Goal: Task Accomplishment & Management: Manage account settings

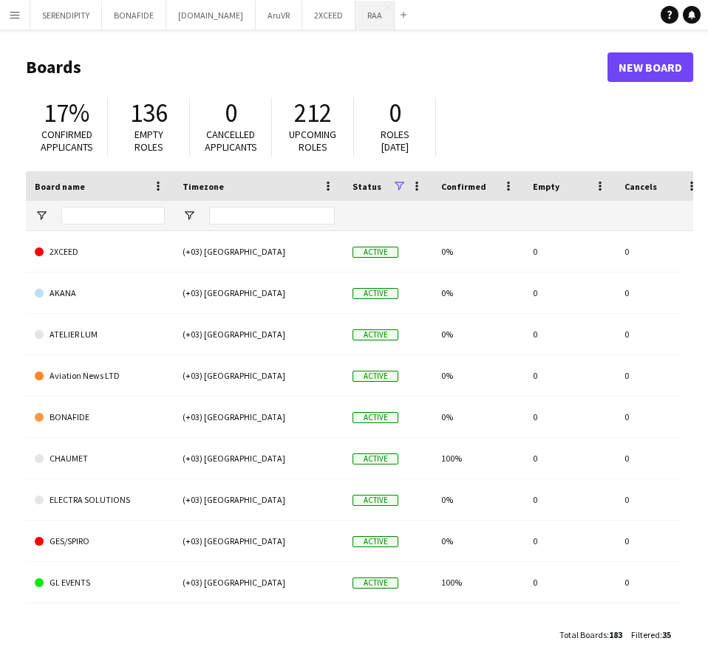
click at [355, 16] on button "RAA Close" at bounding box center [374, 15] width 39 height 29
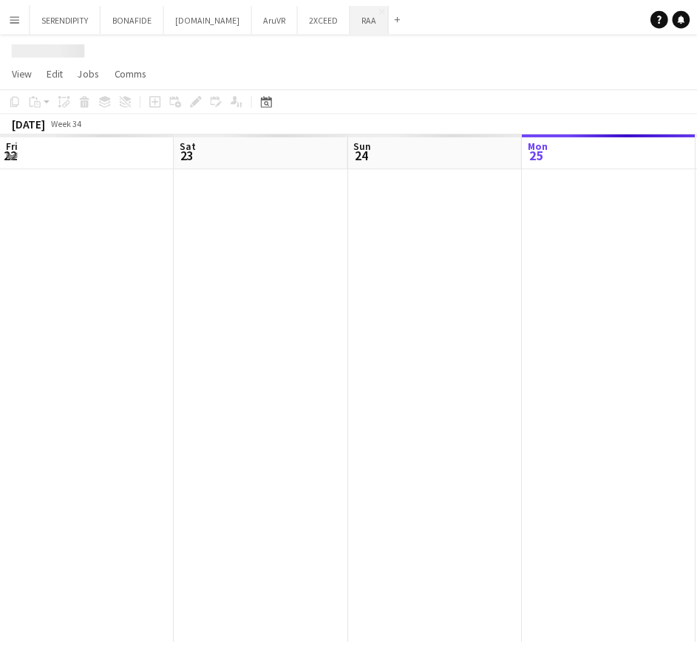
scroll to position [0, 353]
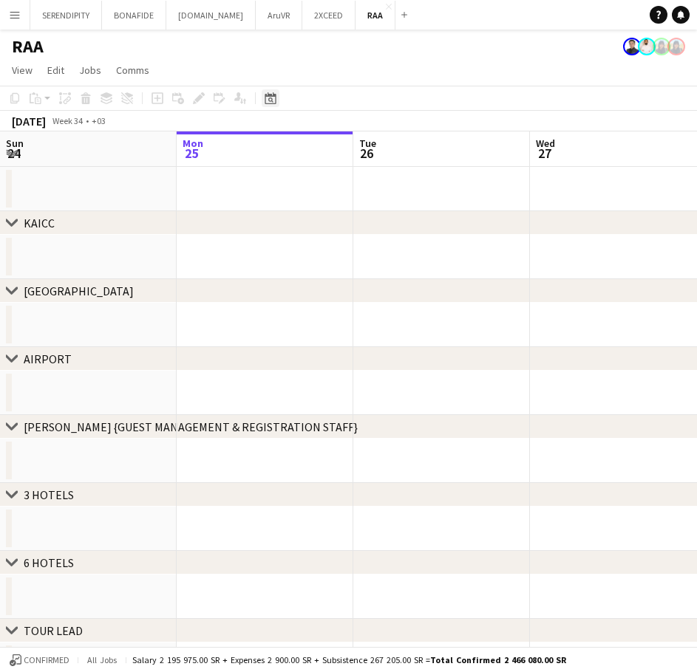
click at [276, 93] on icon "Date picker" at bounding box center [270, 98] width 12 height 12
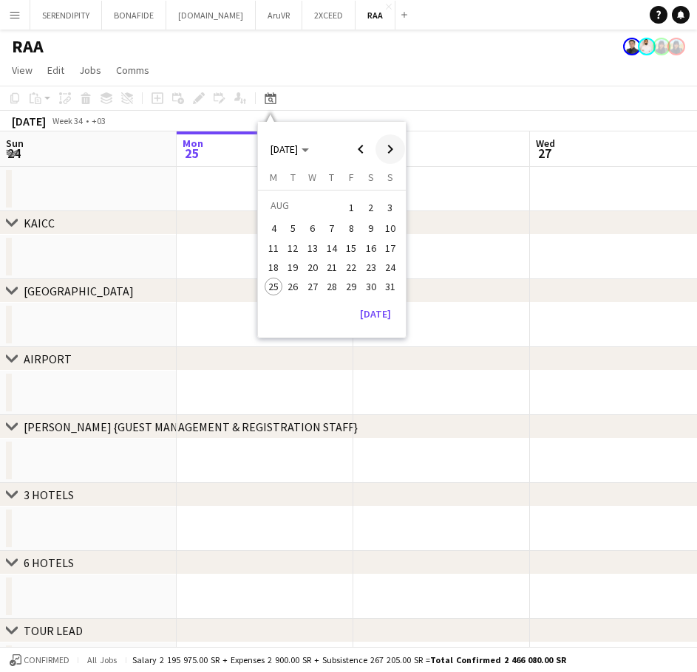
click at [391, 146] on span "Next month" at bounding box center [390, 149] width 30 height 30
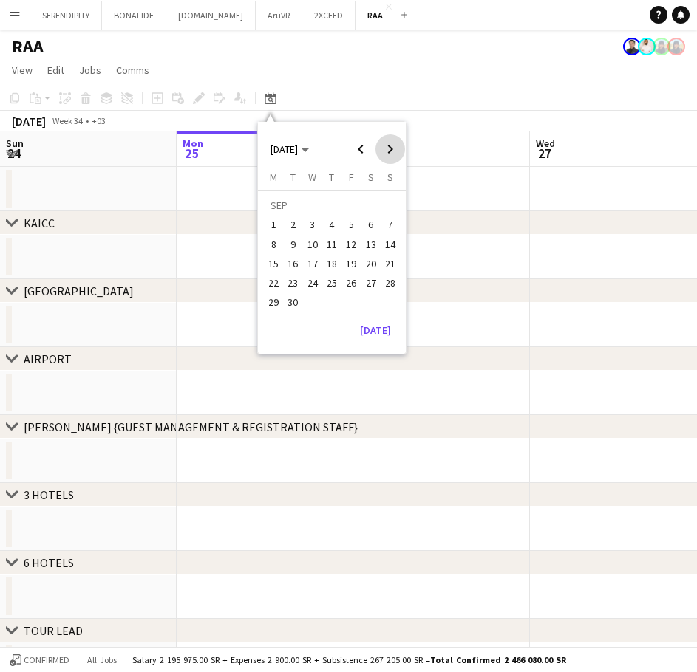
click at [391, 146] on span "Next month" at bounding box center [390, 149] width 30 height 30
click at [273, 303] on span "27" at bounding box center [273, 303] width 18 height 18
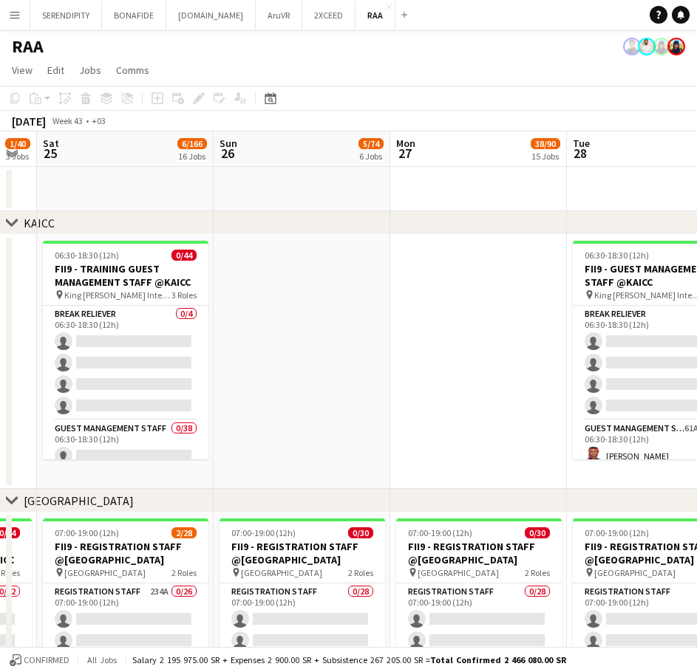
scroll to position [0, 304]
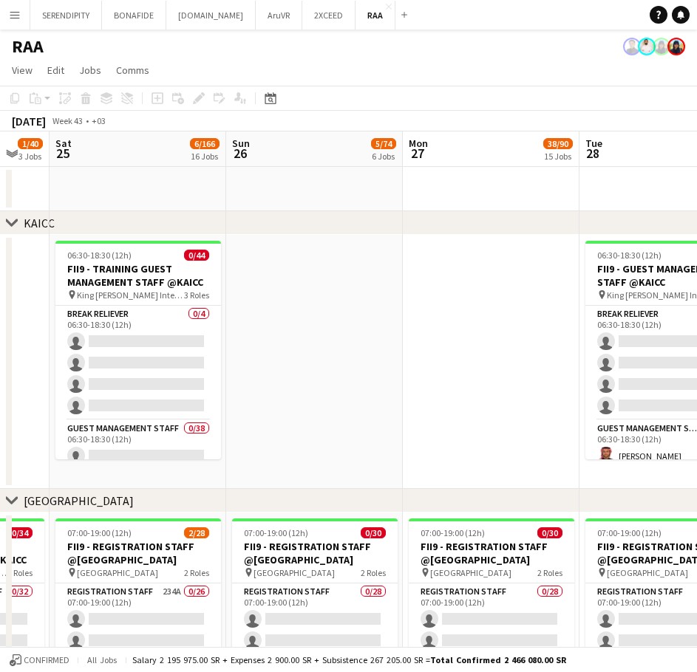
drag, startPoint x: 140, startPoint y: 360, endPoint x: 521, endPoint y: 350, distance: 381.3
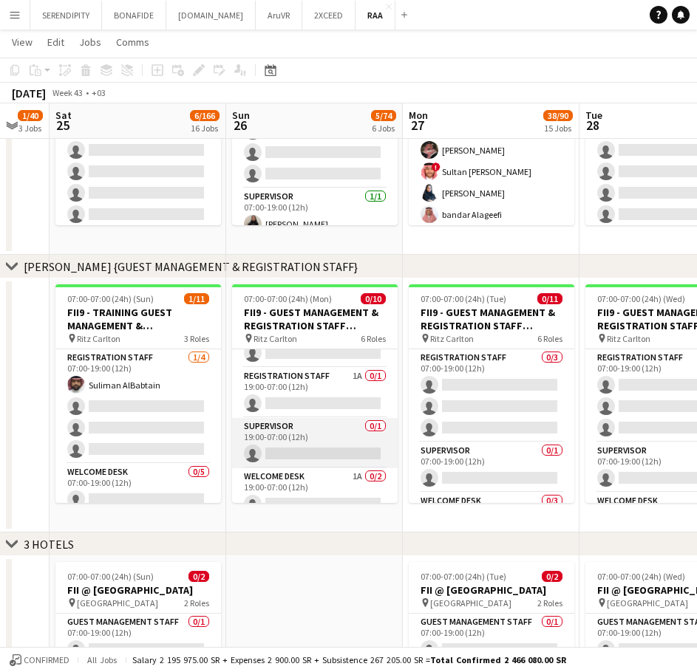
scroll to position [197, 0]
drag, startPoint x: 460, startPoint y: 539, endPoint x: 312, endPoint y: 545, distance: 147.9
click at [312, 545] on div "chevron-right 3 HOTELS" at bounding box center [348, 545] width 697 height 24
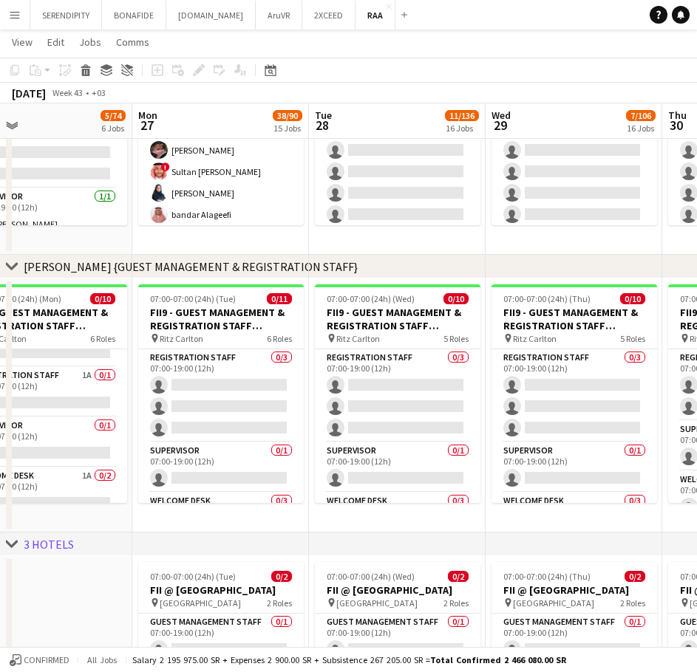
scroll to position [0, 426]
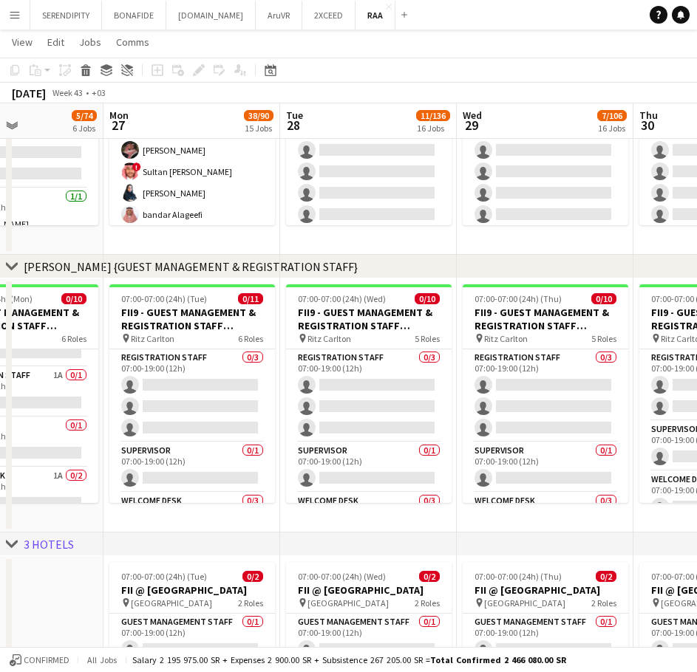
drag, startPoint x: 373, startPoint y: 526, endPoint x: 74, endPoint y: 519, distance: 299.3
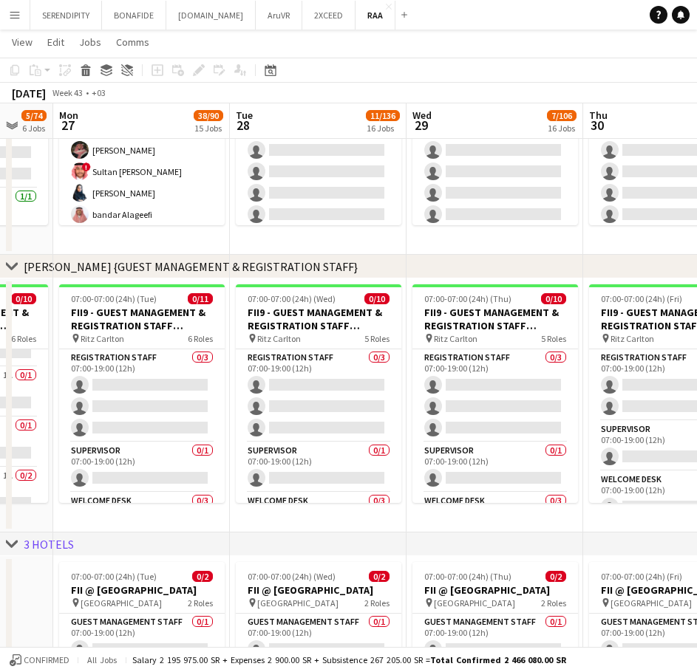
drag, startPoint x: 400, startPoint y: 528, endPoint x: 176, endPoint y: 533, distance: 223.9
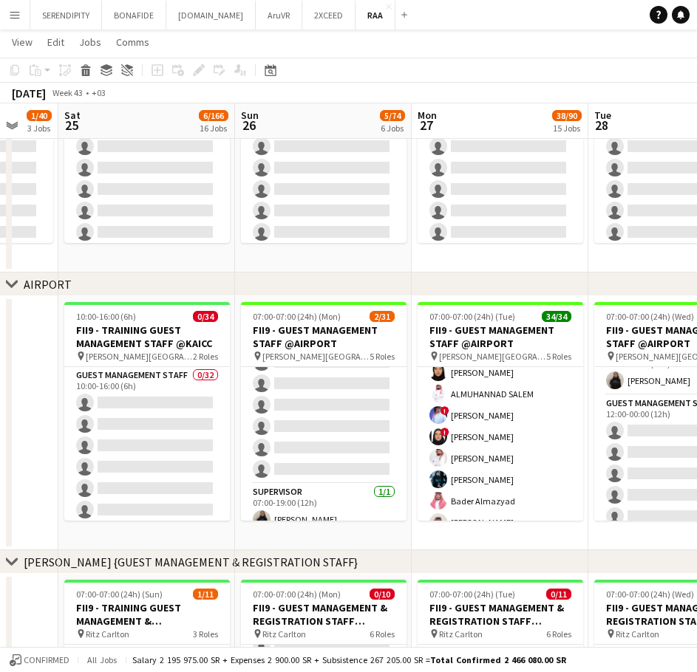
scroll to position [0, 525]
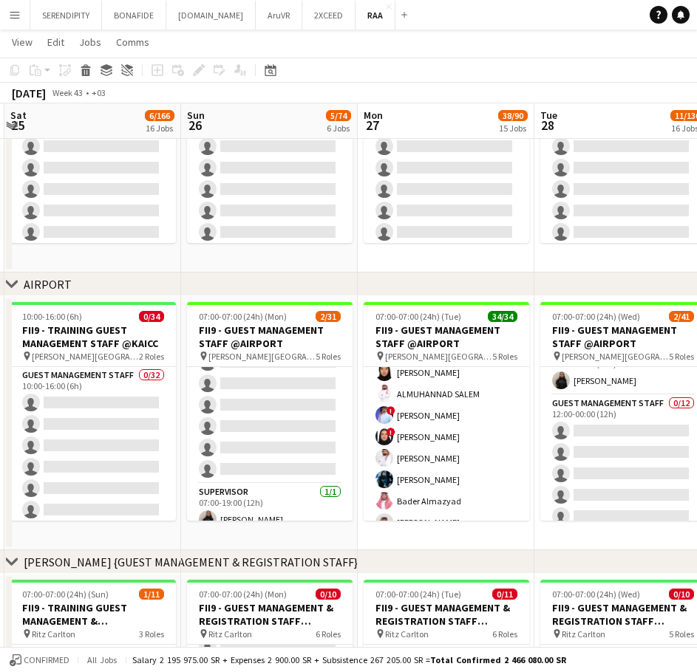
drag, startPoint x: 213, startPoint y: 544, endPoint x: 517, endPoint y: 538, distance: 304.4
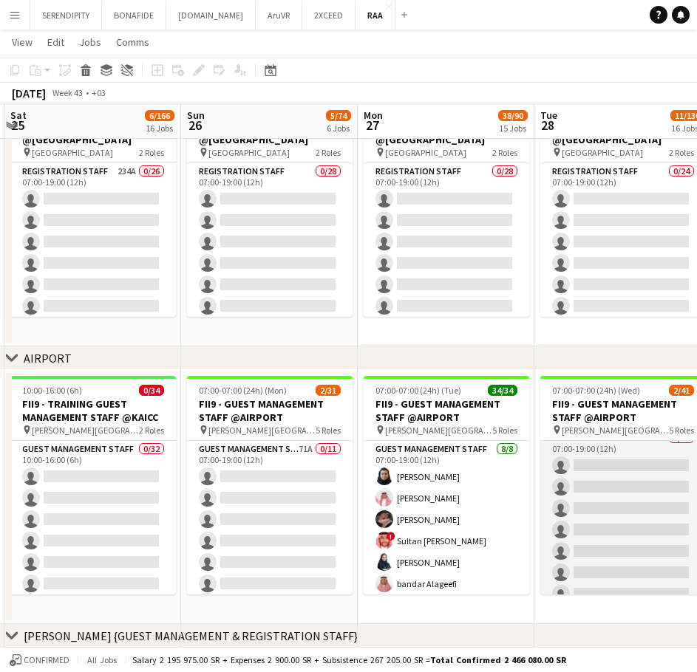
scroll to position [0, 0]
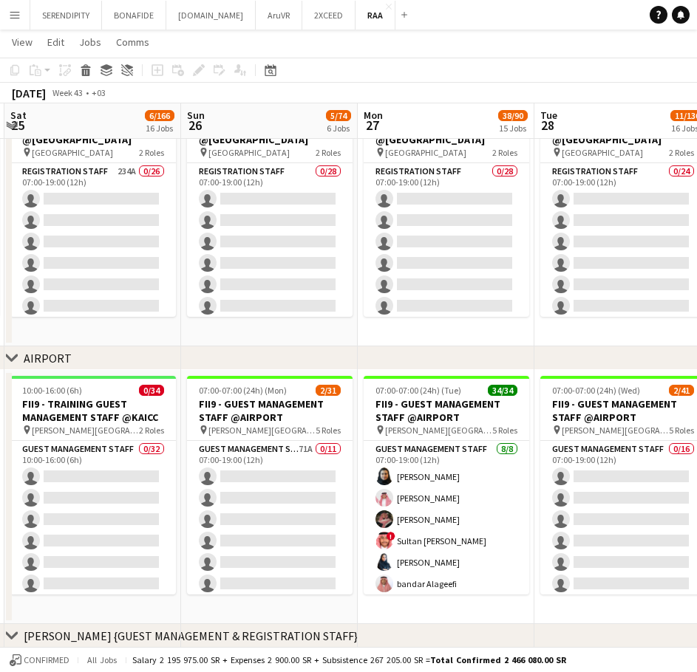
drag, startPoint x: 151, startPoint y: 348, endPoint x: 250, endPoint y: 348, distance: 99.0
click at [250, 348] on div "chevron-right AIRPORT" at bounding box center [348, 358] width 697 height 24
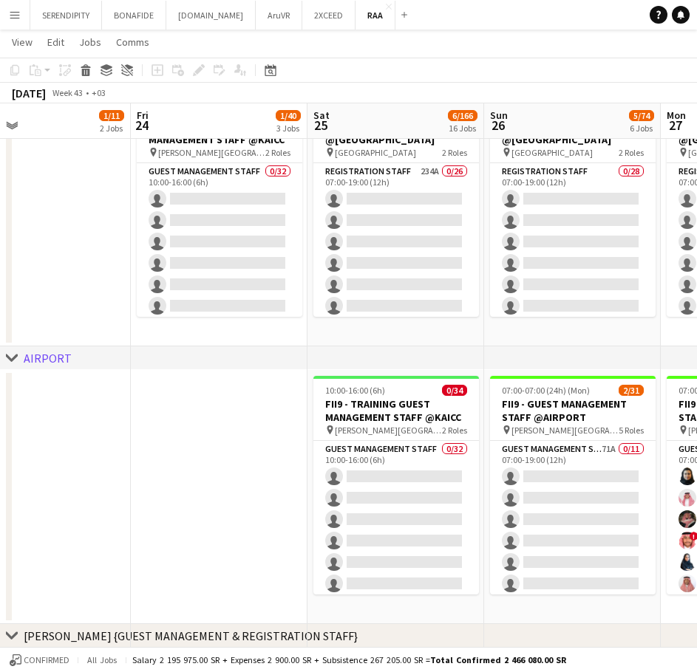
scroll to position [0, 363]
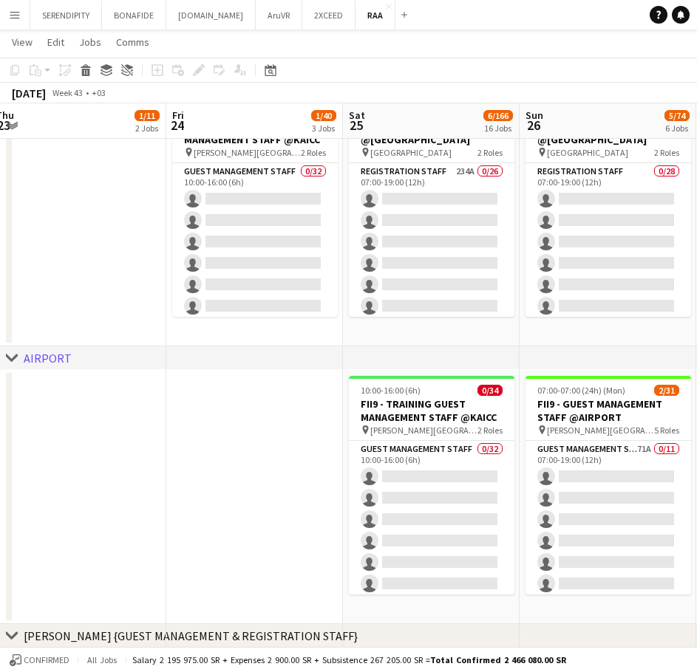
drag, startPoint x: 214, startPoint y: 333, endPoint x: 552, endPoint y: 324, distance: 338.5
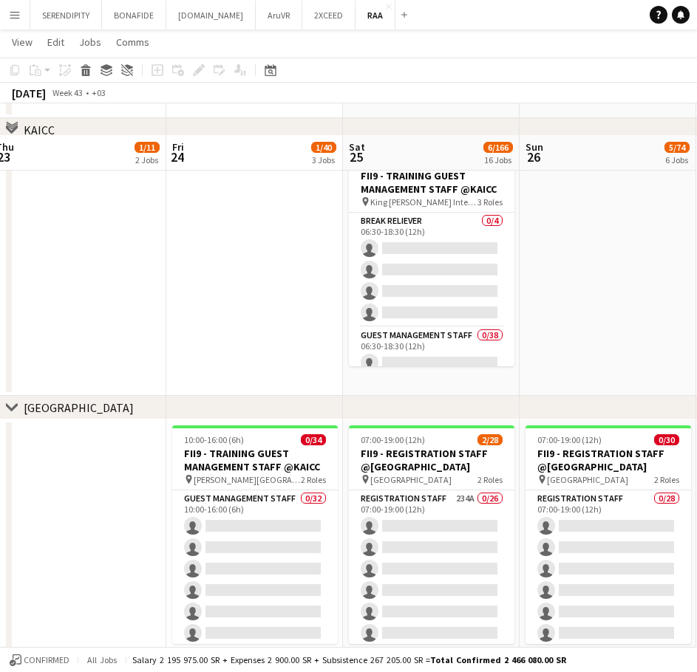
scroll to position [0, 0]
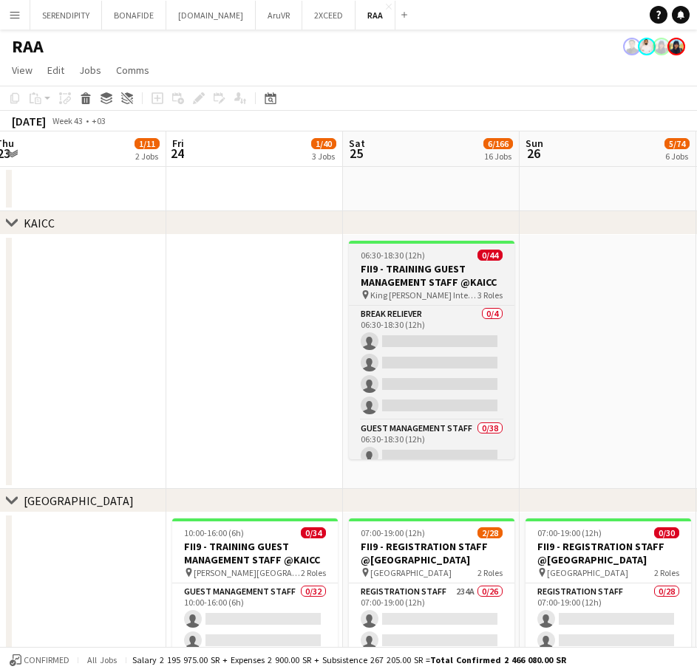
click at [440, 270] on h3 "FII9 - TRAINING GUEST MANAGEMENT STAFF @KAICC" at bounding box center [431, 275] width 165 height 27
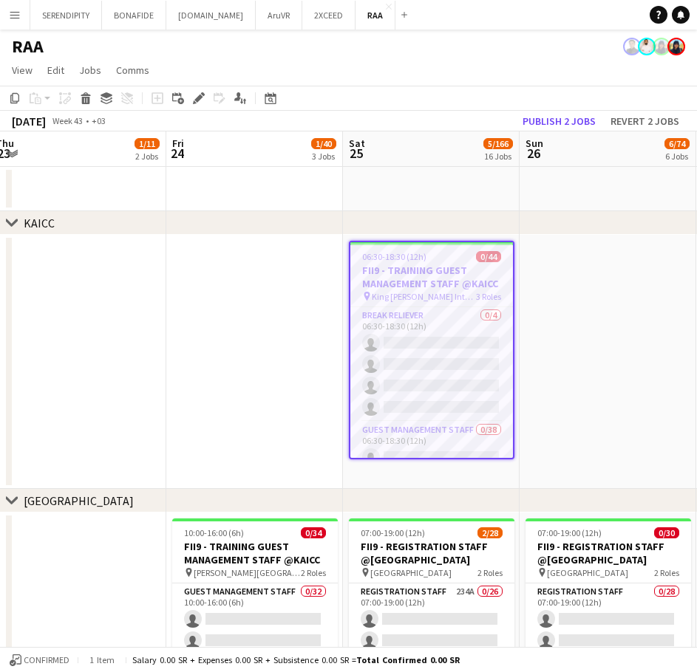
click at [575, 293] on app-date-cell at bounding box center [607, 362] width 177 height 254
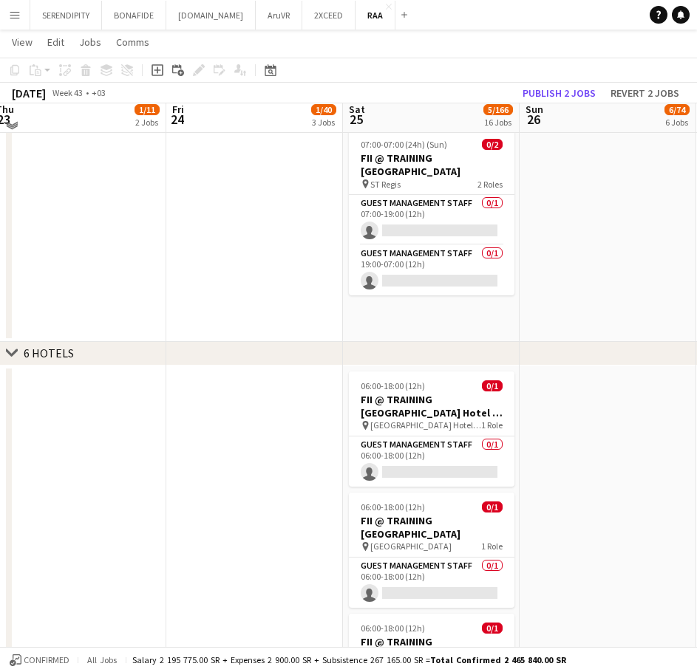
scroll to position [1601, 0]
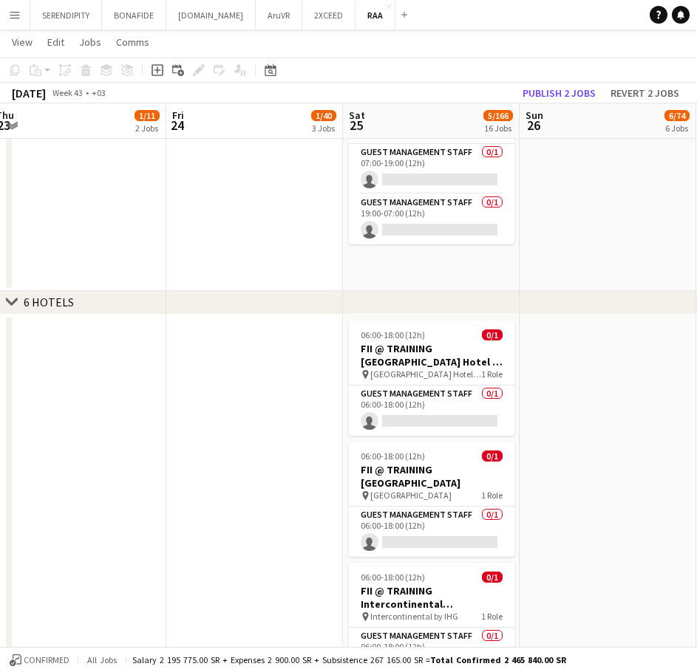
click at [7, 302] on icon "chevron-right" at bounding box center [12, 302] width 12 height 12
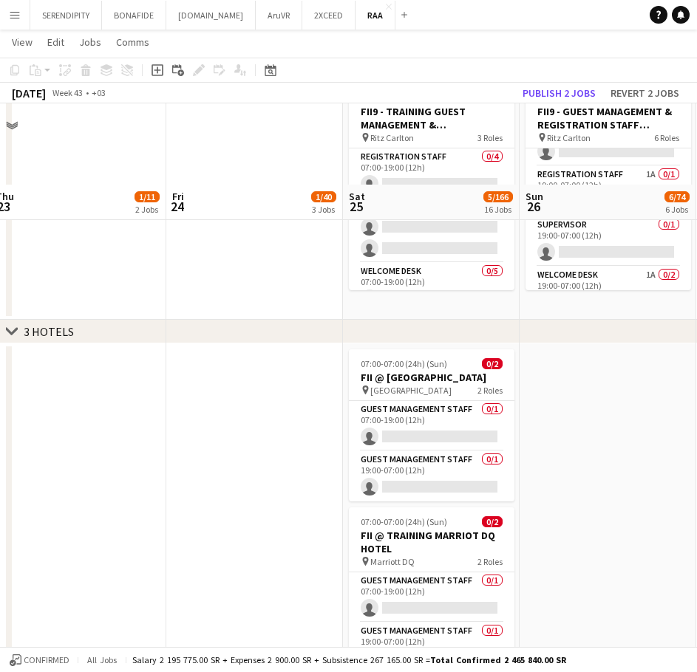
scroll to position [985, 0]
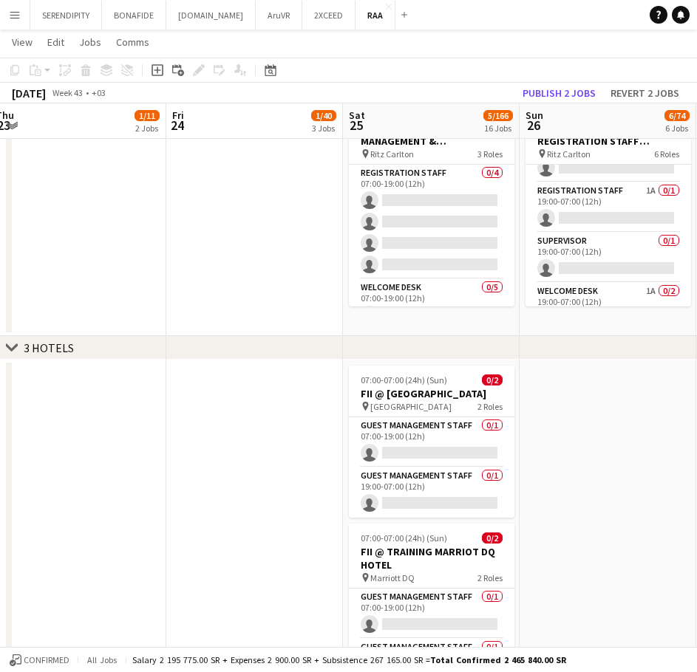
click at [9, 344] on icon "chevron-right" at bounding box center [12, 348] width 12 height 12
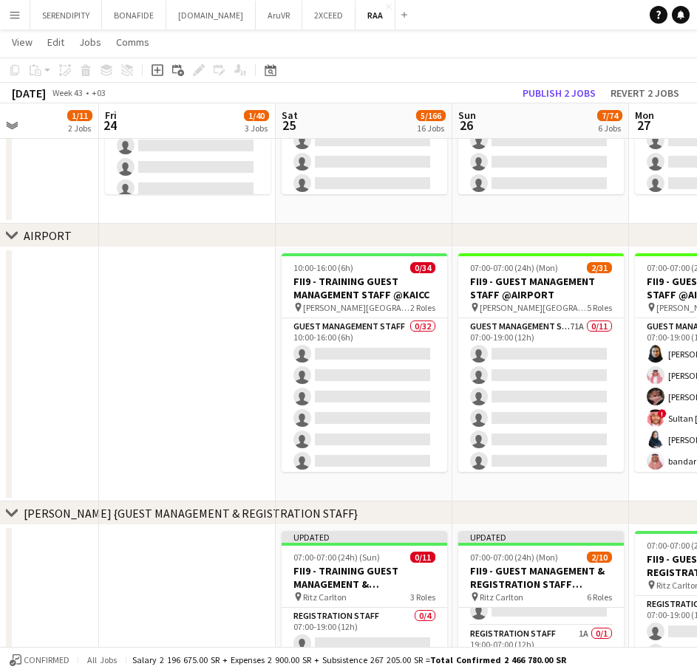
scroll to position [0, 556]
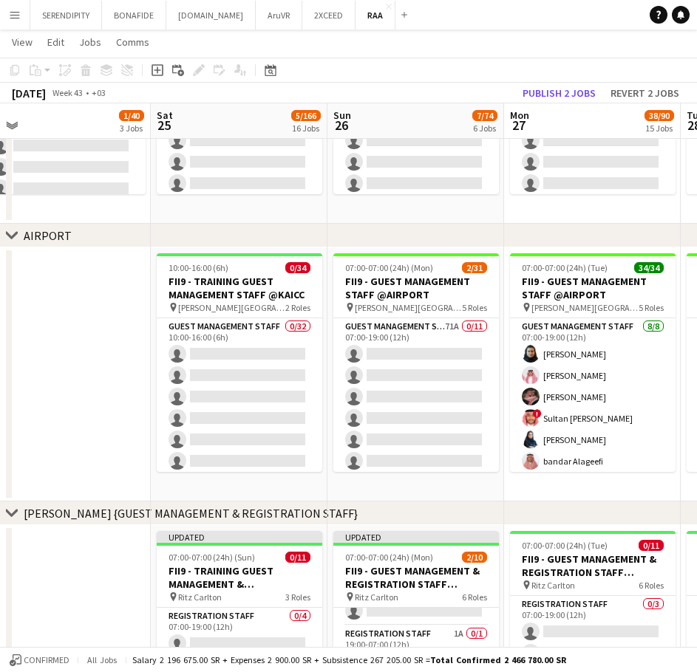
drag, startPoint x: 196, startPoint y: 349, endPoint x: -1, endPoint y: 335, distance: 197.0
drag, startPoint x: 593, startPoint y: 233, endPoint x: 527, endPoint y: 237, distance: 66.6
click at [527, 237] on div "chevron-right AIRPORT" at bounding box center [348, 236] width 697 height 24
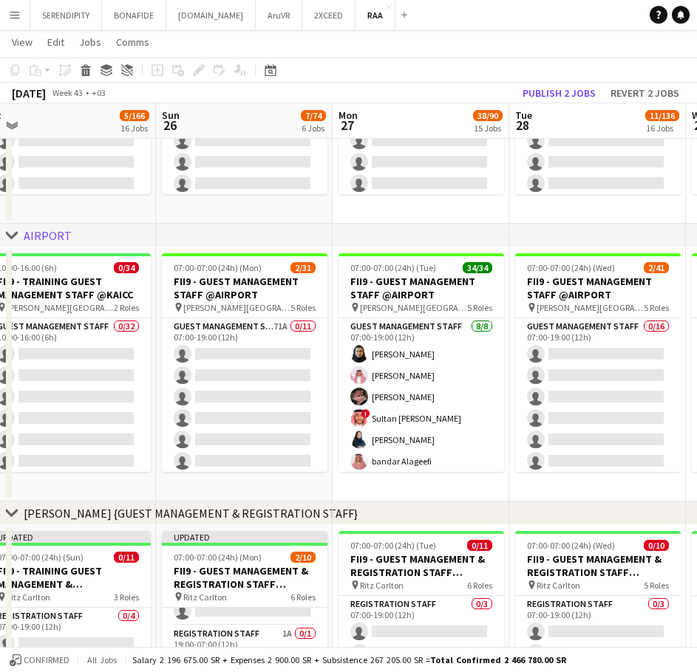
scroll to position [0, 578]
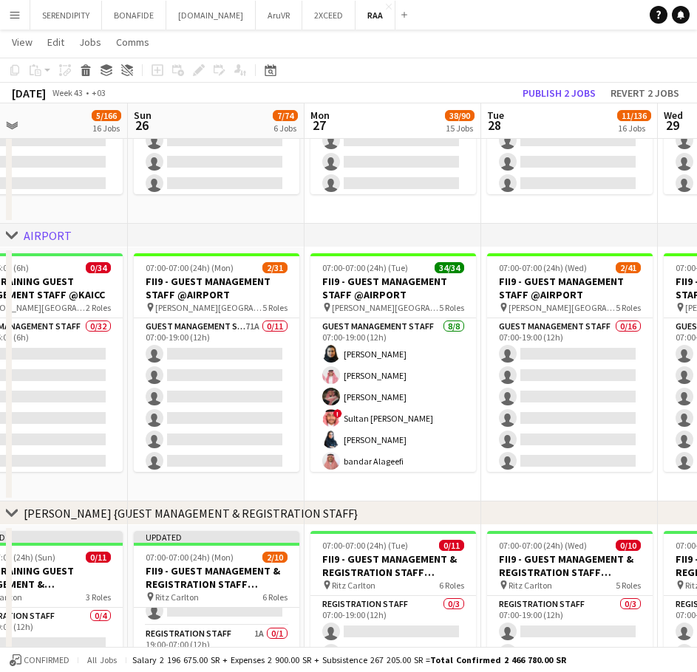
drag, startPoint x: 542, startPoint y: 301, endPoint x: 403, endPoint y: 301, distance: 138.1
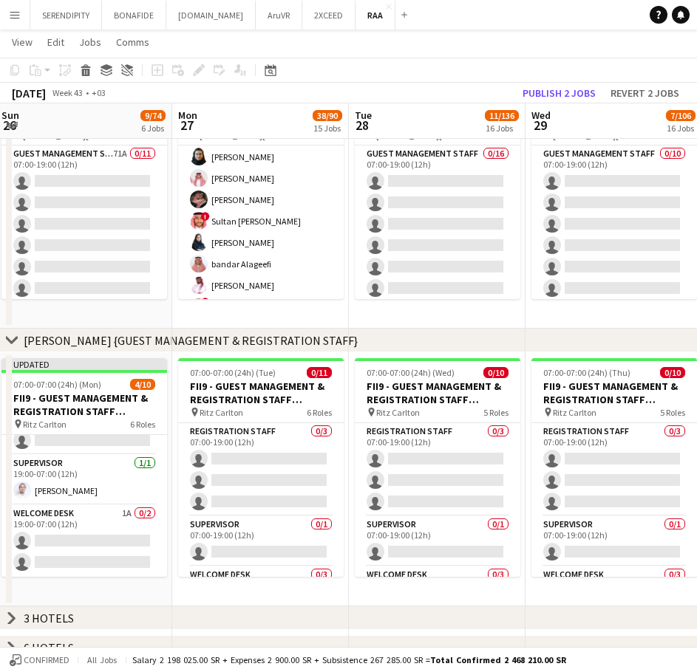
scroll to position [0, 462]
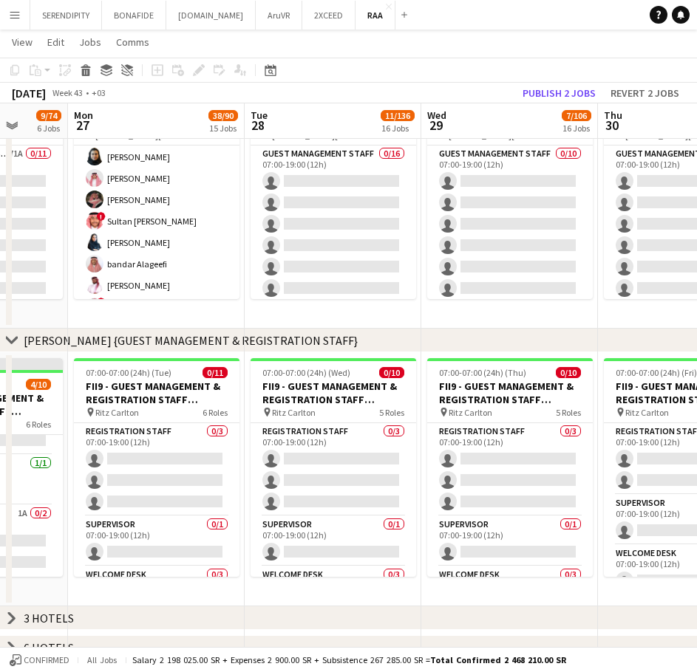
drag, startPoint x: 563, startPoint y: 322, endPoint x: 244, endPoint y: 338, distance: 319.6
click at [239, 340] on div "chevron-right KAICC chevron-right CROWNE PLAZA chevron-right AIRPORT chevron-ri…" at bounding box center [348, 552] width 697 height 2419
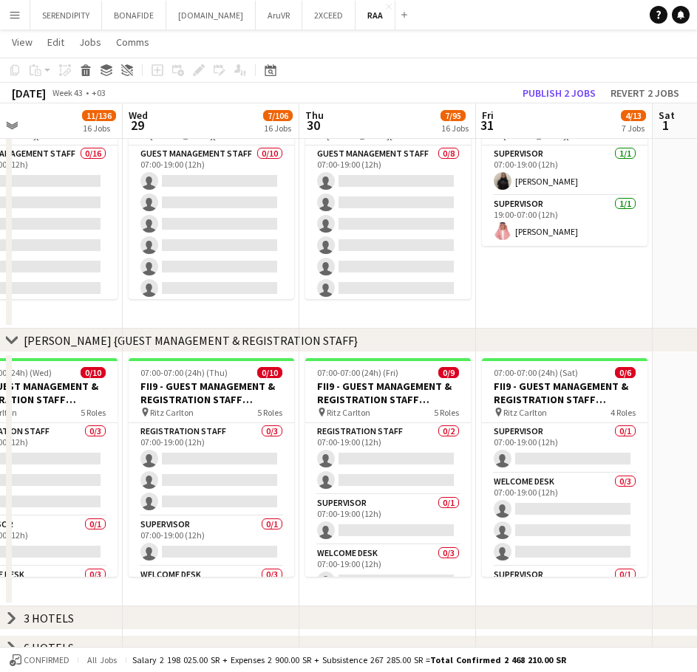
scroll to position [0, 596]
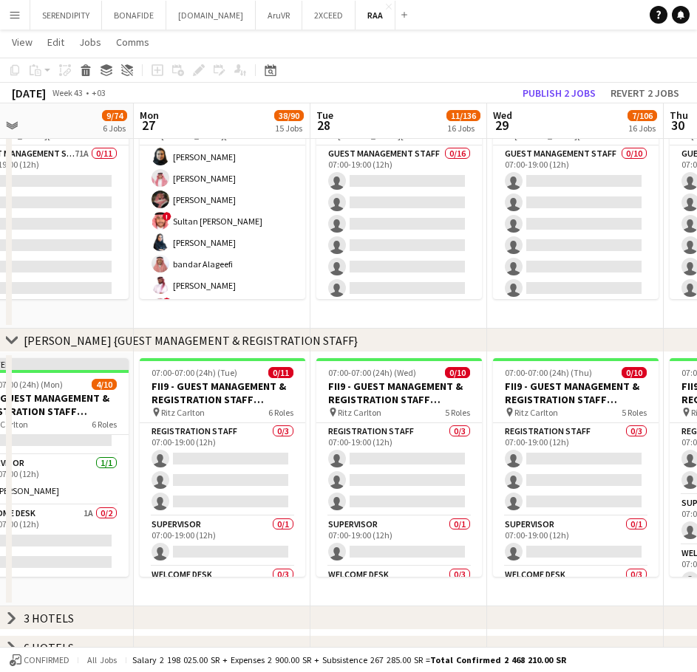
drag, startPoint x: 570, startPoint y: 308, endPoint x: 635, endPoint y: 310, distance: 65.8
click at [635, 310] on app-calendar-viewport "Fri 24 1/40 3 Jobs Sat 25 5/166 16 Jobs Sun 26 9/74 6 Jobs Mon 27 38/90 15 Jobs…" at bounding box center [348, 552] width 697 height 2419
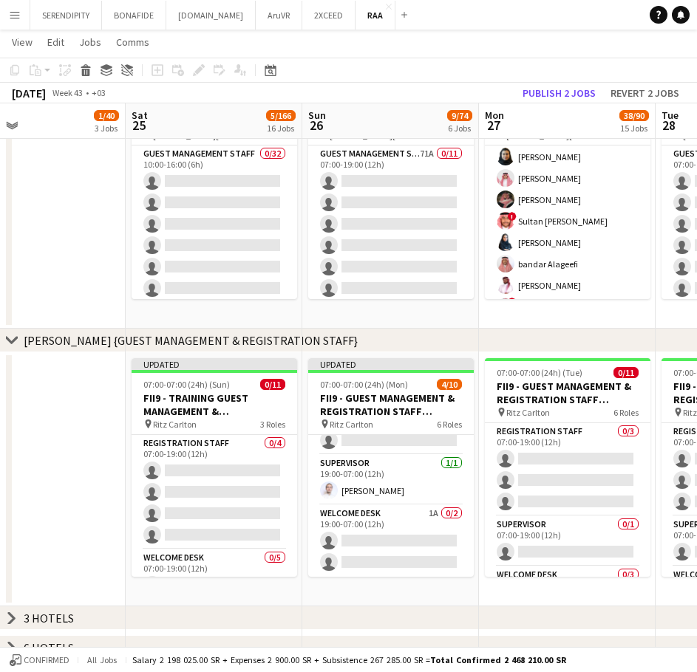
drag, startPoint x: 230, startPoint y: 314, endPoint x: 554, endPoint y: 315, distance: 324.3
click at [573, 313] on app-calendar-viewport "Wed 22 Thu 23 1/11 2 Jobs Fri 24 1/40 3 Jobs Sat 25 5/166 16 Jobs Sun 26 9/74 6…" at bounding box center [348, 552] width 697 height 2419
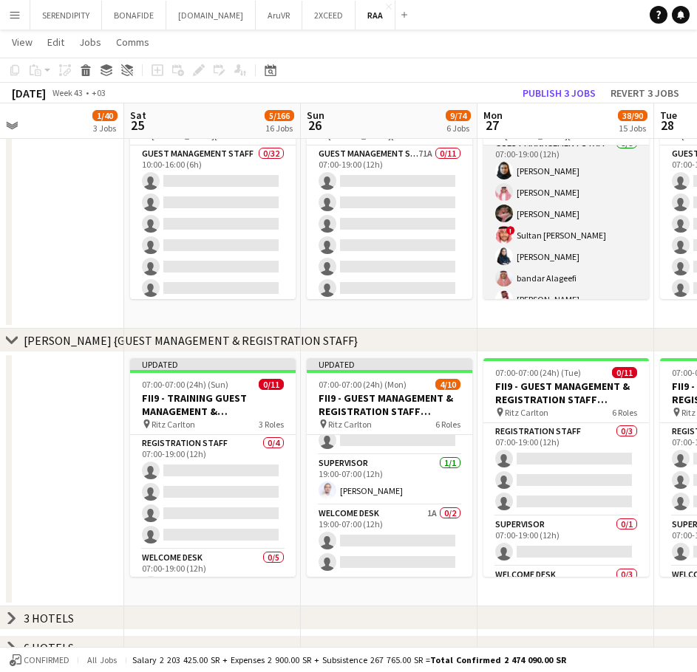
scroll to position [0, 0]
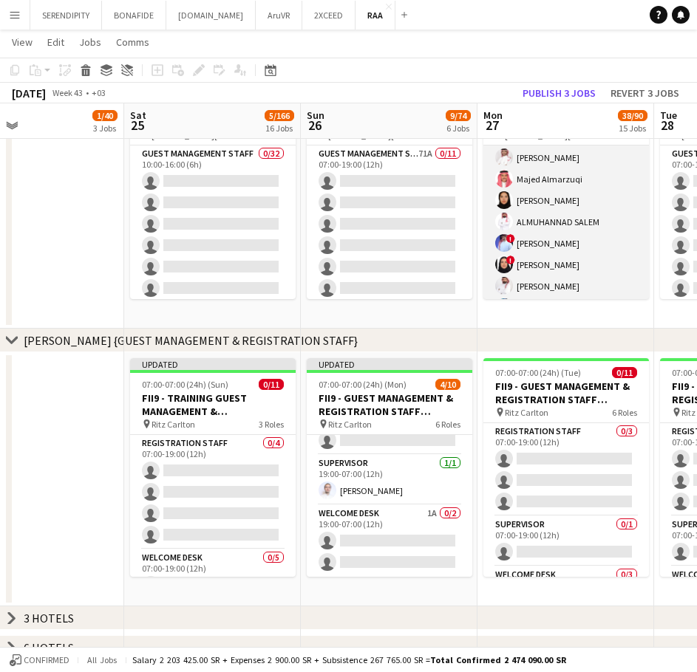
click at [571, 191] on app-card-role "Guest Management Staff 17/17 12:00-00:00 (12h) Yousef Abdelwassie Riyadh Alamou…" at bounding box center [565, 296] width 165 height 393
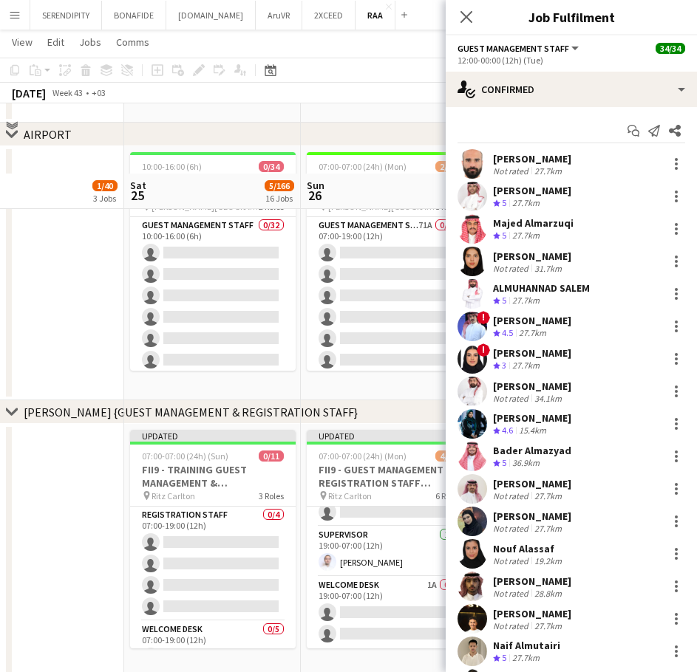
scroll to position [615, 0]
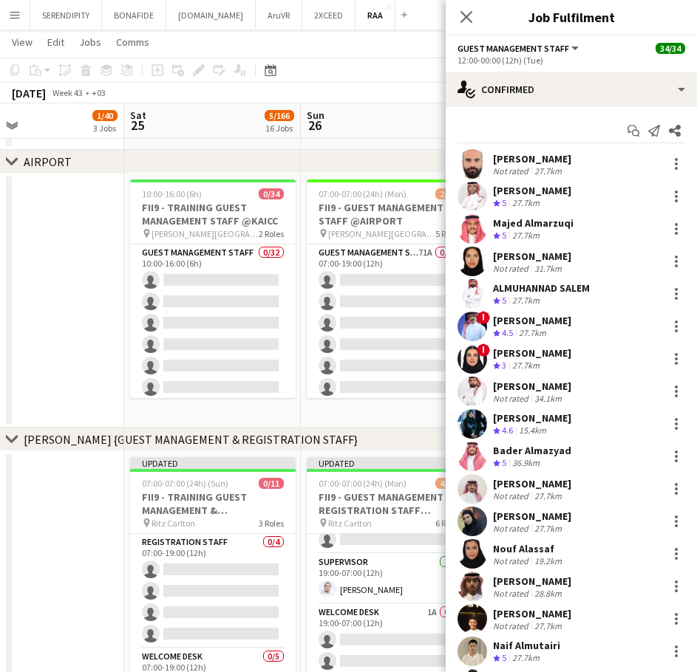
click at [571, 160] on div "[PERSON_NAME]" at bounding box center [532, 158] width 78 height 13
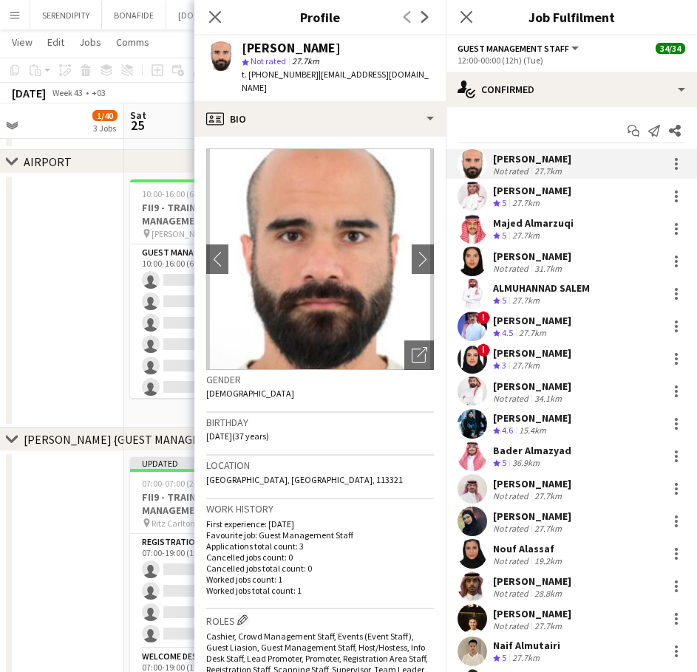
drag, startPoint x: 311, startPoint y: 75, endPoint x: 431, endPoint y: 76, distance: 120.4
click at [431, 76] on div "t. +966503190007 | yousef.abdelwassie87@gmail.com" at bounding box center [338, 81] width 192 height 27
click at [332, 87] on div "t. +966503190007 | yousef.abdelwassie87@gmail.com" at bounding box center [338, 81] width 192 height 27
drag, startPoint x: 312, startPoint y: 74, endPoint x: 313, endPoint y: 81, distance: 7.5
click at [313, 81] on div "t. +966503190007 | yousef.abdelwassie87@gmail.com" at bounding box center [338, 81] width 192 height 27
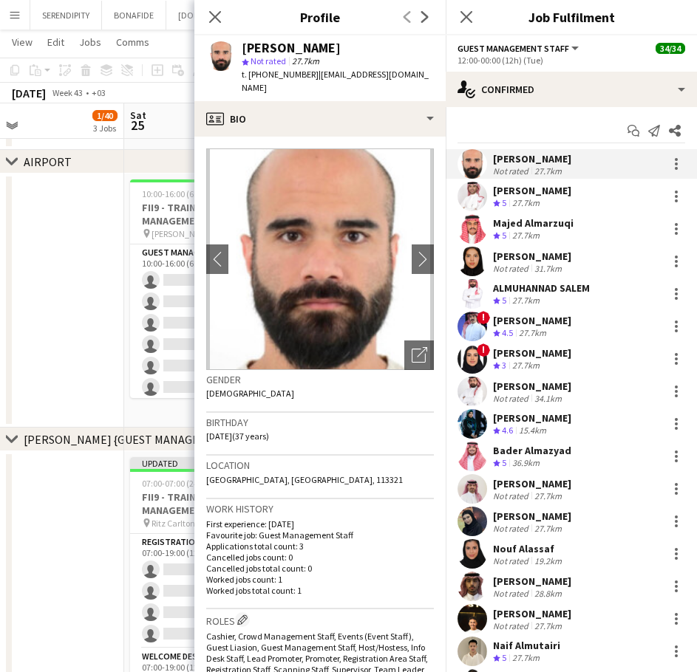
drag, startPoint x: 311, startPoint y: 75, endPoint x: 298, endPoint y: 86, distance: 16.7
click at [298, 86] on div "t. +966503190007 | yousef.abdelwassie87@gmail.com" at bounding box center [338, 81] width 192 height 27
copy span "yousef.abdelwassie87@gmail.com"
drag, startPoint x: 304, startPoint y: 75, endPoint x: 252, endPoint y: 79, distance: 51.8
click at [252, 79] on span "t. +966503190007" at bounding box center [280, 74] width 77 height 11
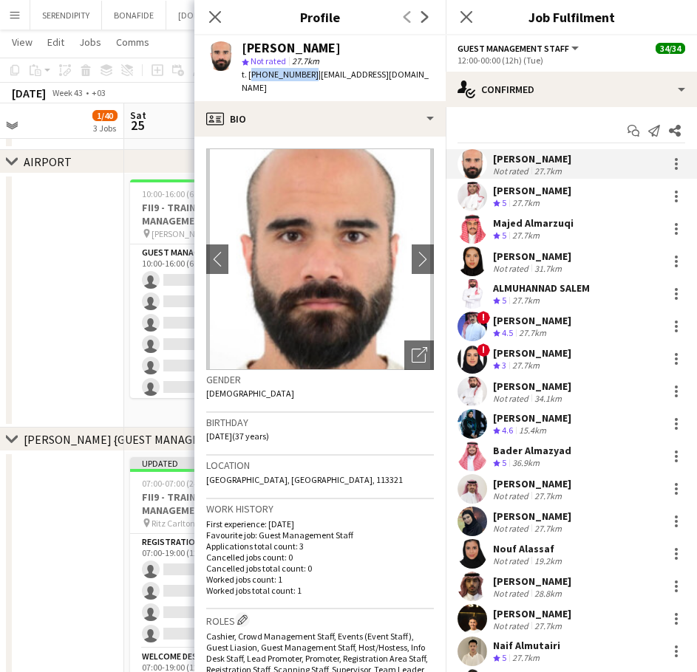
drag, startPoint x: 306, startPoint y: 74, endPoint x: 249, endPoint y: 75, distance: 56.9
click at [249, 75] on span "t. +966503190007" at bounding box center [280, 74] width 77 height 11
copy span "+966503190007"
click at [579, 197] on div "Riyadh Alamoudi Crew rating 5 27.7km" at bounding box center [570, 197] width 251 height 30
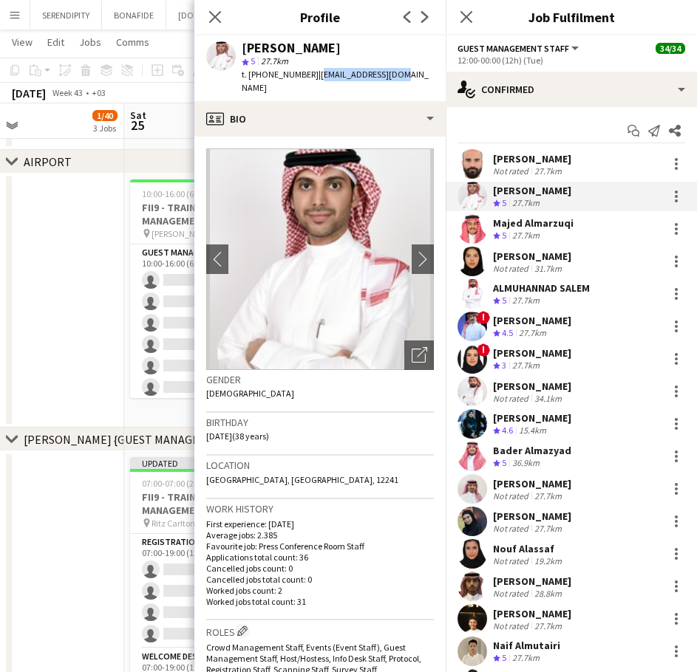
drag, startPoint x: 388, startPoint y: 74, endPoint x: 312, endPoint y: 78, distance: 75.5
click at [312, 78] on span "| riyad922@gmail.com" at bounding box center [335, 81] width 187 height 24
copy span "riyad922@gmail.com"
drag, startPoint x: 304, startPoint y: 75, endPoint x: 249, endPoint y: 78, distance: 55.5
click at [249, 78] on span "t. +966508191901" at bounding box center [280, 74] width 77 height 11
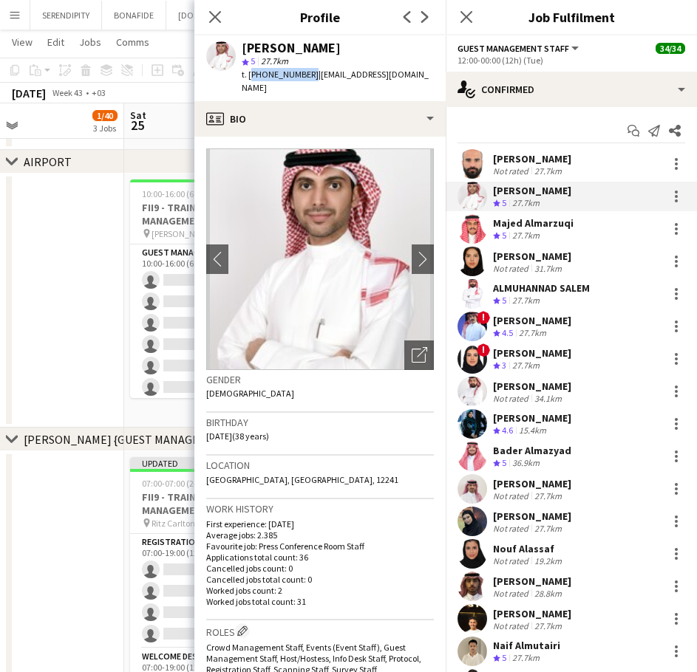
copy span "+966508191901"
click at [507, 228] on div "Majed Almarzuqi" at bounding box center [533, 222] width 81 height 13
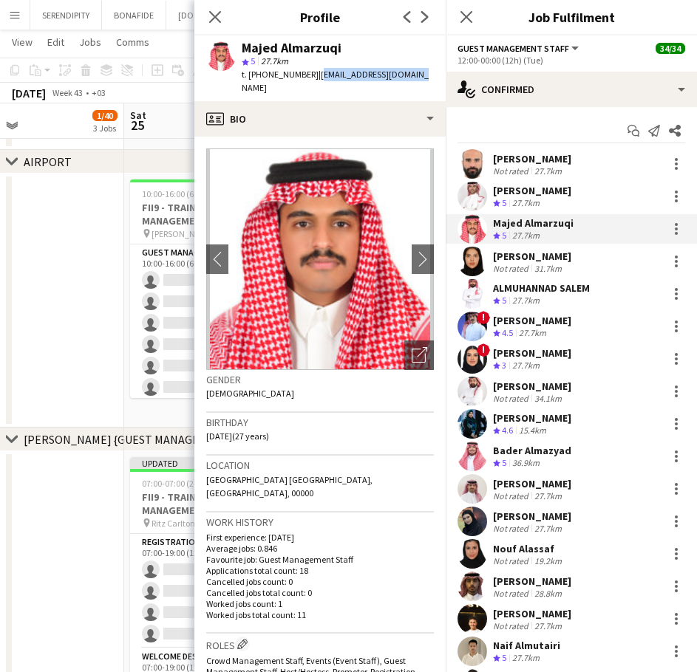
drag, startPoint x: 409, startPoint y: 75, endPoint x: 313, endPoint y: 78, distance: 95.3
click at [313, 78] on span "| majed-1418@hotmail.com" at bounding box center [335, 81] width 187 height 24
copy span "majed-1418@hotmail.com"
drag, startPoint x: 304, startPoint y: 75, endPoint x: 250, endPoint y: 75, distance: 54.7
click at [250, 75] on span "t. +966557385566" at bounding box center [280, 74] width 77 height 11
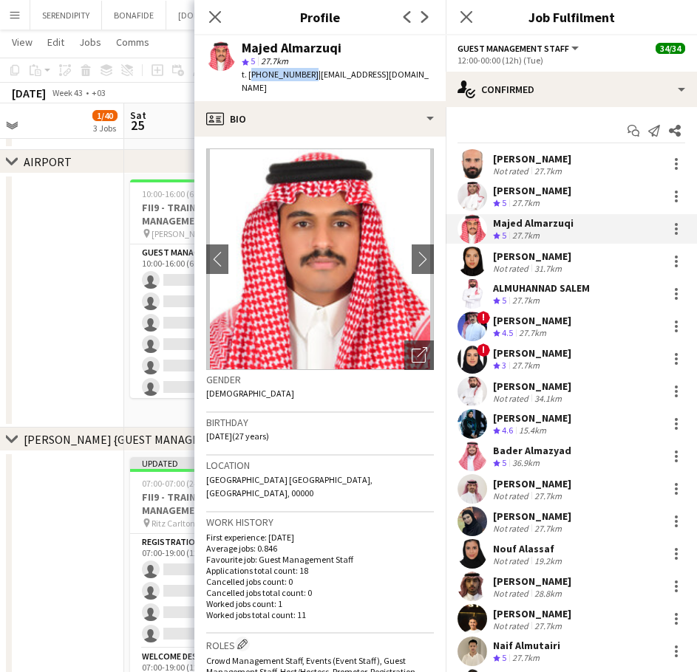
copy span "+966557385566"
click at [598, 270] on div "Nora Abdullah Not rated 31.7km" at bounding box center [570, 262] width 251 height 30
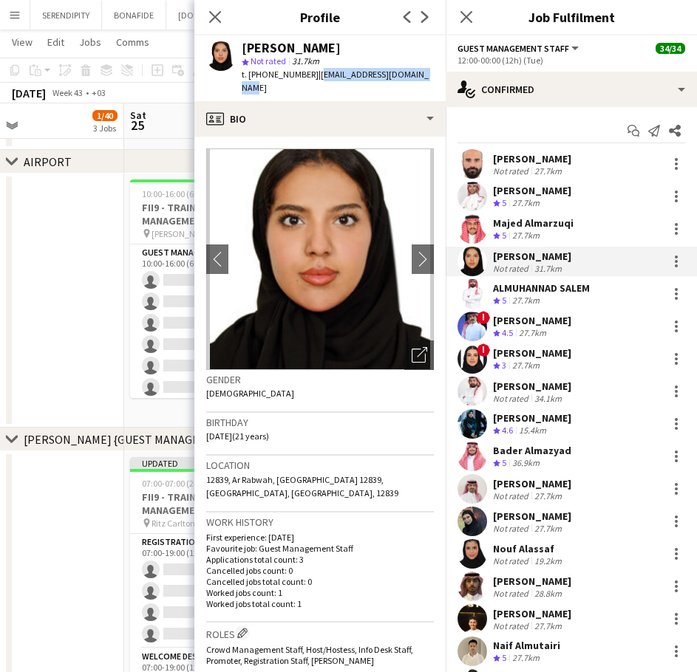
drag, startPoint x: 419, startPoint y: 75, endPoint x: 314, endPoint y: 81, distance: 105.1
click at [314, 81] on div "t. +966504526965 | noraabdullah330@gmail.com" at bounding box center [338, 81] width 192 height 27
copy span "noraabdullah330@gmail.com"
drag, startPoint x: 305, startPoint y: 76, endPoint x: 249, endPoint y: 83, distance: 56.5
click at [249, 83] on div "Nora Abdullah star Not rated 31.7km t. +966504526965 | noraabdullah330@gmail.com" at bounding box center [319, 68] width 251 height 66
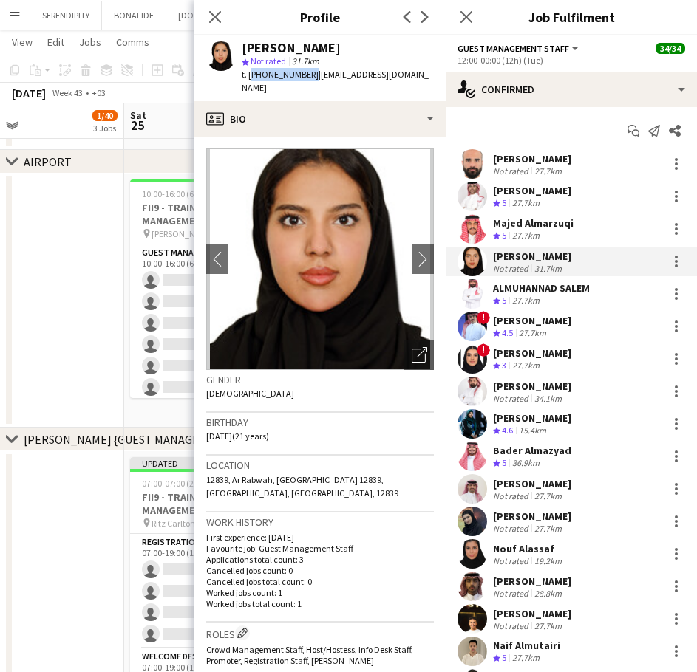
copy span "+966504526965"
click at [561, 287] on div "ALMUHANNAD SALEM" at bounding box center [541, 287] width 97 height 13
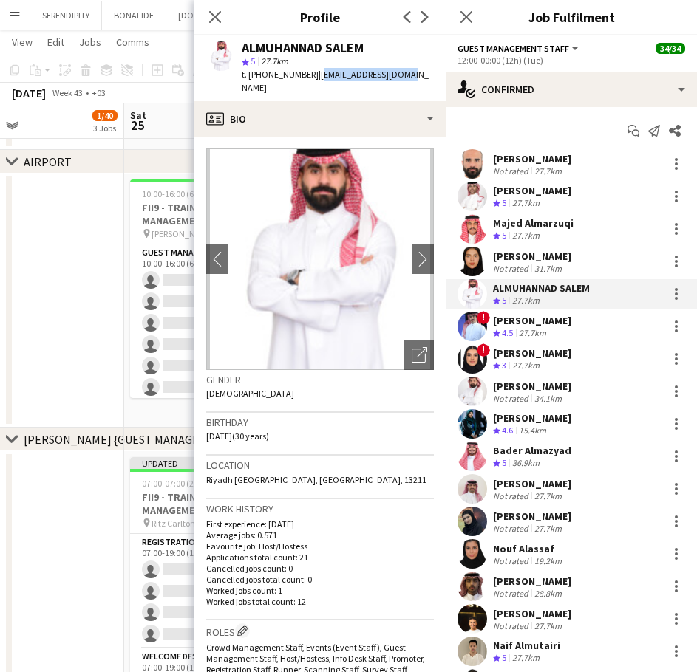
drag, startPoint x: 406, startPoint y: 73, endPoint x: 315, endPoint y: 83, distance: 92.1
click at [315, 83] on div "ALMUHANNAD SALEM star 5 27.7km t. +966533305343 | mrmuha5343@gmail.com" at bounding box center [319, 68] width 251 height 66
copy span "mrmuha5343@gmail.com"
drag, startPoint x: 304, startPoint y: 75, endPoint x: 250, endPoint y: 78, distance: 54.0
click at [250, 78] on span "t. +966533305343" at bounding box center [280, 74] width 77 height 11
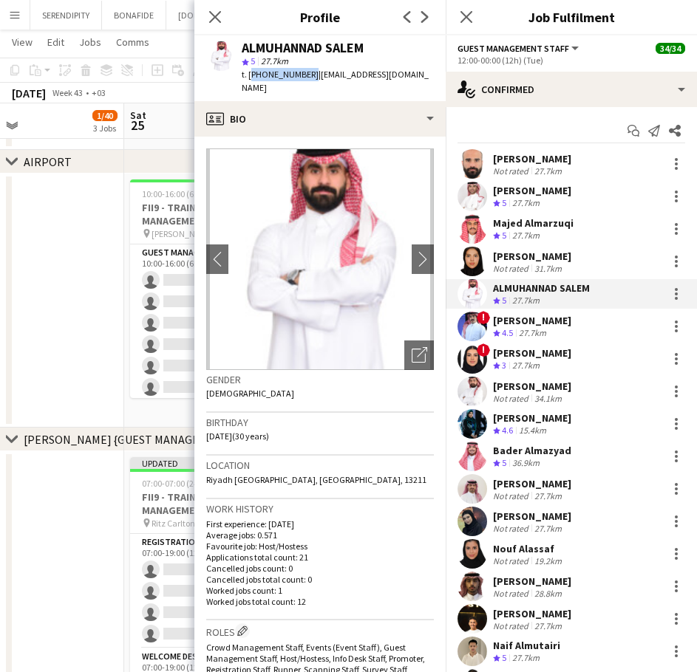
copy span "+966533305343"
click at [535, 319] on div "[PERSON_NAME]" at bounding box center [532, 320] width 78 height 13
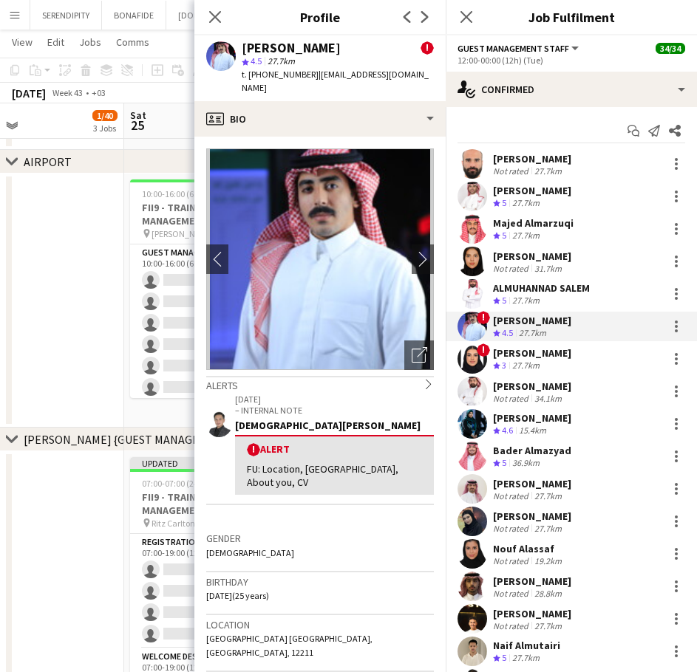
drag, startPoint x: 428, startPoint y: 77, endPoint x: 312, endPoint y: 82, distance: 115.4
click at [312, 82] on div "Abdullelah Alnassar ! star 4.5 27.7km t. +966556326608 | abdullelahalnassar@gma…" at bounding box center [319, 68] width 251 height 66
drag, startPoint x: 305, startPoint y: 76, endPoint x: 250, endPoint y: 77, distance: 54.7
click at [250, 77] on span "t. +966556326608" at bounding box center [280, 74] width 77 height 11
click at [598, 355] on div "! Aljory Almutairi Crew rating 3 27.7km" at bounding box center [570, 359] width 251 height 30
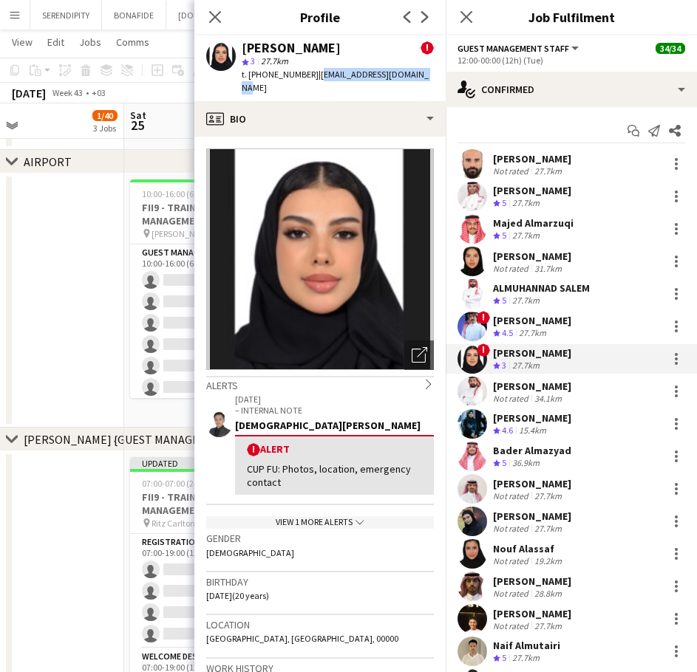
drag, startPoint x: 412, startPoint y: 73, endPoint x: 311, endPoint y: 78, distance: 101.3
click at [311, 78] on span "| aljory.muteb@hotmail.com" at bounding box center [335, 81] width 187 height 24
drag, startPoint x: 306, startPoint y: 75, endPoint x: 250, endPoint y: 80, distance: 55.6
click at [250, 80] on span "t. +966581346984" at bounding box center [280, 74] width 77 height 11
click at [567, 391] on div "[PERSON_NAME]" at bounding box center [532, 386] width 78 height 13
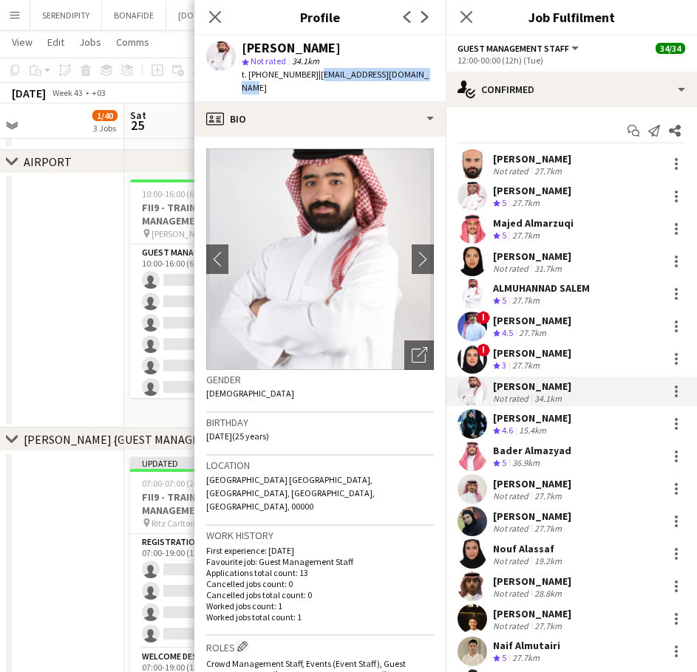
drag, startPoint x: 420, startPoint y: 75, endPoint x: 312, endPoint y: 76, distance: 107.9
click at [312, 76] on span "| abdullah.mo1422@gmail.com" at bounding box center [335, 81] width 187 height 24
drag, startPoint x: 304, startPoint y: 75, endPoint x: 260, endPoint y: 80, distance: 43.9
click at [260, 80] on span "t. +966583704985" at bounding box center [280, 74] width 77 height 11
drag, startPoint x: 304, startPoint y: 76, endPoint x: 249, endPoint y: 80, distance: 55.5
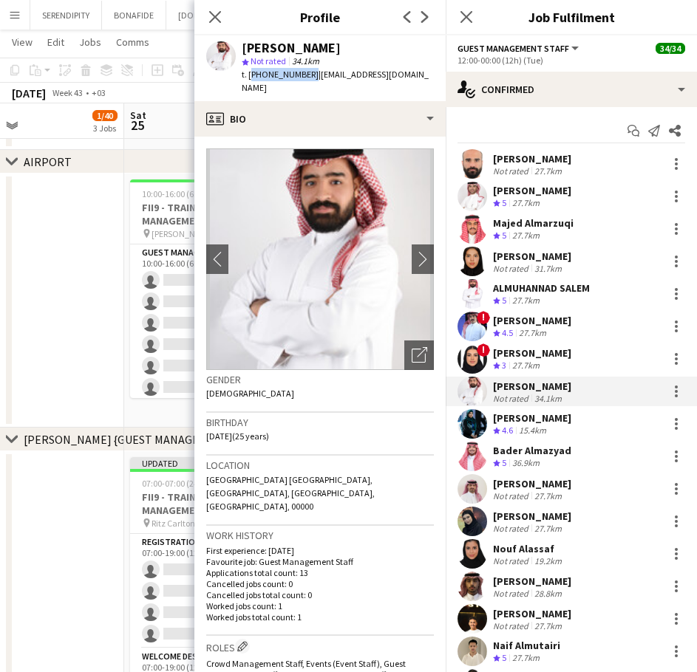
click at [249, 80] on span "t. +966583704985" at bounding box center [280, 74] width 77 height 11
click at [597, 421] on div "Malak Alshehri Crew rating 4.6 15.4km" at bounding box center [570, 424] width 251 height 30
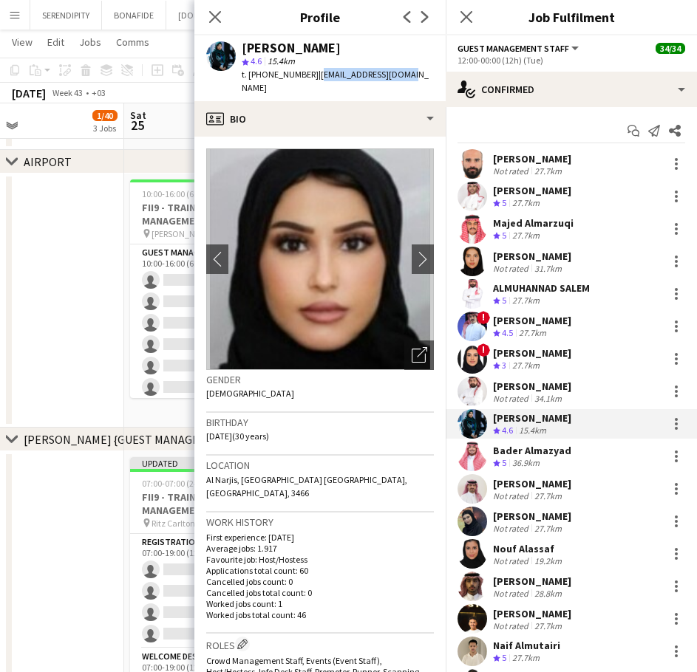
drag, startPoint x: 400, startPoint y: 76, endPoint x: 312, endPoint y: 81, distance: 87.3
click at [312, 81] on div "t. +966548654109 | malak.94th@gmail.com" at bounding box center [338, 81] width 192 height 27
drag, startPoint x: 305, startPoint y: 74, endPoint x: 249, endPoint y: 79, distance: 56.4
click at [249, 79] on span "t. +966548654109" at bounding box center [280, 74] width 77 height 11
click at [571, 455] on div "Bader Almazyad Crew rating 5 36.9km" at bounding box center [570, 457] width 251 height 30
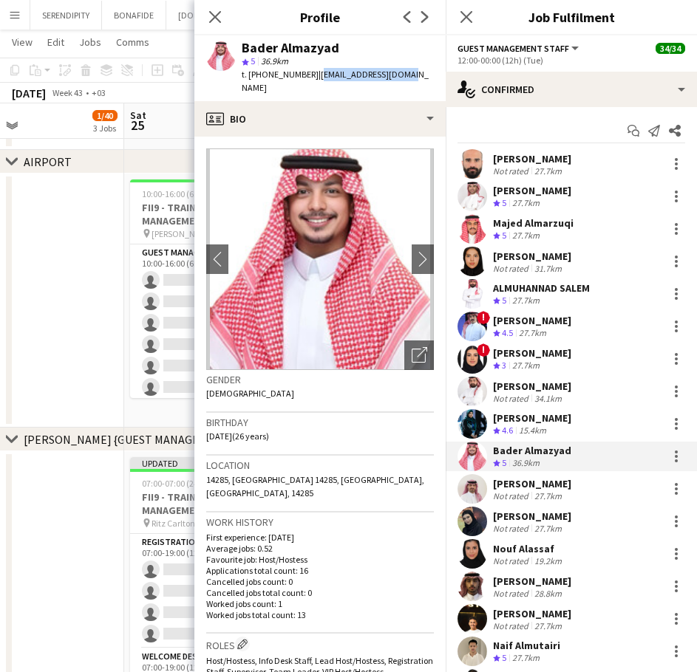
drag, startPoint x: 400, startPoint y: 73, endPoint x: 312, endPoint y: 76, distance: 87.2
click at [312, 76] on span "| badr.mz141@gmail.com" at bounding box center [335, 81] width 187 height 24
drag, startPoint x: 304, startPoint y: 74, endPoint x: 250, endPoint y: 75, distance: 54.7
click at [250, 75] on span "t. +966570575119" at bounding box center [280, 74] width 77 height 11
click at [593, 482] on div "Fahad Alanazi Not rated 27.7km" at bounding box center [570, 489] width 251 height 30
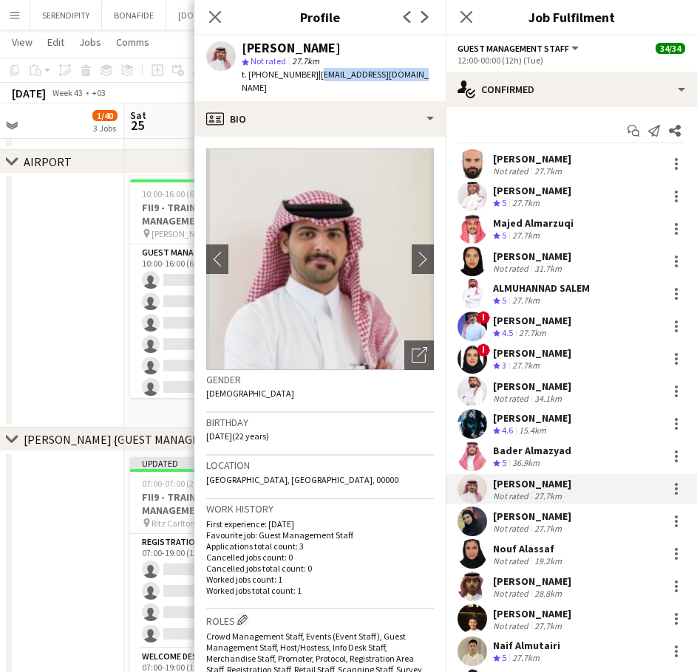
drag, startPoint x: 409, startPoint y: 75, endPoint x: 312, endPoint y: 80, distance: 97.6
click at [312, 80] on span "| fahad2003321@gmail.com" at bounding box center [335, 81] width 187 height 24
drag, startPoint x: 304, startPoint y: 75, endPoint x: 264, endPoint y: 79, distance: 39.4
click at [264, 79] on span "t. +966506296359" at bounding box center [280, 74] width 77 height 11
drag, startPoint x: 305, startPoint y: 74, endPoint x: 248, endPoint y: 75, distance: 56.9
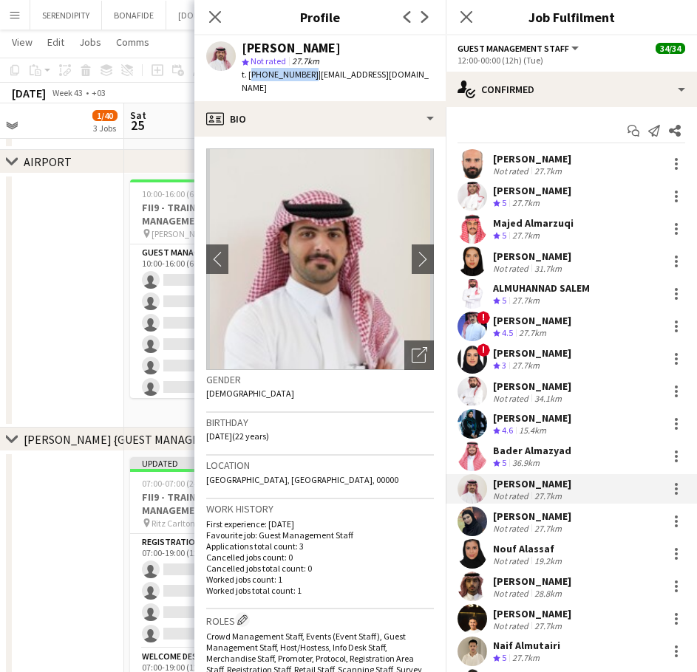
click at [248, 75] on span "t. +966506296359" at bounding box center [280, 74] width 77 height 11
click at [604, 513] on div "Mai Alharbi Not rated 27.7km" at bounding box center [570, 522] width 251 height 30
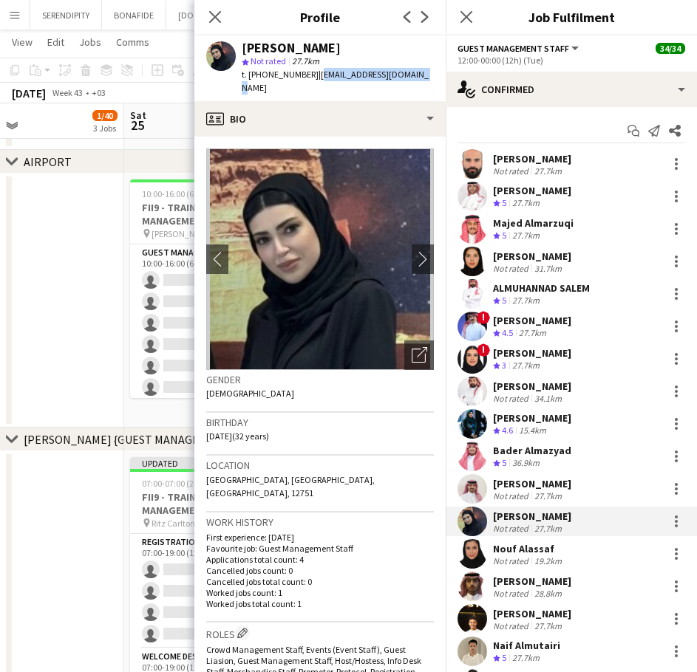
drag, startPoint x: 411, startPoint y: 75, endPoint x: 313, endPoint y: 75, distance: 97.5
click at [313, 75] on span "| maialharbi535@gmail.com" at bounding box center [335, 81] width 187 height 24
drag, startPoint x: 304, startPoint y: 72, endPoint x: 259, endPoint y: 74, distance: 45.1
click at [259, 74] on span "t. +966597605255" at bounding box center [280, 74] width 77 height 11
drag, startPoint x: 305, startPoint y: 73, endPoint x: 250, endPoint y: 73, distance: 54.7
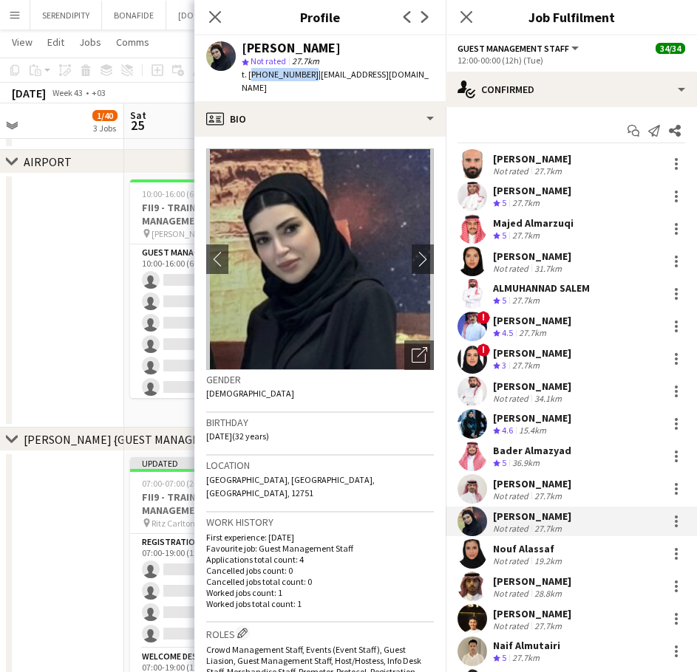
click at [250, 73] on span "t. +966597605255" at bounding box center [280, 74] width 77 height 11
click at [611, 557] on div "Nouf Alassaf Not rated 19.2km" at bounding box center [570, 554] width 251 height 30
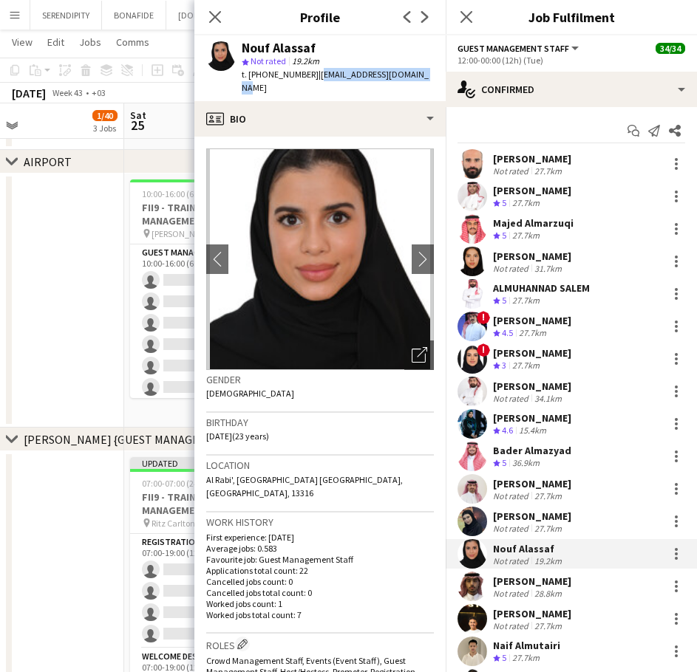
drag, startPoint x: 412, startPoint y: 75, endPoint x: 312, endPoint y: 76, distance: 99.7
click at [312, 76] on span "| noufalassaf122@gmail.com" at bounding box center [335, 81] width 187 height 24
drag, startPoint x: 307, startPoint y: 76, endPoint x: 250, endPoint y: 75, distance: 56.2
click at [250, 75] on span "t. +966597166717" at bounding box center [280, 74] width 77 height 11
click at [605, 584] on div "Abdullah Alsanie Not rated 28.8km" at bounding box center [570, 587] width 251 height 30
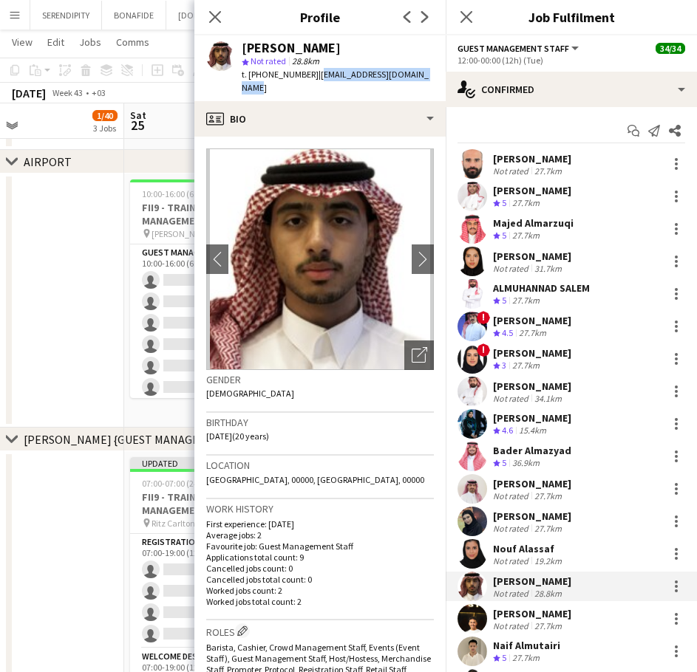
drag, startPoint x: 425, startPoint y: 74, endPoint x: 318, endPoint y: 76, distance: 107.1
click at [318, 76] on span "| abdullahturki450@gmail.com" at bounding box center [335, 81] width 187 height 24
drag, startPoint x: 310, startPoint y: 76, endPoint x: 249, endPoint y: 78, distance: 60.6
click at [249, 78] on span "t. +9660559747088" at bounding box center [280, 74] width 77 height 11
click at [579, 612] on div "Majed Alshammari Not rated 27.7km" at bounding box center [570, 619] width 251 height 30
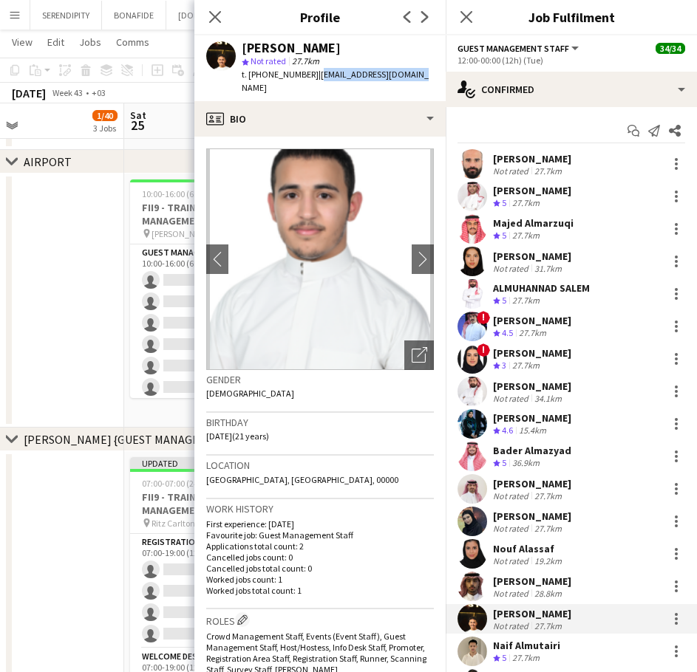
drag, startPoint x: 413, startPoint y: 72, endPoint x: 313, endPoint y: 75, distance: 99.8
click at [313, 75] on div "Majed Alshammari star Not rated 27.7km t. +966544455298 | majedmthiban@gmail.com" at bounding box center [319, 68] width 251 height 66
drag, startPoint x: 306, startPoint y: 75, endPoint x: 250, endPoint y: 72, distance: 55.5
click at [250, 72] on span "t. +966544455298" at bounding box center [280, 74] width 77 height 11
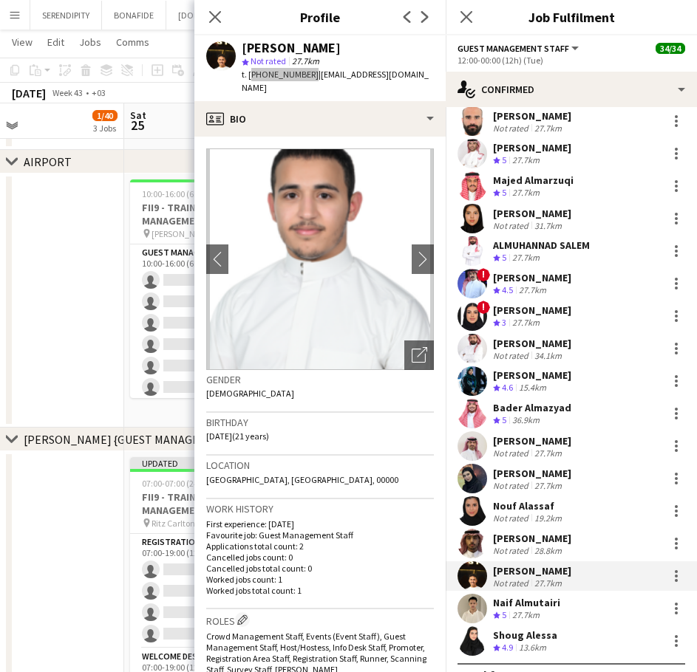
scroll to position [69, 0]
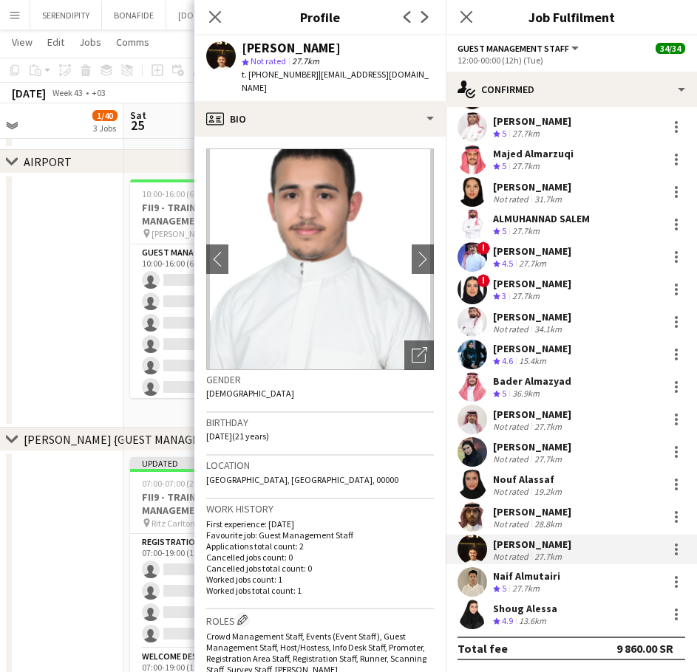
click at [568, 586] on div "Naif Almutairi Crew rating 5 27.7km" at bounding box center [570, 582] width 251 height 30
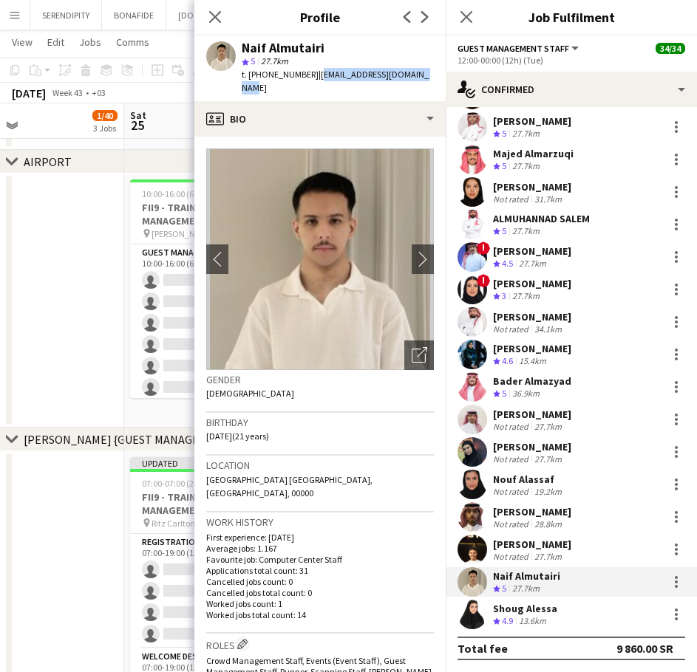
drag, startPoint x: 413, startPoint y: 73, endPoint x: 314, endPoint y: 78, distance: 99.1
click at [314, 78] on span "| na.almutairi999@gmail.com" at bounding box center [335, 81] width 187 height 24
drag, startPoint x: 307, startPoint y: 73, endPoint x: 250, endPoint y: 76, distance: 56.2
click at [250, 76] on span "t. +966547433695" at bounding box center [280, 74] width 77 height 11
click at [564, 620] on div "Shoug Alessa Crew rating 4.9 13.6km" at bounding box center [570, 615] width 251 height 30
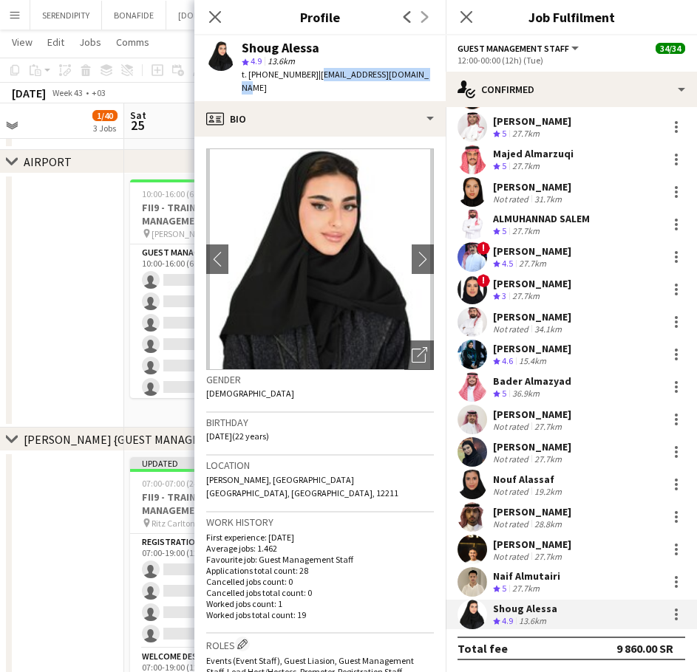
drag, startPoint x: 414, startPoint y: 75, endPoint x: 313, endPoint y: 75, distance: 100.5
click at [313, 75] on span "| shoug.alessa@outlook.com" at bounding box center [335, 81] width 187 height 24
drag, startPoint x: 305, startPoint y: 75, endPoint x: 247, endPoint y: 75, distance: 57.6
click at [247, 75] on span "t. +966554102277" at bounding box center [280, 74] width 77 height 11
click at [216, 16] on icon at bounding box center [215, 17] width 14 height 14
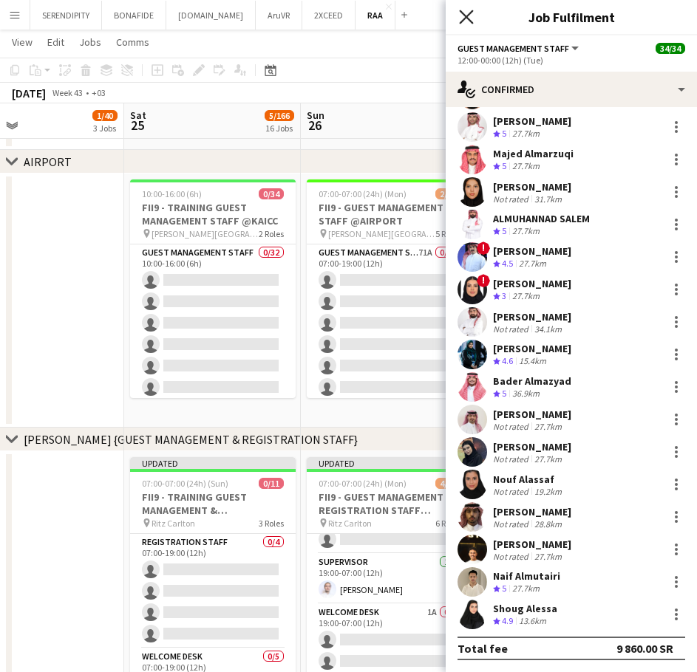
click at [462, 17] on icon "Close pop-in" at bounding box center [466, 17] width 14 height 14
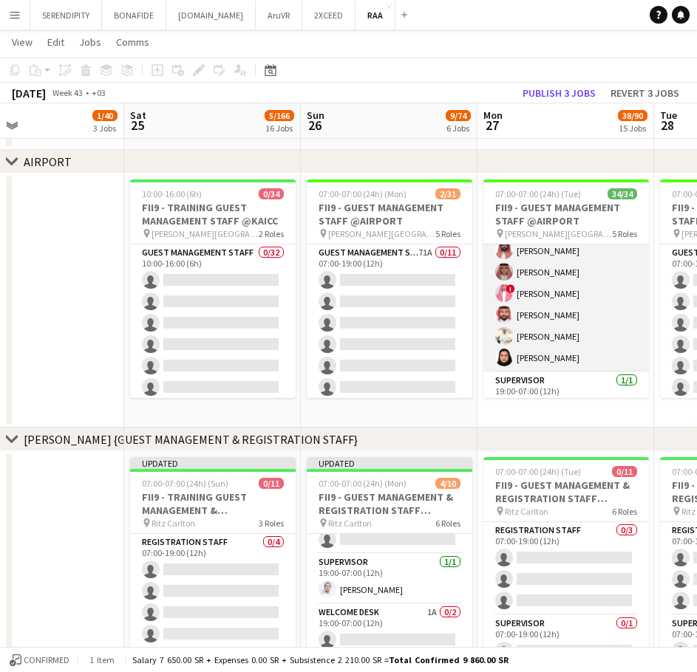
scroll to position [722, 0]
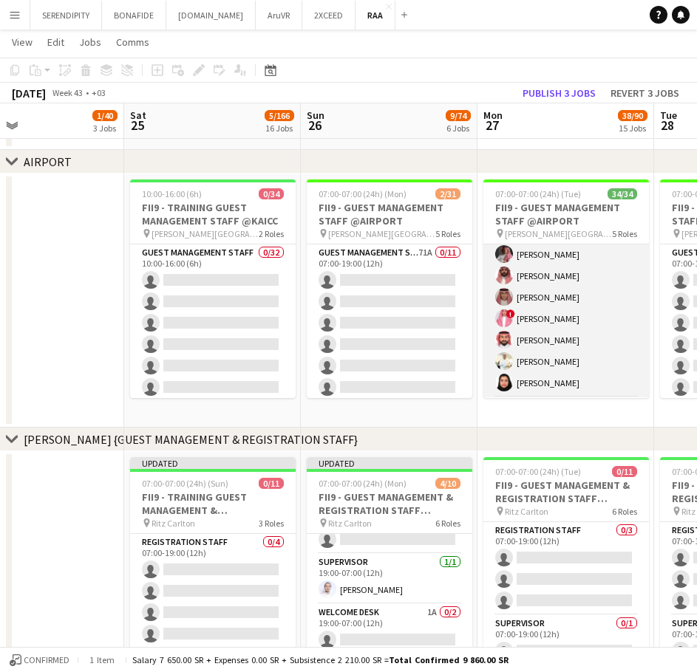
click at [584, 321] on app-card-role "Guest Management Staff 7/7 19:00-07:00 (12h) Ahmad Aldawsri Abdullah Alrumaih A…" at bounding box center [565, 308] width 165 height 179
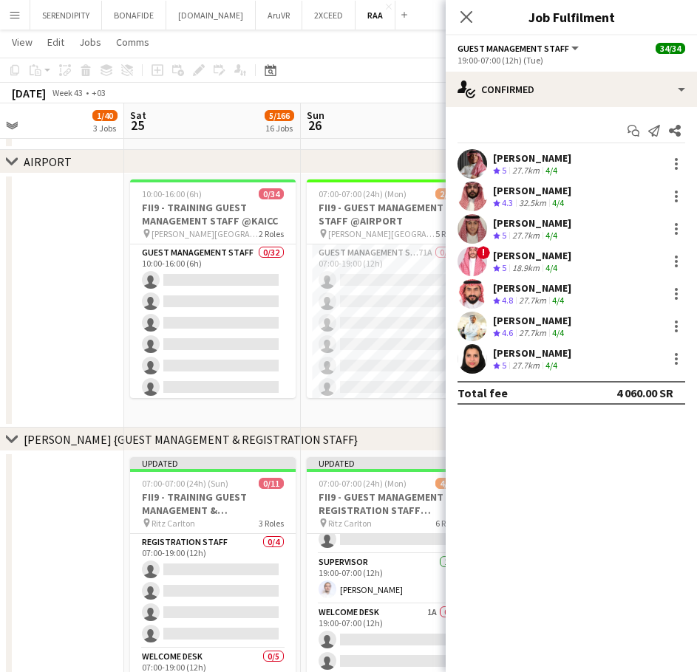
scroll to position [591, 0]
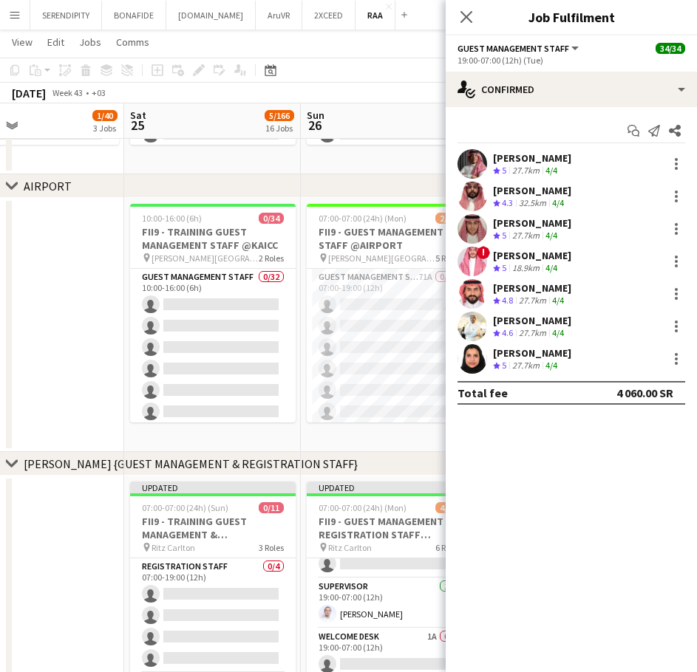
click at [556, 160] on div "[PERSON_NAME]" at bounding box center [532, 157] width 78 height 13
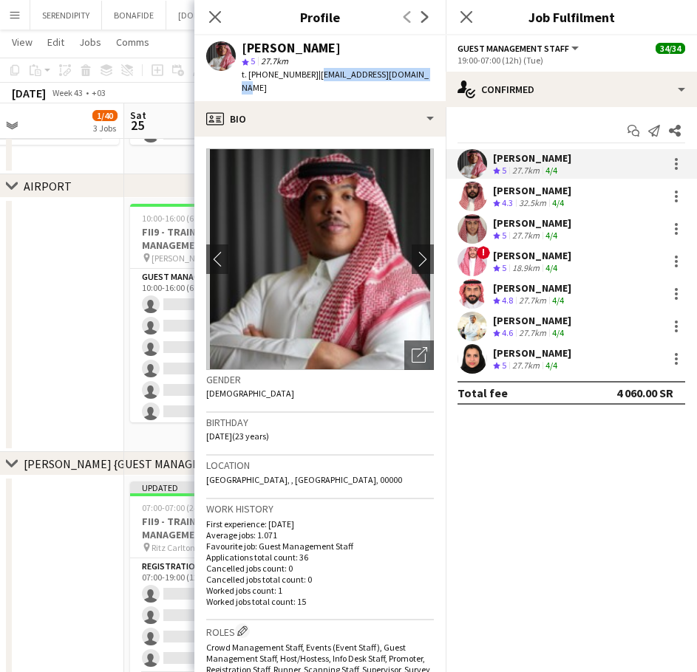
drag, startPoint x: 411, startPoint y: 74, endPoint x: 313, endPoint y: 78, distance: 98.3
click at [313, 78] on span "| ah.ms.al.dosry@gmail.com" at bounding box center [335, 81] width 187 height 24
click at [559, 197] on app-skills-label "4/4" at bounding box center [558, 202] width 12 height 11
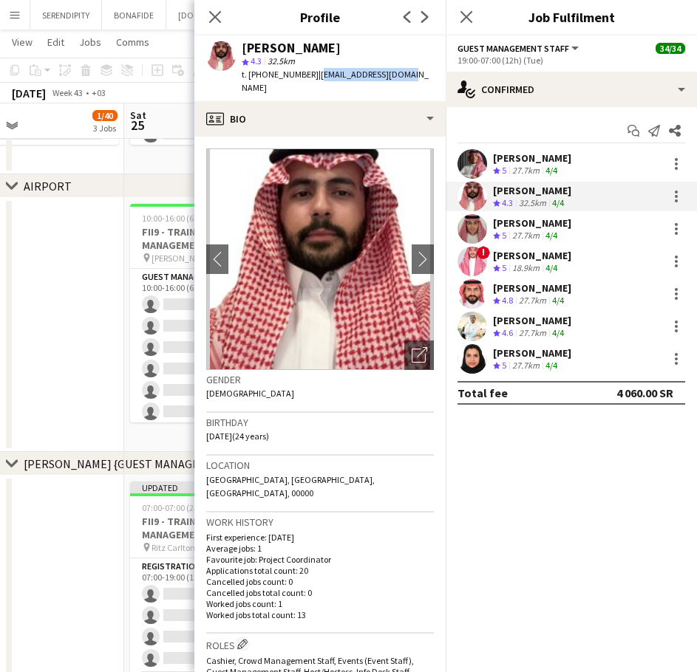
drag, startPoint x: 395, startPoint y: 75, endPoint x: 312, endPoint y: 78, distance: 82.8
click at [312, 78] on span "| abdullhsr1@gmail.com" at bounding box center [335, 81] width 187 height 24
drag, startPoint x: 305, startPoint y: 75, endPoint x: 250, endPoint y: 76, distance: 54.7
click at [250, 76] on span "t. +966551377448" at bounding box center [280, 74] width 77 height 11
click at [564, 167] on div "Crew rating 5 27.7km 4/4" at bounding box center [532, 171] width 78 height 13
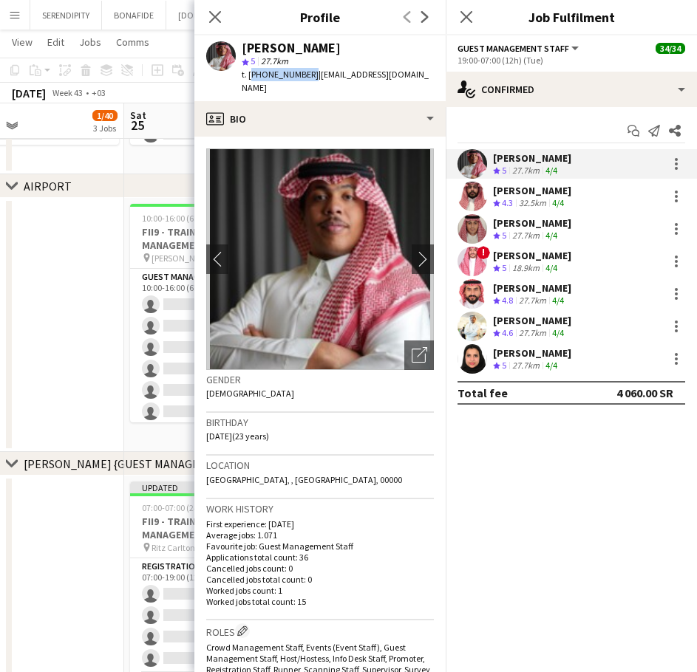
drag, startPoint x: 304, startPoint y: 75, endPoint x: 249, endPoint y: 77, distance: 55.4
click at [249, 77] on span "t. +966536275446" at bounding box center [280, 74] width 77 height 11
click at [540, 233] on div "27.7km" at bounding box center [525, 236] width 33 height 13
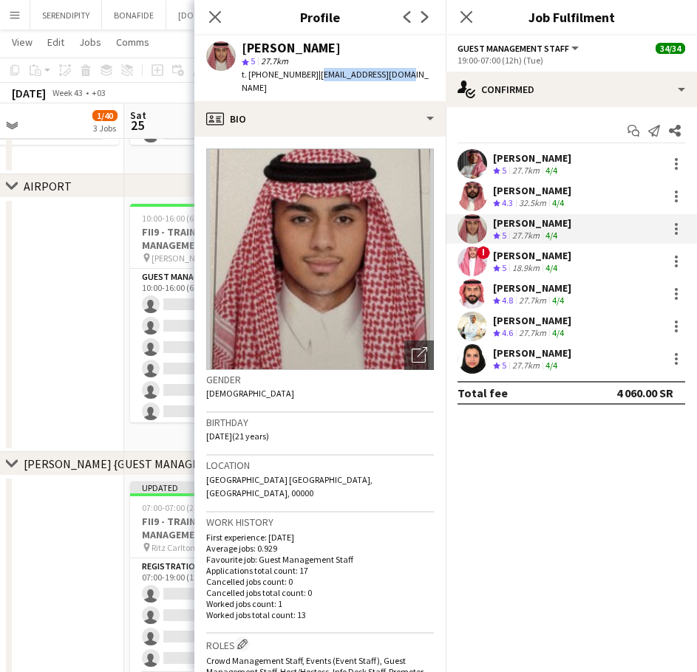
drag, startPoint x: 401, startPoint y: 75, endPoint x: 312, endPoint y: 74, distance: 88.7
click at [312, 74] on span "| dhoom9089@gmail.com" at bounding box center [335, 81] width 187 height 24
click at [555, 255] on div "[PERSON_NAME]" at bounding box center [532, 255] width 78 height 13
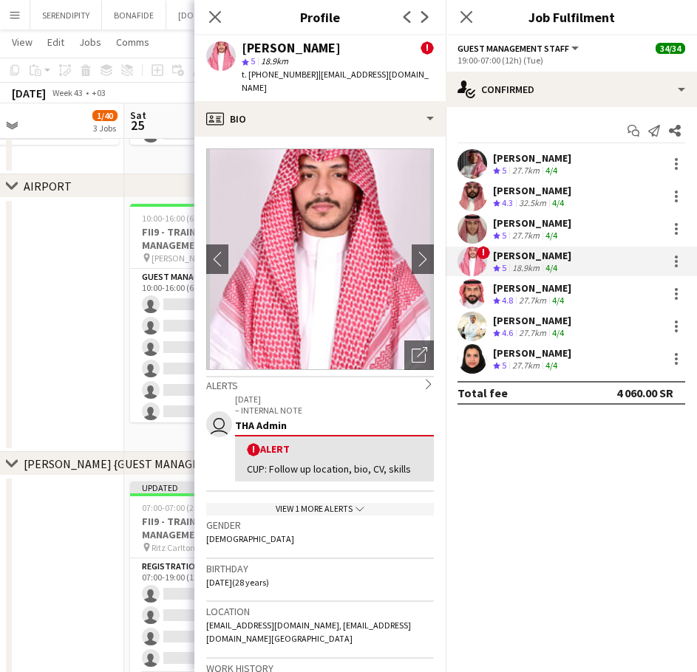
drag, startPoint x: 403, startPoint y: 74, endPoint x: 309, endPoint y: 72, distance: 93.8
click at [309, 72] on span "| ibra.aljuwaie@gmail.com" at bounding box center [335, 81] width 187 height 24
click at [565, 292] on div "[PERSON_NAME]" at bounding box center [532, 287] width 78 height 13
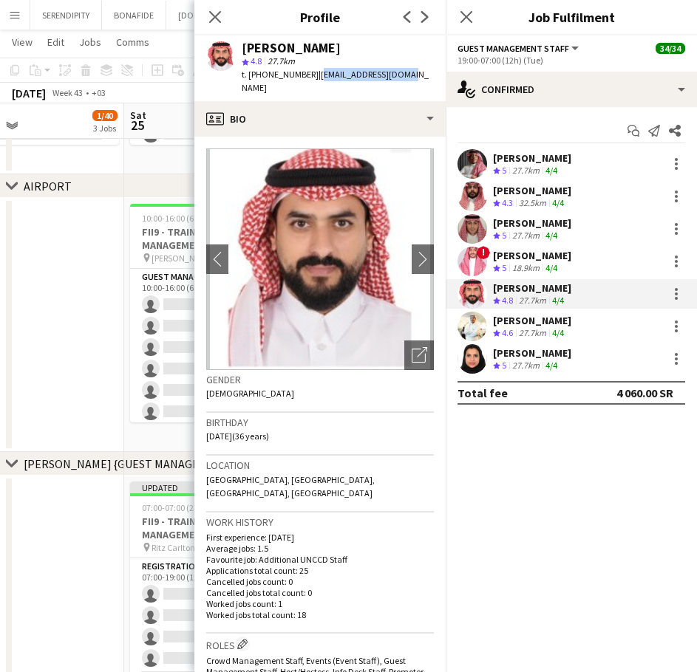
drag, startPoint x: 401, startPoint y: 73, endPoint x: 312, endPoint y: 75, distance: 88.7
click at [312, 75] on span "| metary2006@gmail.com" at bounding box center [335, 81] width 187 height 24
click at [560, 322] on div "[PERSON_NAME]" at bounding box center [532, 320] width 78 height 13
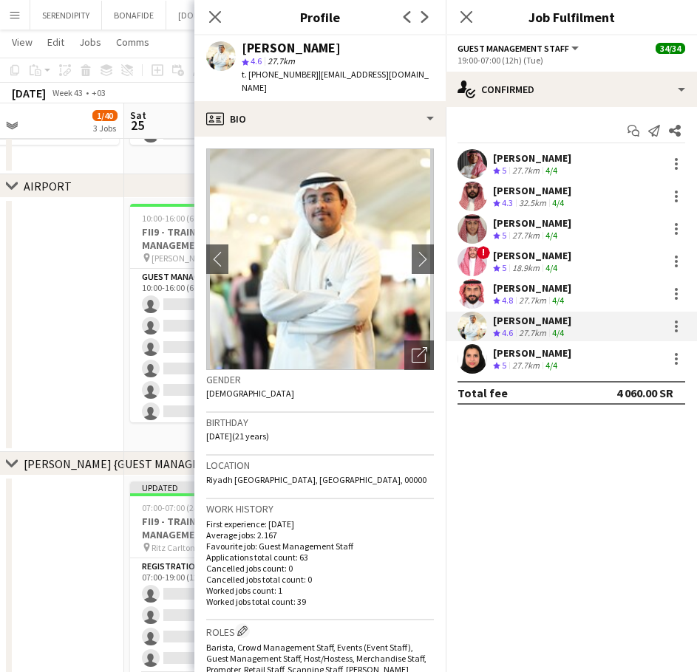
drag, startPoint x: 396, startPoint y: 77, endPoint x: 310, endPoint y: 78, distance: 86.4
click at [310, 78] on span "| iybinaqeel@gmail.com" at bounding box center [335, 81] width 187 height 24
click at [565, 359] on div "Noura Alsaid Crew rating 5 27.7km 4/4" at bounding box center [570, 359] width 251 height 30
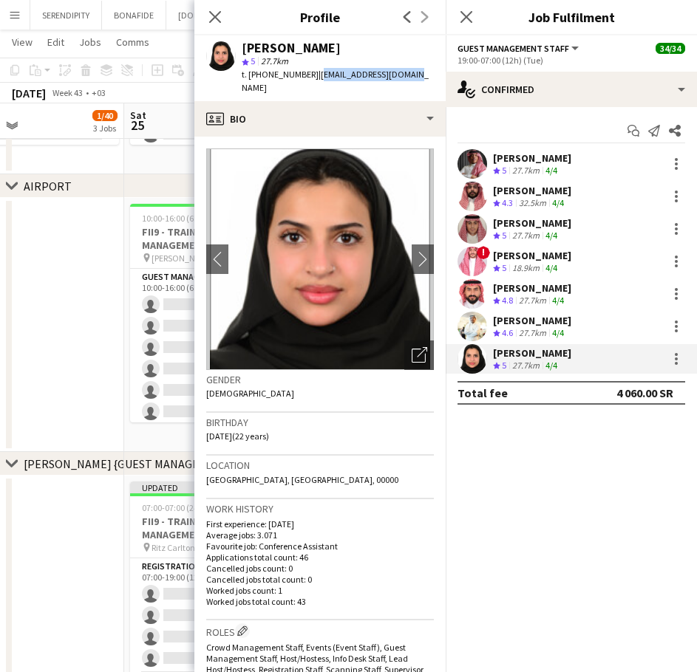
drag, startPoint x: 406, startPoint y: 75, endPoint x: 313, endPoint y: 80, distance: 92.5
click at [313, 80] on span "| nourasd2295@gmail.com" at bounding box center [335, 81] width 187 height 24
drag, startPoint x: 304, startPoint y: 72, endPoint x: 250, endPoint y: 75, distance: 54.7
click at [250, 75] on span "t. +966560038230" at bounding box center [280, 74] width 77 height 11
click at [609, 324] on div "Ibrahim Alaqeel Crew rating 4.6 27.7km 4/4" at bounding box center [570, 327] width 251 height 30
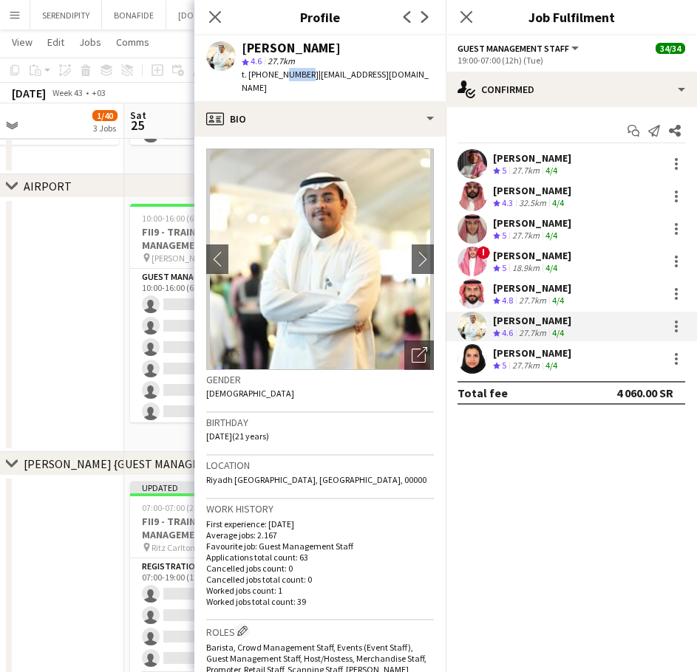
drag, startPoint x: 304, startPoint y: 75, endPoint x: 281, endPoint y: 75, distance: 22.2
click at [281, 75] on span "t. +966555402104" at bounding box center [280, 74] width 77 height 11
drag, startPoint x: 305, startPoint y: 76, endPoint x: 250, endPoint y: 76, distance: 54.7
click at [250, 76] on span "t. +966555402104" at bounding box center [280, 74] width 77 height 11
click at [597, 286] on div "Rayed AlRhimi Crew rating 4.8 27.7km 4/4" at bounding box center [570, 294] width 251 height 30
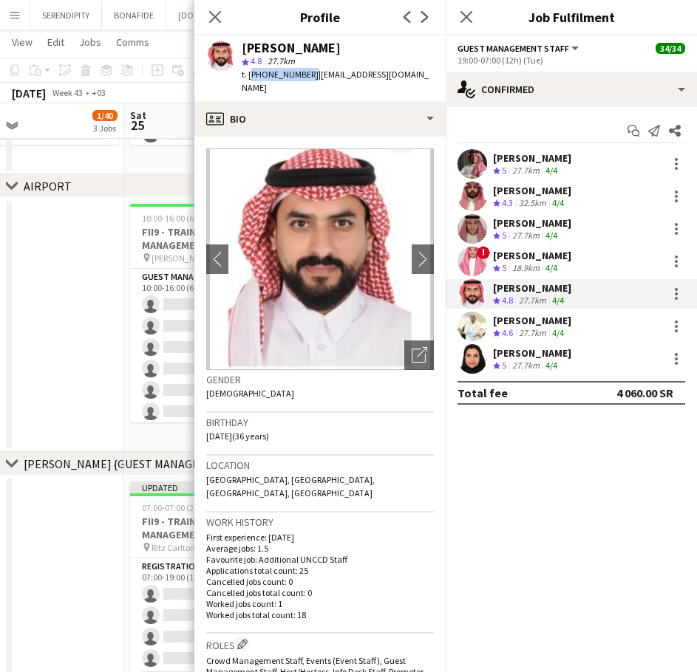
drag, startPoint x: 304, startPoint y: 75, endPoint x: 248, endPoint y: 72, distance: 56.2
click at [248, 72] on span "t. +966567817533" at bounding box center [280, 74] width 77 height 11
click at [554, 260] on div "[PERSON_NAME]" at bounding box center [532, 255] width 78 height 13
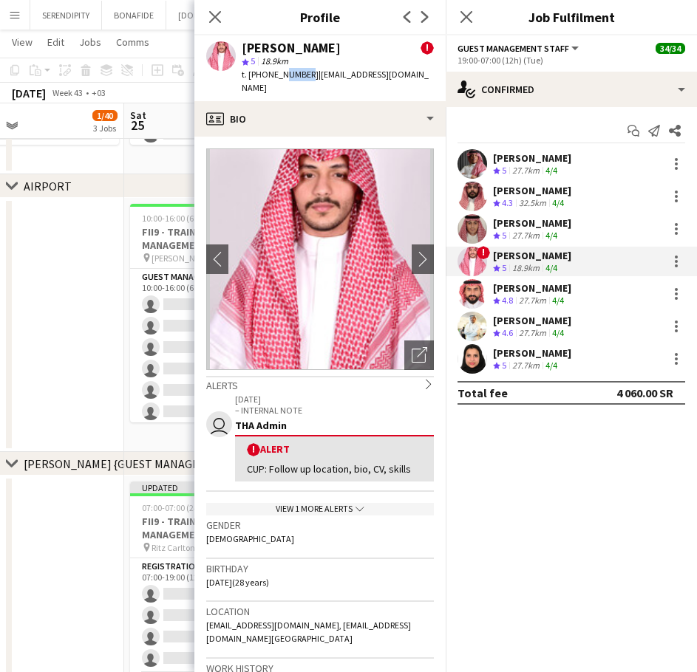
drag, startPoint x: 304, startPoint y: 75, endPoint x: 279, endPoint y: 72, distance: 24.6
click at [279, 72] on span "t. +966548201186" at bounding box center [280, 74] width 77 height 11
drag, startPoint x: 305, startPoint y: 74, endPoint x: 250, endPoint y: 72, distance: 54.7
click at [250, 72] on span "t. +966548201186" at bounding box center [280, 74] width 77 height 11
click at [564, 227] on div "[PERSON_NAME]" at bounding box center [532, 222] width 78 height 13
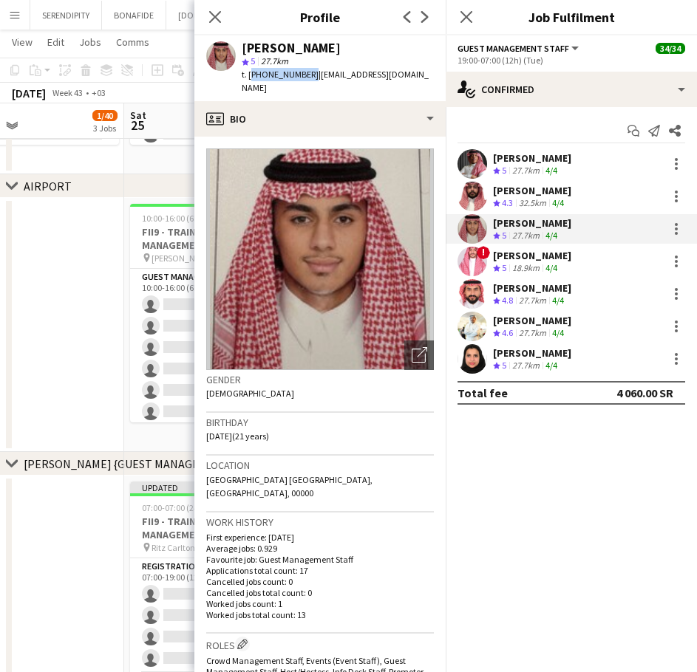
drag, startPoint x: 304, startPoint y: 74, endPoint x: 250, endPoint y: 75, distance: 54.7
click at [250, 75] on span "t. +966541829393" at bounding box center [280, 74] width 77 height 11
click at [211, 20] on icon "Close pop-in" at bounding box center [215, 17] width 14 height 14
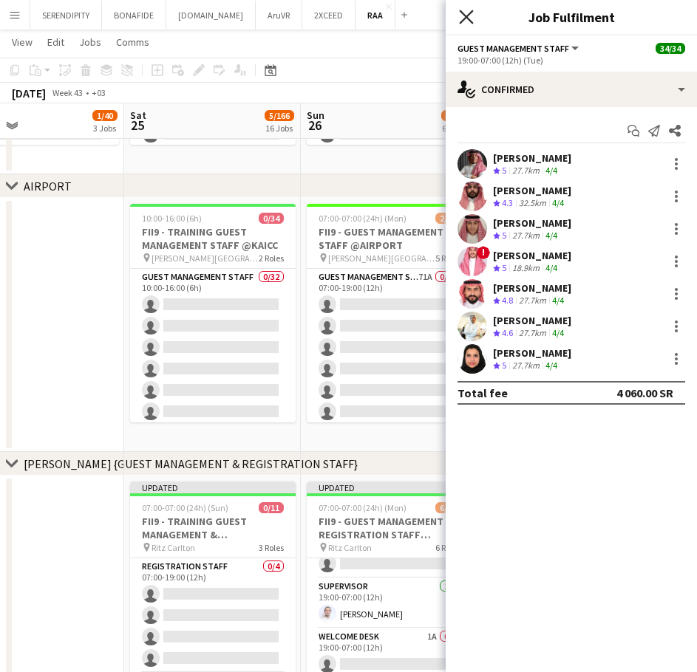
click at [469, 15] on icon at bounding box center [466, 17] width 14 height 14
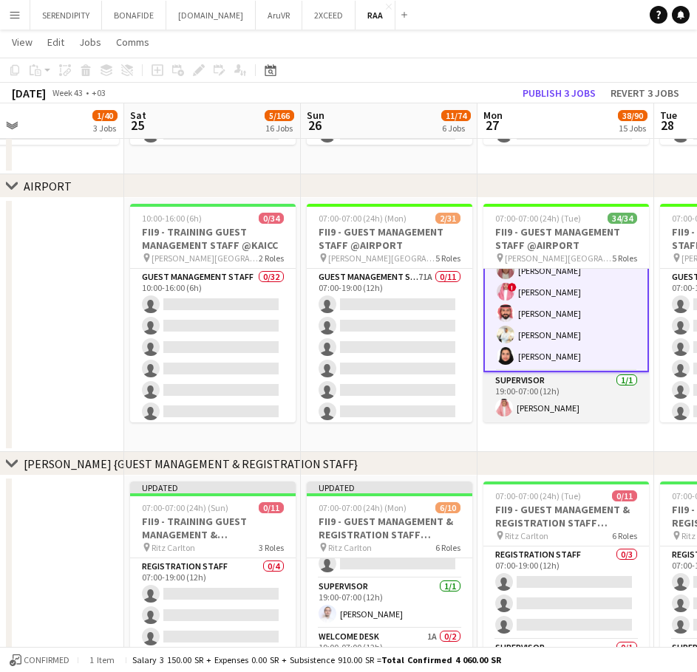
click at [563, 410] on app-card-role "Supervisor 1/1 19:00-07:00 (12h) Abdullah Altoaimi" at bounding box center [565, 397] width 165 height 50
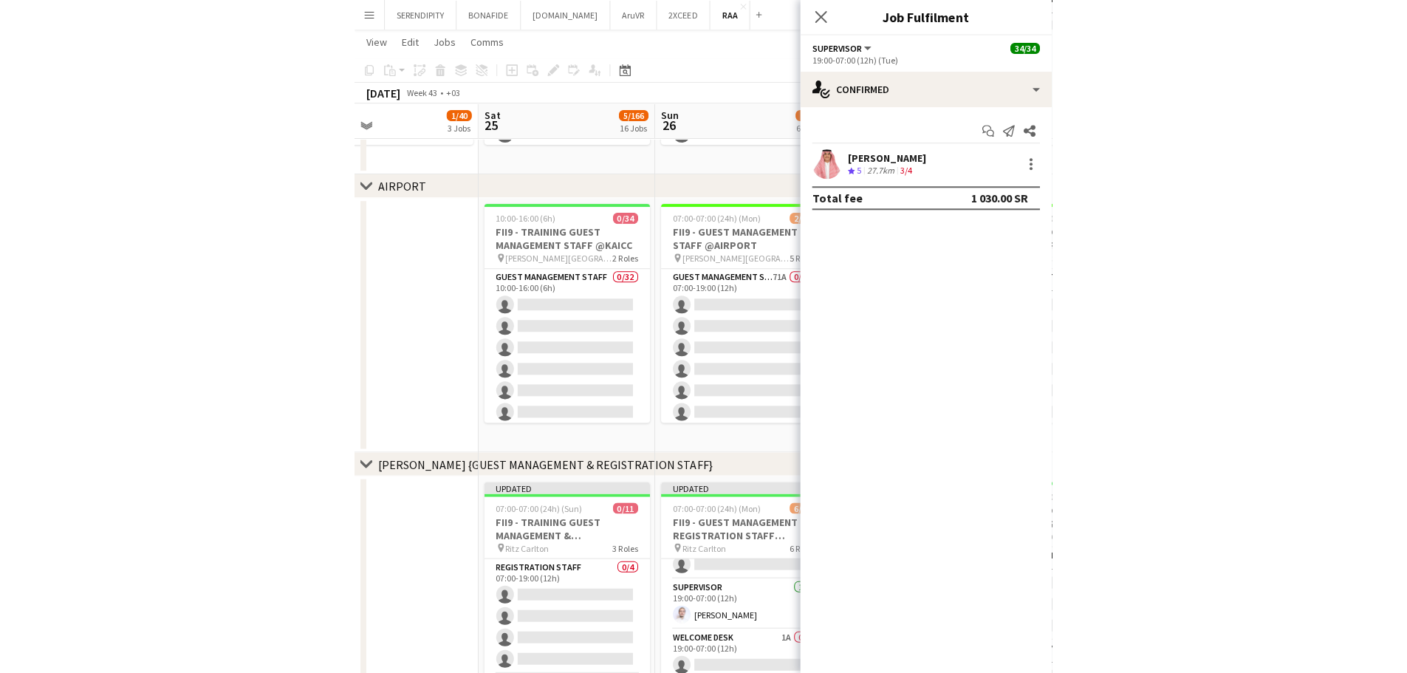
scroll to position [720, 0]
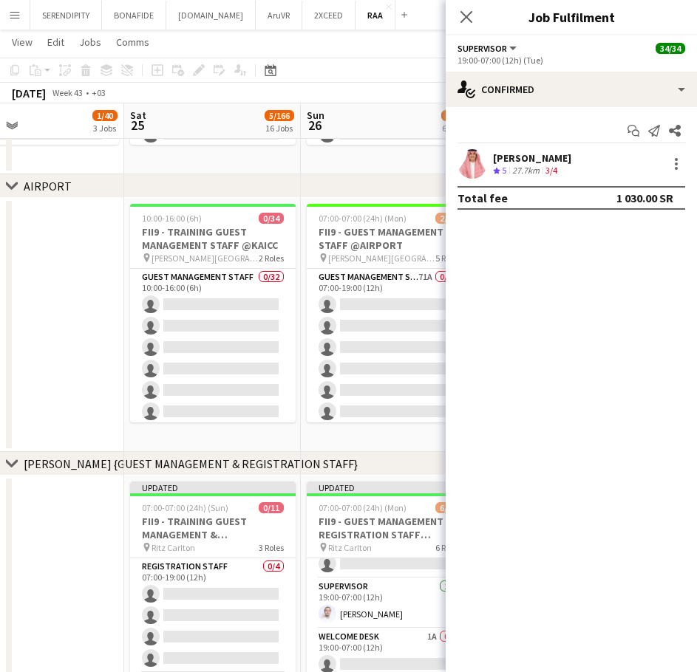
click at [590, 161] on div "Abdullah Altoaimi Crew rating 5 27.7km 3/4" at bounding box center [570, 164] width 251 height 30
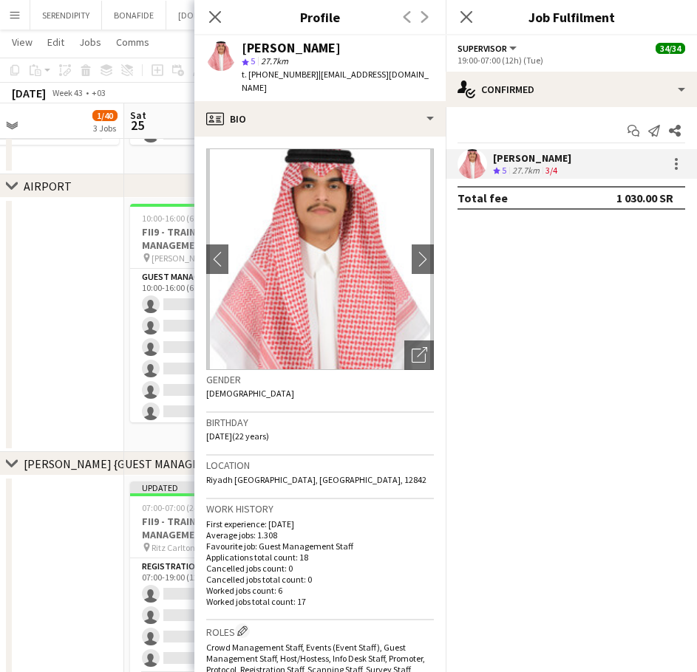
drag, startPoint x: 310, startPoint y: 74, endPoint x: 299, endPoint y: 86, distance: 16.2
click at [299, 86] on div "t. +966570700808 | abdullahaltoaimi0+1@gmail.com" at bounding box center [338, 81] width 192 height 27
drag, startPoint x: 305, startPoint y: 72, endPoint x: 250, endPoint y: 76, distance: 54.8
click at [250, 76] on span "t. +966570700808" at bounding box center [280, 74] width 77 height 11
click at [209, 15] on icon "Close pop-in" at bounding box center [215, 17] width 12 height 12
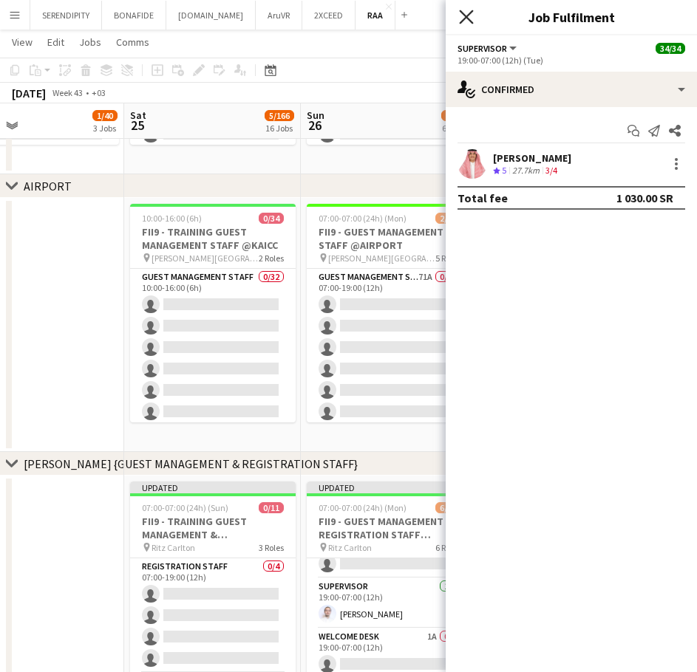
click at [464, 13] on icon "Close pop-in" at bounding box center [466, 17] width 14 height 14
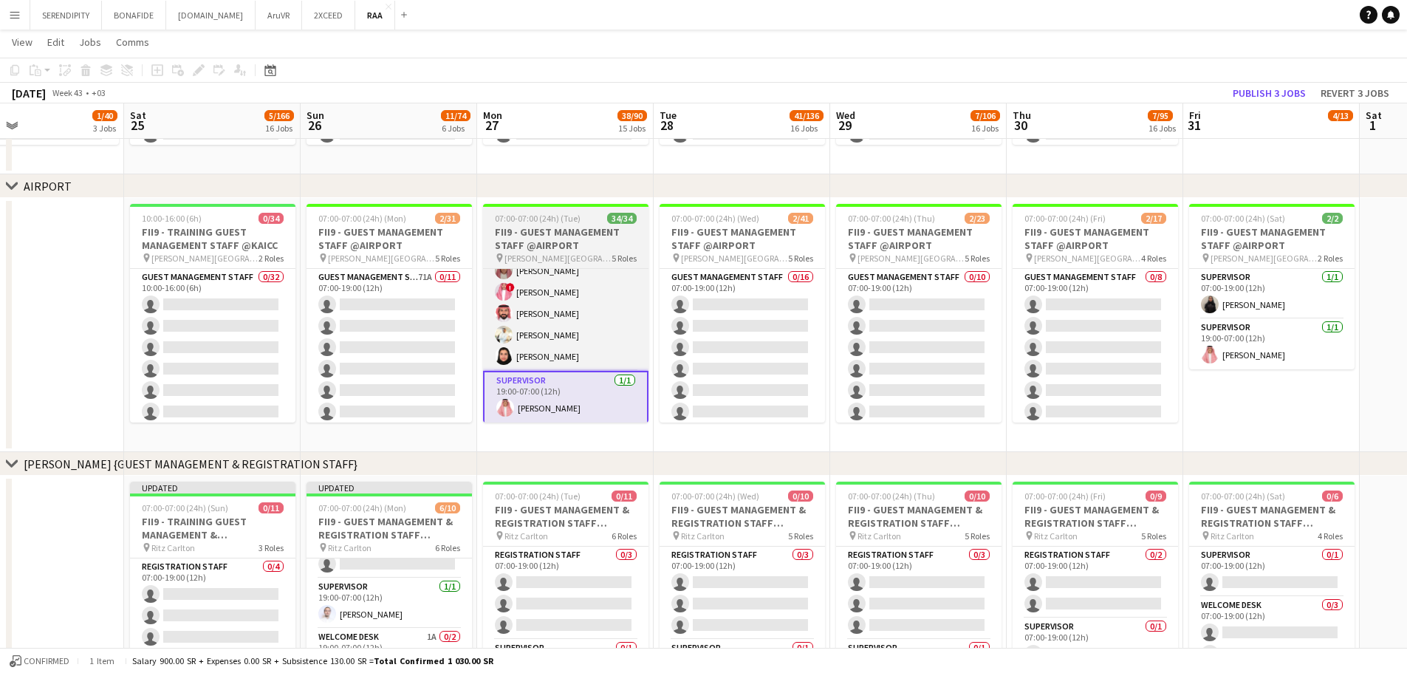
click at [590, 226] on h3 "FII9 - GUEST MANAGEMENT STAFF @AIRPORT" at bounding box center [565, 238] width 165 height 27
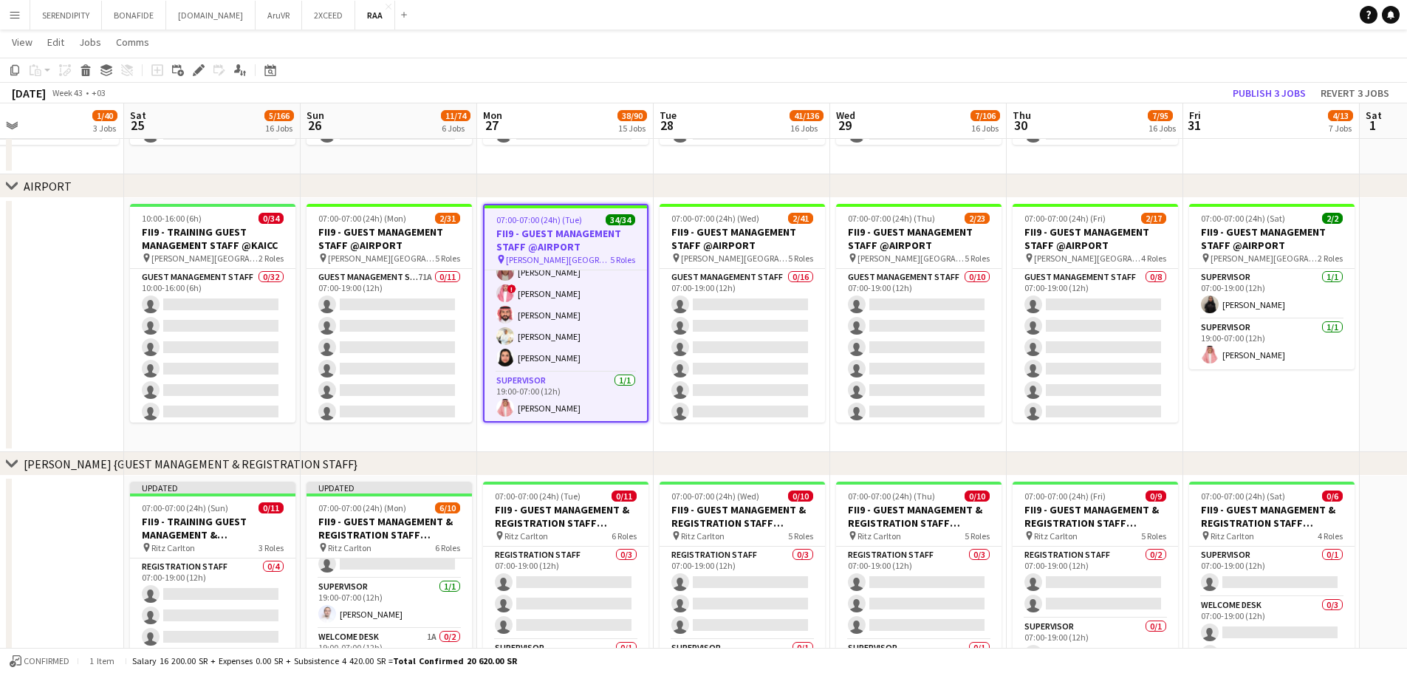
scroll to position [0, 407]
click at [197, 67] on icon "Edit" at bounding box center [199, 70] width 12 height 12
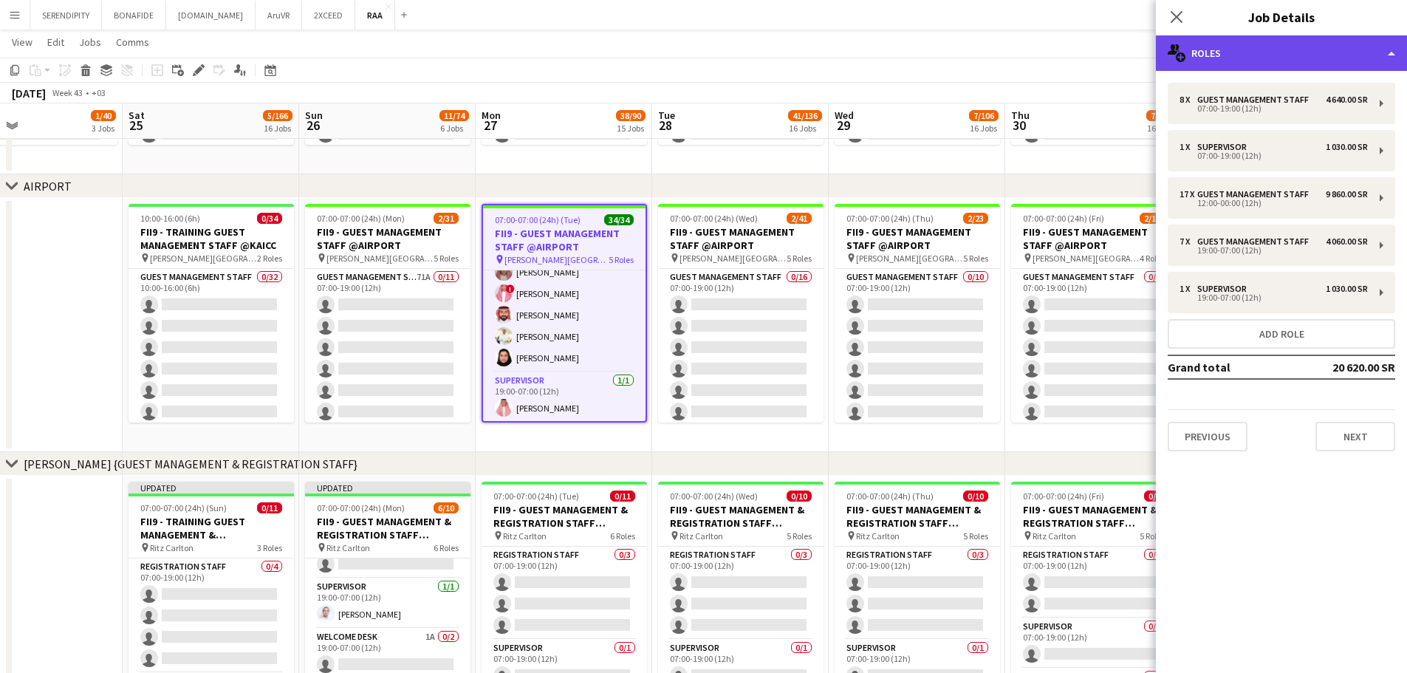
click at [707, 52] on div "multiple-users-add Roles" at bounding box center [1281, 52] width 251 height 35
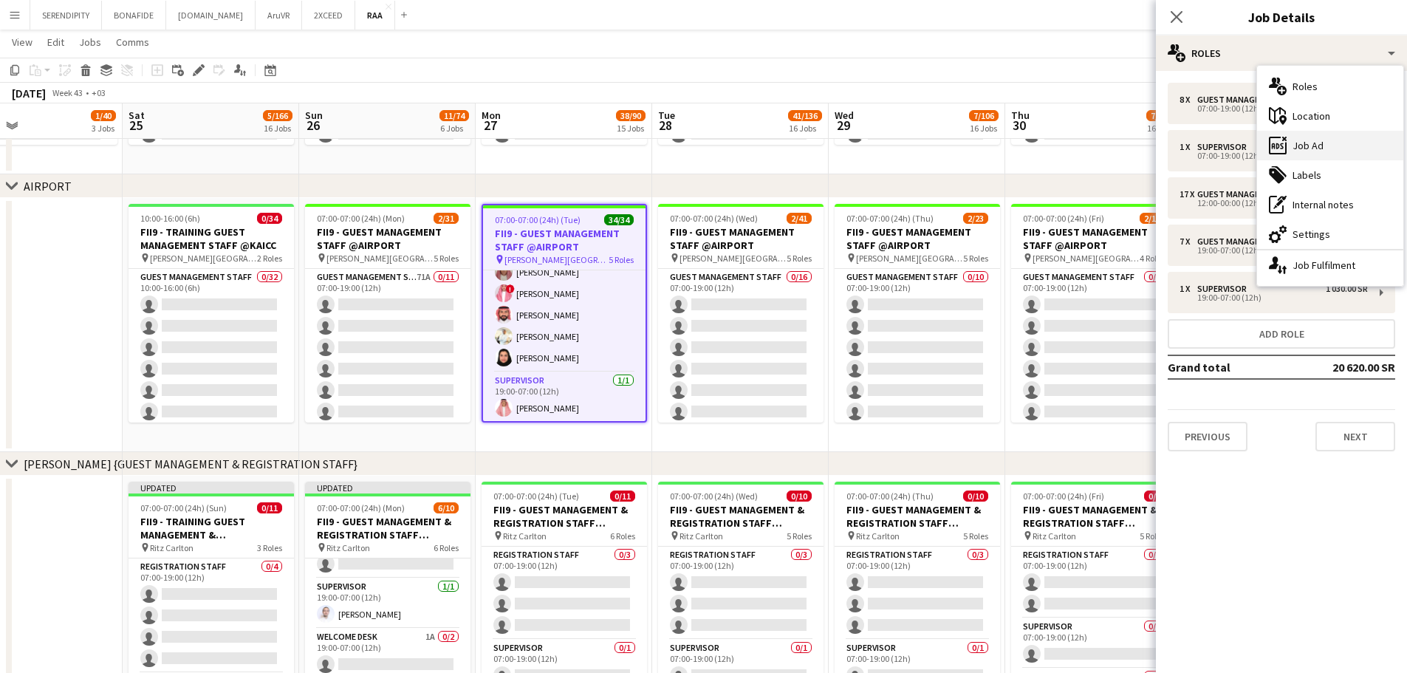
click at [707, 149] on div "ads-window Job Ad" at bounding box center [1330, 146] width 146 height 30
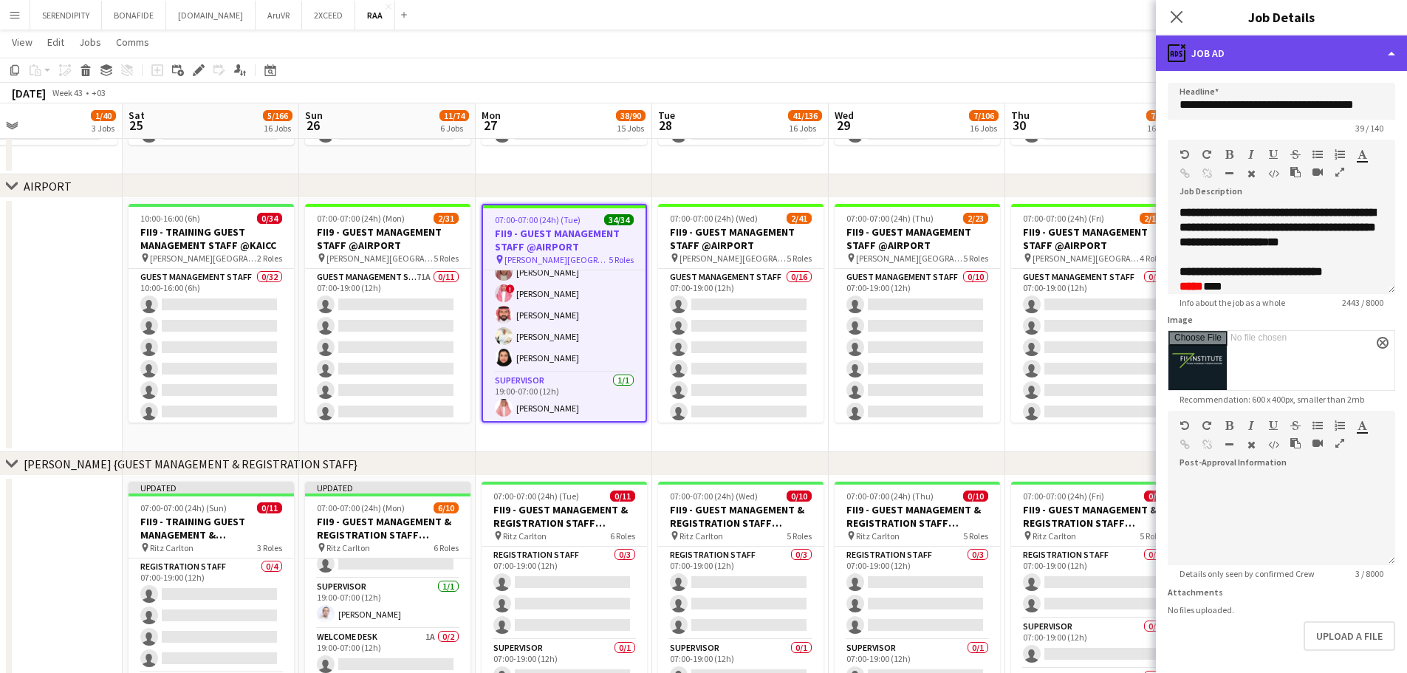
click at [707, 52] on div "ads-window Job Ad" at bounding box center [1281, 52] width 251 height 35
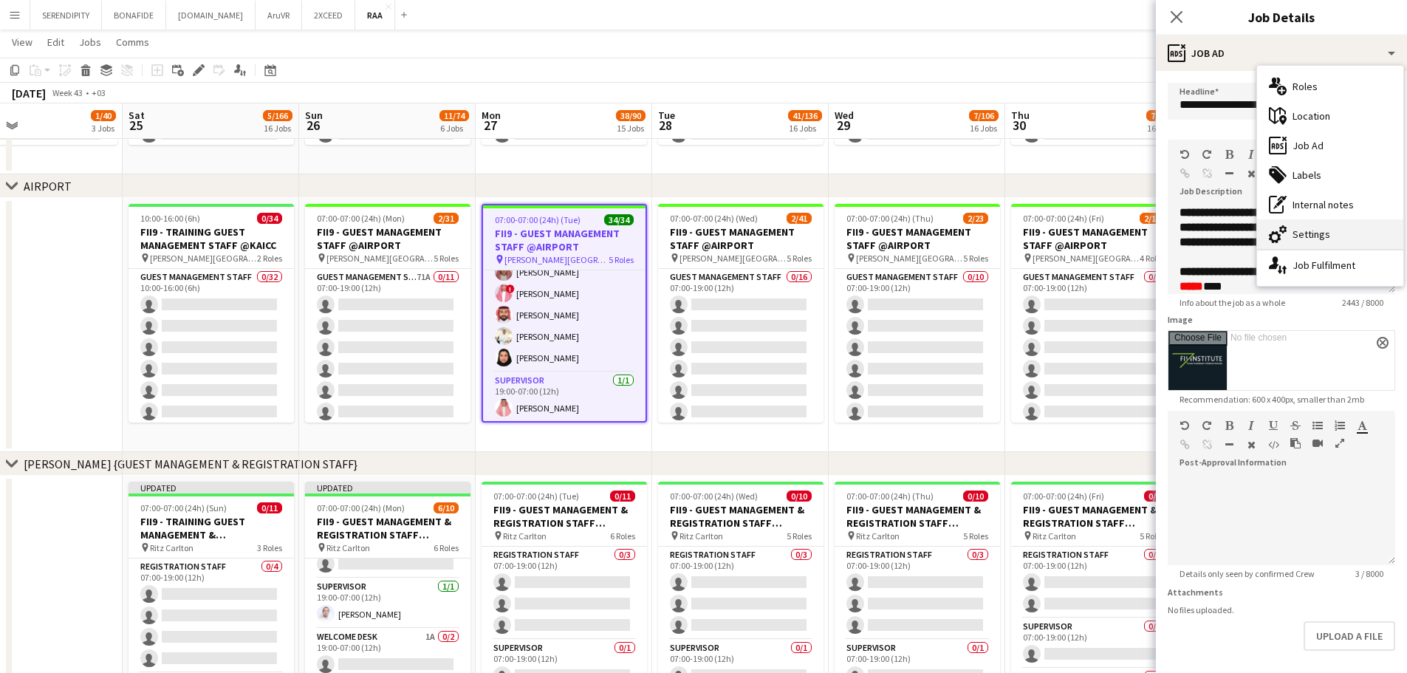
click at [707, 232] on div "cog-double-3 Settings" at bounding box center [1330, 234] width 146 height 30
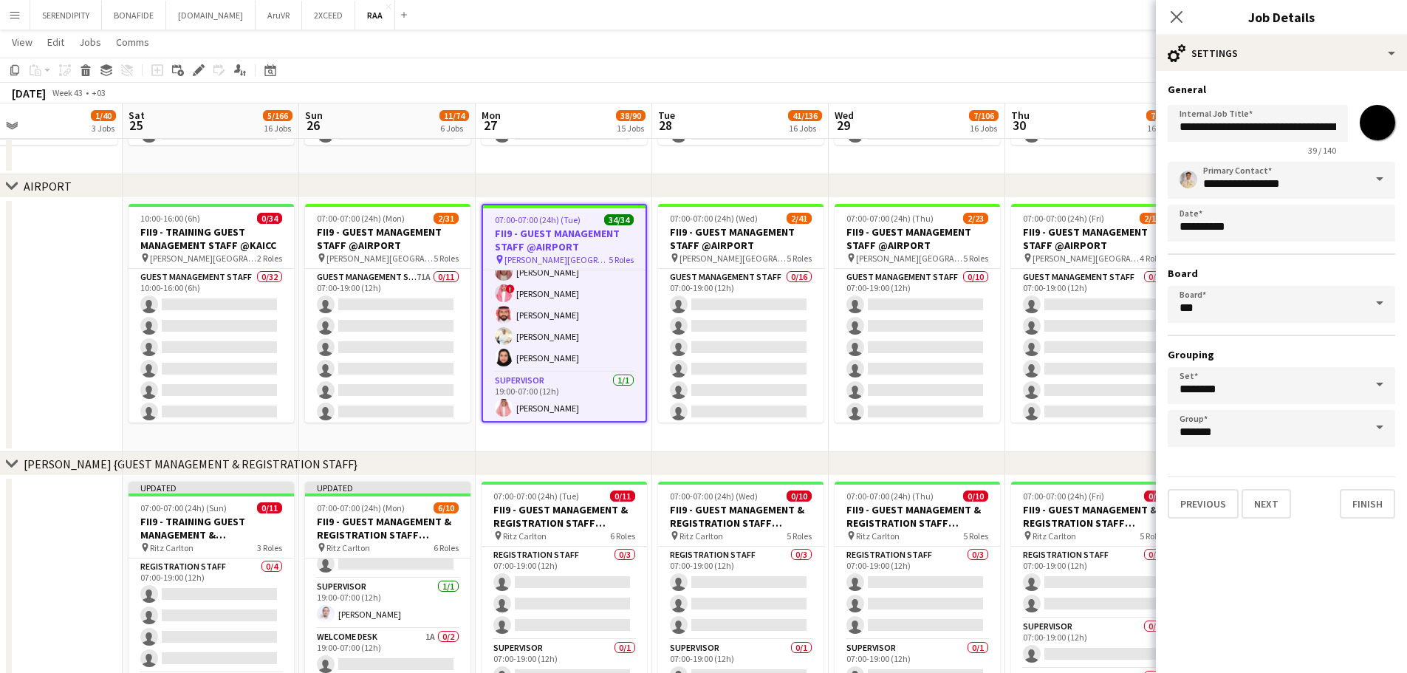
click at [707, 180] on span at bounding box center [1379, 179] width 31 height 35
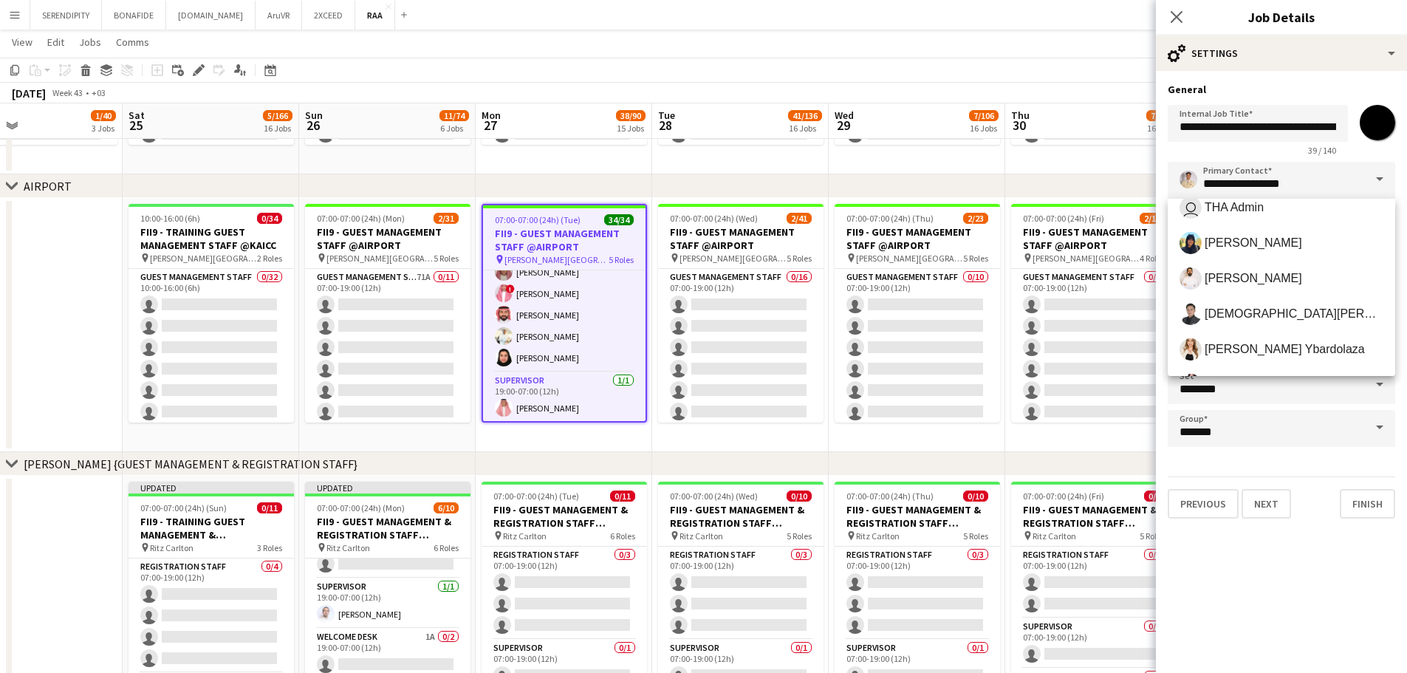
scroll to position [394, 0]
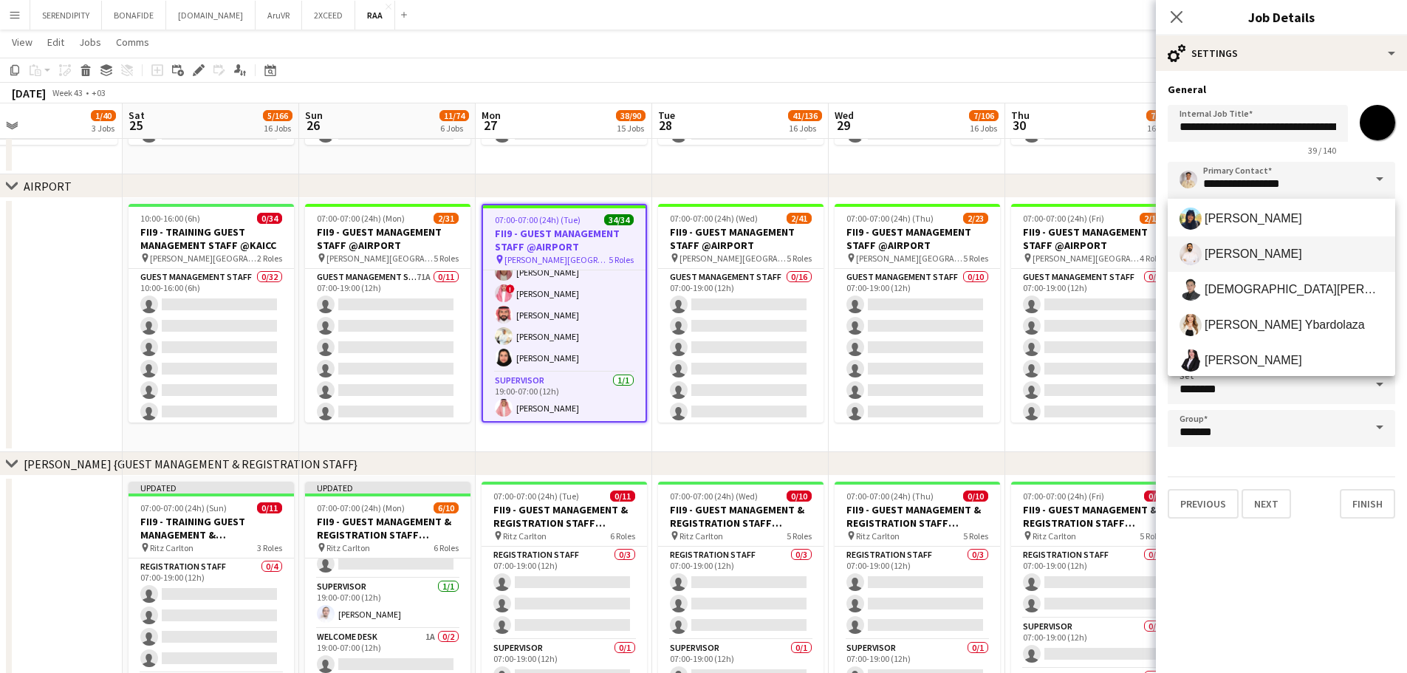
click at [707, 258] on span "[PERSON_NAME]" at bounding box center [1254, 254] width 98 height 14
type input "**********"
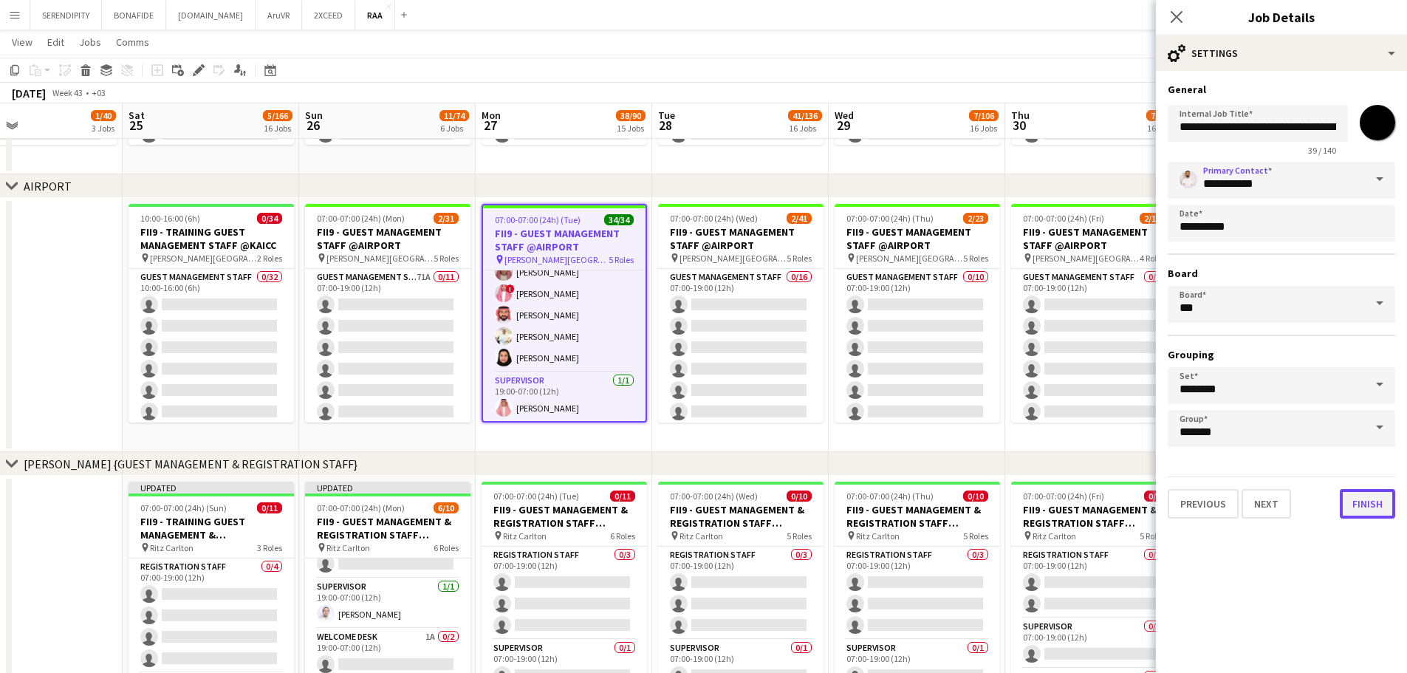
click at [707, 508] on button "Finish" at bounding box center [1367, 504] width 55 height 30
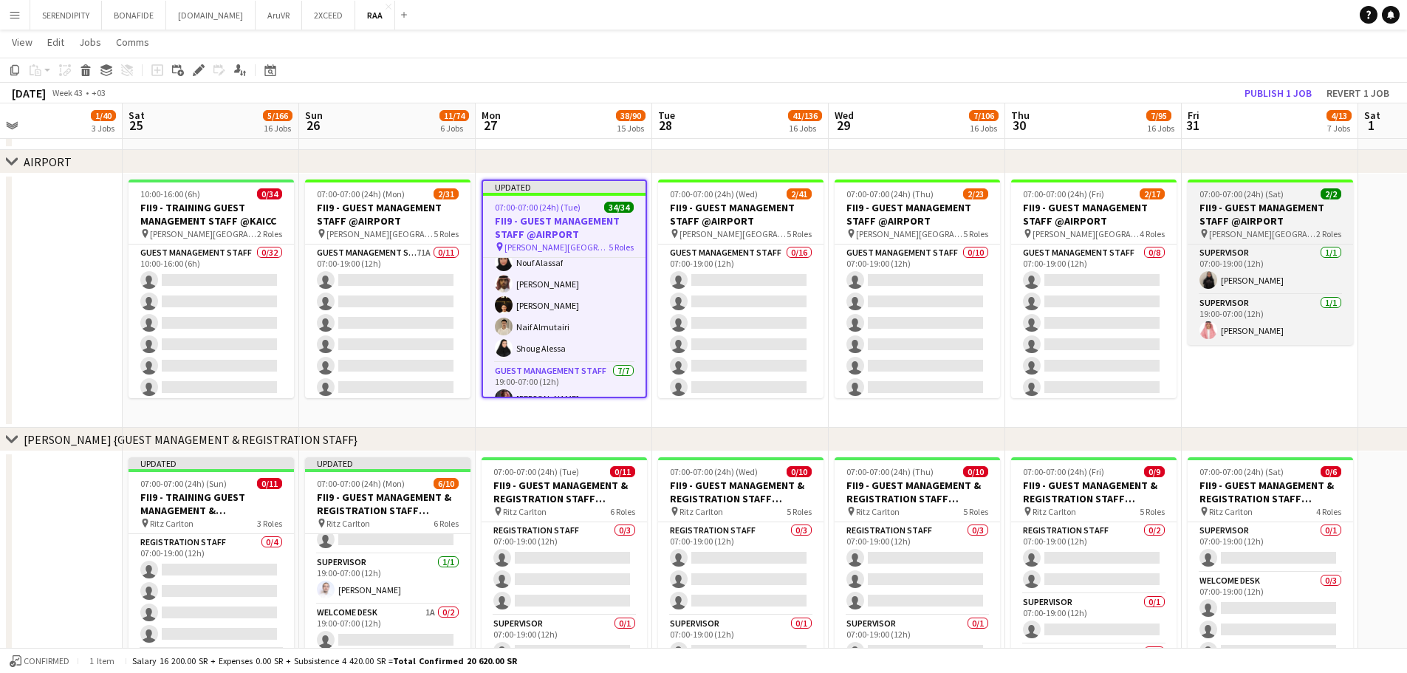
scroll to position [542, 0]
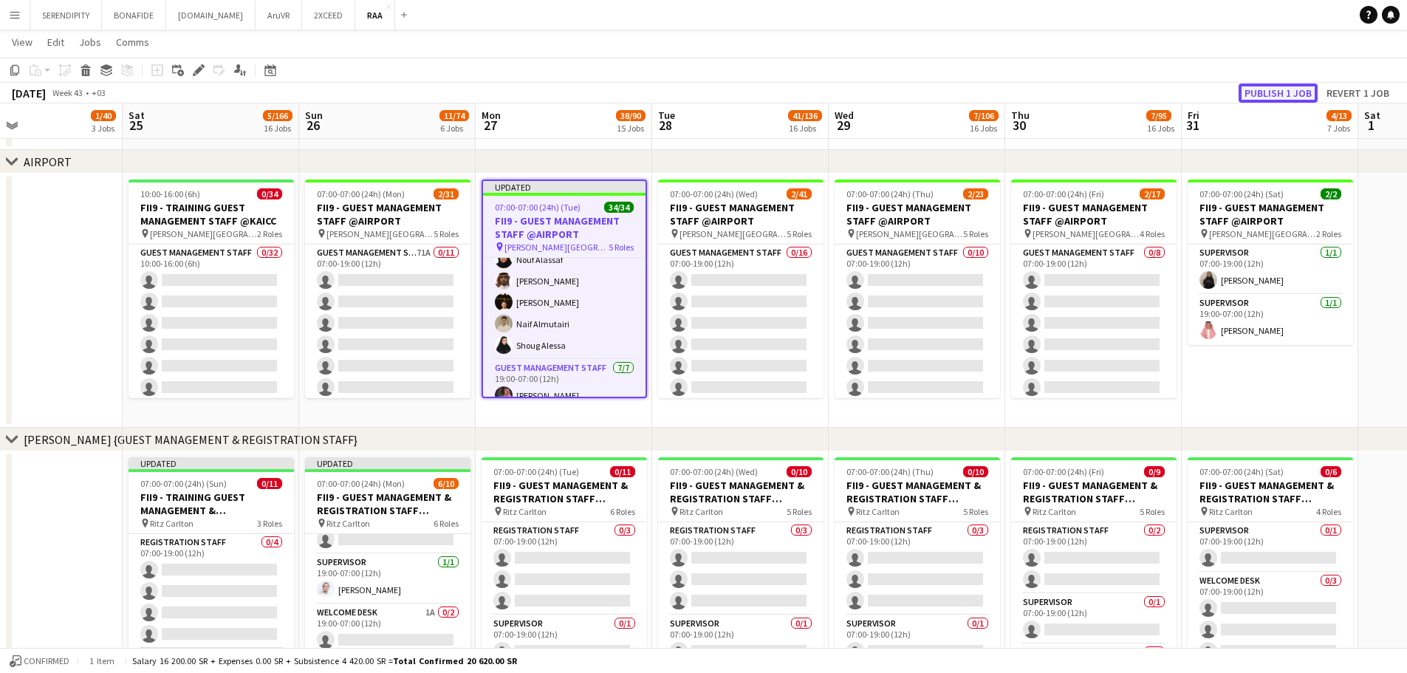
click at [707, 97] on button "Publish 1 job" at bounding box center [1278, 92] width 79 height 19
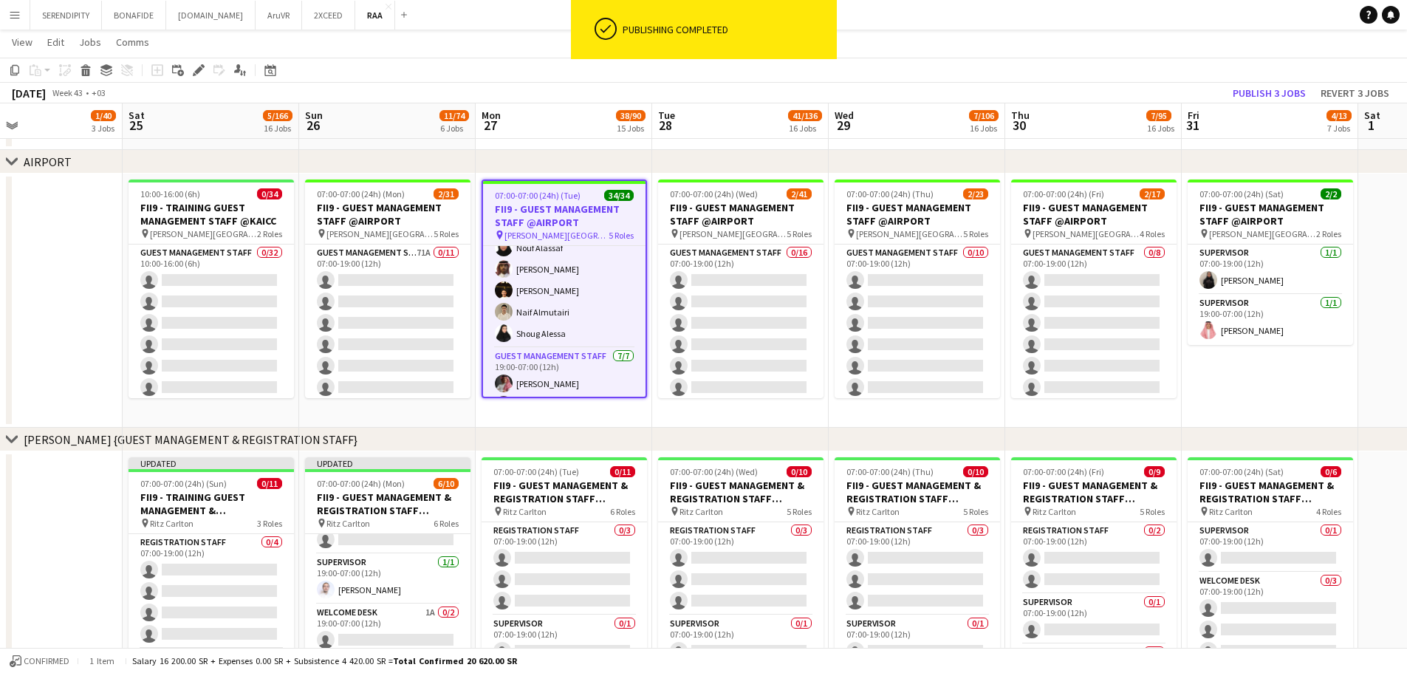
click at [64, 344] on app-date-cell at bounding box center [34, 301] width 177 height 254
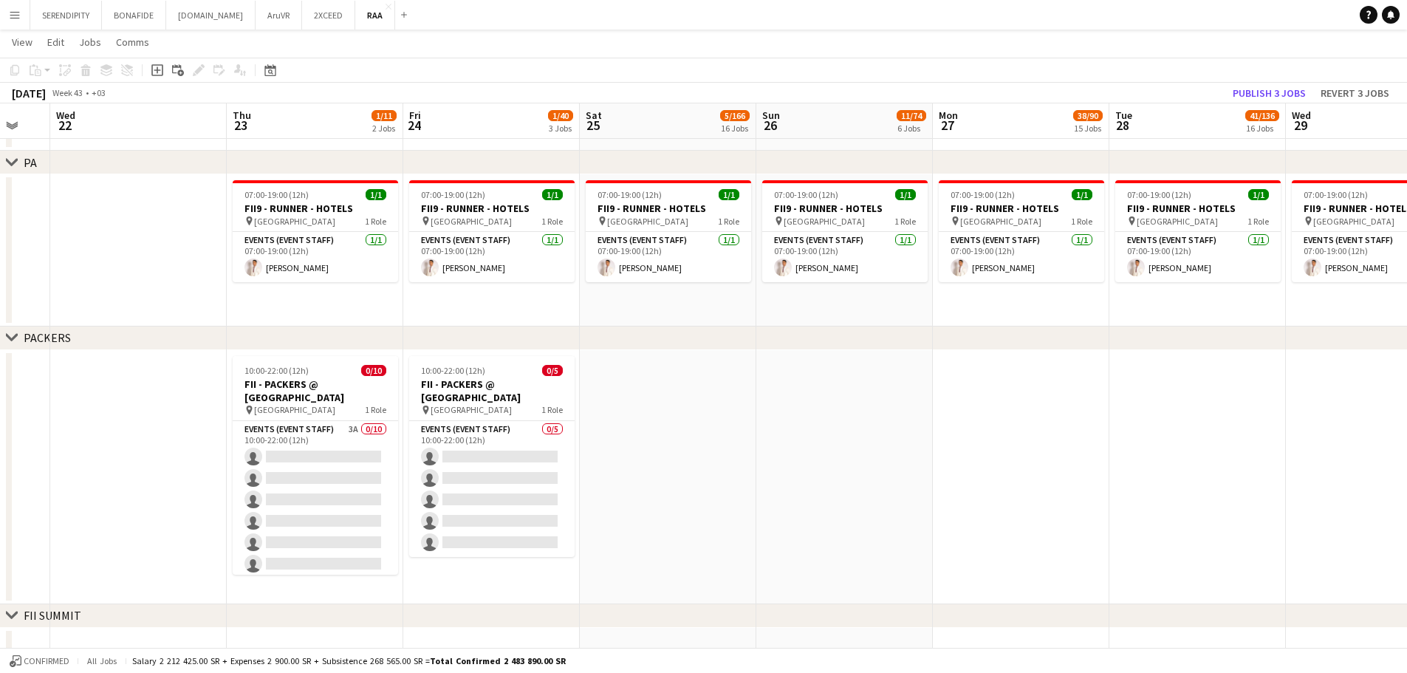
scroll to position [0, 382]
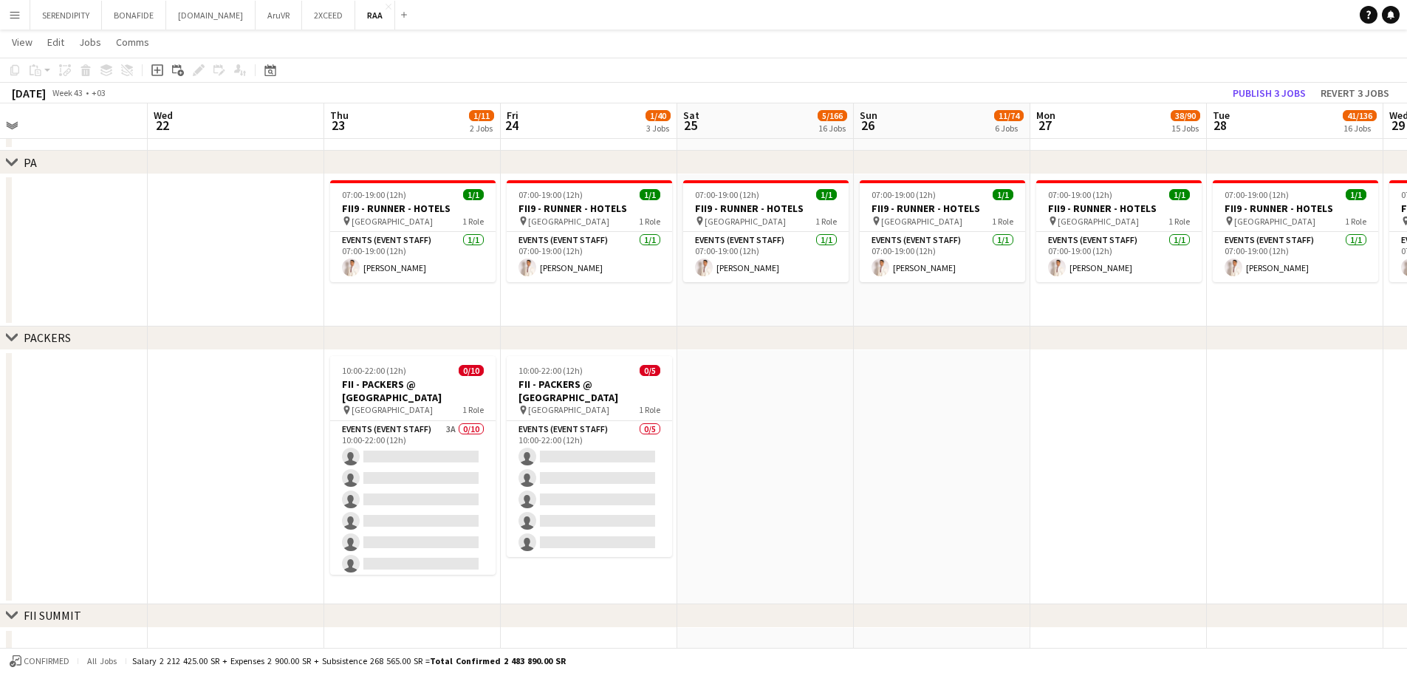
drag, startPoint x: 214, startPoint y: 542, endPoint x: 769, endPoint y: 471, distance: 559.3
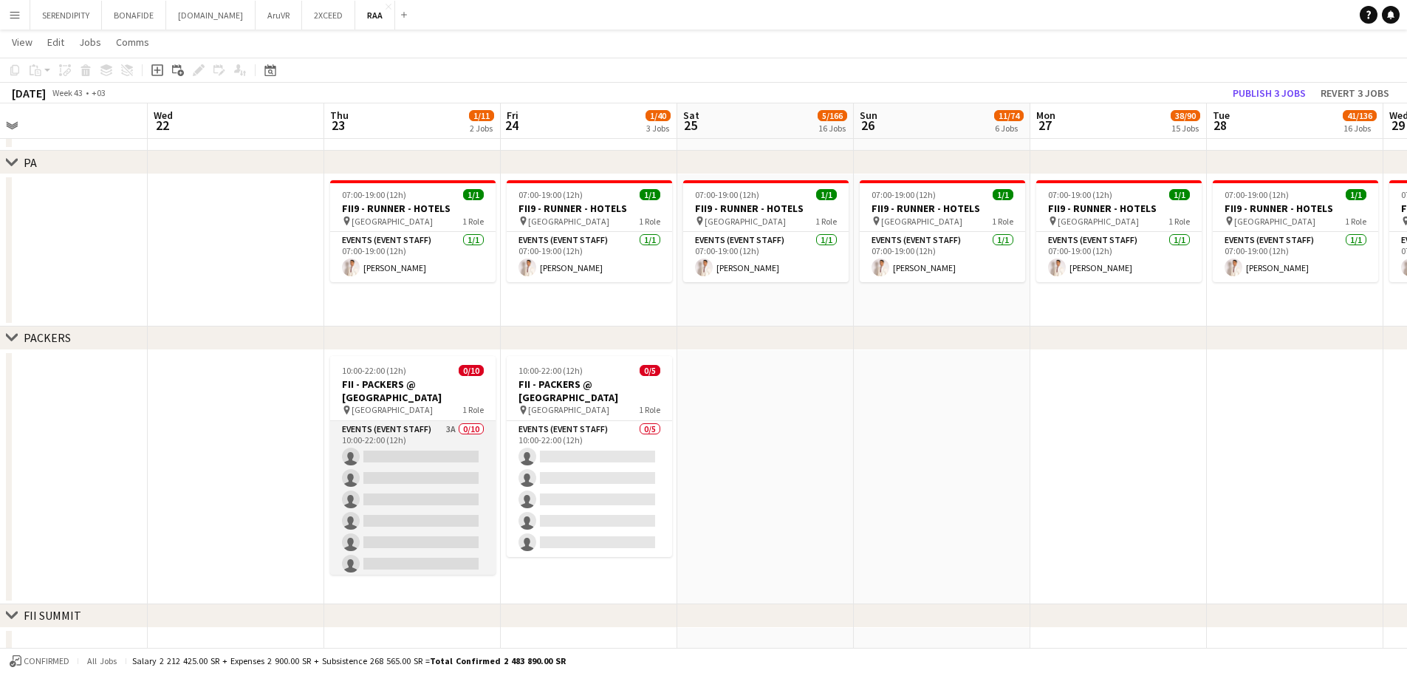
click at [426, 436] on app-card-role "Events (Event Staff) 3A 0/10 10:00-22:00 (12h) single-neutral-actions single-ne…" at bounding box center [412, 542] width 165 height 243
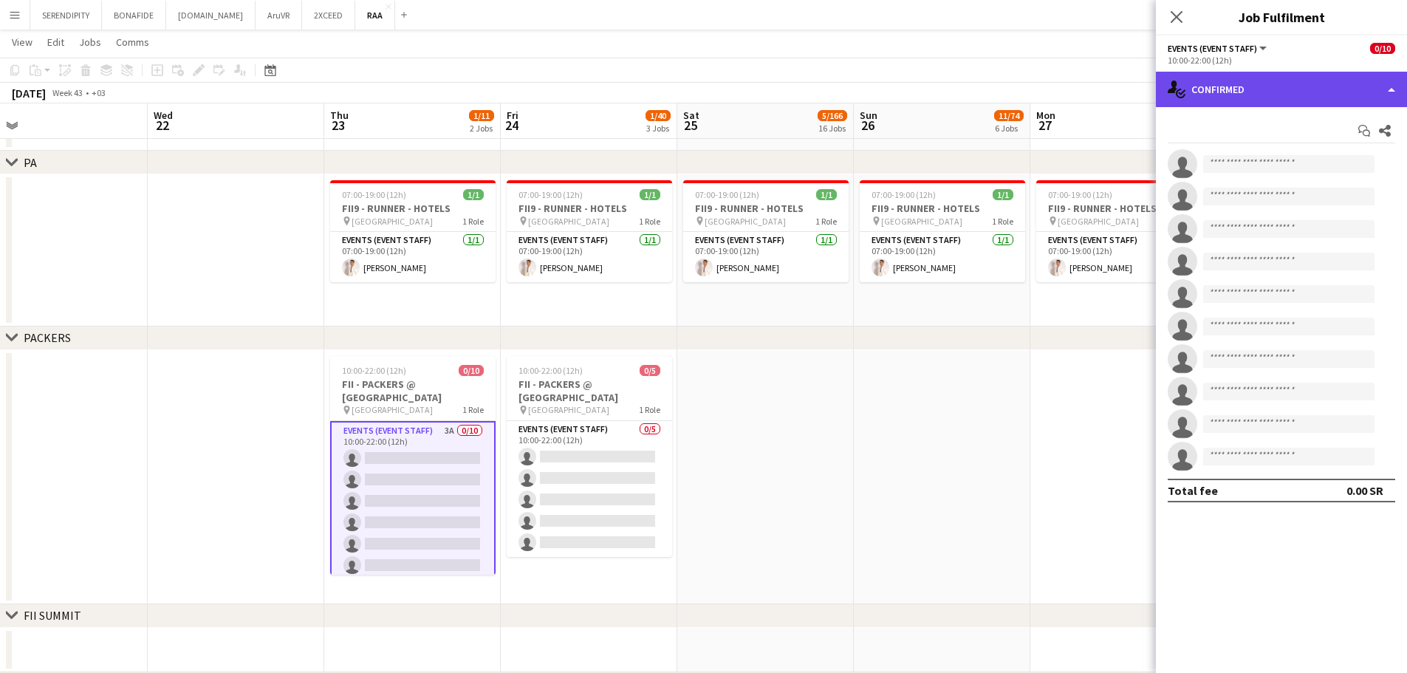
click at [707, 89] on div "single-neutral-actions-check-2 Confirmed" at bounding box center [1281, 89] width 251 height 35
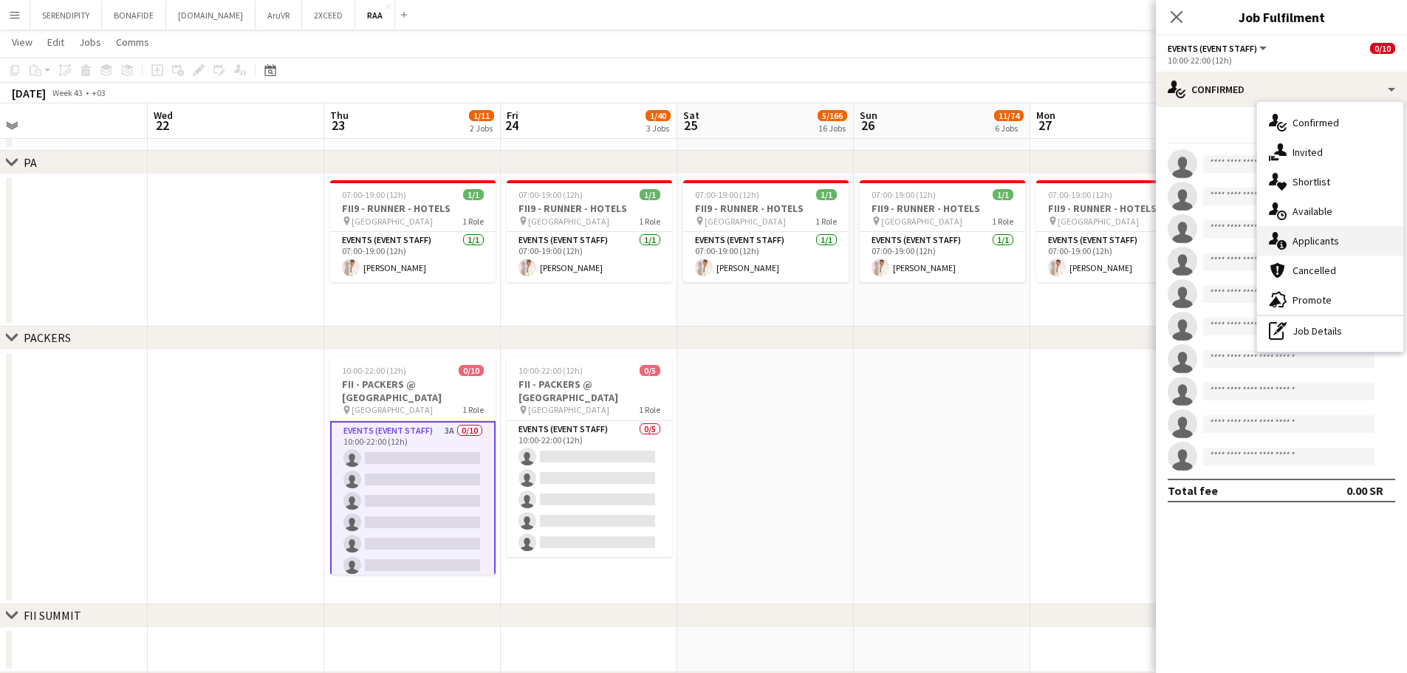
click at [707, 241] on div "single-neutral-actions-information Applicants" at bounding box center [1330, 241] width 146 height 30
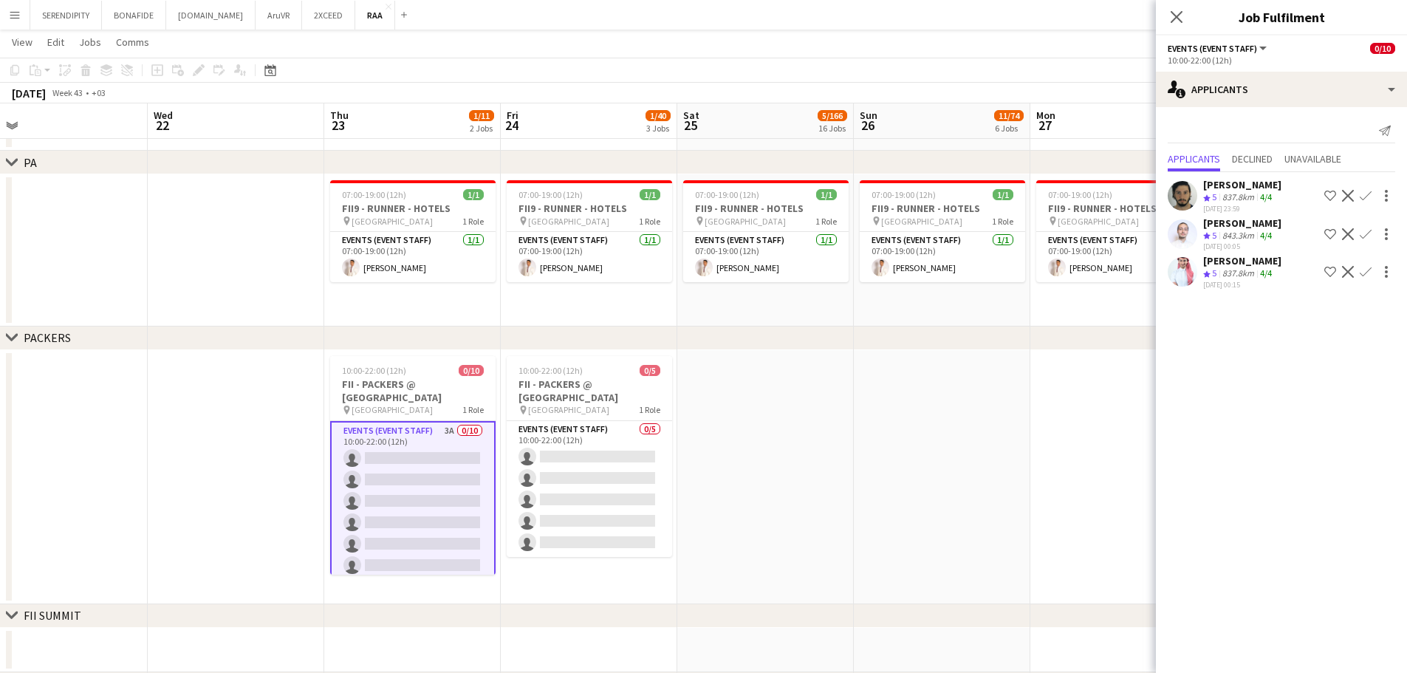
click at [707, 195] on app-icon "Confirm" at bounding box center [1366, 196] width 12 height 12
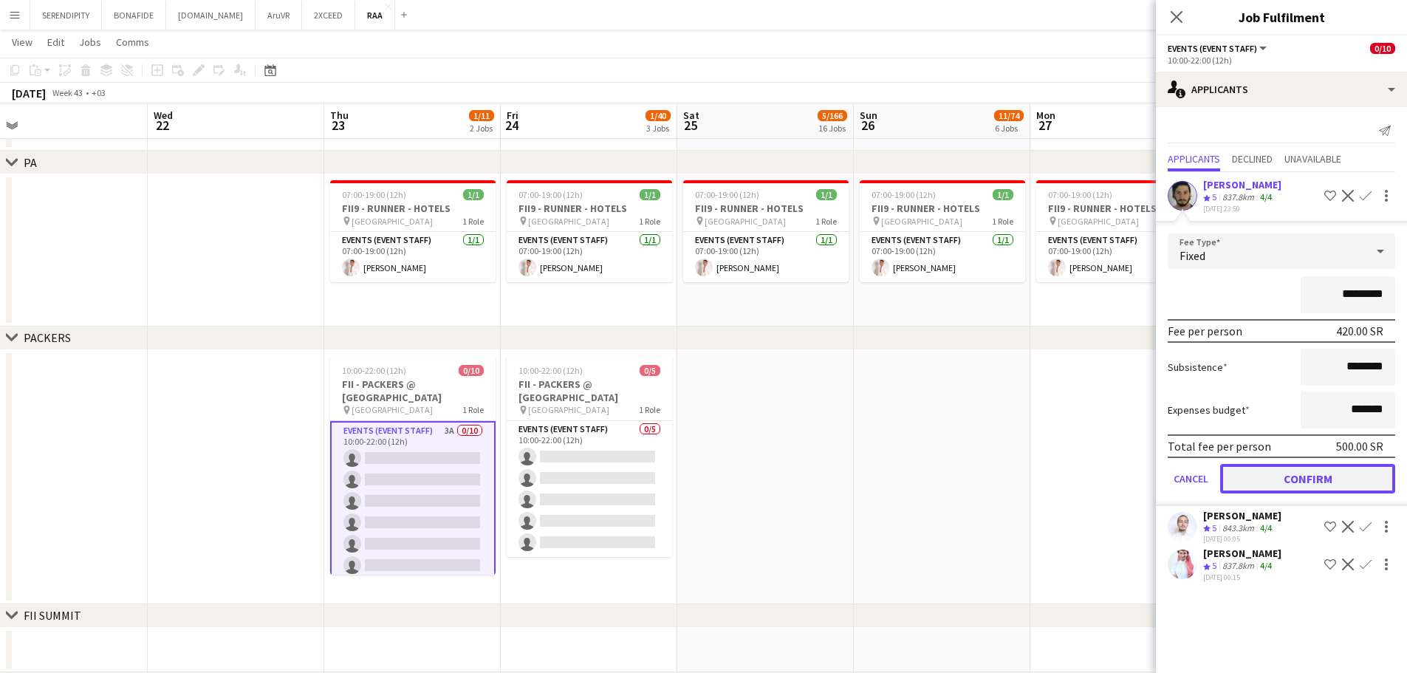
click at [707, 484] on button "Confirm" at bounding box center [1307, 479] width 175 height 30
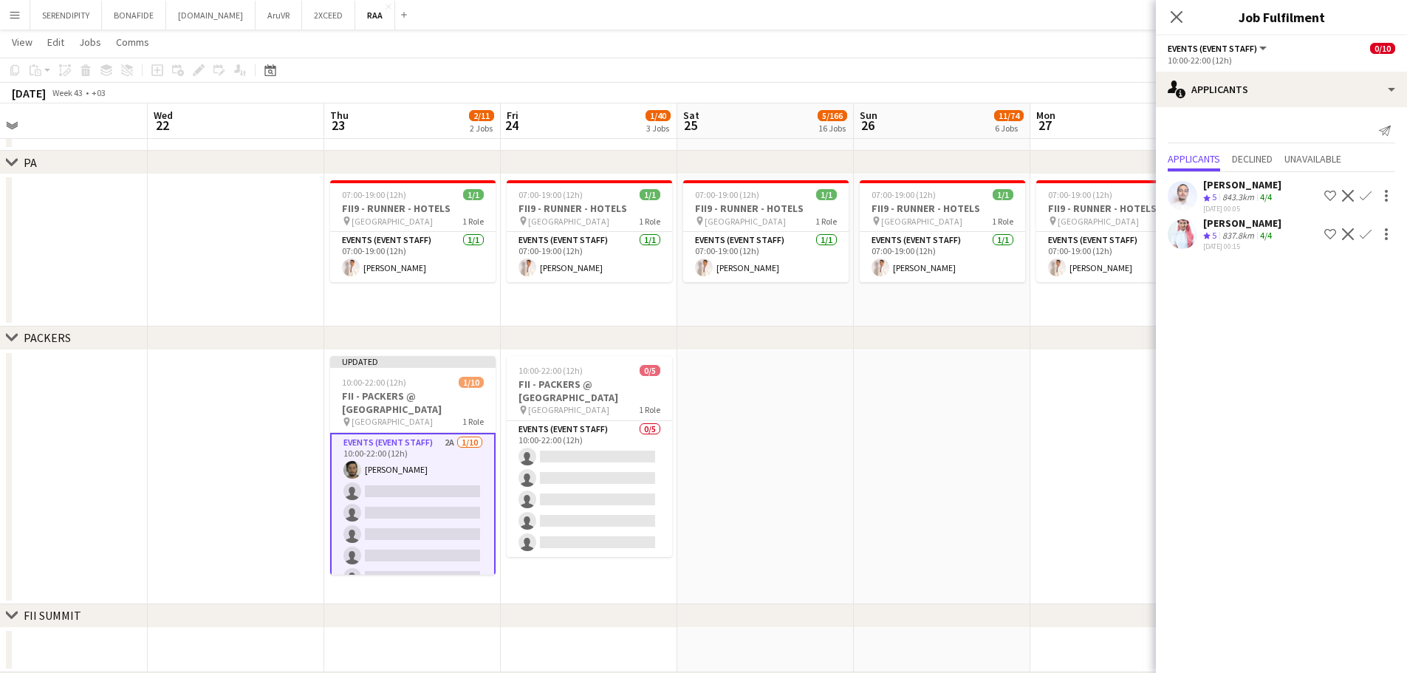
click at [707, 198] on app-icon "Confirm" at bounding box center [1366, 196] width 12 height 12
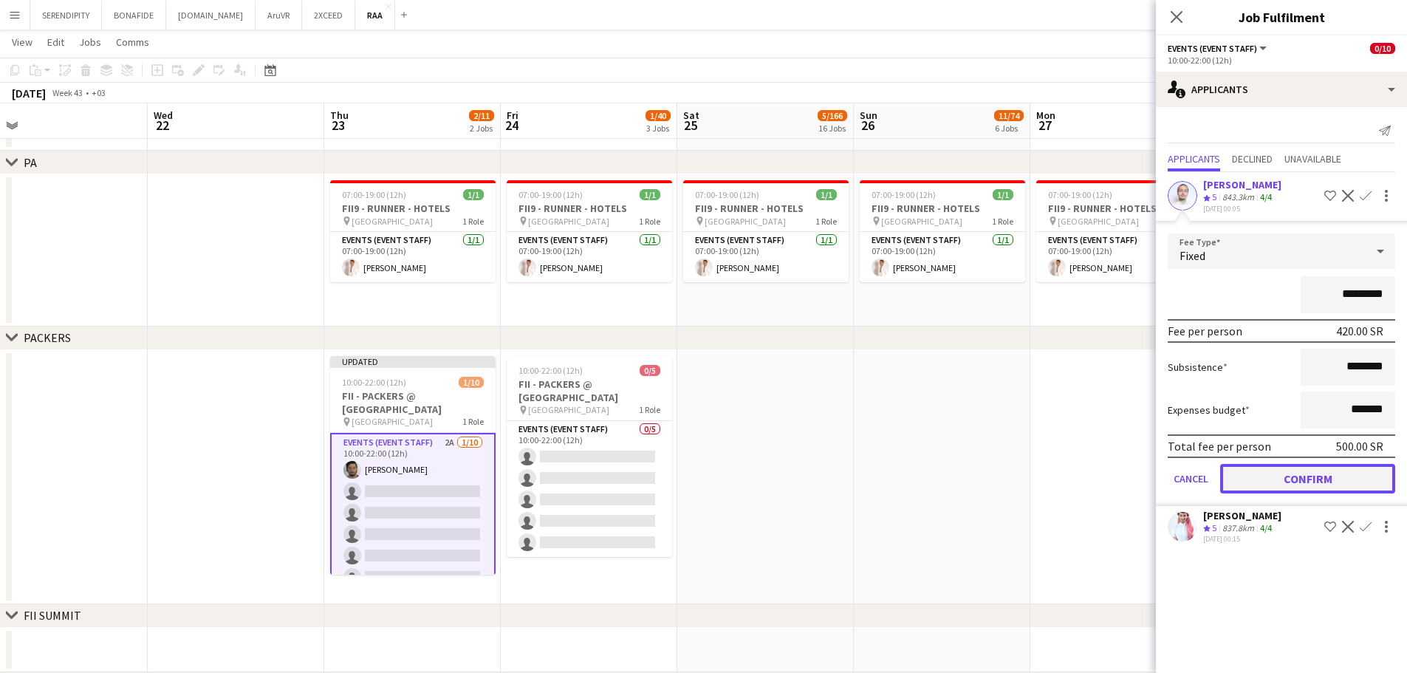
click at [707, 476] on button "Confirm" at bounding box center [1307, 479] width 175 height 30
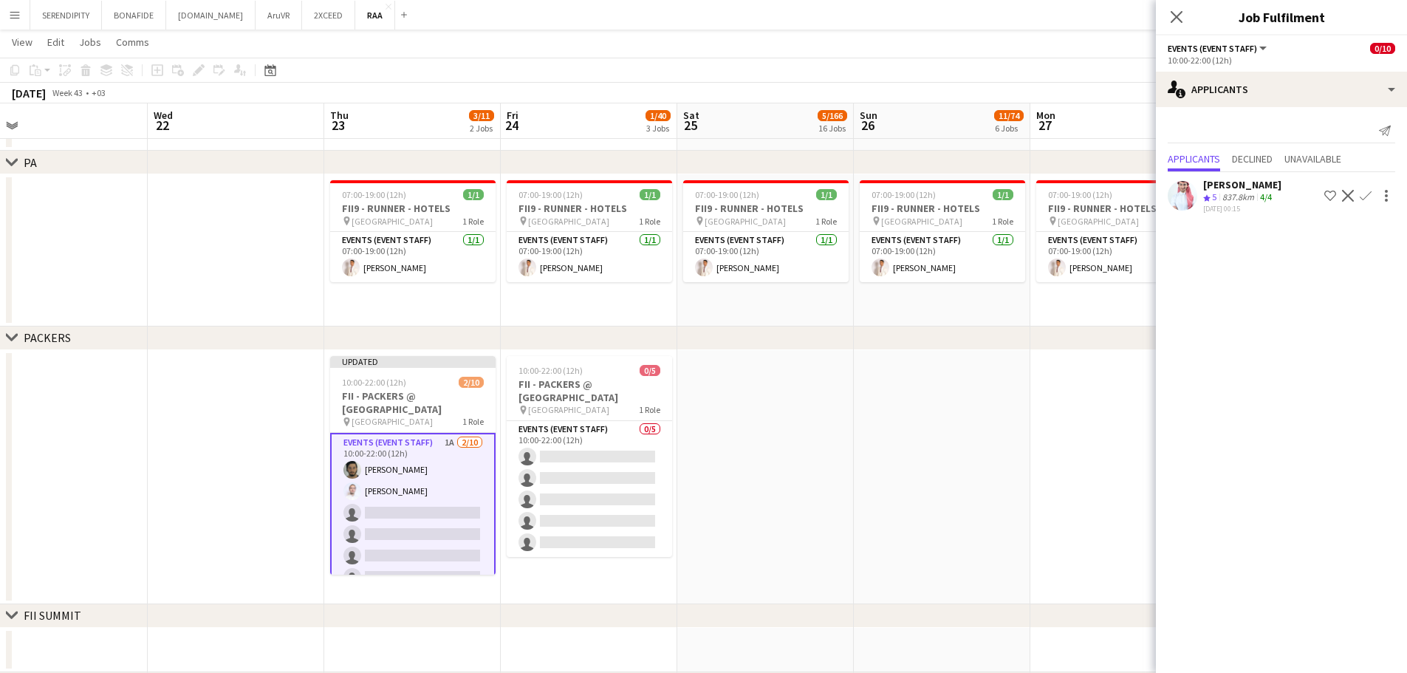
click at [707, 197] on app-icon "Confirm" at bounding box center [1366, 196] width 12 height 12
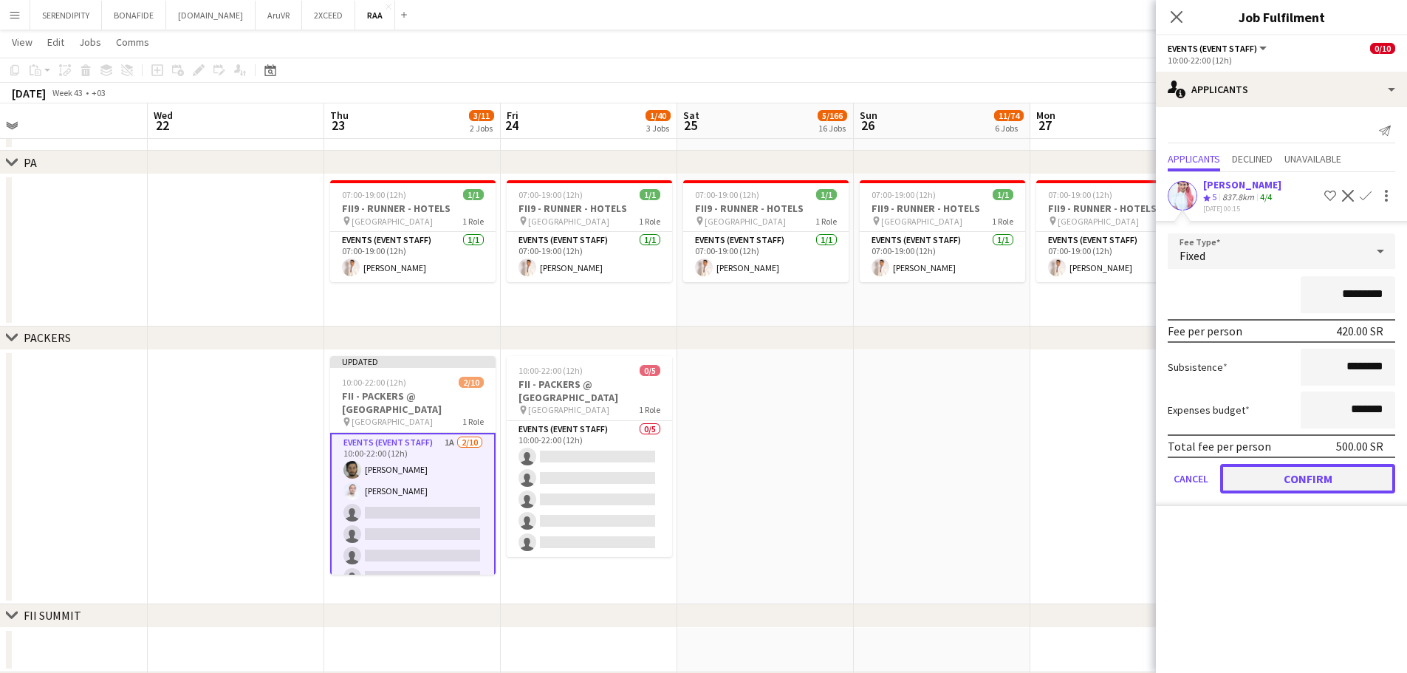
click at [707, 471] on button "Confirm" at bounding box center [1307, 479] width 175 height 30
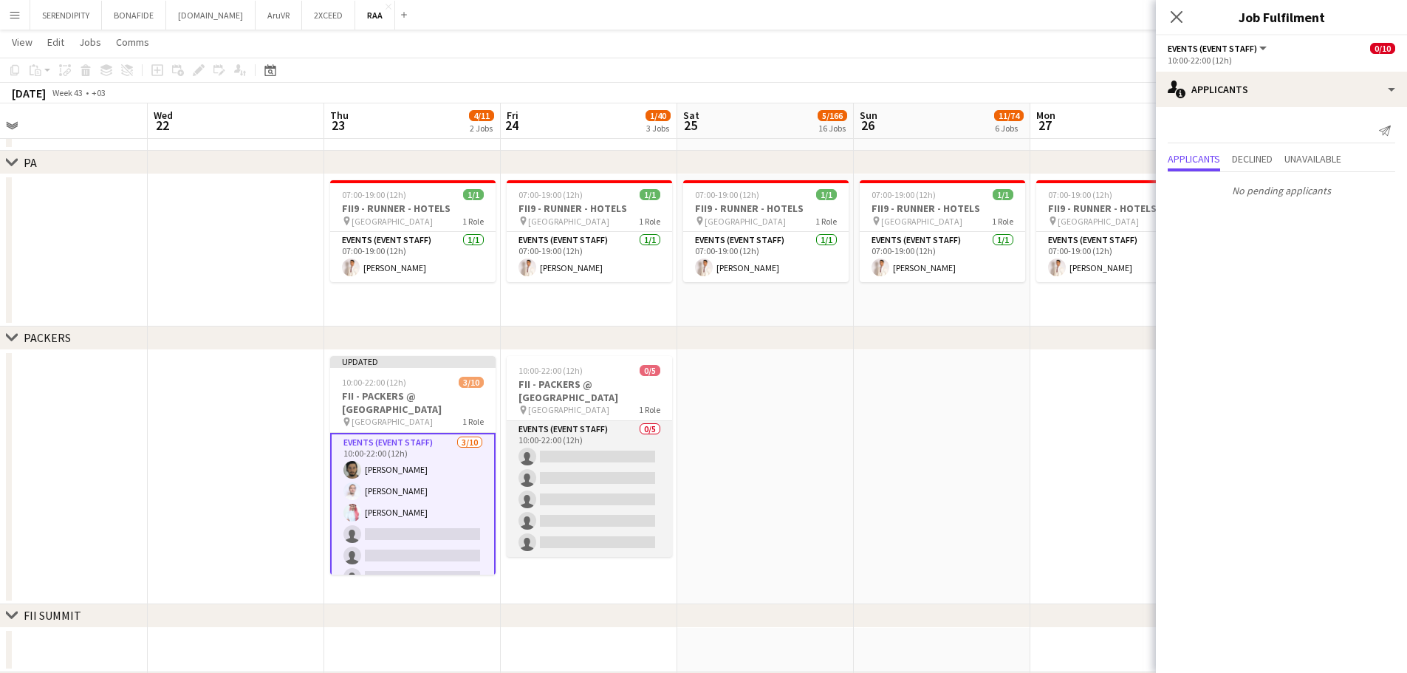
click at [605, 449] on app-card-role "Events (Event Staff) 0/5 10:00-22:00 (12h) single-neutral-actions single-neutra…" at bounding box center [589, 489] width 165 height 136
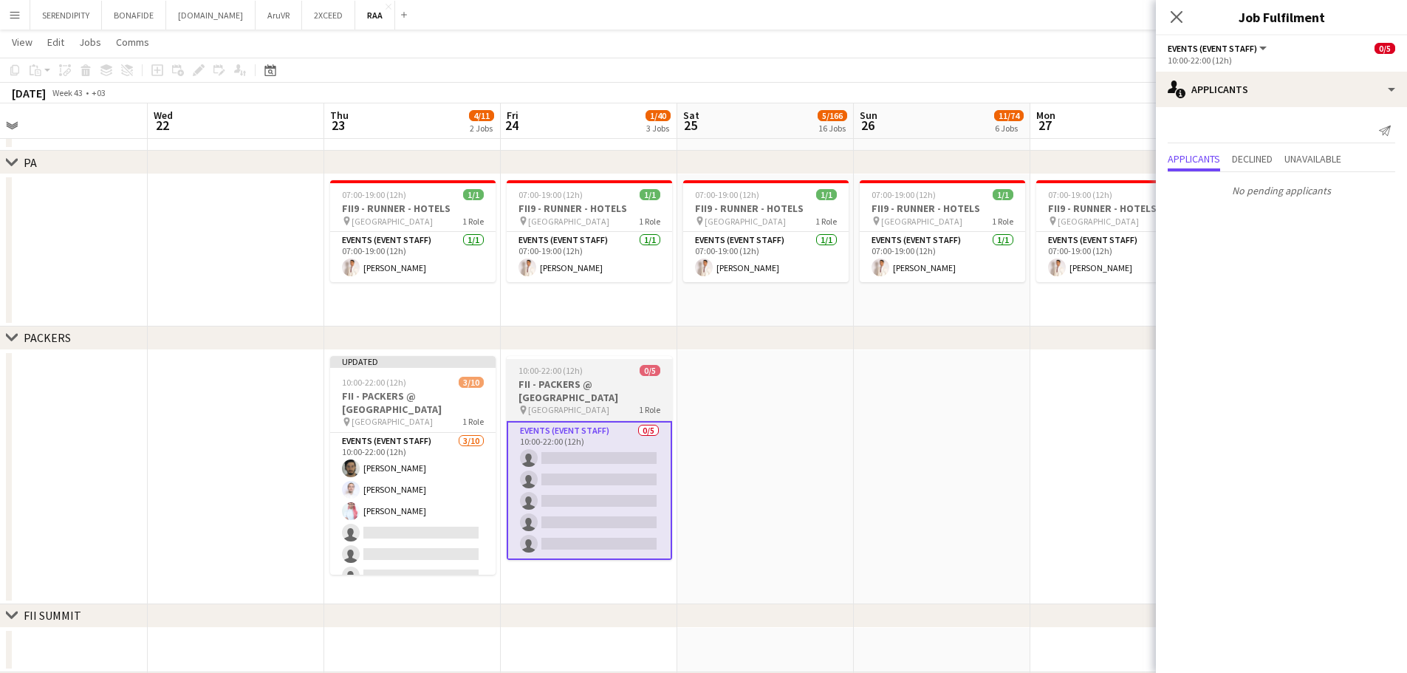
click at [592, 389] on h3 "FII - PACKERS @ [GEOGRAPHIC_DATA]" at bounding box center [589, 391] width 165 height 27
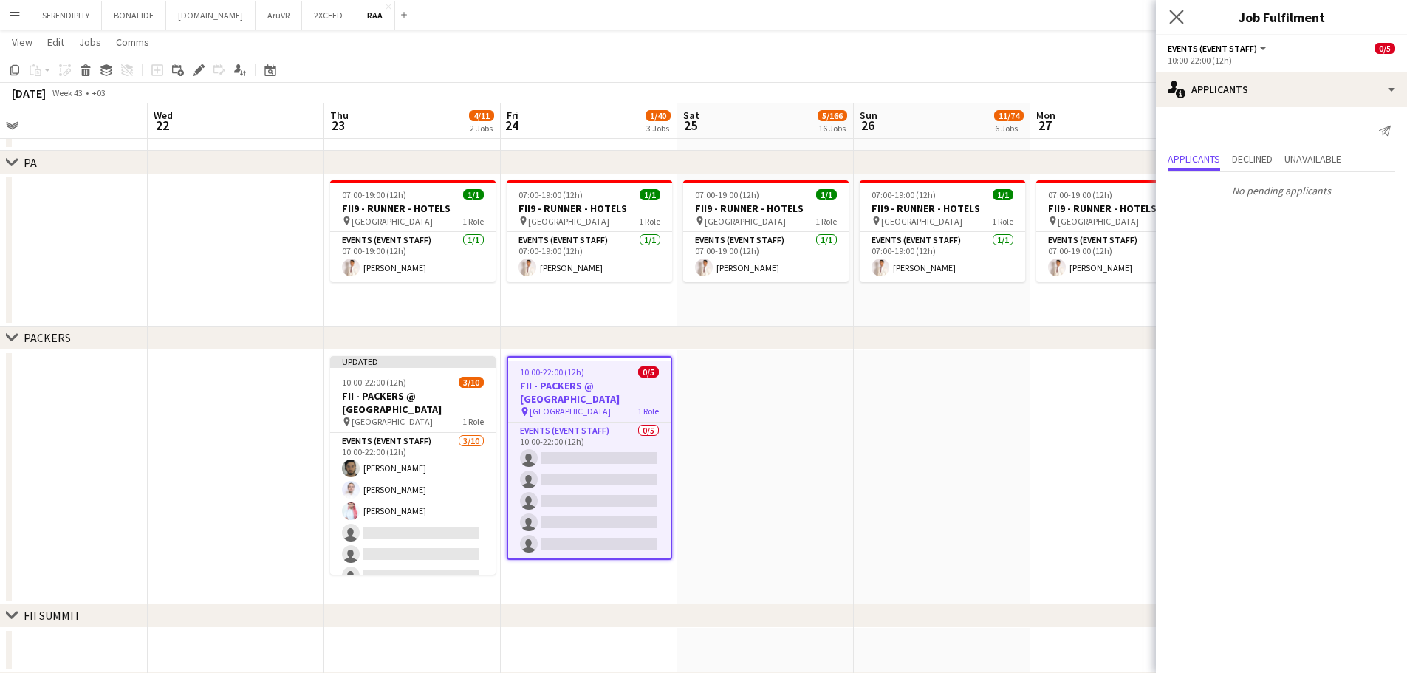
click at [707, 15] on app-icon "Close pop-in" at bounding box center [1176, 17] width 21 height 21
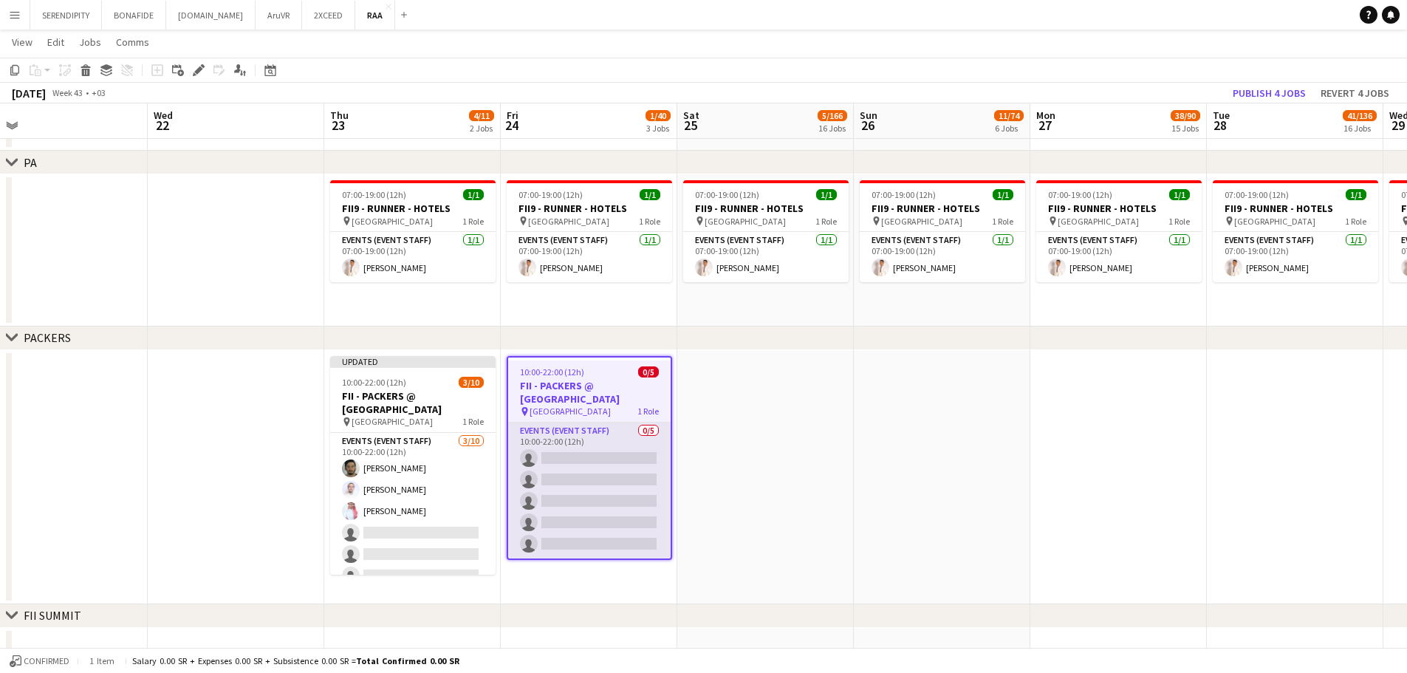
click at [577, 494] on app-card-role "Events (Event Staff) 0/5 10:00-22:00 (12h) single-neutral-actions single-neutra…" at bounding box center [589, 491] width 163 height 136
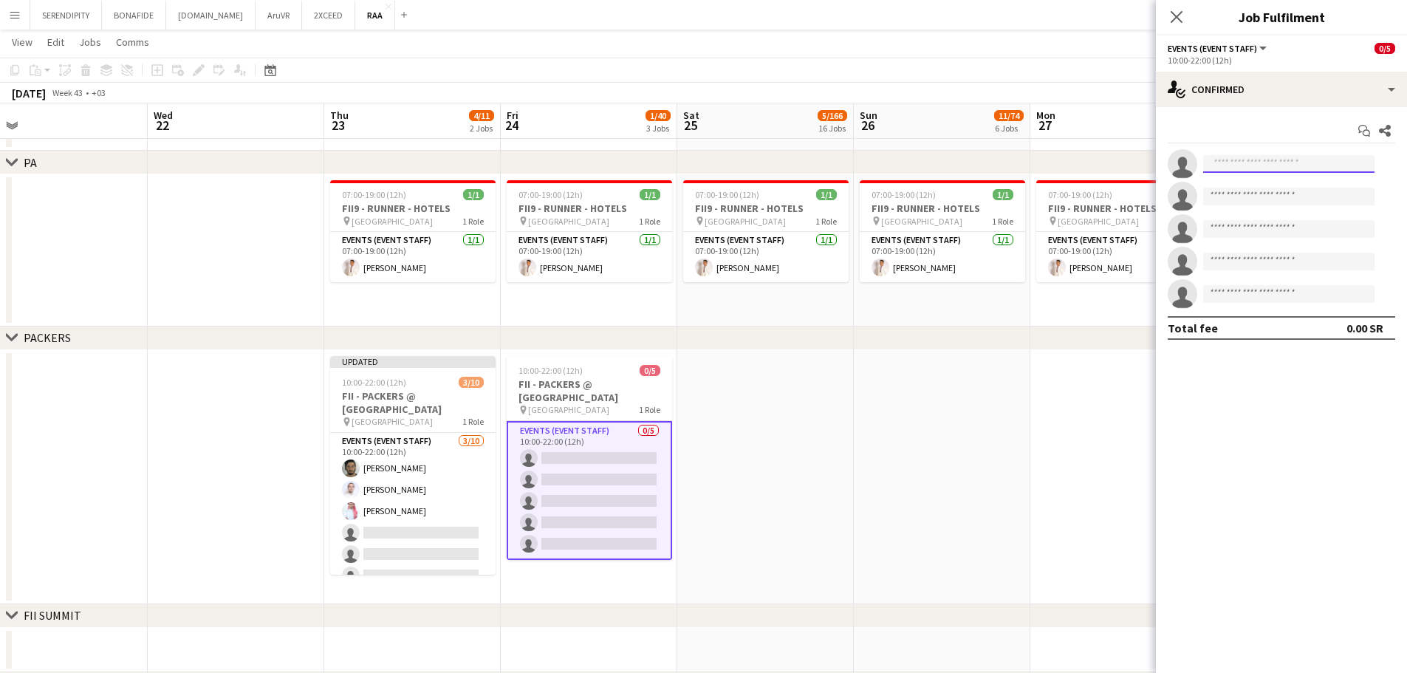
click at [707, 163] on input at bounding box center [1288, 164] width 171 height 18
type input "**********"
click at [707, 187] on span "[PERSON_NAME]" at bounding box center [1257, 185] width 85 height 13
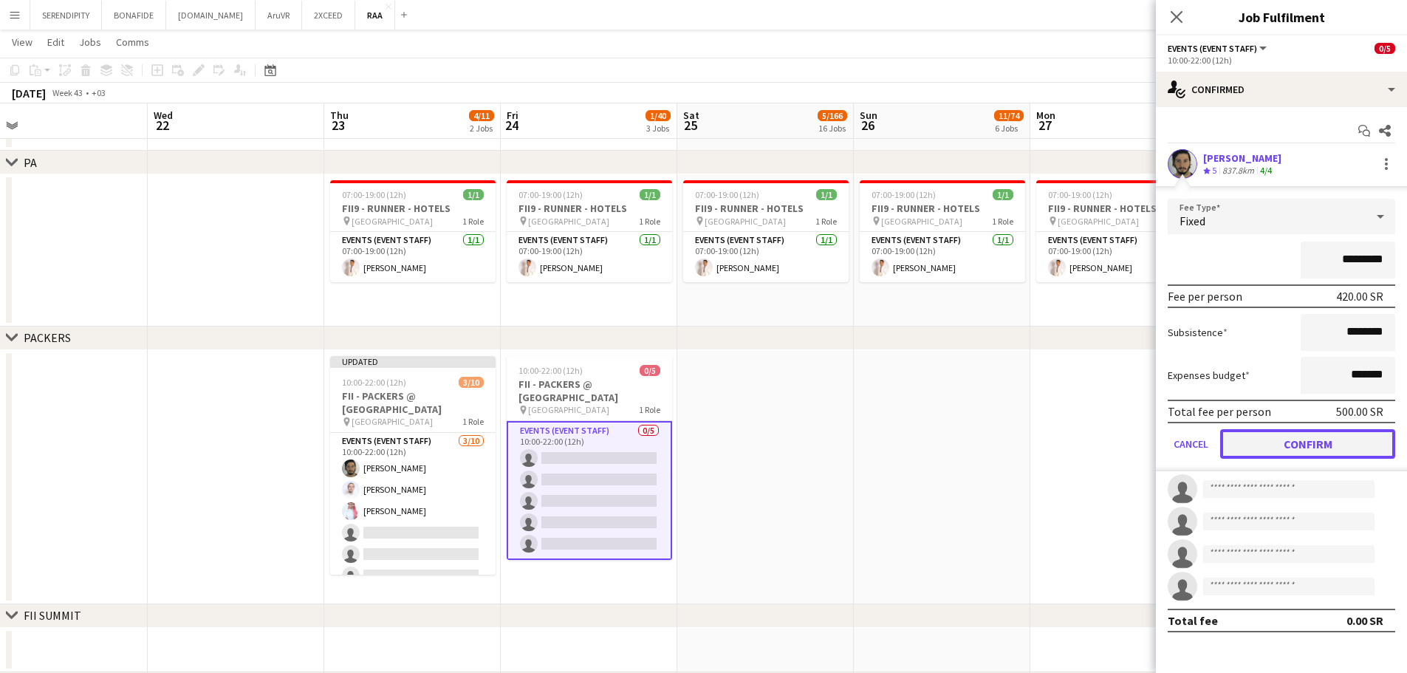
click at [707, 448] on button "Confirm" at bounding box center [1307, 444] width 175 height 30
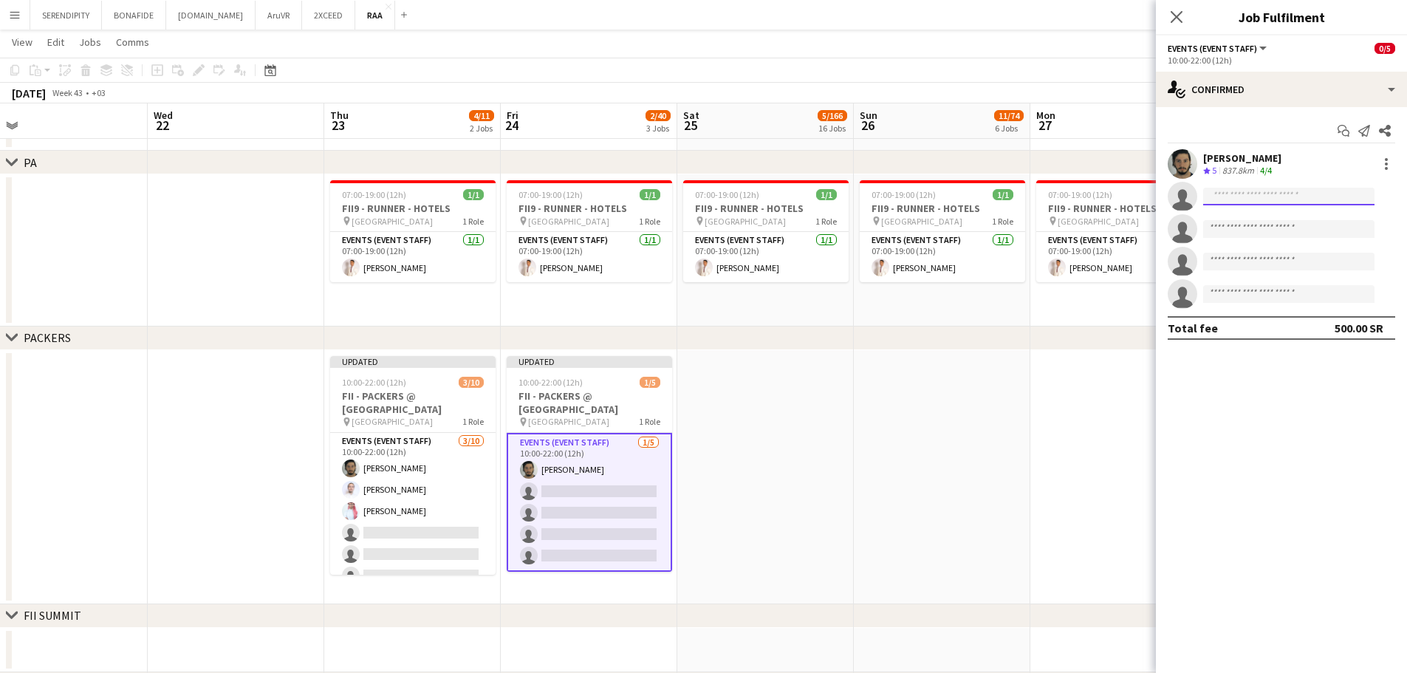
click at [707, 197] on input at bounding box center [1288, 197] width 171 height 18
type input "**********"
click at [707, 225] on span "alnaji.abdullah16@gmail.com" at bounding box center [1289, 230] width 148 height 12
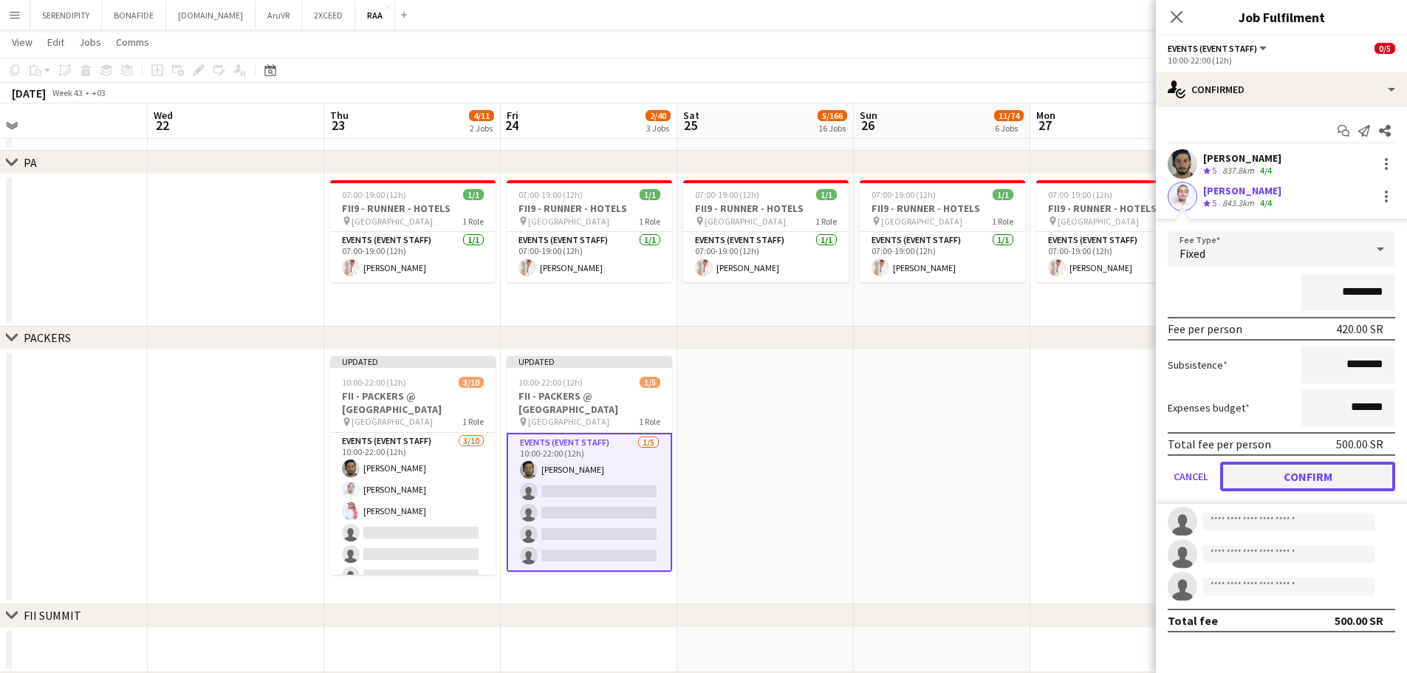
click at [707, 473] on button "Confirm" at bounding box center [1307, 477] width 175 height 30
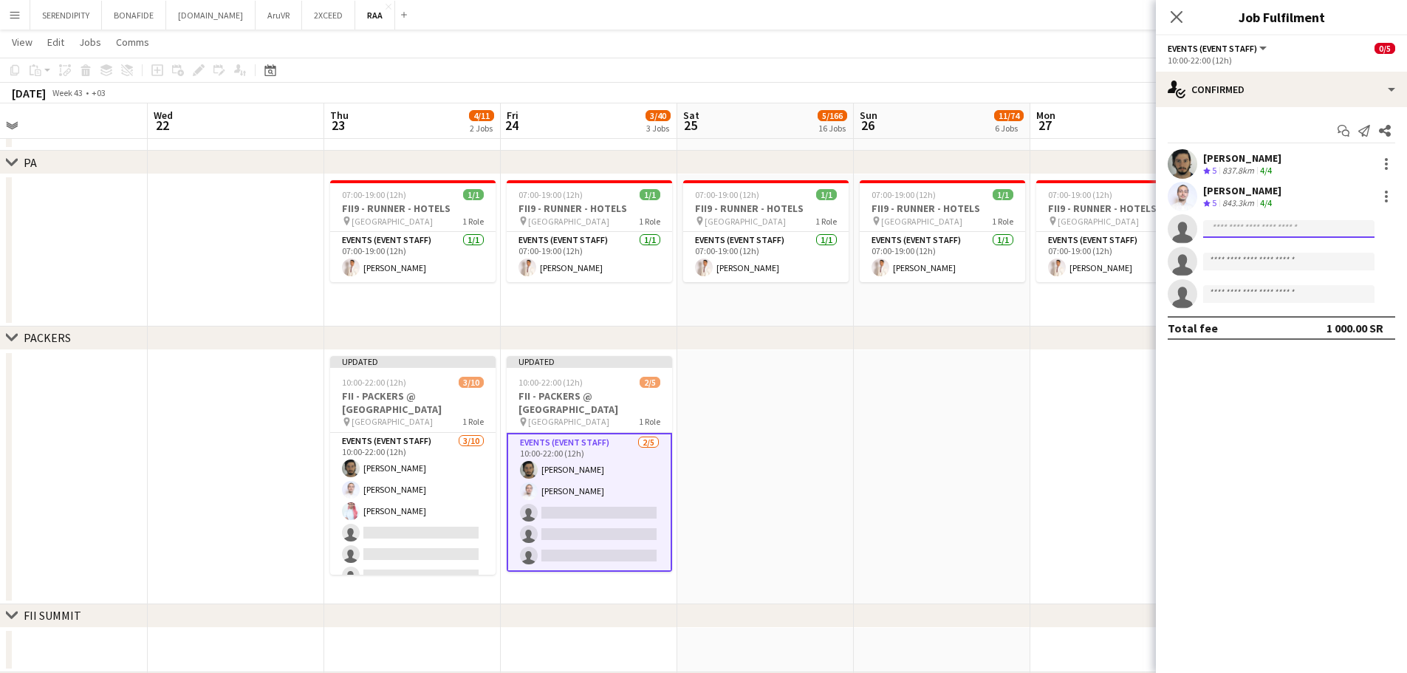
click at [707, 227] on input at bounding box center [1288, 229] width 171 height 18
type input "**********"
click at [707, 276] on span "+966547655406" at bounding box center [1289, 274] width 148 height 12
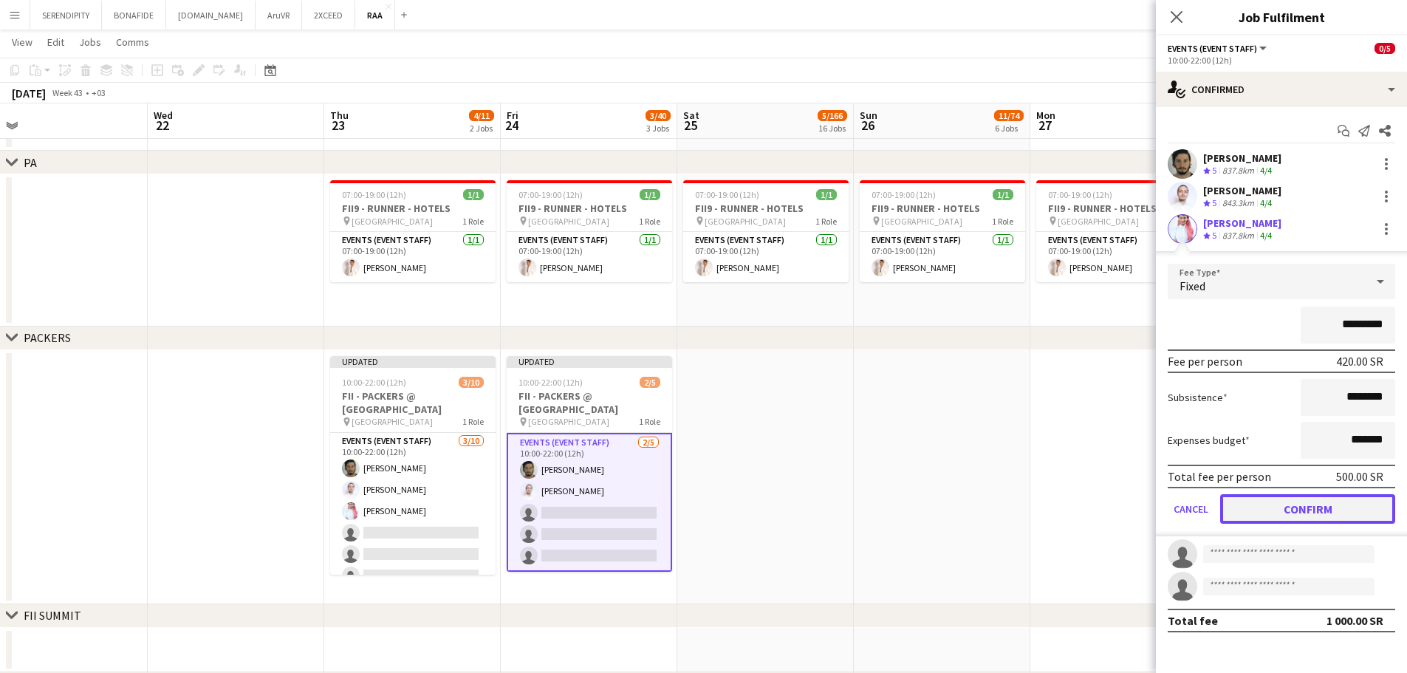
click at [707, 516] on button "Confirm" at bounding box center [1307, 509] width 175 height 30
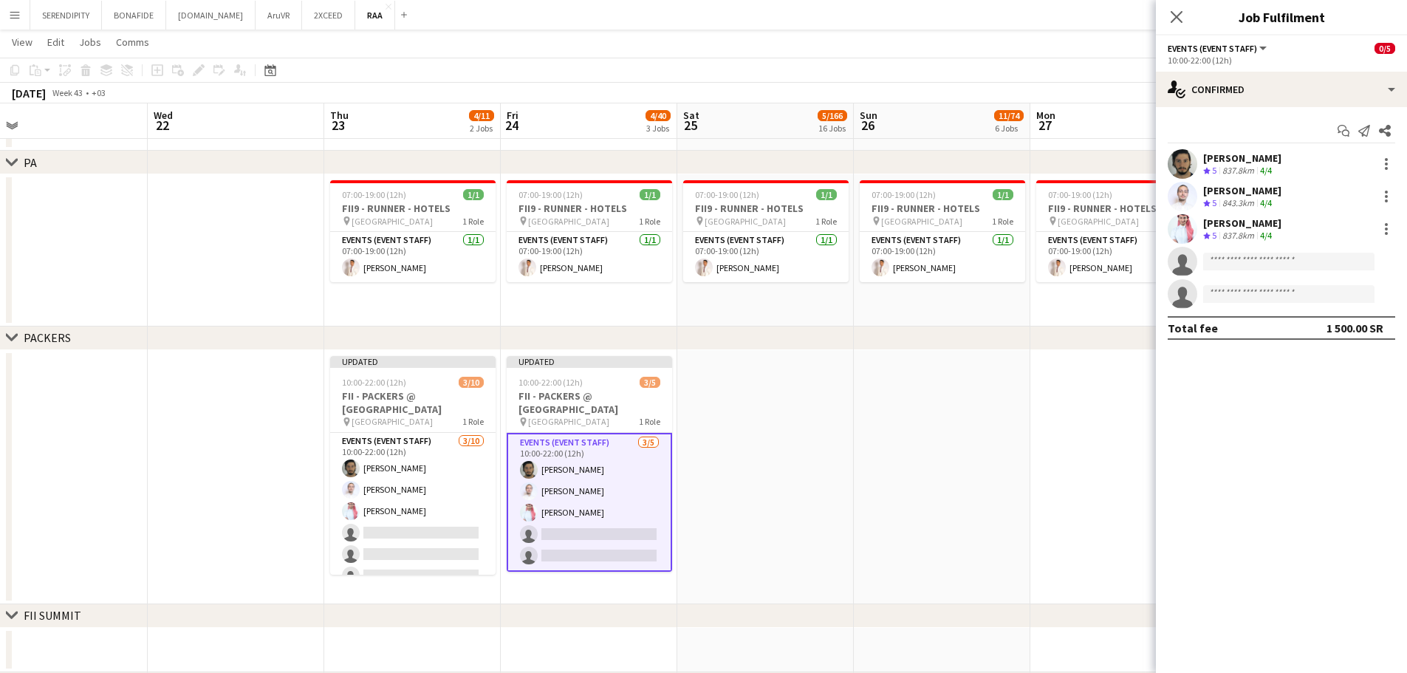
click at [707, 433] on app-date-cell at bounding box center [765, 477] width 177 height 254
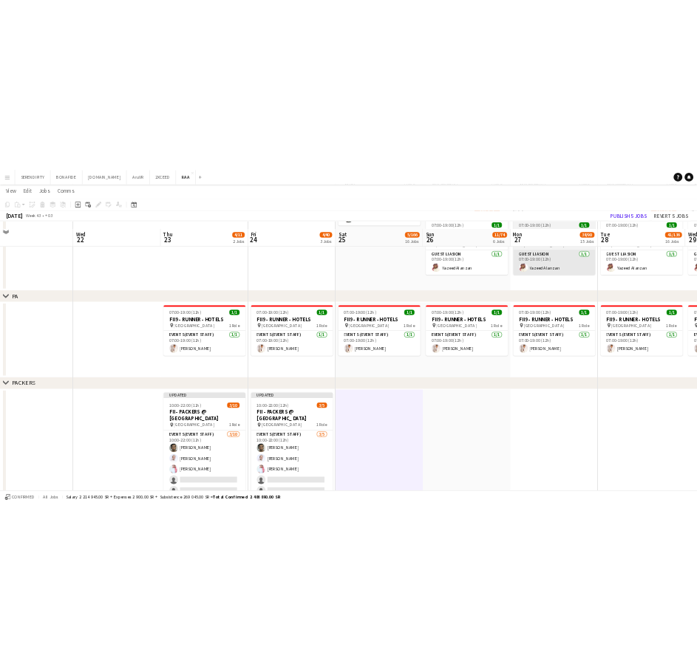
scroll to position [1428, 0]
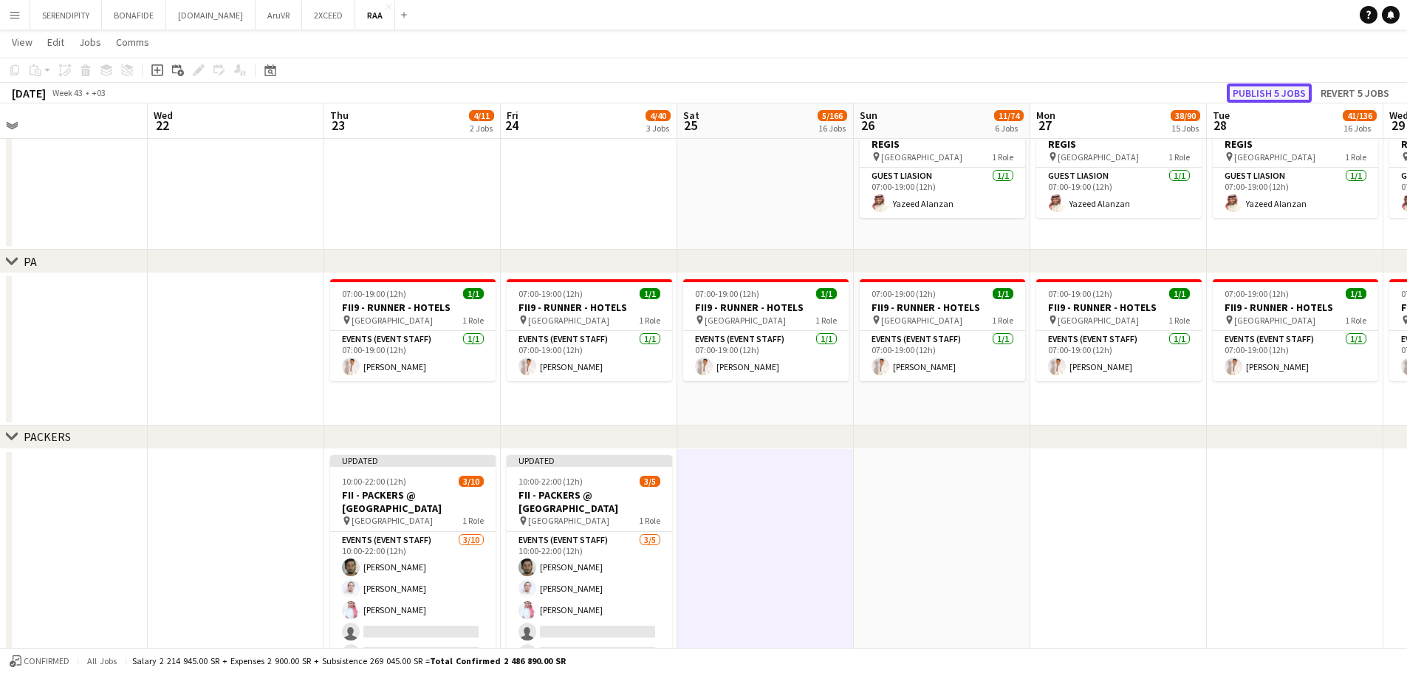
click at [707, 88] on button "Publish 5 jobs" at bounding box center [1269, 92] width 85 height 19
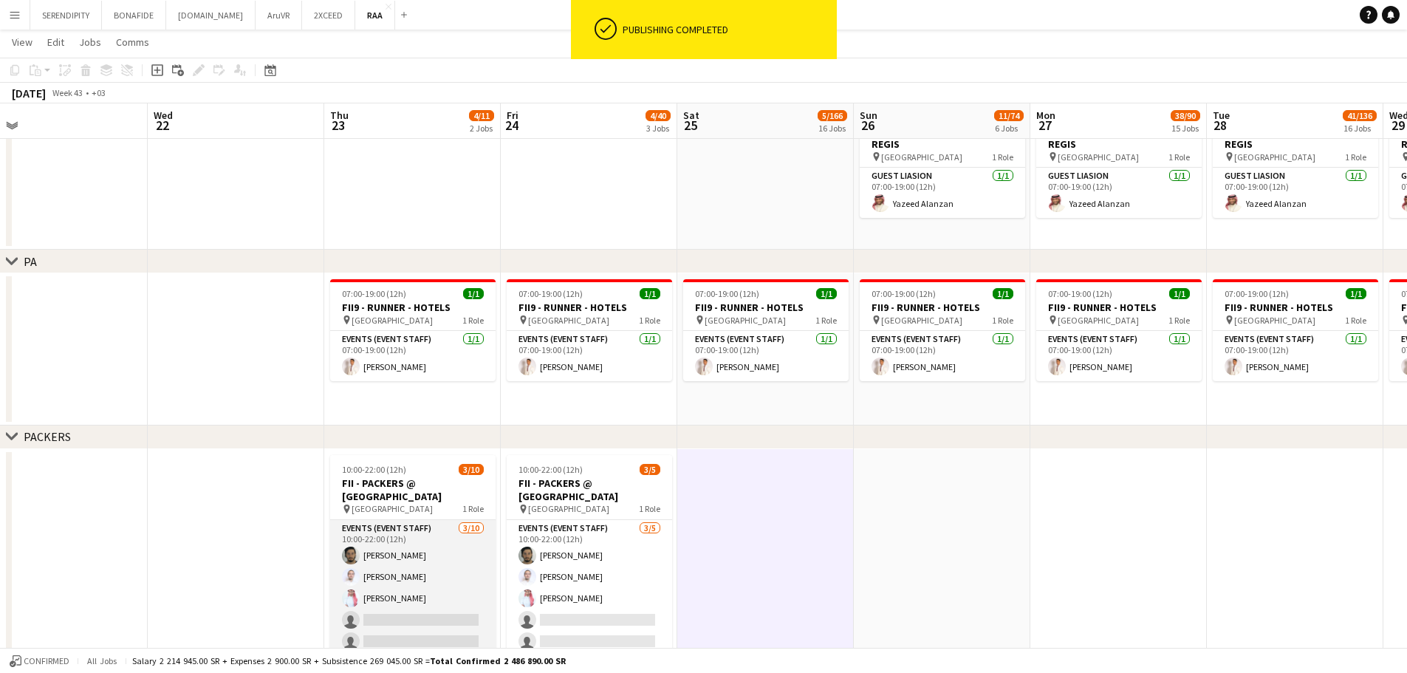
click at [444, 574] on app-card-role "Events (Event Staff) 3/10 10:00-22:00 (12h) Abdulaziz Alnaji Abdullah Alnaji Ah…" at bounding box center [412, 641] width 165 height 243
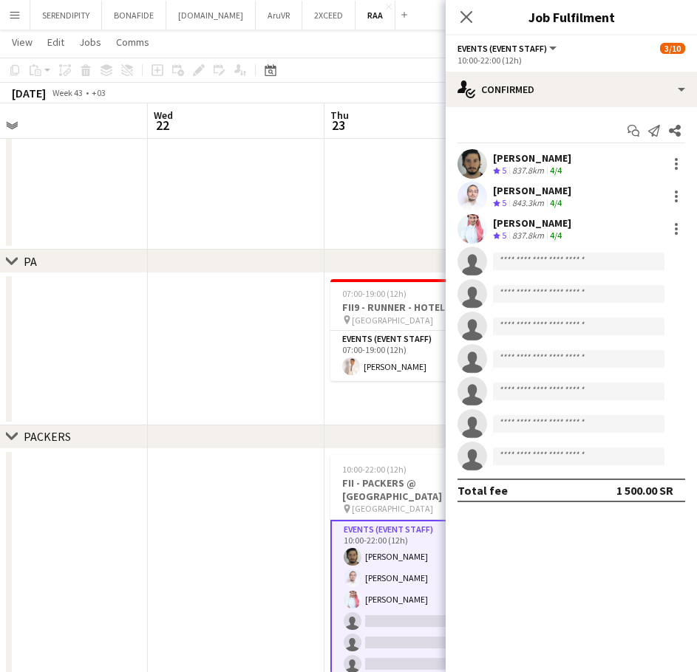
click at [200, 315] on app-date-cell at bounding box center [236, 349] width 177 height 152
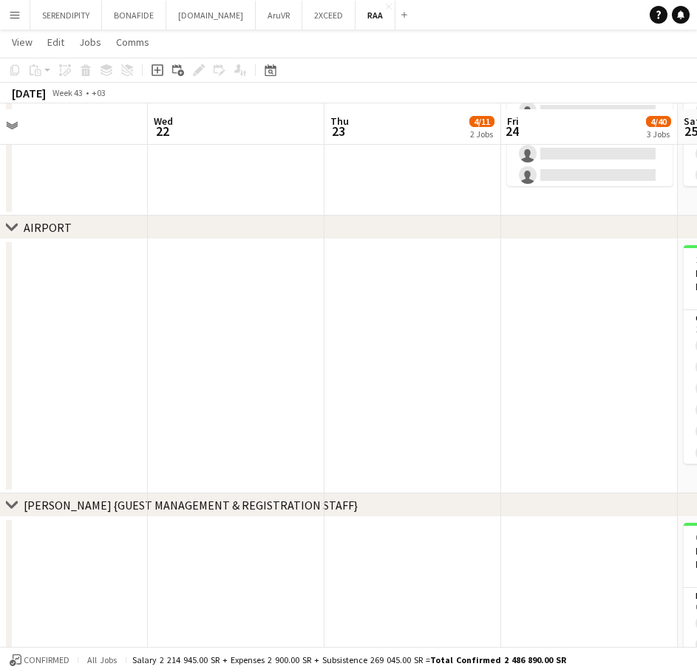
scroll to position [517, 0]
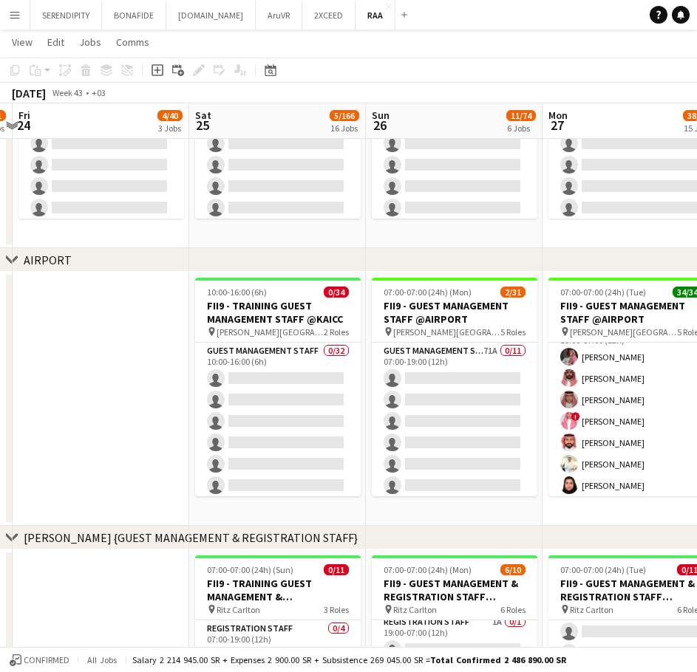
drag, startPoint x: 559, startPoint y: 341, endPoint x: 114, endPoint y: 359, distance: 445.8
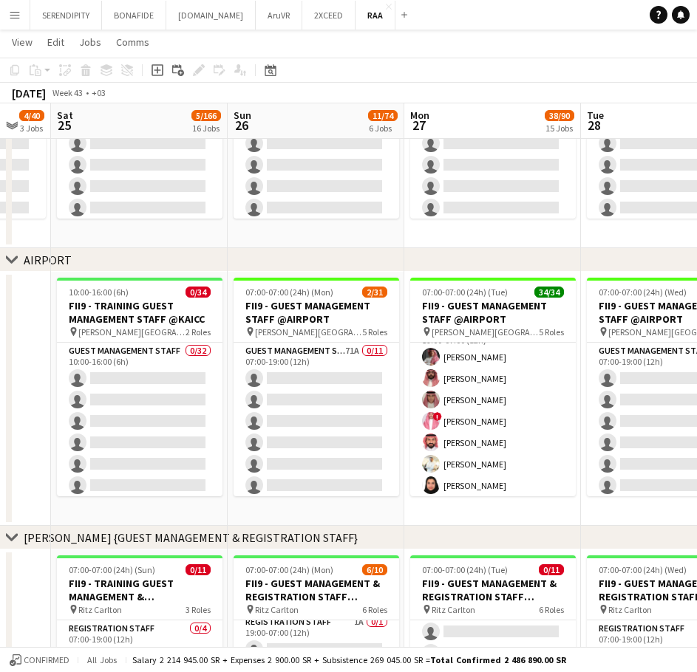
scroll to position [0, 484]
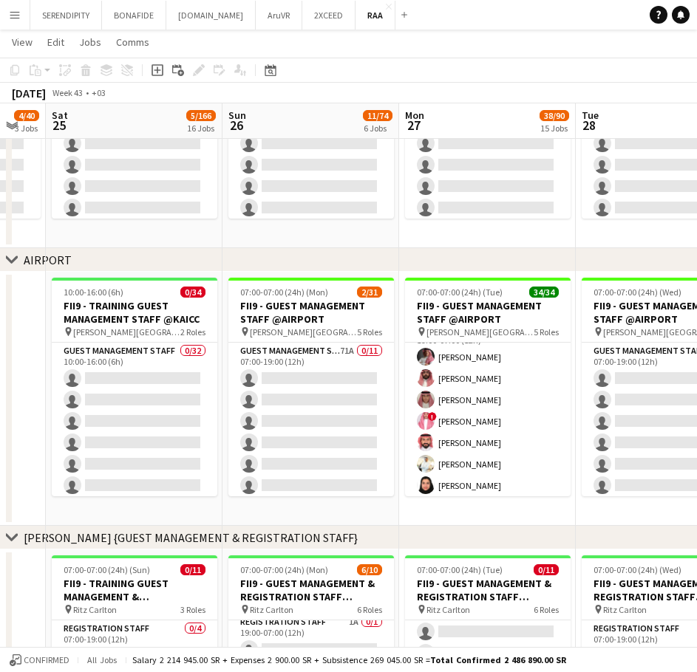
drag, startPoint x: 479, startPoint y: 523, endPoint x: 293, endPoint y: 517, distance: 186.3
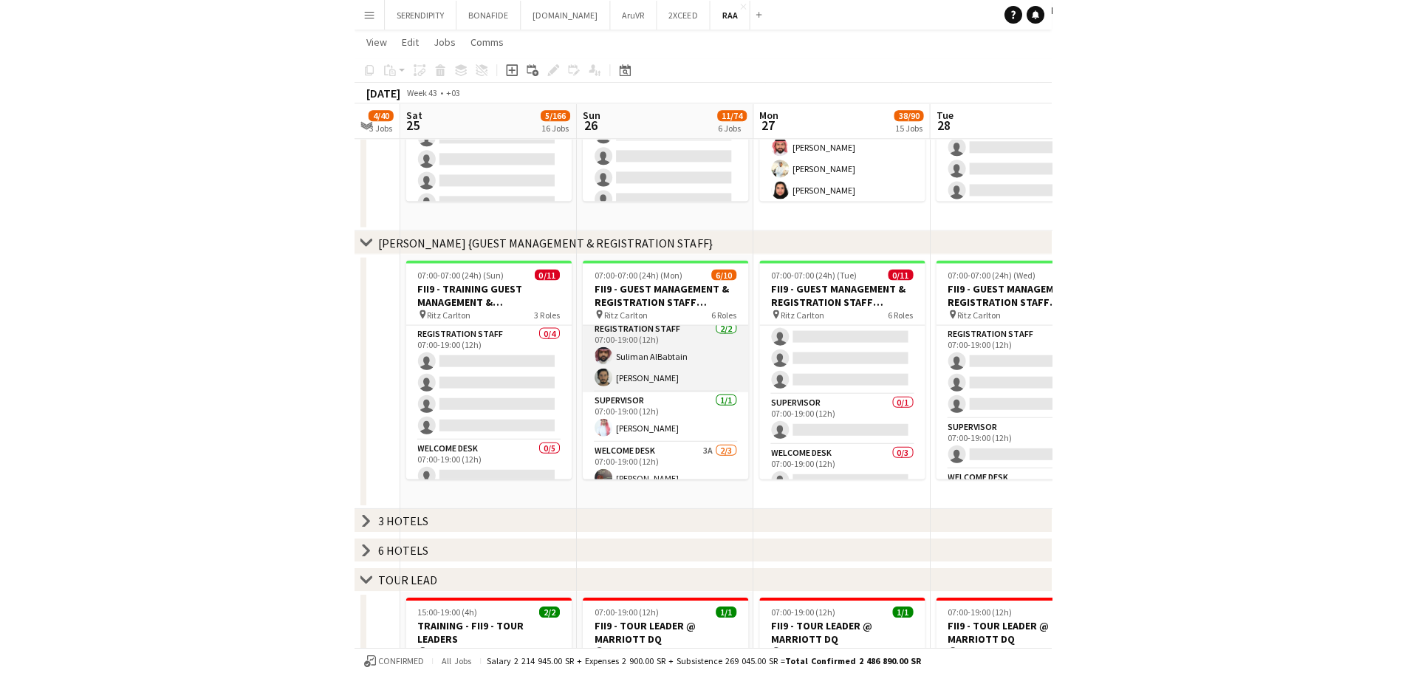
scroll to position [0, 0]
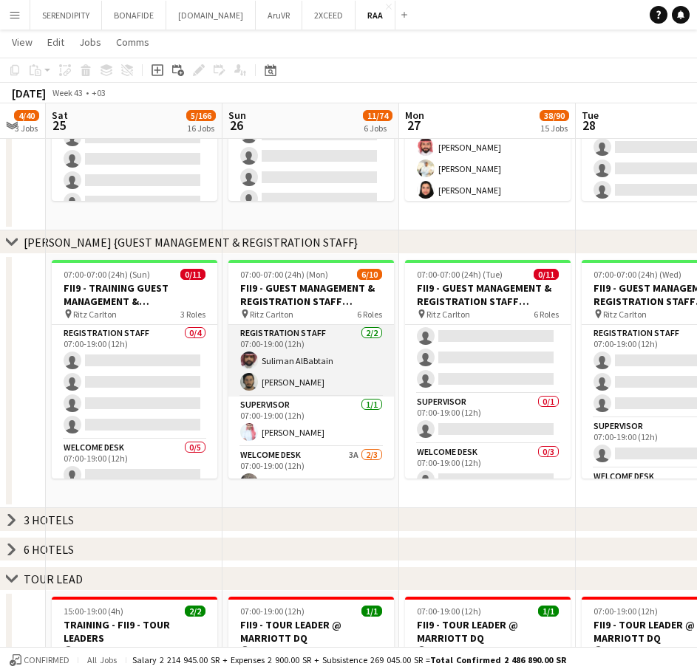
click at [305, 368] on app-card-role "Registration Staff 2/2 07:00-19:00 (12h) Suliman AlBabtain Abdulaziz Alnaji" at bounding box center [310, 361] width 165 height 72
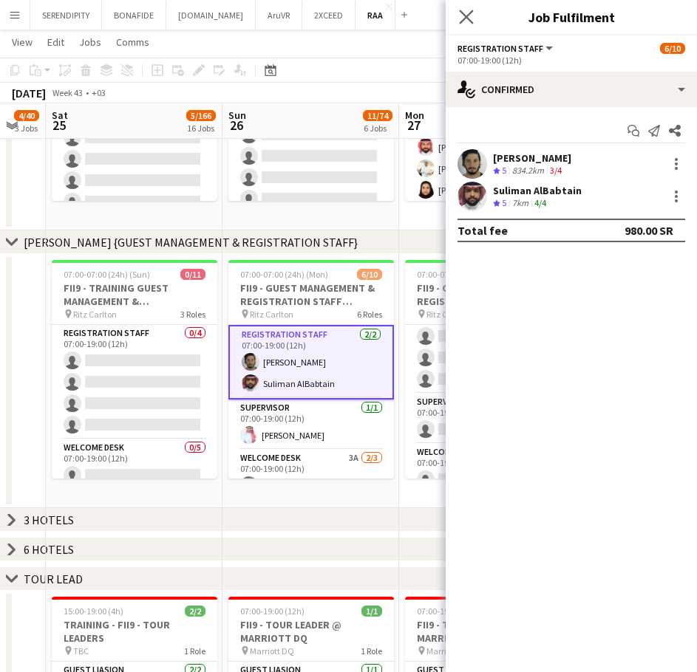
click at [458, 13] on app-icon "Close pop-in" at bounding box center [466, 17] width 21 height 21
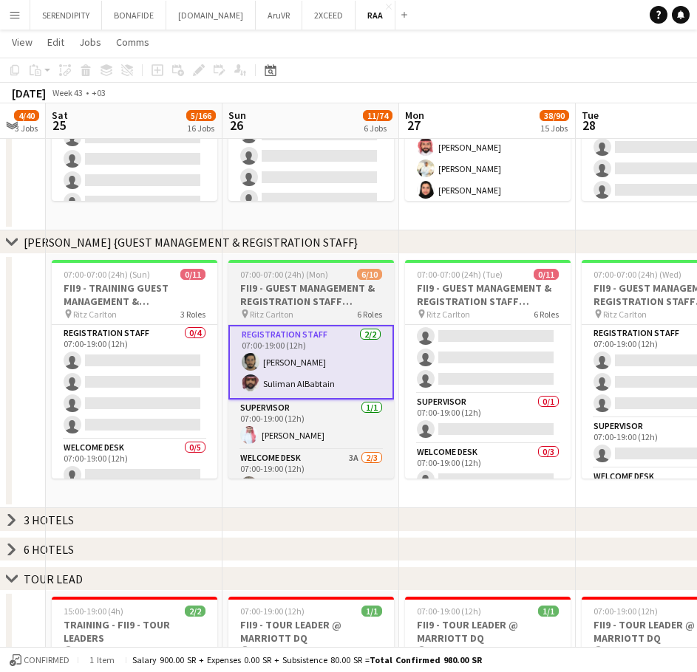
click at [326, 294] on h3 "FII9 - GUEST MANAGEMENT & REGISTRATION STAFF @[GEOGRAPHIC_DATA]" at bounding box center [310, 294] width 165 height 27
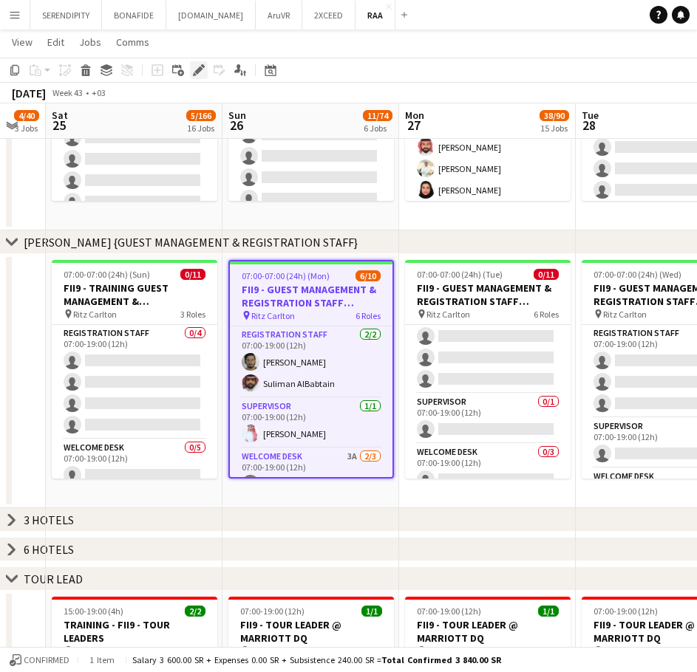
click at [199, 70] on icon at bounding box center [198, 70] width 8 height 8
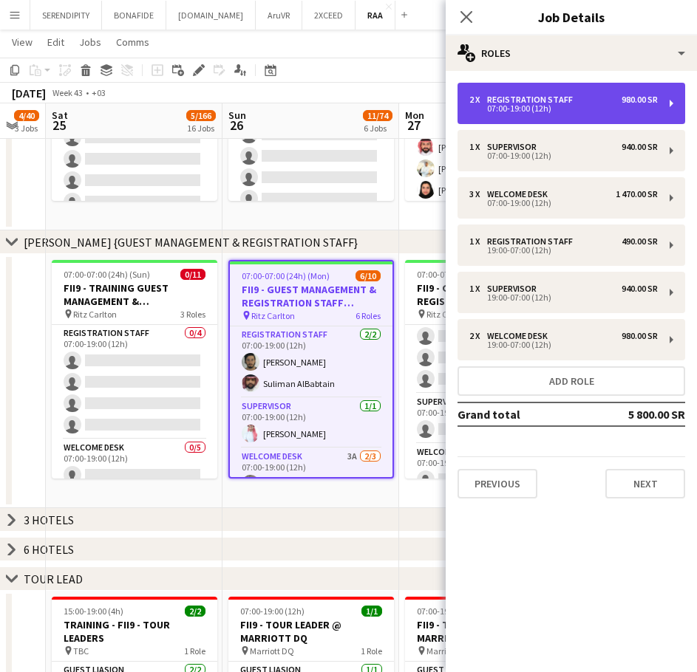
click at [600, 102] on div "2 x Registration Staff 980.00 SR" at bounding box center [563, 100] width 188 height 10
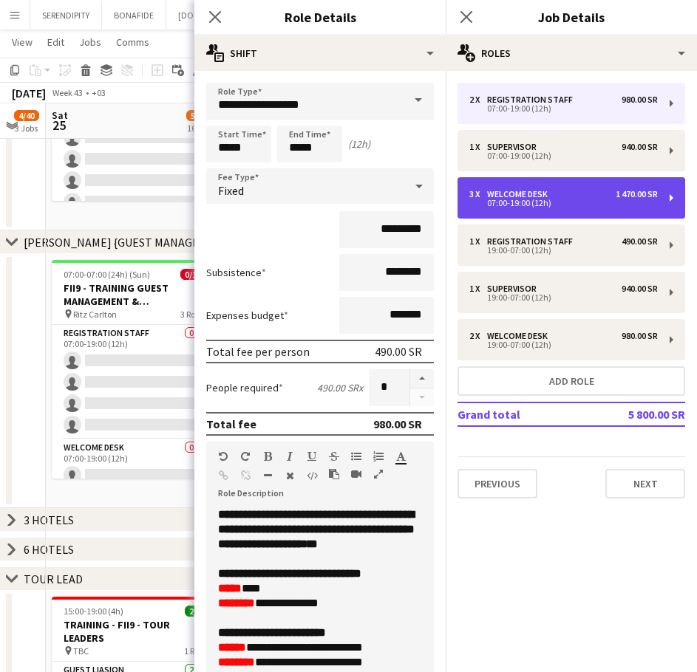
click at [581, 188] on div "3 x Welcome Desk 1 470.00 SR 07:00-19:00 (12h)" at bounding box center [571, 197] width 228 height 41
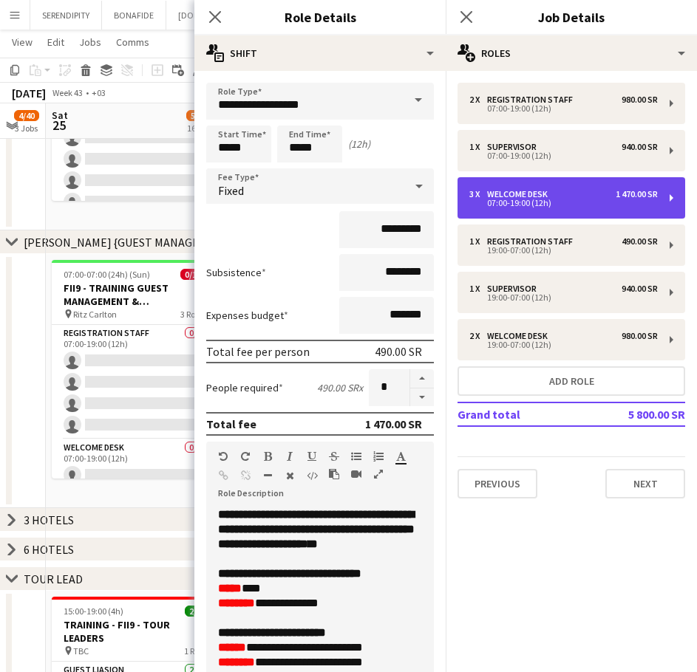
type input "**********"
type input "*"
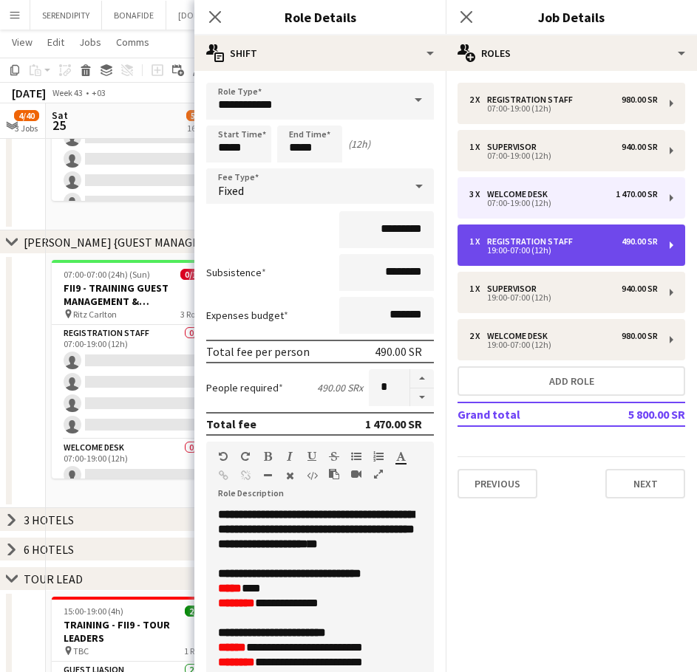
click at [571, 247] on div "19:00-07:00 (12h)" at bounding box center [563, 250] width 188 height 7
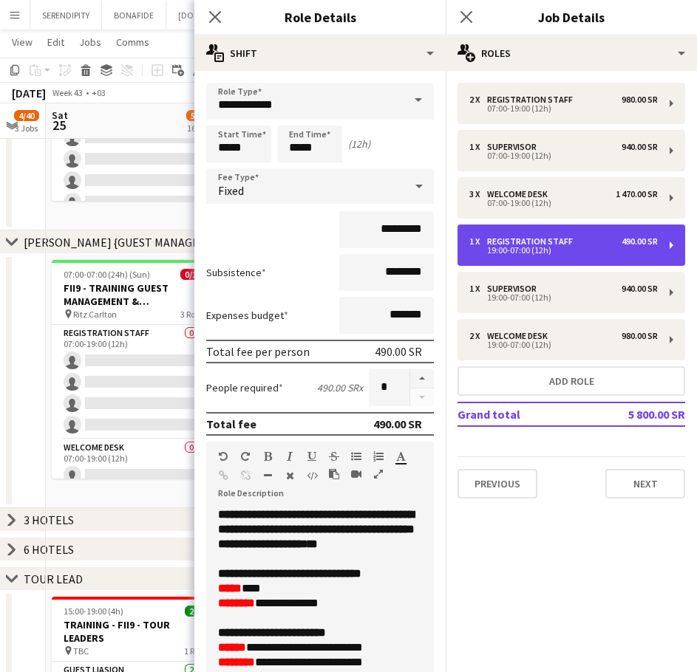
type input "**********"
type input "*****"
type input "*"
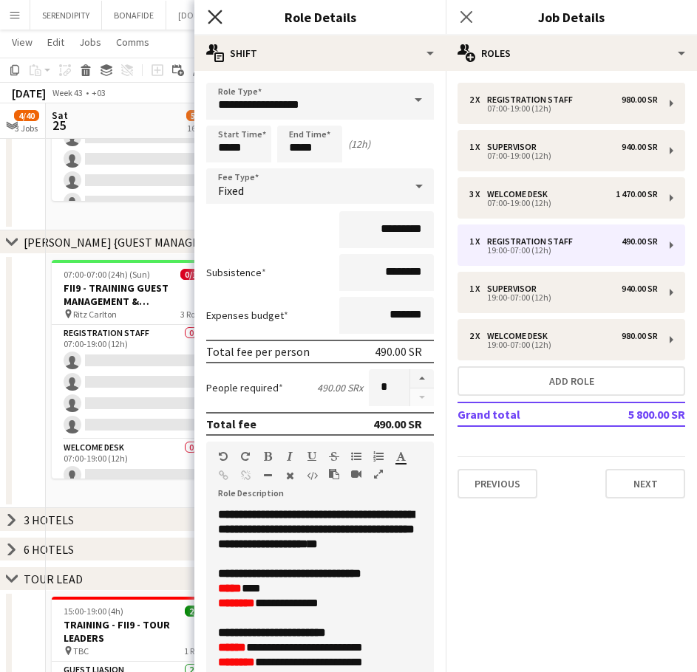
click at [211, 16] on icon "Close pop-in" at bounding box center [215, 17] width 14 height 14
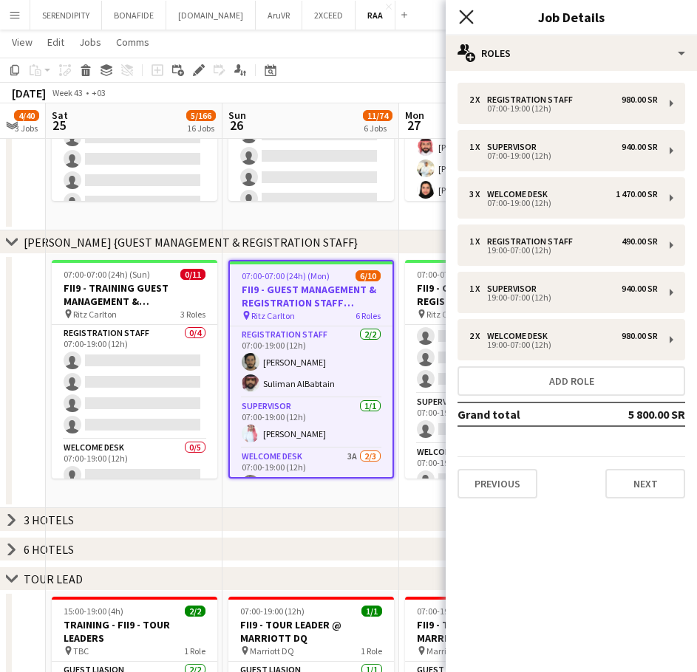
click at [469, 16] on icon "Close pop-in" at bounding box center [466, 17] width 14 height 14
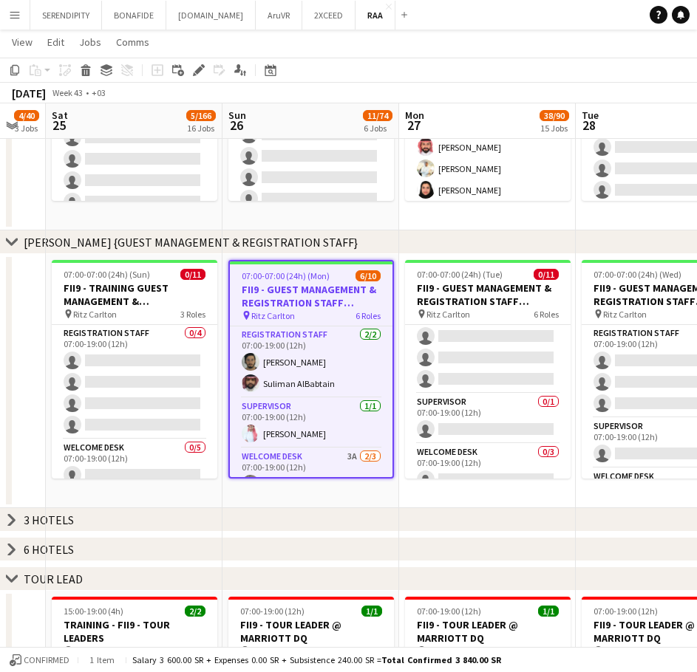
click at [403, 227] on app-date-cell "07:00-07:00 (24h) (Tue) 34/34 FII9 - GUEST MANAGEMENT STAFF @AIRPORT pin King K…" at bounding box center [487, 103] width 177 height 254
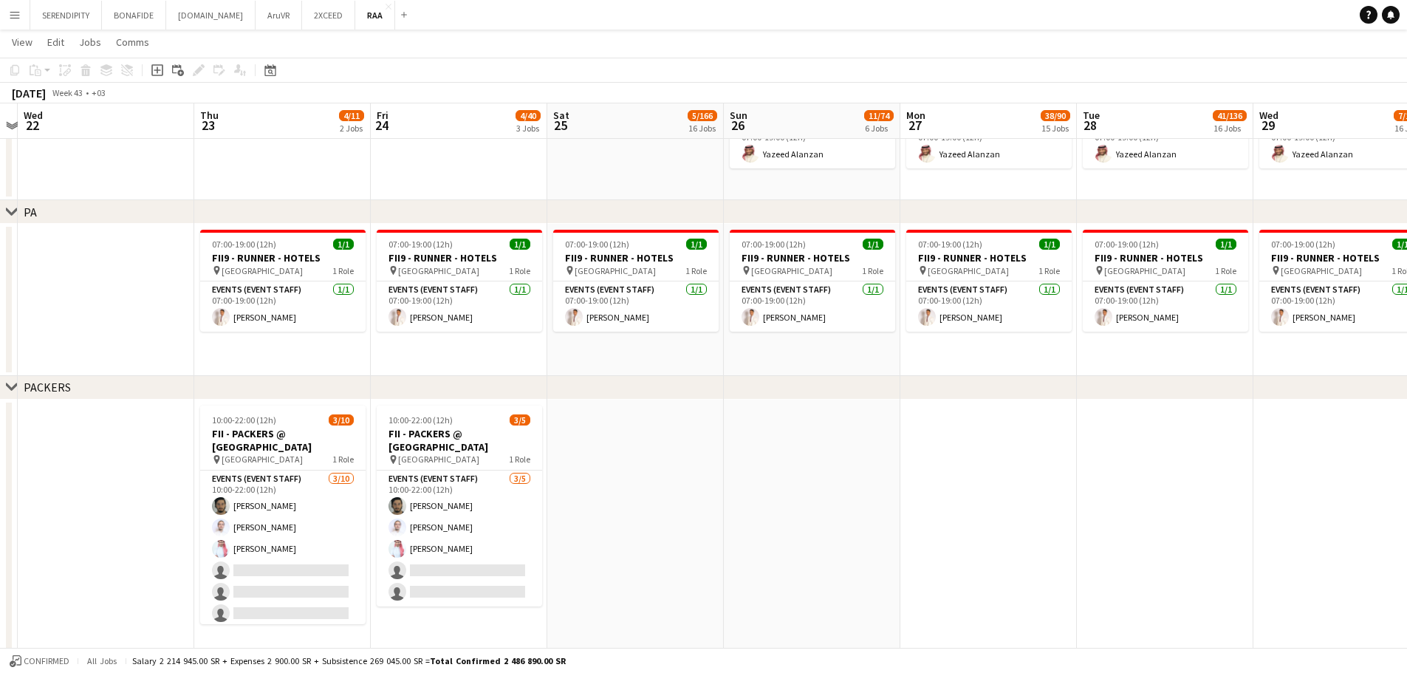
scroll to position [0, 315]
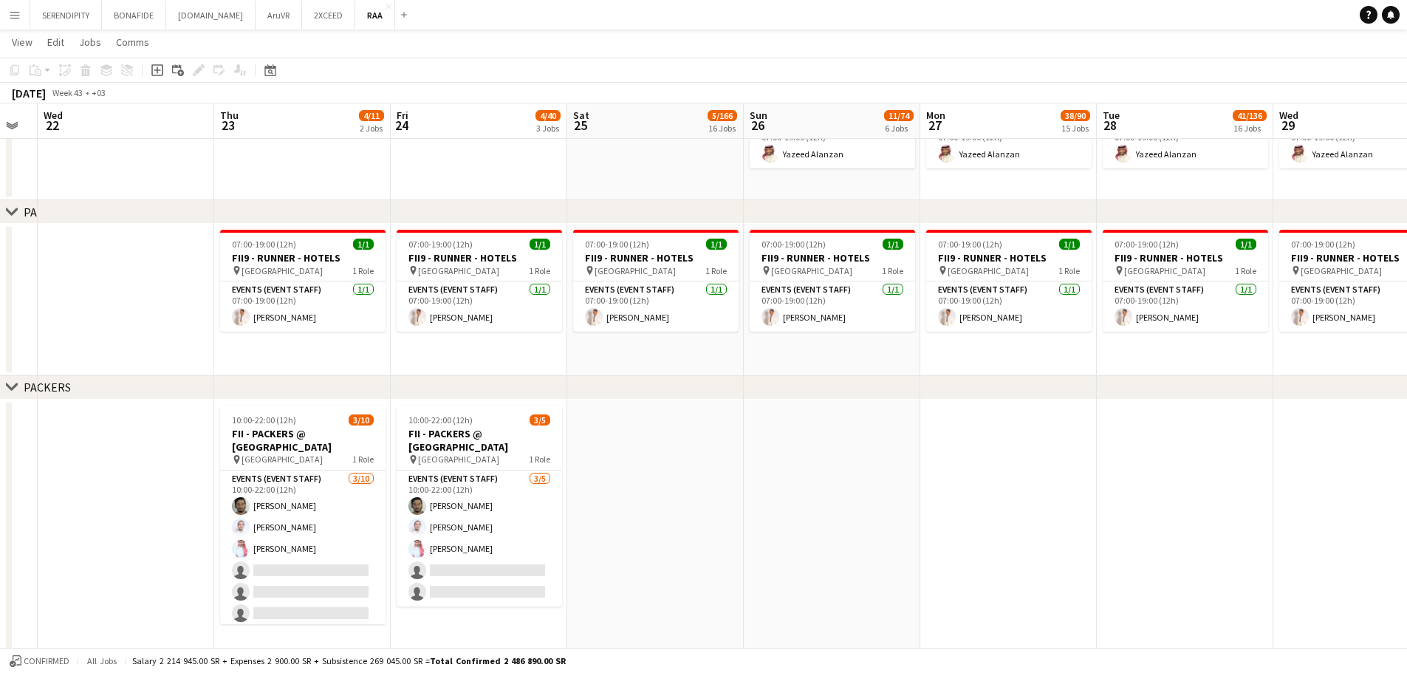
drag, startPoint x: 86, startPoint y: 469, endPoint x: 608, endPoint y: 471, distance: 521.6
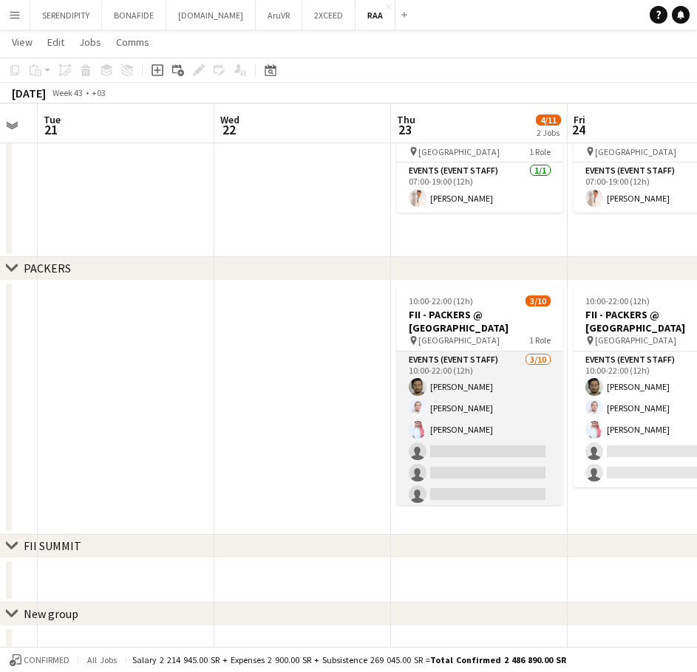
scroll to position [1601, 0]
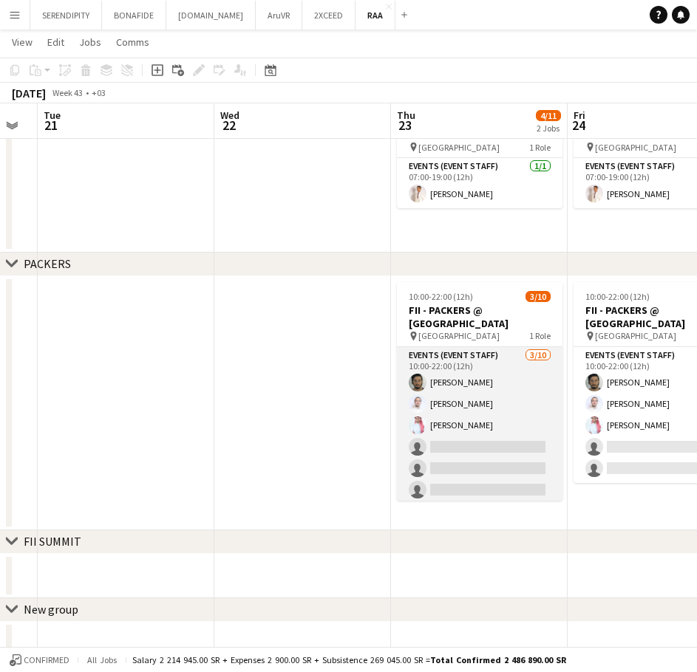
click at [485, 388] on app-card-role "Events (Event Staff) 3/10 10:00-22:00 (12h) Abdulaziz Alnaji Abdullah Alnaji Ah…" at bounding box center [479, 468] width 165 height 243
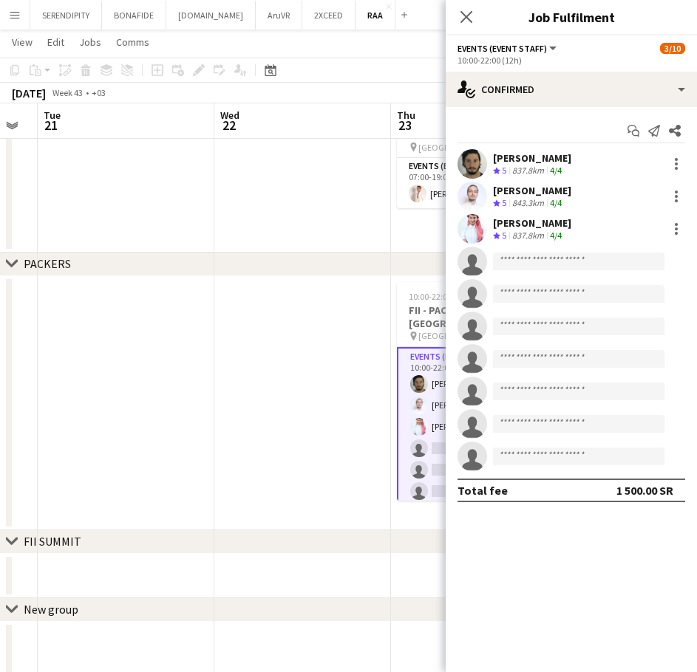
drag, startPoint x: 587, startPoint y: 191, endPoint x: 488, endPoint y: 187, distance: 99.1
click at [488, 187] on div "Abdullah Alnaji Crew rating 5 843.3km 4/4" at bounding box center [570, 197] width 251 height 30
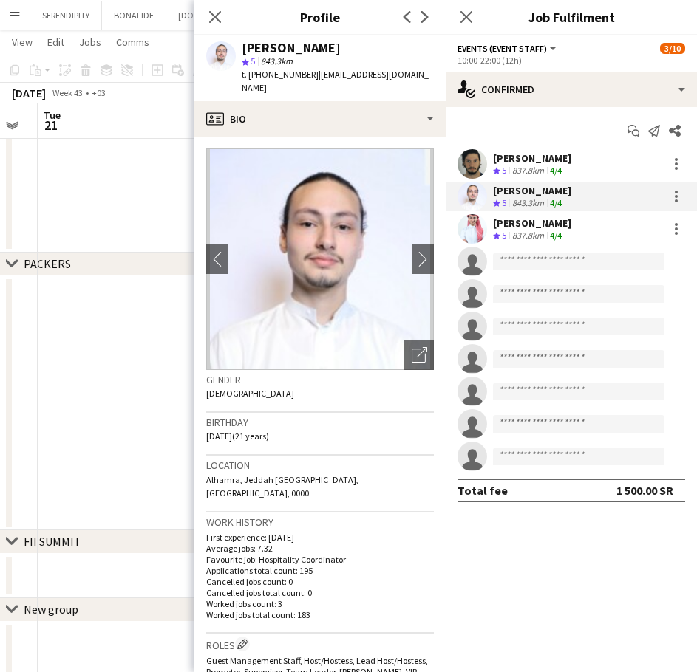
drag, startPoint x: 550, startPoint y: 222, endPoint x: 496, endPoint y: 223, distance: 54.7
click at [496, 223] on div "[PERSON_NAME]" at bounding box center [532, 222] width 78 height 13
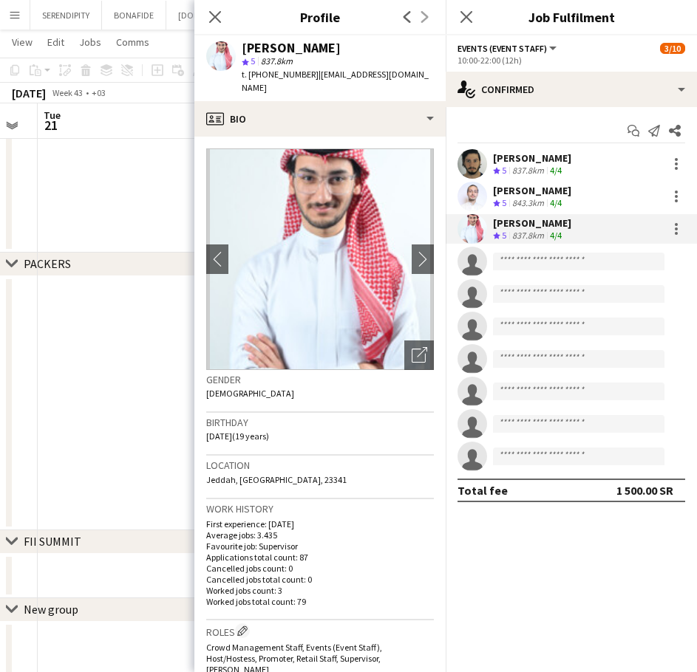
click at [609, 221] on div "Ahmad Ghali Crew rating 5 837.8km 4/4" at bounding box center [570, 229] width 251 height 30
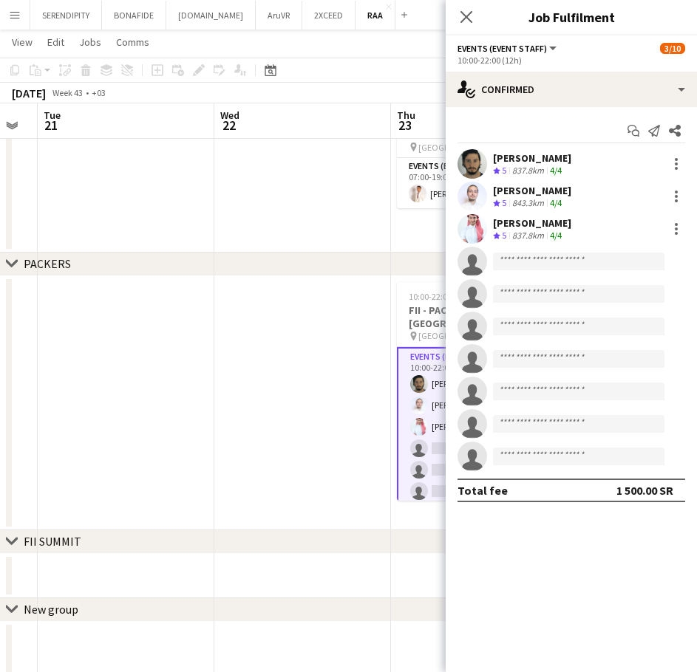
click at [609, 221] on div "Ahmad Ghali Crew rating 5 837.8km 4/4" at bounding box center [570, 229] width 251 height 30
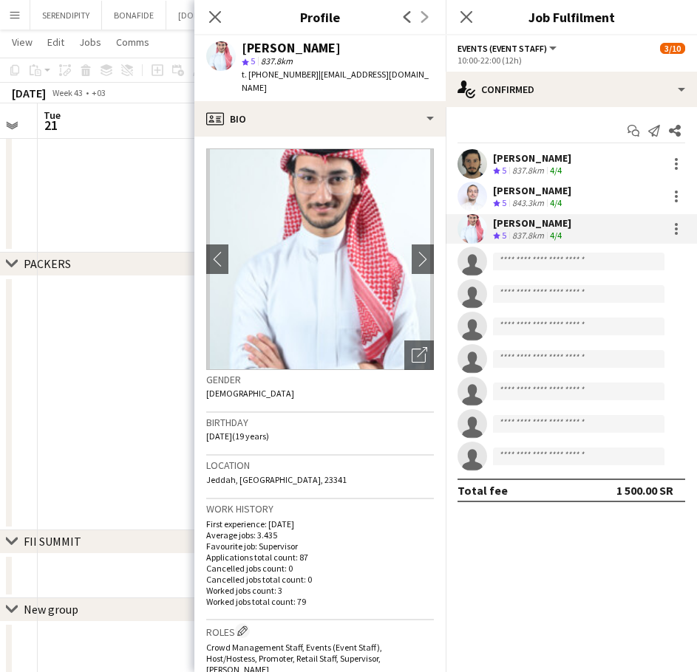
drag, startPoint x: 311, startPoint y: 75, endPoint x: 412, endPoint y: 72, distance: 101.3
click at [412, 72] on span "| ghalyahmad88@gmail.com" at bounding box center [335, 81] width 187 height 24
click at [578, 196] on div "Abdullah Alnaji Crew rating 5 843.3km 4/4" at bounding box center [570, 197] width 251 height 30
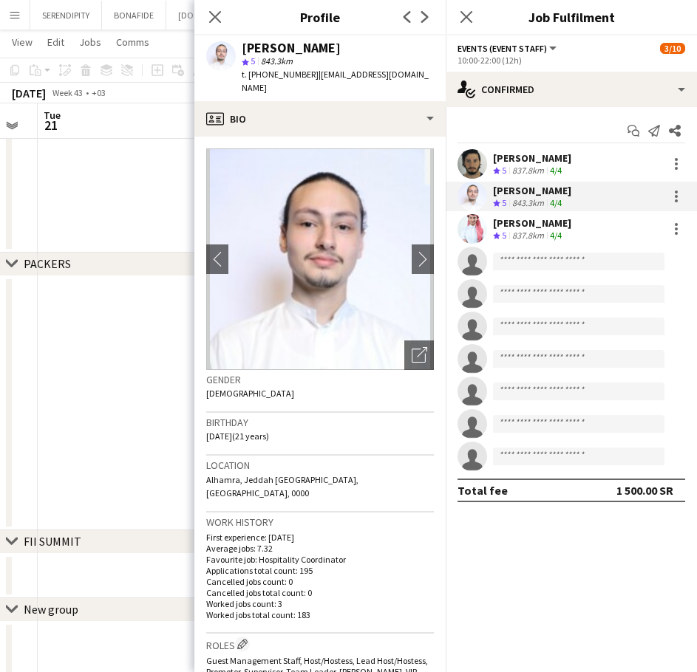
drag, startPoint x: 421, startPoint y: 75, endPoint x: 313, endPoint y: 77, distance: 107.9
click at [313, 77] on span "| alnaji.abdullah16@gmail.com" at bounding box center [335, 81] width 187 height 24
click at [575, 160] on div "Abdulaziz Alnaji Crew rating 5 837.8km 4/4" at bounding box center [570, 164] width 251 height 30
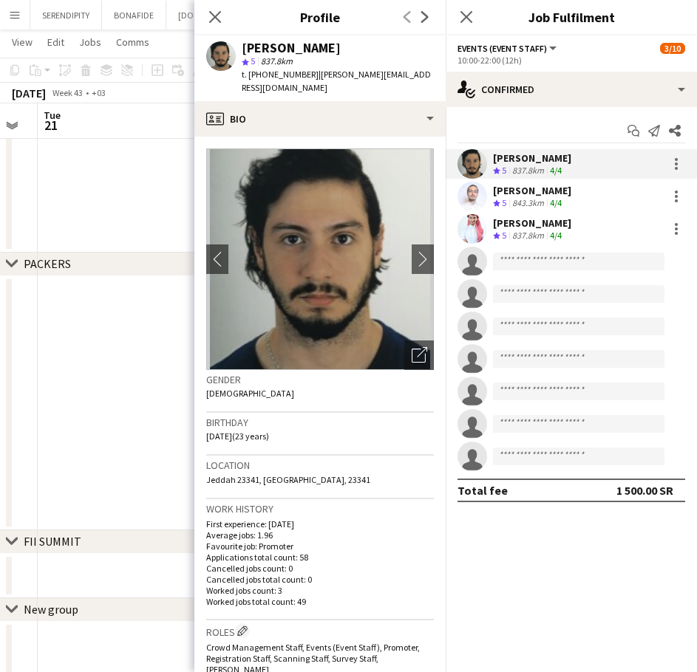
drag, startPoint x: 312, startPoint y: 74, endPoint x: 313, endPoint y: 84, distance: 10.4
click at [313, 84] on div "t. +966544941194 | abdulaziz.moh.alnaji@gmail.com" at bounding box center [338, 81] width 192 height 27
drag, startPoint x: 305, startPoint y: 72, endPoint x: 249, endPoint y: 71, distance: 56.2
click at [249, 71] on span "t. +966544941194" at bounding box center [280, 74] width 77 height 11
click at [561, 197] on app-skills-label "4/4" at bounding box center [556, 202] width 12 height 11
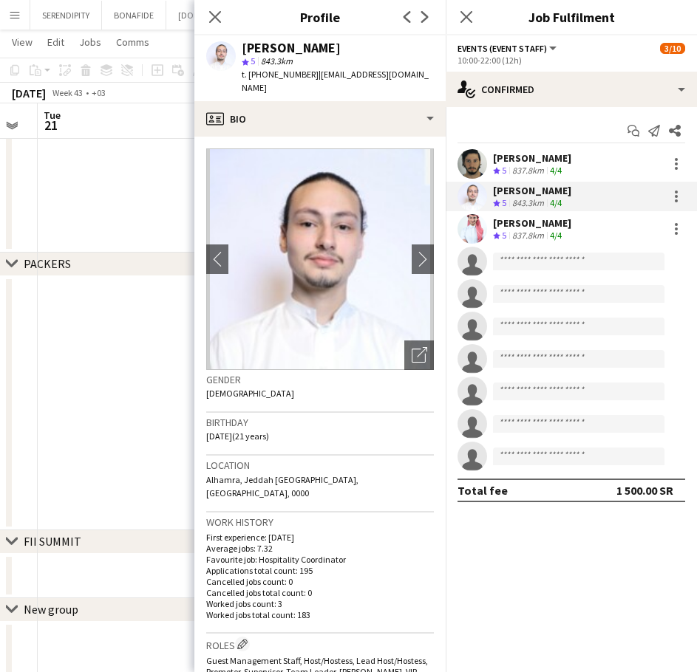
drag, startPoint x: 304, startPoint y: 75, endPoint x: 250, endPoint y: 78, distance: 54.0
click at [250, 78] on span "t. +966565490440" at bounding box center [280, 74] width 77 height 11
click at [537, 226] on div "[PERSON_NAME]" at bounding box center [532, 222] width 78 height 13
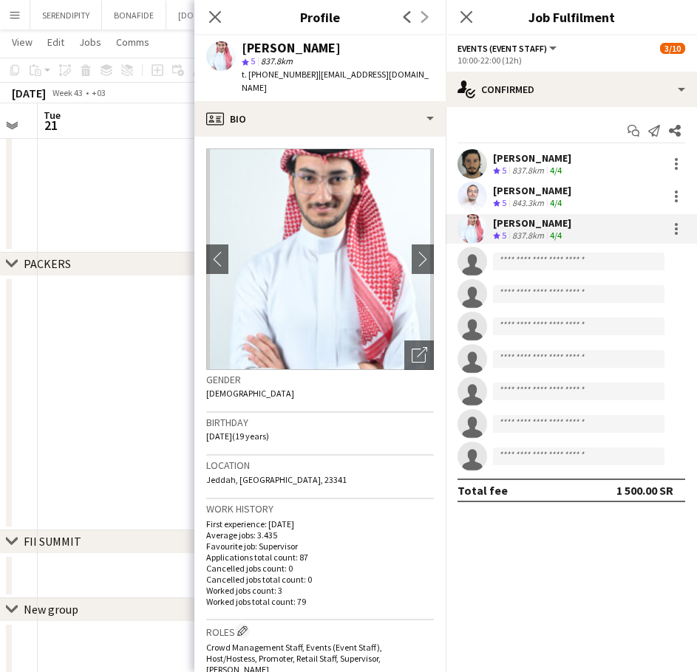
drag, startPoint x: 304, startPoint y: 75, endPoint x: 249, endPoint y: 78, distance: 55.5
click at [249, 78] on span "t. +966547655406" at bounding box center [280, 74] width 77 height 11
click at [220, 14] on icon "Close pop-in" at bounding box center [215, 17] width 14 height 14
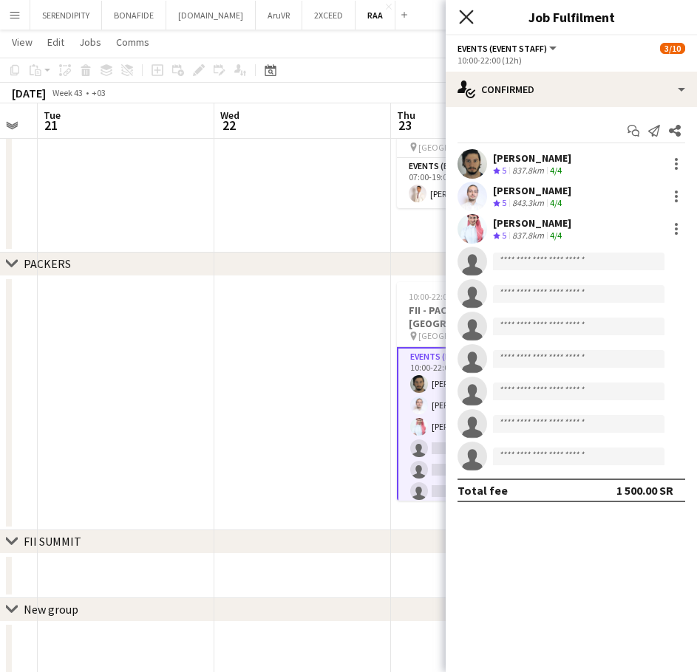
click at [468, 17] on icon "Close pop-in" at bounding box center [466, 17] width 14 height 14
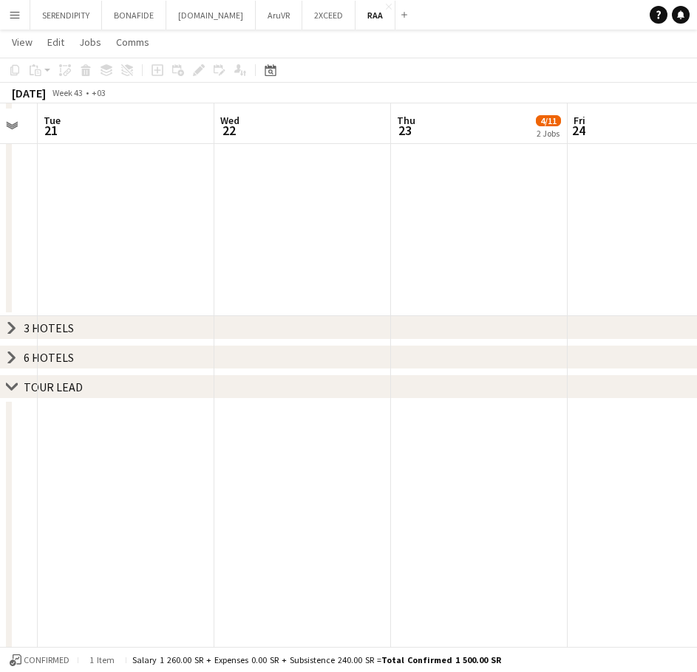
scroll to position [1010, 0]
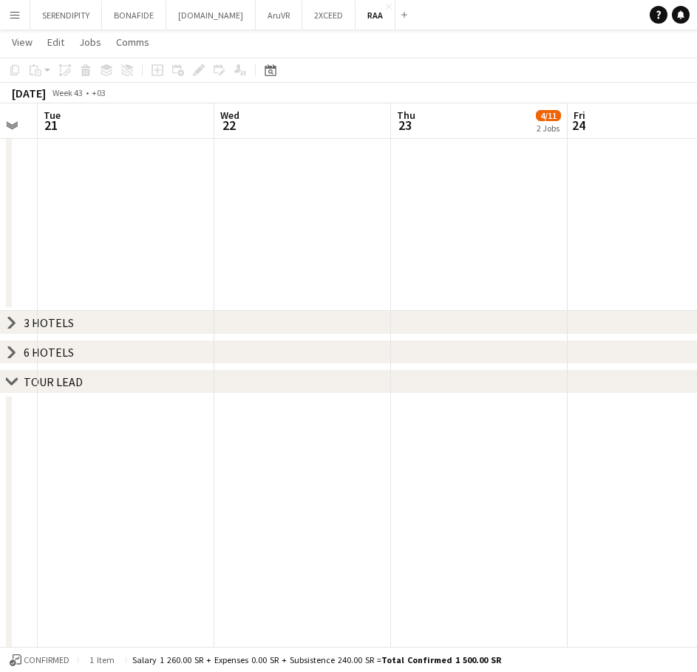
click at [10, 385] on icon "chevron-right" at bounding box center [12, 382] width 12 height 12
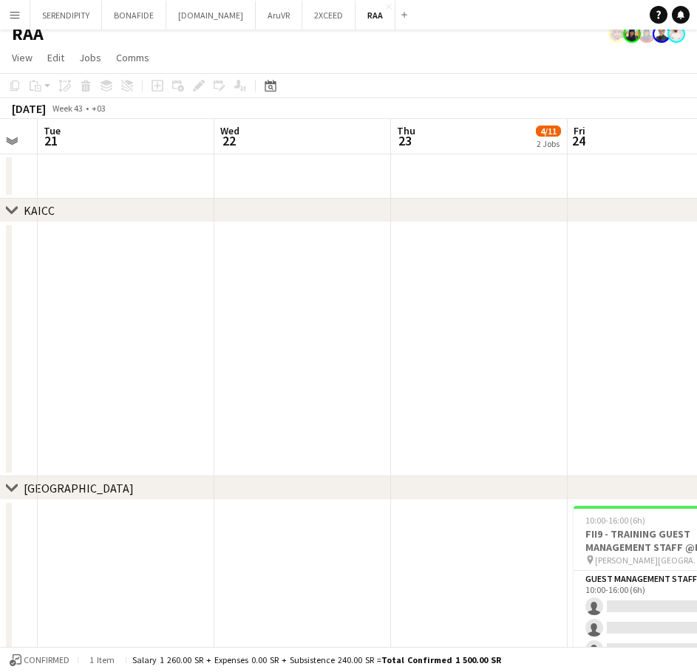
scroll to position [0, 0]
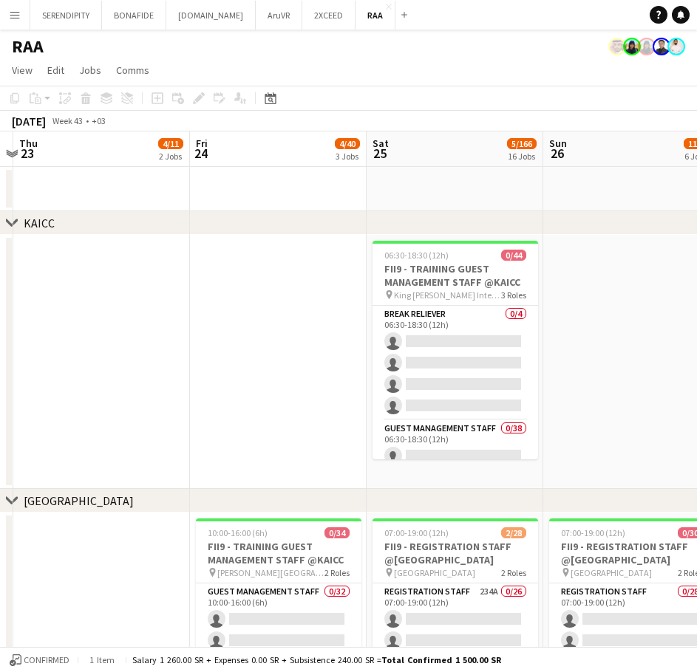
drag, startPoint x: 508, startPoint y: 318, endPoint x: 209, endPoint y: 341, distance: 300.1
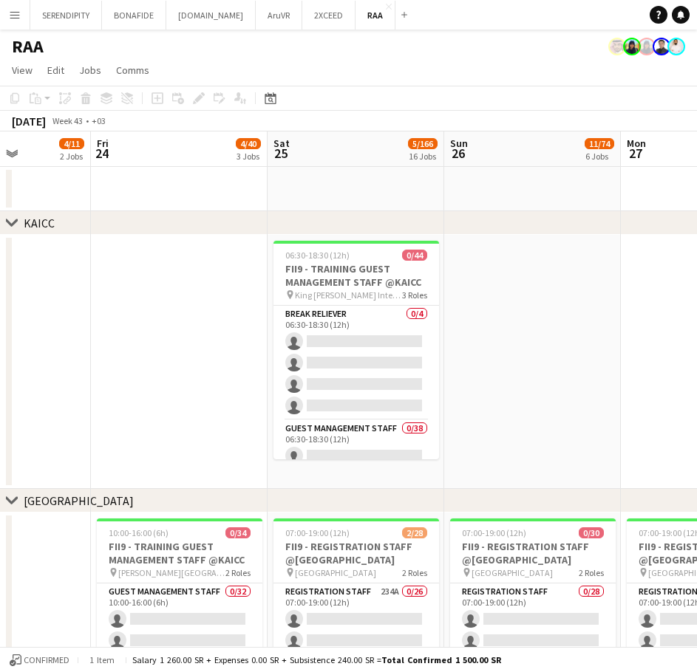
drag, startPoint x: 635, startPoint y: 286, endPoint x: 536, endPoint y: 306, distance: 101.7
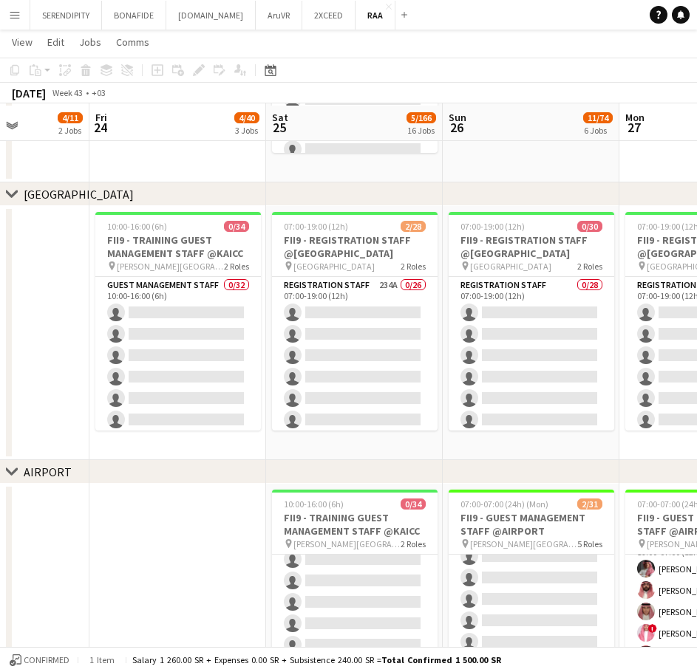
scroll to position [222, 0]
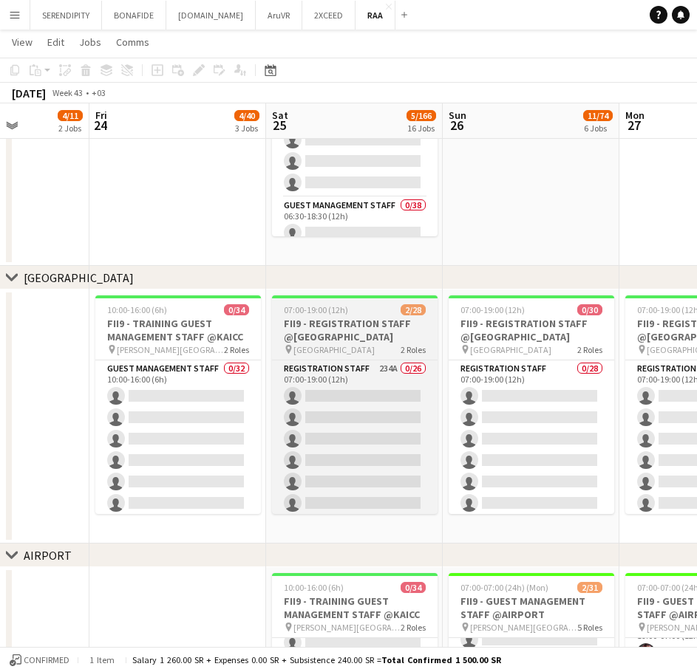
click at [378, 338] on h3 "FII9 - REGISTRATION STAFF @[GEOGRAPHIC_DATA]" at bounding box center [354, 330] width 165 height 27
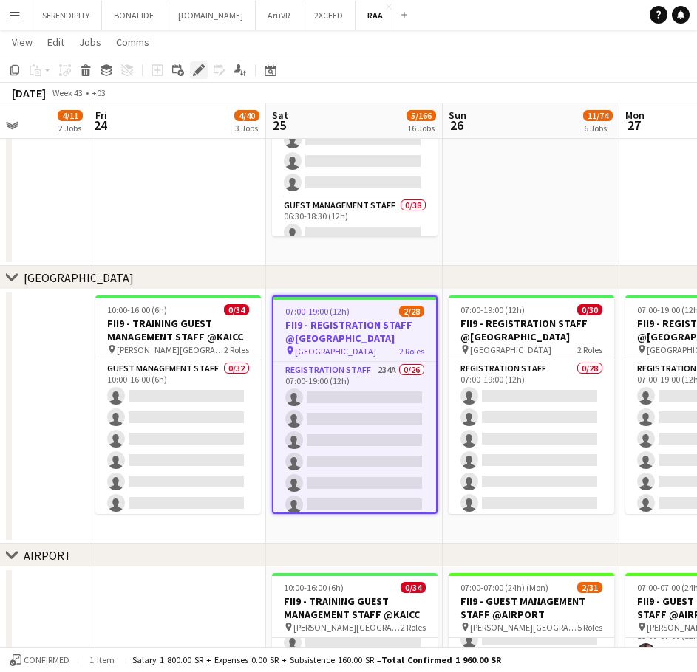
click at [197, 71] on icon at bounding box center [198, 70] width 8 height 8
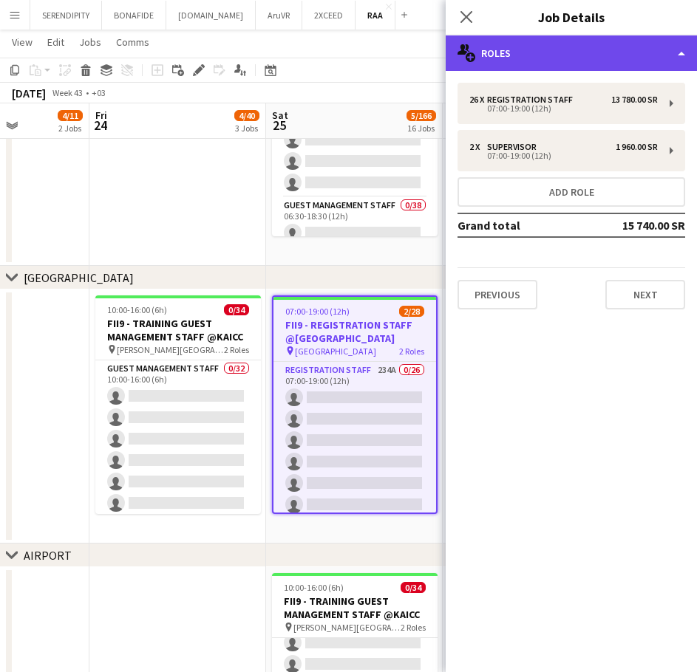
click at [632, 63] on div "multiple-users-add Roles" at bounding box center [570, 52] width 251 height 35
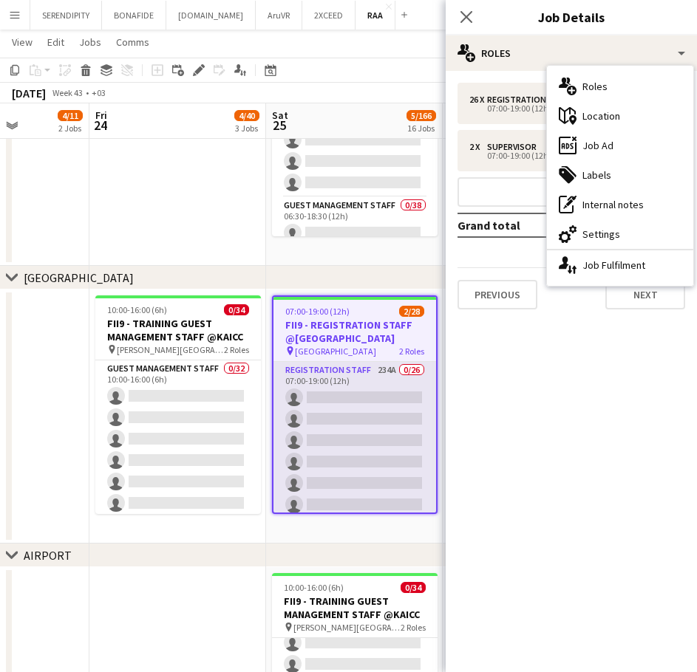
click at [353, 401] on app-card-role "Registration Staff 234A 0/26 07:00-19:00 (12h) single-neutral-actions single-ne…" at bounding box center [354, 655] width 163 height 586
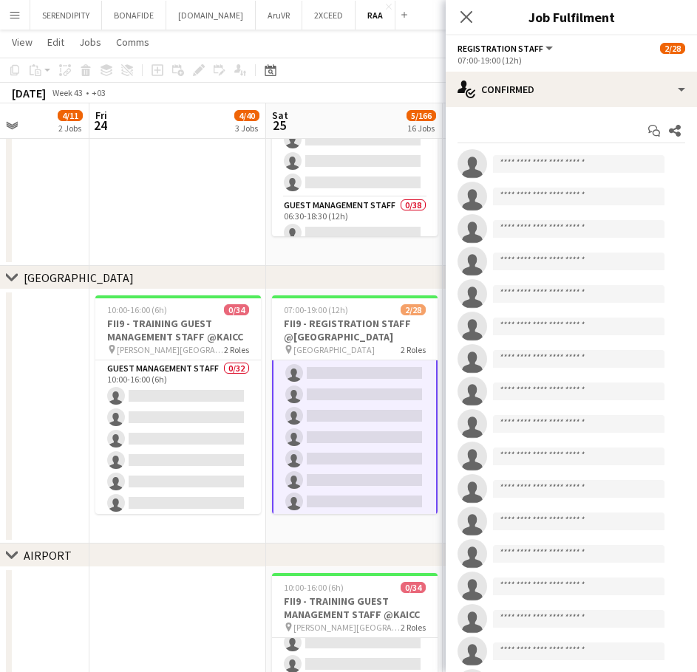
scroll to position [236, 0]
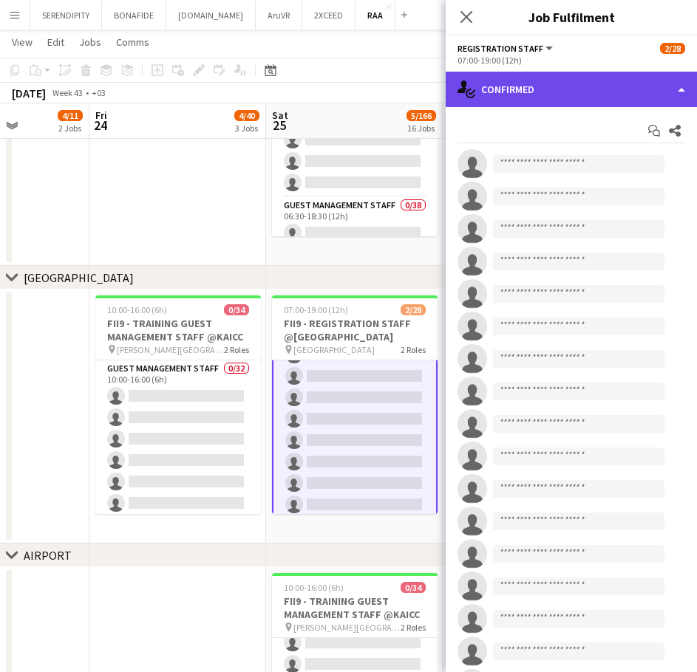
click at [576, 86] on div "single-neutral-actions-check-2 Confirmed" at bounding box center [570, 89] width 251 height 35
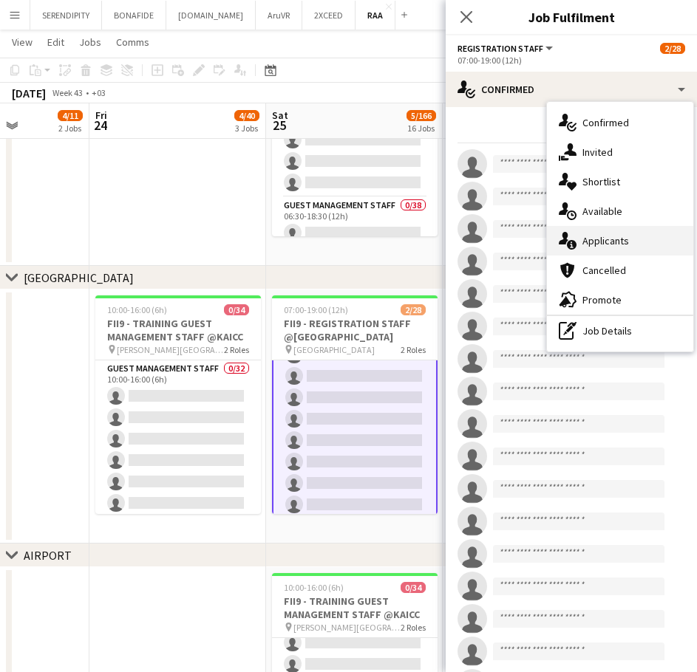
click at [642, 236] on div "single-neutral-actions-information Applicants" at bounding box center [620, 241] width 146 height 30
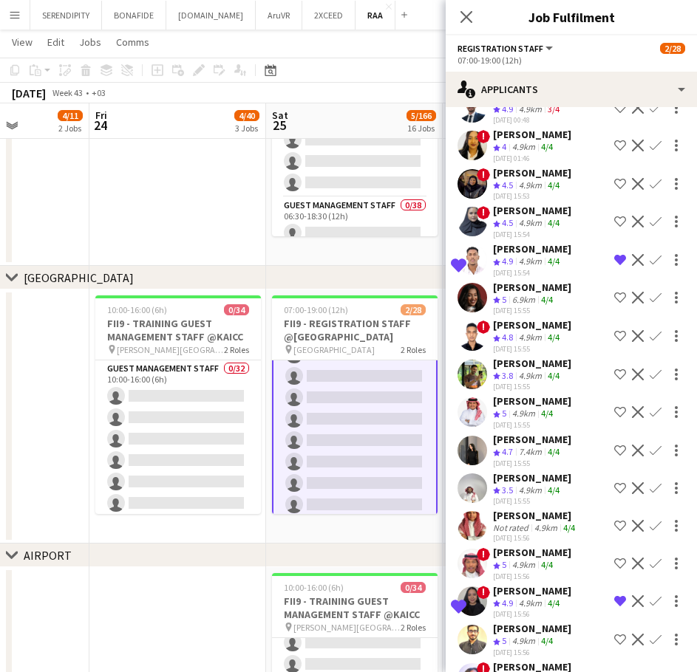
scroll to position [591, 0]
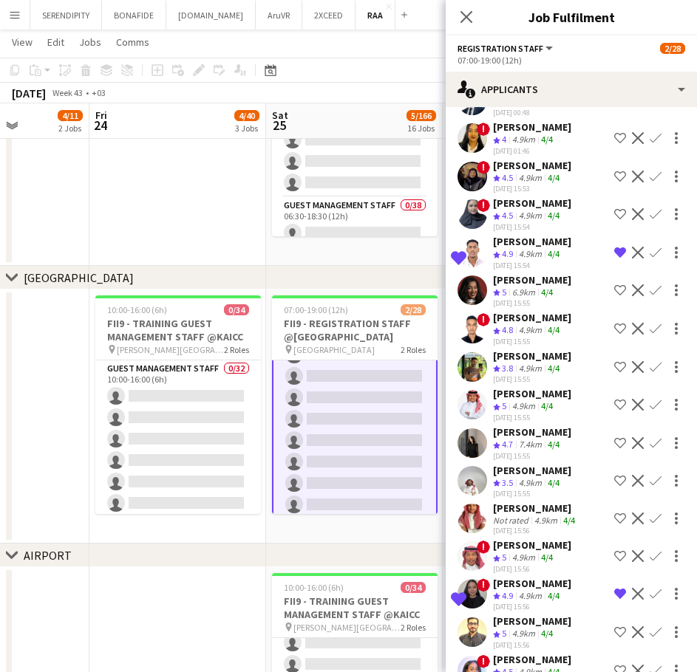
click at [531, 439] on div "[PERSON_NAME]" at bounding box center [532, 432] width 78 height 13
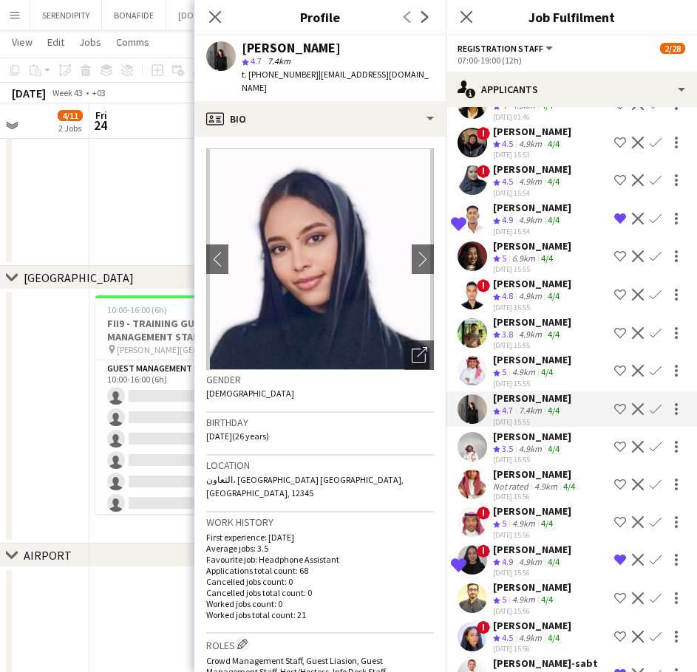
scroll to position [641, 0]
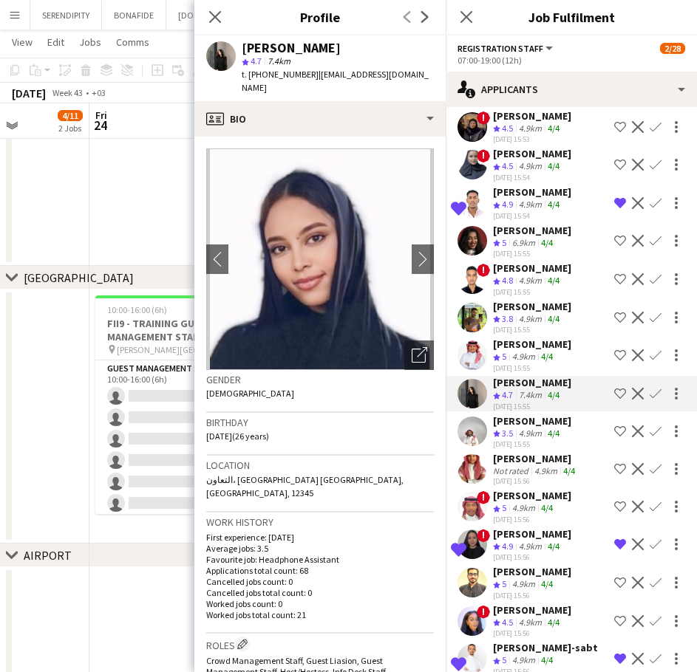
click at [533, 428] on div "[PERSON_NAME]" at bounding box center [532, 420] width 78 height 13
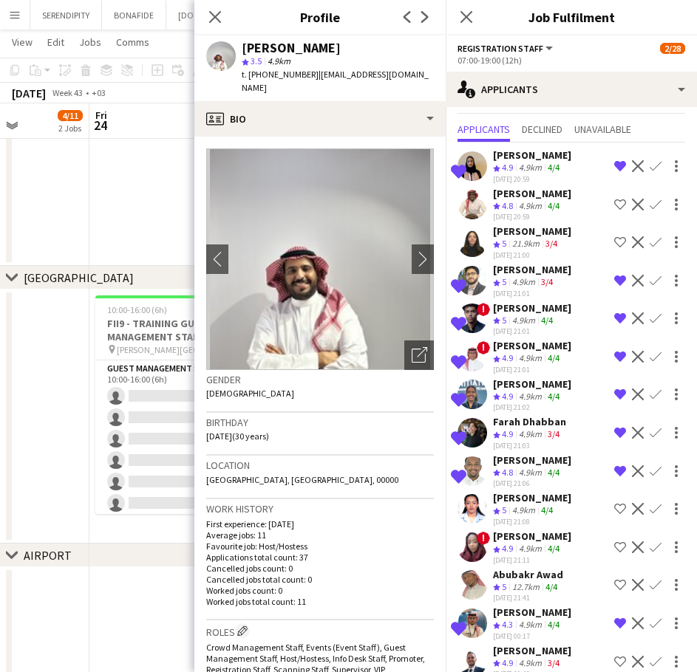
scroll to position [0, 0]
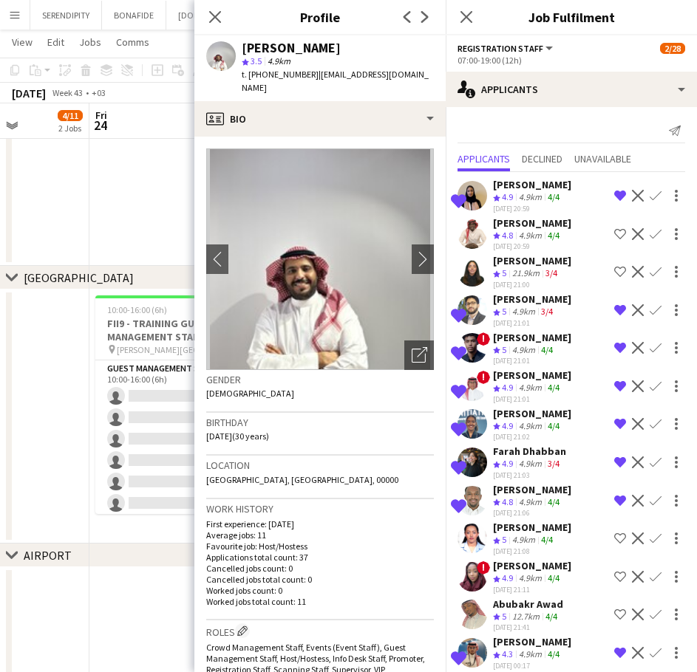
click at [547, 223] on div "[PERSON_NAME]" at bounding box center [532, 222] width 78 height 13
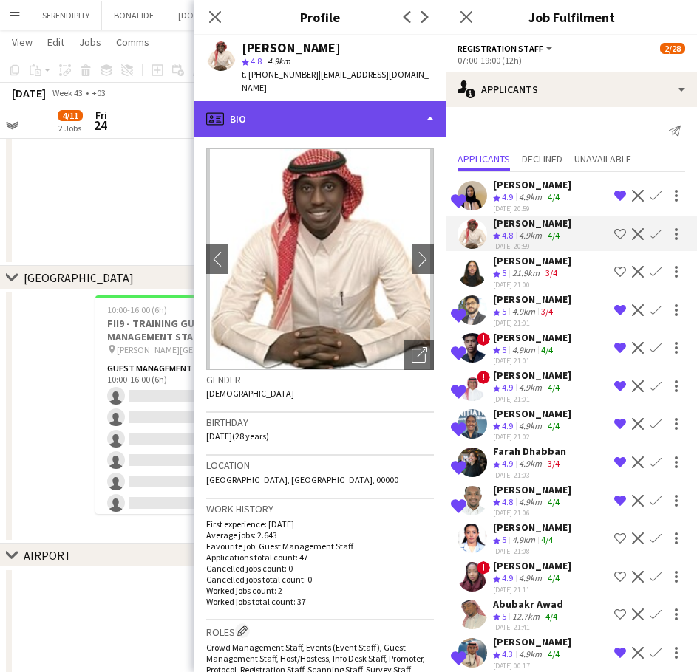
click at [351, 105] on div "profile Bio" at bounding box center [319, 118] width 251 height 35
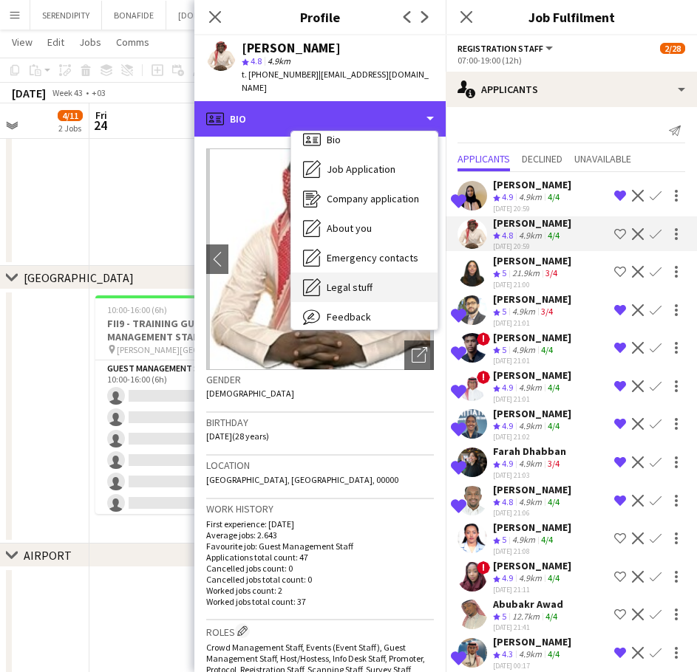
scroll to position [24, 0]
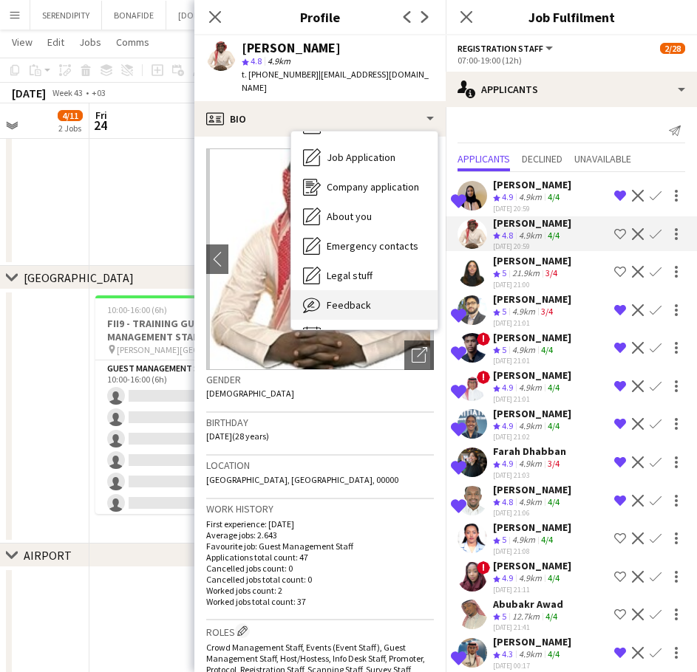
click at [381, 290] on div "Feedback Feedback" at bounding box center [364, 305] width 146 height 30
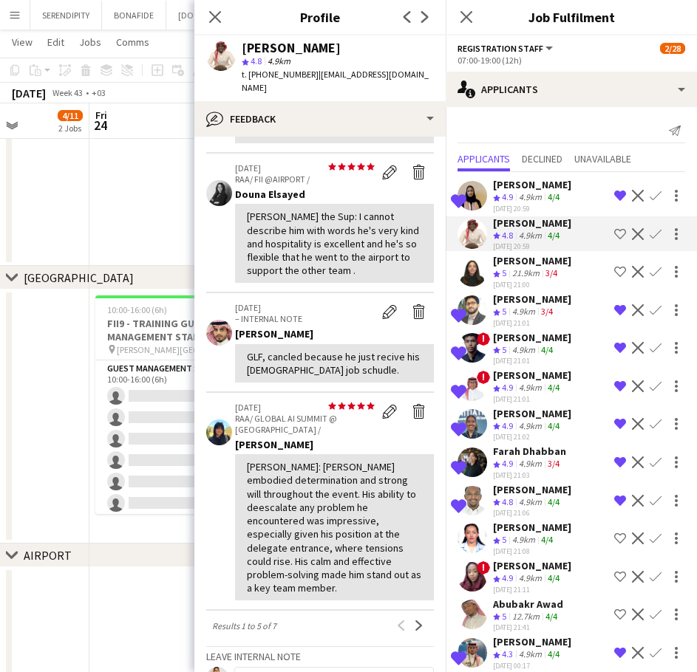
scroll to position [271, 0]
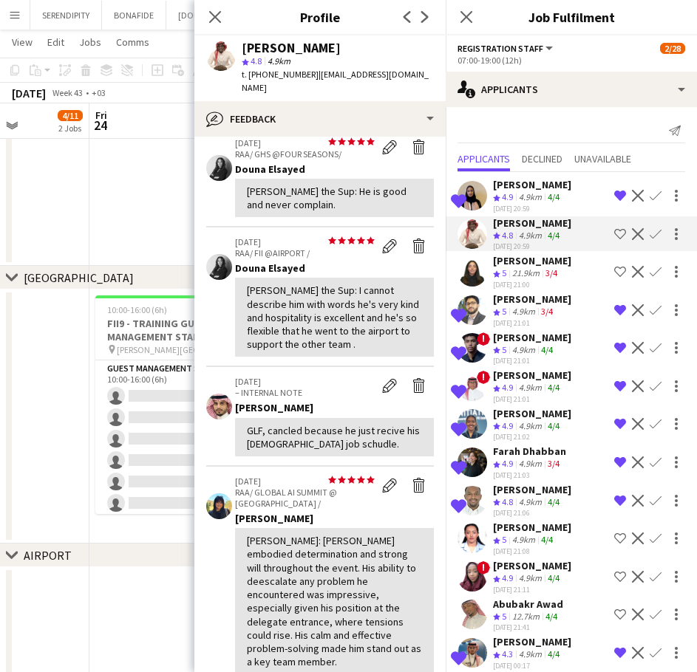
click at [614, 229] on app-icon "Shortlist crew" at bounding box center [620, 234] width 12 height 12
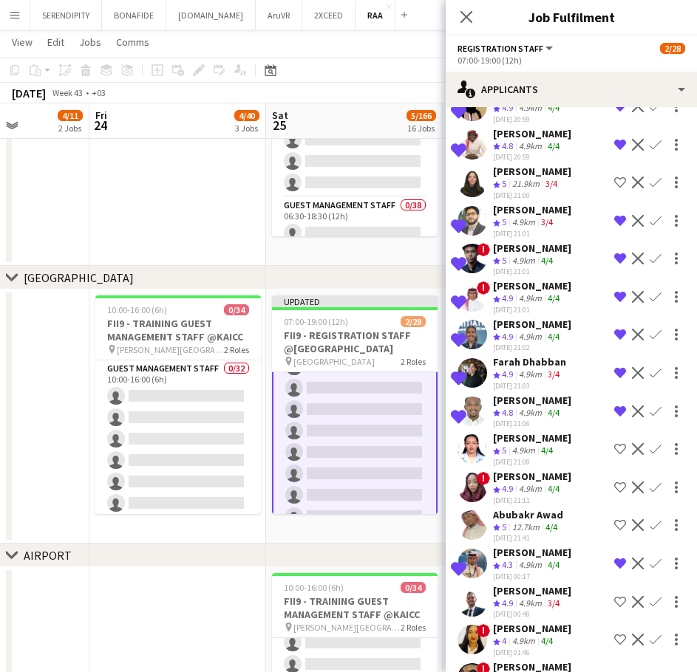
scroll to position [98, 0]
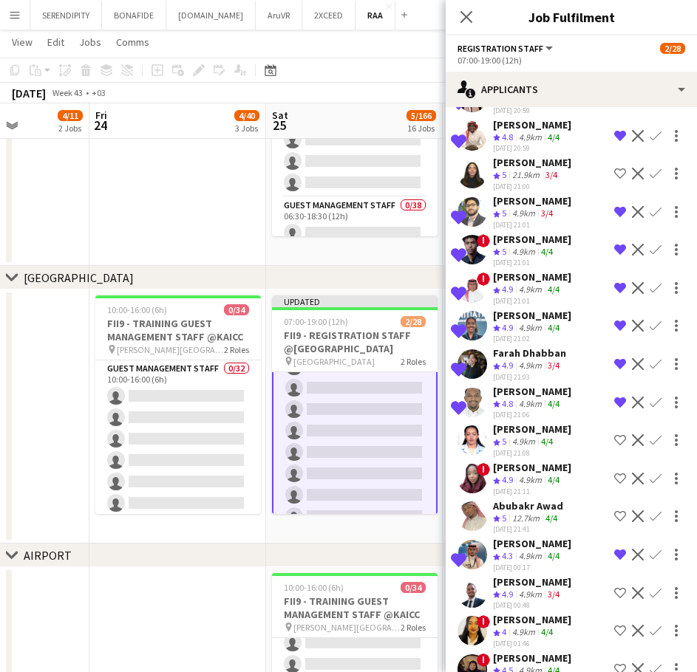
click at [547, 167] on div "[PERSON_NAME]" at bounding box center [532, 162] width 78 height 13
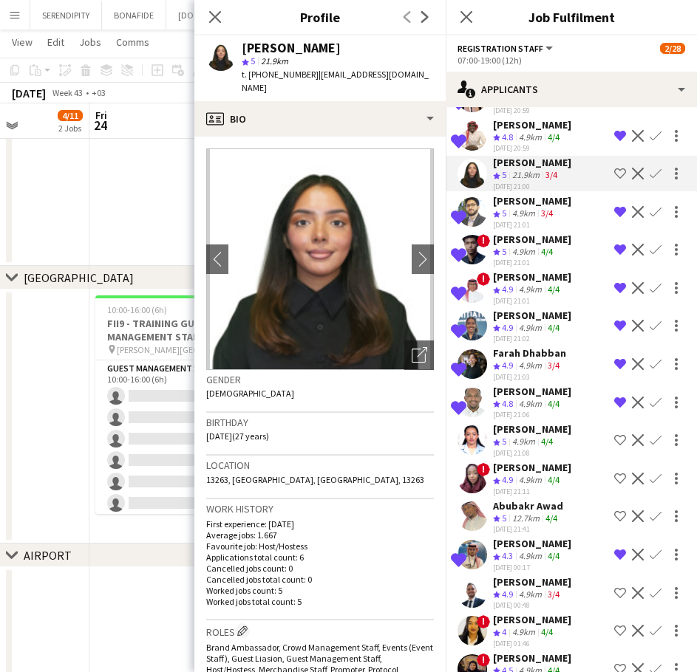
click at [547, 167] on div "[PERSON_NAME]" at bounding box center [532, 162] width 78 height 13
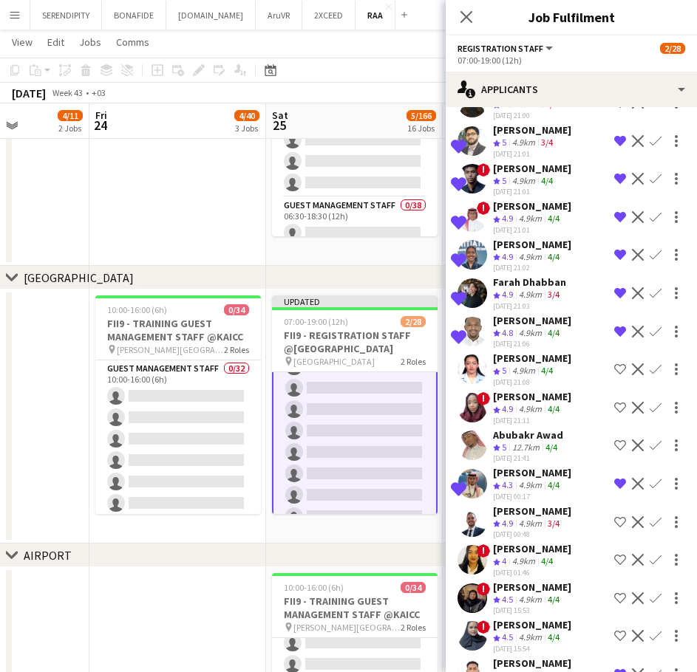
scroll to position [172, 0]
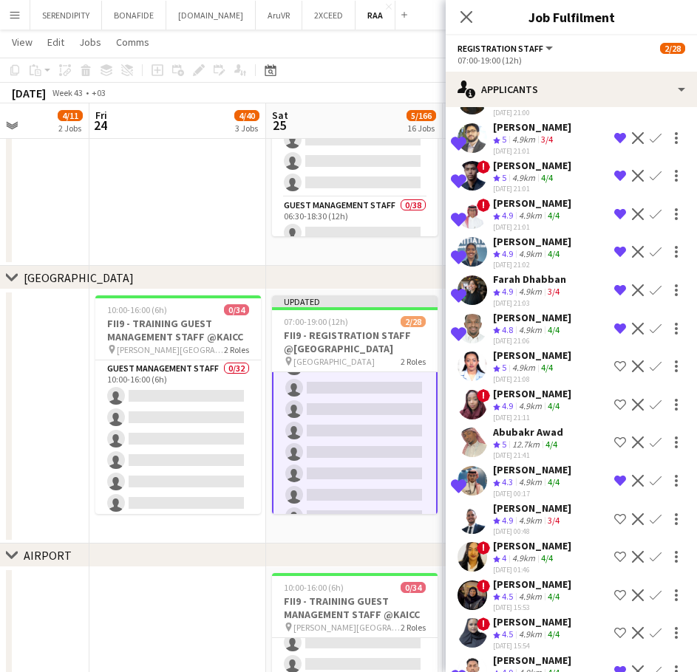
click at [540, 362] on div "4/4" at bounding box center [547, 368] width 18 height 13
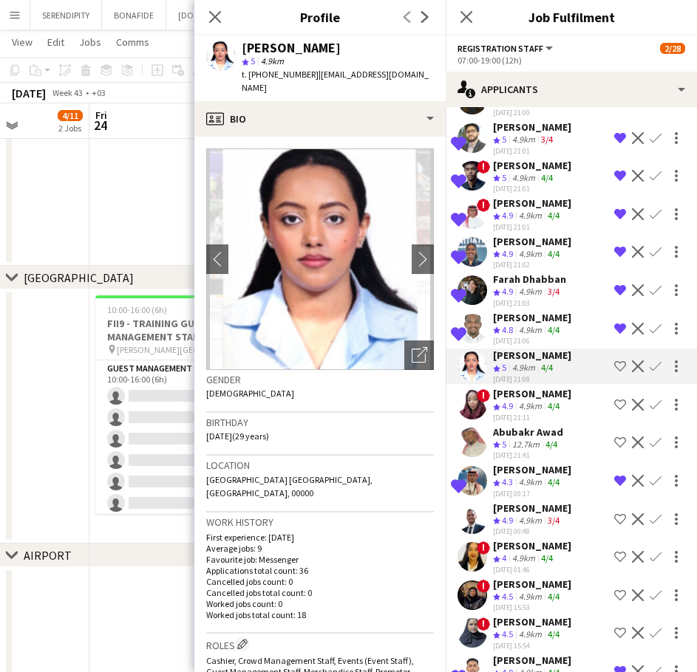
click at [540, 404] on div "4.9km" at bounding box center [530, 406] width 29 height 13
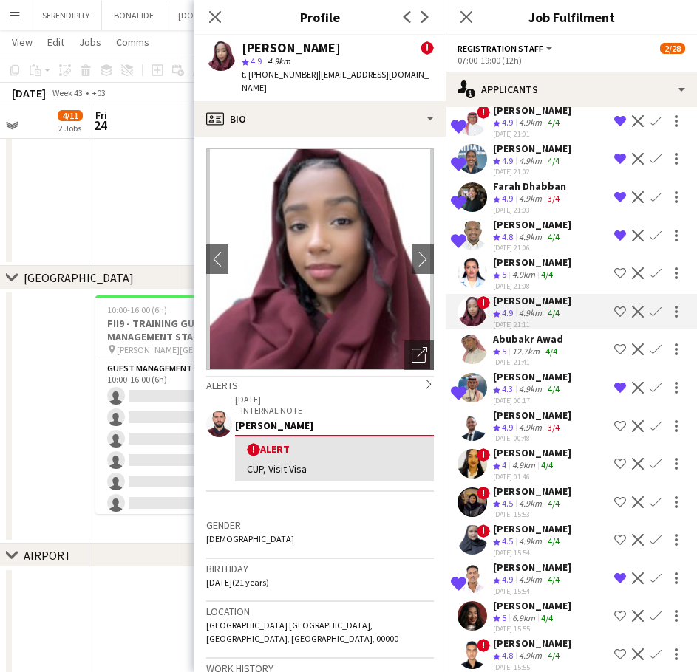
scroll to position [271, 0]
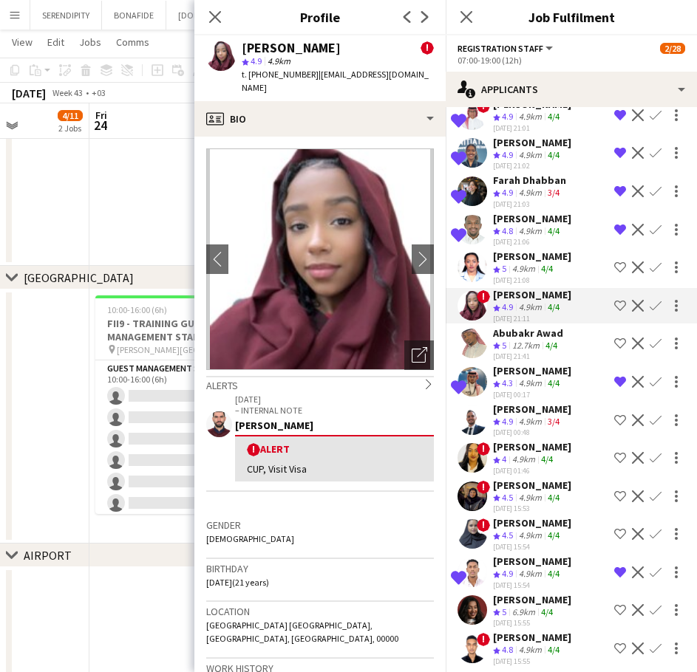
click at [533, 341] on div "12.7km" at bounding box center [525, 346] width 33 height 13
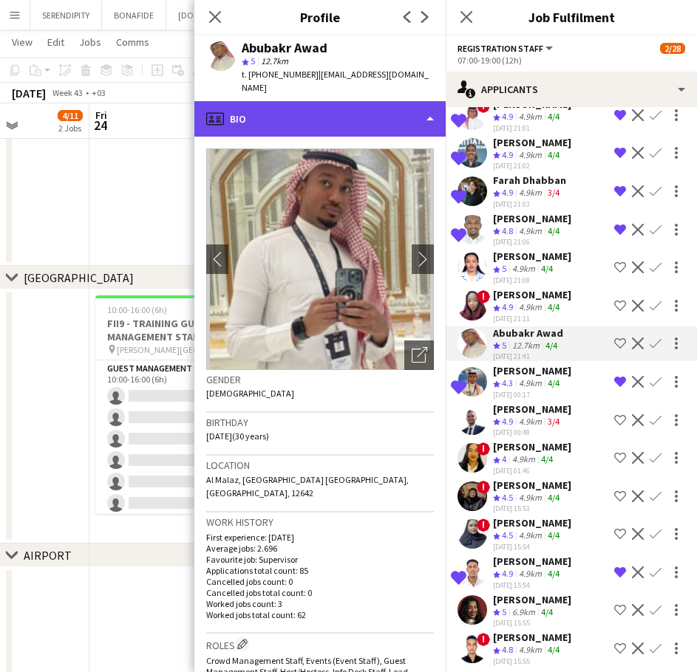
click at [358, 109] on div "profile Bio" at bounding box center [319, 118] width 251 height 35
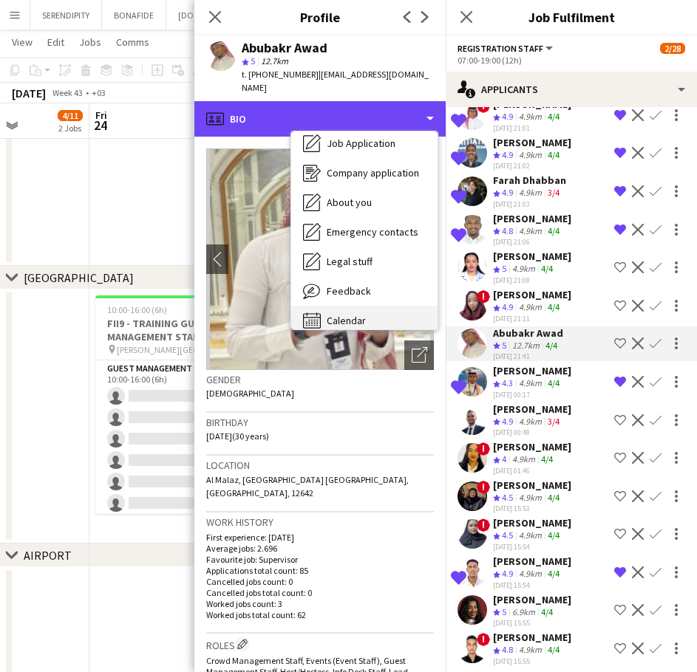
scroll to position [49, 0]
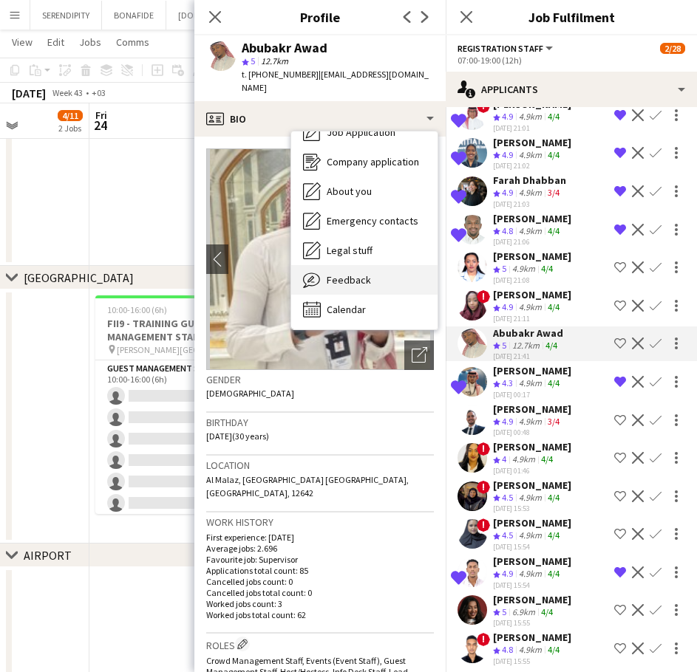
click at [388, 271] on div "Feedback Feedback" at bounding box center [364, 280] width 146 height 30
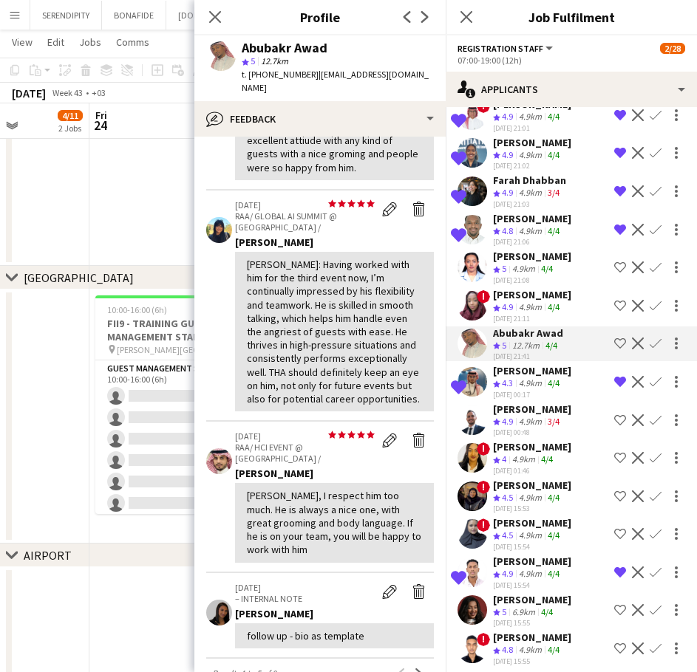
scroll to position [271, 0]
click at [614, 345] on app-icon "Shortlist crew" at bounding box center [620, 344] width 12 height 12
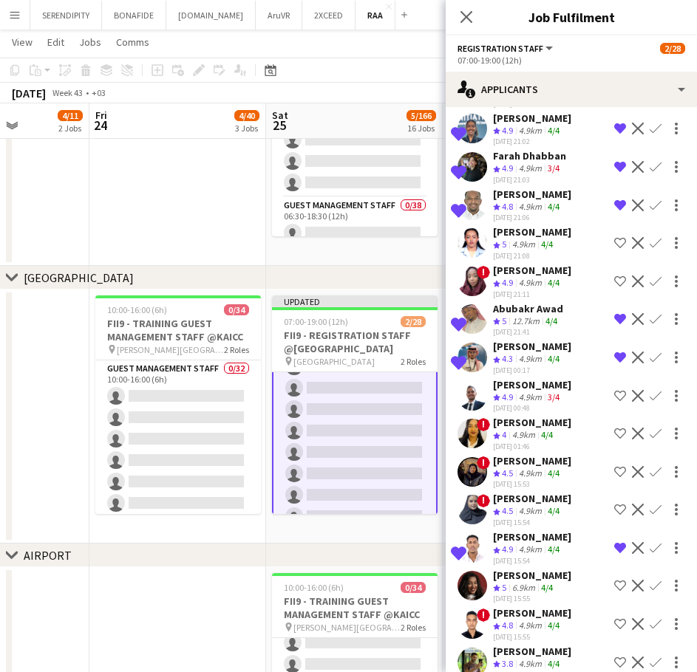
scroll to position [320, 0]
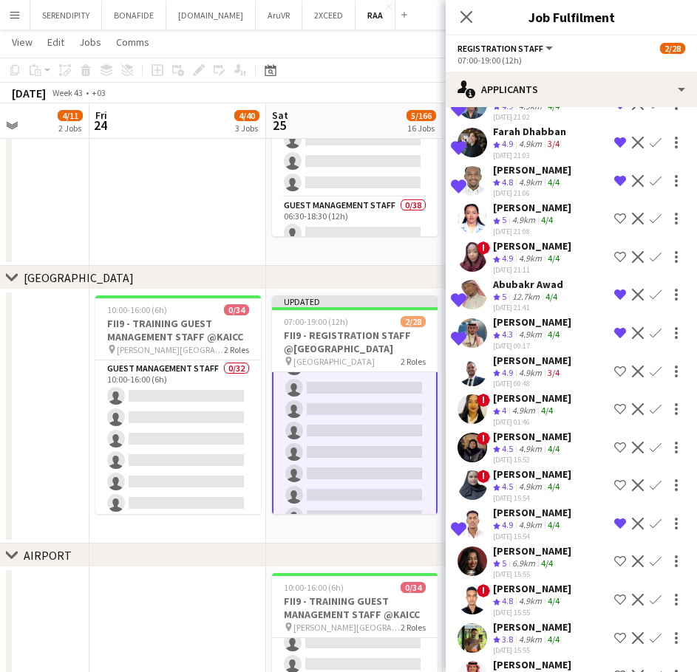
click at [532, 358] on div "[PERSON_NAME]" at bounding box center [532, 360] width 78 height 13
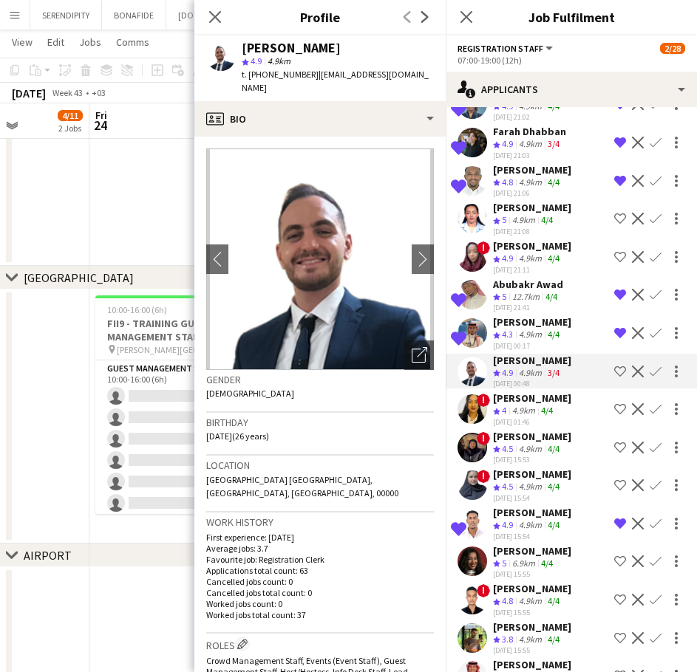
click at [532, 358] on div "[PERSON_NAME]" at bounding box center [532, 360] width 78 height 13
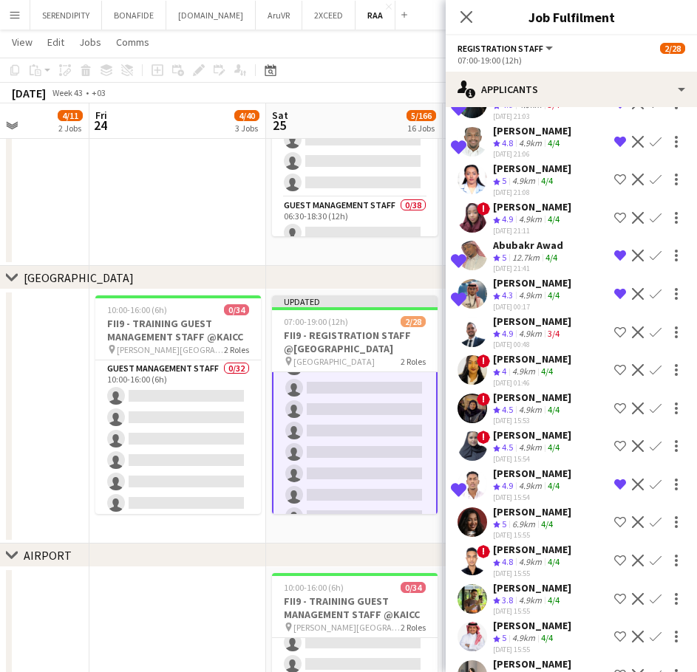
scroll to position [369, 0]
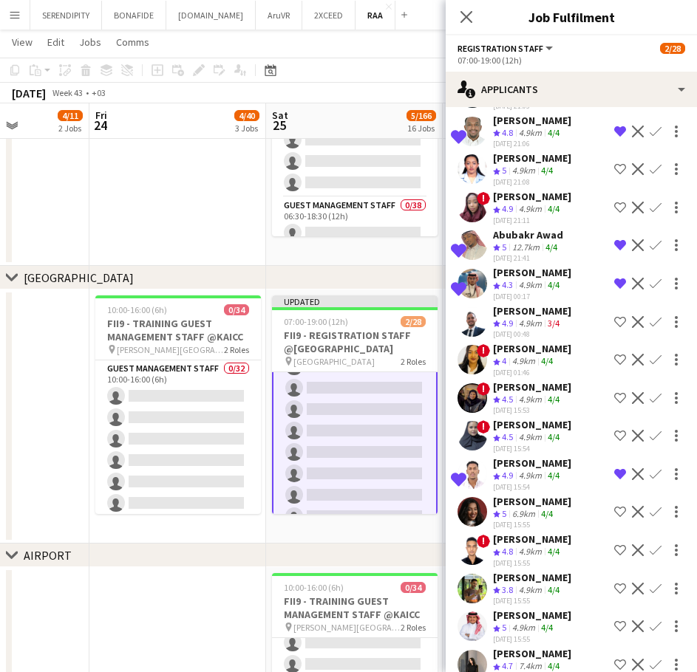
click at [543, 315] on div "[PERSON_NAME]" at bounding box center [532, 310] width 78 height 13
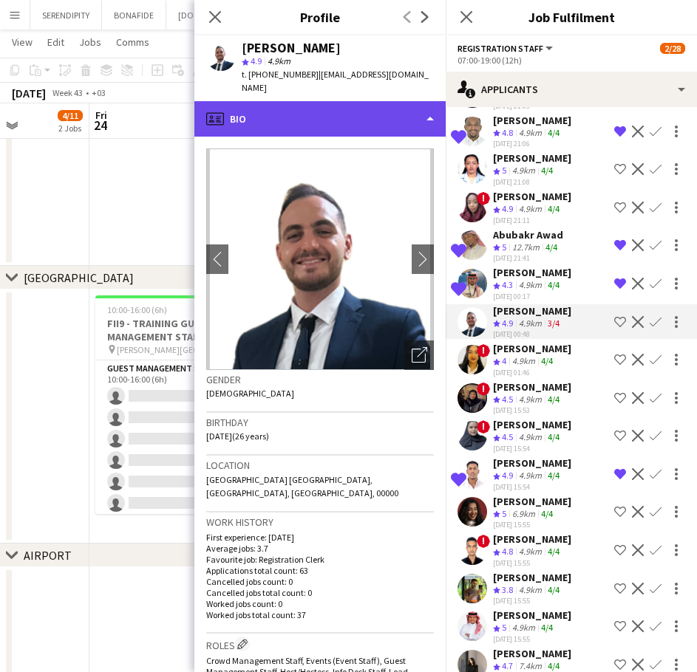
click at [359, 101] on div "profile Bio" at bounding box center [319, 118] width 251 height 35
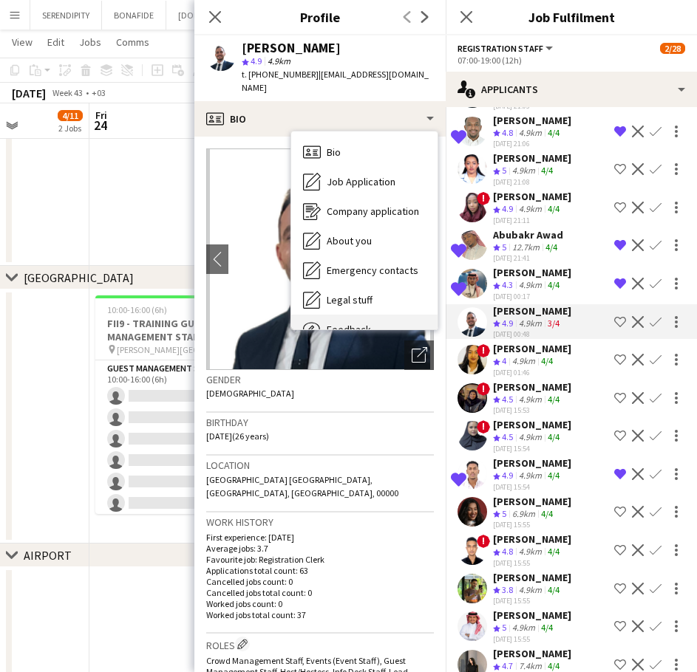
click at [375, 315] on div "Feedback Feedback" at bounding box center [364, 330] width 146 height 30
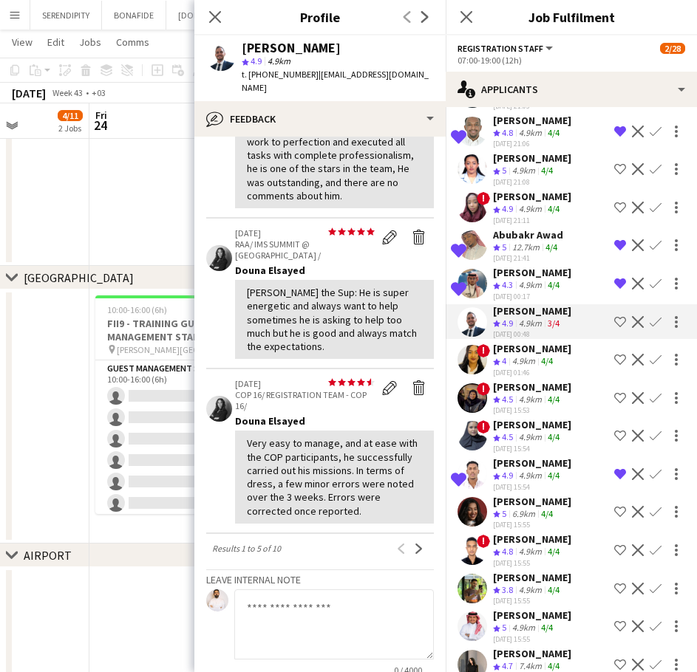
scroll to position [394, 0]
click at [614, 321] on app-icon "Shortlist crew" at bounding box center [620, 322] width 12 height 12
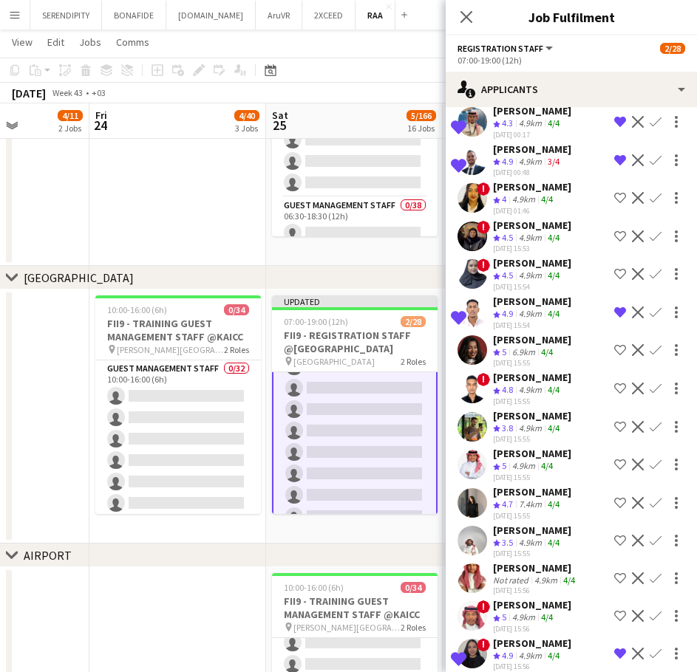
scroll to position [542, 0]
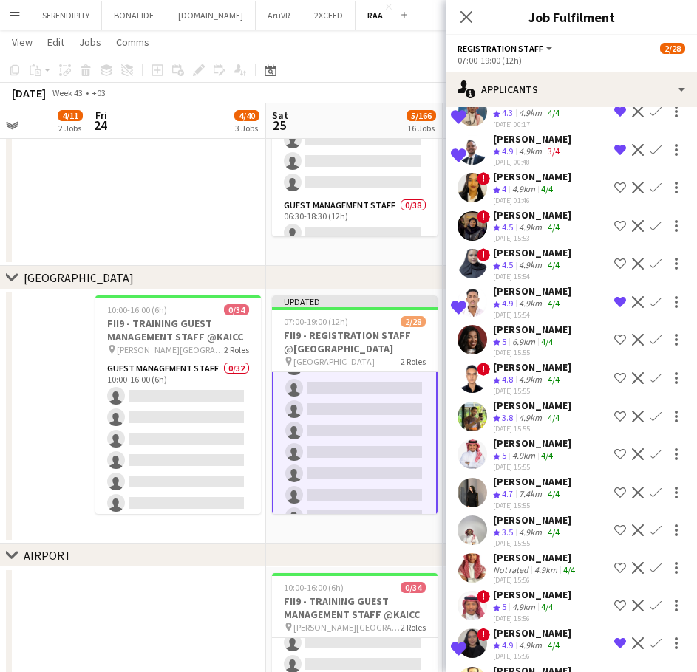
click at [527, 327] on div "[PERSON_NAME]" at bounding box center [532, 329] width 78 height 13
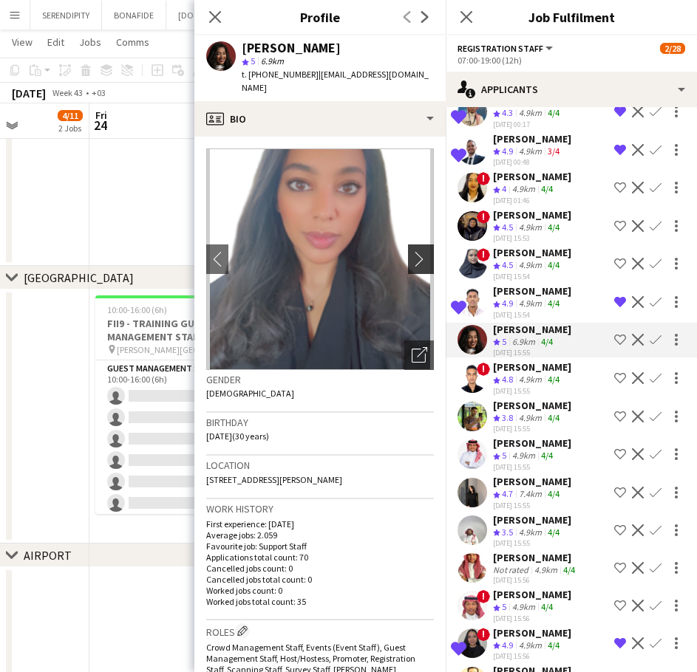
click at [414, 245] on button "chevron-right" at bounding box center [423, 260] width 30 height 30
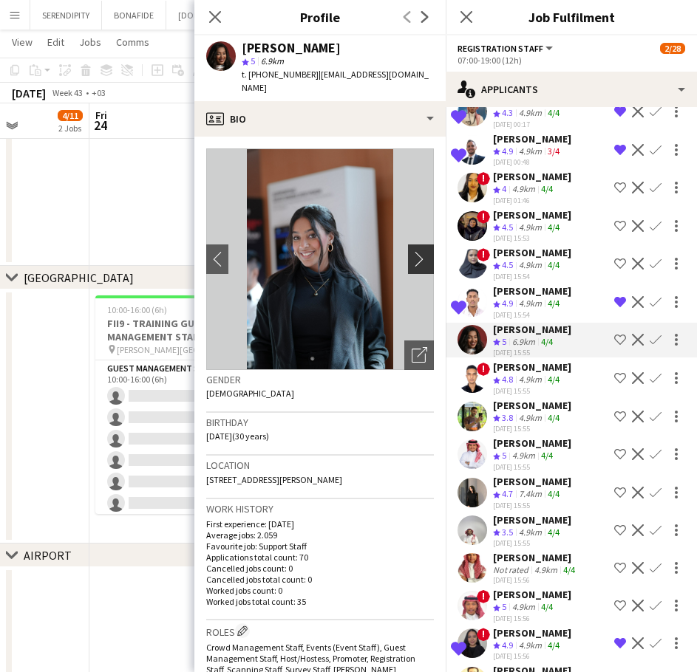
click at [411, 245] on button "chevron-right" at bounding box center [423, 260] width 30 height 30
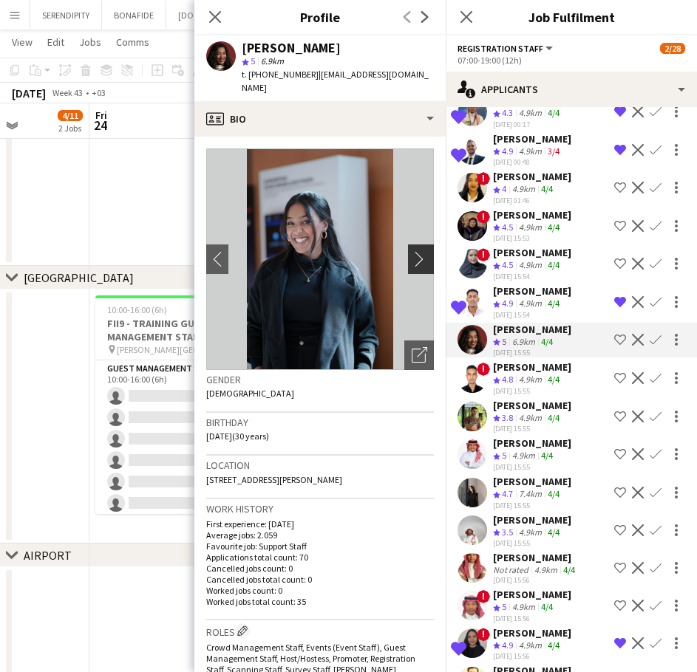
click at [411, 245] on button "chevron-right" at bounding box center [423, 260] width 30 height 30
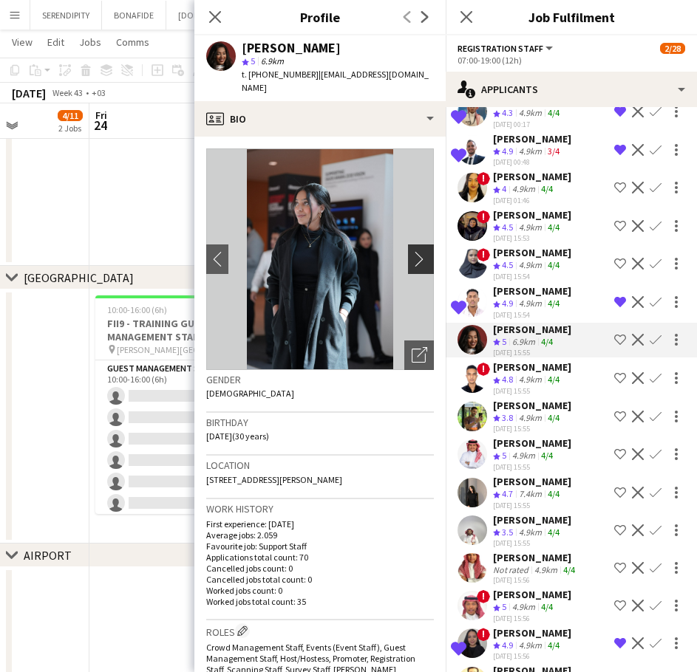
click at [411, 245] on button "chevron-right" at bounding box center [423, 260] width 30 height 30
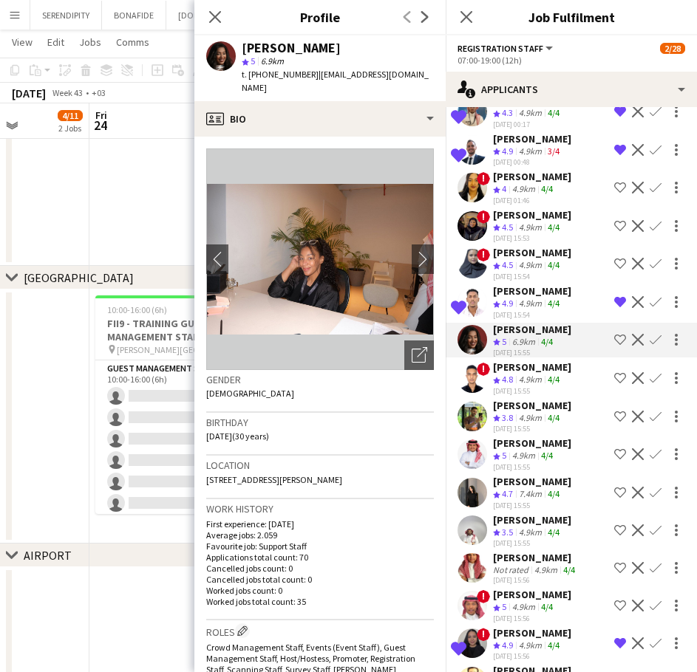
click at [556, 373] on div "[PERSON_NAME]" at bounding box center [532, 367] width 78 height 13
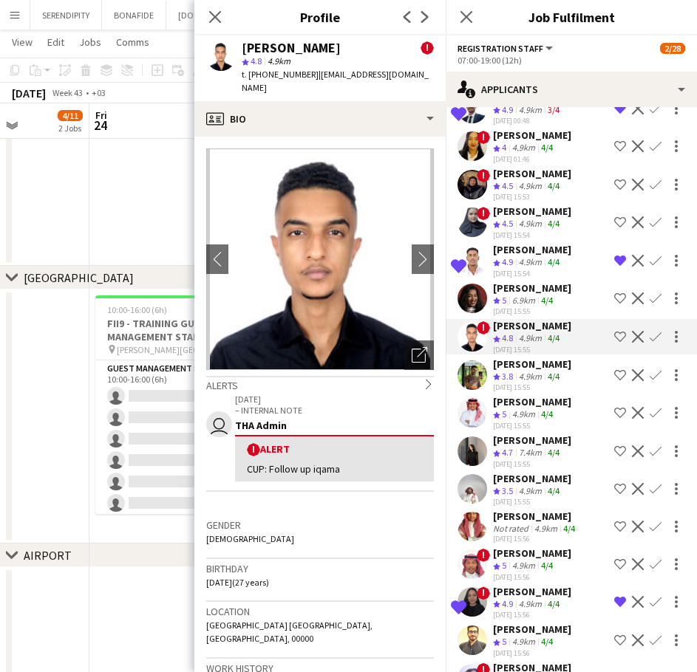
scroll to position [591, 0]
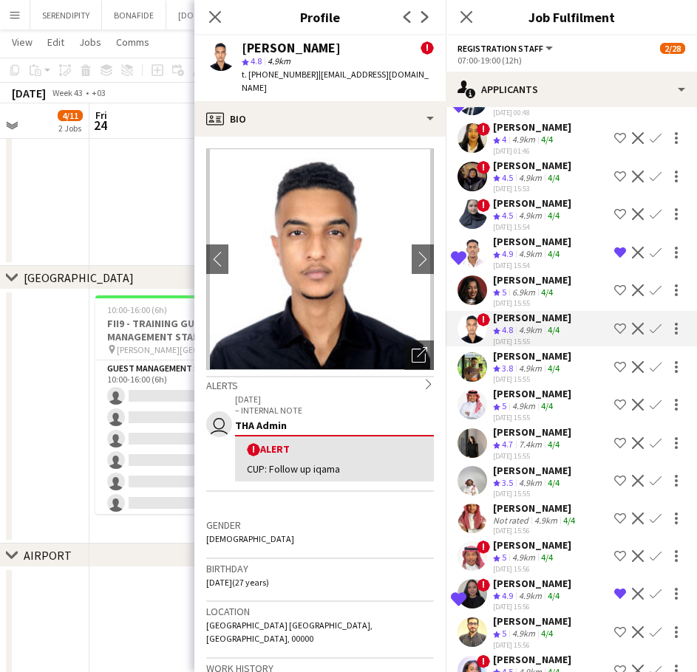
click at [541, 358] on div "[PERSON_NAME]" at bounding box center [532, 355] width 78 height 13
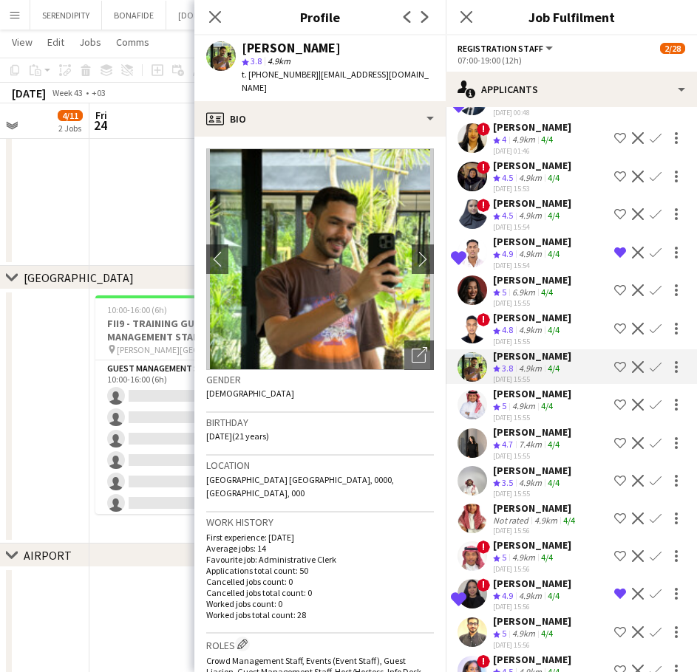
click at [552, 400] on div "[PERSON_NAME]" at bounding box center [532, 393] width 78 height 13
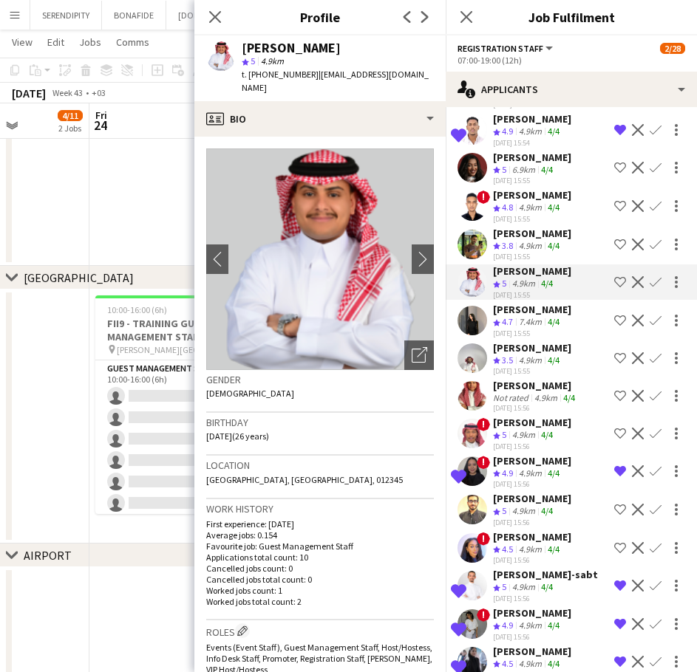
scroll to position [714, 0]
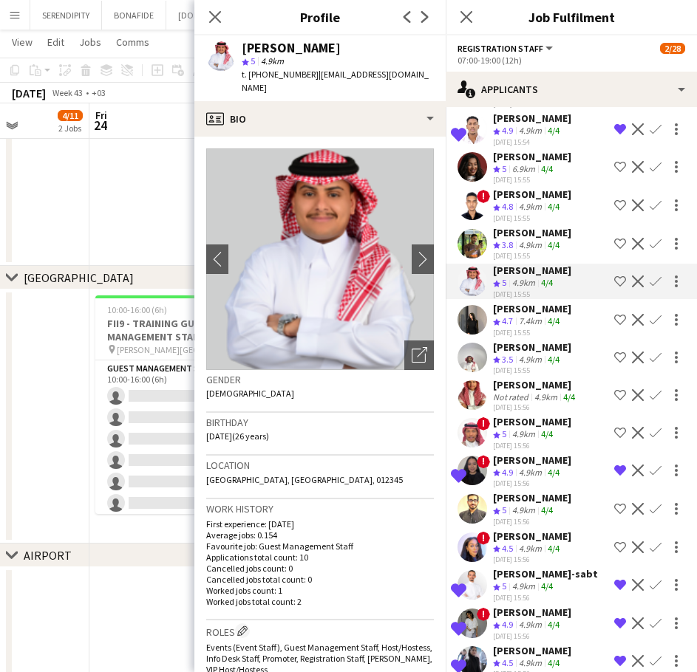
click at [539, 366] on div "4.9km" at bounding box center [530, 360] width 29 height 13
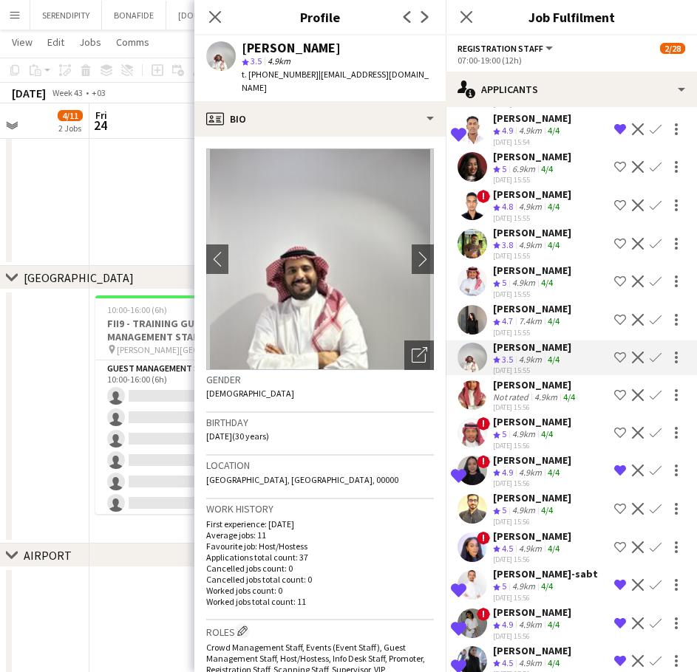
click at [546, 392] on div "[PERSON_NAME]" at bounding box center [535, 384] width 85 height 13
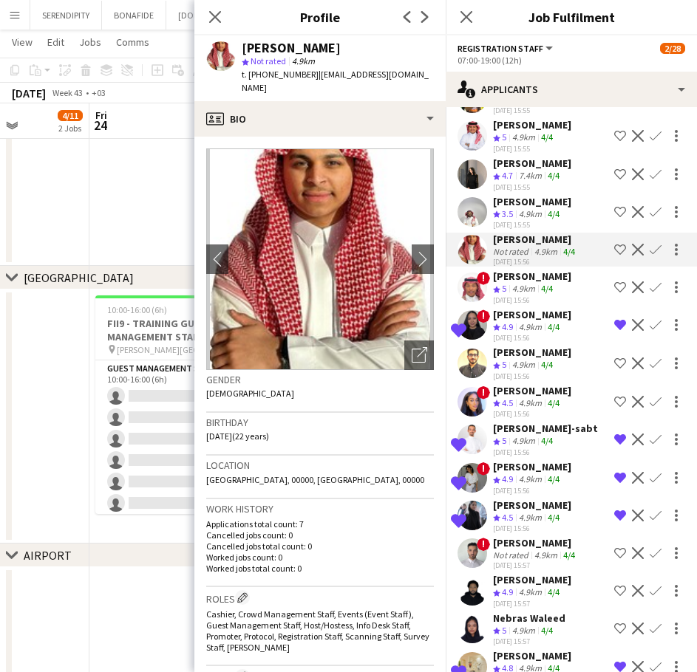
scroll to position [862, 0]
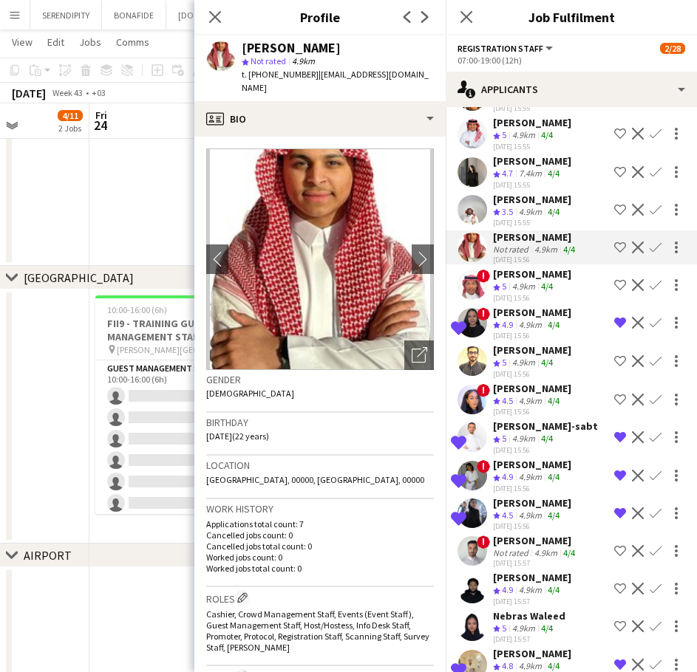
click at [523, 357] on div "[PERSON_NAME]" at bounding box center [532, 350] width 78 height 13
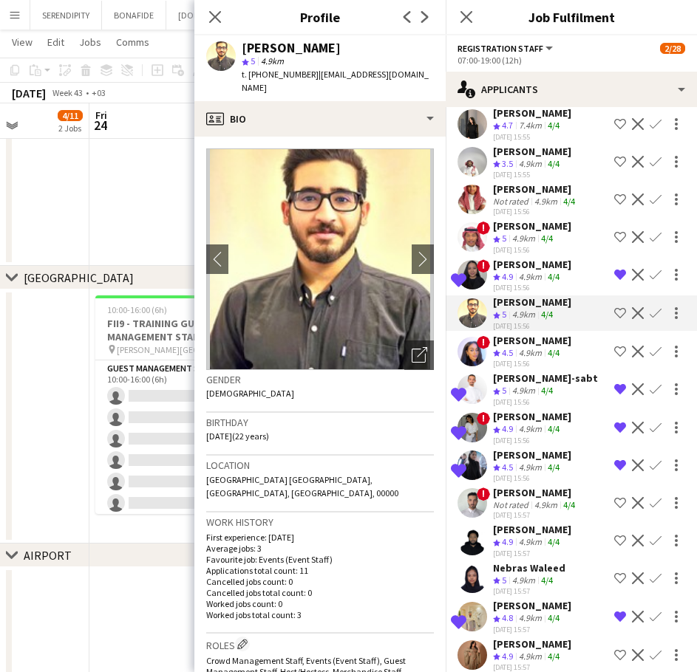
scroll to position [911, 0]
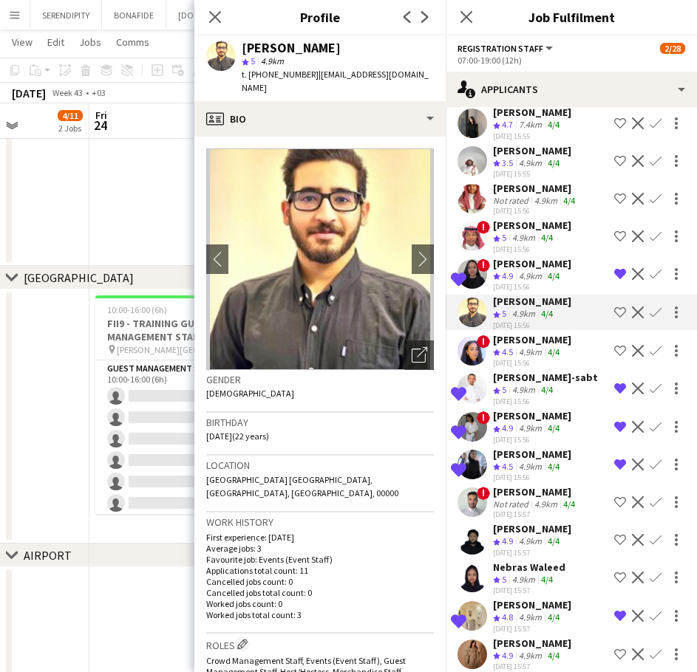
click at [553, 384] on div "[PERSON_NAME]-sabt" at bounding box center [545, 377] width 105 height 13
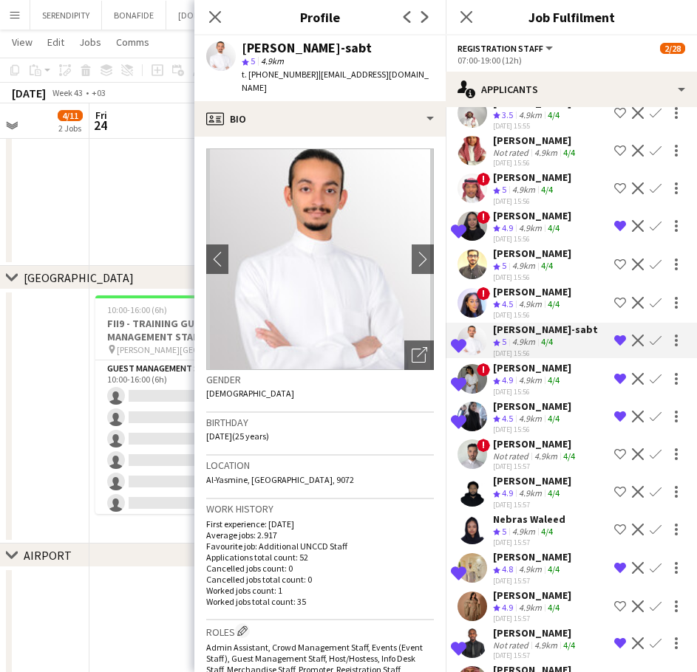
scroll to position [960, 0]
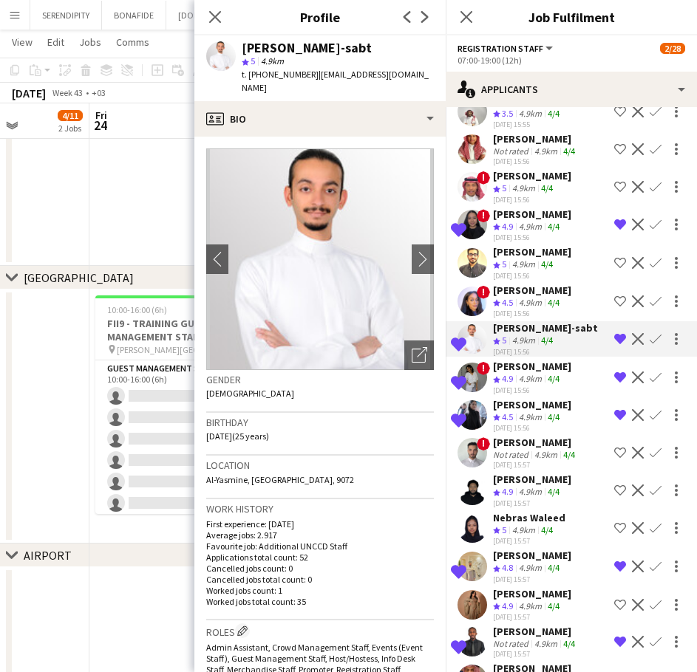
click at [533, 373] on div "[PERSON_NAME]" at bounding box center [532, 366] width 78 height 13
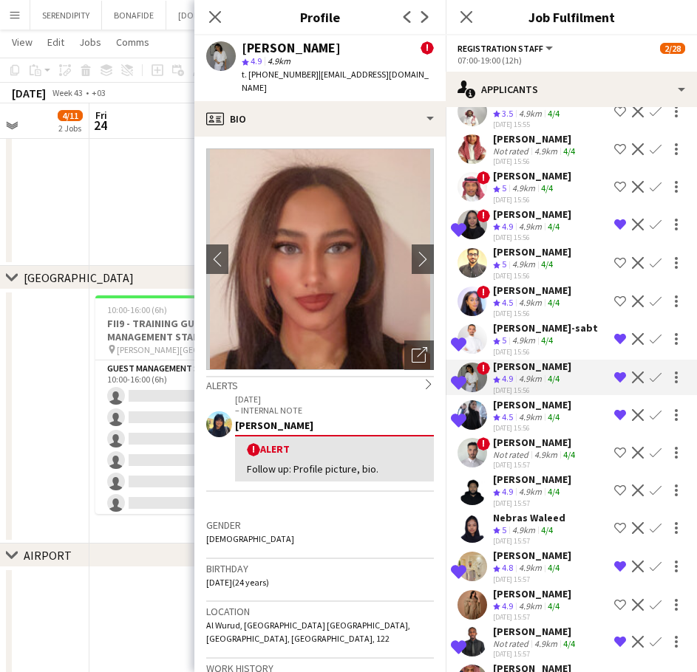
click at [530, 411] on div "[PERSON_NAME]" at bounding box center [532, 404] width 78 height 13
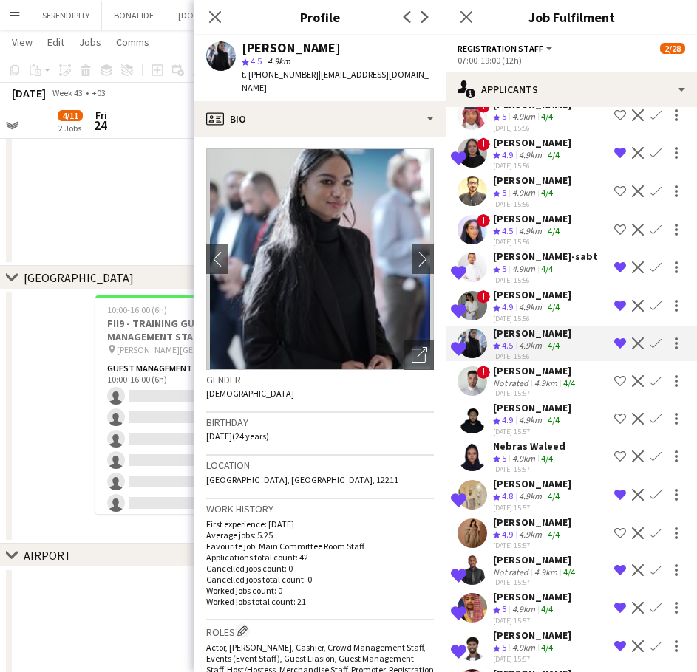
scroll to position [1034, 0]
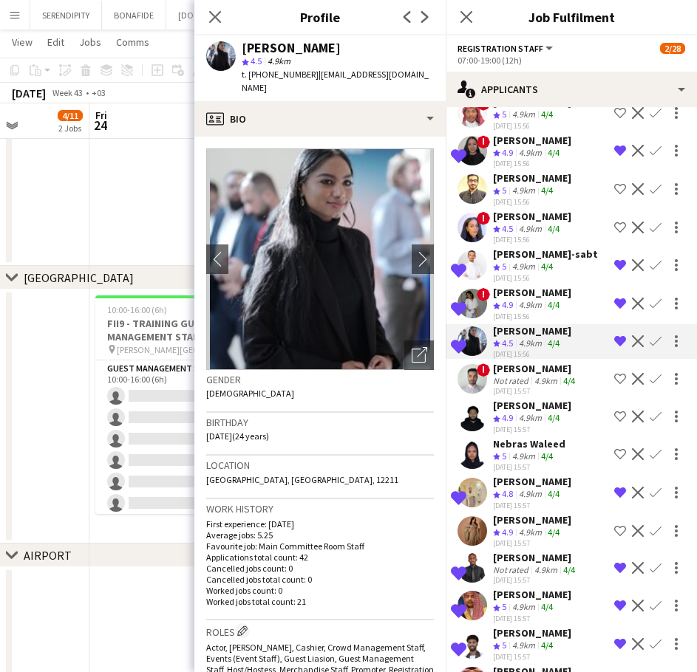
click at [543, 375] on div "[PERSON_NAME]" at bounding box center [535, 368] width 85 height 13
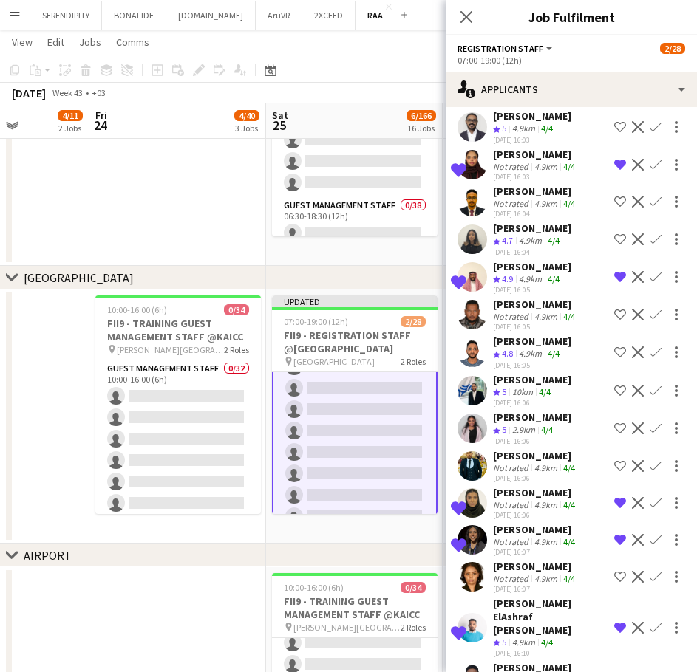
scroll to position [2388, 0]
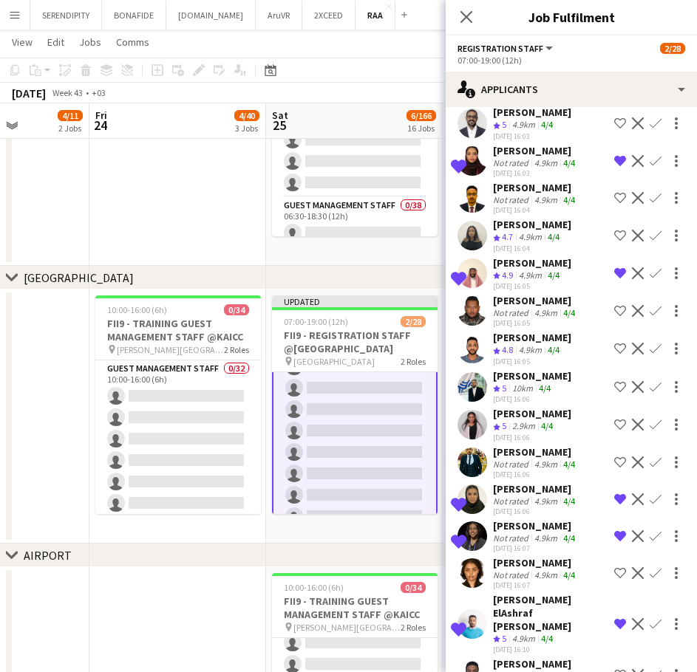
click at [547, 459] on div "[PERSON_NAME]" at bounding box center [535, 451] width 85 height 13
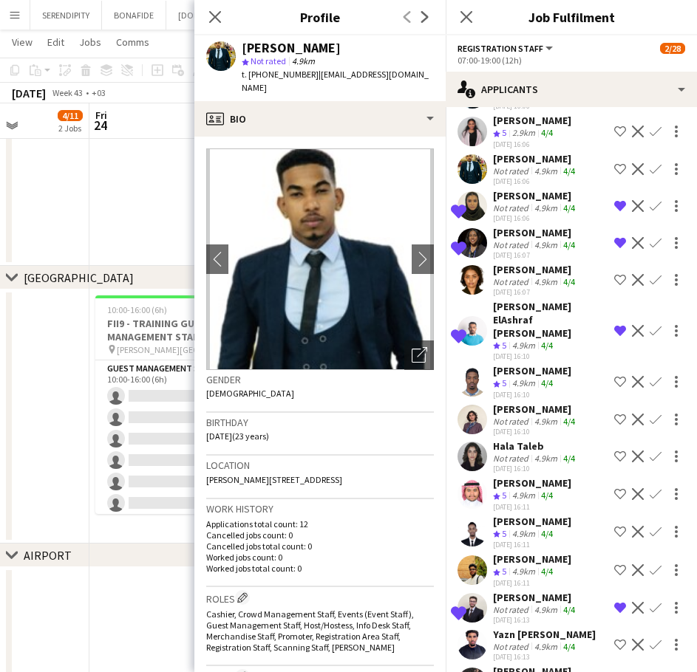
scroll to position [2684, 0]
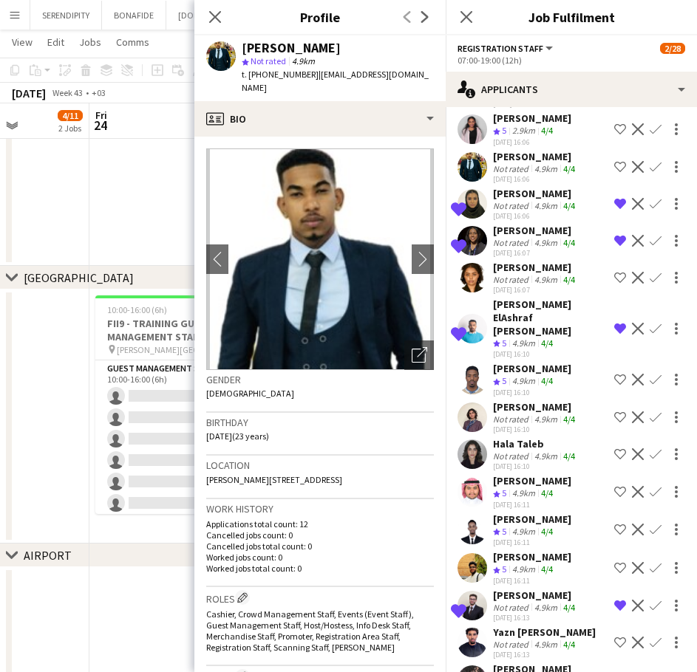
click at [536, 414] on div "[PERSON_NAME]" at bounding box center [535, 406] width 85 height 13
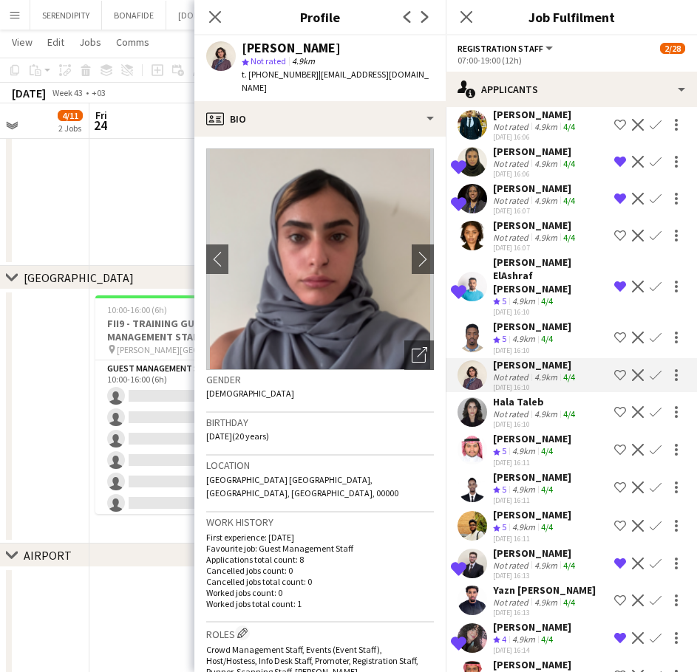
scroll to position [2733, 0]
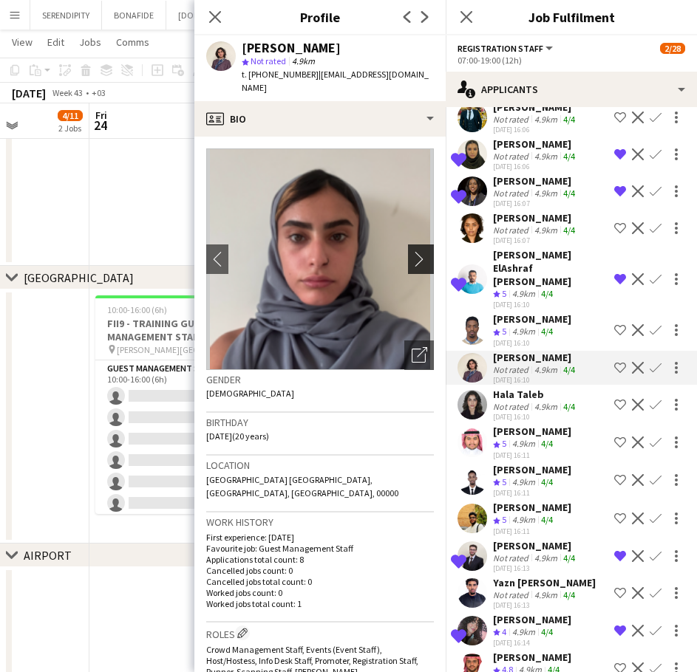
click at [411, 251] on app-icon "chevron-right" at bounding box center [422, 259] width 23 height 16
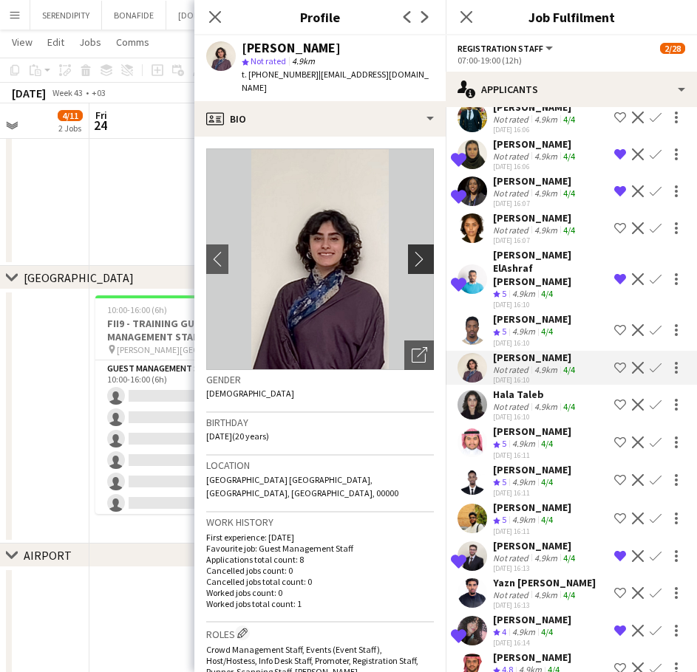
click at [411, 251] on app-icon "chevron-right" at bounding box center [422, 259] width 23 height 16
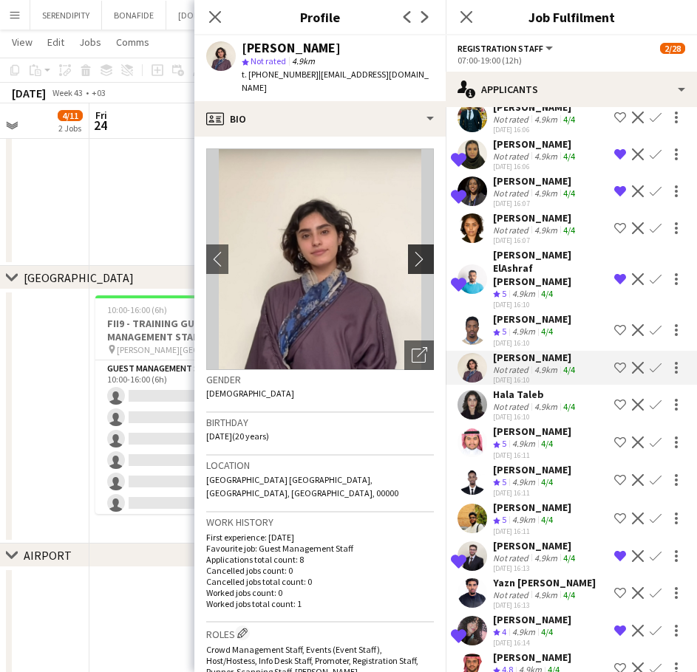
click at [411, 251] on app-icon "chevron-right" at bounding box center [422, 259] width 23 height 16
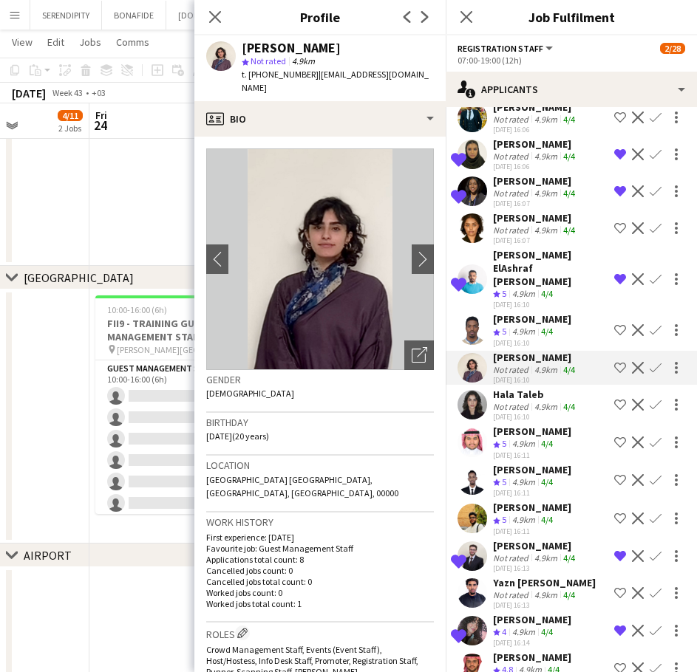
click at [537, 401] on div "Hala Taleb" at bounding box center [535, 394] width 85 height 13
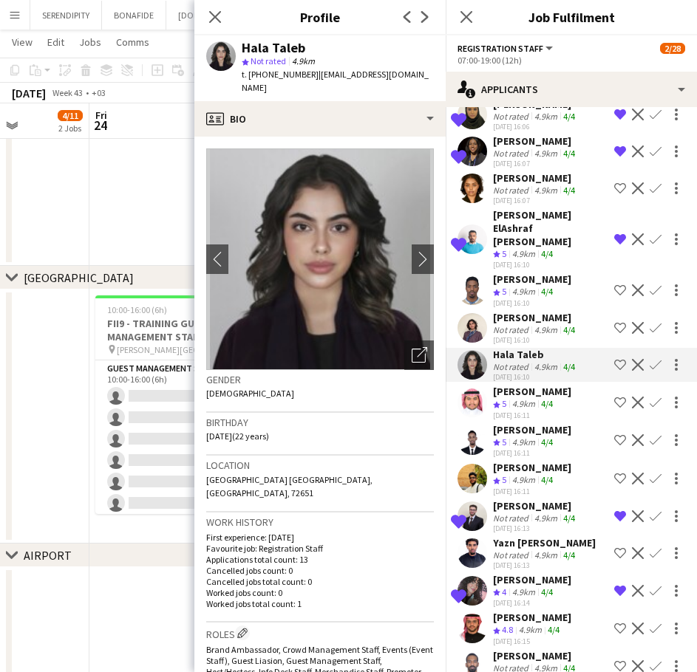
scroll to position [2783, 0]
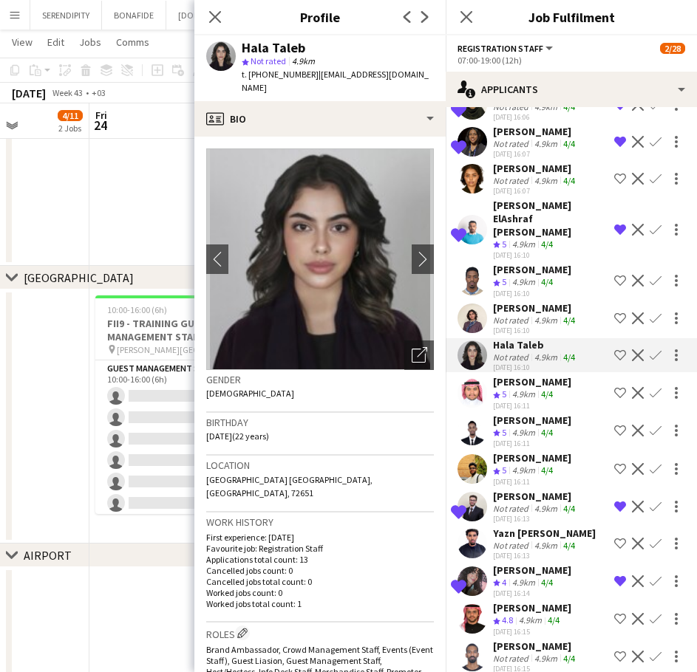
click at [534, 389] on div "[PERSON_NAME]" at bounding box center [532, 381] width 78 height 13
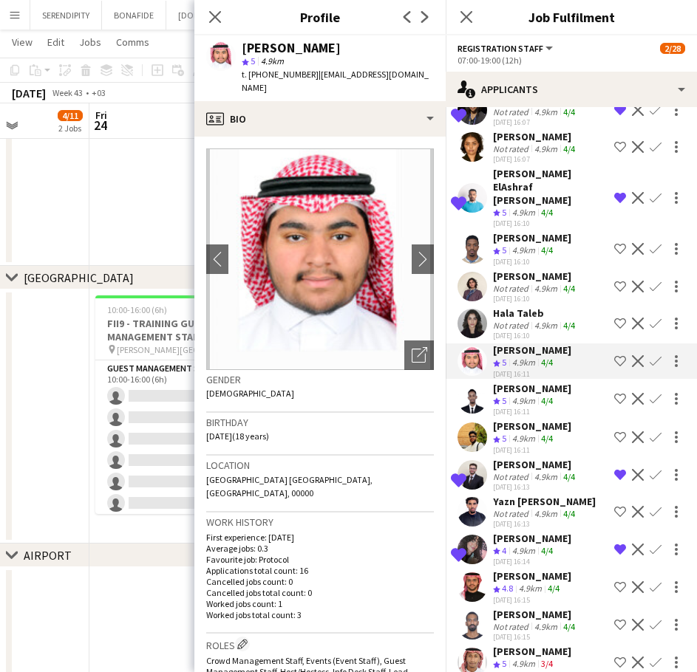
scroll to position [2832, 0]
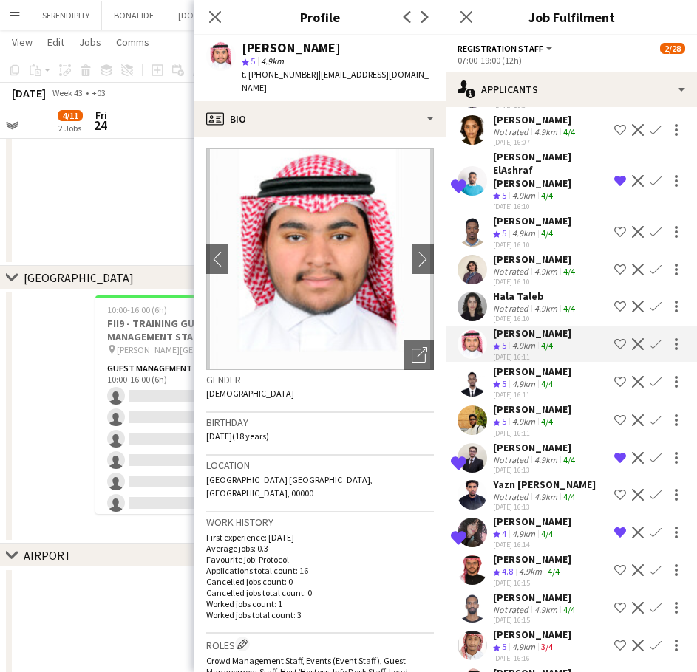
click at [539, 378] on div "[PERSON_NAME]" at bounding box center [532, 371] width 78 height 13
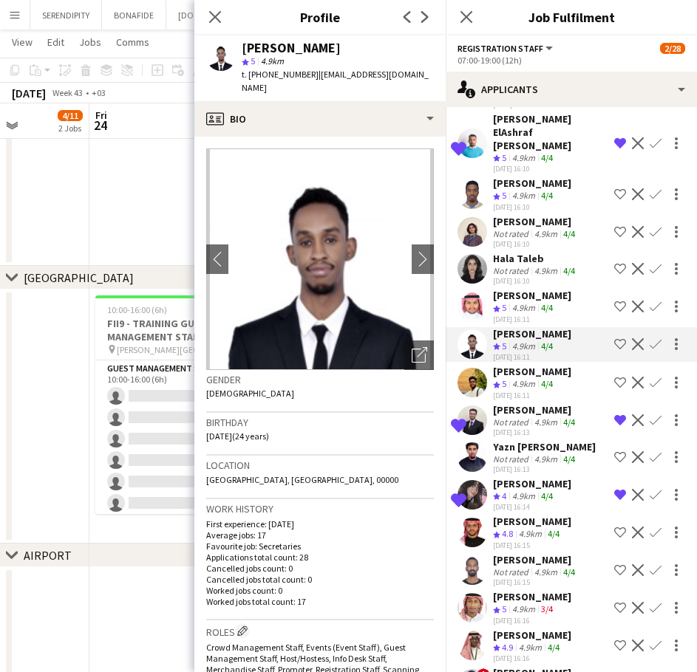
scroll to position [2881, 0]
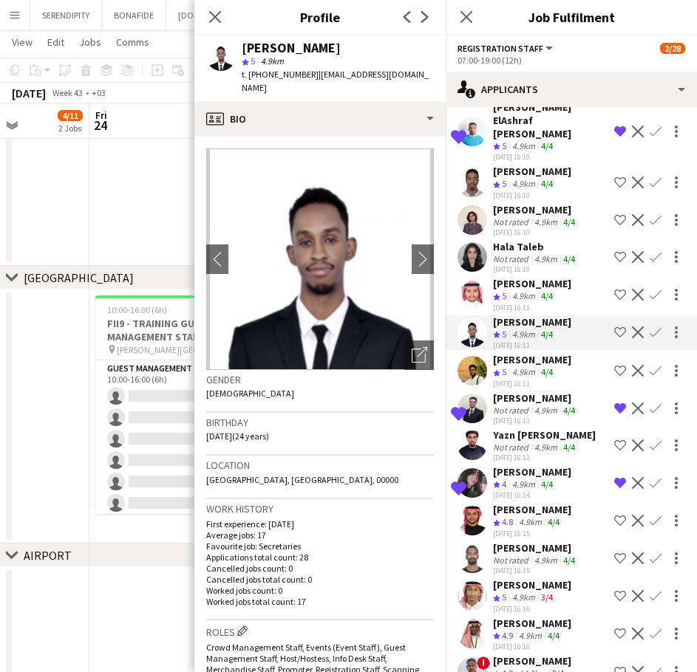
click at [530, 366] on div "[PERSON_NAME]" at bounding box center [532, 359] width 78 height 13
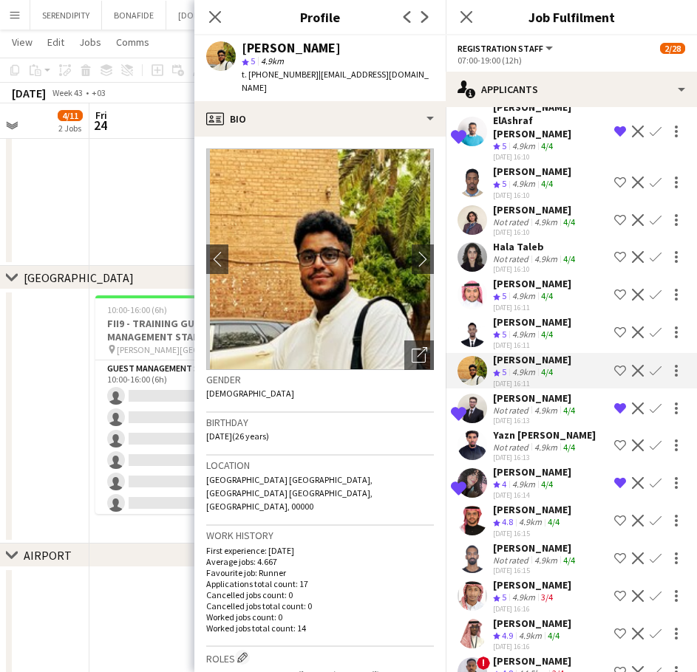
click at [543, 329] on div "[PERSON_NAME]" at bounding box center [532, 321] width 78 height 13
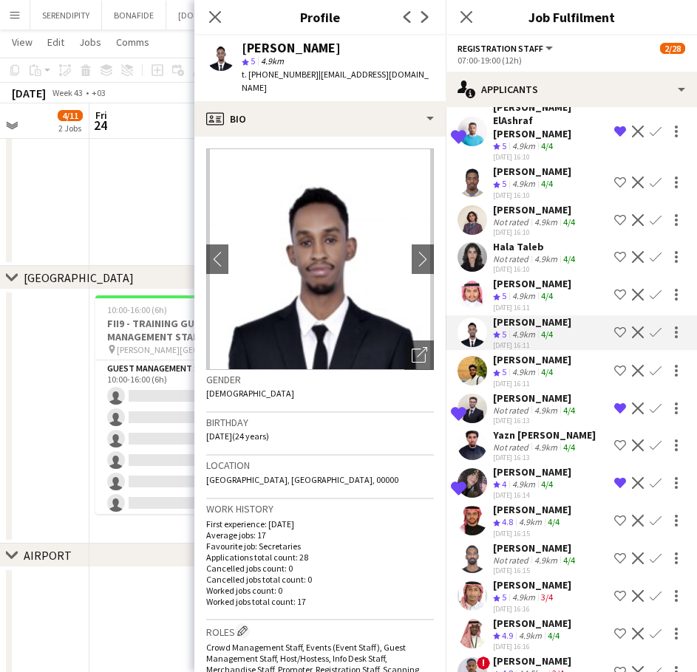
click at [541, 366] on div "[PERSON_NAME]" at bounding box center [532, 359] width 78 height 13
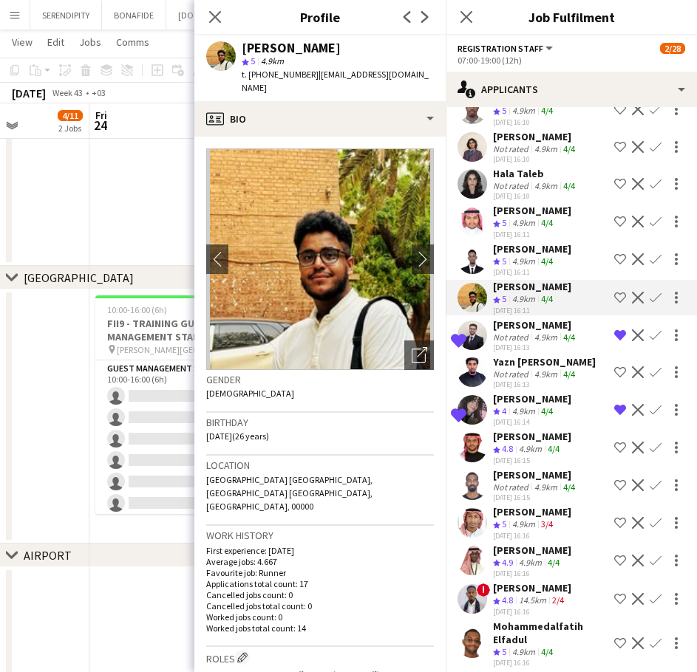
scroll to position [2955, 0]
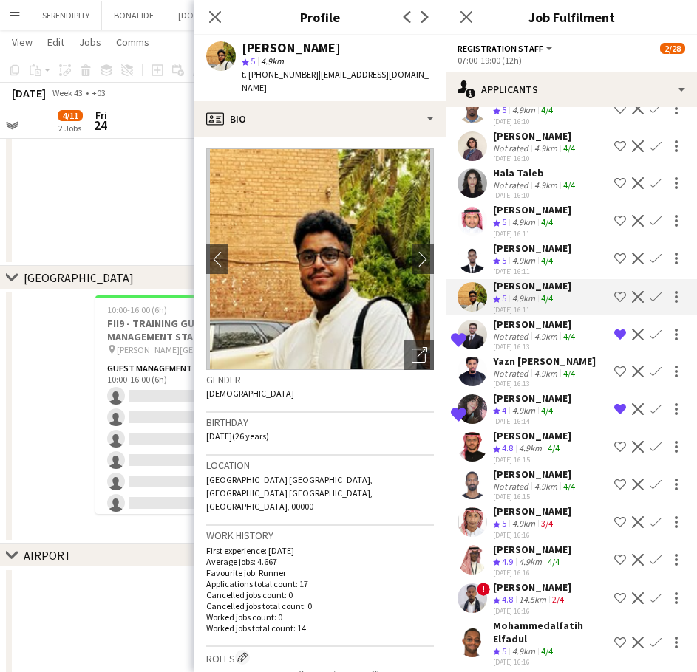
click at [547, 368] on div "Yazn [PERSON_NAME]" at bounding box center [544, 361] width 103 height 13
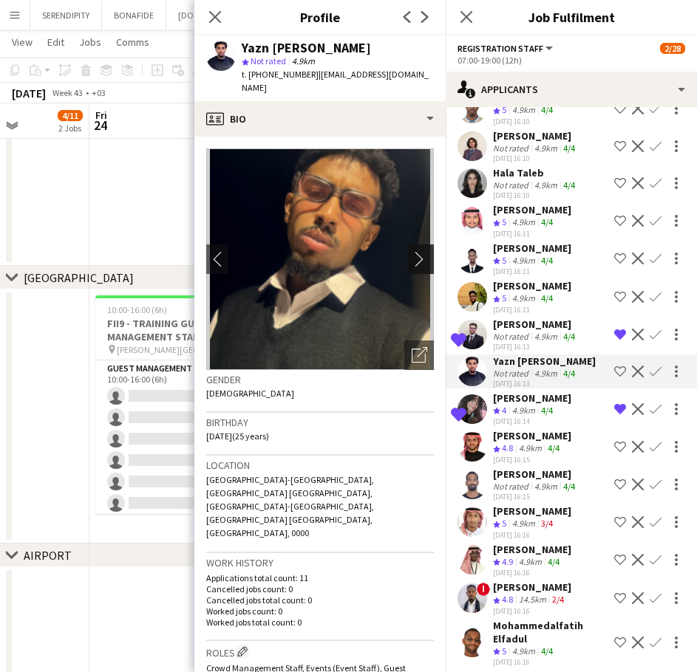
click at [411, 251] on app-icon "chevron-right" at bounding box center [422, 259] width 23 height 16
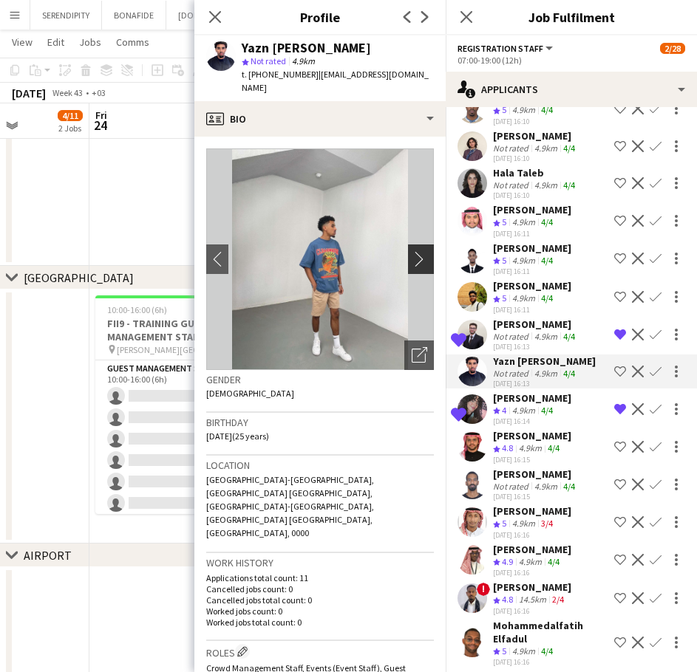
click at [411, 251] on app-icon "chevron-right" at bounding box center [422, 259] width 23 height 16
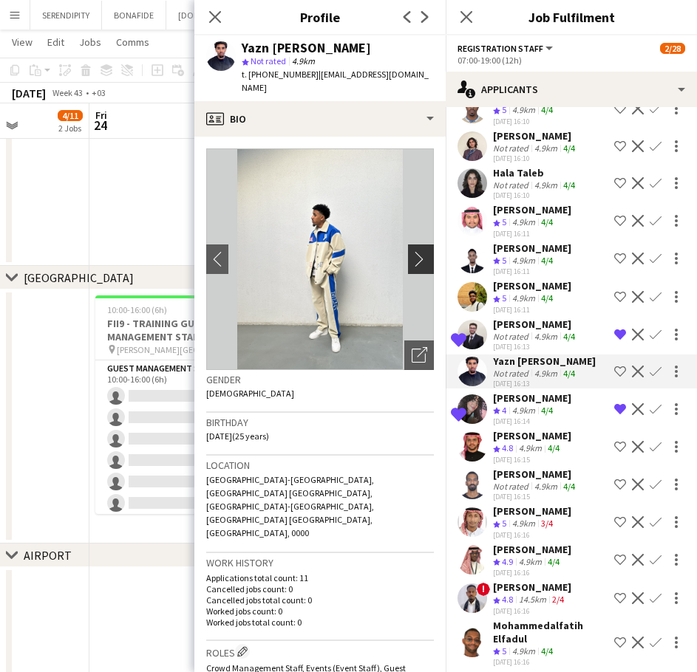
click at [411, 251] on app-icon "chevron-right" at bounding box center [422, 259] width 23 height 16
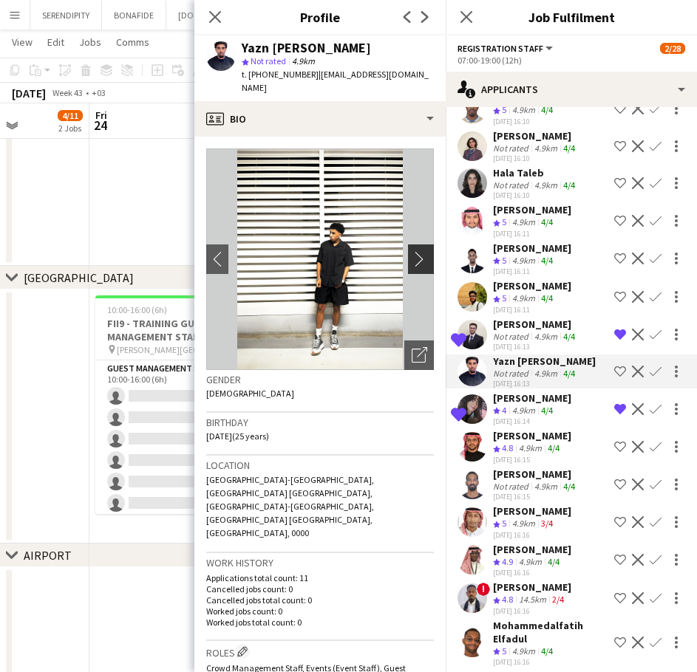
click at [411, 251] on app-icon "chevron-right" at bounding box center [422, 259] width 23 height 16
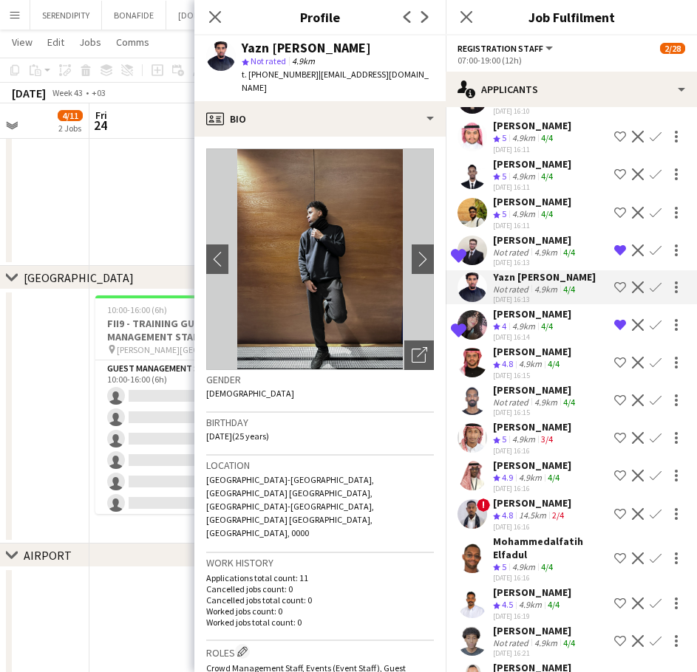
scroll to position [3053, 0]
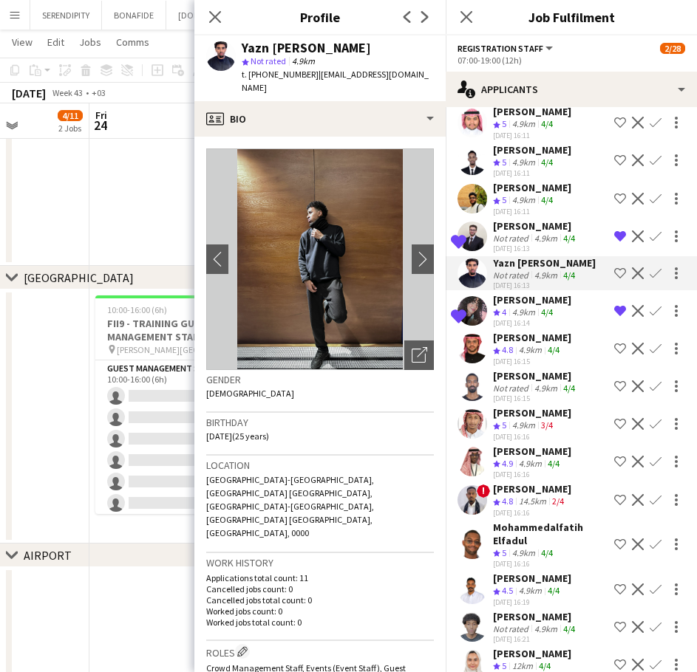
click at [536, 344] on div "[PERSON_NAME]" at bounding box center [532, 337] width 78 height 13
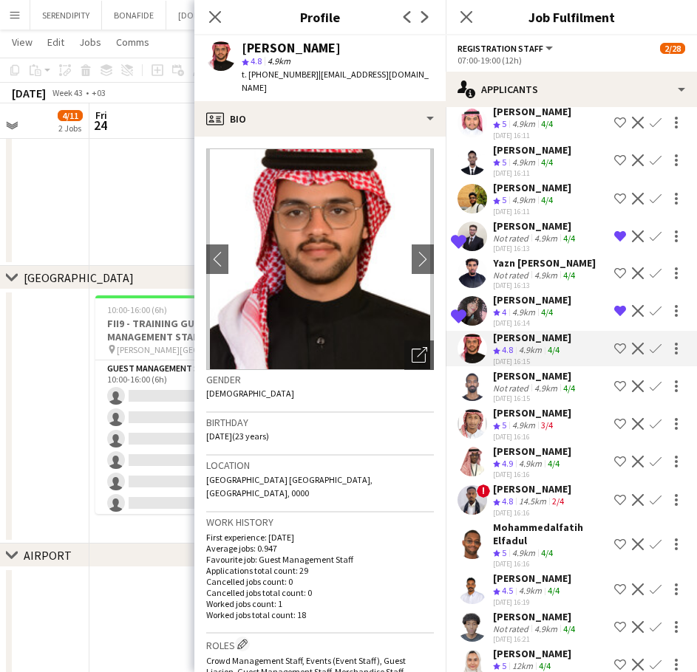
click at [534, 383] on div "[PERSON_NAME]" at bounding box center [535, 375] width 85 height 13
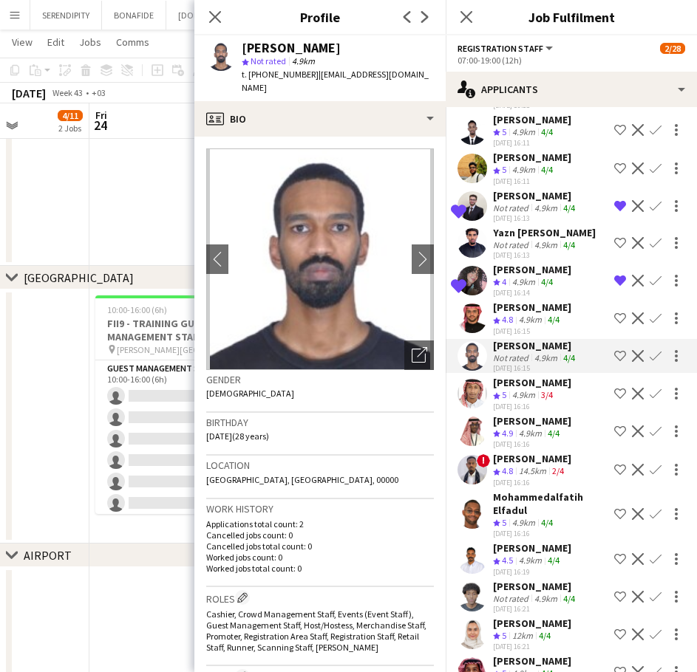
scroll to position [3103, 0]
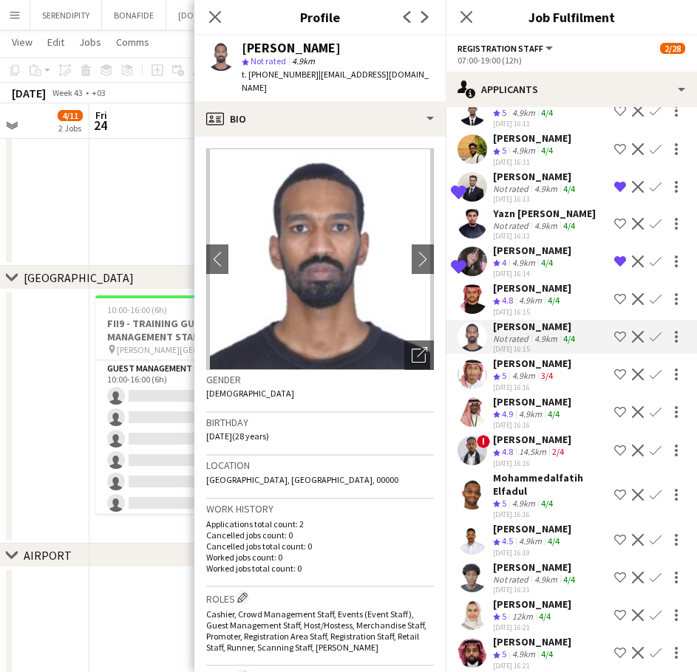
click at [554, 370] on div "[PERSON_NAME]" at bounding box center [532, 363] width 78 height 13
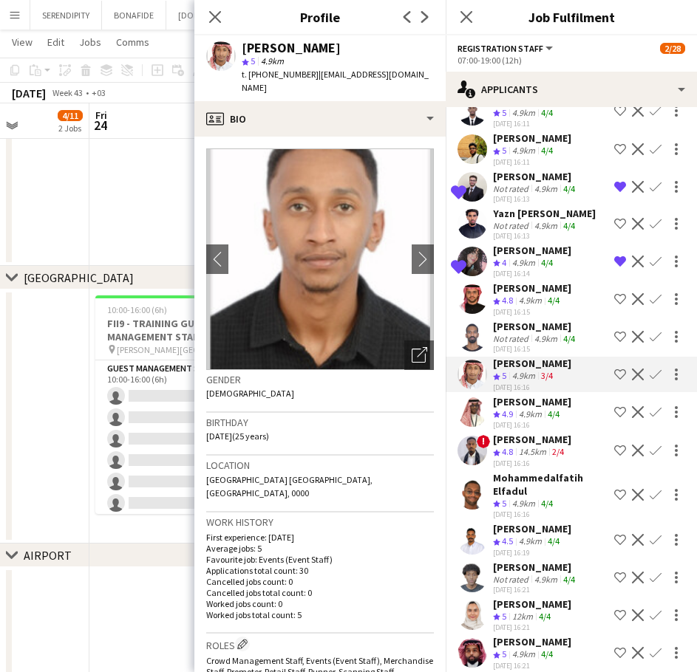
click at [527, 409] on div "[PERSON_NAME]" at bounding box center [532, 401] width 78 height 13
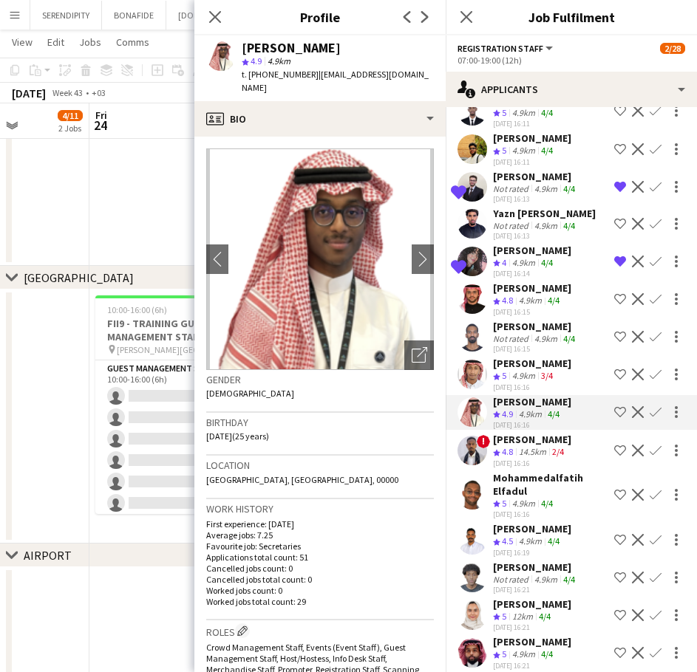
click at [536, 446] on div "[PERSON_NAME]" at bounding box center [532, 439] width 78 height 13
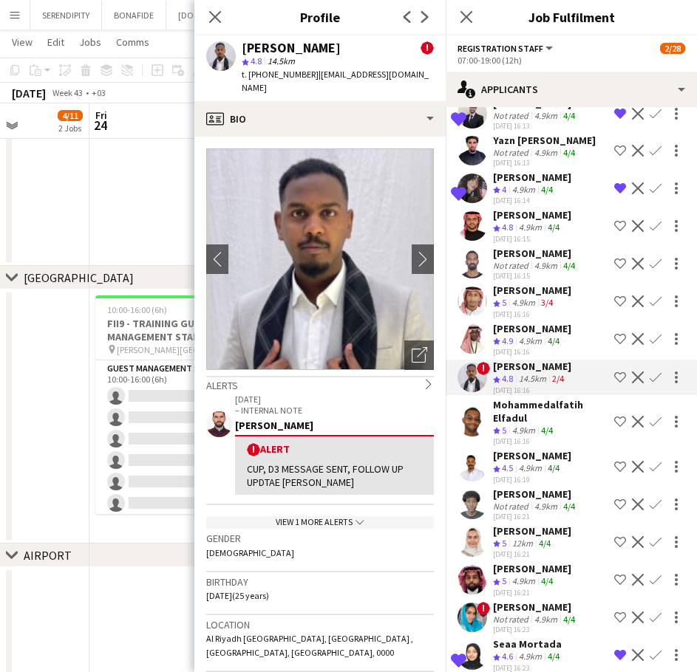
scroll to position [3177, 0]
click at [541, 424] on div "Mohammedalfatih Elfadul" at bounding box center [550, 410] width 115 height 27
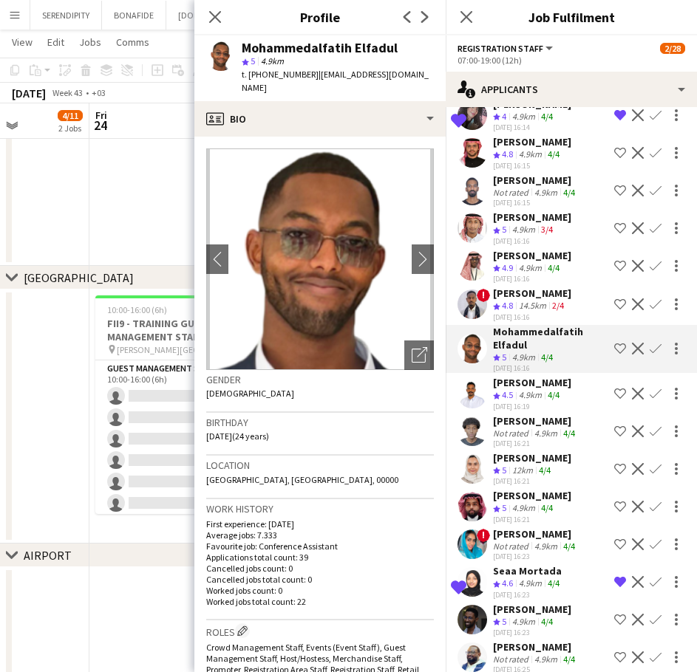
scroll to position [3251, 0]
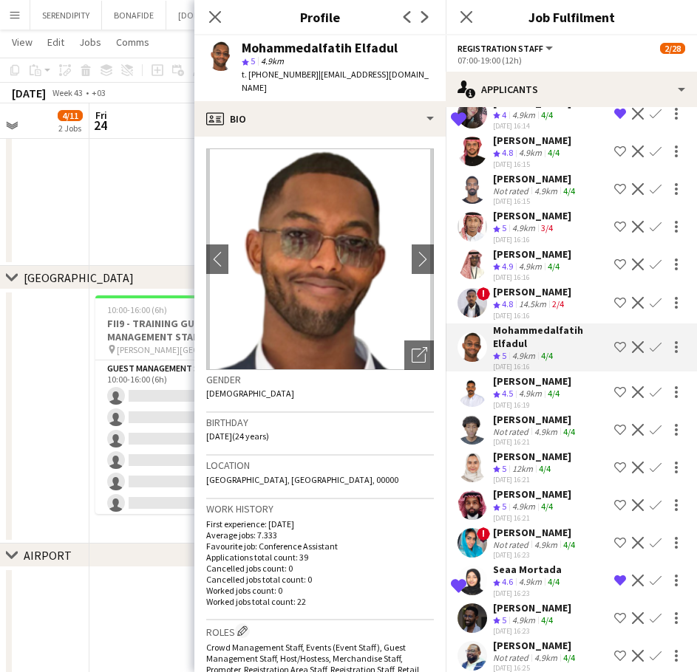
click at [546, 388] on div "[PERSON_NAME]" at bounding box center [532, 381] width 78 height 13
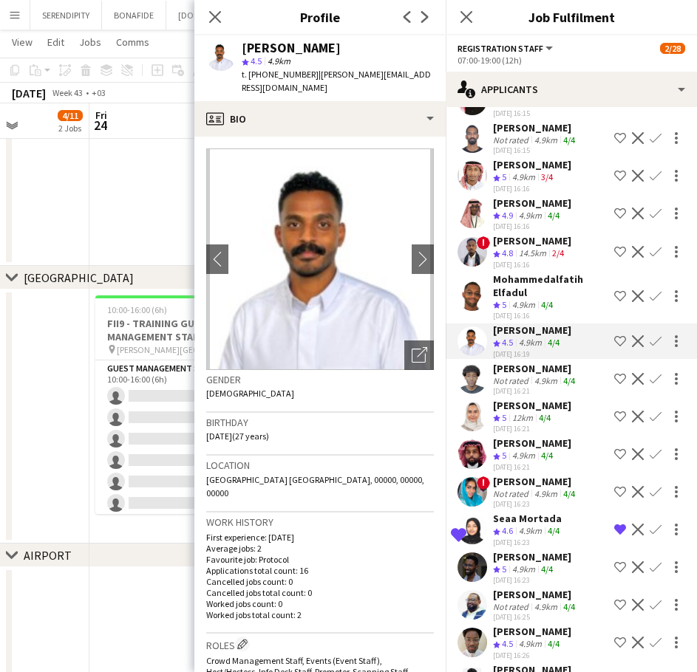
scroll to position [3324, 0]
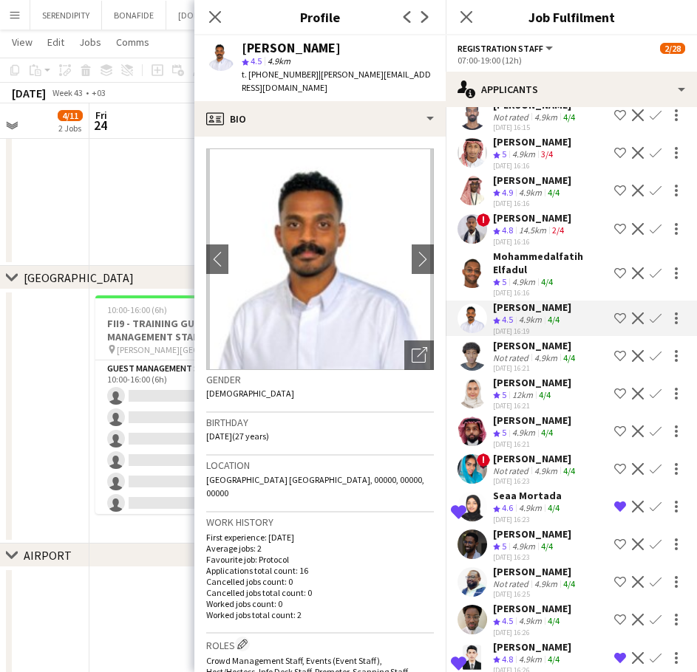
click at [535, 352] on div "[PERSON_NAME]" at bounding box center [535, 345] width 85 height 13
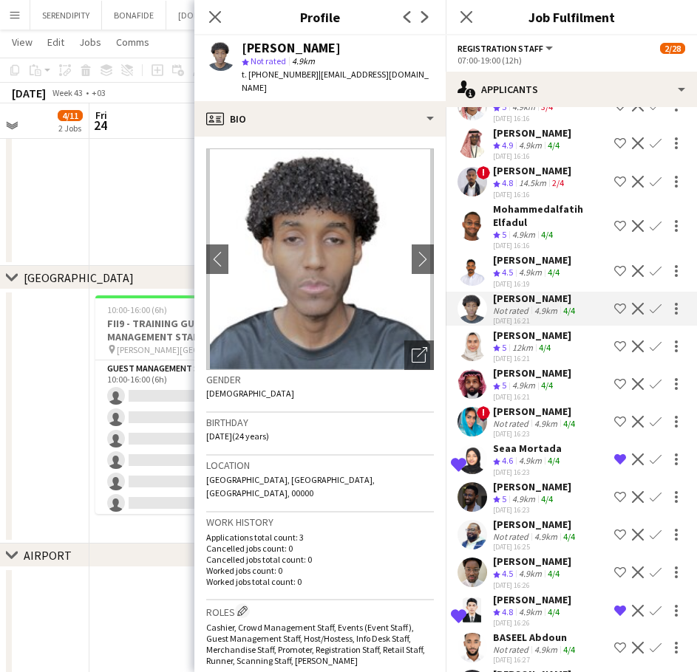
scroll to position [3374, 0]
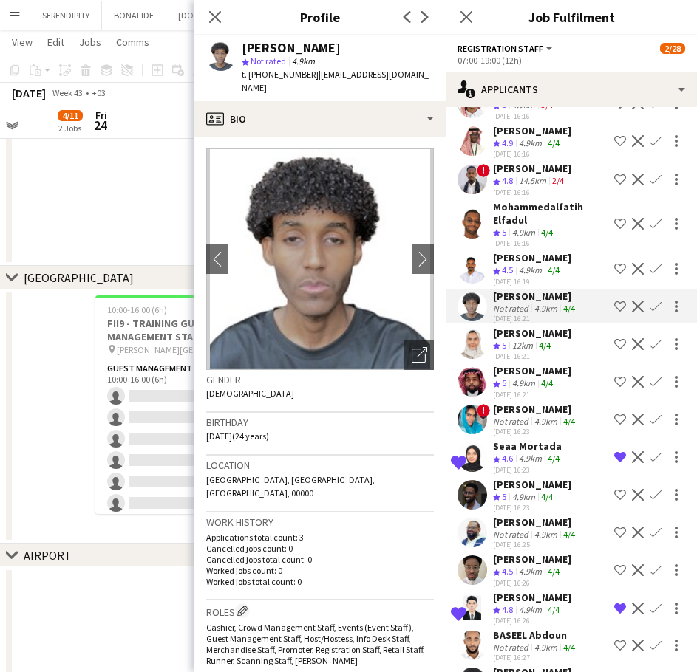
click at [539, 340] on div "[PERSON_NAME]" at bounding box center [532, 333] width 78 height 13
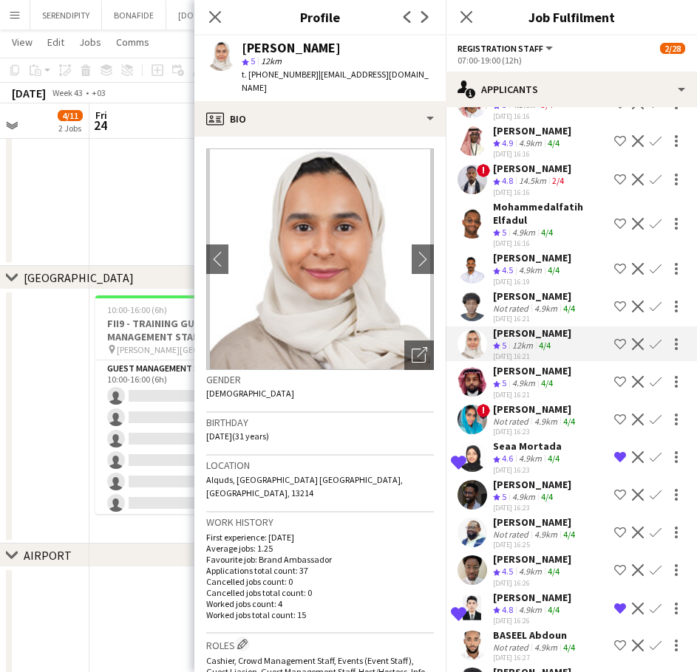
click at [553, 378] on div "[PERSON_NAME]" at bounding box center [532, 370] width 78 height 13
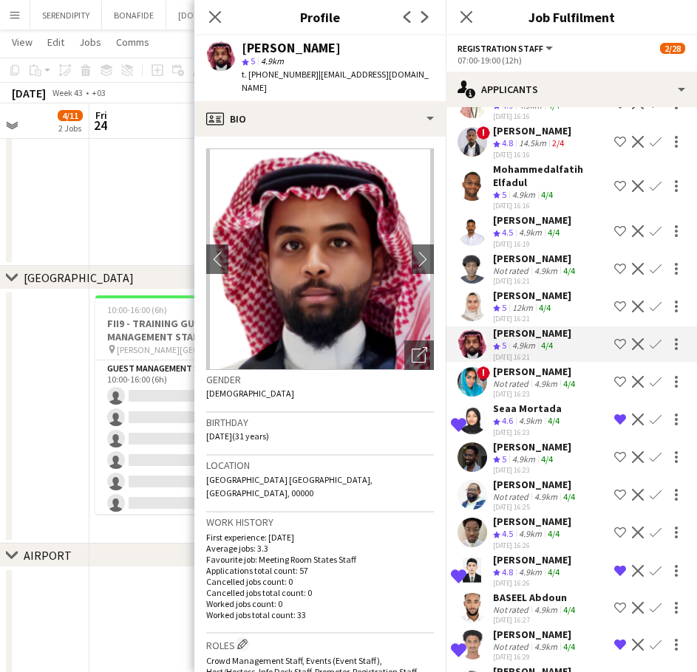
scroll to position [3423, 0]
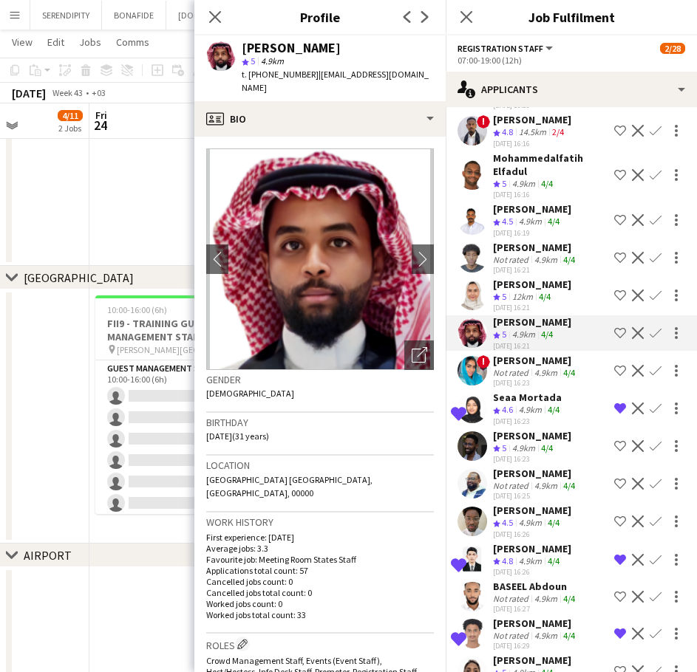
click at [541, 367] on div "[PERSON_NAME]" at bounding box center [535, 360] width 85 height 13
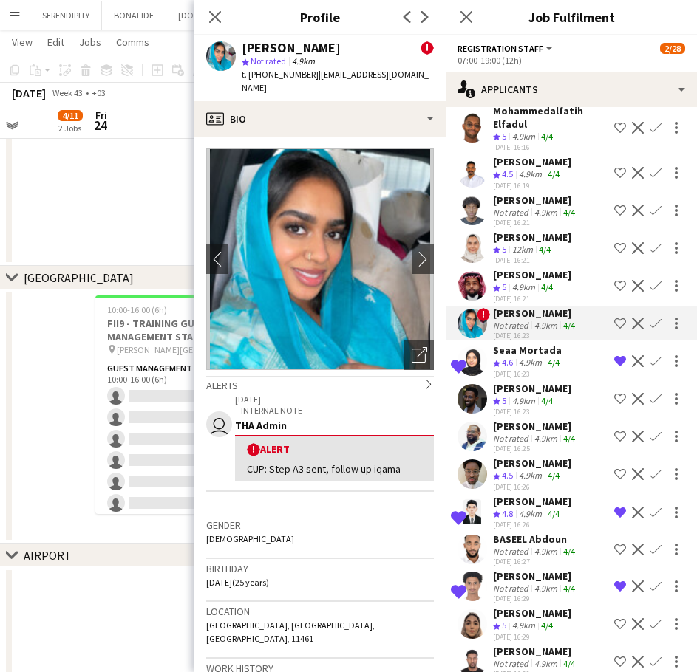
scroll to position [3472, 0]
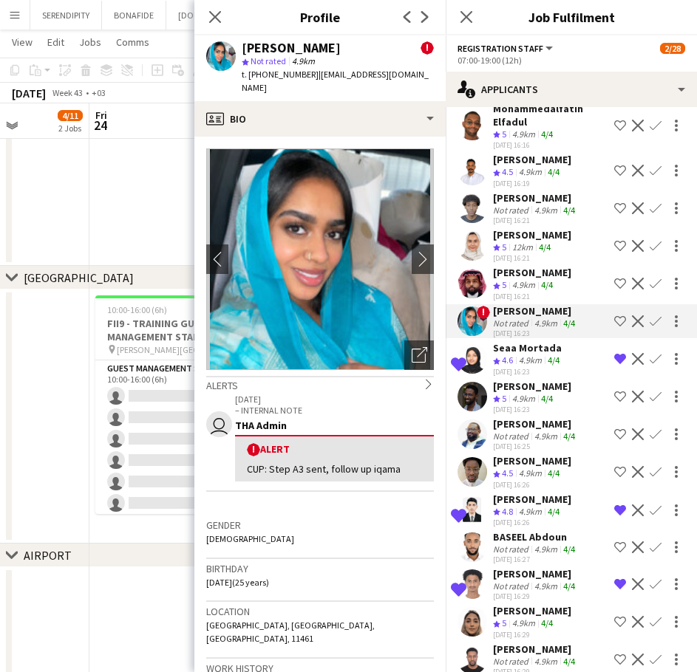
click at [537, 355] on div "Seaa Mortada" at bounding box center [527, 347] width 69 height 13
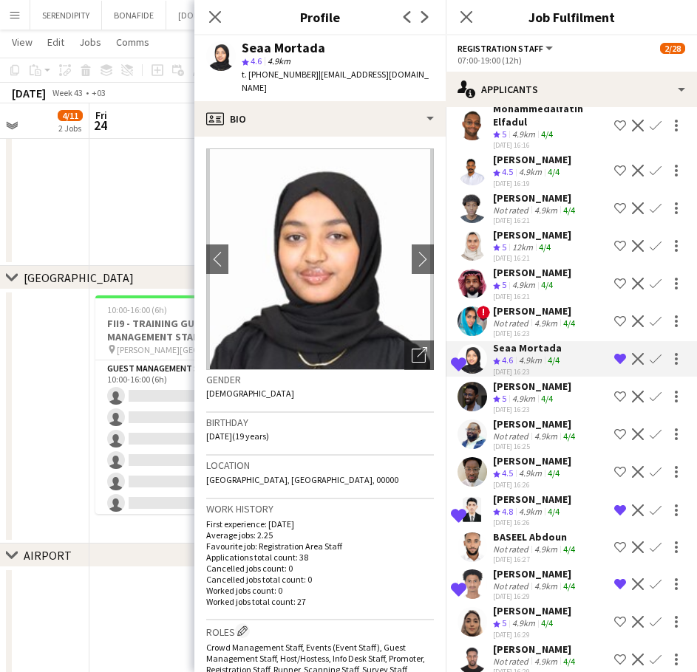
click at [547, 393] on div "[PERSON_NAME]" at bounding box center [532, 386] width 78 height 13
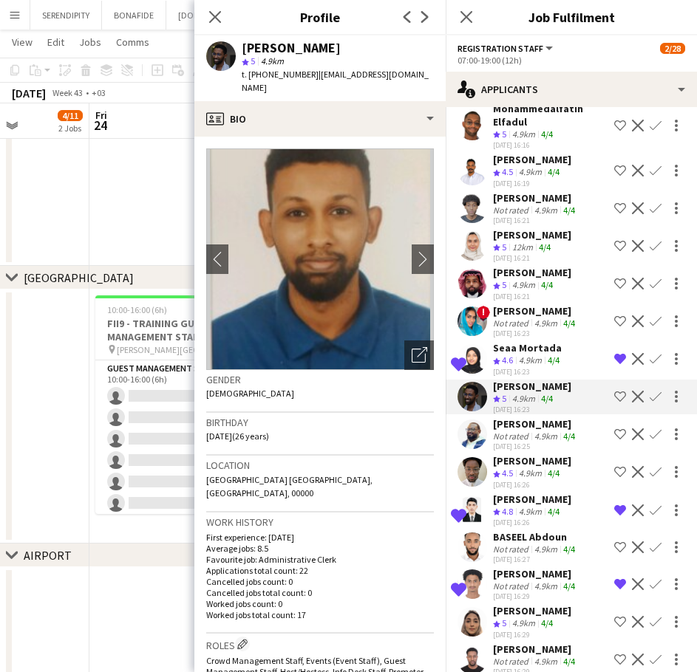
click at [550, 431] on div "[PERSON_NAME]" at bounding box center [535, 423] width 85 height 13
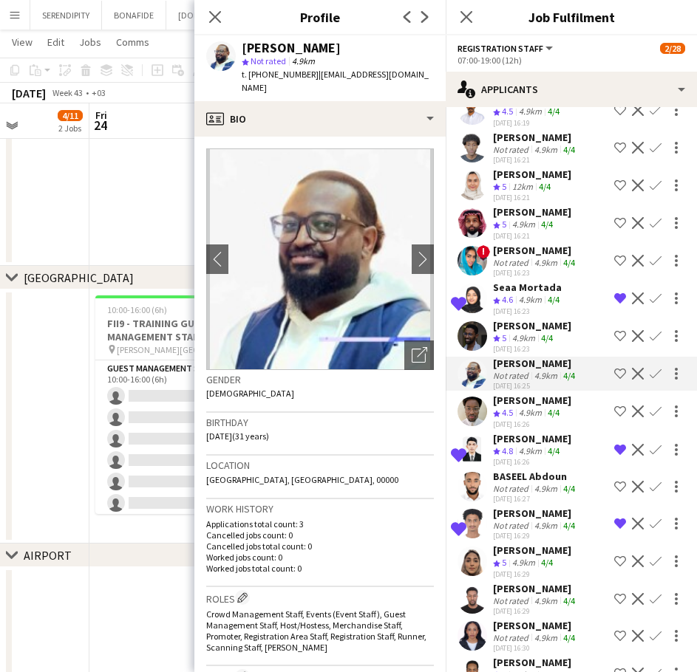
scroll to position [3546, 0]
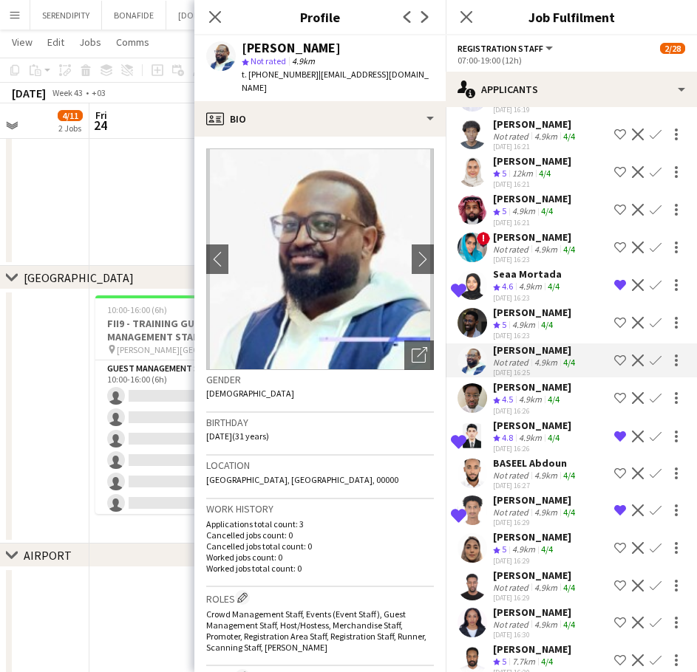
click at [541, 394] on div "[PERSON_NAME]" at bounding box center [532, 386] width 78 height 13
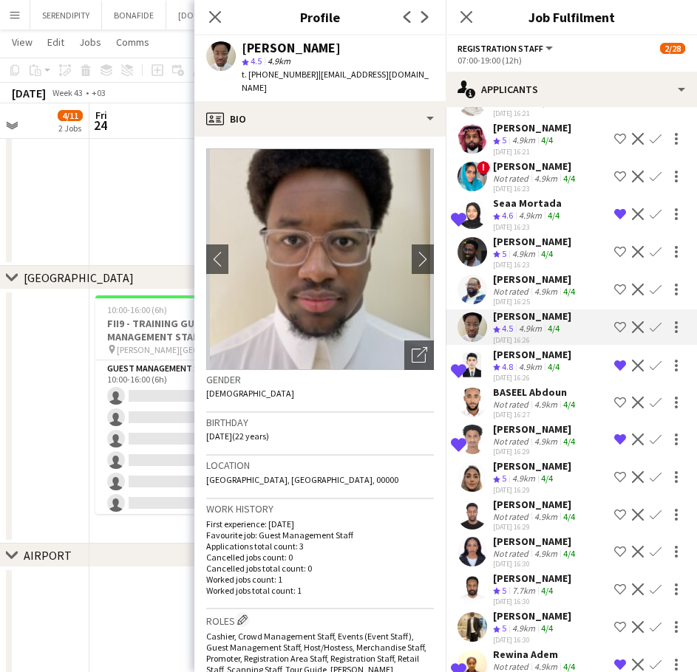
scroll to position [3620, 0]
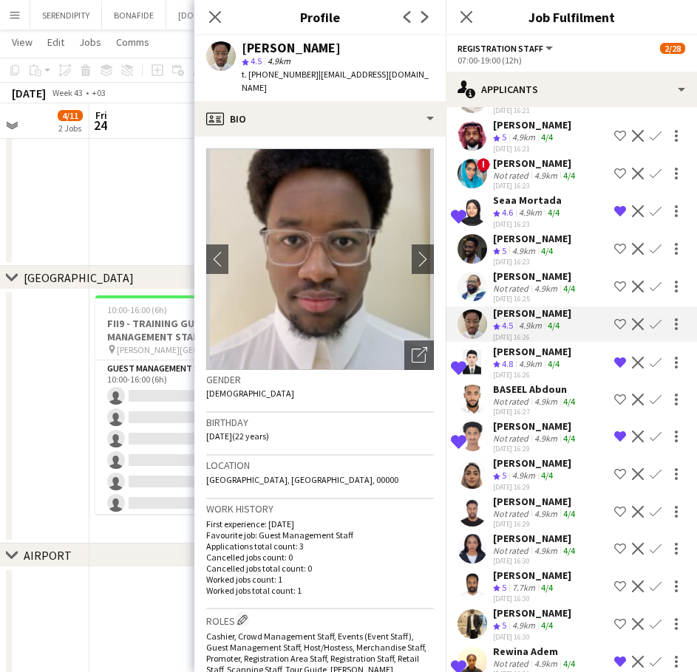
click at [547, 433] on div "[PERSON_NAME]" at bounding box center [535, 426] width 85 height 13
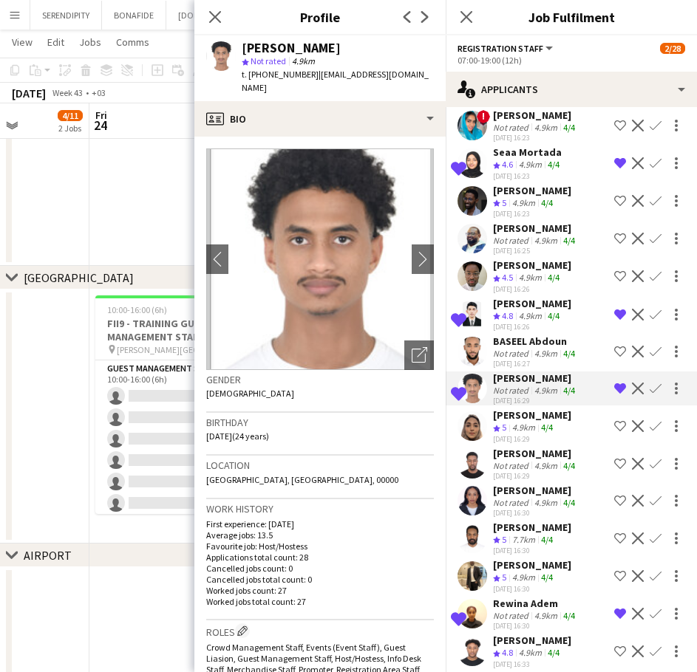
scroll to position [3669, 0]
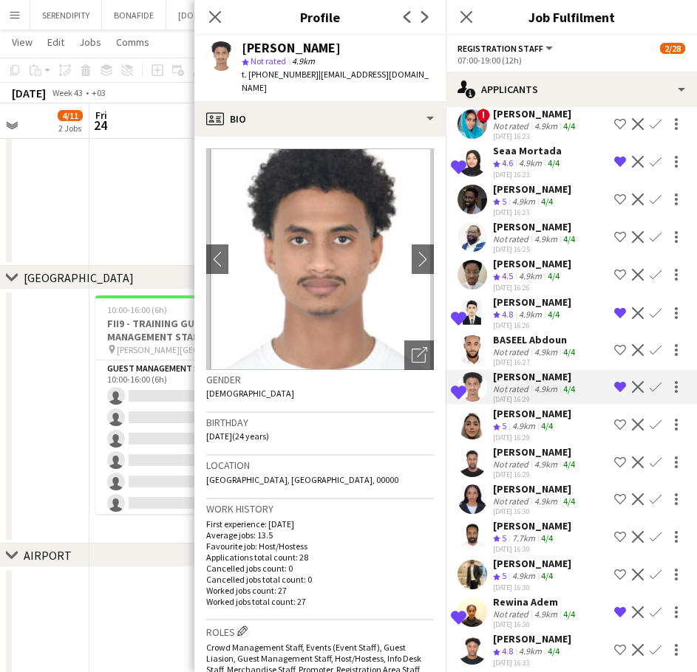
click at [538, 420] on div "[PERSON_NAME]" at bounding box center [532, 413] width 78 height 13
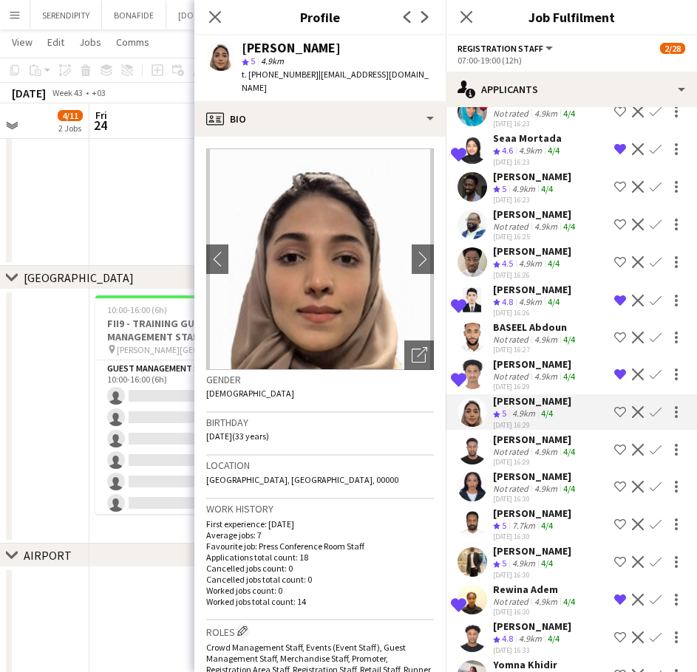
scroll to position [3694, 0]
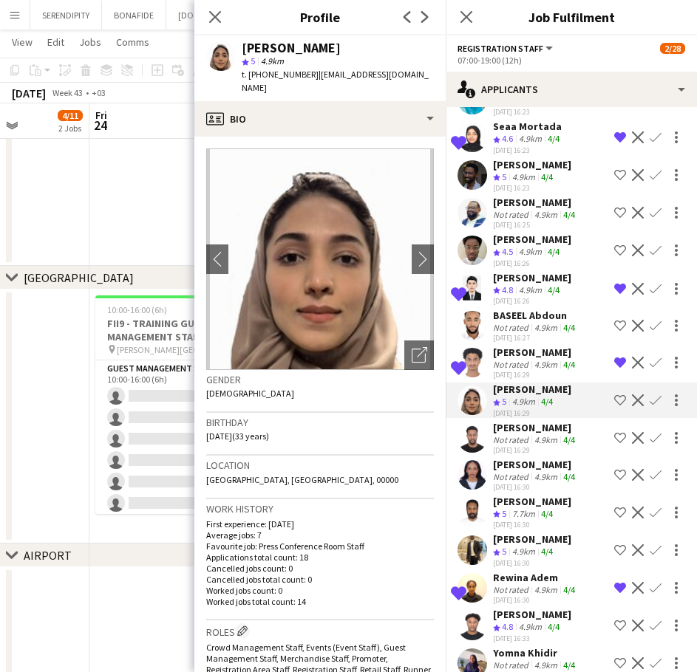
click at [543, 434] on div "[PERSON_NAME]" at bounding box center [535, 427] width 85 height 13
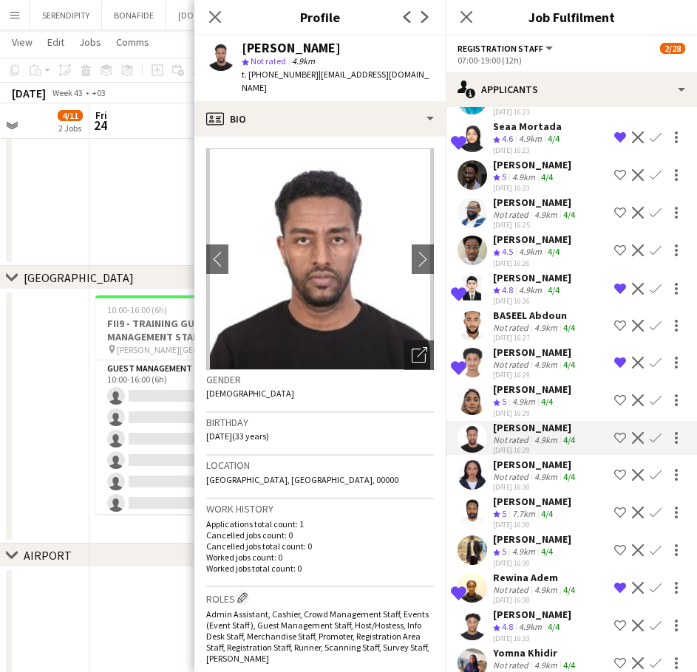
click at [544, 407] on app-skills-label "4/4" at bounding box center [547, 401] width 12 height 11
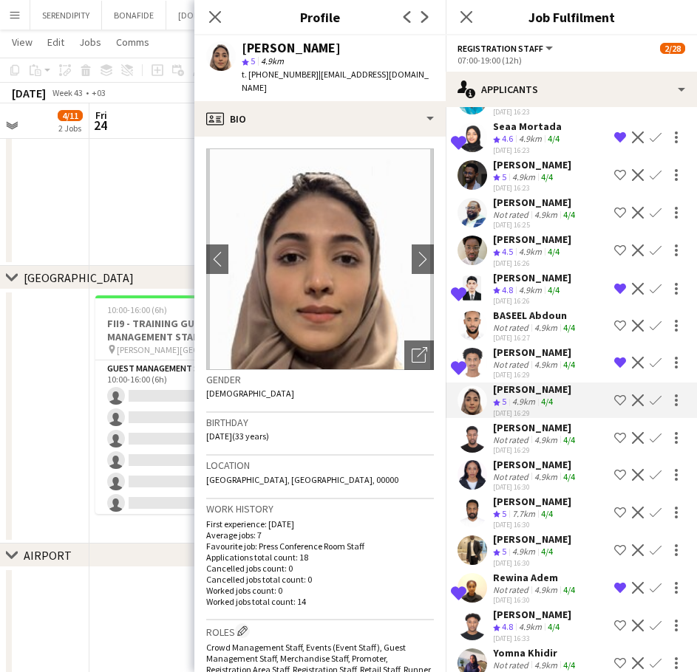
click at [538, 434] on div "[PERSON_NAME]" at bounding box center [535, 427] width 85 height 13
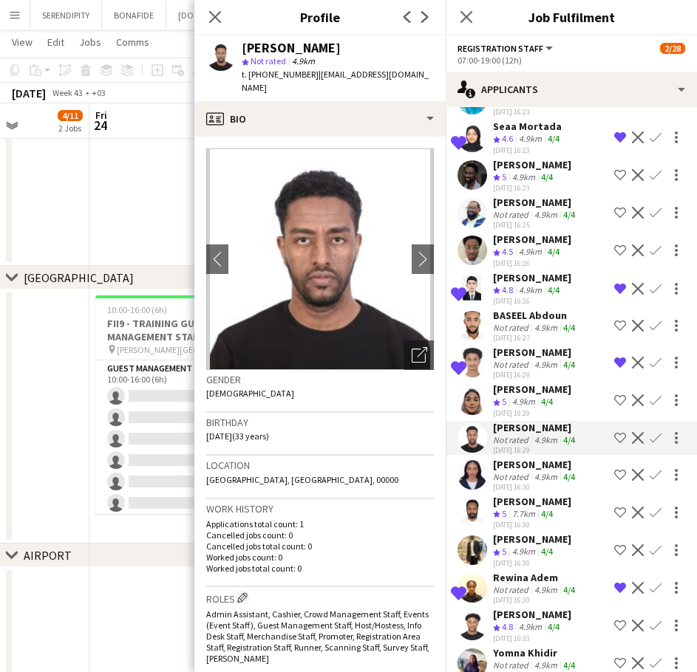
click at [539, 471] on div "[PERSON_NAME]" at bounding box center [535, 464] width 85 height 13
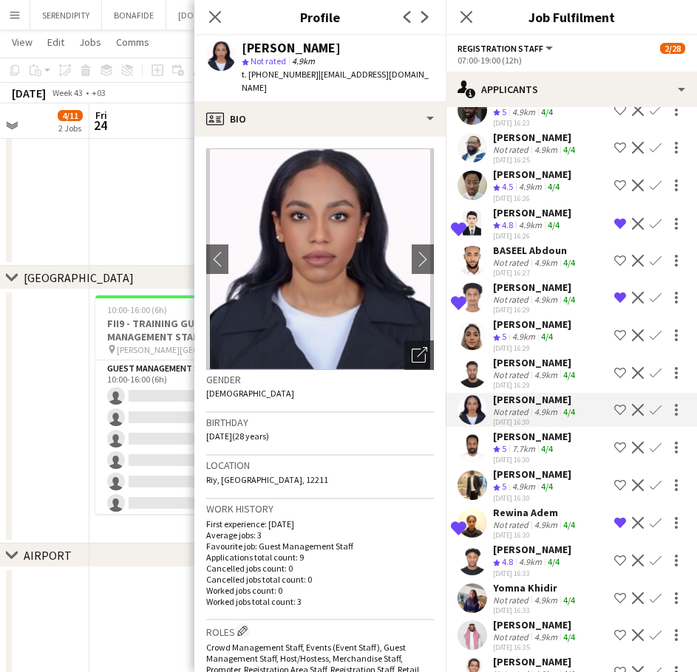
scroll to position [3768, 0]
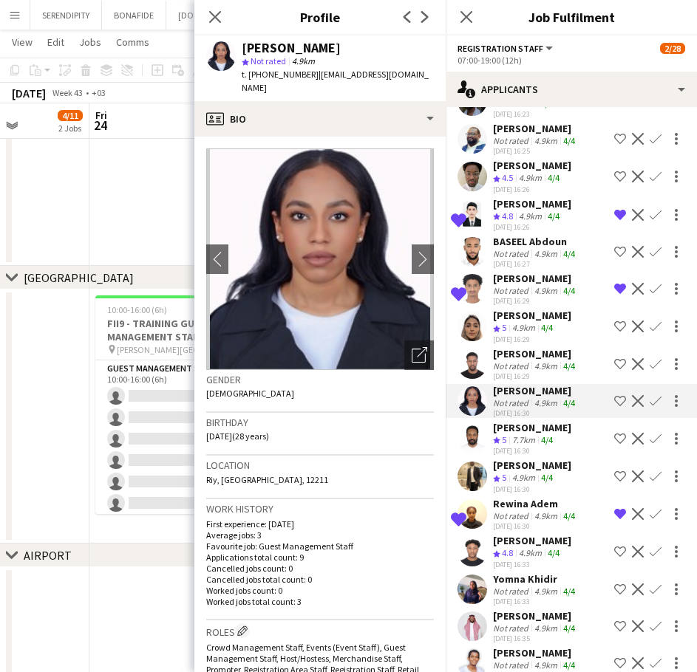
click at [551, 434] on div "[PERSON_NAME]" at bounding box center [532, 427] width 78 height 13
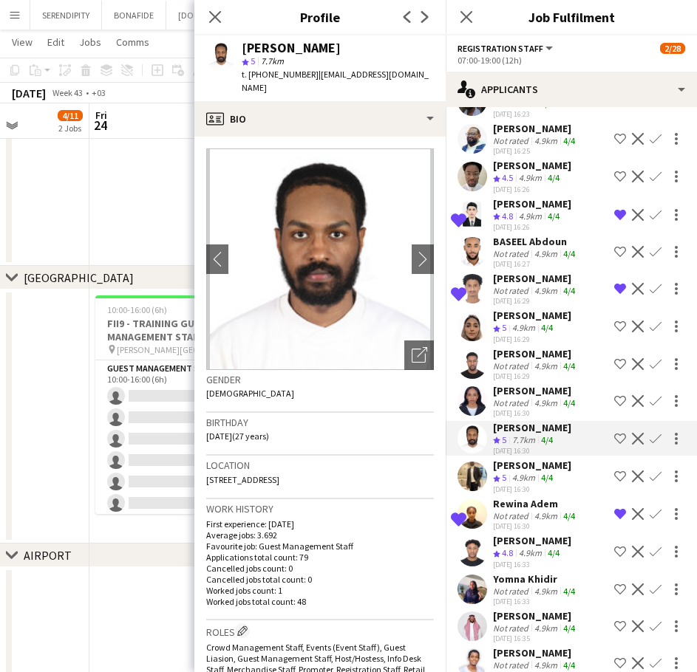
click at [549, 472] on div "[PERSON_NAME]" at bounding box center [532, 465] width 78 height 13
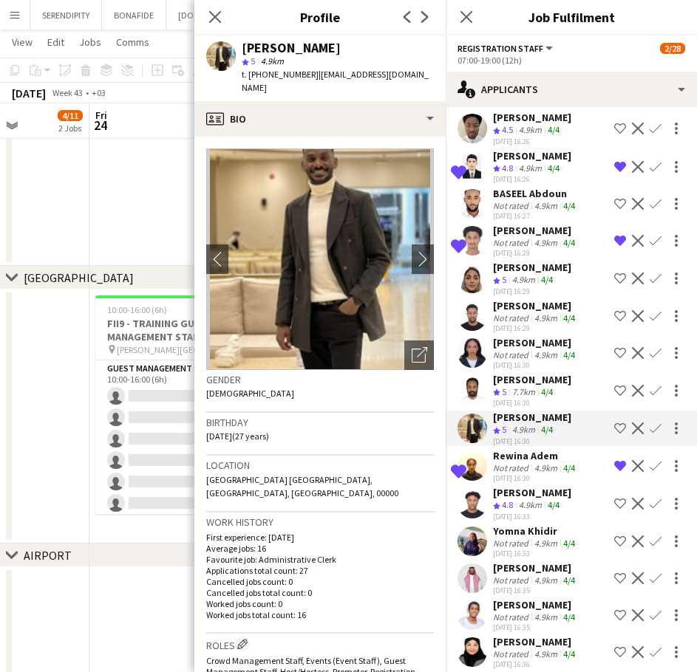
scroll to position [3817, 0]
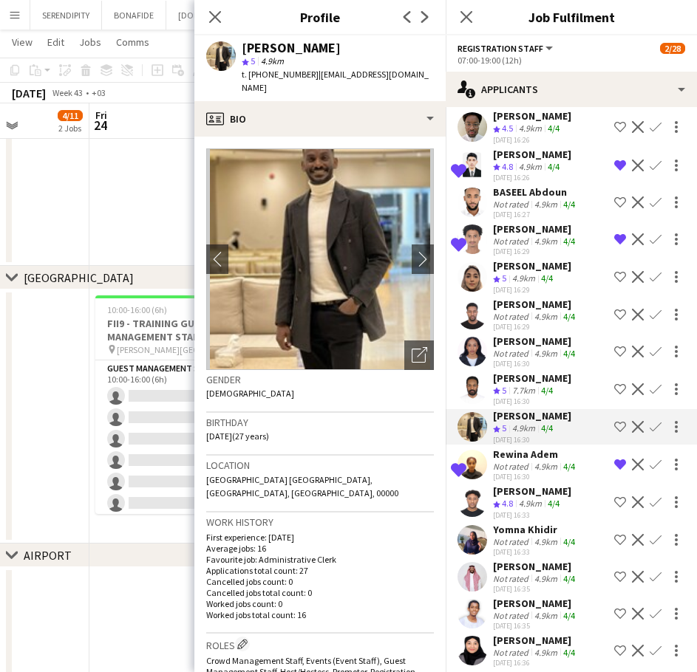
click at [542, 472] on div "4.9km" at bounding box center [545, 466] width 29 height 11
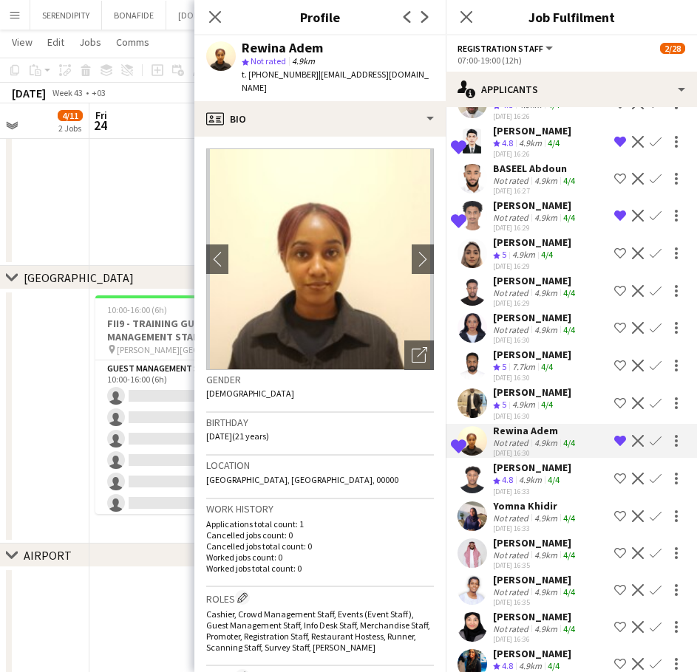
scroll to position [3842, 0]
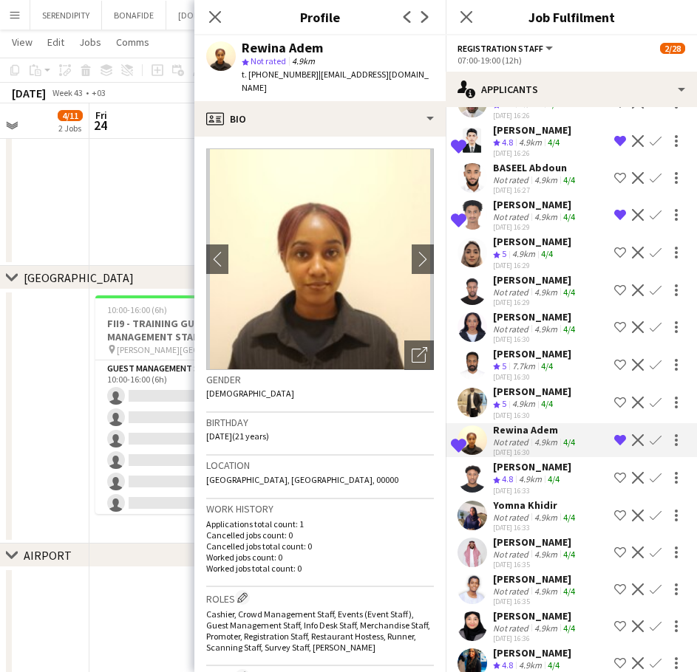
click at [554, 485] on app-skills-label "4/4" at bounding box center [553, 479] width 12 height 11
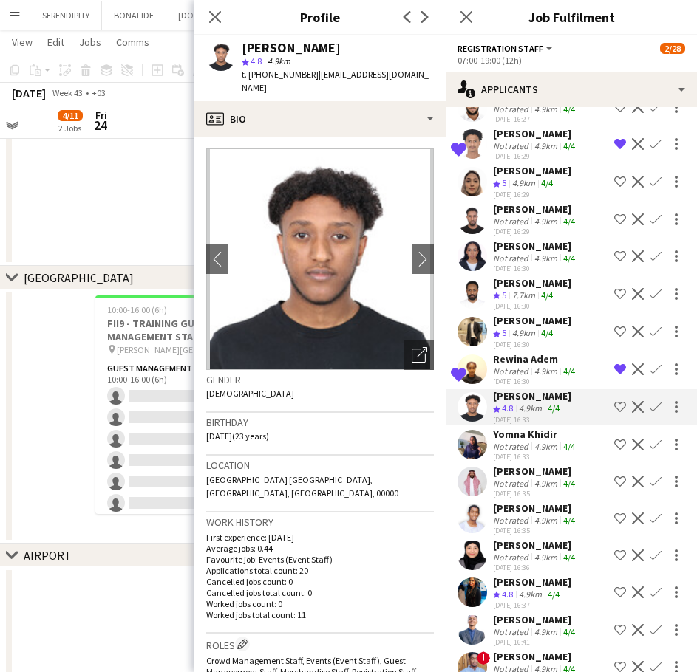
scroll to position [3915, 0]
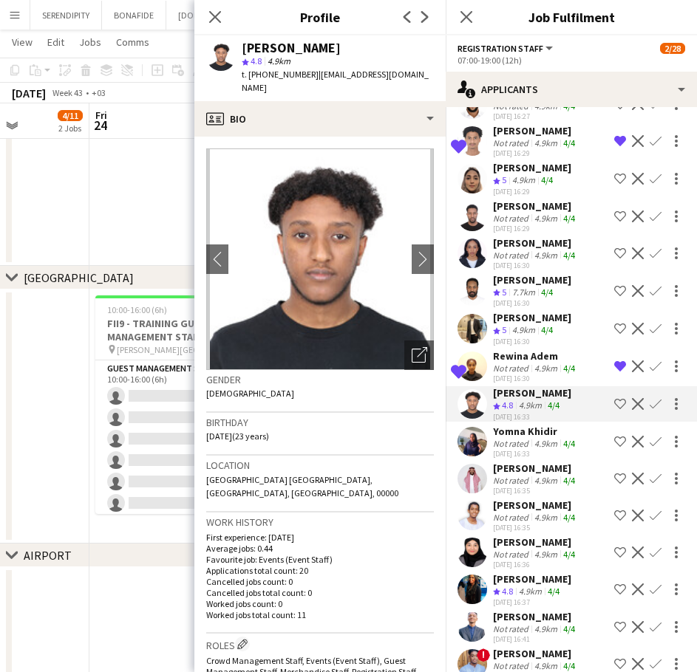
click at [543, 438] on div "Yomna Khidir" at bounding box center [535, 431] width 85 height 13
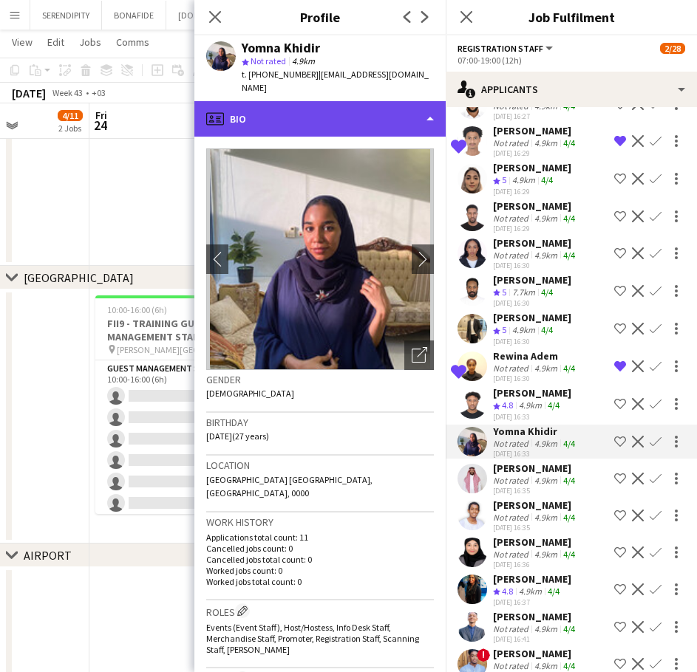
click at [335, 101] on div "profile Bio" at bounding box center [319, 118] width 251 height 35
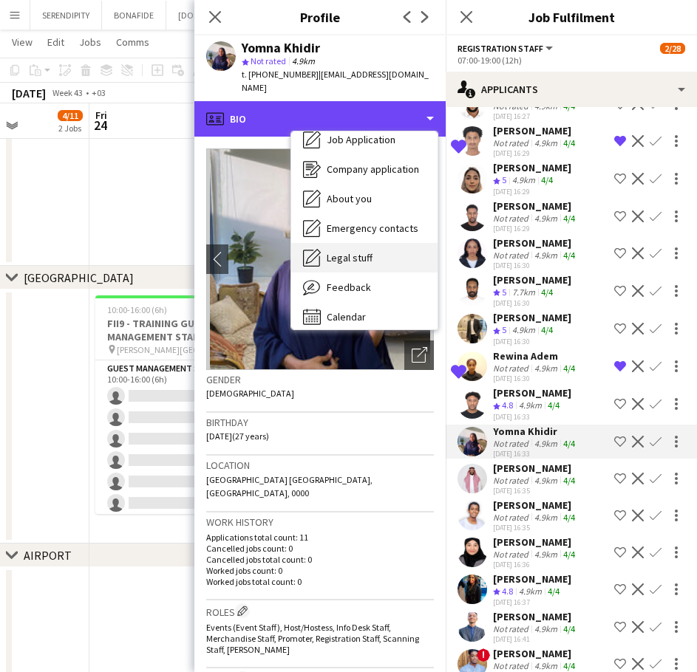
scroll to position [49, 0]
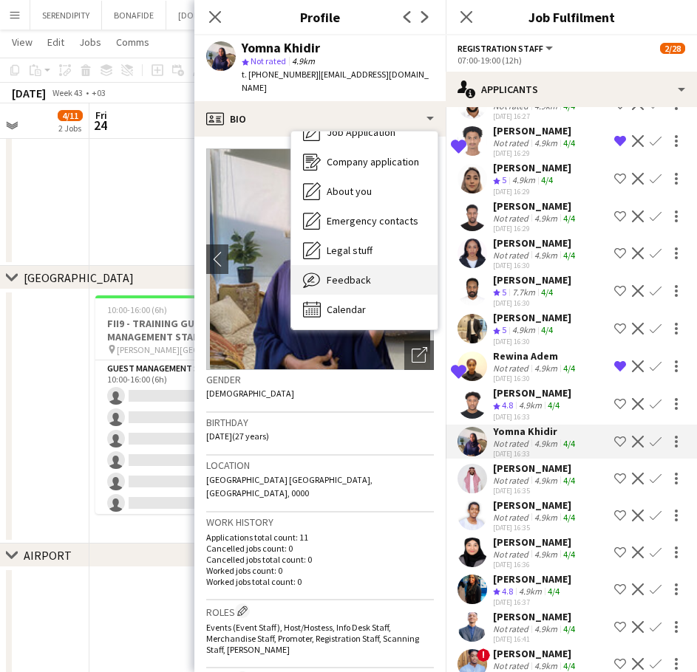
click at [389, 265] on div "Feedback Feedback" at bounding box center [364, 280] width 146 height 30
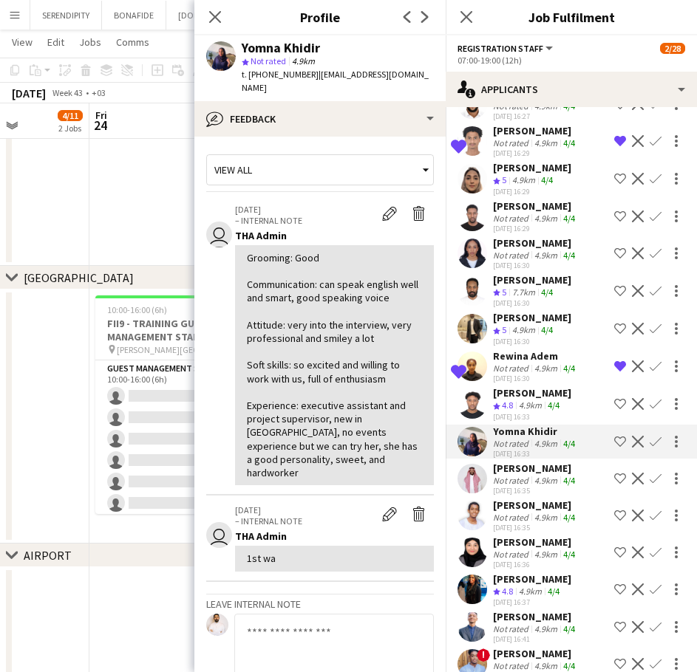
click at [548, 475] on div "[PERSON_NAME]" at bounding box center [535, 468] width 85 height 13
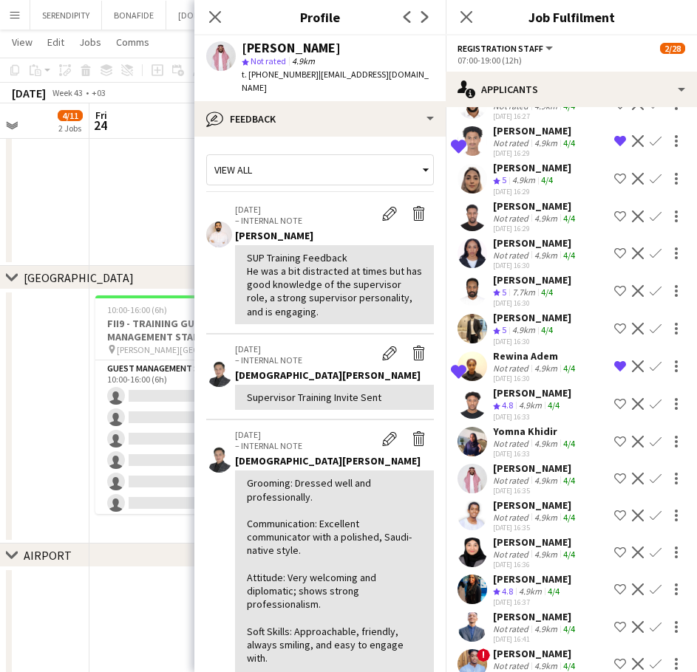
click at [614, 485] on app-icon "Shortlist crew" at bounding box center [620, 479] width 12 height 12
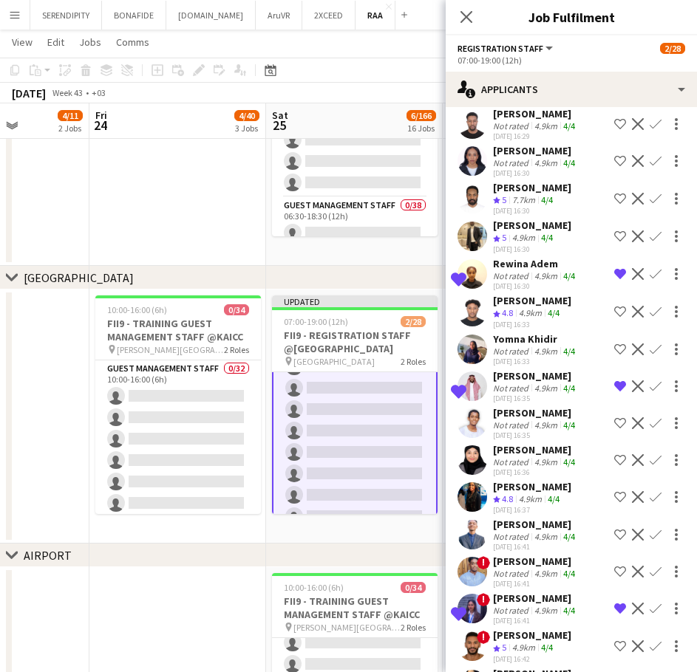
scroll to position [4014, 0]
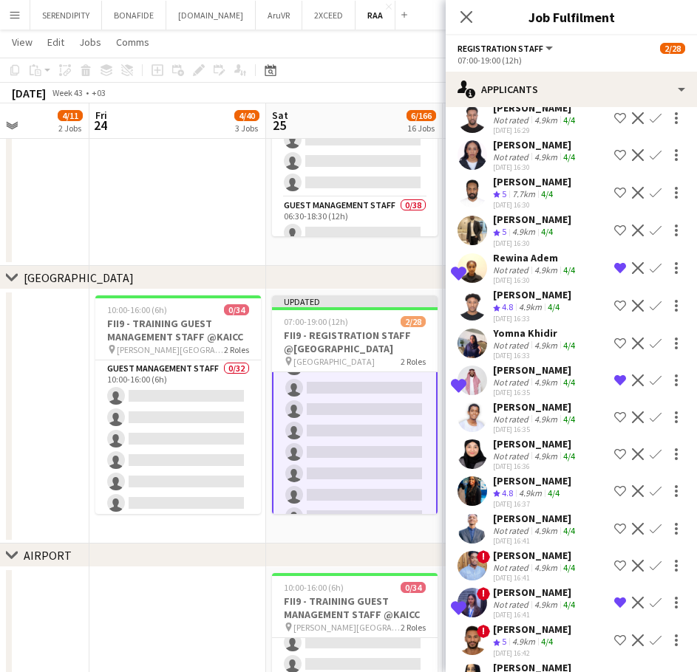
click at [529, 451] on div "[PERSON_NAME]" at bounding box center [535, 443] width 85 height 13
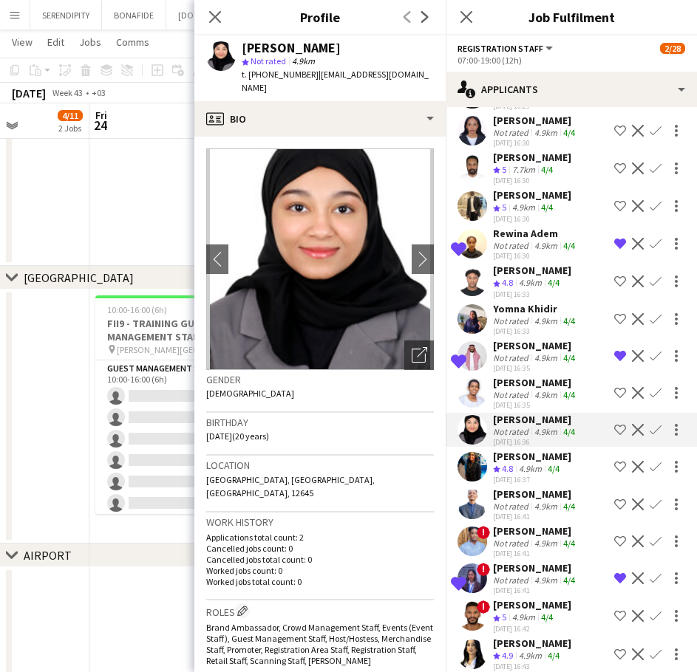
scroll to position [4063, 0]
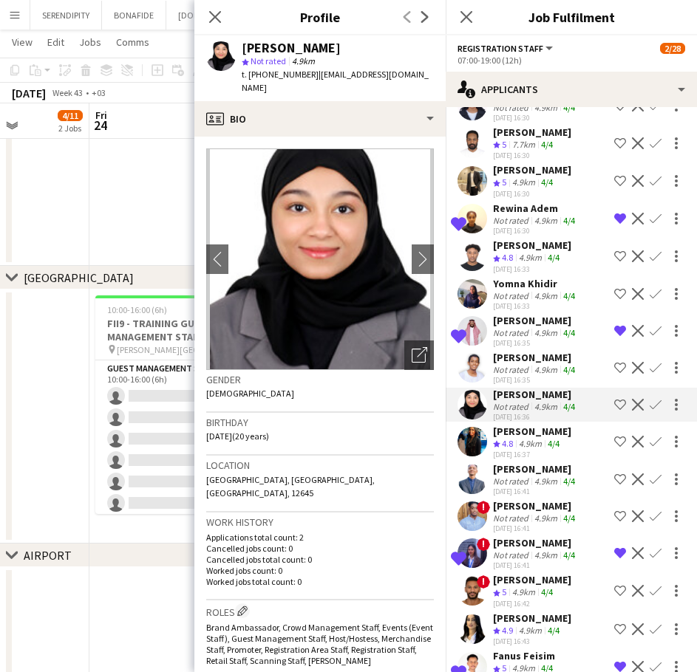
click at [539, 438] on div "[PERSON_NAME]" at bounding box center [532, 431] width 78 height 13
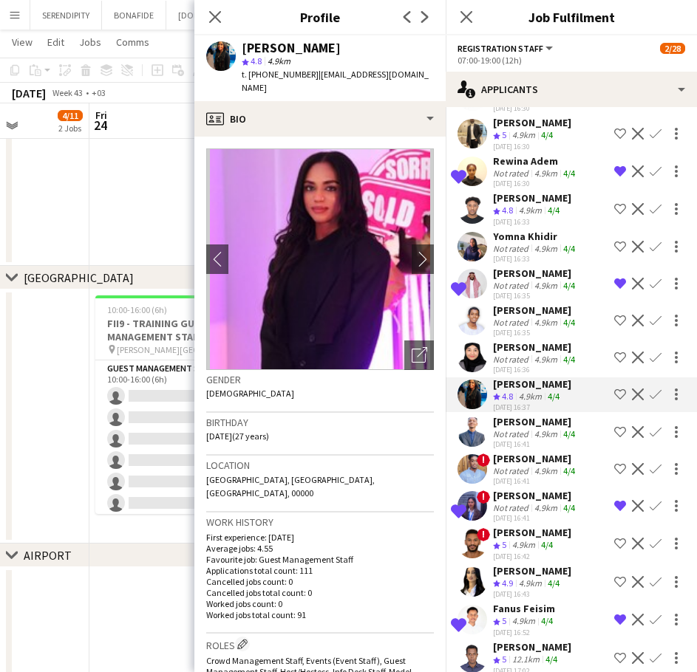
scroll to position [4113, 0]
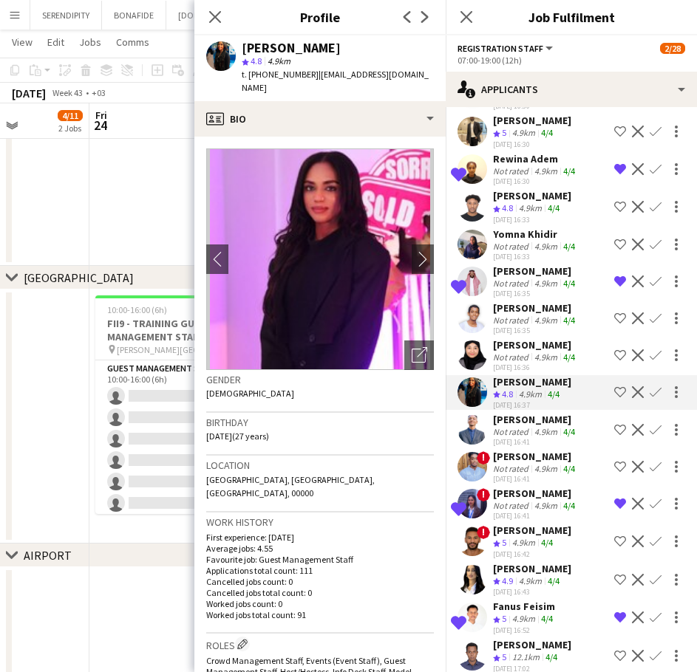
click at [541, 437] on div "4.9km" at bounding box center [545, 431] width 29 height 11
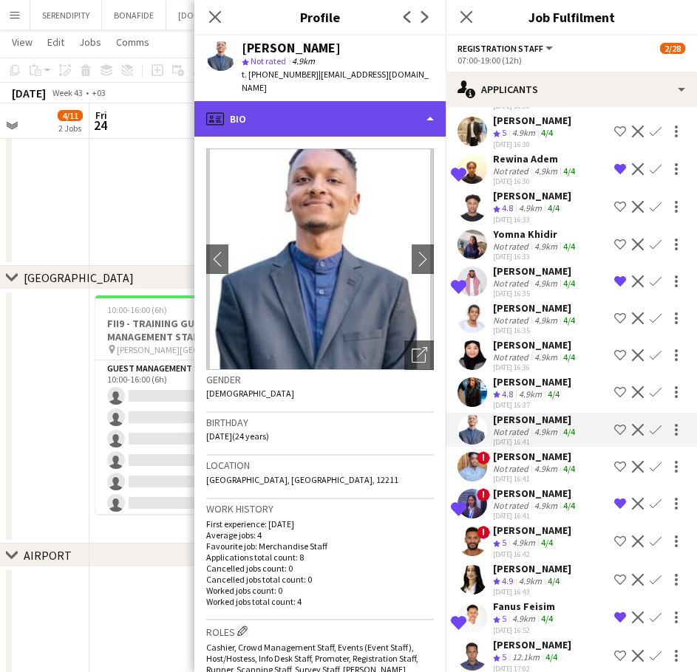
click at [336, 102] on div "profile Bio" at bounding box center [319, 118] width 251 height 35
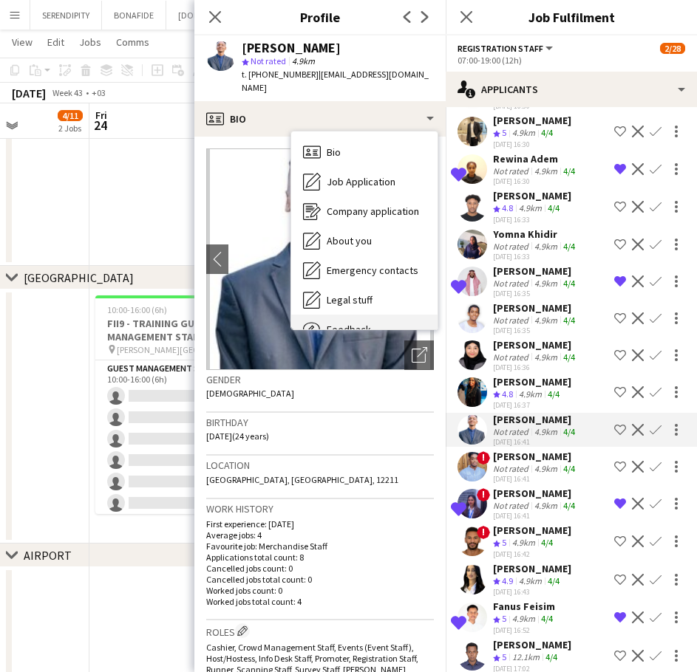
click at [380, 315] on div "Feedback Feedback" at bounding box center [364, 330] width 146 height 30
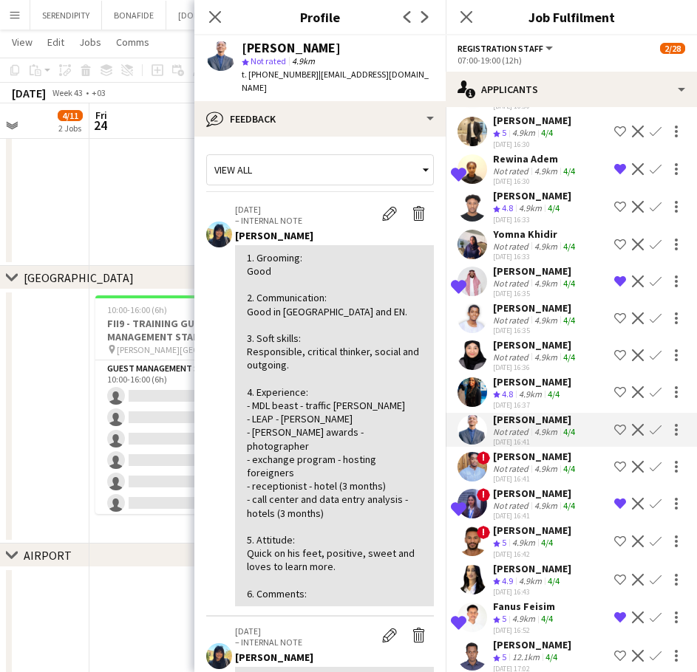
click at [539, 389] on div "[PERSON_NAME]" at bounding box center [532, 381] width 78 height 13
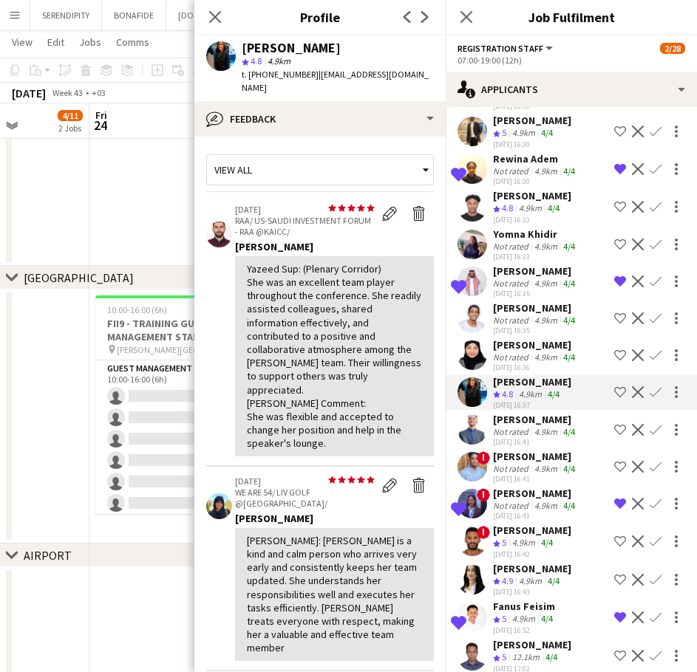
click at [535, 352] on div "[PERSON_NAME]" at bounding box center [535, 344] width 85 height 13
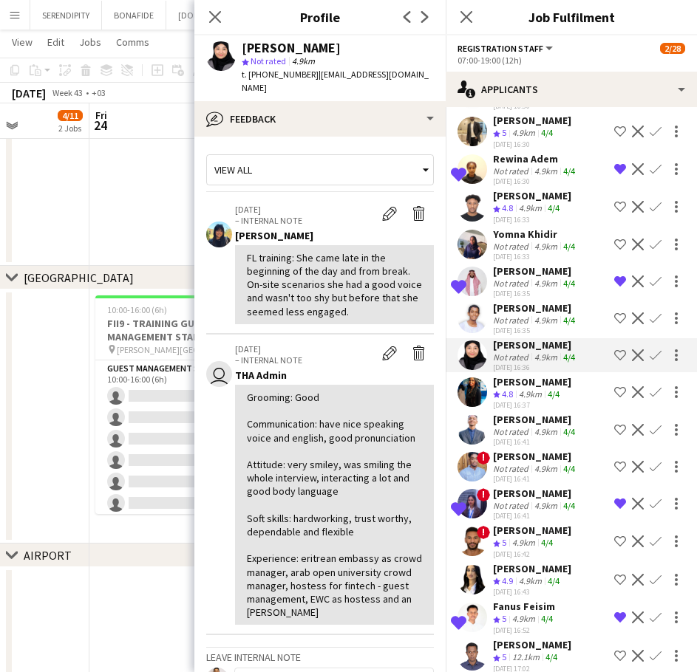
click at [527, 389] on div "[PERSON_NAME]" at bounding box center [532, 381] width 78 height 13
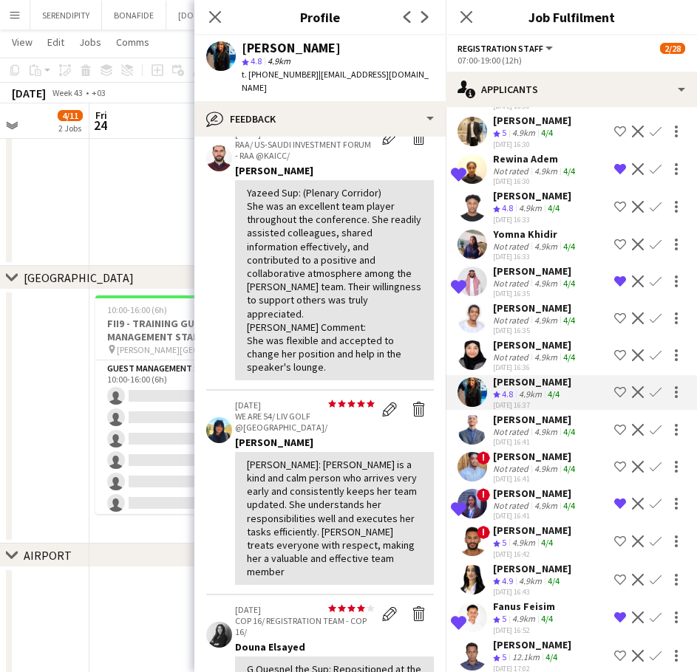
scroll to position [0, 0]
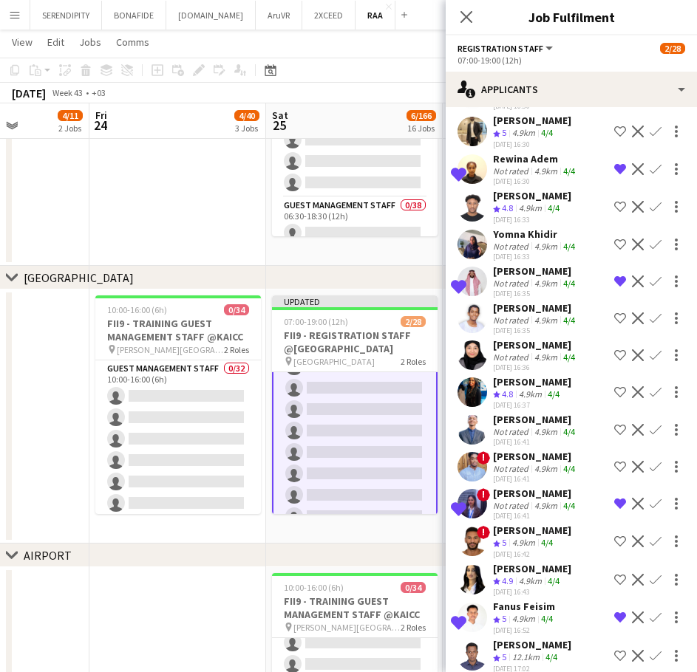
click at [508, 400] on span "4.8" at bounding box center [507, 394] width 11 height 11
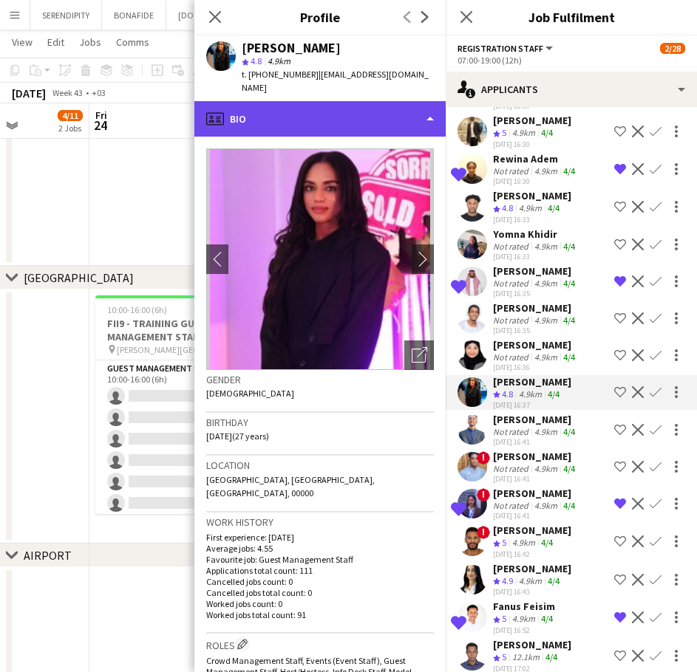
click at [375, 112] on div "profile Bio" at bounding box center [319, 118] width 251 height 35
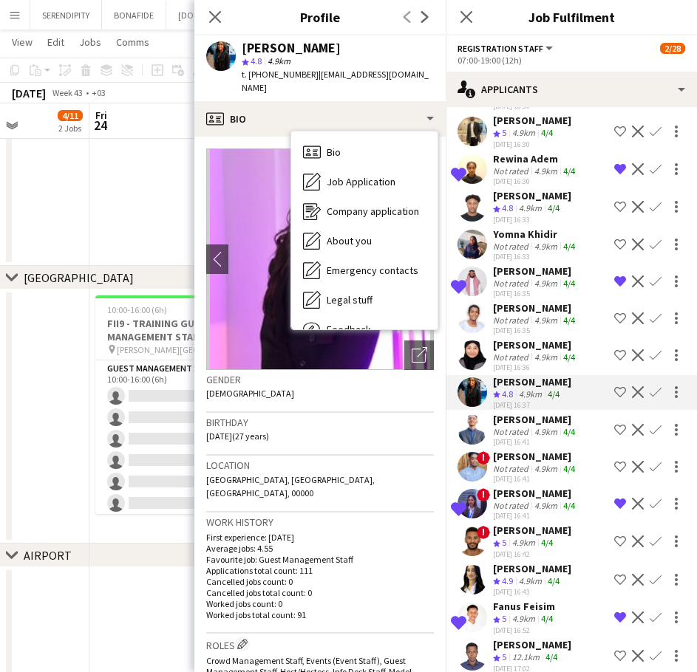
click at [351, 423] on div "Birthday 14-09-1997 (27 years)" at bounding box center [320, 434] width 228 height 43
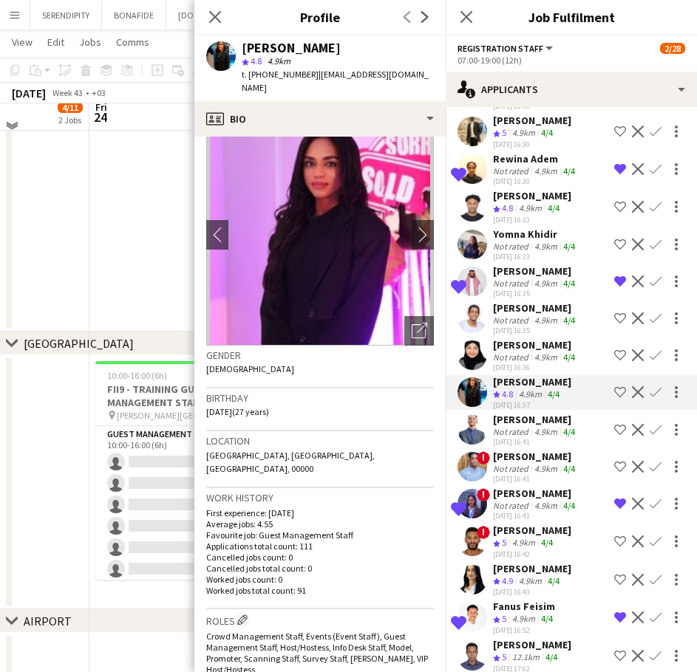
scroll to position [148, 0]
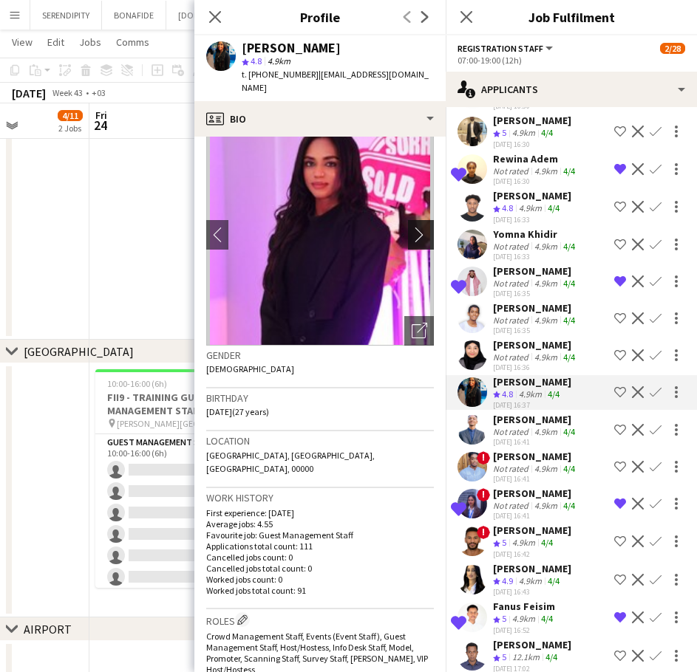
click at [411, 227] on app-icon "chevron-right" at bounding box center [422, 235] width 23 height 16
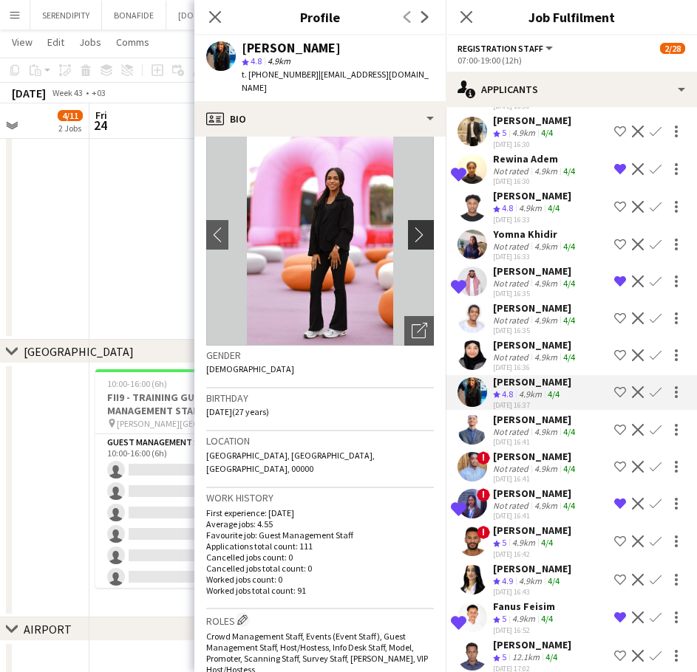
click at [411, 227] on app-icon "chevron-right" at bounding box center [422, 235] width 23 height 16
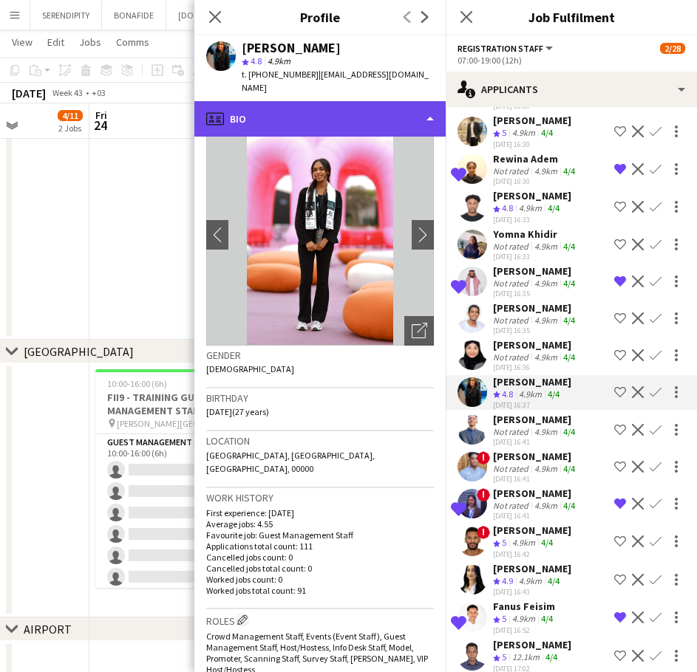
click at [368, 101] on div "profile Bio" at bounding box center [319, 118] width 251 height 35
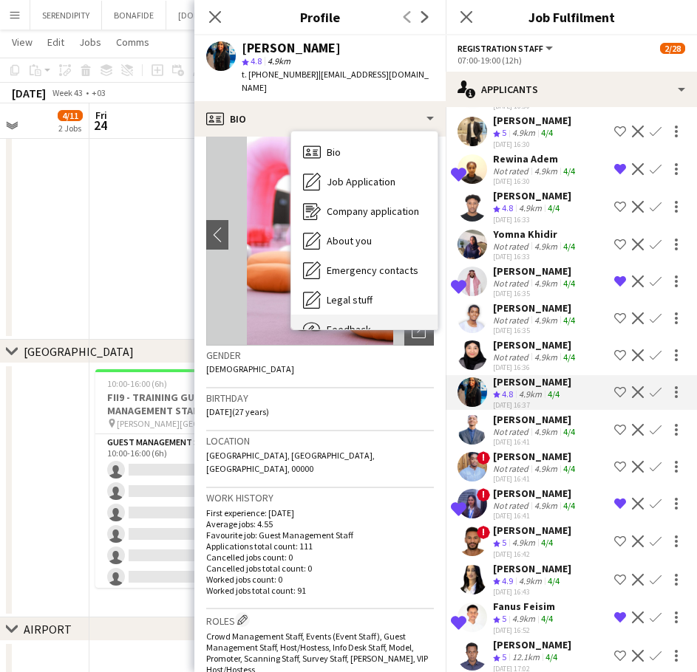
click at [394, 315] on div "Feedback Feedback" at bounding box center [364, 330] width 146 height 30
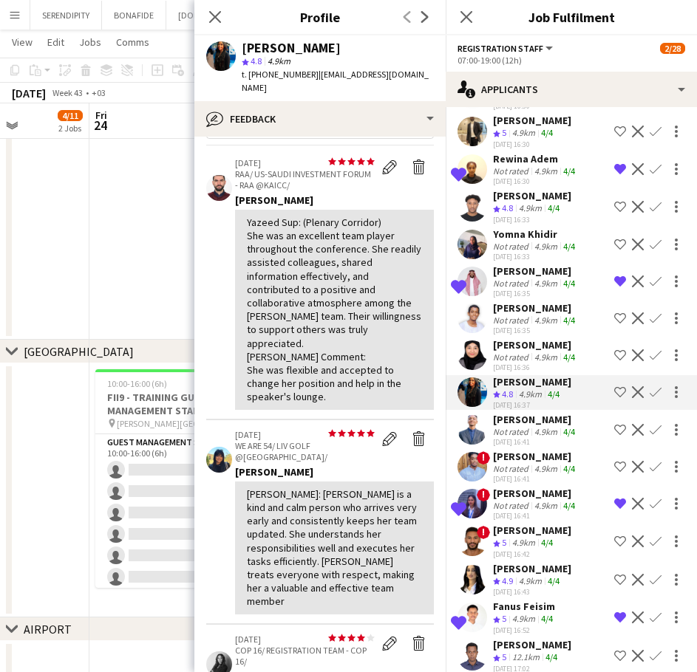
scroll to position [49, 0]
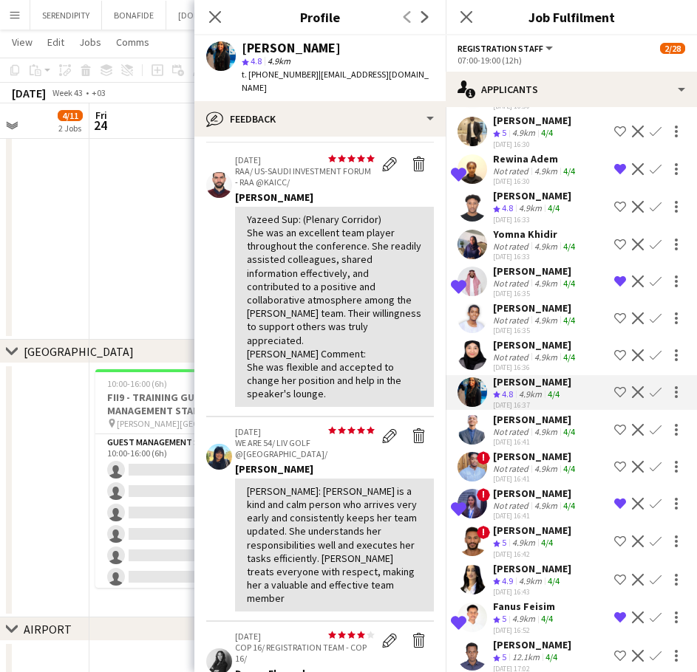
drag, startPoint x: 301, startPoint y: 210, endPoint x: 381, endPoint y: 259, distance: 94.5
click at [381, 259] on div "Yazeed Sup: (Plenary Corridor) She was an excellent team player throughout the …" at bounding box center [334, 307] width 175 height 188
click at [542, 401] on div "4.9km" at bounding box center [530, 395] width 29 height 13
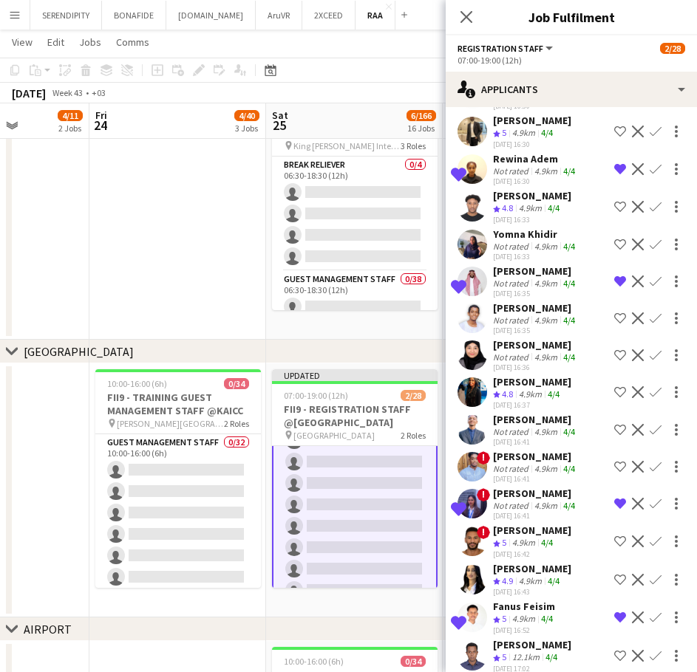
click at [542, 401] on div "4.9km" at bounding box center [530, 395] width 29 height 13
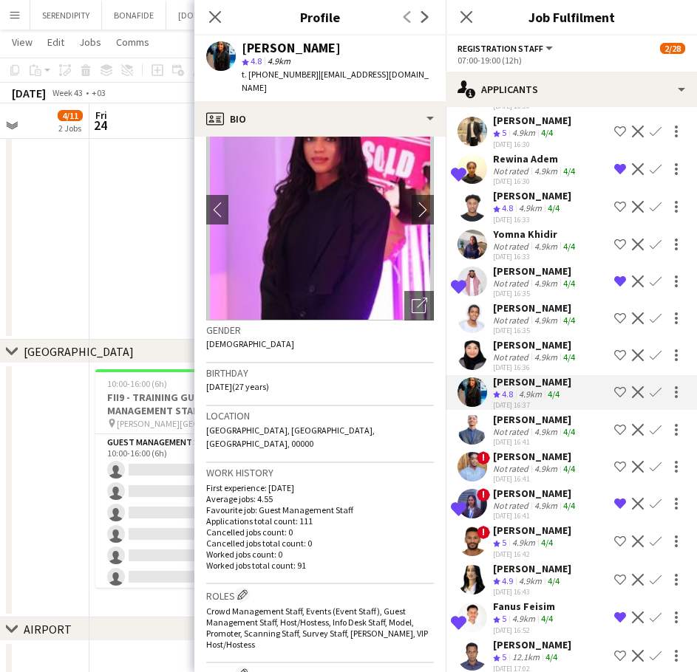
click at [356, 85] on div "Raneem Alfaki star 4.8 4.9km t. +966505124762 | lamsah972011@hotmail.com" at bounding box center [319, 68] width 251 height 66
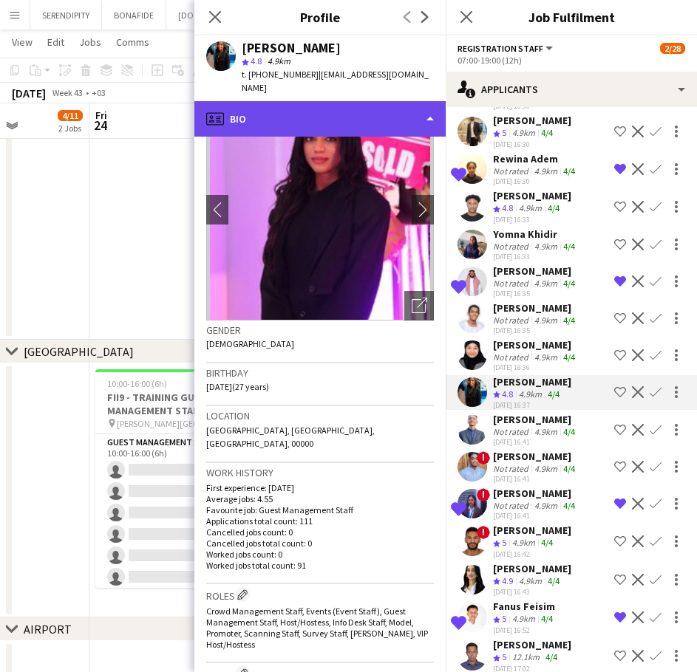
click at [361, 101] on div "profile Bio" at bounding box center [319, 118] width 251 height 35
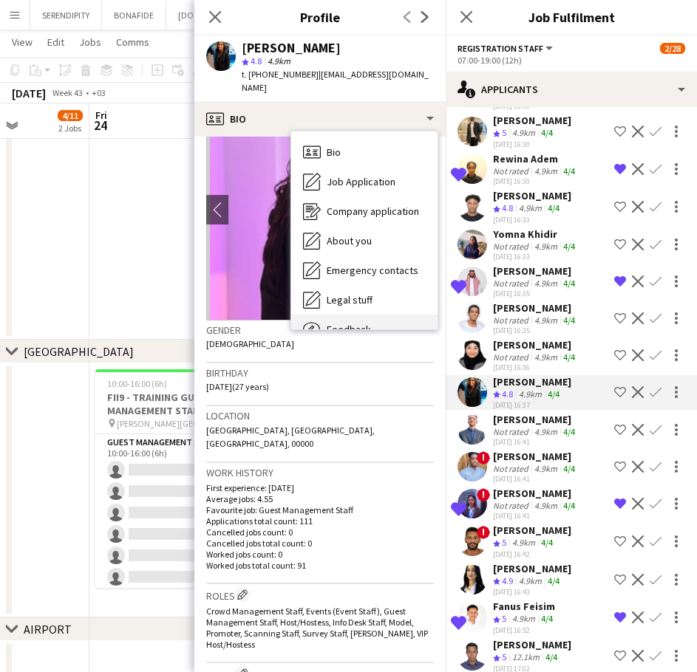
click at [388, 315] on div "Feedback Feedback" at bounding box center [364, 330] width 146 height 30
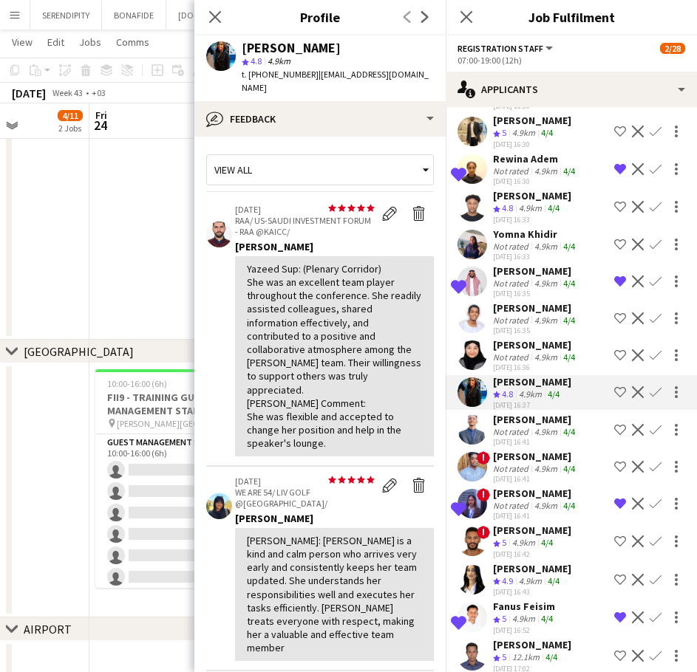
click at [556, 426] on div "[PERSON_NAME]" at bounding box center [535, 419] width 85 height 13
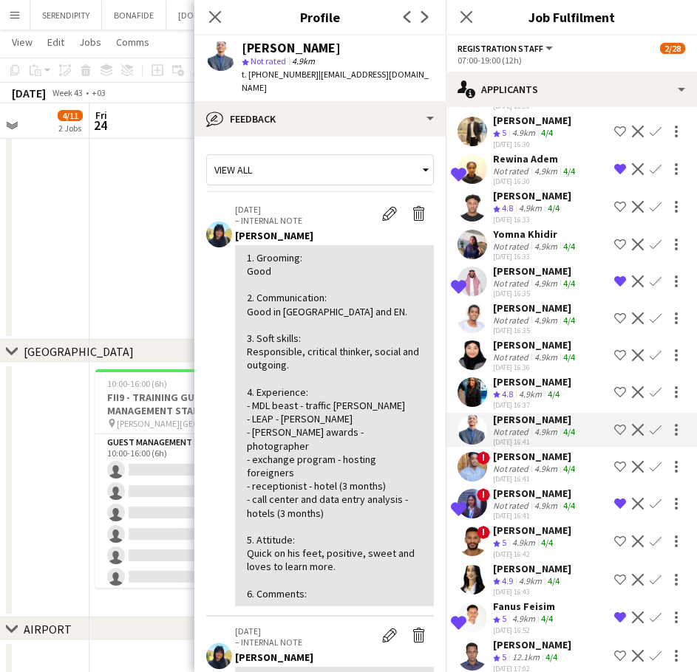
click at [546, 463] on div "[PERSON_NAME]" at bounding box center [535, 456] width 85 height 13
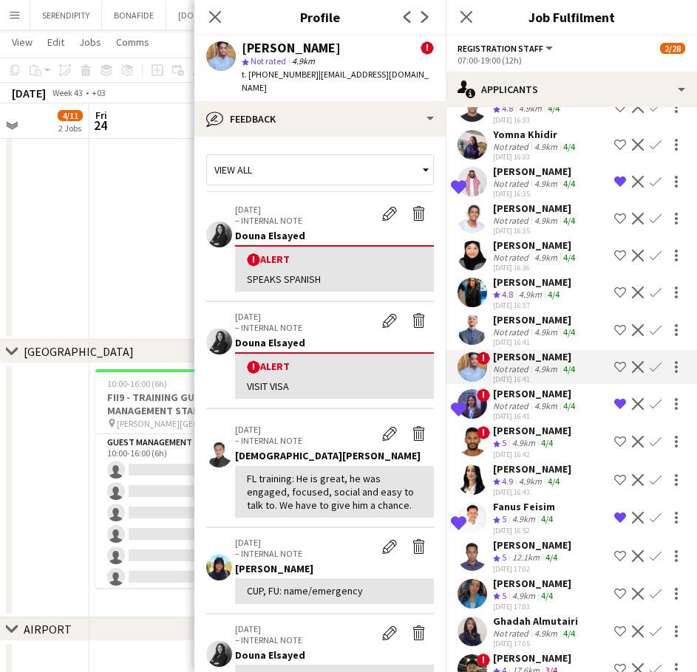
scroll to position [4235, 0]
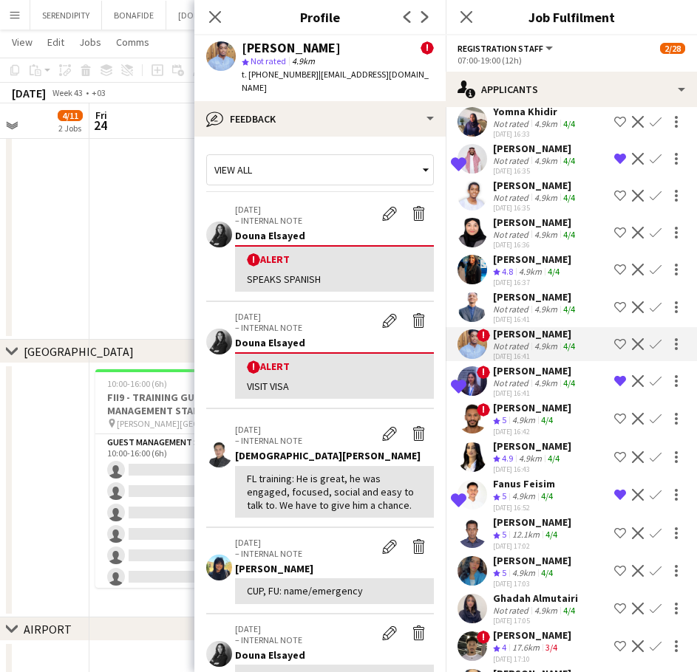
click at [536, 378] on div "[PERSON_NAME]" at bounding box center [535, 370] width 85 height 13
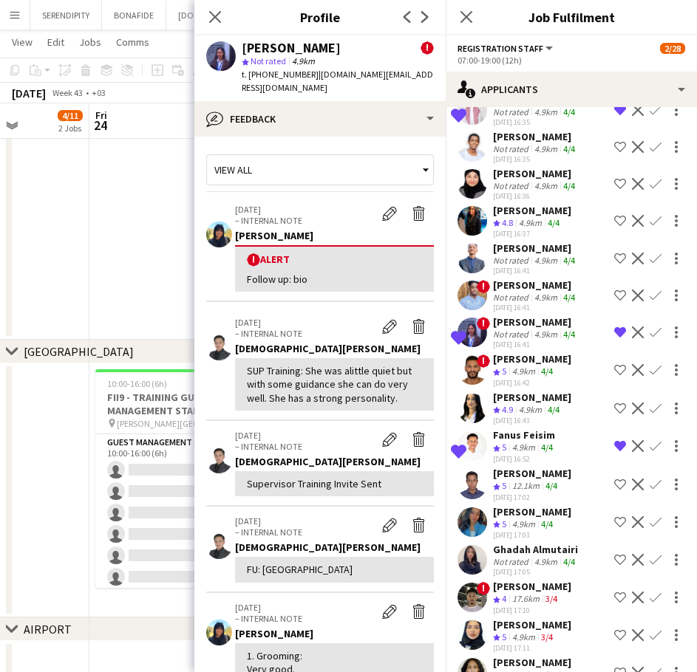
scroll to position [4285, 0]
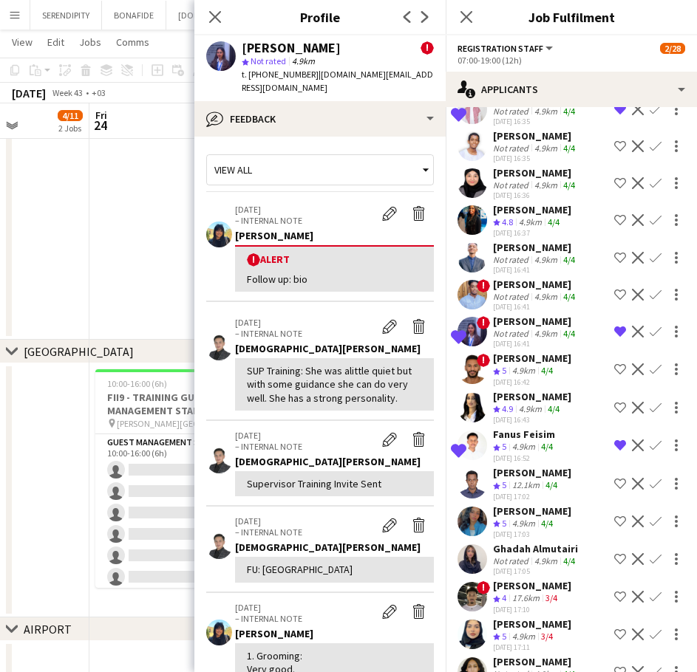
click at [544, 365] on div "[PERSON_NAME]" at bounding box center [532, 358] width 78 height 13
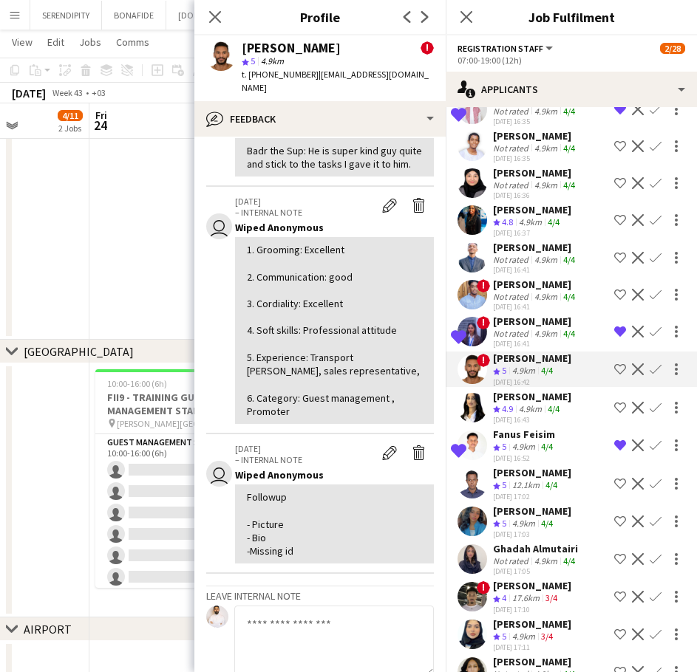
scroll to position [567, 0]
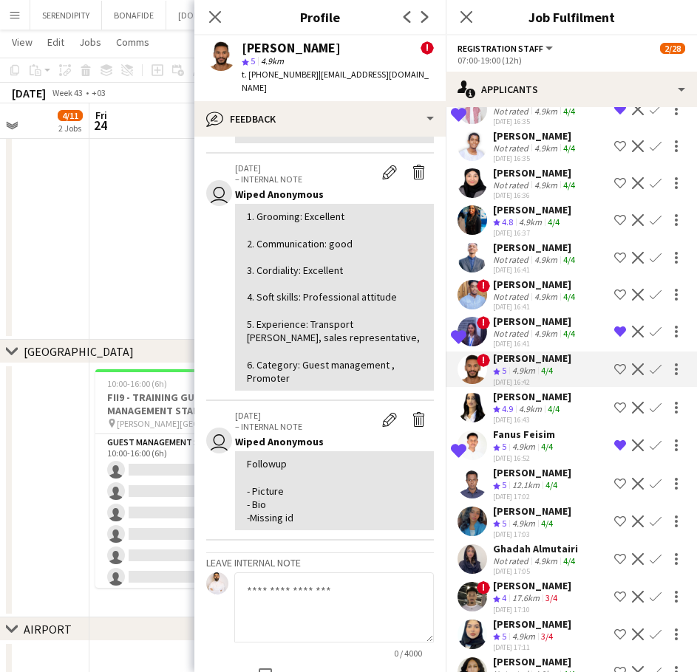
click at [536, 403] on div "[PERSON_NAME]" at bounding box center [532, 396] width 78 height 13
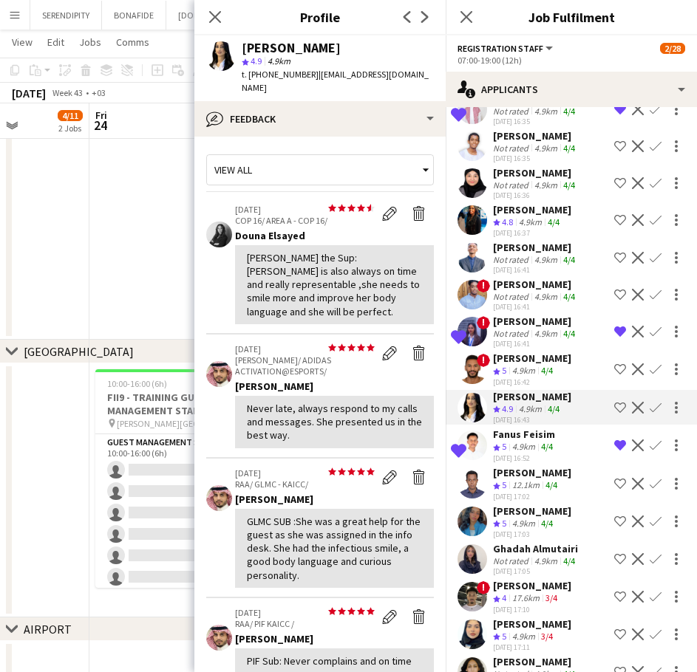
click at [538, 479] on div "[PERSON_NAME]" at bounding box center [532, 472] width 78 height 13
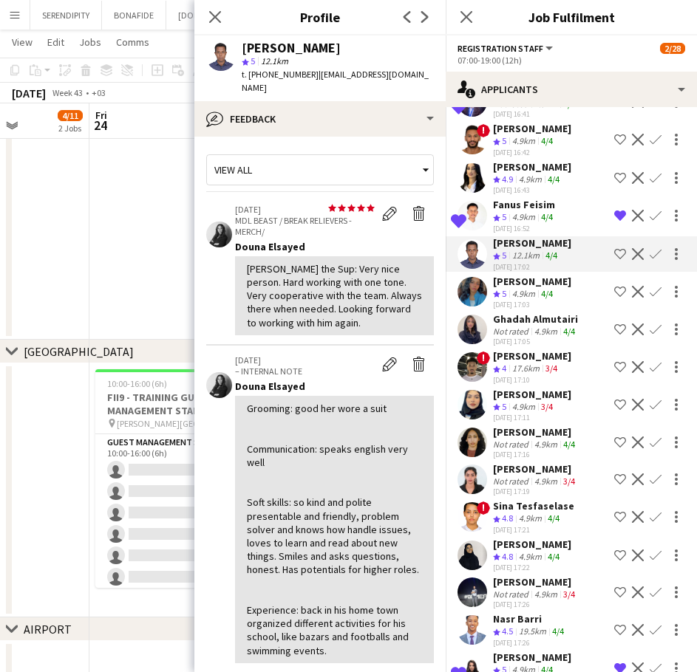
scroll to position [4531, 0]
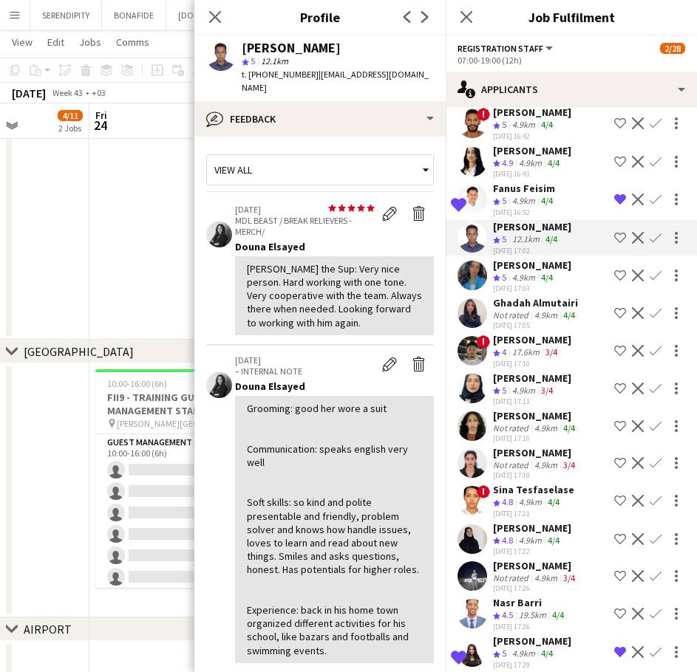
click at [511, 284] on div "4.9km" at bounding box center [523, 278] width 29 height 13
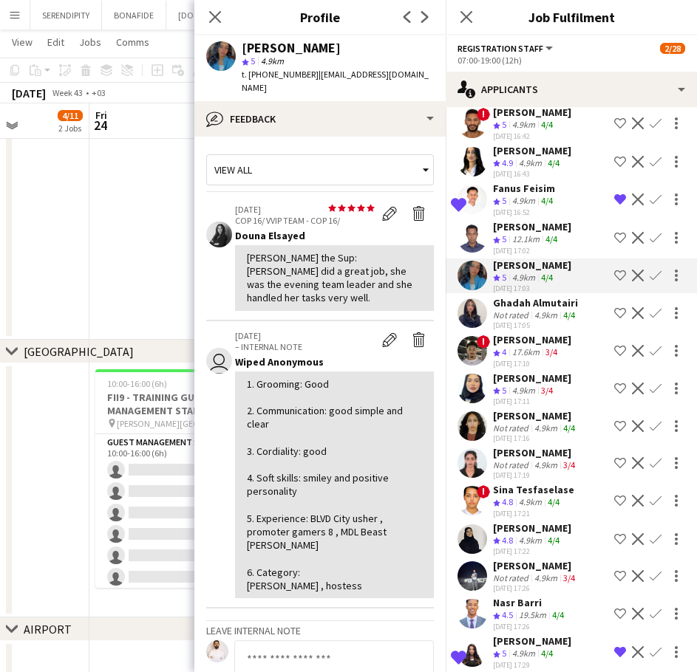
click at [521, 310] on div "Ghadah Almutairi" at bounding box center [535, 302] width 85 height 13
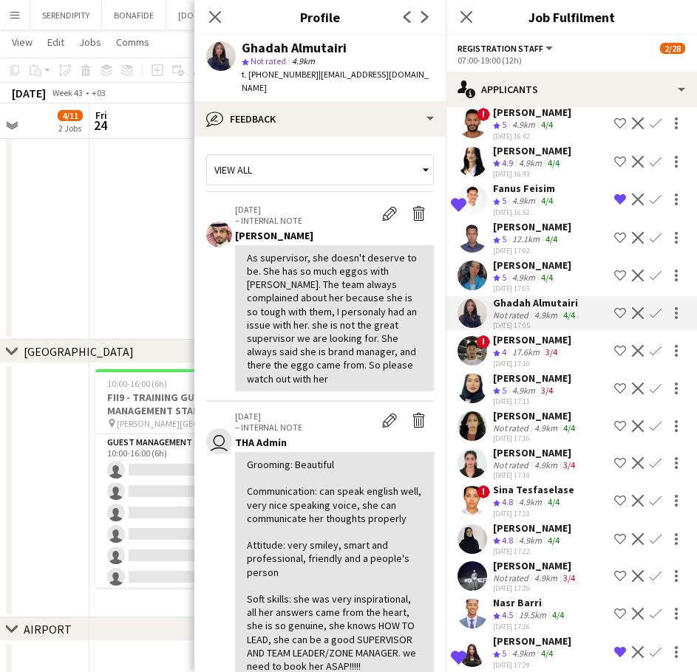
click at [535, 346] on div "[PERSON_NAME]" at bounding box center [532, 339] width 78 height 13
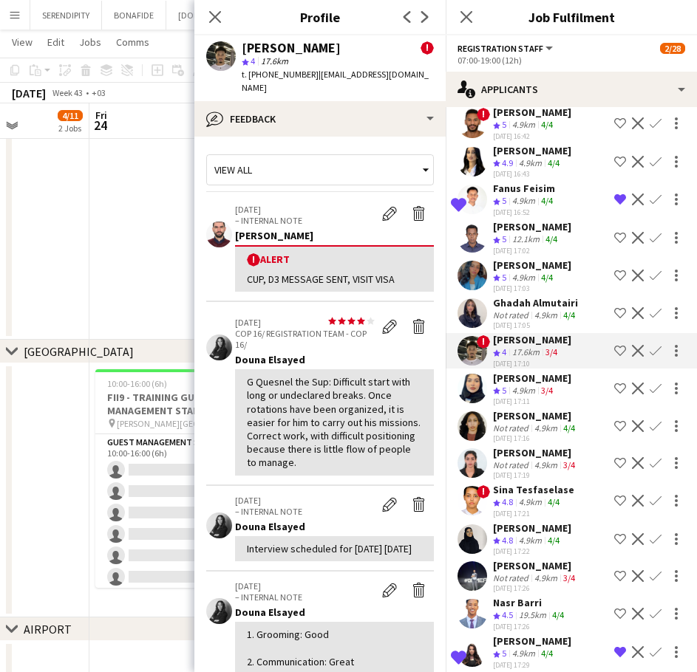
click at [533, 385] on div "[PERSON_NAME]" at bounding box center [532, 378] width 78 height 13
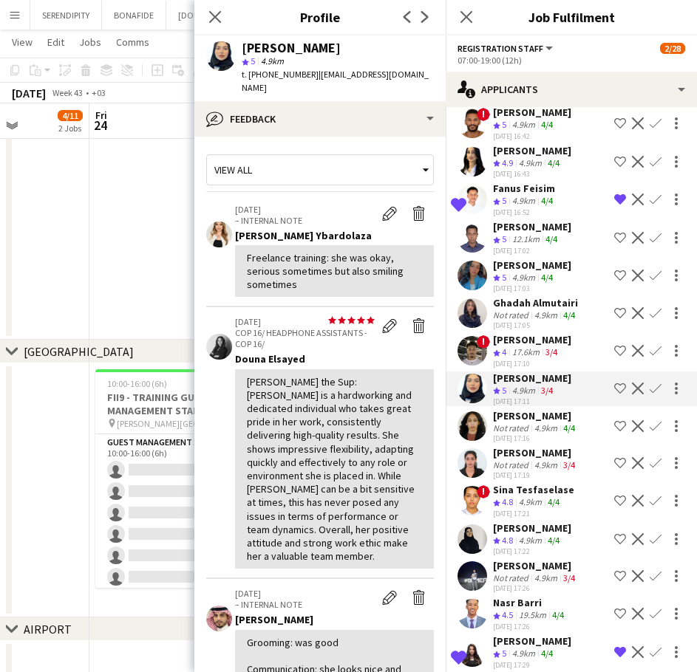
click at [537, 434] on div "4.9km" at bounding box center [545, 428] width 29 height 11
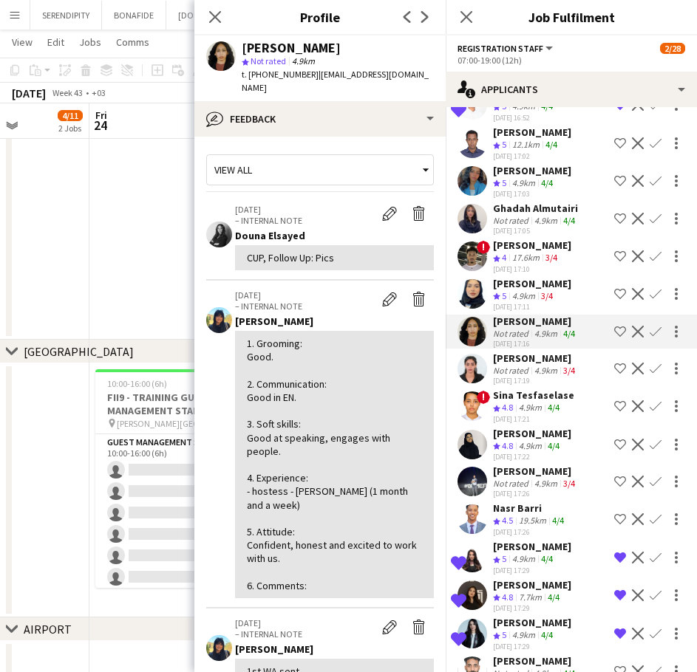
scroll to position [4630, 0]
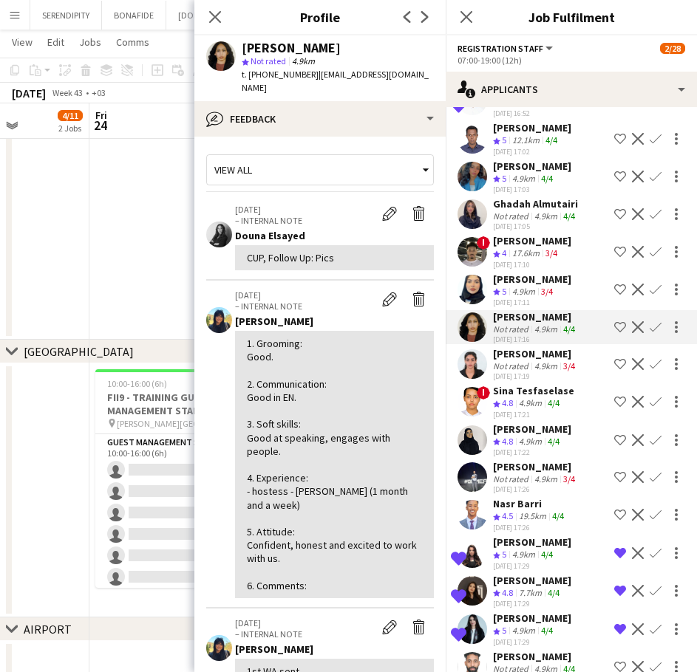
click at [547, 361] on div "[PERSON_NAME]" at bounding box center [535, 353] width 85 height 13
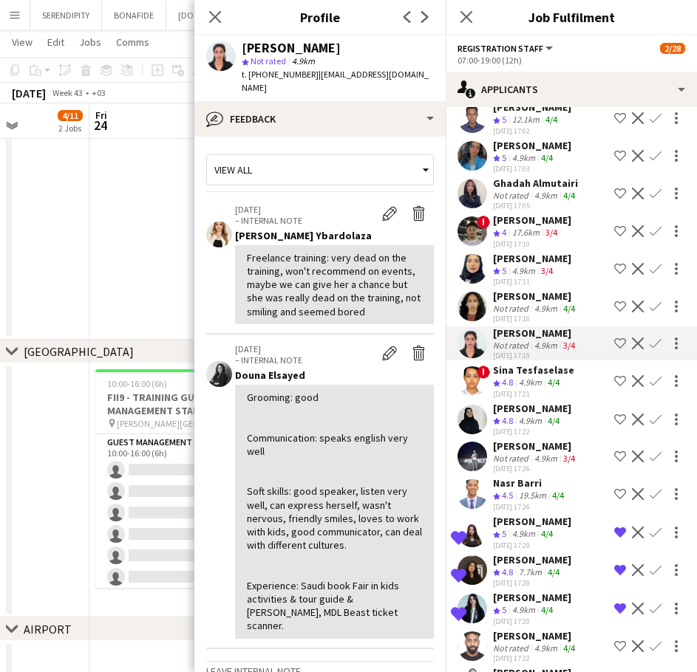
scroll to position [4679, 0]
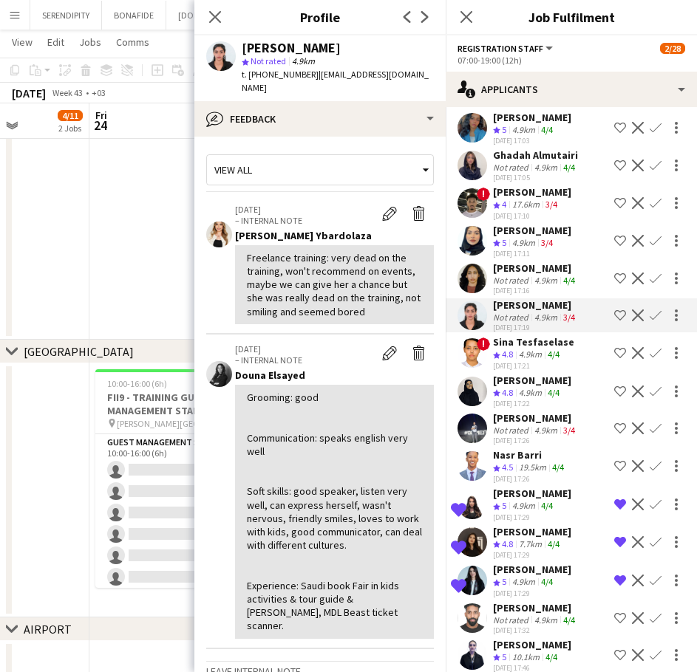
click at [539, 349] on div "Sina Tesfaselase" at bounding box center [533, 341] width 81 height 13
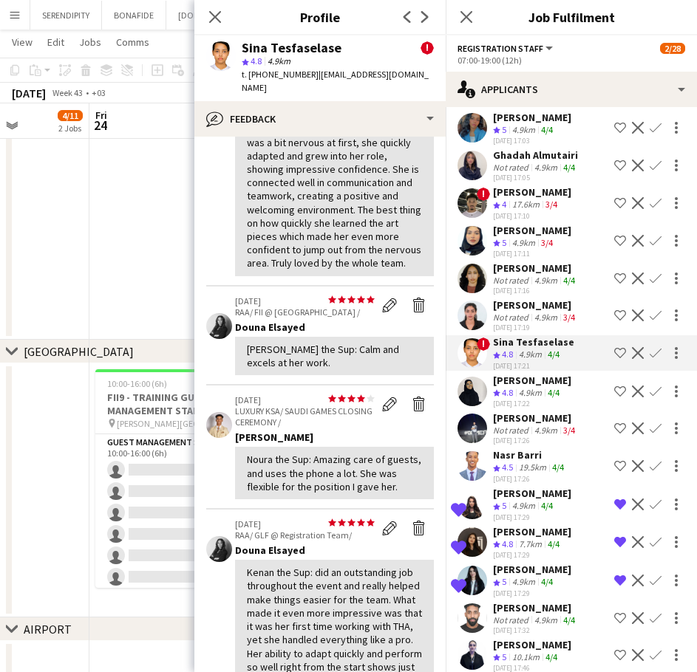
scroll to position [296, 0]
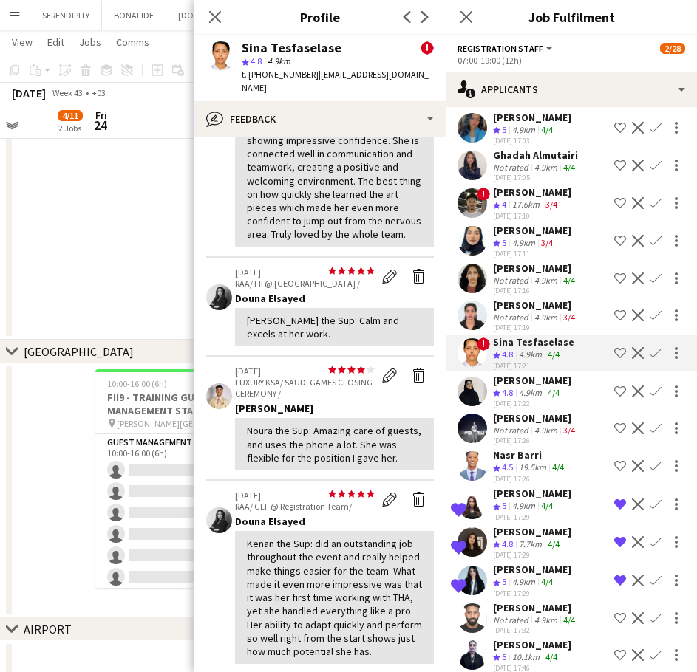
click at [614, 359] on app-icon "Shortlist crew" at bounding box center [620, 353] width 12 height 12
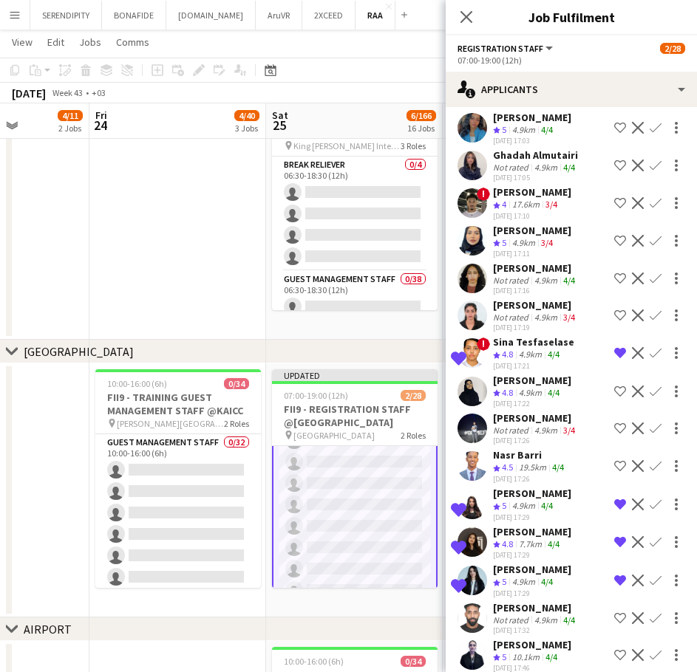
click at [530, 387] on div "[PERSON_NAME]" at bounding box center [532, 380] width 78 height 13
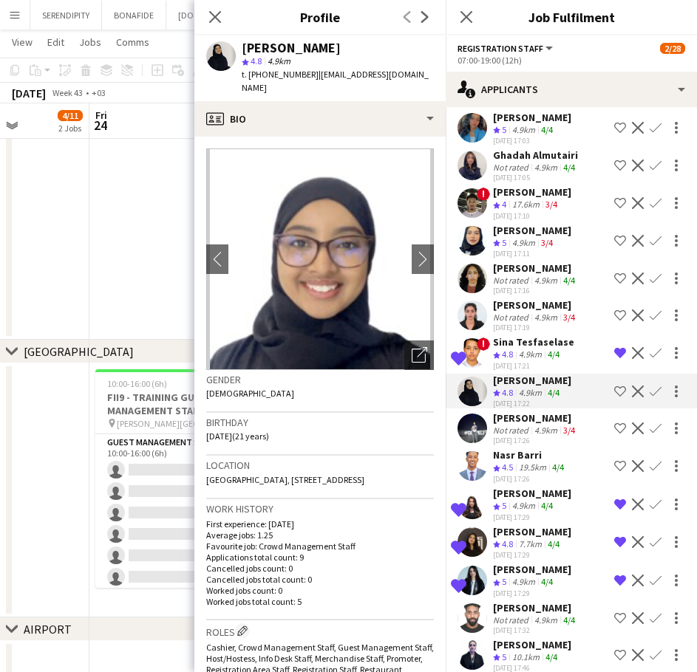
click at [524, 425] on div "[PERSON_NAME]" at bounding box center [535, 417] width 85 height 13
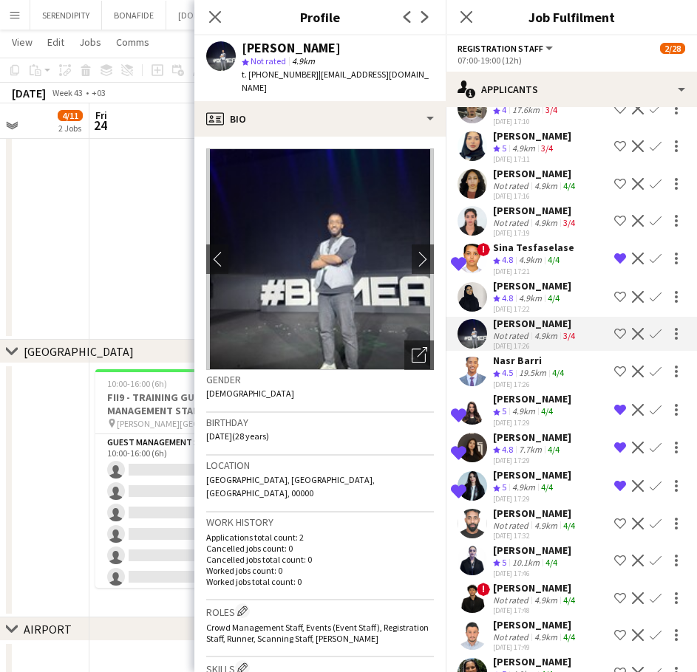
scroll to position [4778, 0]
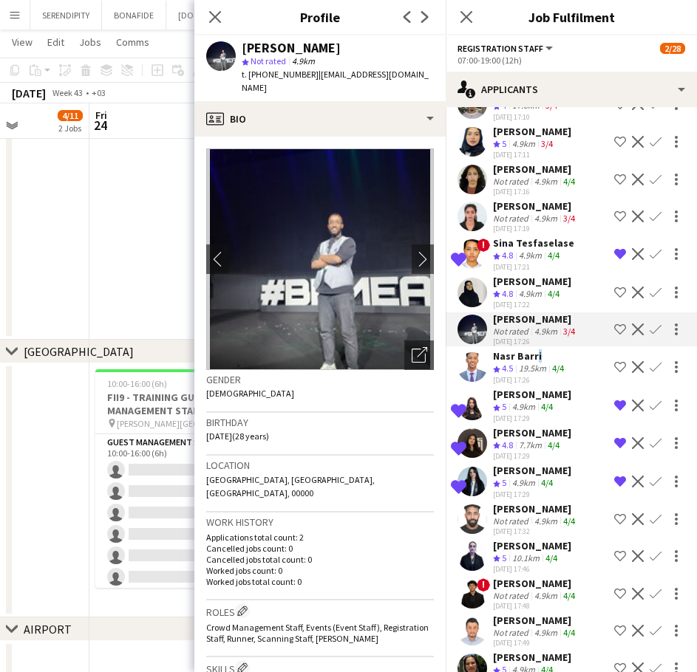
click at [533, 363] on div "Nasr Barri" at bounding box center [530, 355] width 74 height 13
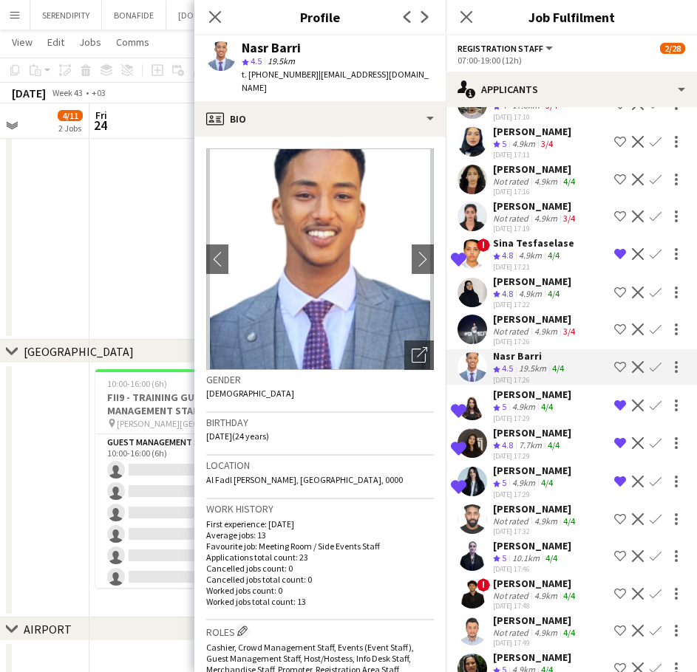
click at [346, 85] on div "[PERSON_NAME] star 4.5 19.5km t. [PHONE_NUMBER] | [EMAIL_ADDRESS][DOMAIN_NAME]" at bounding box center [319, 68] width 251 height 66
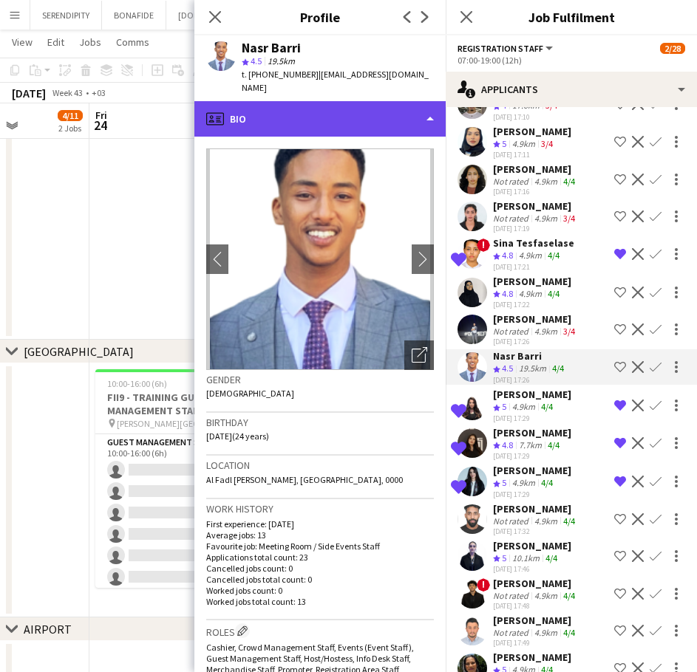
click at [349, 101] on div "profile Bio" at bounding box center [319, 118] width 251 height 35
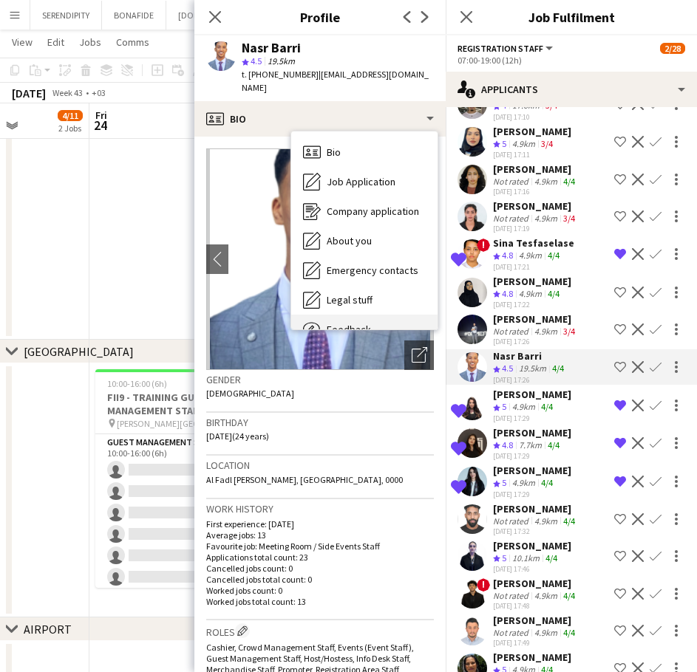
click at [372, 315] on div "Feedback Feedback" at bounding box center [364, 330] width 146 height 30
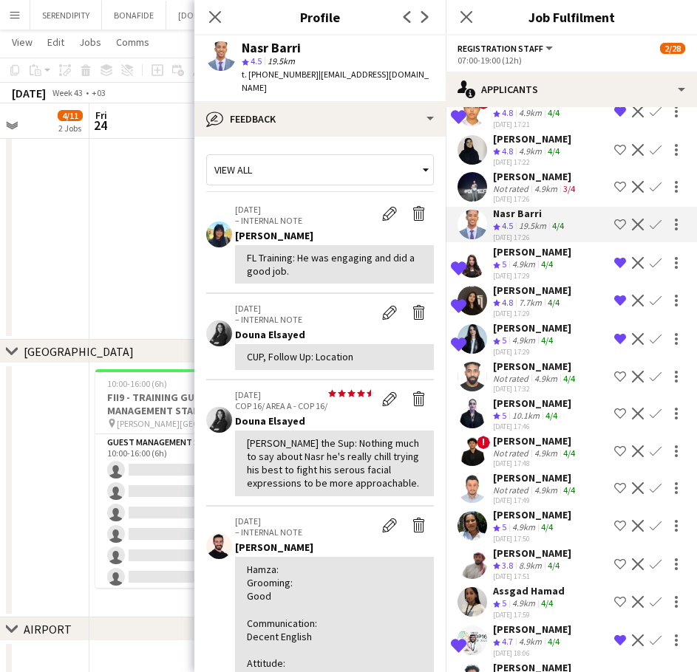
scroll to position [4925, 0]
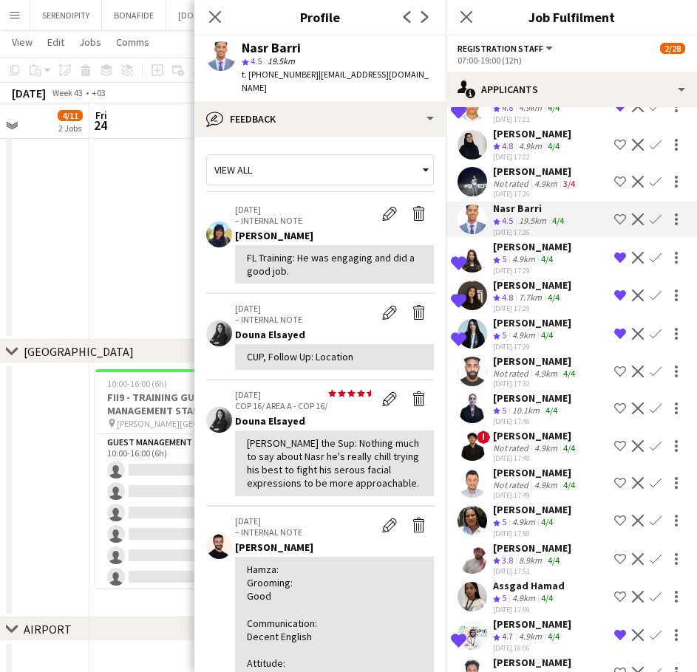
click at [528, 379] on div "Not rated" at bounding box center [512, 373] width 38 height 11
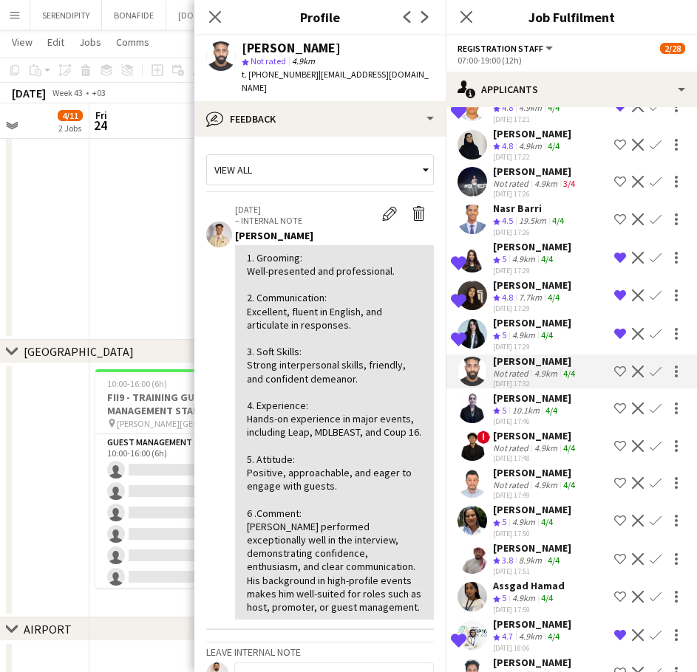
click at [534, 405] on div "[PERSON_NAME]" at bounding box center [532, 398] width 78 height 13
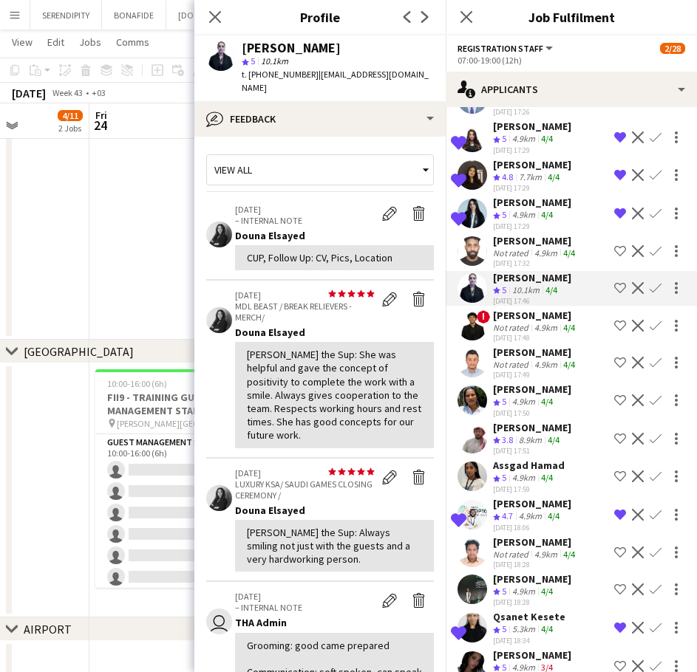
scroll to position [5048, 0]
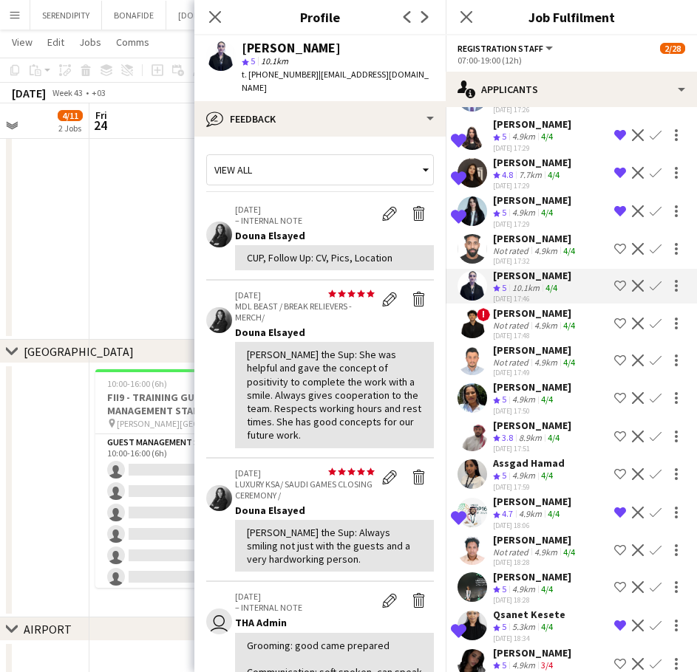
click at [534, 320] on div "[PERSON_NAME]" at bounding box center [535, 313] width 85 height 13
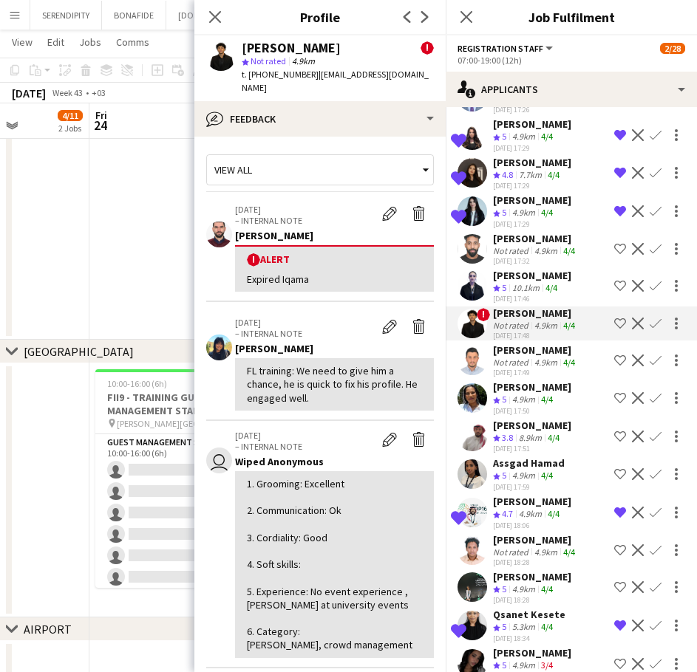
click at [538, 357] on div "[PERSON_NAME]" at bounding box center [535, 350] width 85 height 13
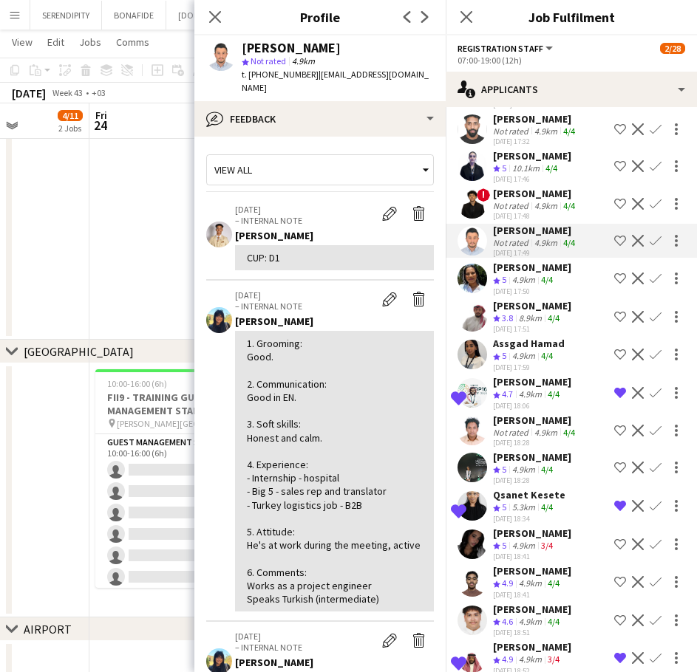
scroll to position [5171, 0]
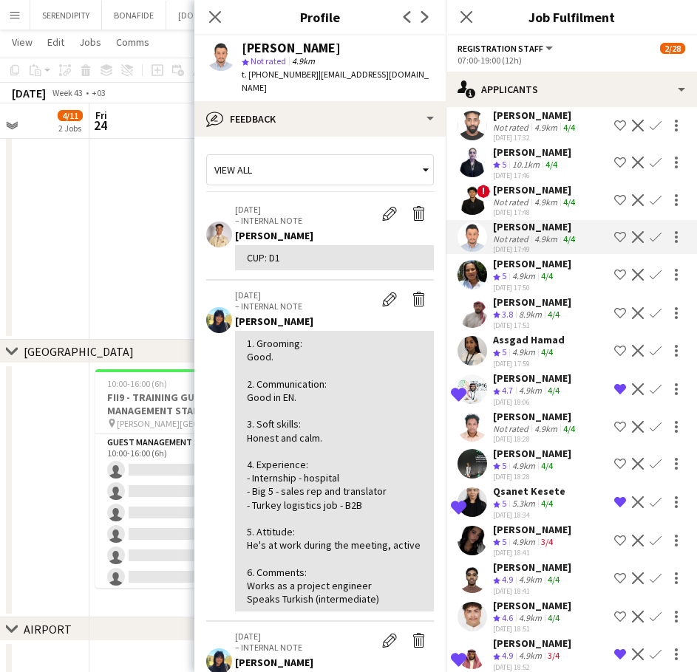
click at [544, 270] on div "[PERSON_NAME]" at bounding box center [532, 263] width 78 height 13
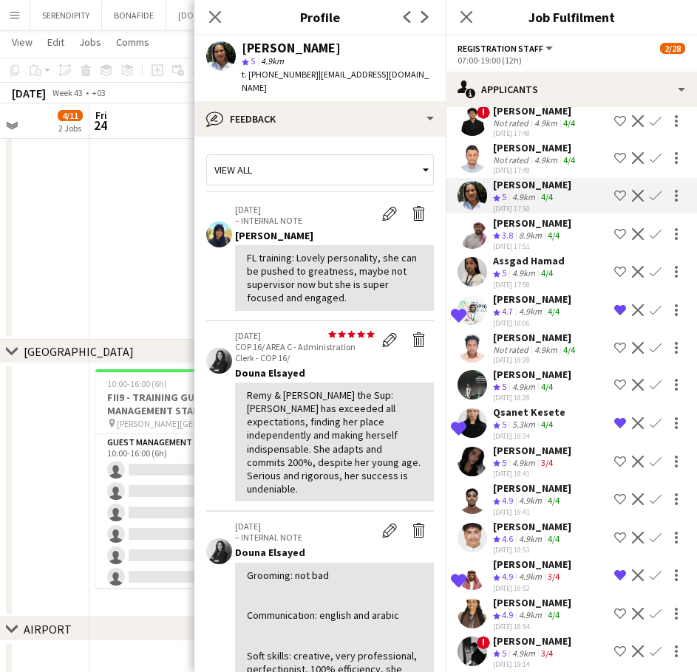
scroll to position [5270, 0]
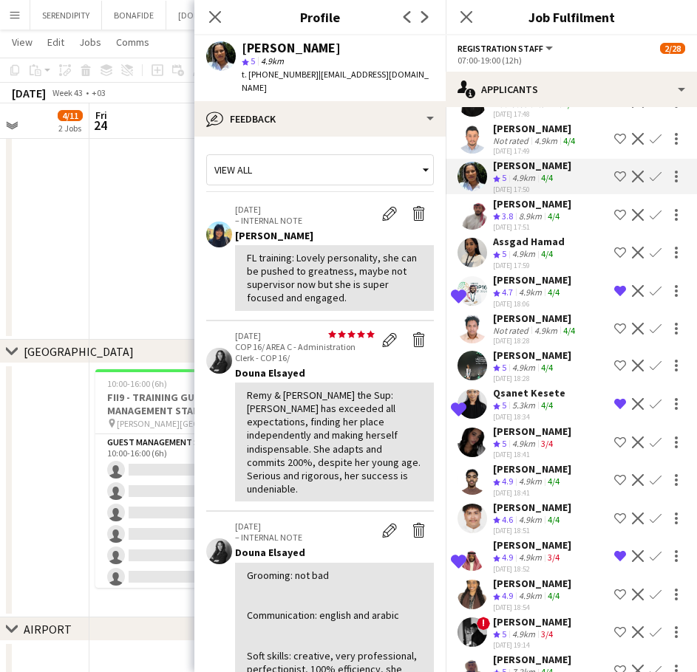
click at [527, 362] on div "[PERSON_NAME]" at bounding box center [532, 355] width 78 height 13
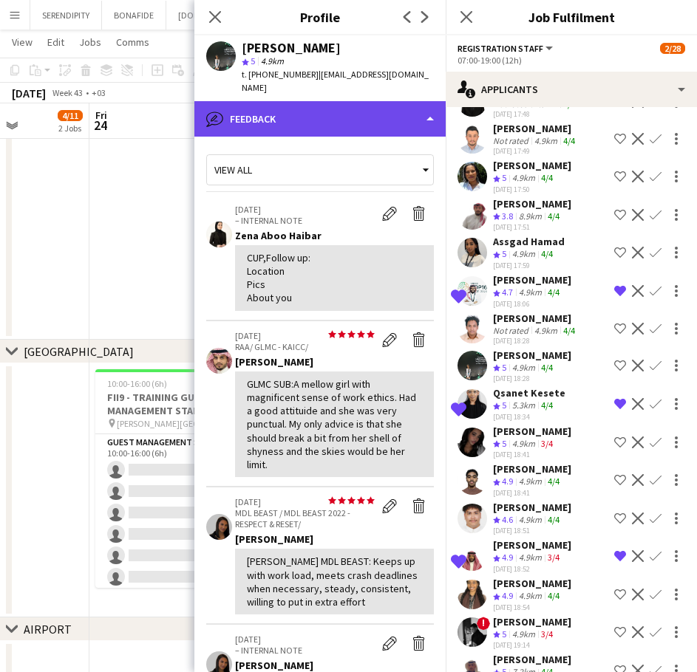
click at [293, 101] on div "bubble-pencil Feedback" at bounding box center [319, 118] width 251 height 35
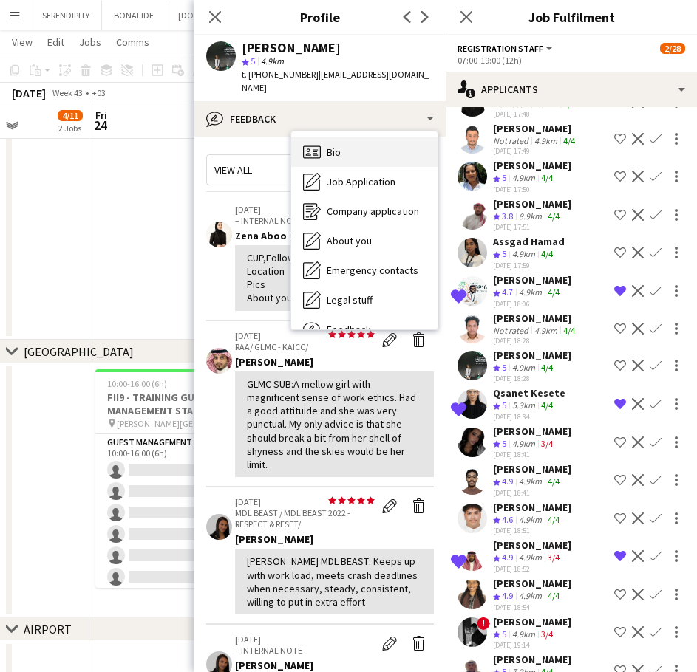
click at [347, 137] on div "Bio Bio" at bounding box center [364, 152] width 146 height 30
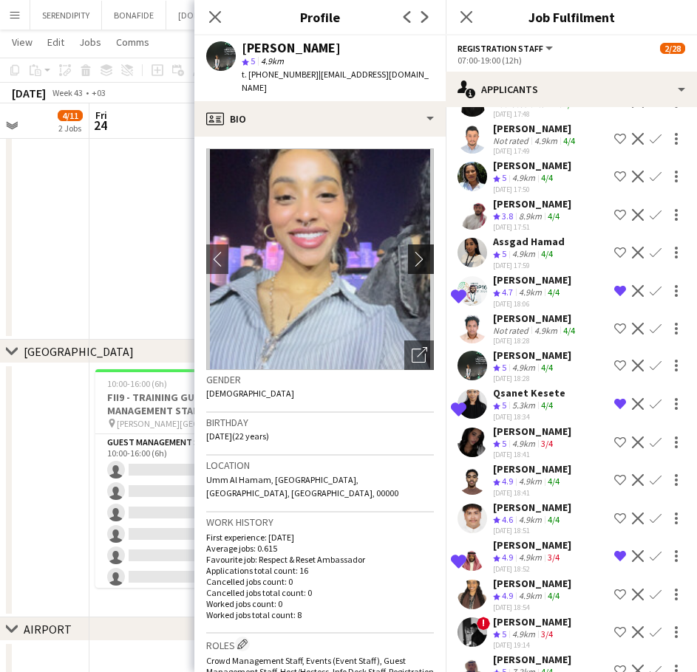
click at [413, 251] on app-icon "chevron-right" at bounding box center [422, 259] width 23 height 16
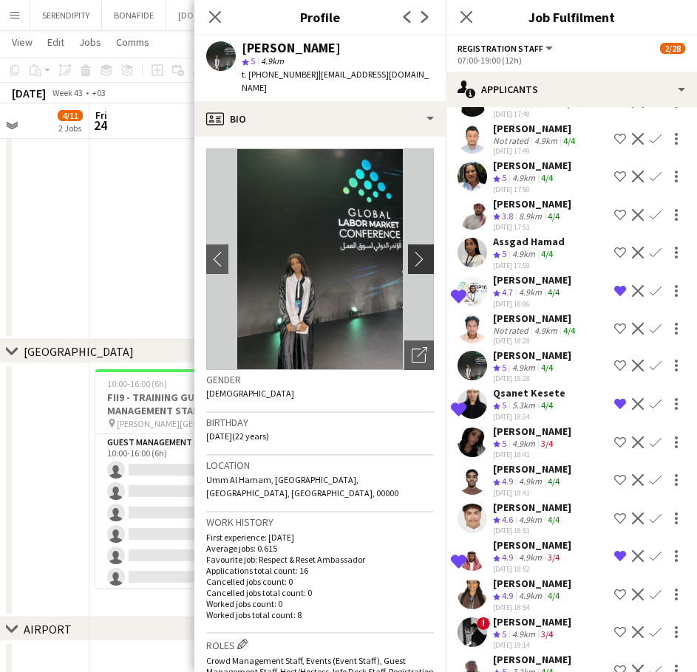
click at [412, 251] on app-icon "chevron-right" at bounding box center [422, 259] width 23 height 16
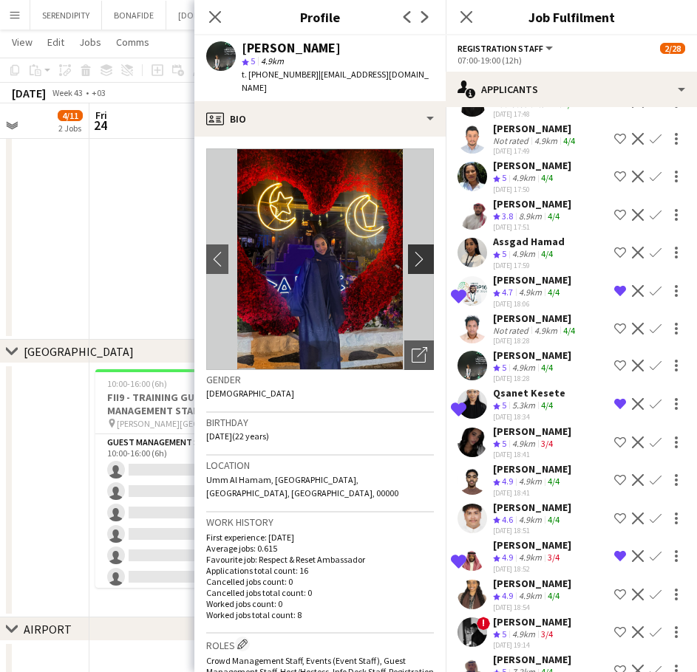
click at [411, 251] on app-icon "chevron-right" at bounding box center [422, 259] width 23 height 16
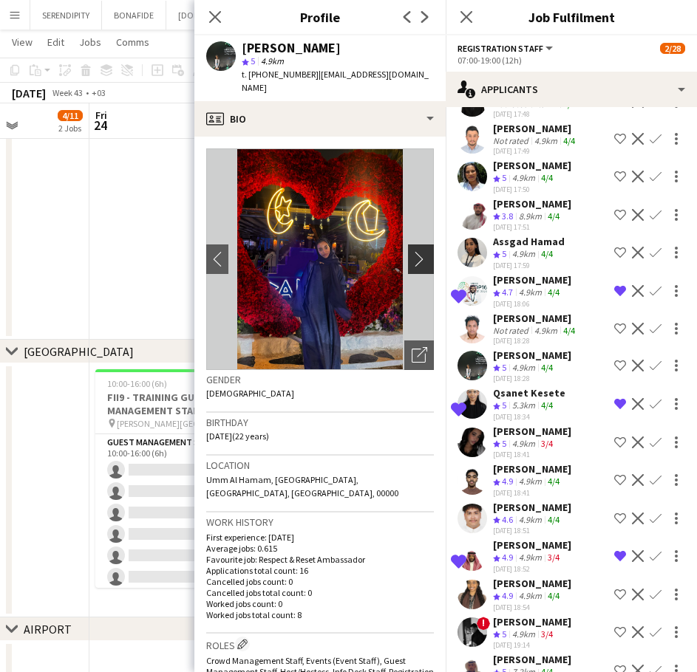
click at [411, 251] on app-icon "chevron-right" at bounding box center [422, 259] width 23 height 16
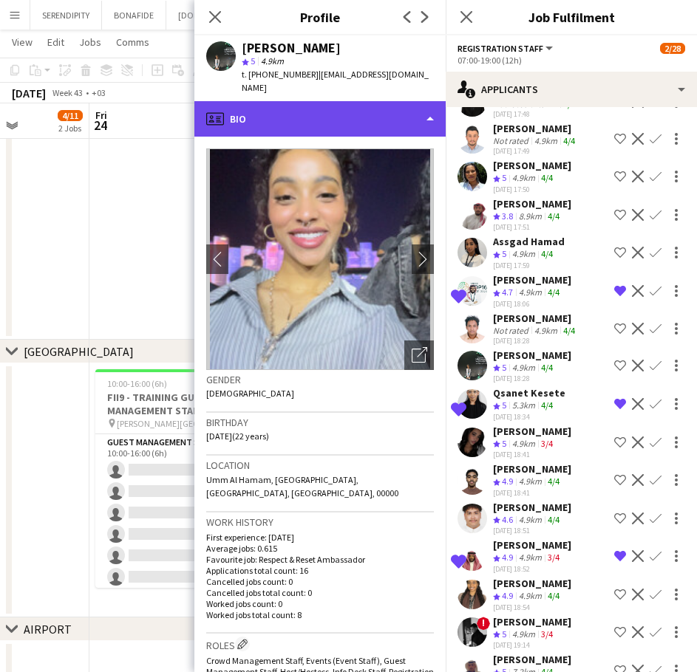
click at [394, 101] on div "profile Bio" at bounding box center [319, 118] width 251 height 35
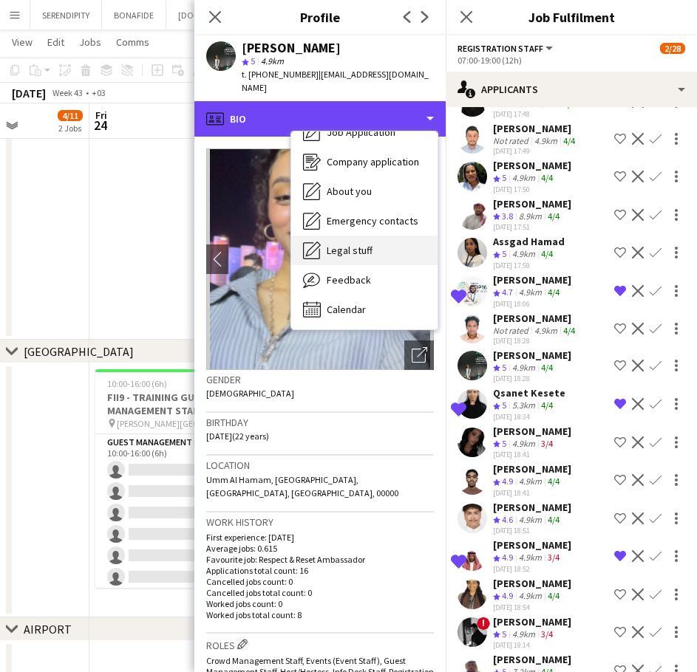
scroll to position [50, 0]
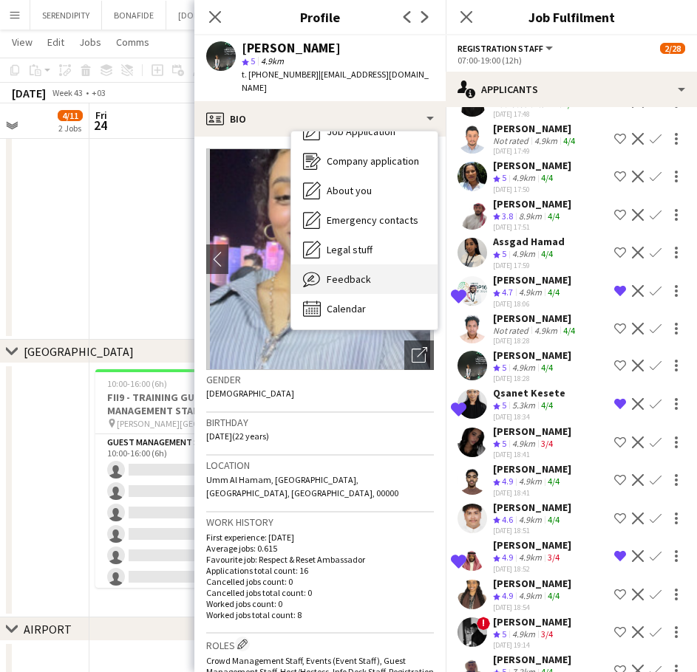
click at [384, 265] on div "Feedback Feedback" at bounding box center [364, 279] width 146 height 30
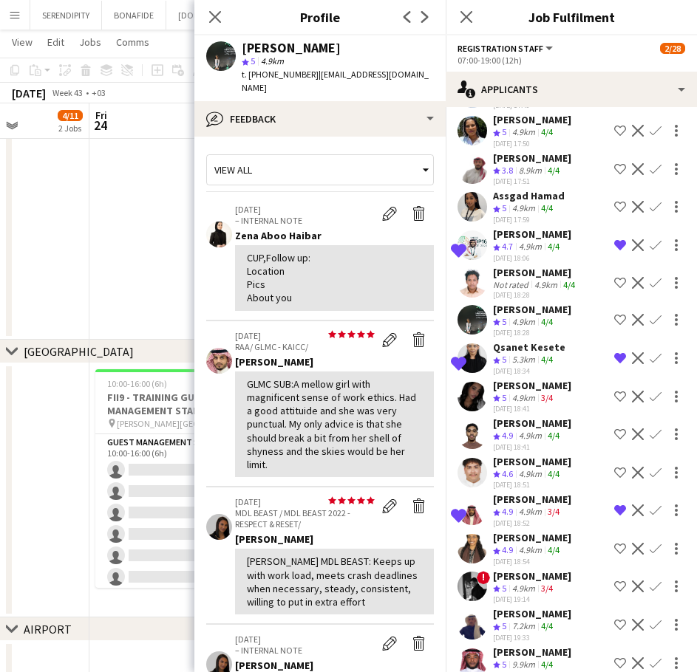
scroll to position [5319, 0]
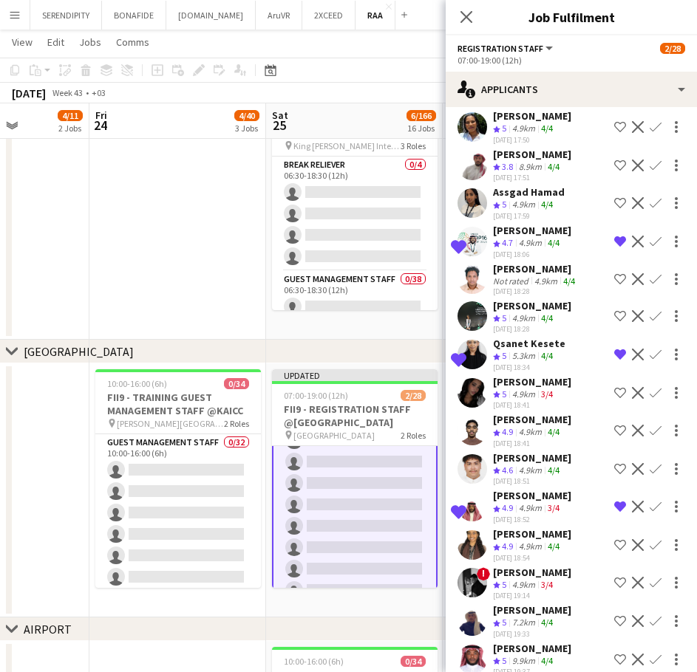
click at [550, 312] on div "[PERSON_NAME]" at bounding box center [532, 305] width 78 height 13
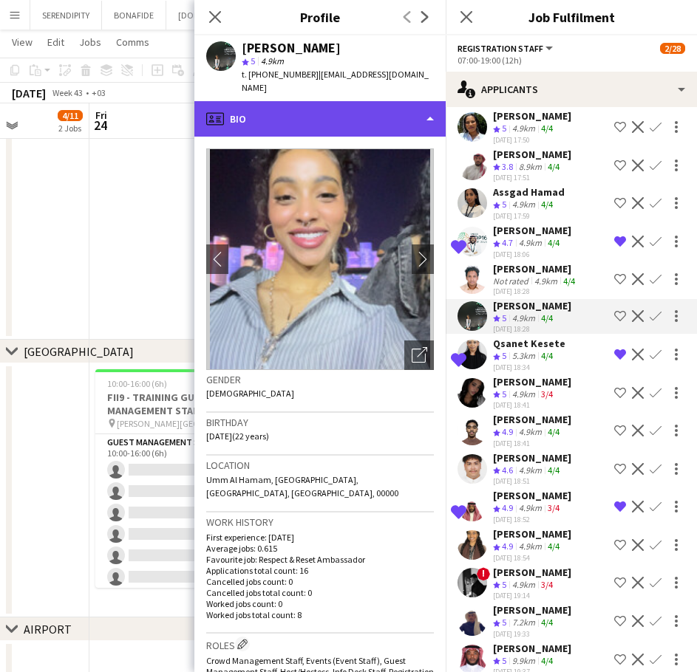
click at [343, 108] on div "profile Bio" at bounding box center [319, 118] width 251 height 35
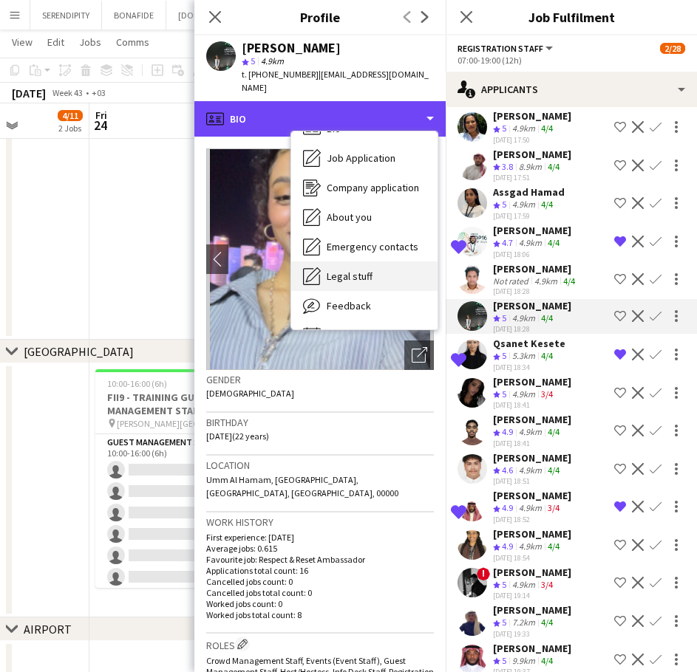
scroll to position [24, 0]
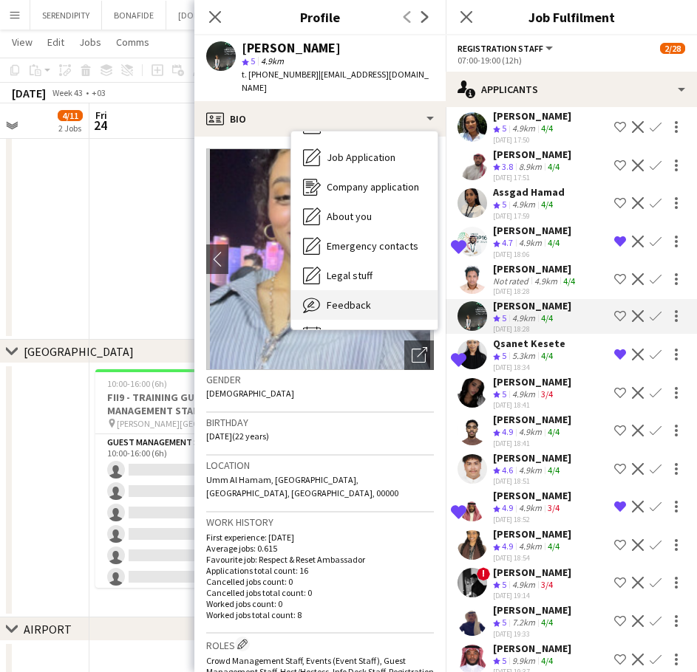
click at [379, 290] on div "Feedback Feedback" at bounding box center [364, 305] width 146 height 30
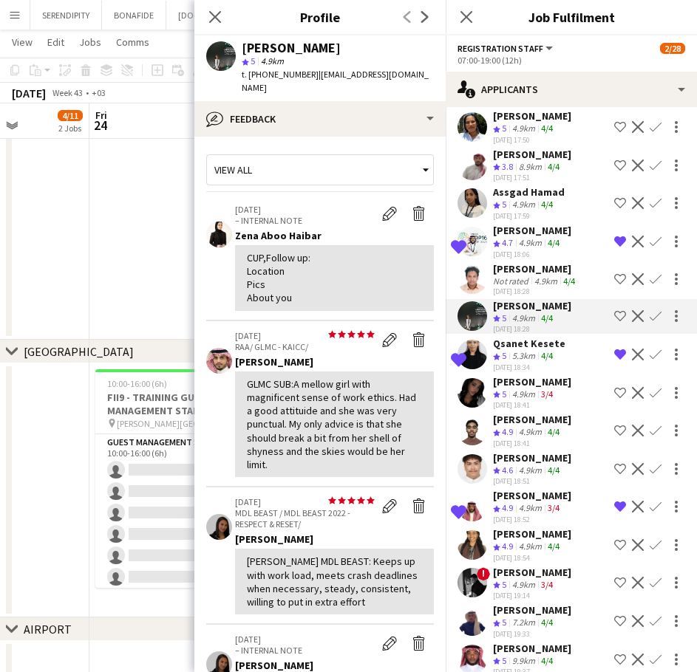
click at [546, 389] on div "[PERSON_NAME]" at bounding box center [532, 381] width 78 height 13
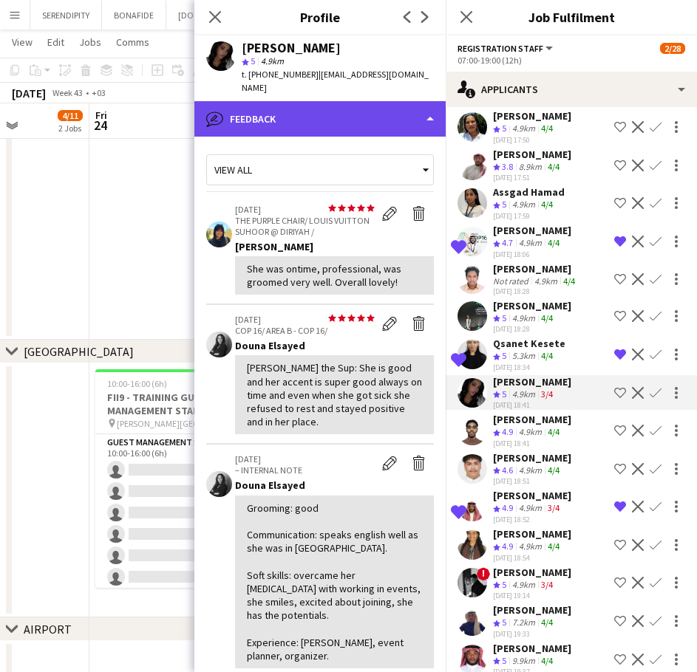
click at [372, 107] on div "bubble-pencil Feedback" at bounding box center [319, 118] width 251 height 35
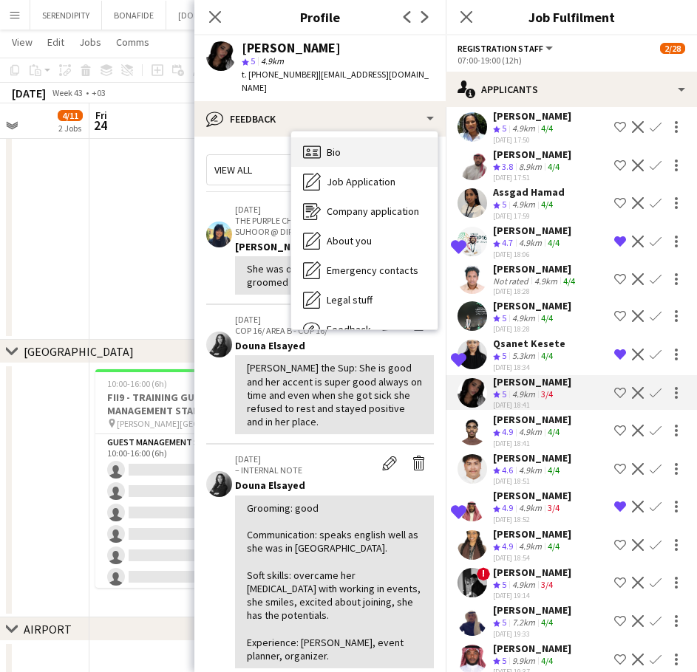
click at [382, 147] on div "Bio Bio" at bounding box center [364, 152] width 146 height 30
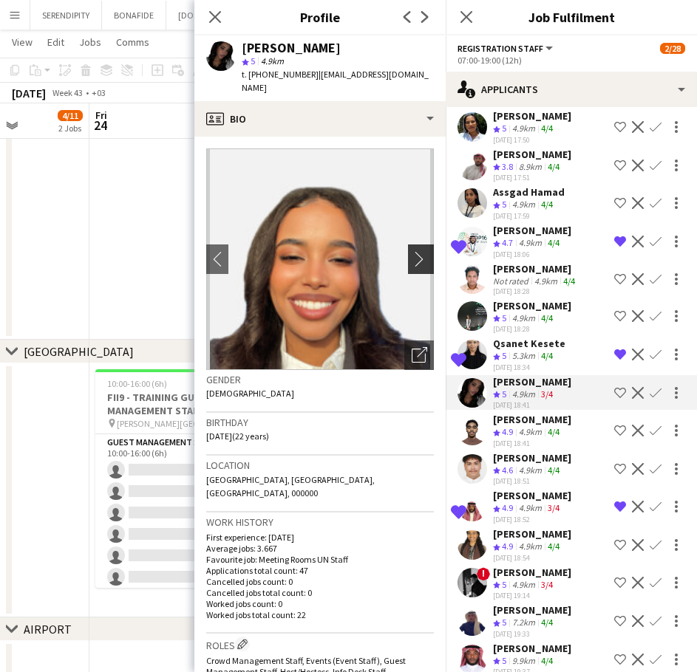
click at [419, 258] on app-icon "chevron-right" at bounding box center [422, 259] width 23 height 16
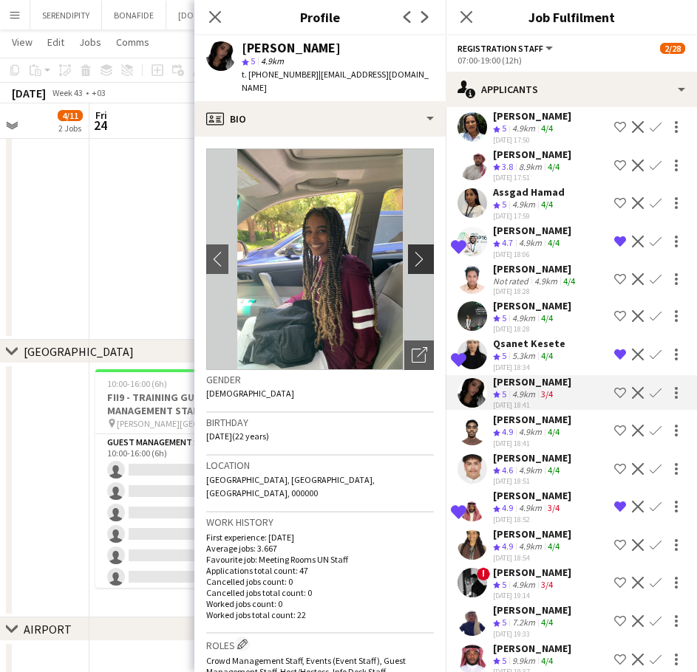
click at [412, 255] on app-icon "chevron-right" at bounding box center [422, 259] width 23 height 16
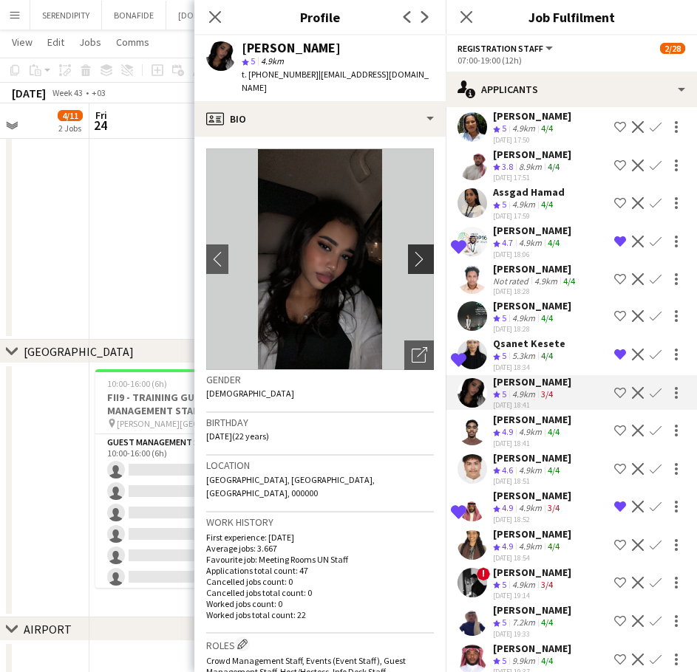
click at [412, 255] on app-icon "chevron-right" at bounding box center [422, 259] width 23 height 16
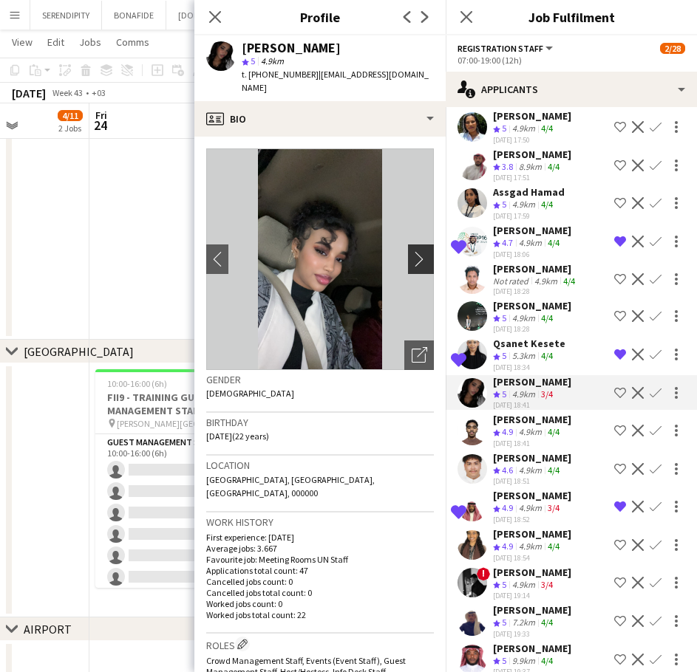
click at [412, 255] on app-icon "chevron-right" at bounding box center [422, 259] width 23 height 16
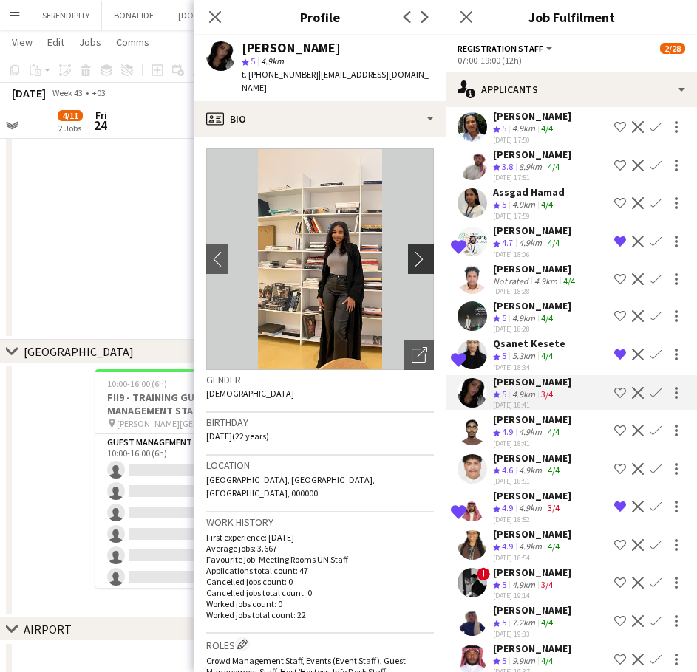
click at [412, 255] on app-icon "chevron-right" at bounding box center [422, 259] width 23 height 16
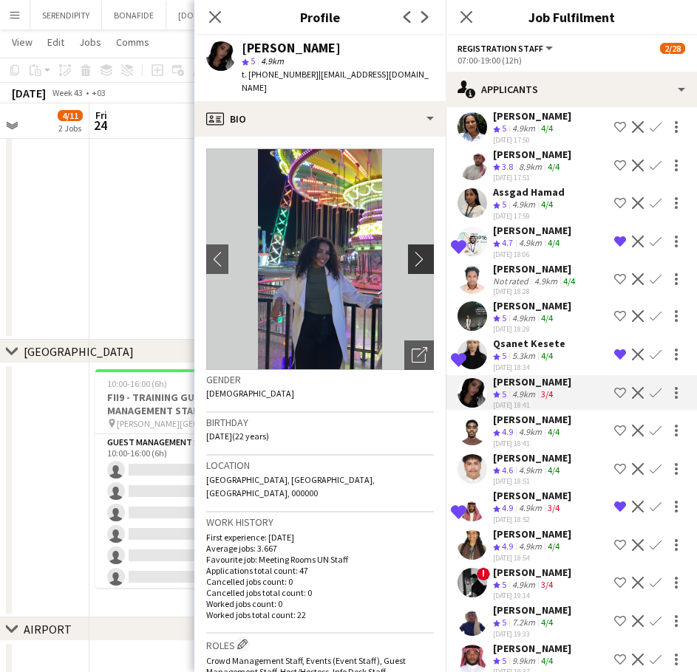
click at [412, 255] on app-icon "chevron-right" at bounding box center [422, 259] width 23 height 16
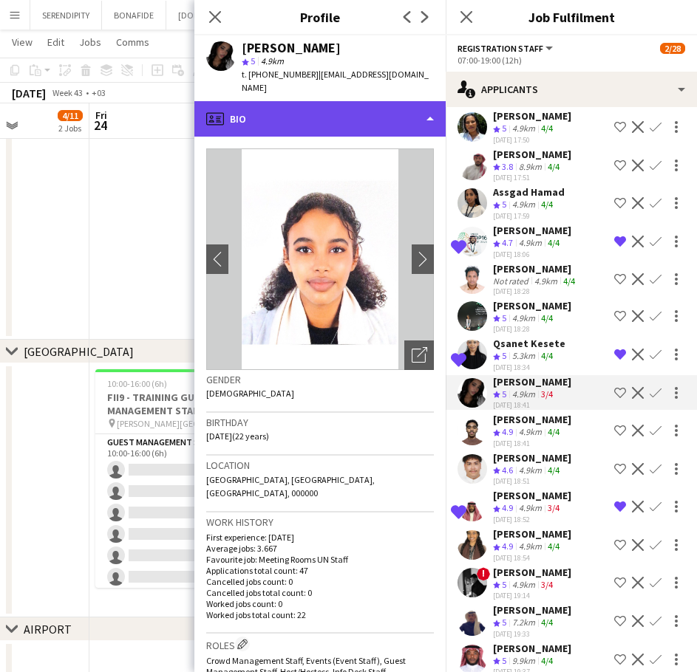
click at [390, 109] on div "profile Bio" at bounding box center [319, 118] width 251 height 35
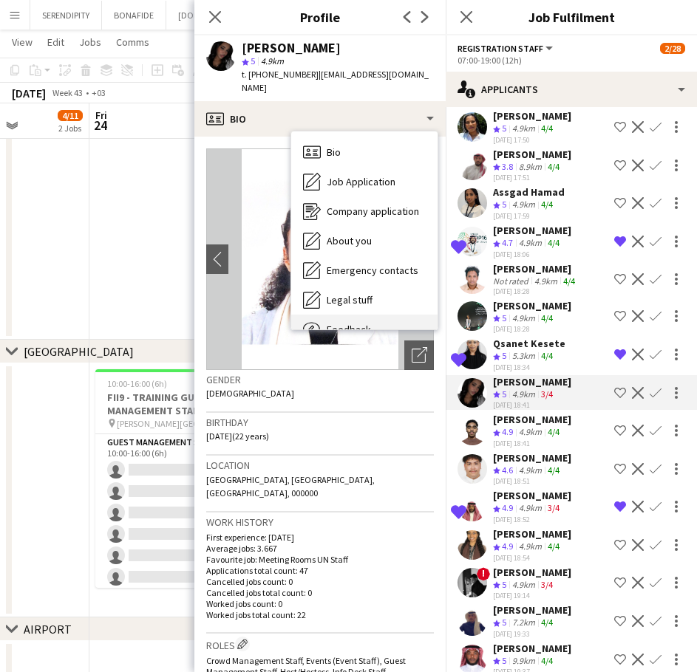
click at [378, 317] on div "Feedback Feedback" at bounding box center [364, 330] width 146 height 30
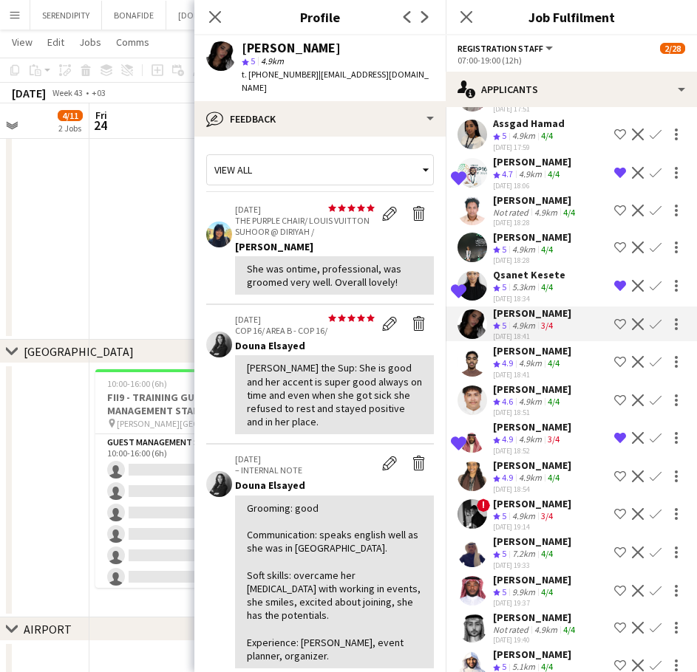
scroll to position [5393, 0]
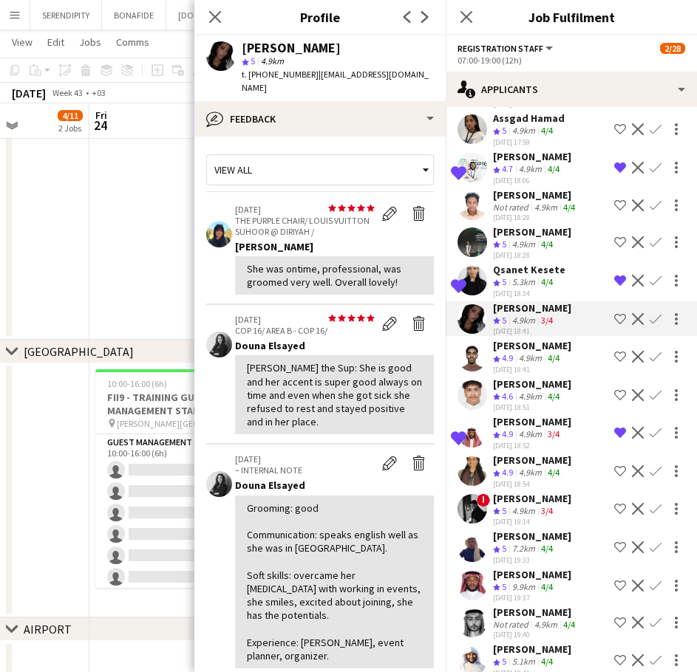
click at [527, 365] on div "4.9km" at bounding box center [530, 358] width 29 height 13
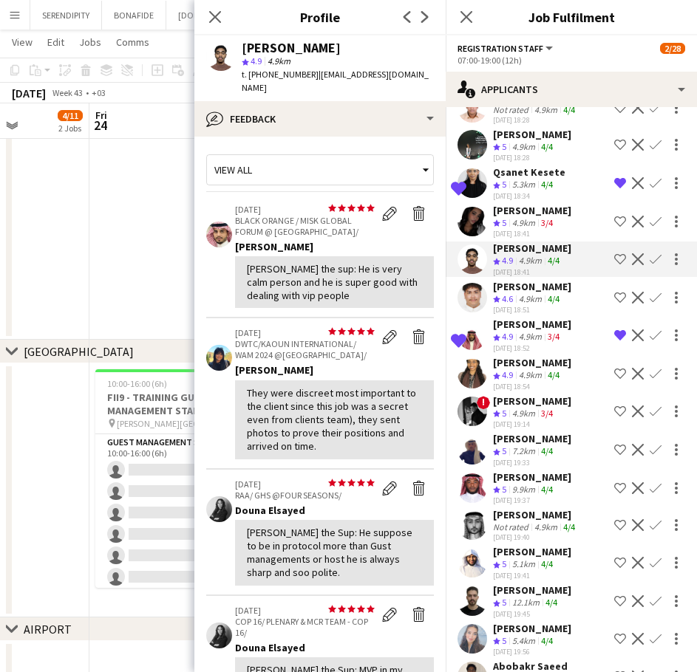
scroll to position [5491, 0]
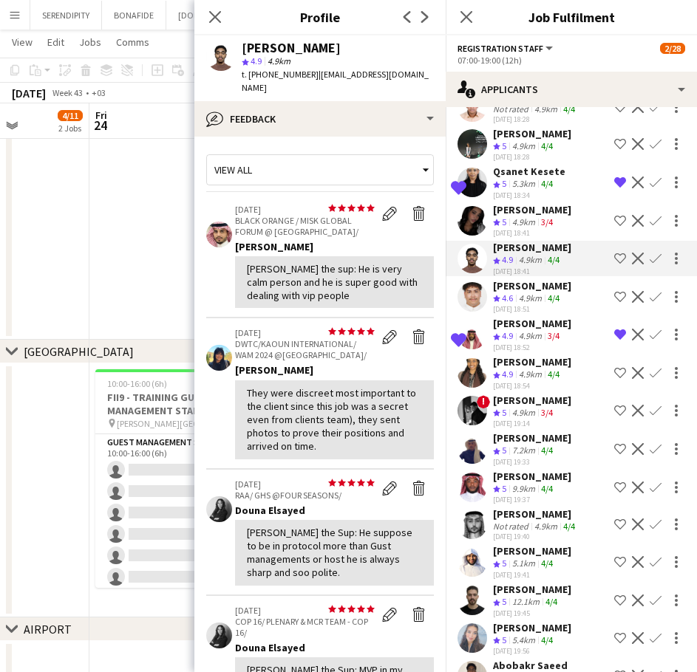
click at [527, 305] on div "4.9km" at bounding box center [530, 299] width 29 height 13
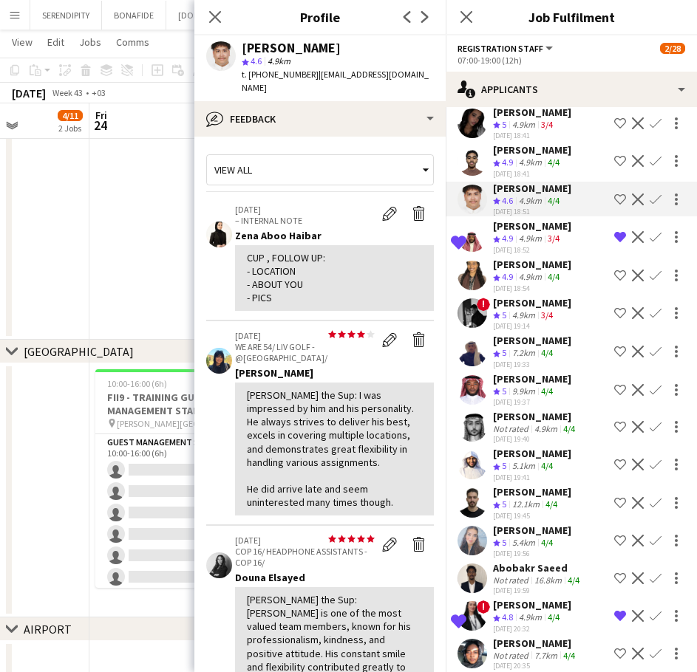
scroll to position [5615, 0]
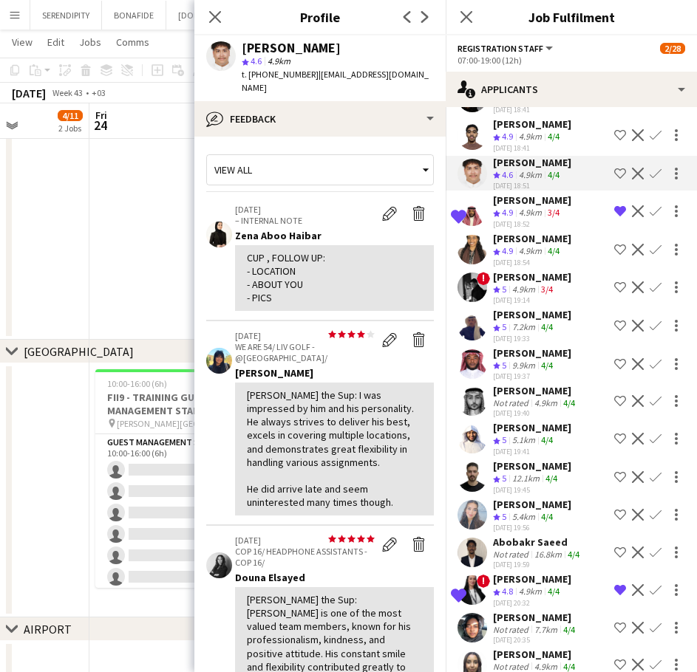
click at [524, 284] on div "[PERSON_NAME]" at bounding box center [532, 276] width 78 height 13
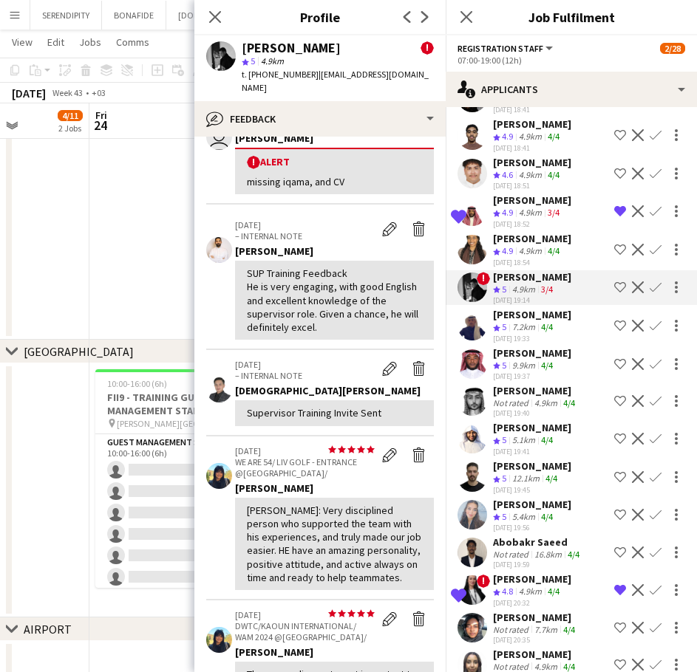
scroll to position [98, 0]
click at [614, 293] on app-icon "Shortlist crew" at bounding box center [620, 287] width 12 height 12
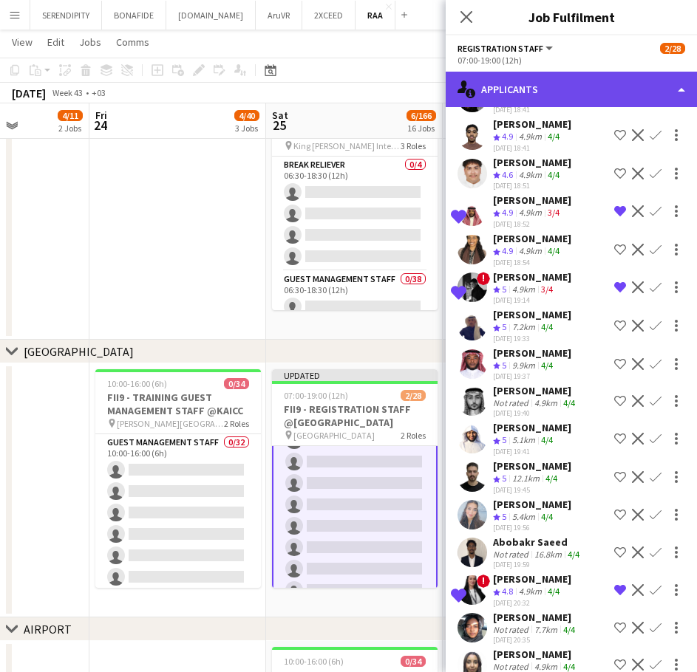
click at [586, 91] on div "single-neutral-actions-information Applicants" at bounding box center [570, 89] width 251 height 35
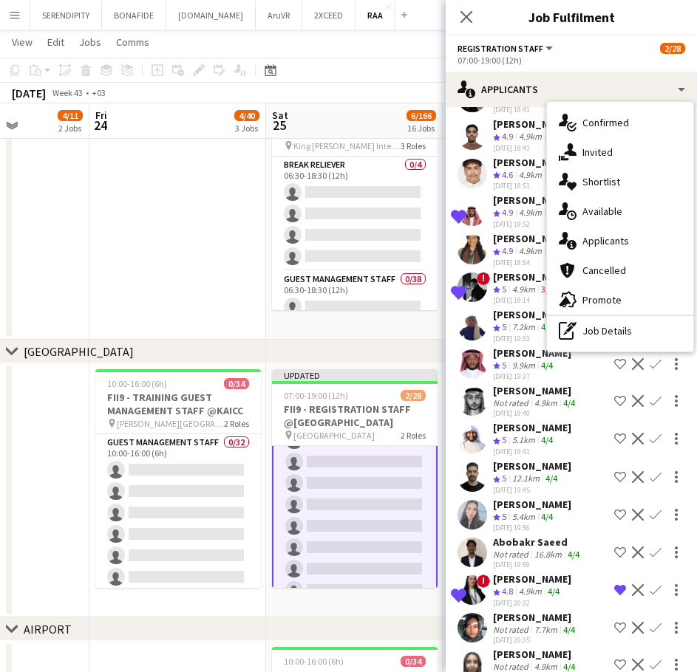
click at [628, 177] on div "single-neutral-actions-heart Shortlist" at bounding box center [620, 182] width 146 height 30
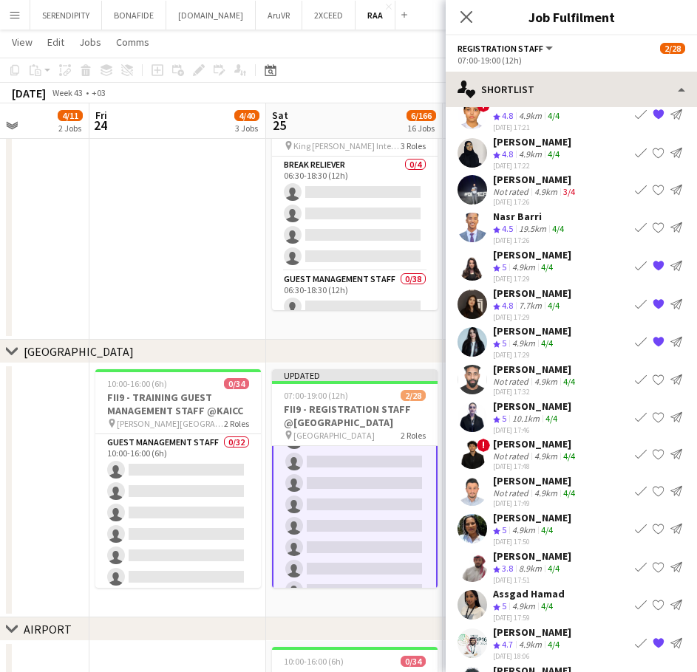
scroll to position [4891, 0]
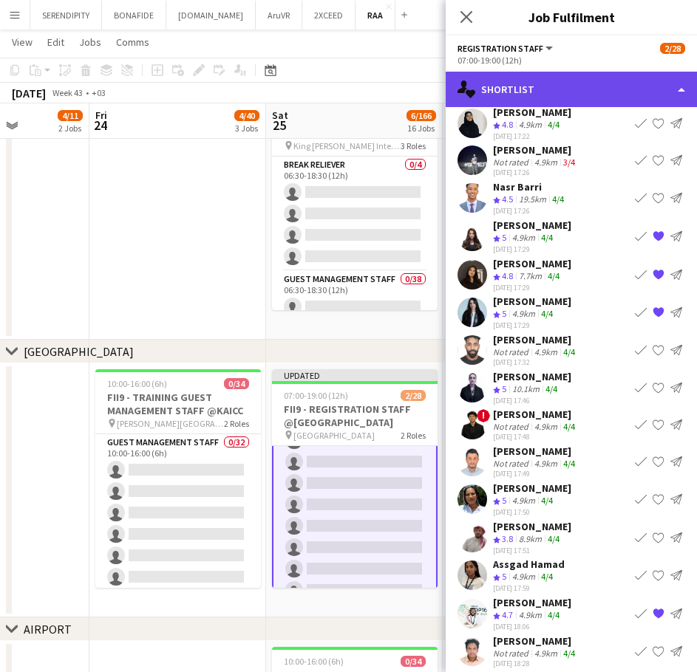
click at [620, 90] on div "single-neutral-actions-heart Shortlist" at bounding box center [570, 89] width 251 height 35
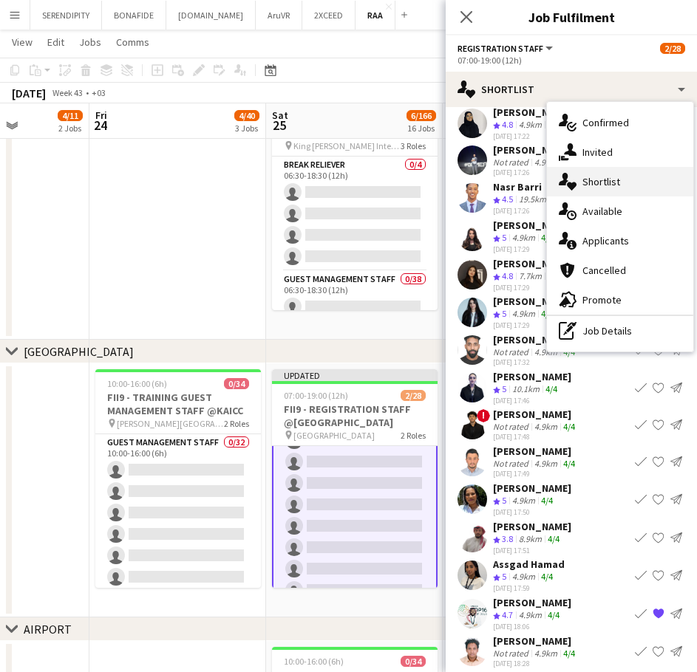
click at [625, 183] on div "single-neutral-actions-heart Shortlist" at bounding box center [620, 182] width 146 height 30
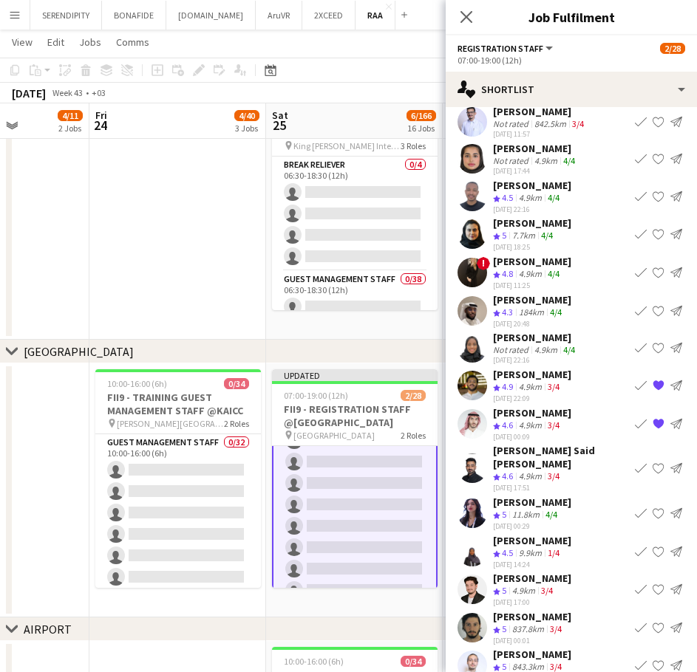
scroll to position [8216, 0]
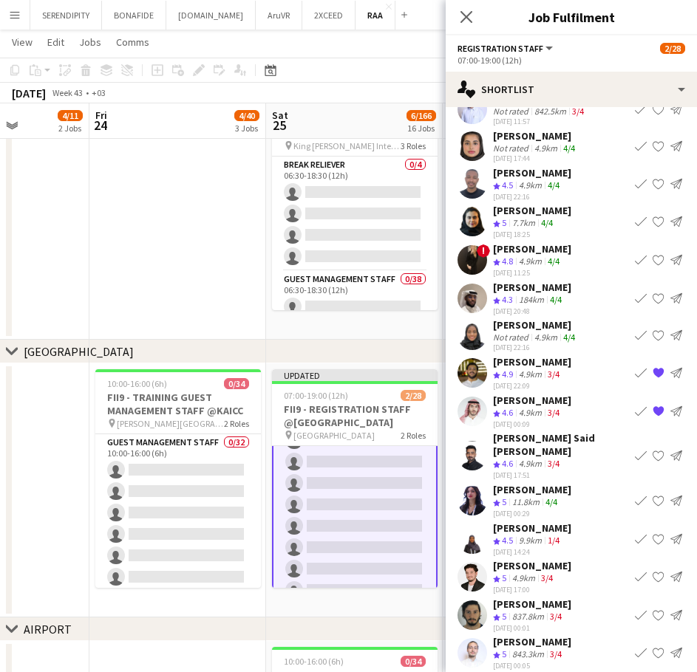
click at [471, 419] on app-user-avatar at bounding box center [472, 412] width 30 height 30
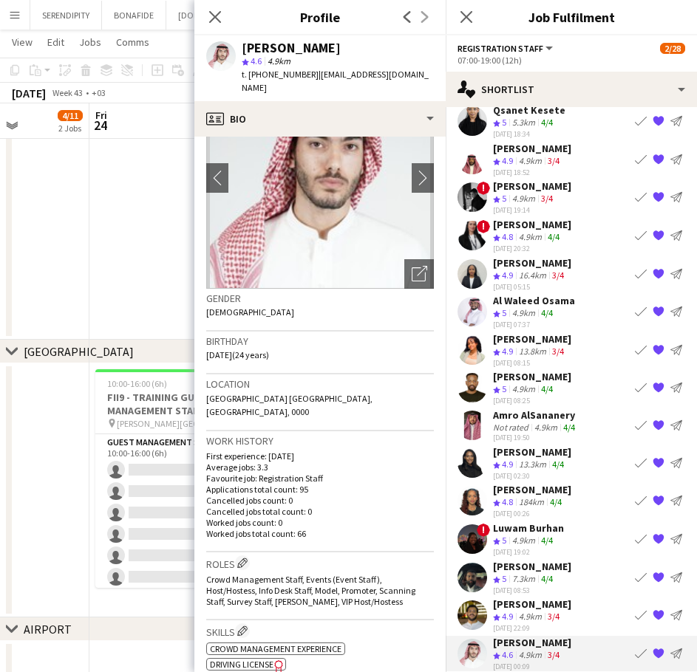
scroll to position [74, 0]
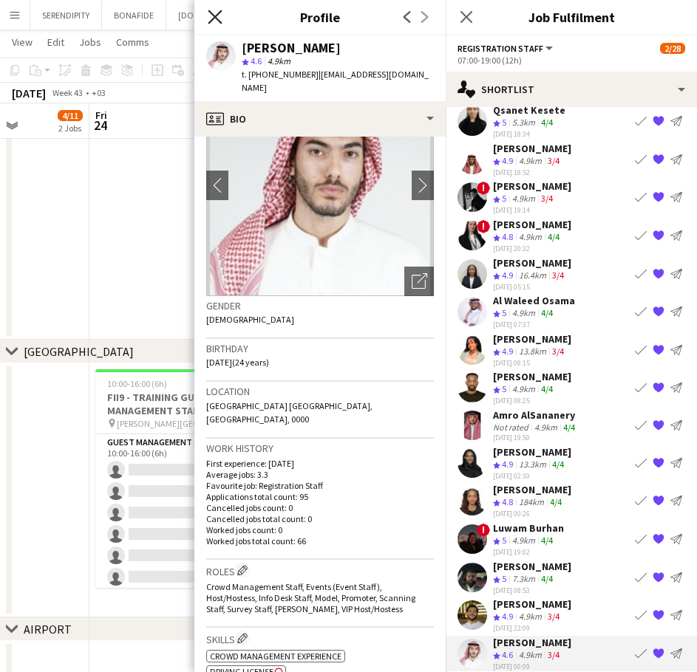
click at [214, 11] on icon "Close pop-in" at bounding box center [215, 17] width 14 height 14
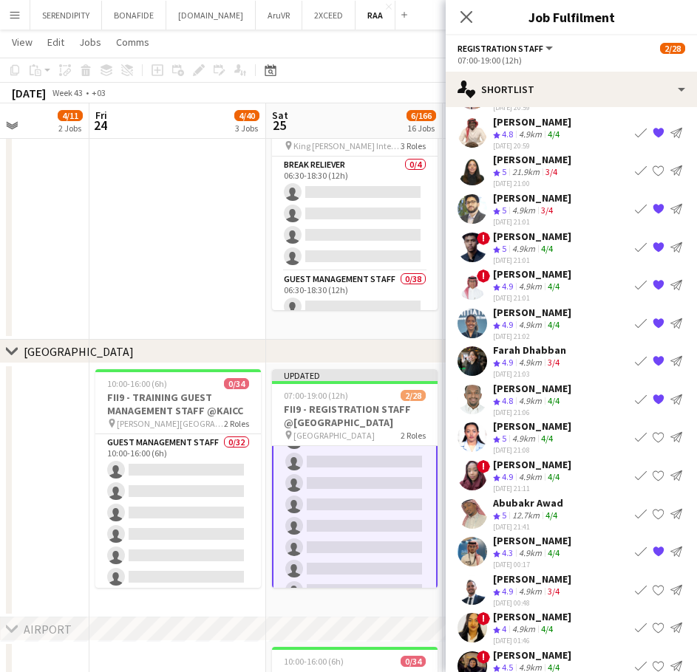
scroll to position [0, 0]
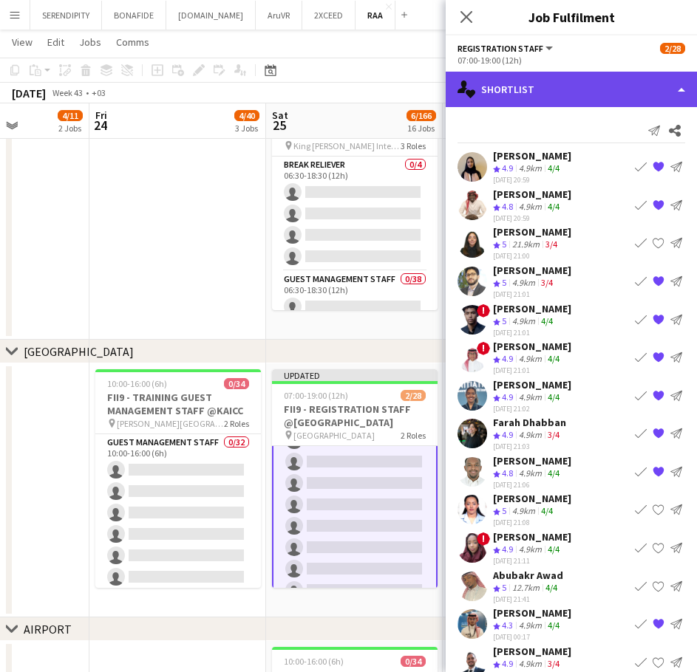
click at [534, 91] on div "single-neutral-actions-heart Shortlist" at bounding box center [570, 89] width 251 height 35
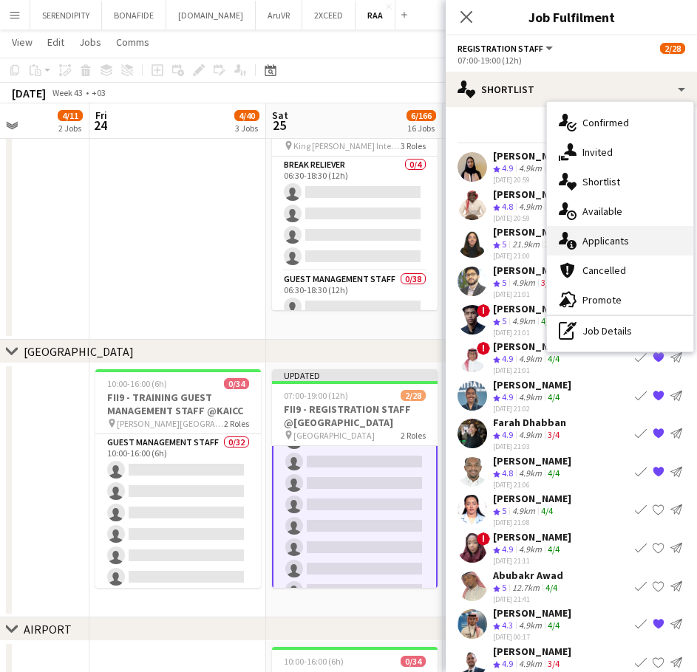
click at [632, 239] on div "single-neutral-actions-information Applicants" at bounding box center [620, 241] width 146 height 30
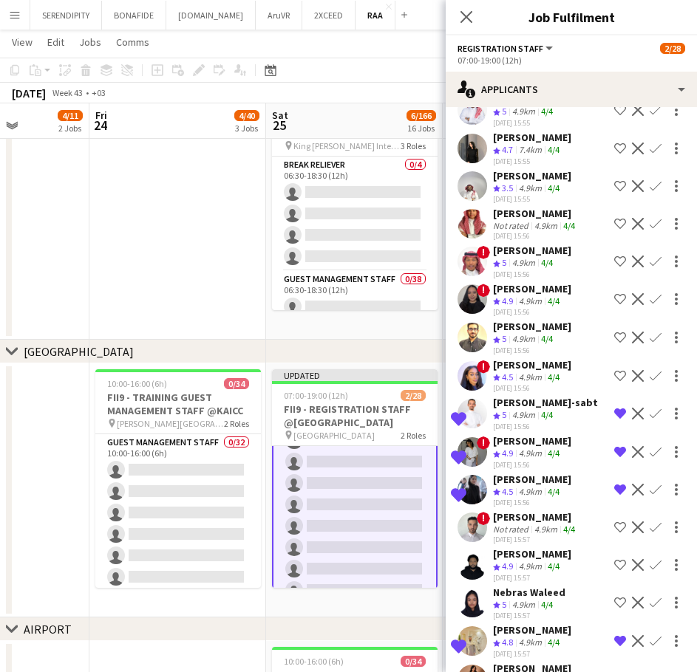
scroll to position [862, 0]
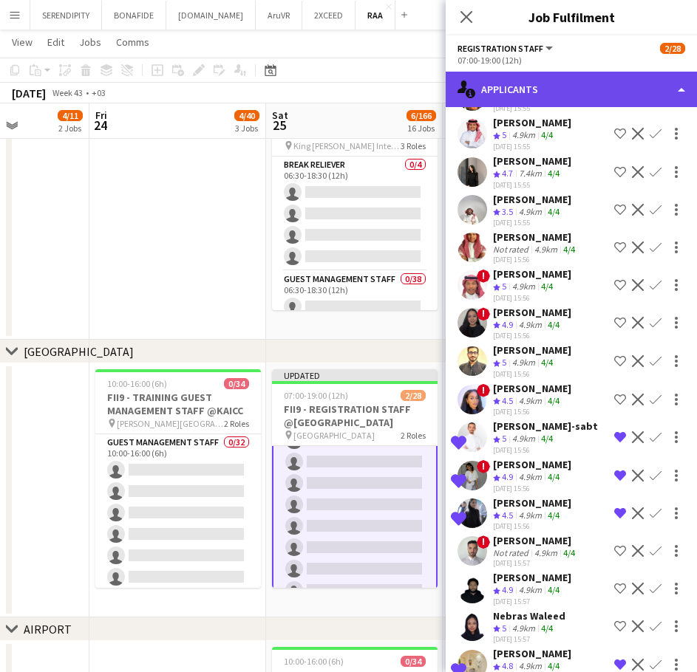
click at [652, 80] on div "single-neutral-actions-information Applicants" at bounding box center [570, 89] width 251 height 35
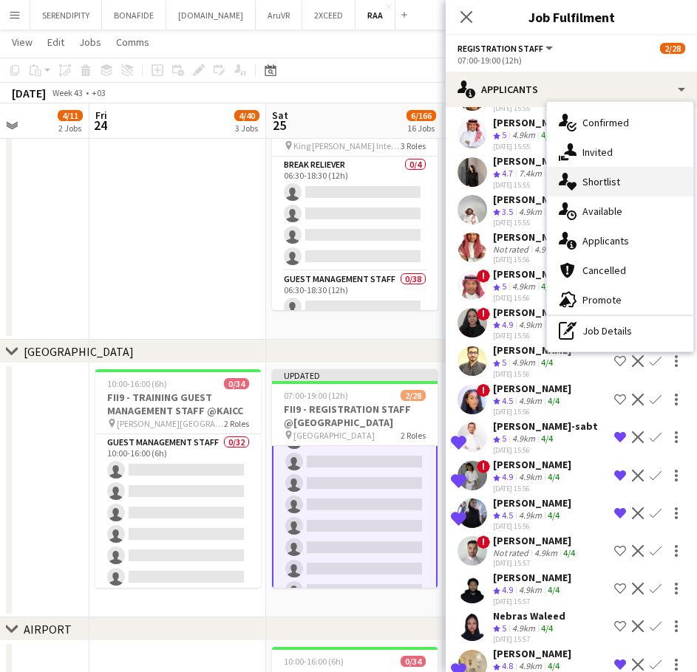
click at [637, 187] on div "single-neutral-actions-heart Shortlist" at bounding box center [620, 182] width 146 height 30
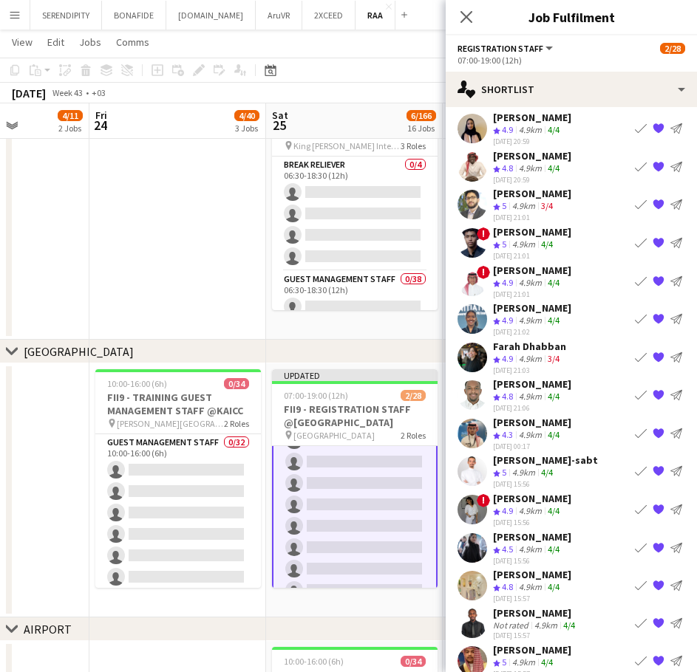
scroll to position [0, 0]
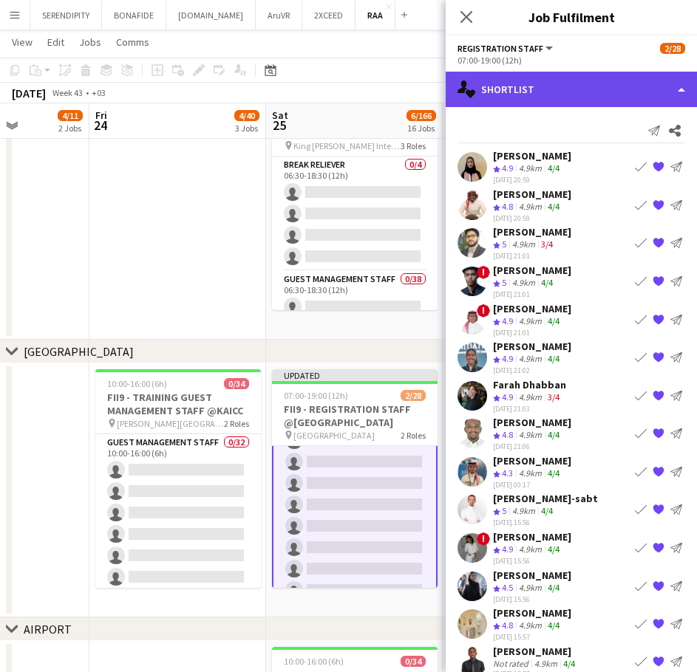
click at [607, 92] on div "single-neutral-actions-heart Shortlist" at bounding box center [570, 89] width 251 height 35
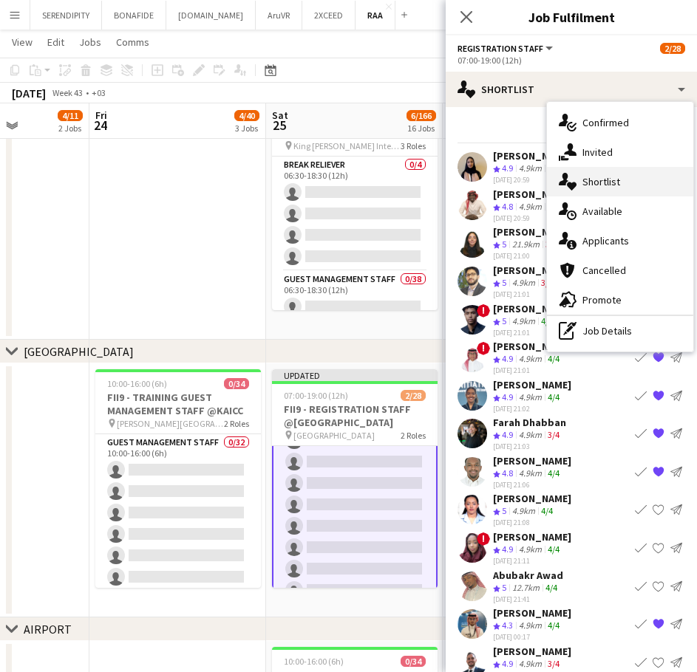
click at [627, 175] on div "single-neutral-actions-heart Shortlist" at bounding box center [620, 182] width 146 height 30
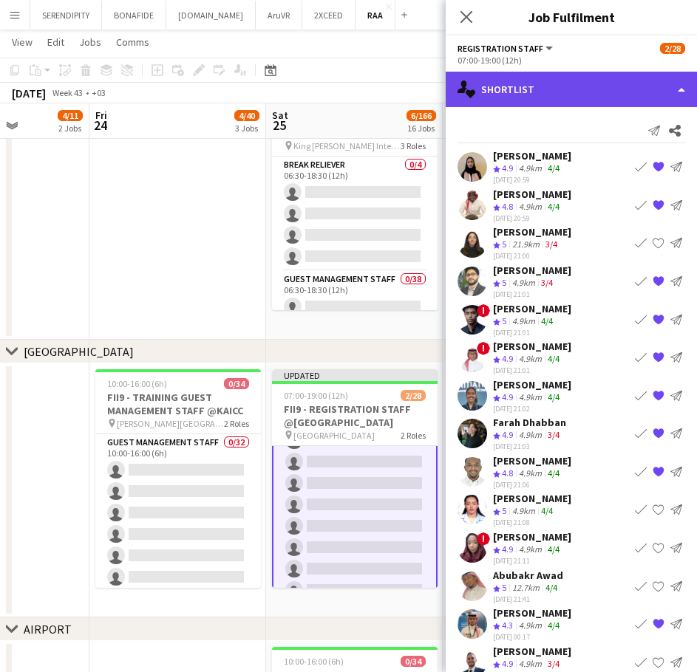
click at [573, 92] on div "single-neutral-actions-heart Shortlist" at bounding box center [570, 89] width 251 height 35
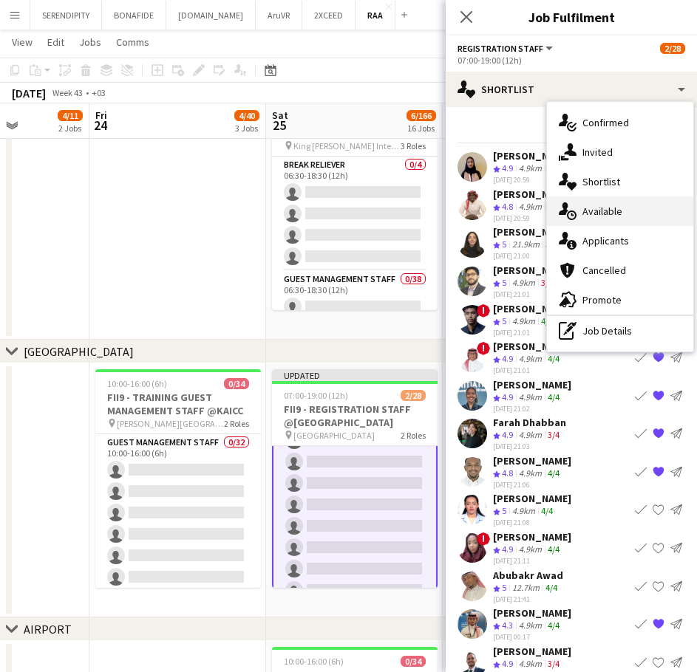
click at [629, 216] on div "single-neutral-actions-upload Available" at bounding box center [620, 212] width 146 height 30
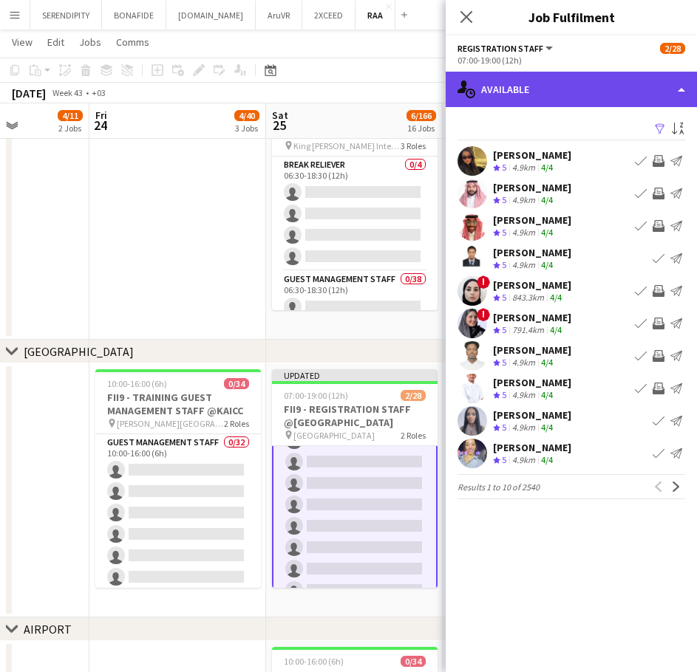
click at [578, 87] on div "single-neutral-actions-upload Available" at bounding box center [570, 89] width 251 height 35
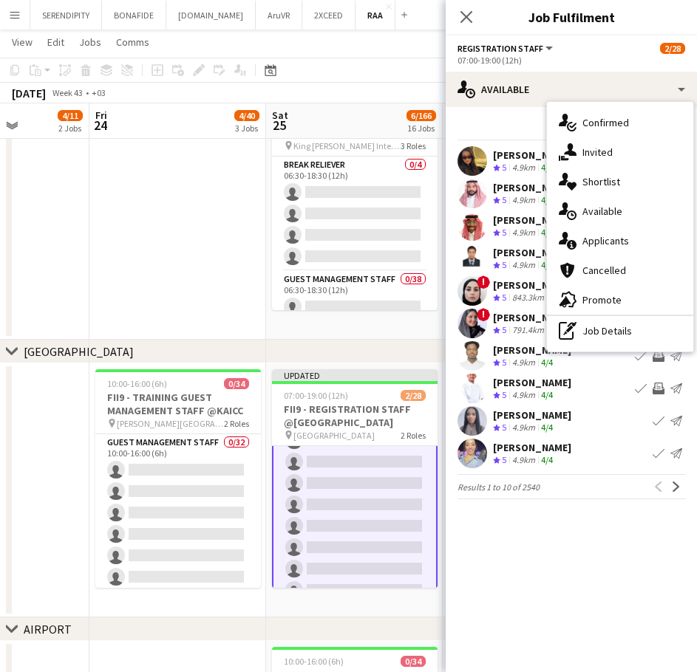
click at [630, 238] on div "single-neutral-actions-information Applicants" at bounding box center [620, 241] width 146 height 30
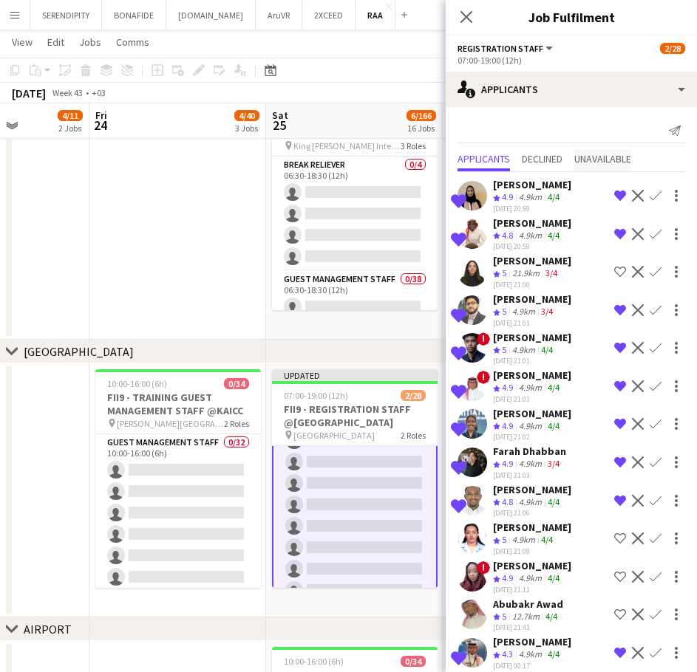
click at [611, 157] on span "Unavailable" at bounding box center [602, 159] width 57 height 10
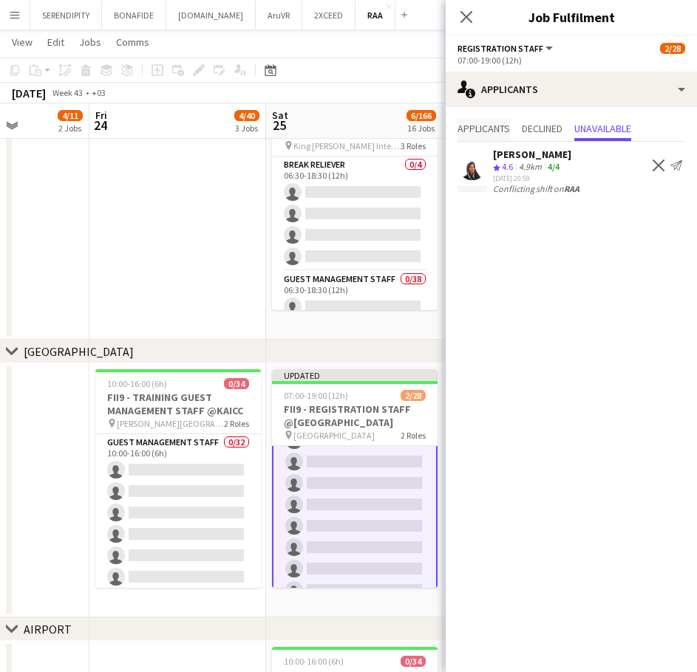
click at [487, 131] on span "Applicants" at bounding box center [483, 128] width 52 height 10
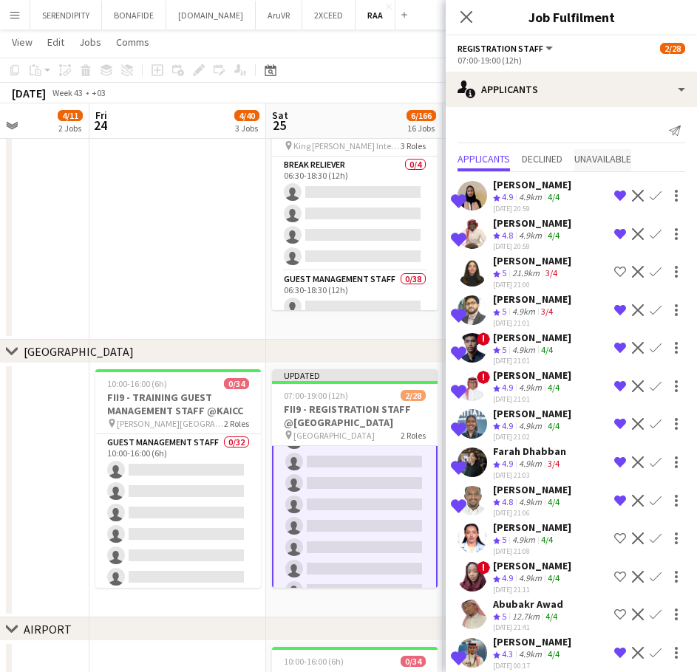
click at [604, 154] on span "Unavailable" at bounding box center [602, 159] width 57 height 10
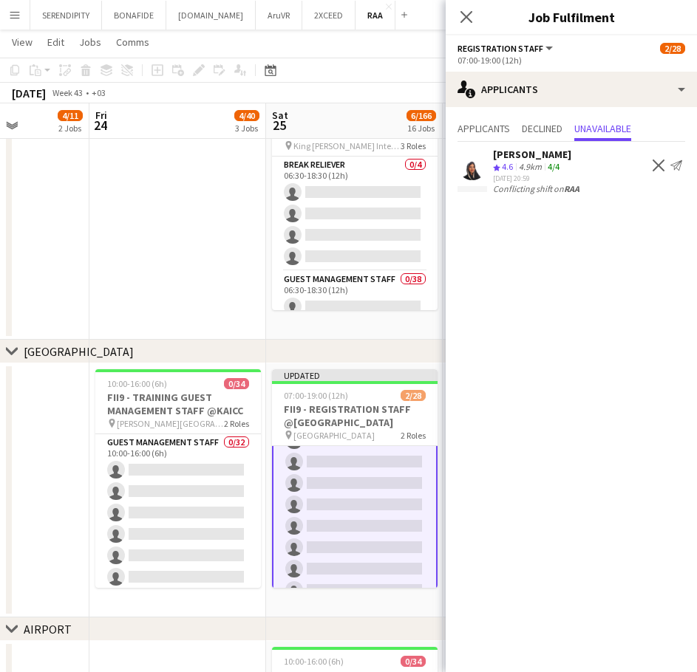
click at [470, 163] on app-user-avatar at bounding box center [472, 166] width 30 height 30
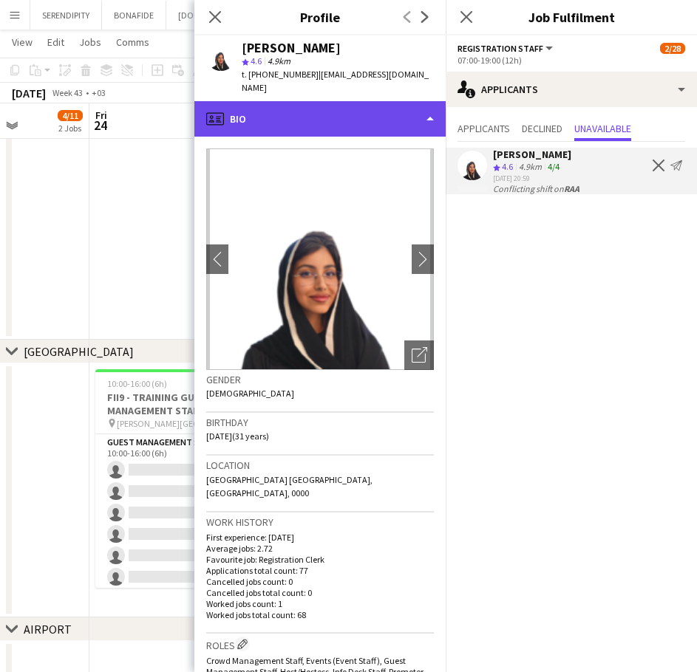
click at [354, 108] on div "profile Bio" at bounding box center [319, 118] width 251 height 35
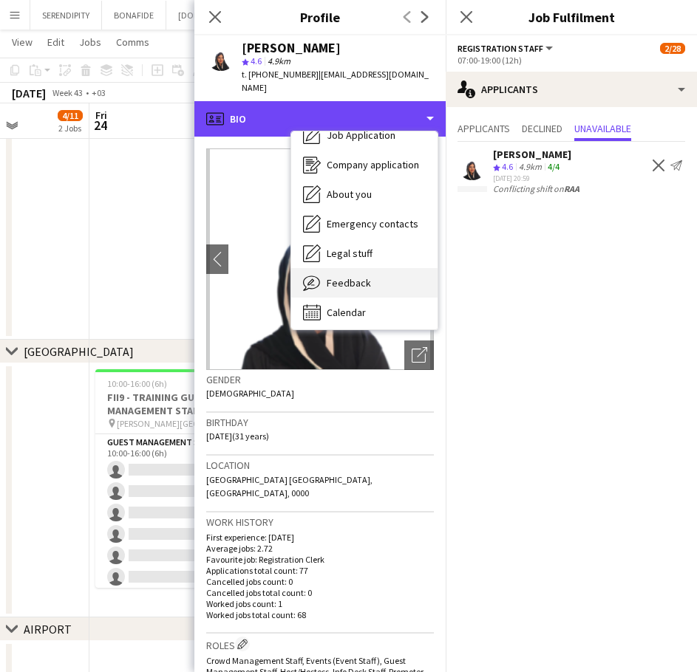
scroll to position [50, 0]
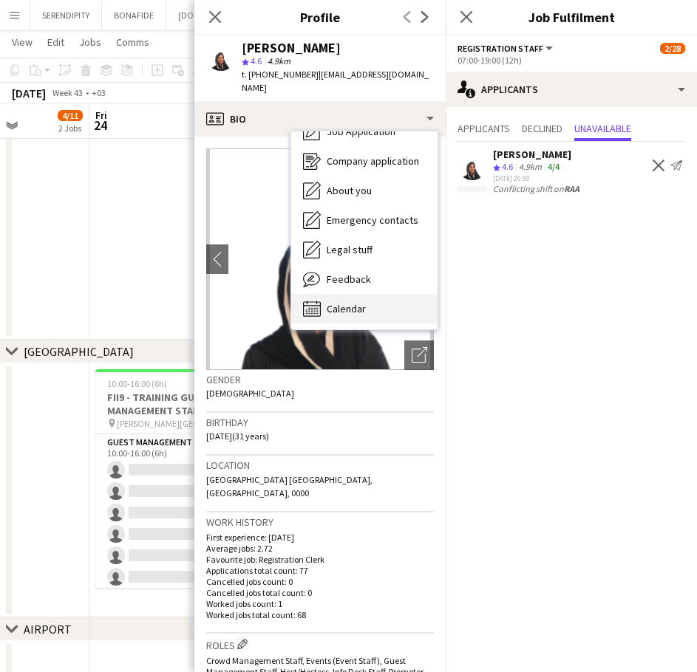
click at [378, 294] on div "Calendar Calendar" at bounding box center [364, 309] width 146 height 30
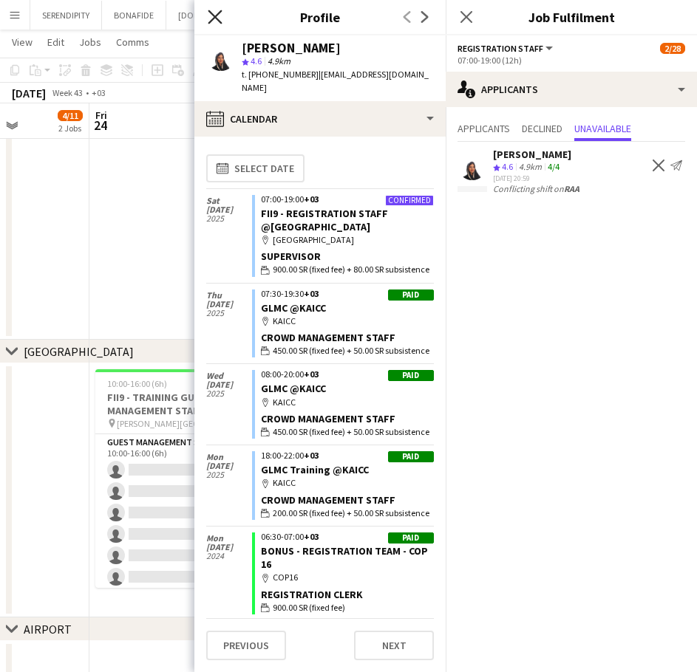
click at [209, 11] on icon at bounding box center [215, 17] width 14 height 14
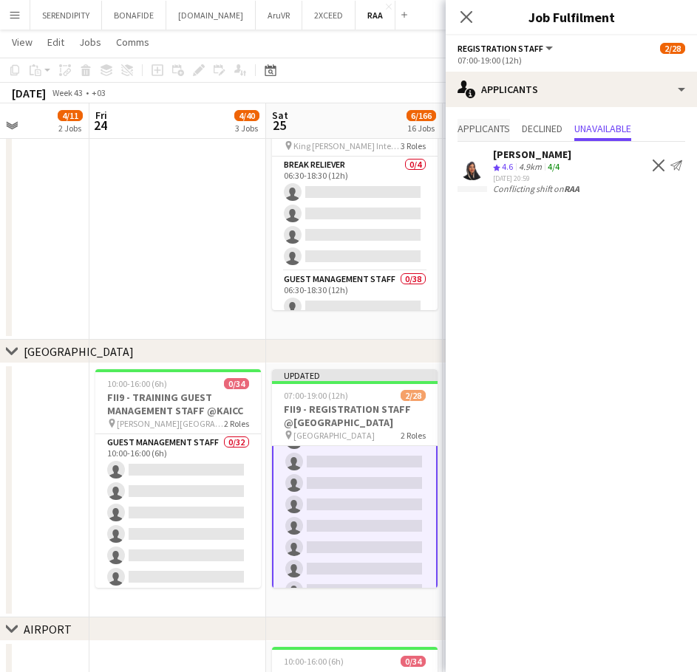
click at [496, 126] on span "Applicants" at bounding box center [483, 128] width 52 height 10
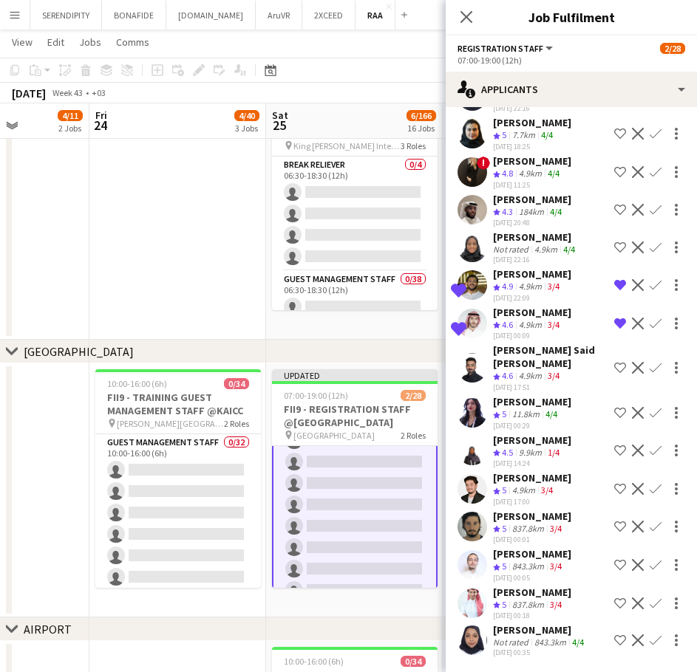
scroll to position [8468, 0]
click at [614, 374] on app-icon "Shortlist crew" at bounding box center [620, 368] width 12 height 12
click at [547, 403] on div "[PERSON_NAME]" at bounding box center [532, 401] width 78 height 13
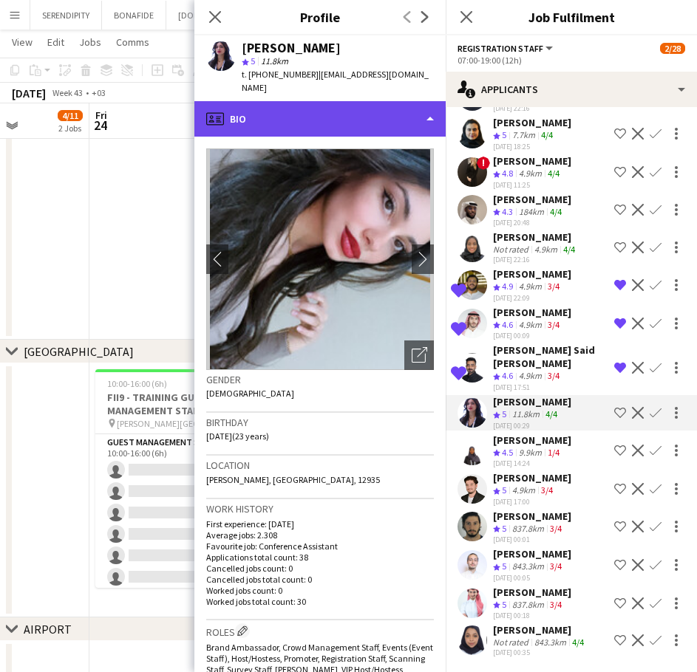
click at [358, 133] on div "profile Bio" at bounding box center [319, 118] width 251 height 35
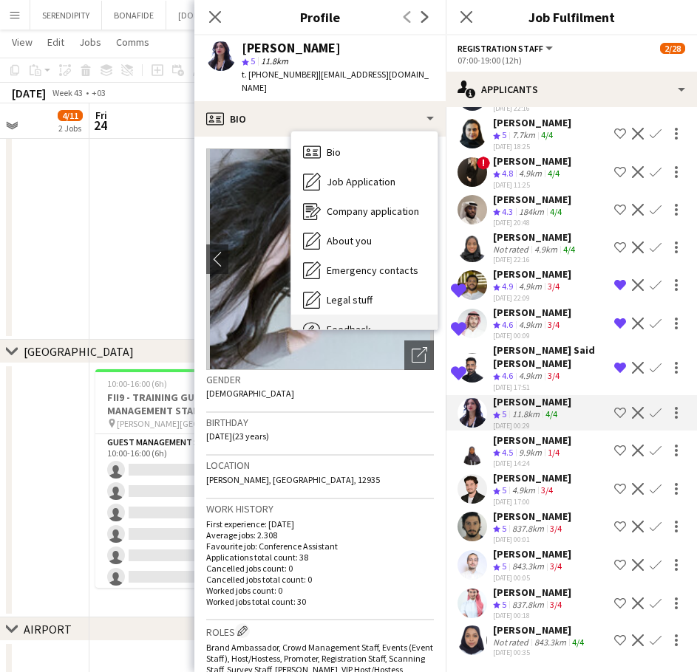
click at [385, 315] on div "Feedback Feedback" at bounding box center [364, 330] width 146 height 30
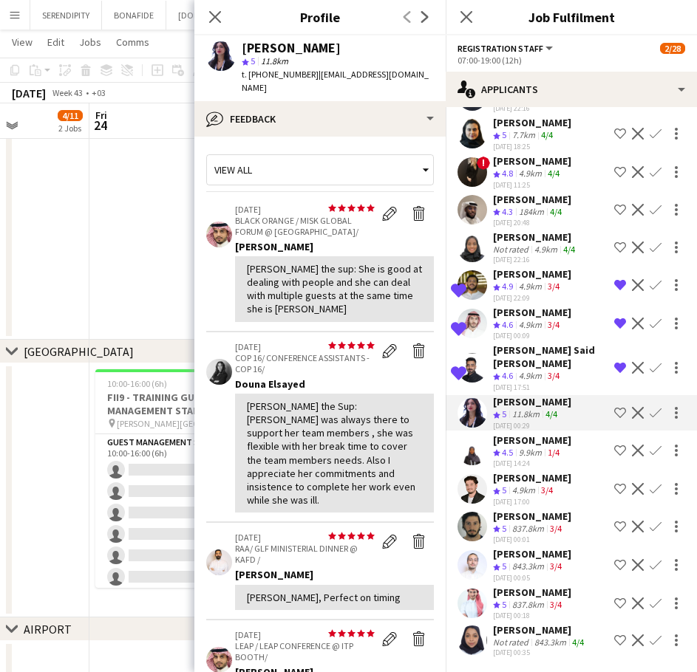
click at [614, 413] on app-icon "Shortlist crew" at bounding box center [620, 413] width 12 height 12
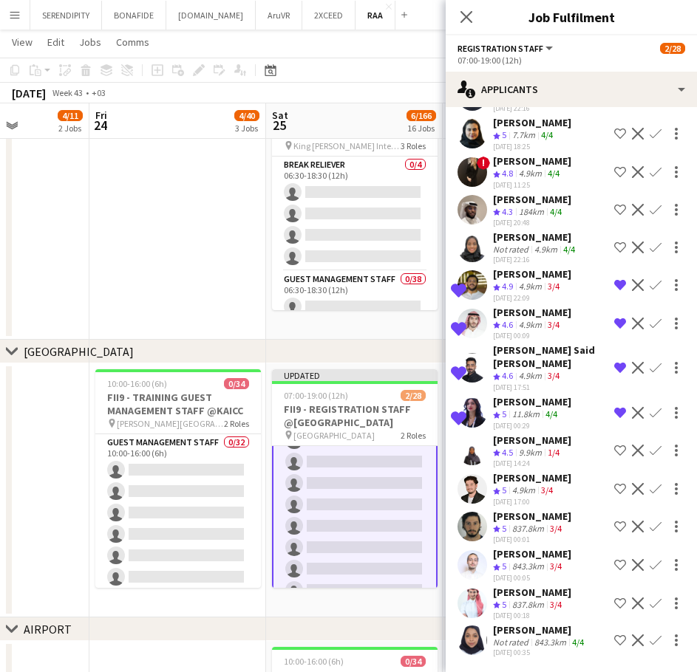
click at [614, 491] on app-icon "Shortlist crew" at bounding box center [620, 489] width 12 height 12
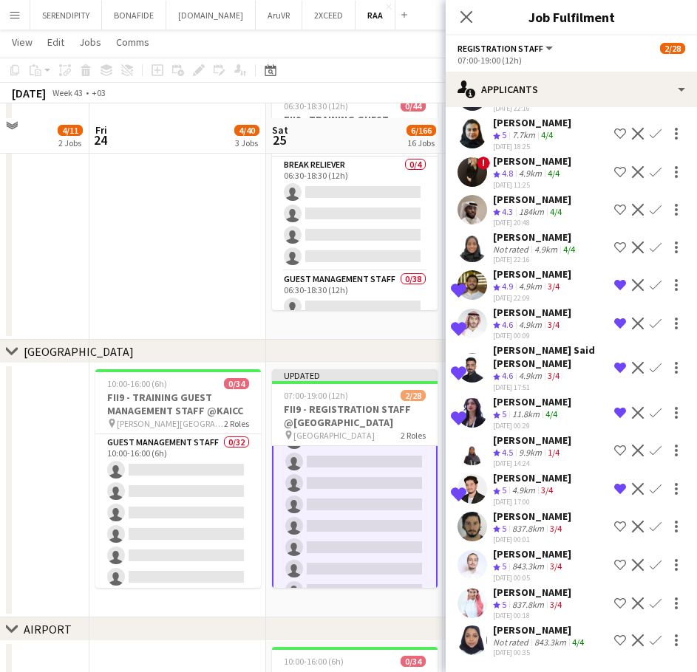
scroll to position [197, 0]
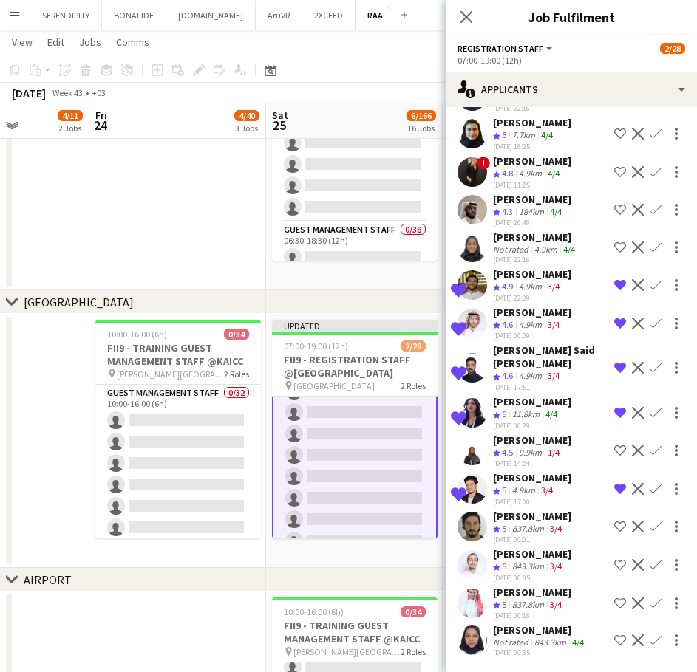
click at [614, 523] on app-icon "Shortlist crew" at bounding box center [620, 527] width 12 height 12
click at [614, 564] on app-icon "Shortlist crew" at bounding box center [620, 565] width 12 height 12
click at [614, 598] on app-icon "Shortlist crew" at bounding box center [620, 604] width 12 height 12
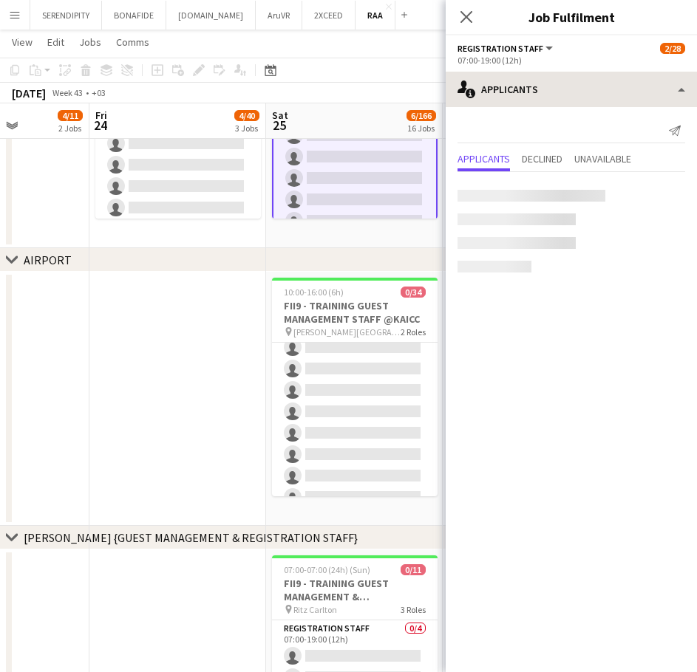
scroll to position [0, 0]
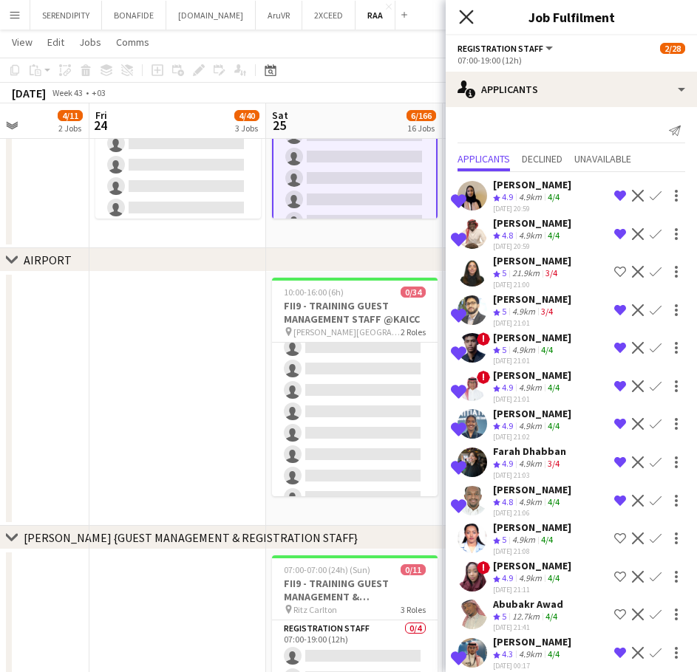
click at [465, 24] on icon "Close pop-in" at bounding box center [466, 17] width 14 height 14
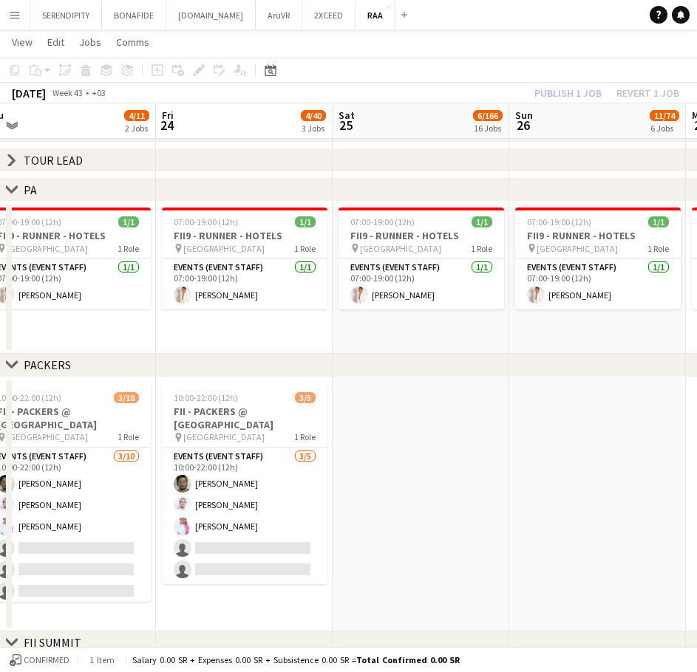
scroll to position [0, 381]
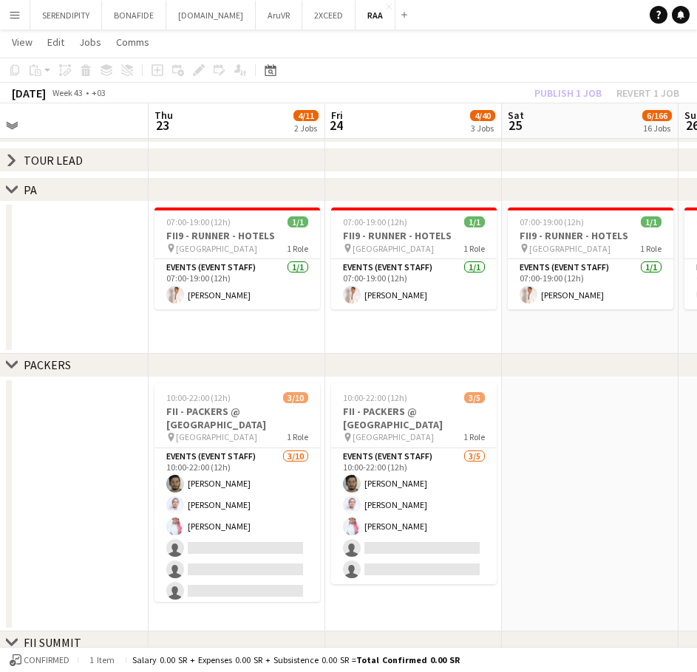
drag, startPoint x: 312, startPoint y: 467, endPoint x: 547, endPoint y: 468, distance: 235.7
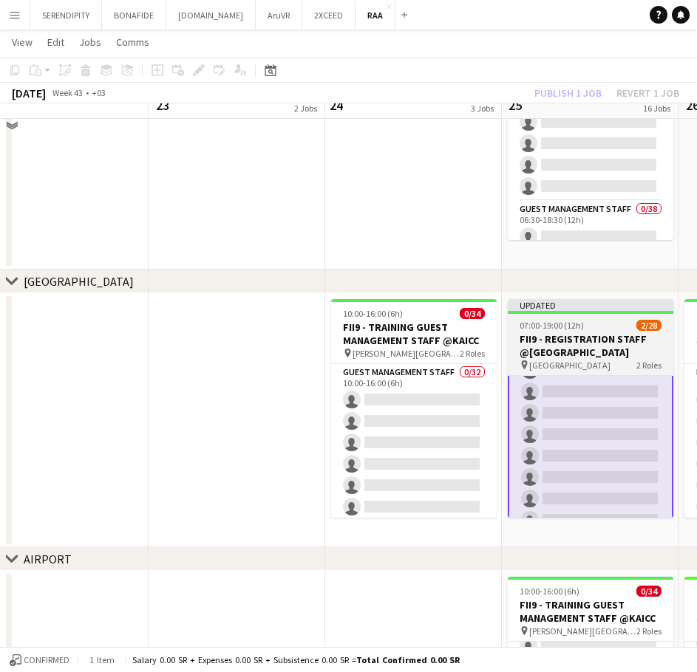
scroll to position [197, 0]
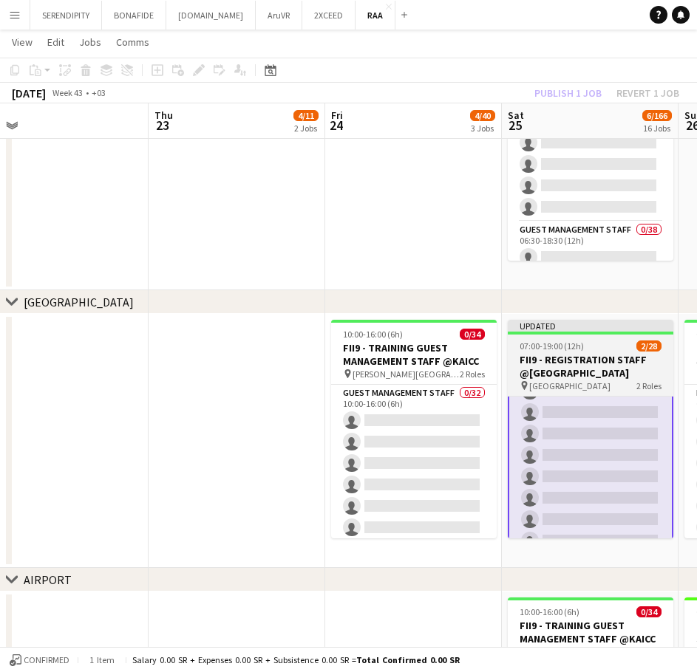
click at [587, 363] on h3 "FII9 - REGISTRATION STAFF @[GEOGRAPHIC_DATA]" at bounding box center [590, 366] width 165 height 27
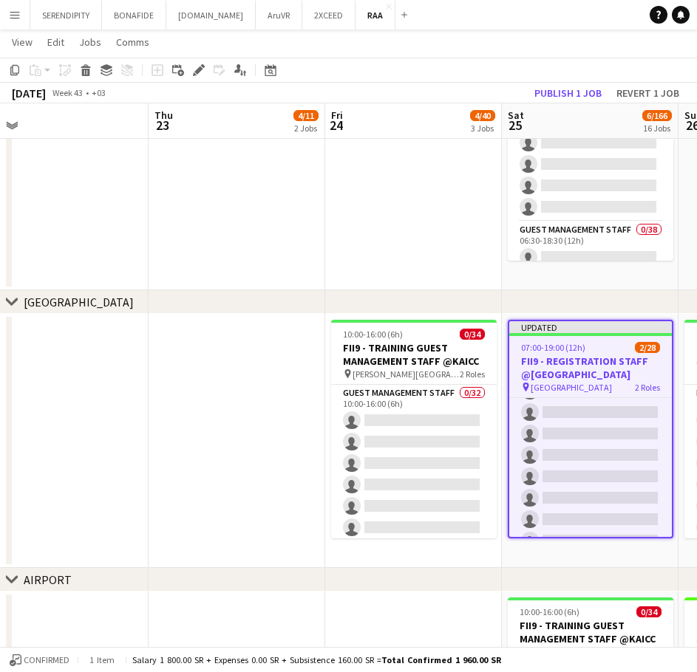
scroll to position [234, 0]
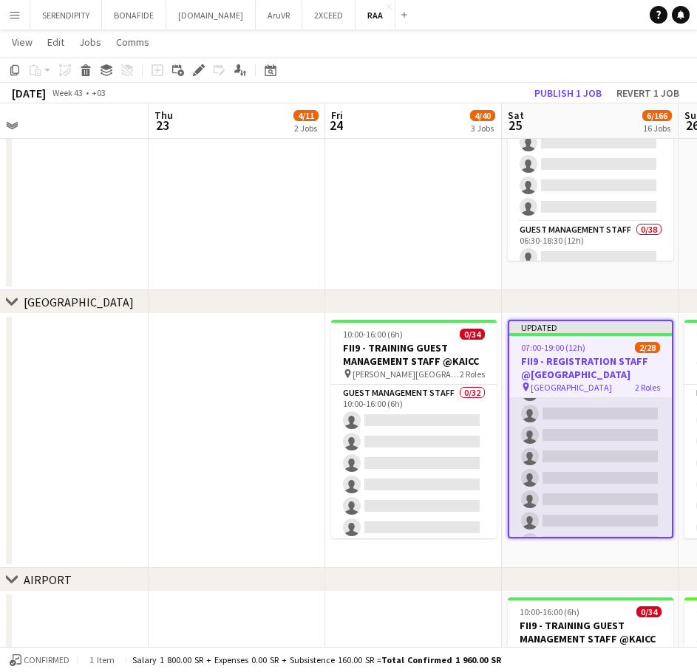
click at [605, 434] on app-card-role "Registration Staff 234A 0/26 07:00-19:00 (12h) single-neutral-actions single-ne…" at bounding box center [590, 457] width 163 height 586
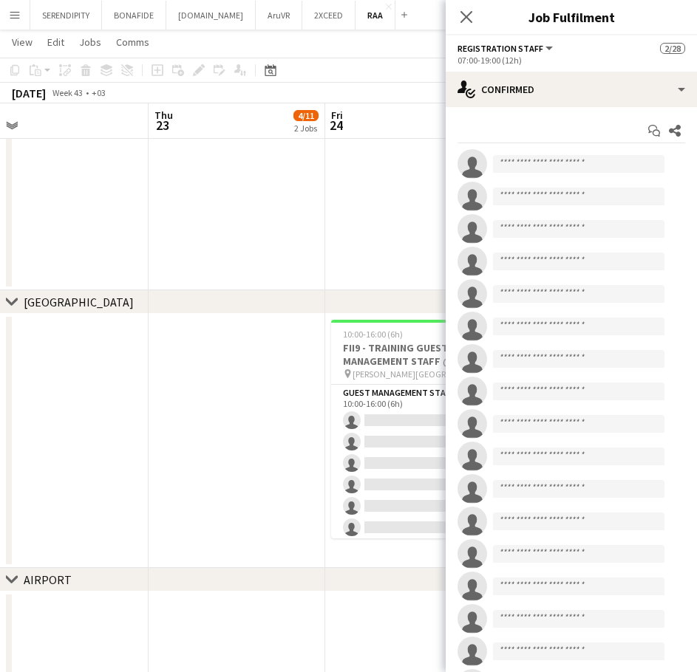
scroll to position [236, 0]
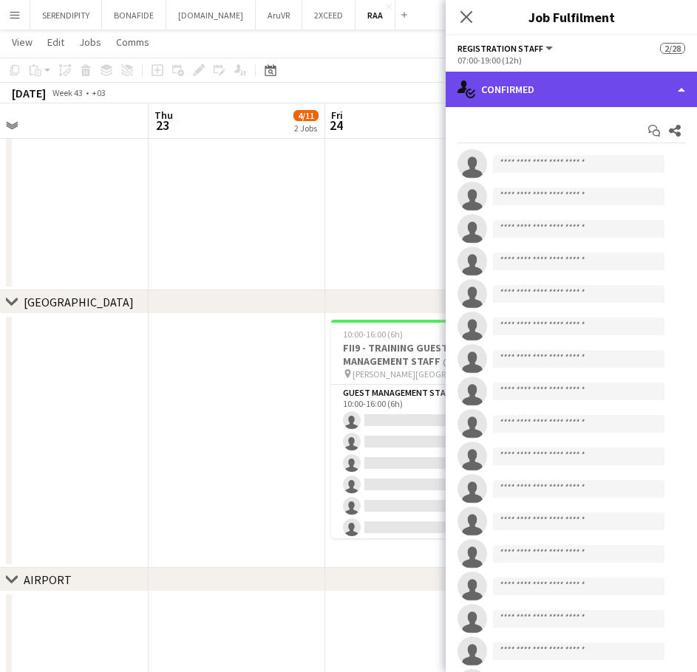
click at [608, 91] on div "single-neutral-actions-check-2 Confirmed" at bounding box center [570, 89] width 251 height 35
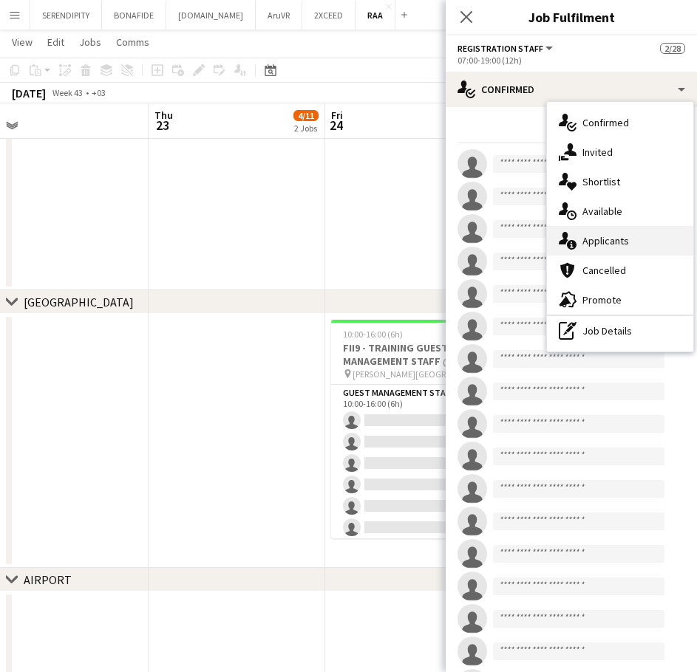
click at [634, 236] on div "single-neutral-actions-information Applicants" at bounding box center [620, 241] width 146 height 30
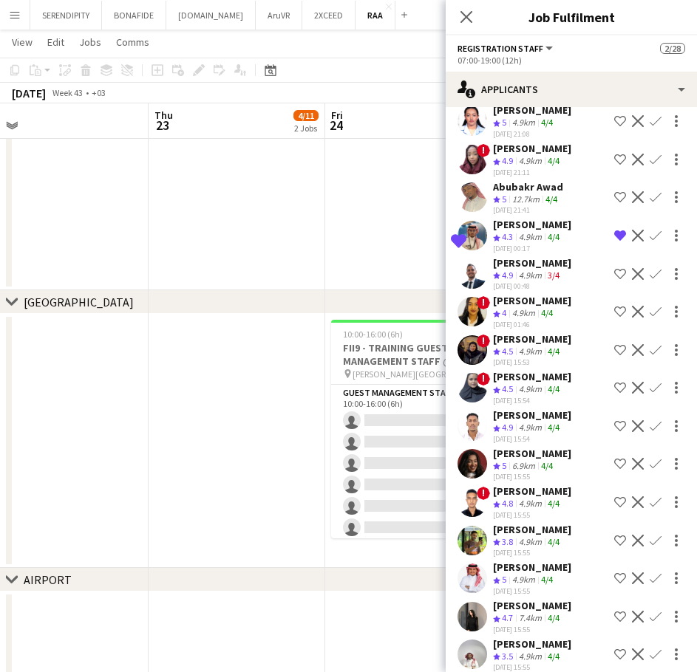
scroll to position [419, 0]
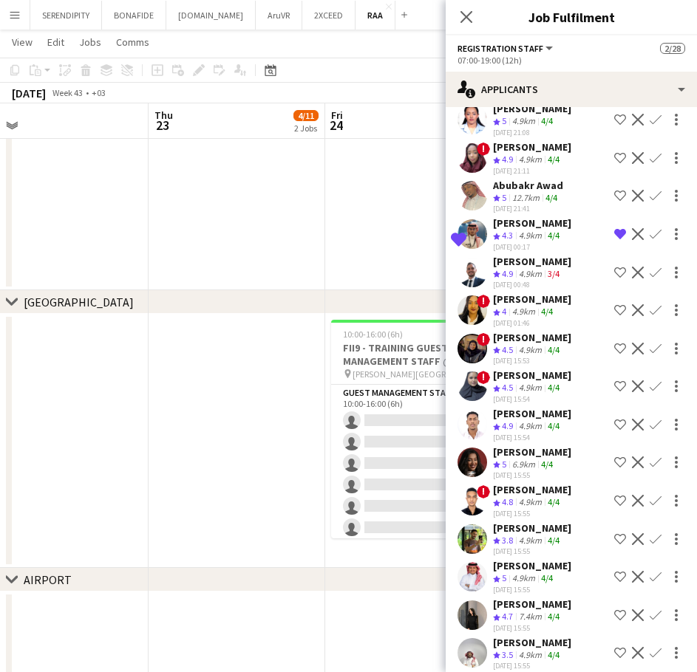
click at [534, 338] on div "[PERSON_NAME]" at bounding box center [532, 337] width 78 height 13
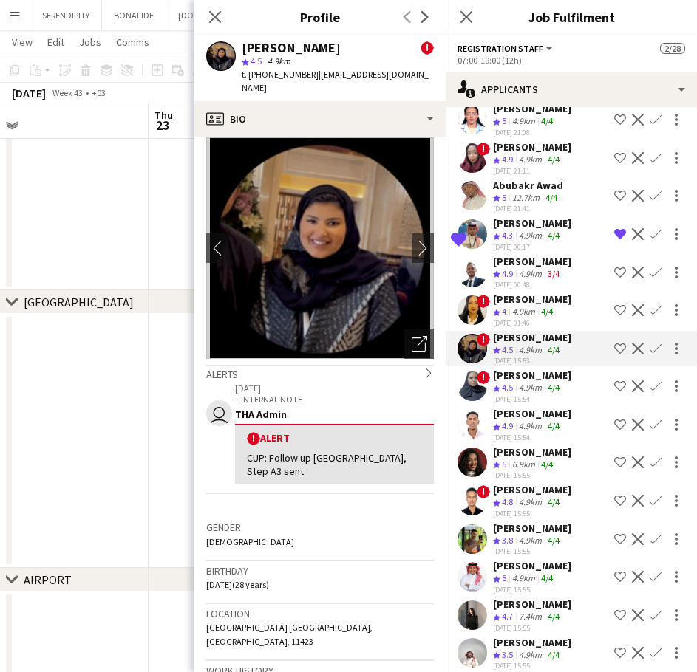
scroll to position [0, 0]
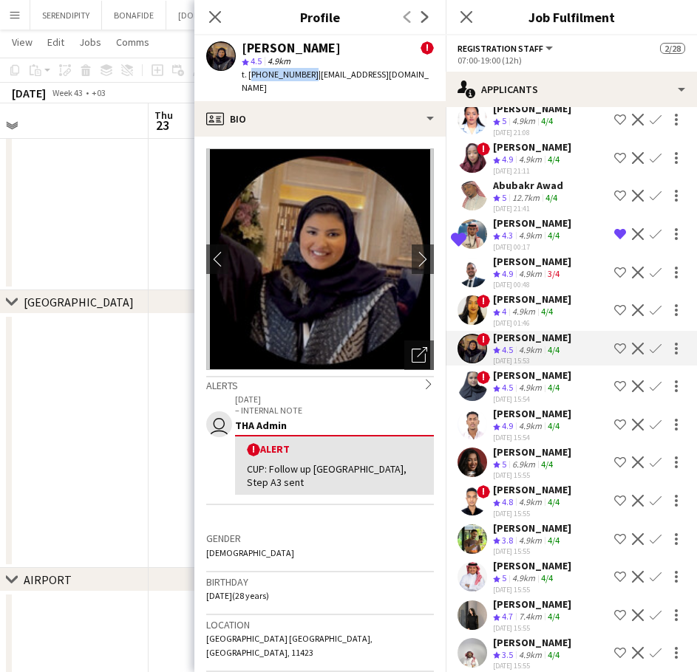
drag, startPoint x: 306, startPoint y: 75, endPoint x: 250, endPoint y: 77, distance: 56.2
click at [250, 77] on span "t. [PHONE_NUMBER]" at bounding box center [280, 74] width 77 height 11
copy span "[PHONE_NUMBER]"
click at [508, 423] on span "4.9" at bounding box center [507, 425] width 11 height 11
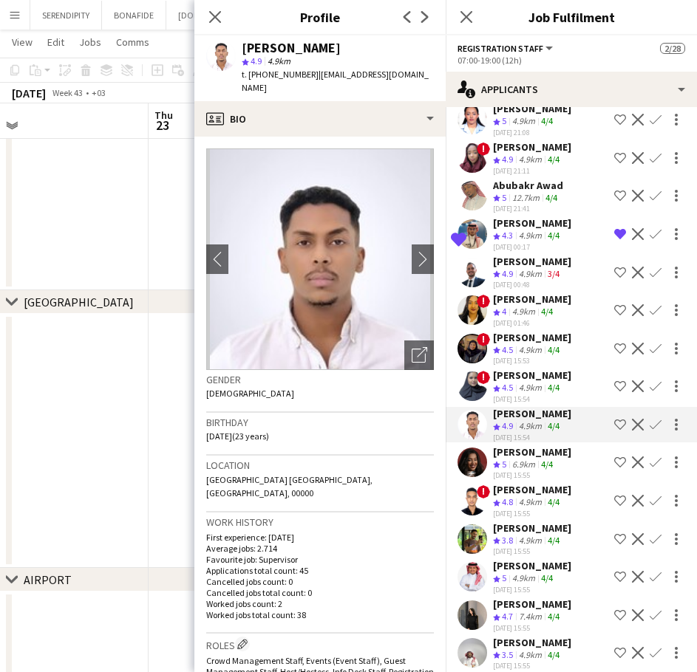
click at [516, 463] on div "6.9km" at bounding box center [523, 465] width 29 height 13
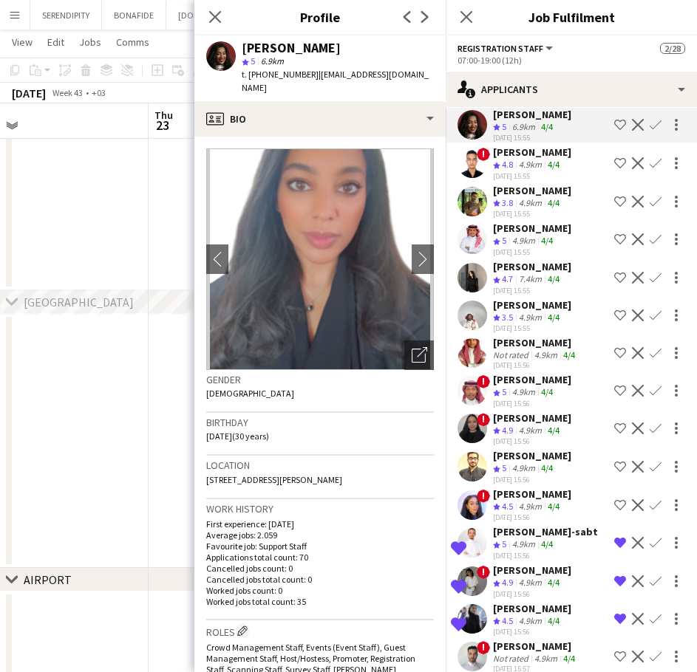
scroll to position [763, 0]
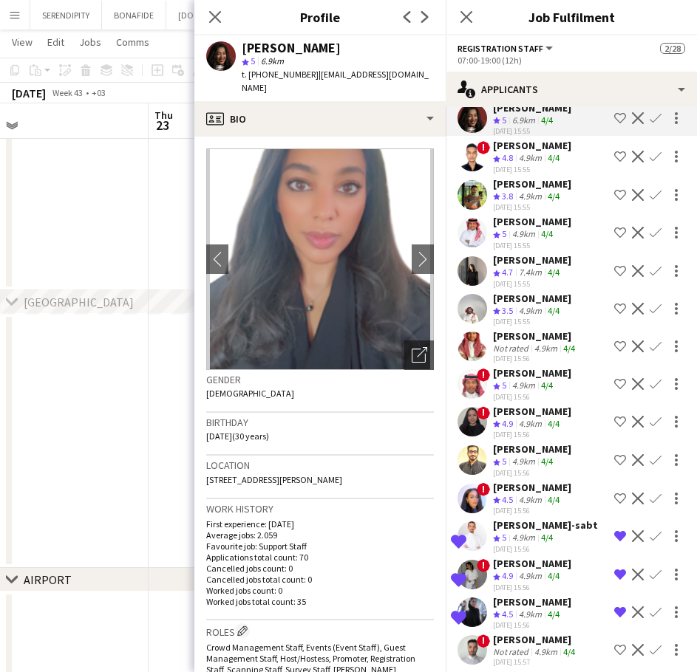
click at [532, 418] on div "[PERSON_NAME]" at bounding box center [532, 411] width 78 height 13
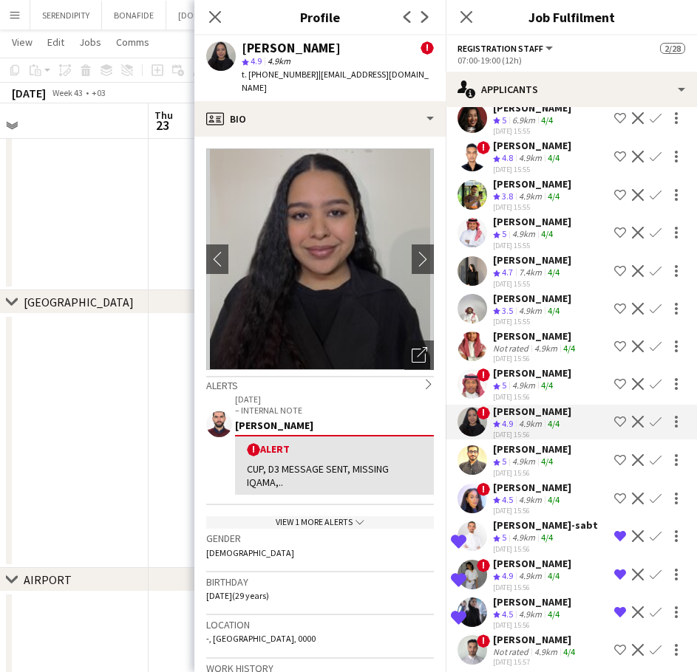
click at [538, 494] on div "[PERSON_NAME]" at bounding box center [532, 487] width 78 height 13
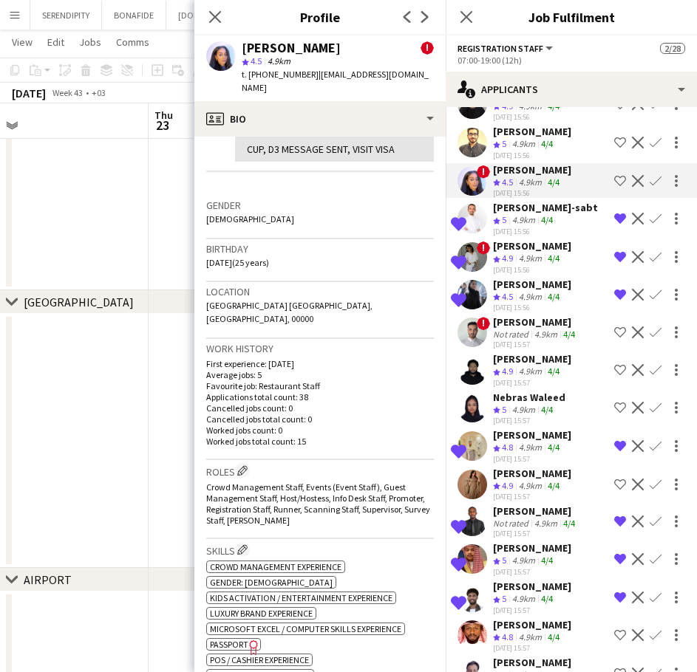
scroll to position [1084, 0]
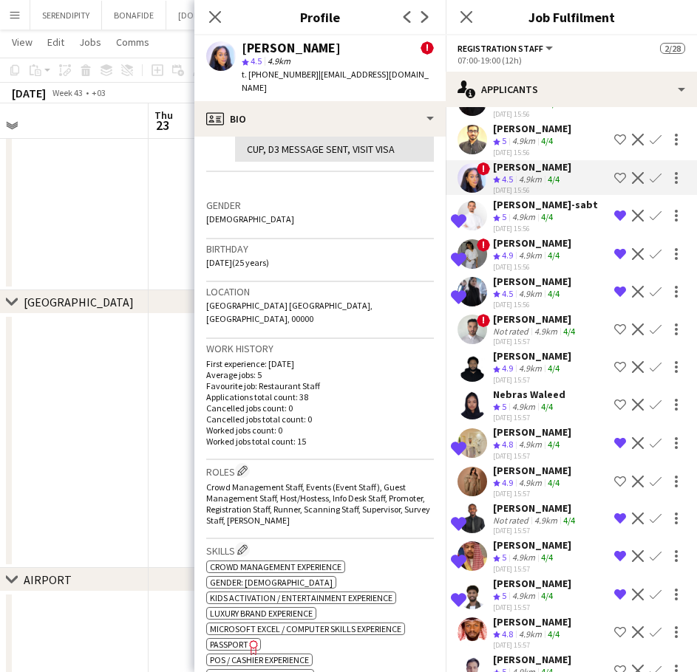
click at [543, 401] on div "Nebras Waleed" at bounding box center [529, 394] width 72 height 13
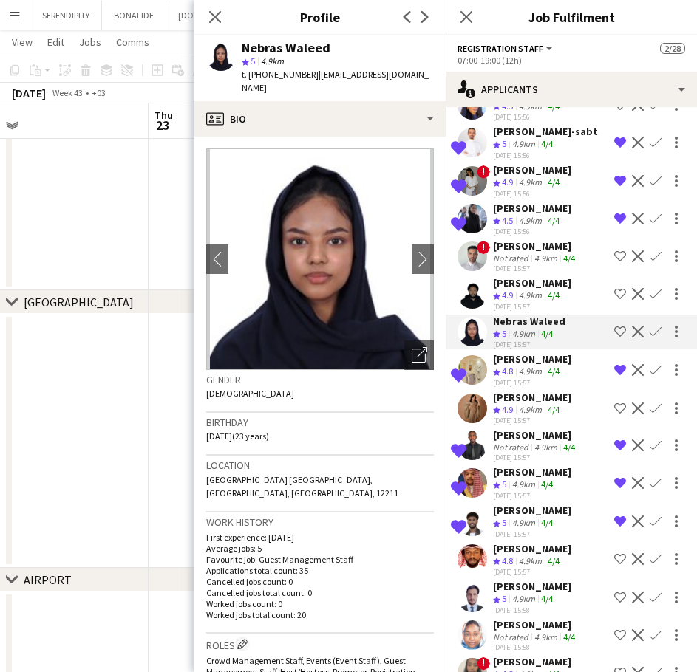
scroll to position [1158, 0]
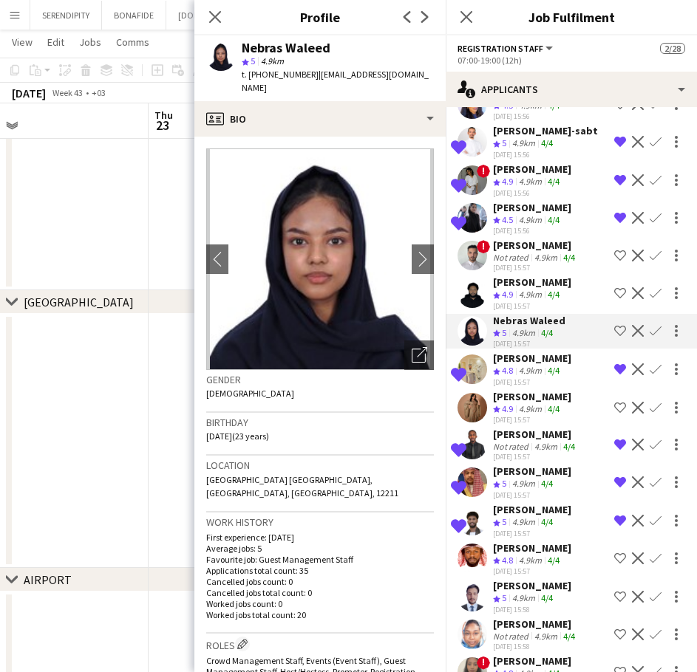
click at [542, 403] on div "[PERSON_NAME]" at bounding box center [532, 396] width 78 height 13
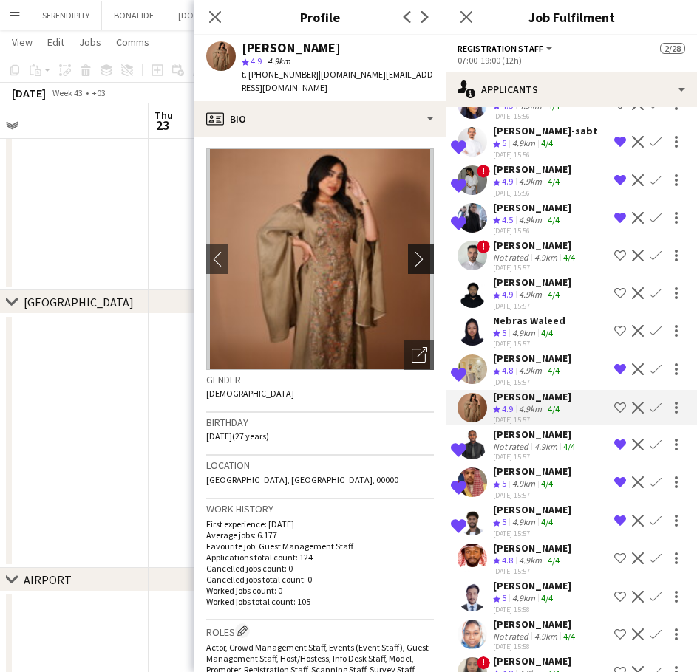
click at [413, 251] on app-icon "chevron-right" at bounding box center [422, 259] width 23 height 16
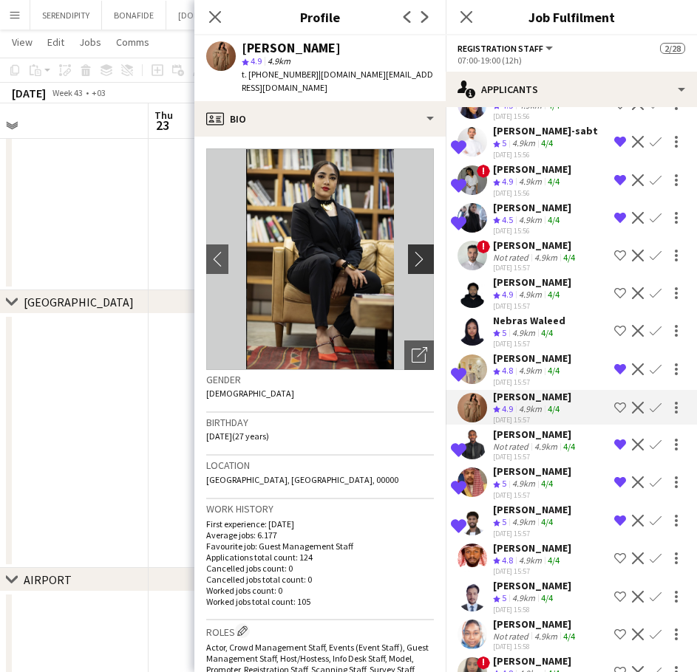
click at [413, 251] on app-icon "chevron-right" at bounding box center [422, 259] width 23 height 16
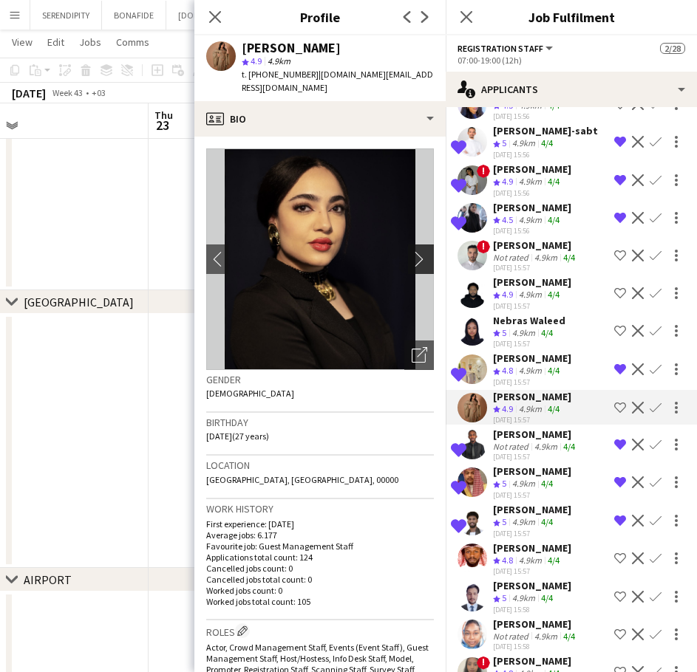
click at [413, 251] on app-icon "chevron-right" at bounding box center [422, 259] width 23 height 16
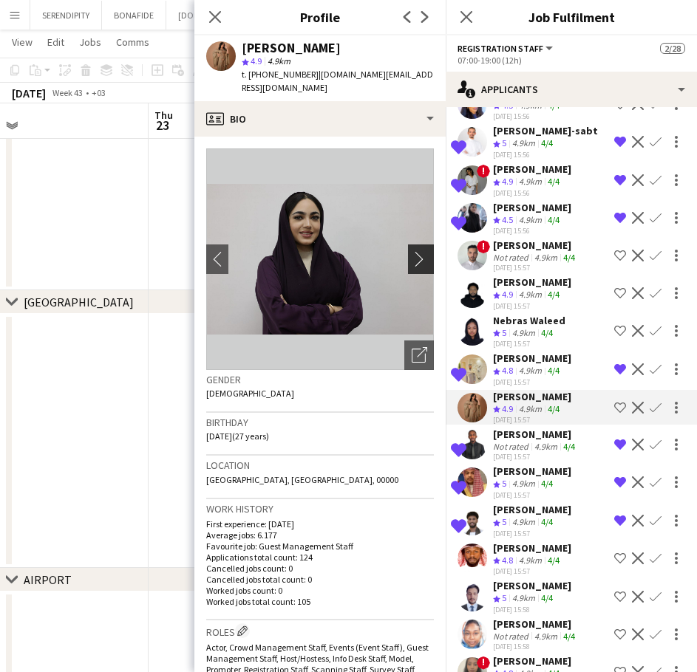
click at [413, 251] on app-icon "chevron-right" at bounding box center [422, 259] width 23 height 16
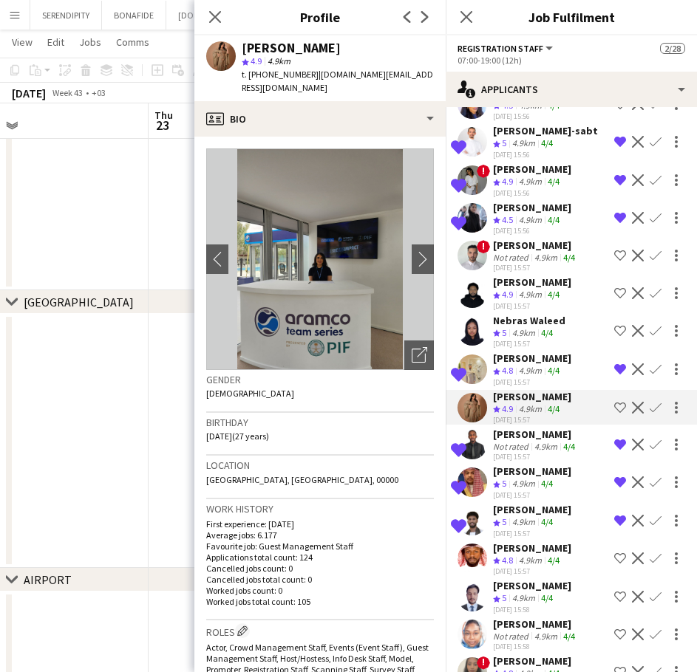
click at [547, 365] on div "[PERSON_NAME]" at bounding box center [532, 358] width 78 height 13
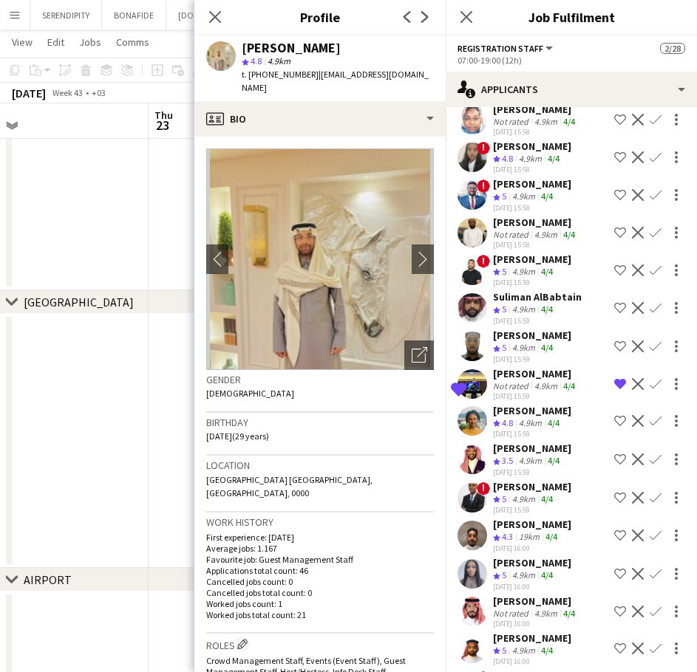
scroll to position [1675, 0]
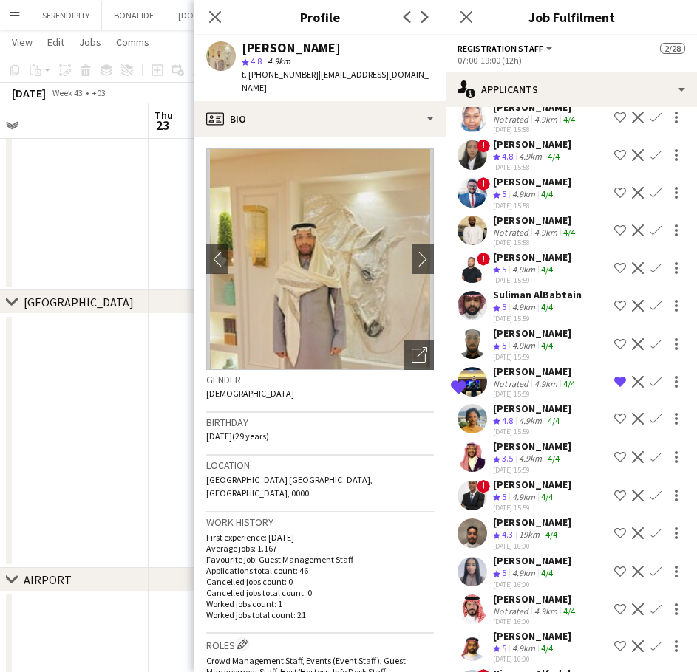
click at [541, 415] on div "[PERSON_NAME]" at bounding box center [532, 408] width 78 height 13
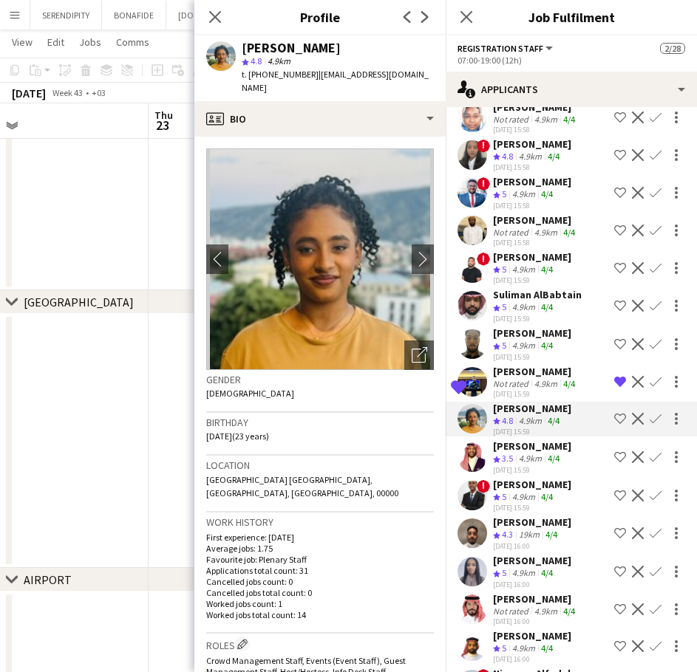
click at [542, 453] on div "[PERSON_NAME]" at bounding box center [532, 446] width 78 height 13
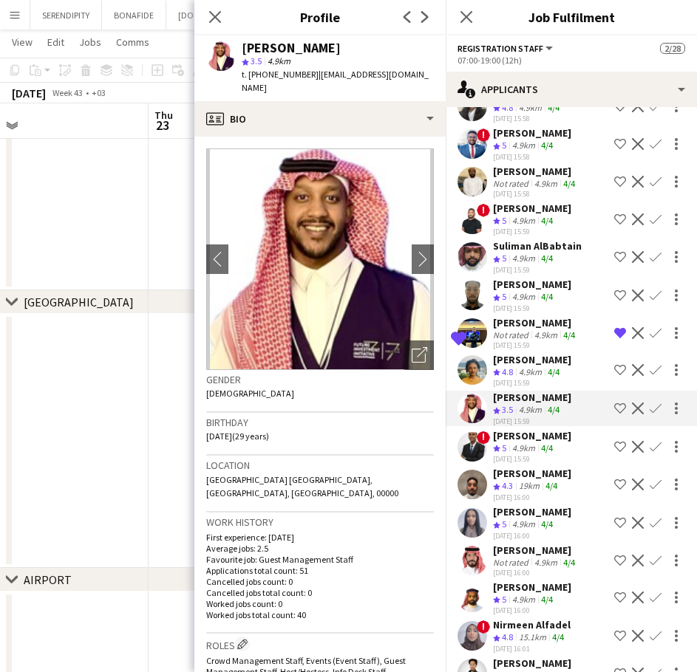
scroll to position [1749, 0]
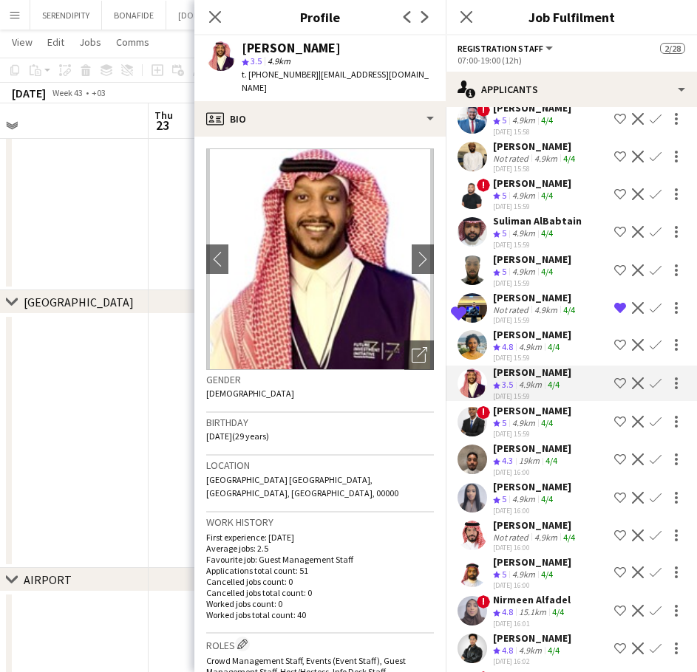
click at [544, 417] on div "[PERSON_NAME]" at bounding box center [532, 410] width 78 height 13
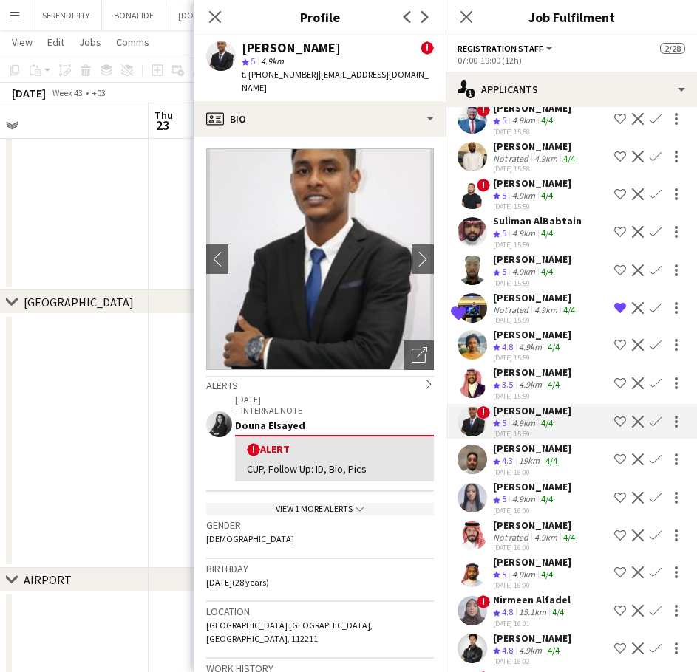
click at [547, 493] on div "[PERSON_NAME]" at bounding box center [532, 486] width 78 height 13
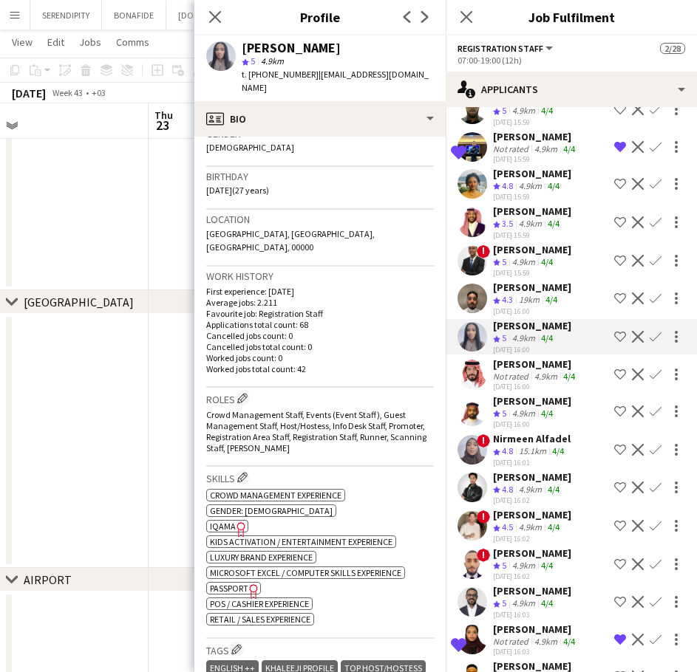
scroll to position [1921, 0]
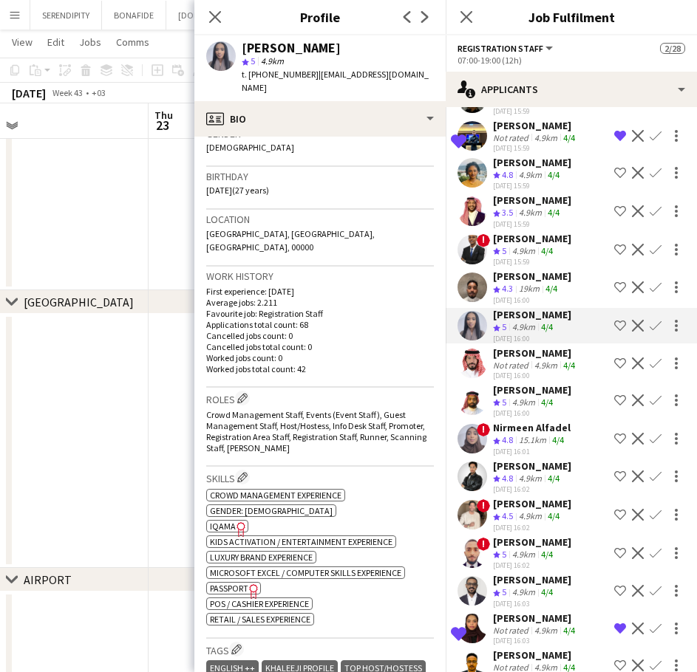
click at [527, 434] on div "Nirmeen Alfadel" at bounding box center [532, 427] width 78 height 13
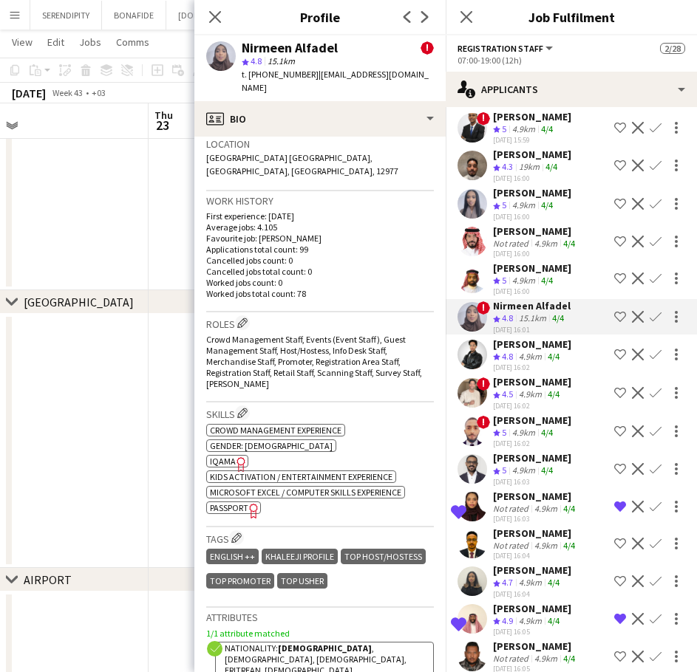
scroll to position [2044, 0]
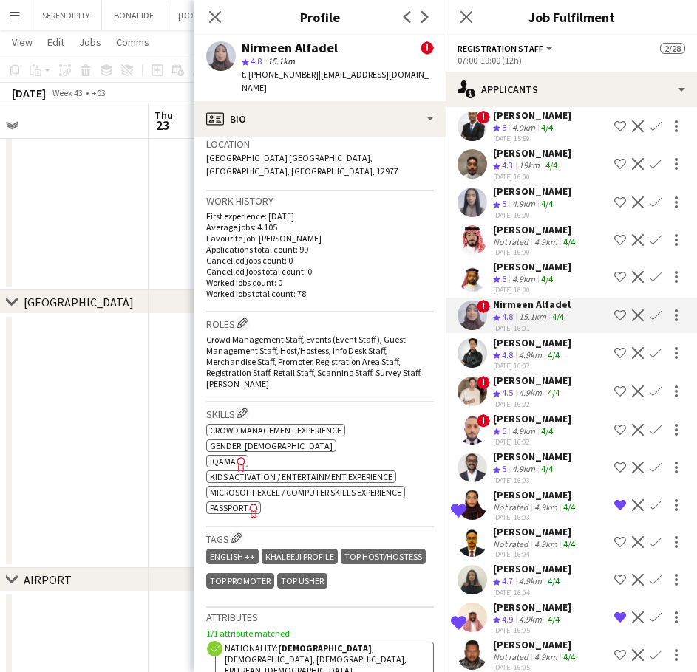
click at [544, 502] on div "[PERSON_NAME]" at bounding box center [535, 494] width 85 height 13
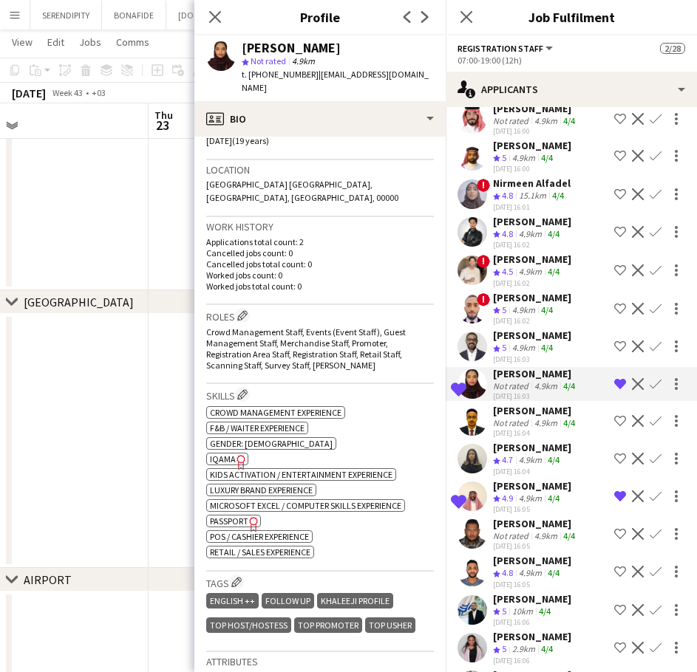
scroll to position [2167, 0]
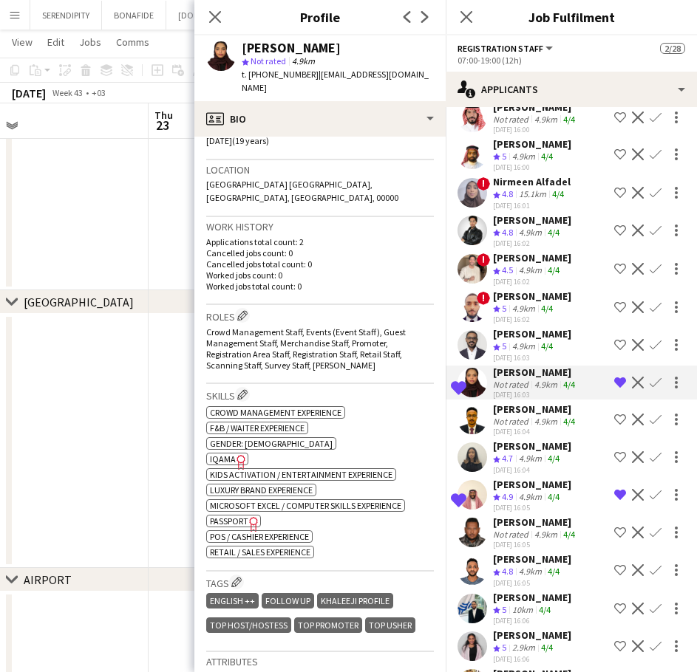
click at [524, 453] on div "[PERSON_NAME]" at bounding box center [532, 446] width 78 height 13
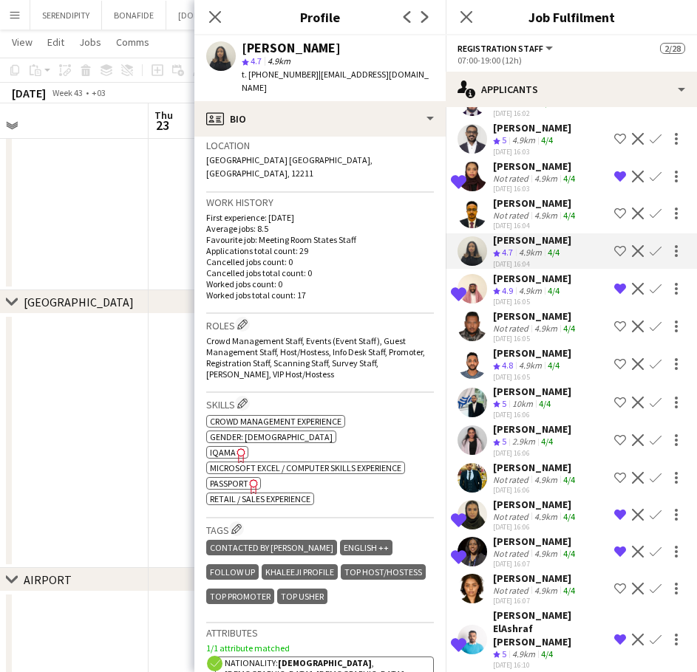
scroll to position [2388, 0]
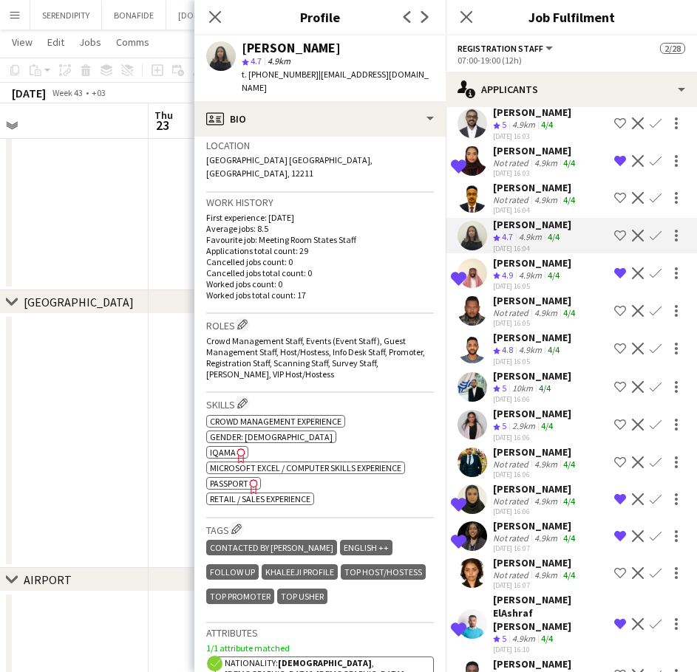
click at [526, 420] on div "[PERSON_NAME]" at bounding box center [532, 413] width 78 height 13
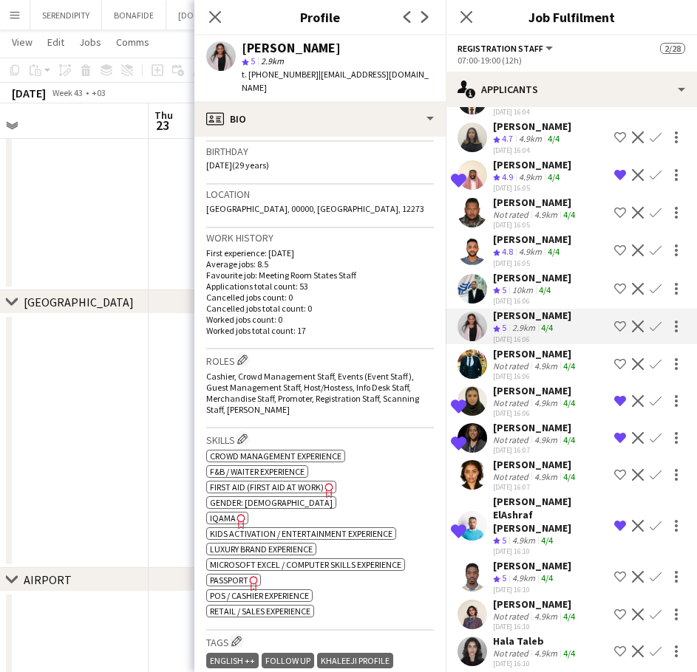
scroll to position [2487, 0]
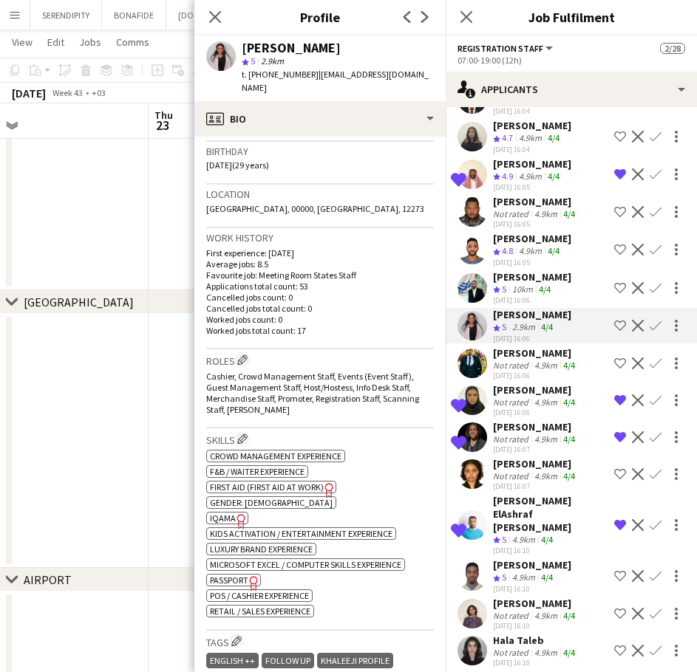
click at [525, 397] on div "[PERSON_NAME]" at bounding box center [535, 389] width 85 height 13
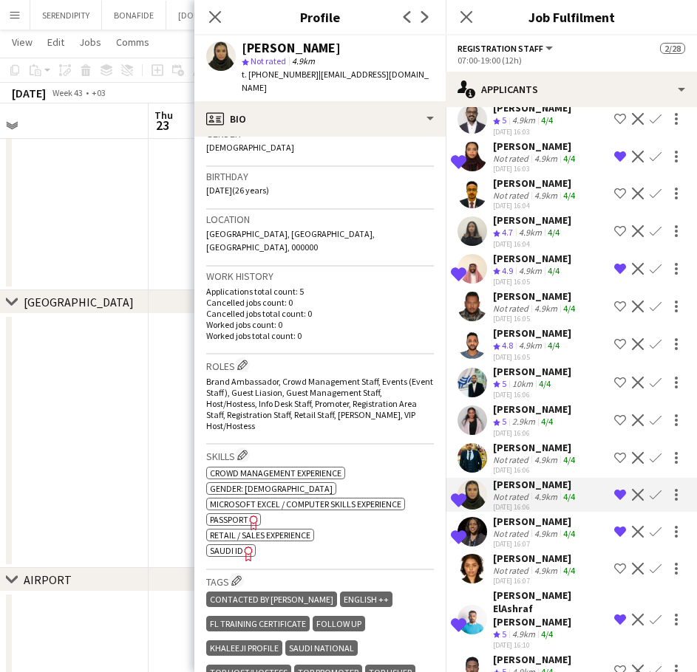
scroll to position [2388, 0]
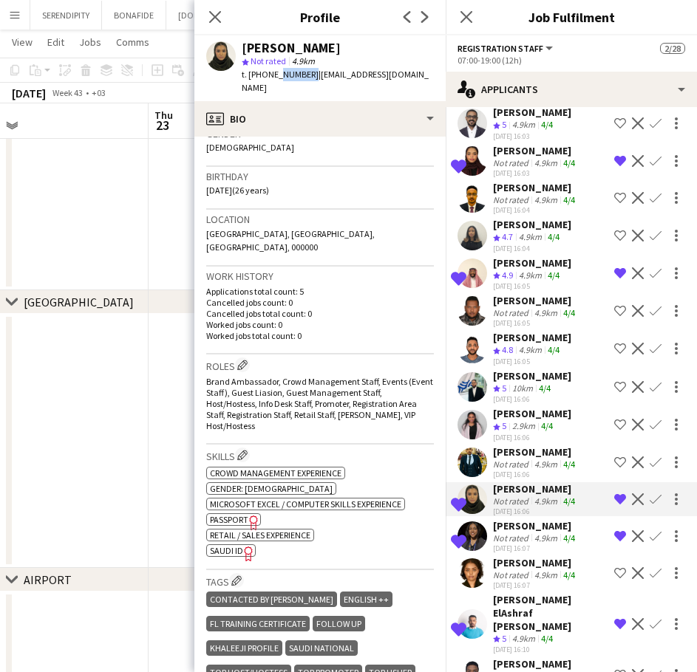
drag, startPoint x: 308, startPoint y: 75, endPoint x: 273, endPoint y: 78, distance: 34.8
click at [273, 78] on span "t. [PHONE_NUMBER]" at bounding box center [280, 74] width 77 height 11
drag, startPoint x: 310, startPoint y: 75, endPoint x: 248, endPoint y: 75, distance: 61.3
click at [248, 75] on span "t. [PHONE_NUMBER]" at bounding box center [280, 74] width 77 height 11
copy span "[PHONE_NUMBER]"
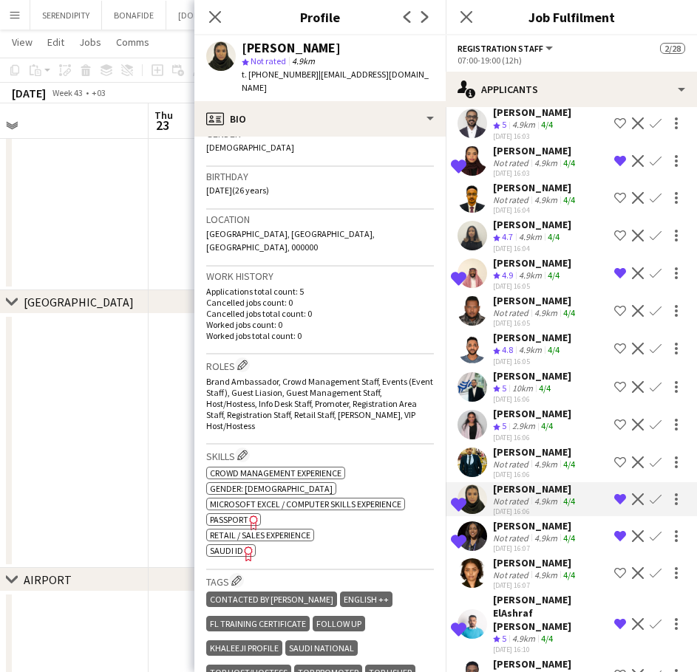
click at [496, 459] on div "[PERSON_NAME]" at bounding box center [535, 451] width 85 height 13
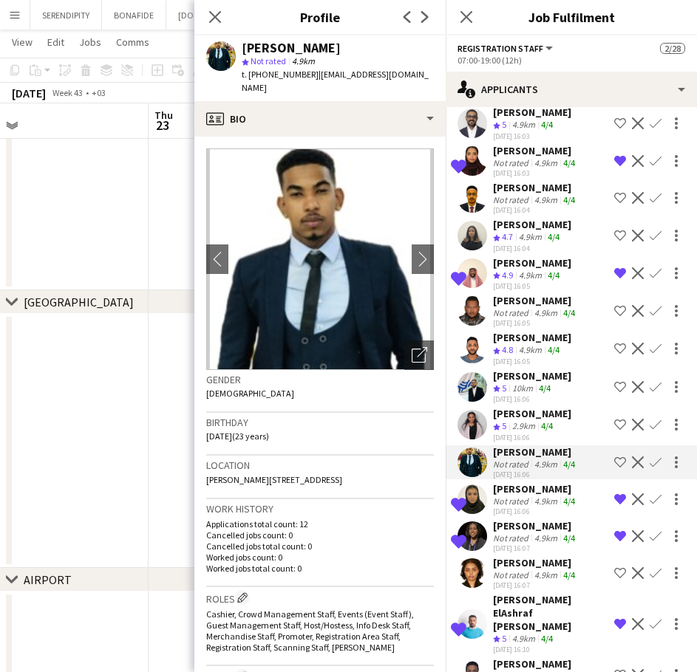
click at [527, 507] on div "Not rated" at bounding box center [512, 501] width 38 height 11
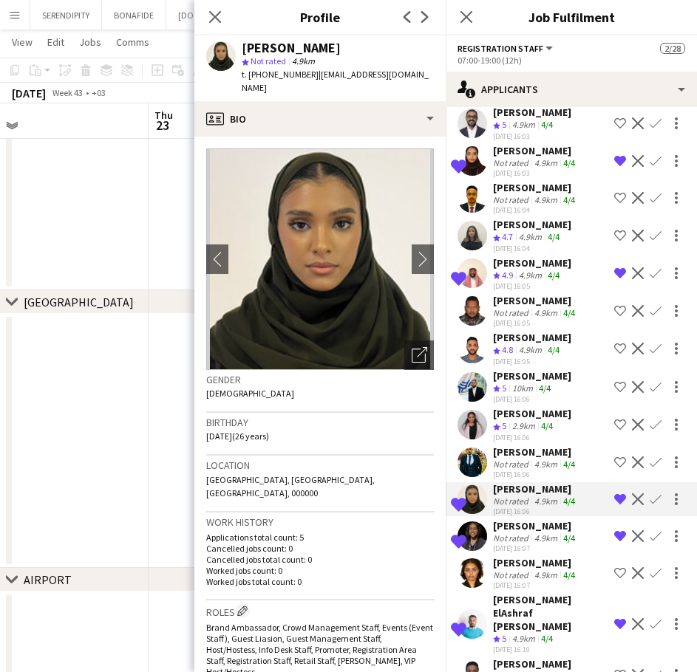
click at [541, 533] on div "[PERSON_NAME]" at bounding box center [535, 525] width 85 height 13
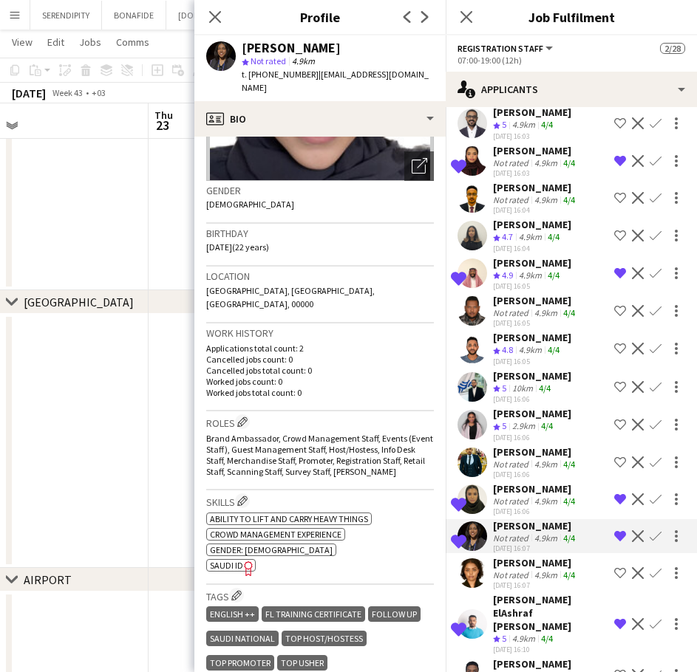
scroll to position [197, 0]
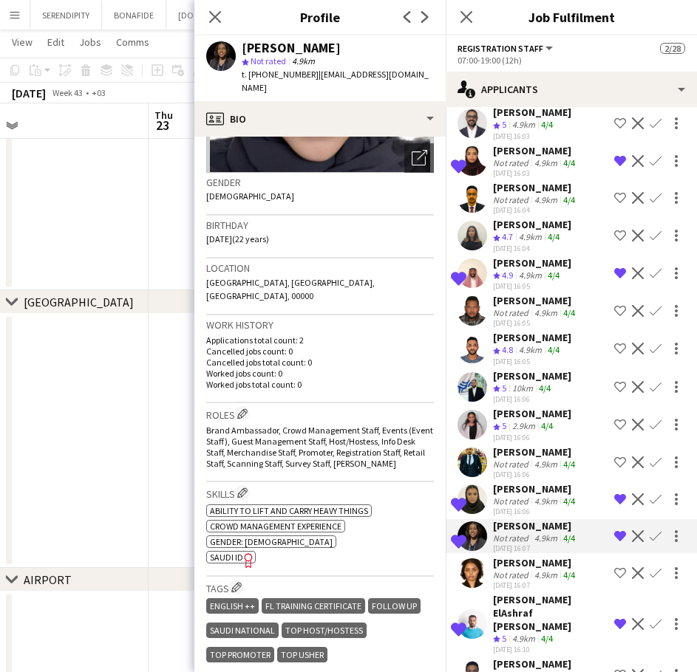
click at [549, 507] on div "4.9km" at bounding box center [545, 501] width 29 height 11
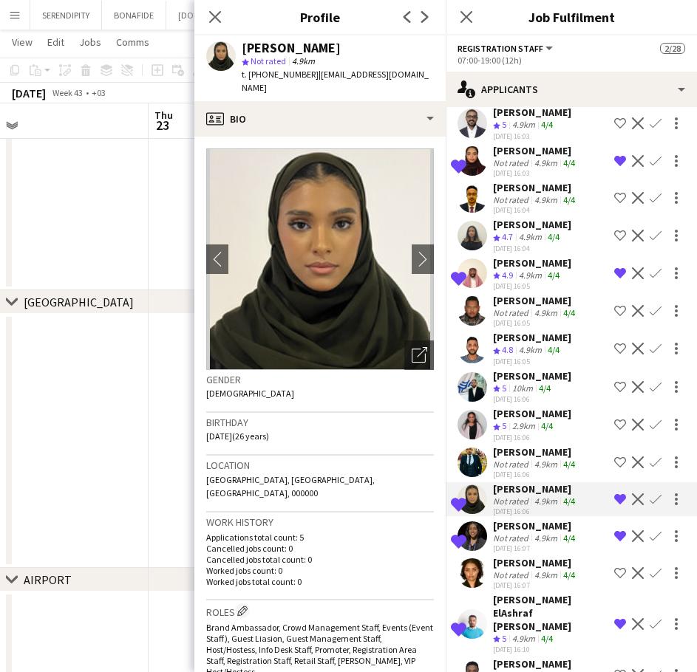
click at [516, 433] on div "2.9km" at bounding box center [523, 426] width 29 height 13
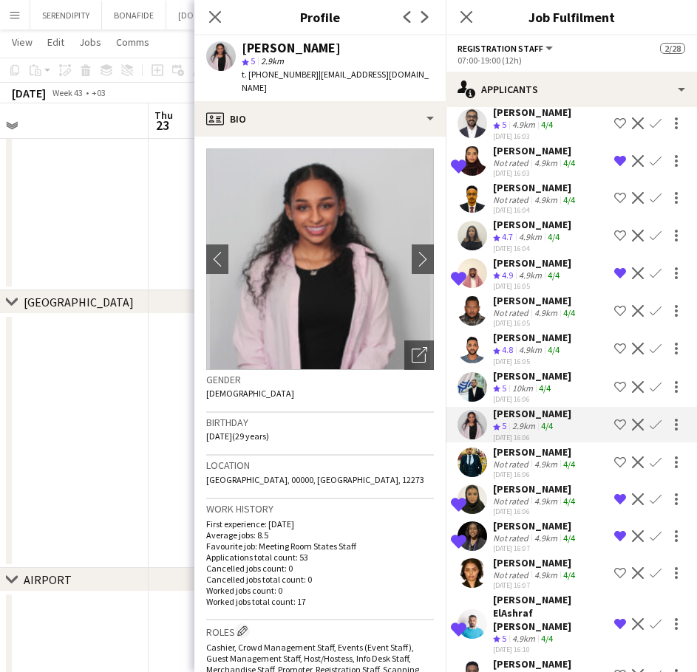
click at [547, 570] on div "[PERSON_NAME]" at bounding box center [535, 562] width 85 height 13
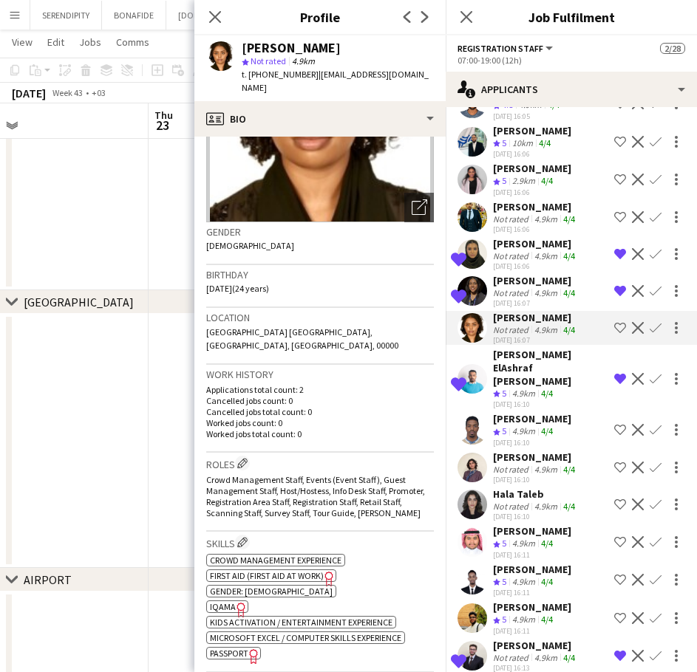
scroll to position [2635, 0]
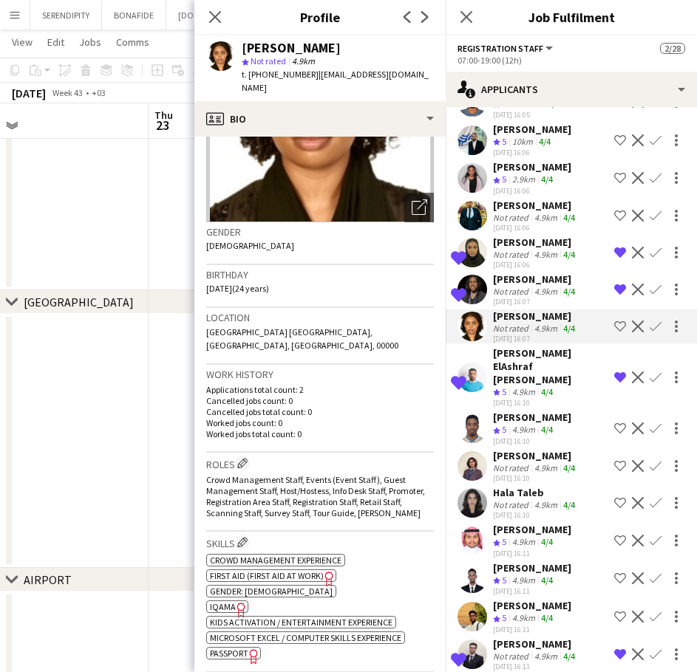
click at [539, 499] on div "Hala Taleb" at bounding box center [535, 492] width 85 height 13
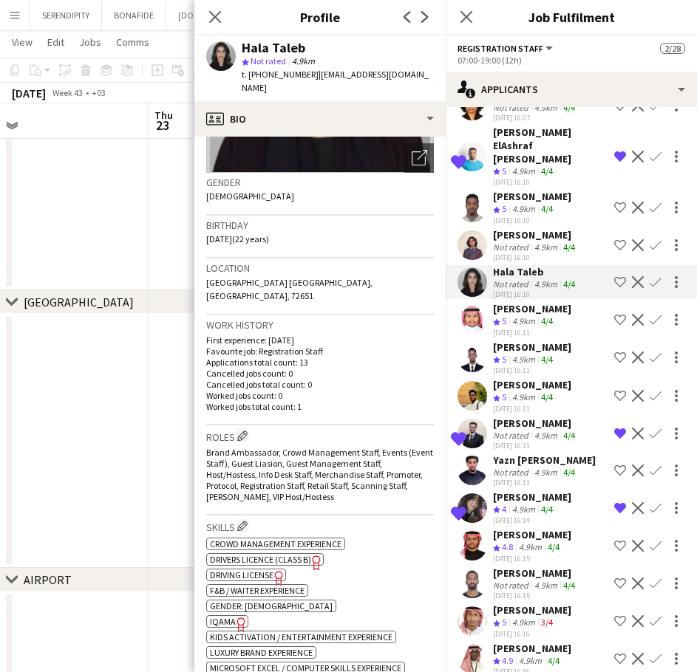
scroll to position [2857, 0]
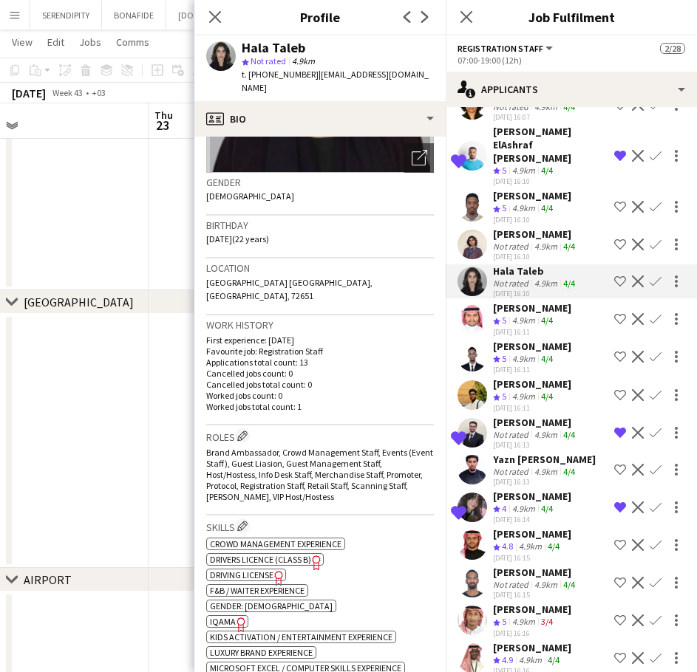
click at [535, 503] on div "[PERSON_NAME]" at bounding box center [532, 496] width 78 height 13
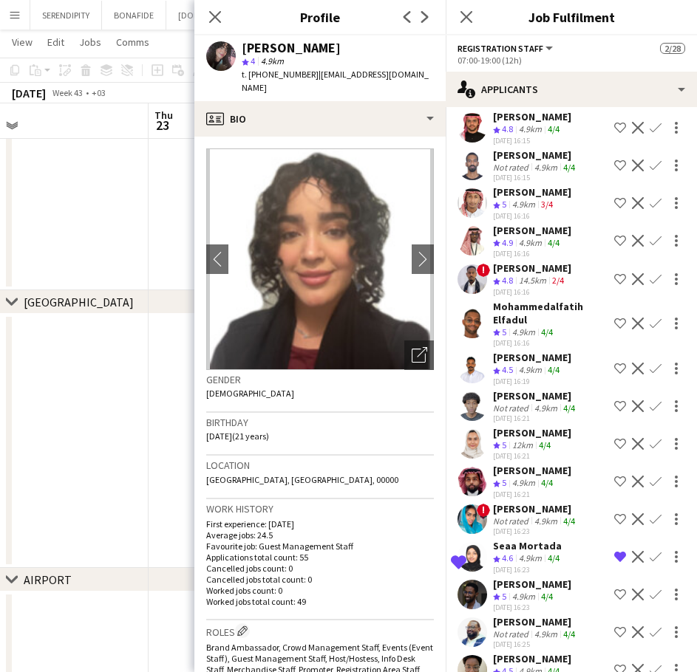
scroll to position [3275, 0]
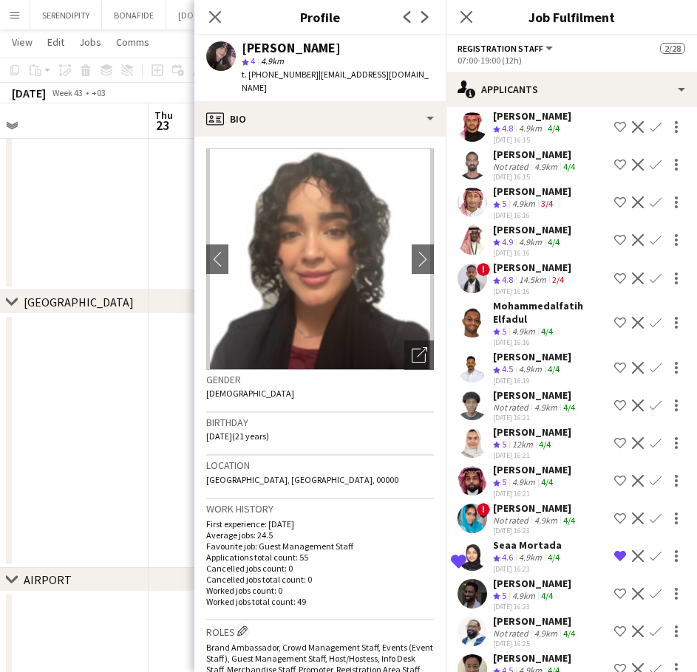
click at [552, 439] on div "[PERSON_NAME]" at bounding box center [532, 432] width 78 height 13
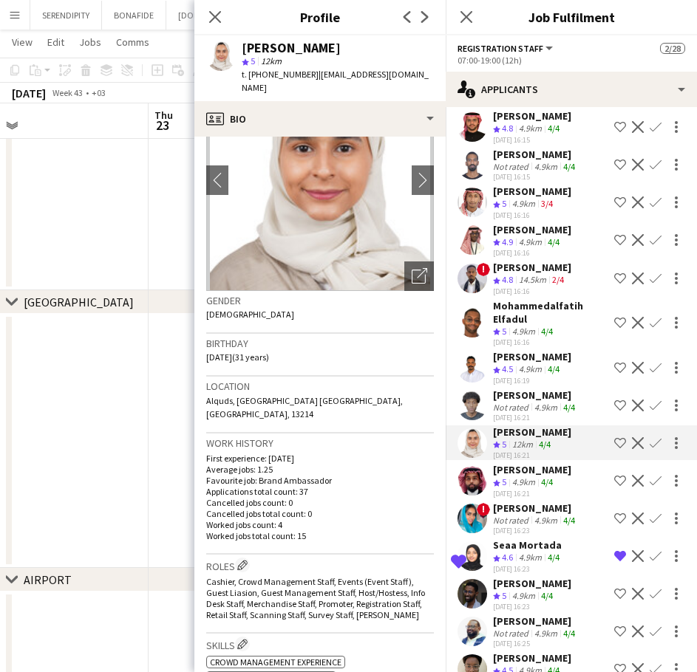
scroll to position [49, 0]
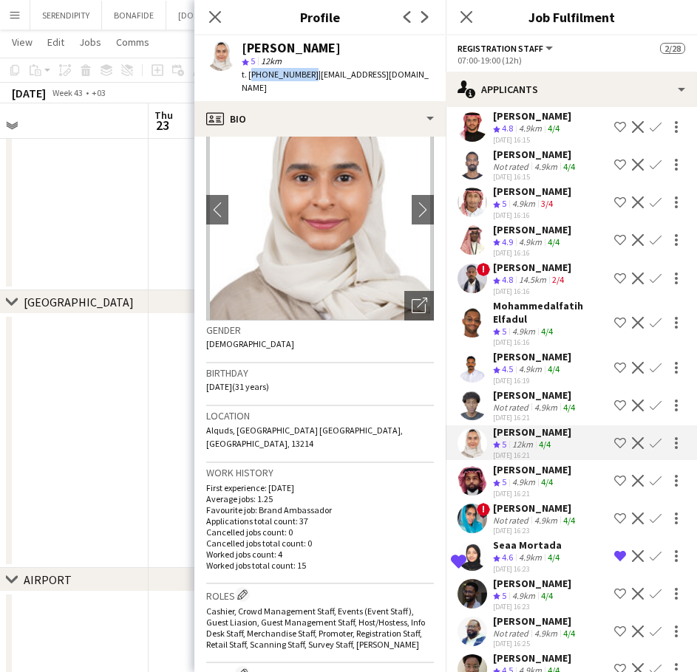
drag, startPoint x: 304, startPoint y: 75, endPoint x: 248, endPoint y: 69, distance: 56.4
click at [248, 69] on span "t. [PHONE_NUMBER]" at bounding box center [280, 74] width 77 height 11
copy span "[PHONE_NUMBER]"
click at [514, 489] on div "4.9km" at bounding box center [523, 482] width 29 height 13
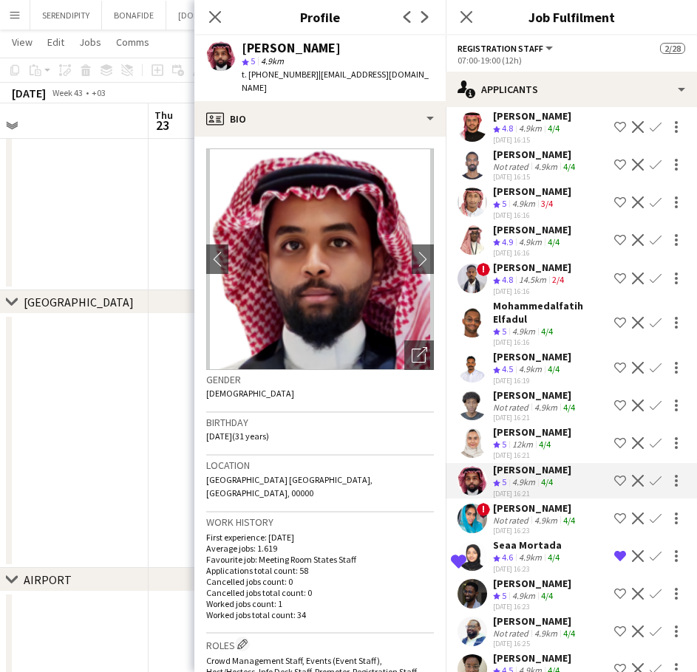
click at [534, 526] on div "4.9km" at bounding box center [545, 520] width 29 height 11
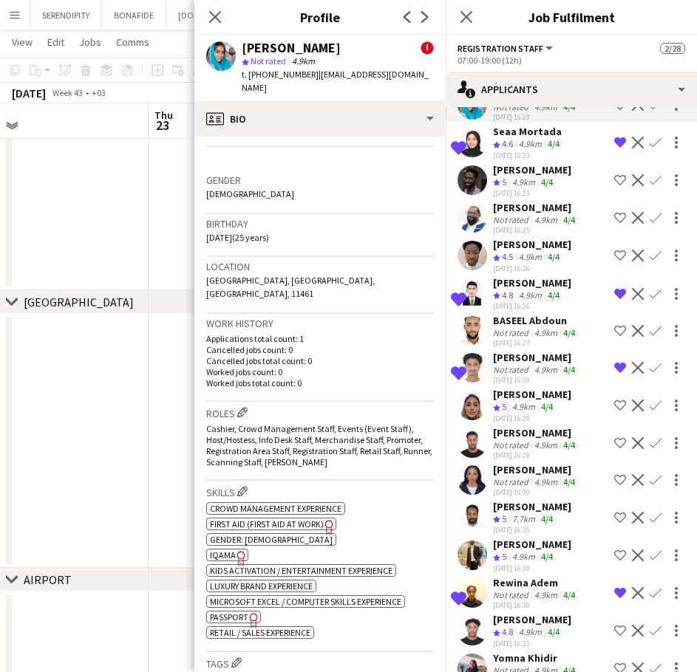
scroll to position [3694, 0]
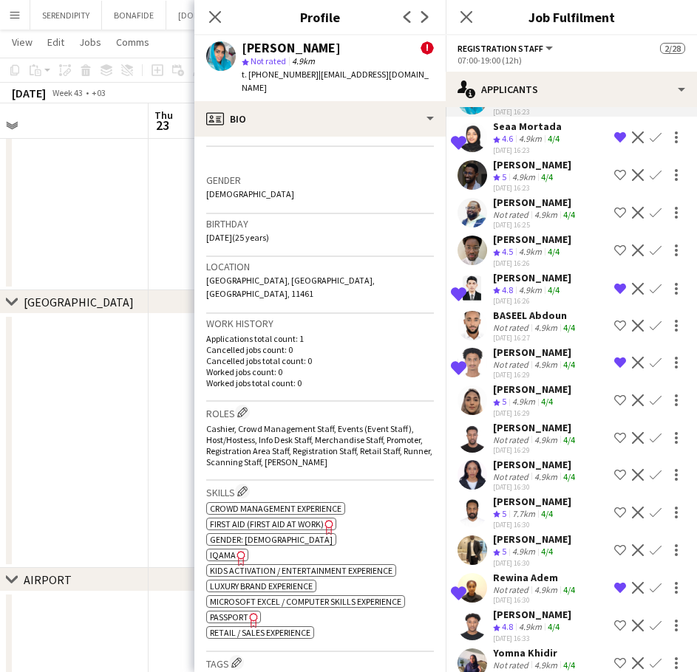
click at [530, 409] on div "4.9km" at bounding box center [523, 402] width 29 height 13
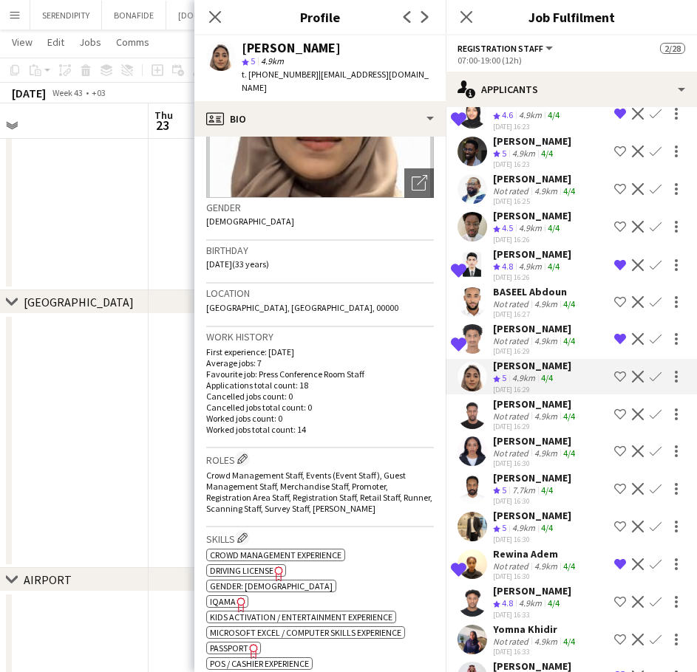
scroll to position [3718, 0]
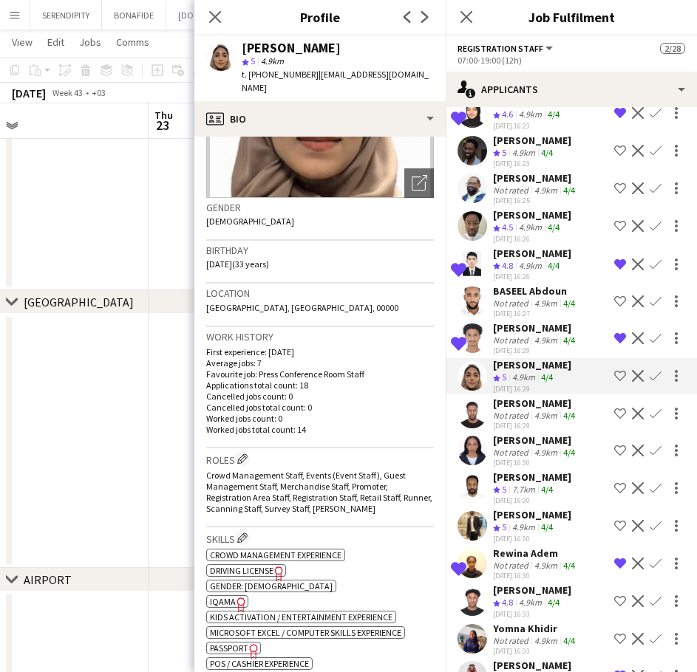
click at [531, 447] on div "[PERSON_NAME]" at bounding box center [535, 440] width 85 height 13
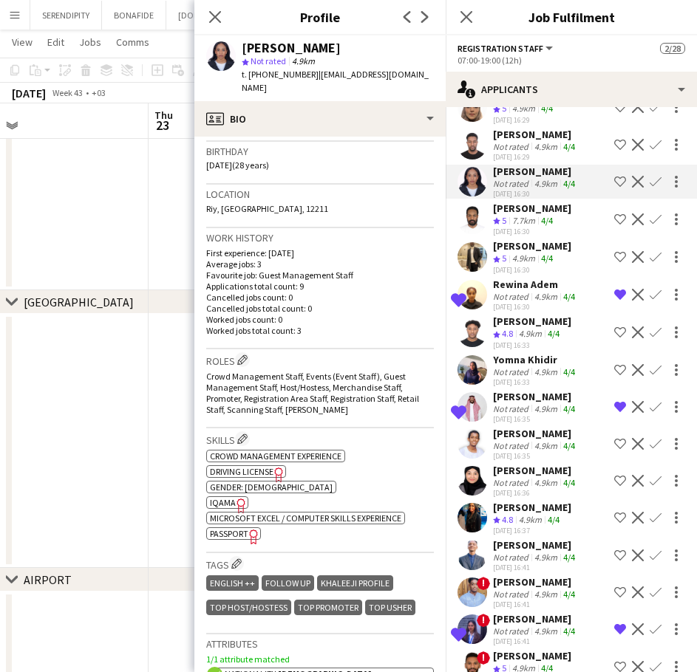
scroll to position [3989, 0]
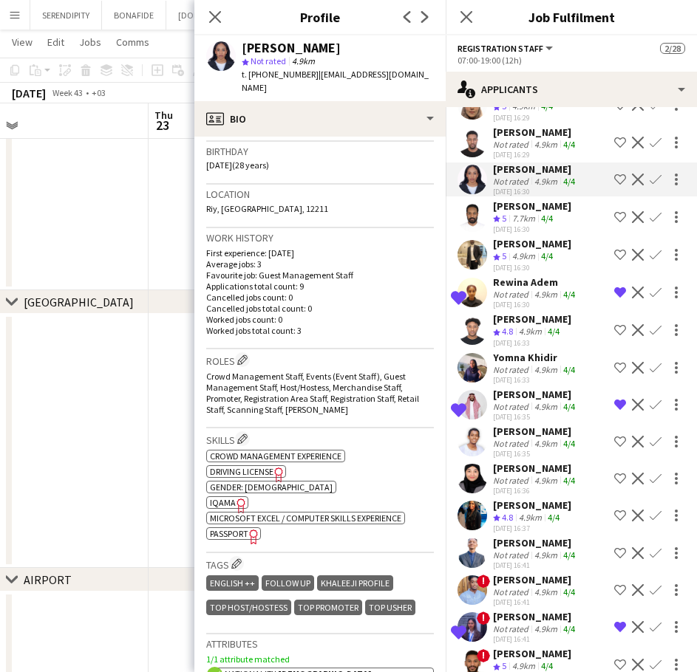
click at [536, 449] on div "4.9km" at bounding box center [545, 443] width 29 height 11
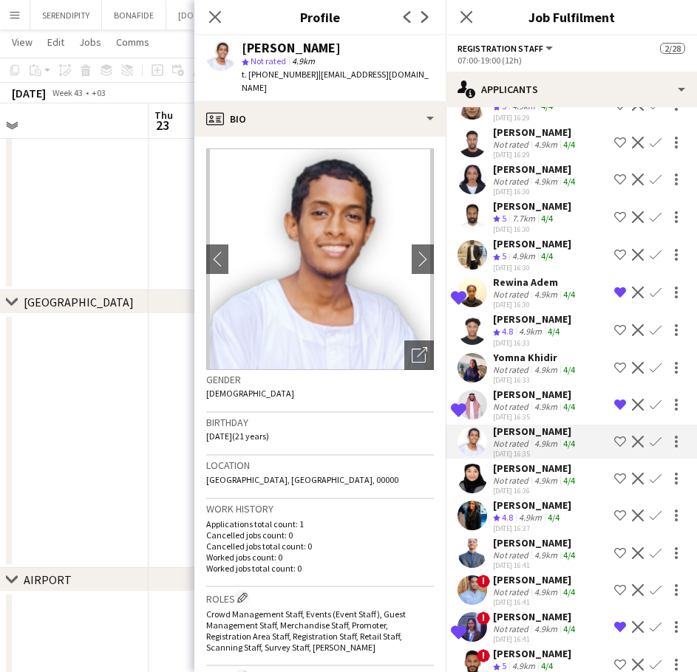
click at [536, 475] on div "[PERSON_NAME]" at bounding box center [535, 468] width 85 height 13
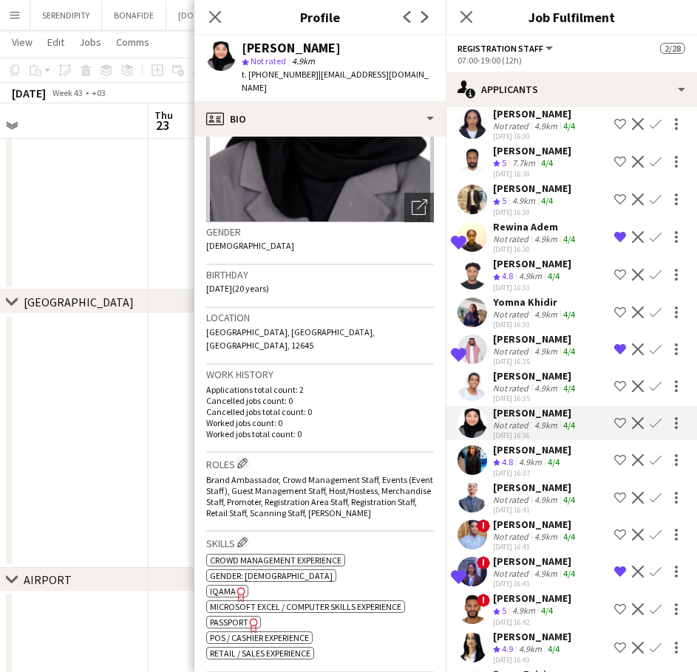
scroll to position [4063, 0]
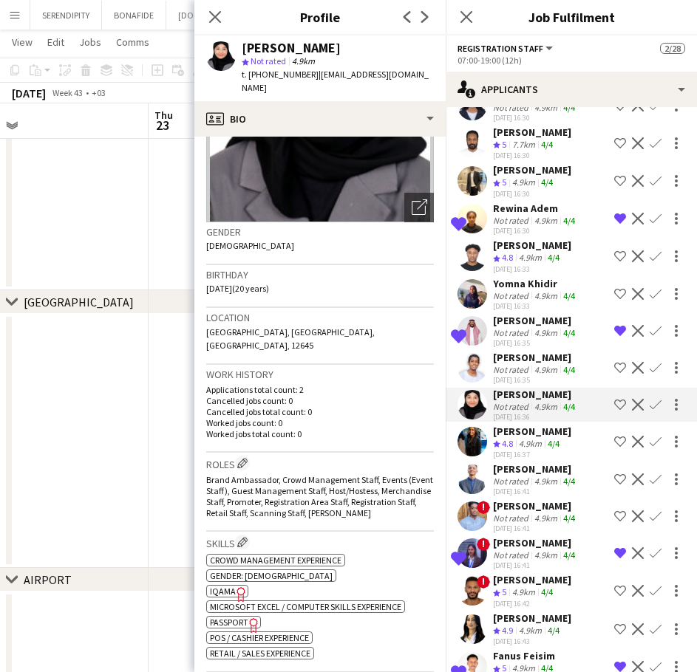
click at [549, 449] on app-skills-label "4/4" at bounding box center [553, 443] width 12 height 11
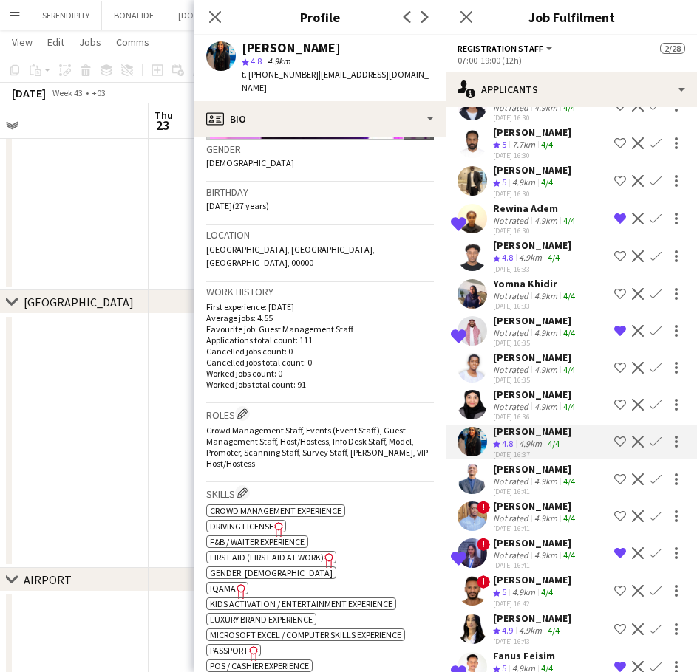
scroll to position [246, 0]
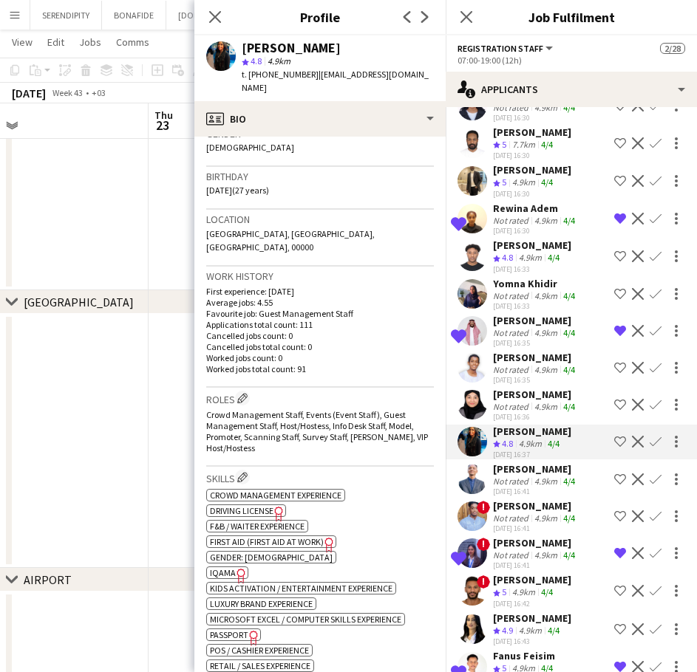
click at [544, 476] on div "[PERSON_NAME]" at bounding box center [535, 468] width 85 height 13
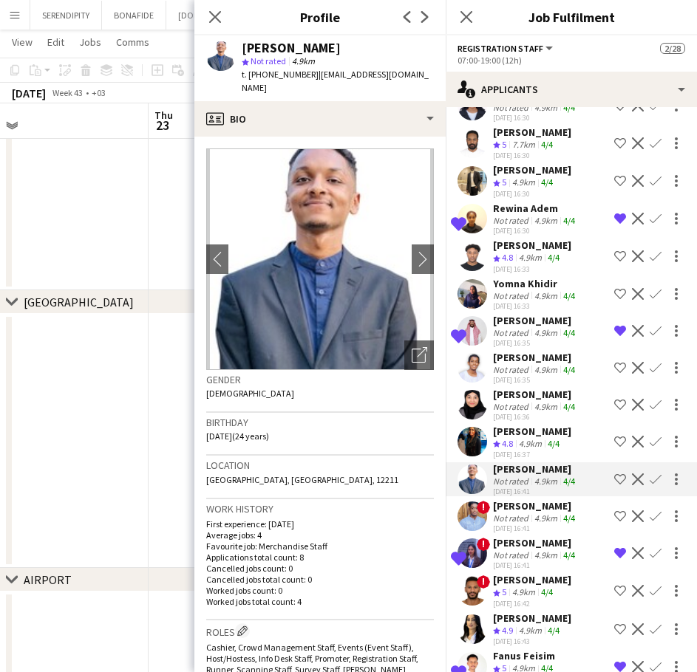
click at [544, 513] on div "[PERSON_NAME]" at bounding box center [535, 505] width 85 height 13
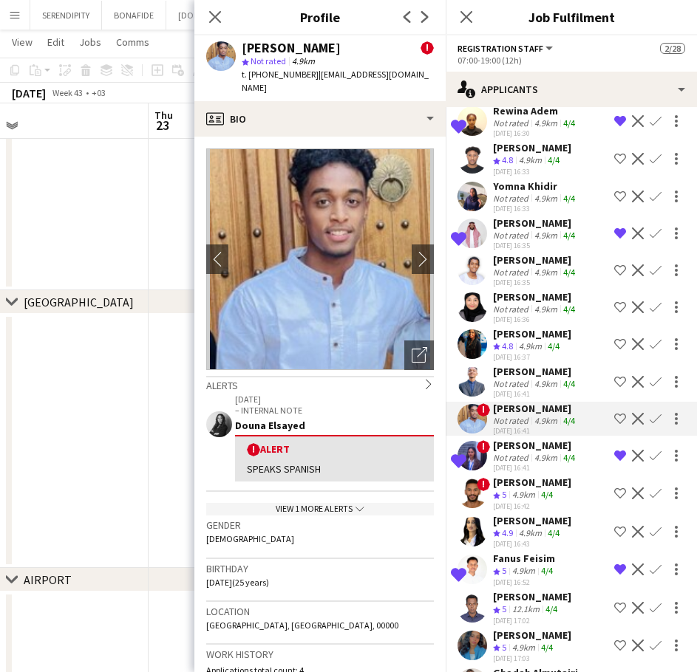
scroll to position [4161, 0]
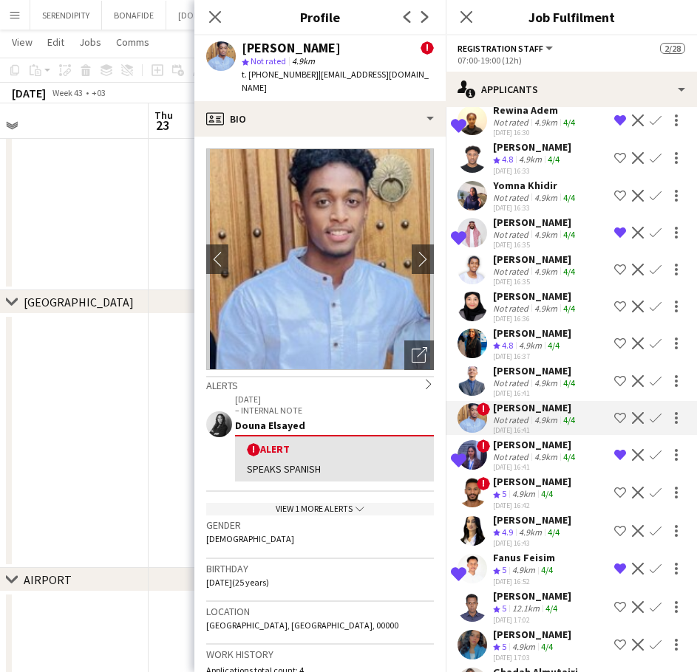
click at [552, 538] on app-skills-label "4/4" at bounding box center [553, 532] width 12 height 11
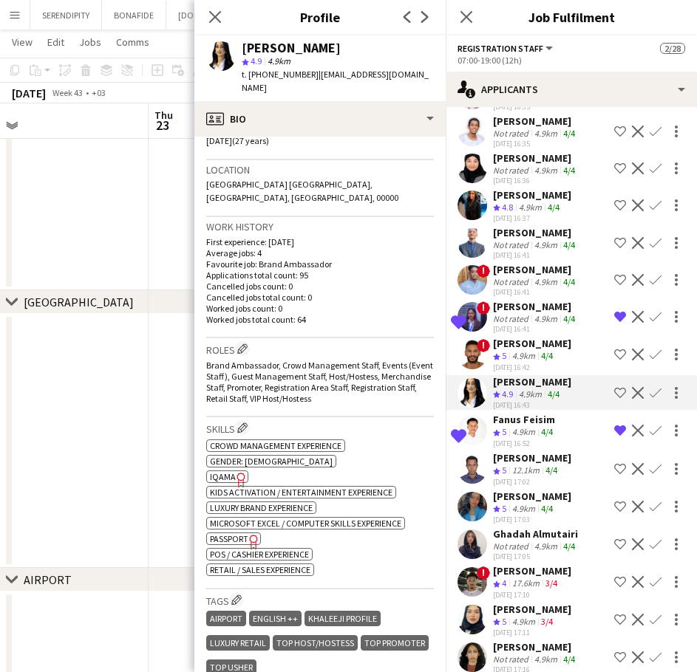
scroll to position [4309, 0]
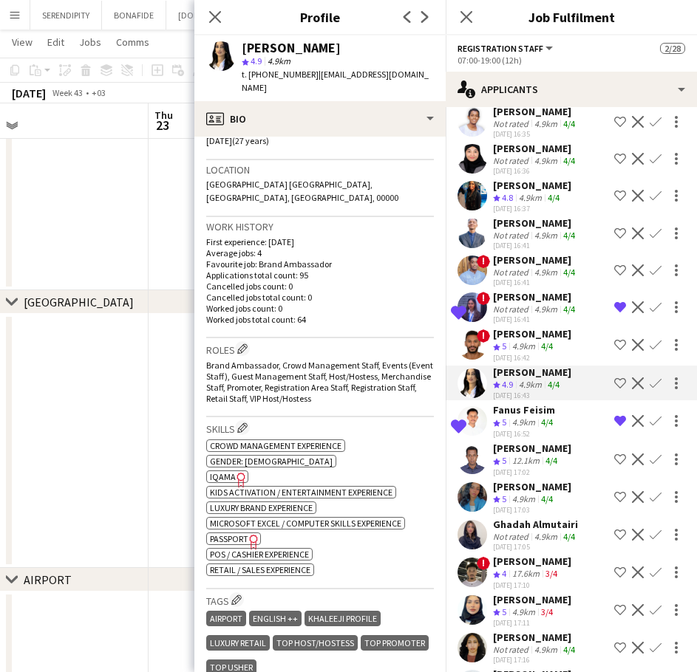
click at [546, 493] on div "[PERSON_NAME]" at bounding box center [532, 486] width 78 height 13
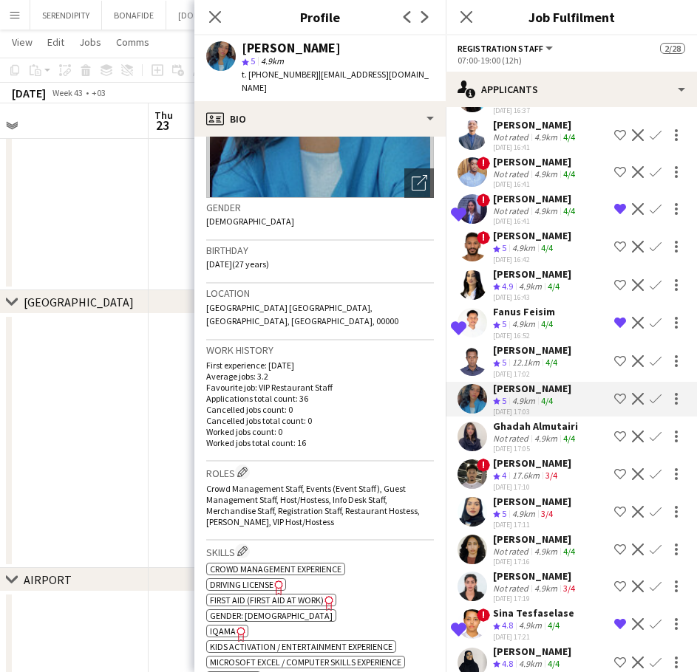
scroll to position [4408, 0]
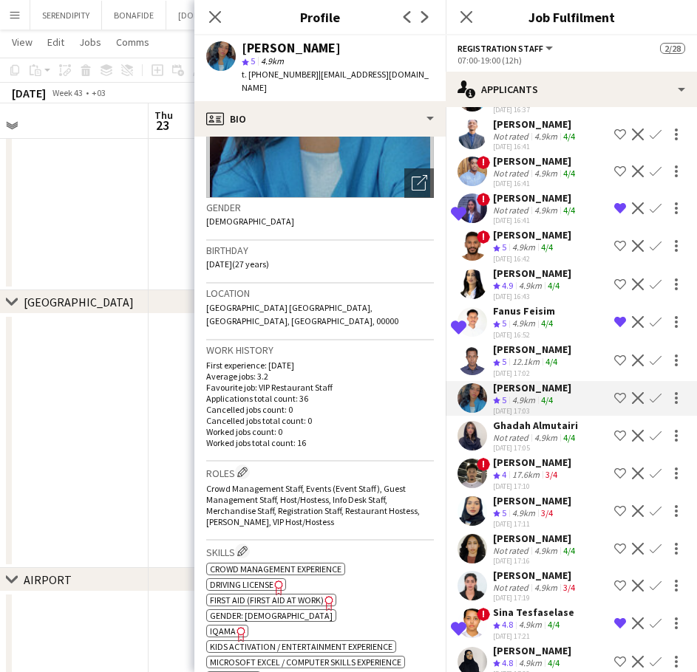
click at [535, 443] on div "4.9km" at bounding box center [545, 437] width 29 height 11
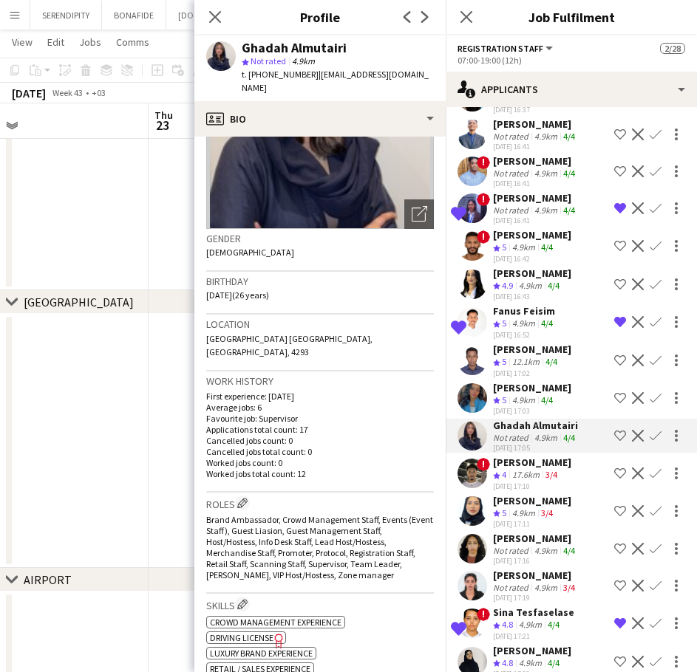
scroll to position [148, 0]
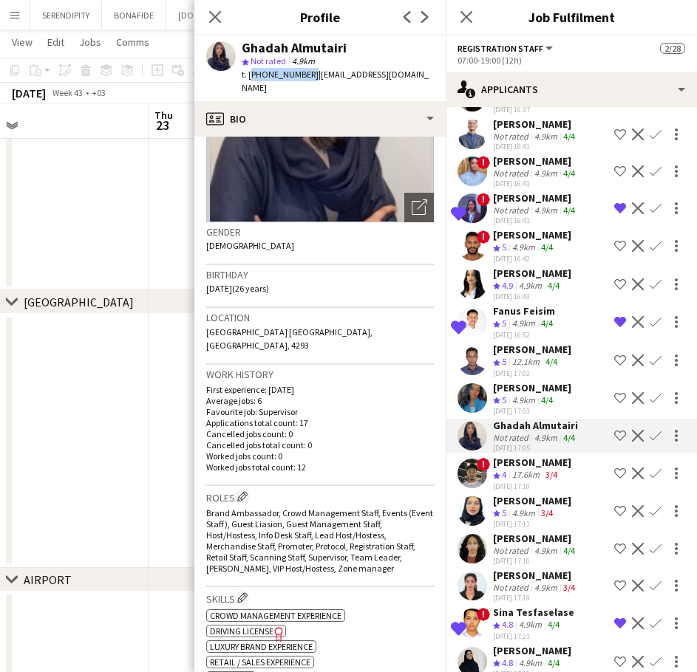
drag, startPoint x: 305, startPoint y: 75, endPoint x: 248, endPoint y: 76, distance: 56.9
click at [248, 76] on span "t. [PHONE_NUMBER]" at bounding box center [280, 74] width 77 height 11
copy span "[PHONE_NUMBER]"
click at [507, 508] on div "[PERSON_NAME]" at bounding box center [532, 500] width 78 height 13
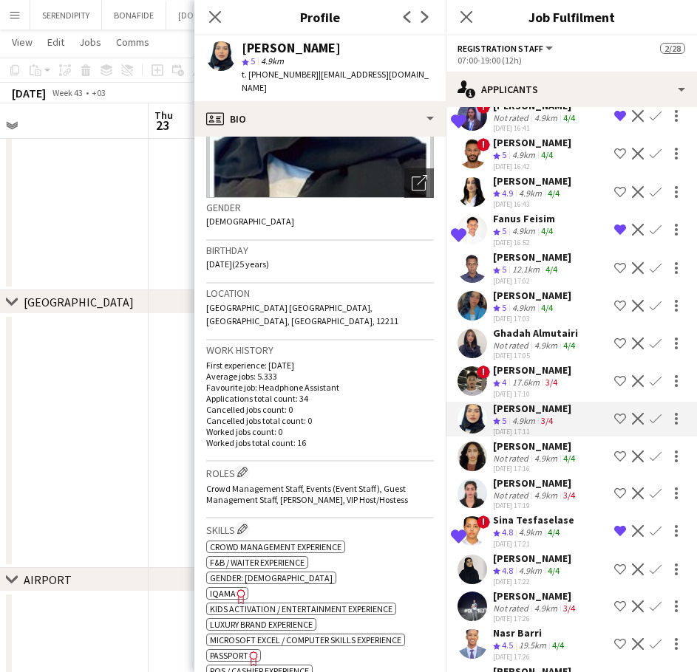
scroll to position [4506, 0]
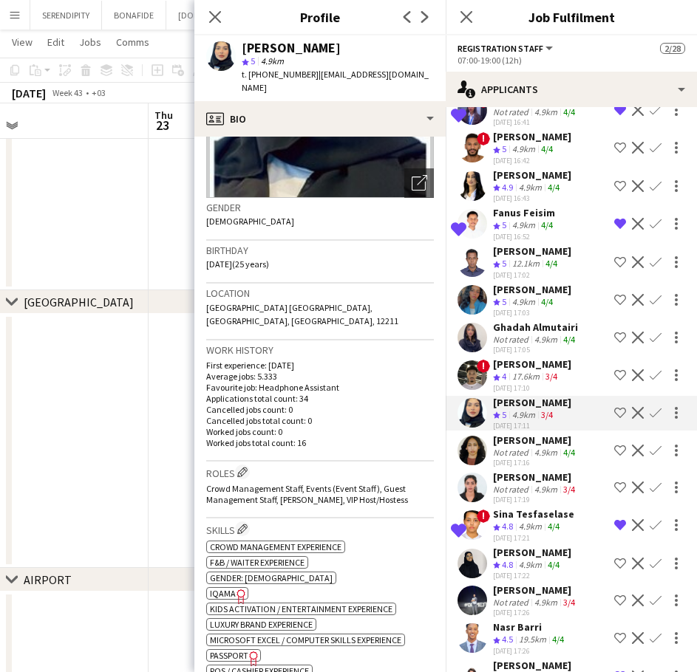
click at [545, 458] on div "4.9km" at bounding box center [545, 452] width 29 height 11
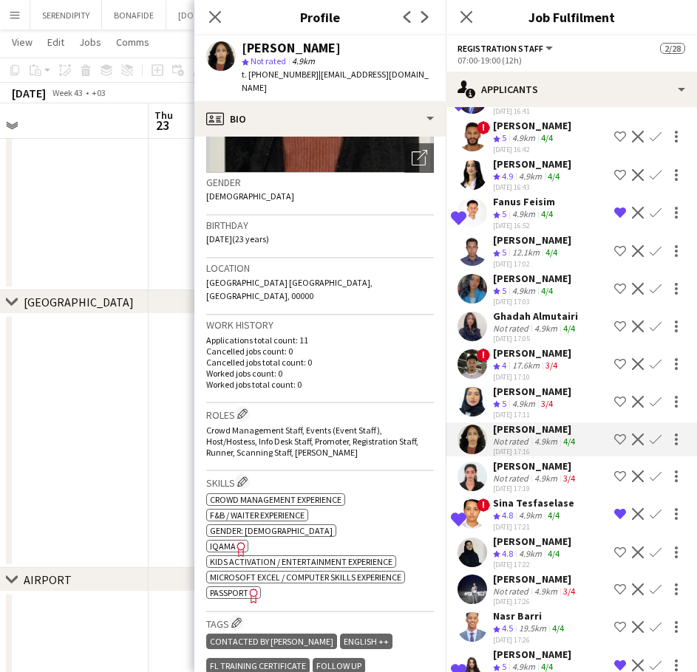
scroll to position [4580, 0]
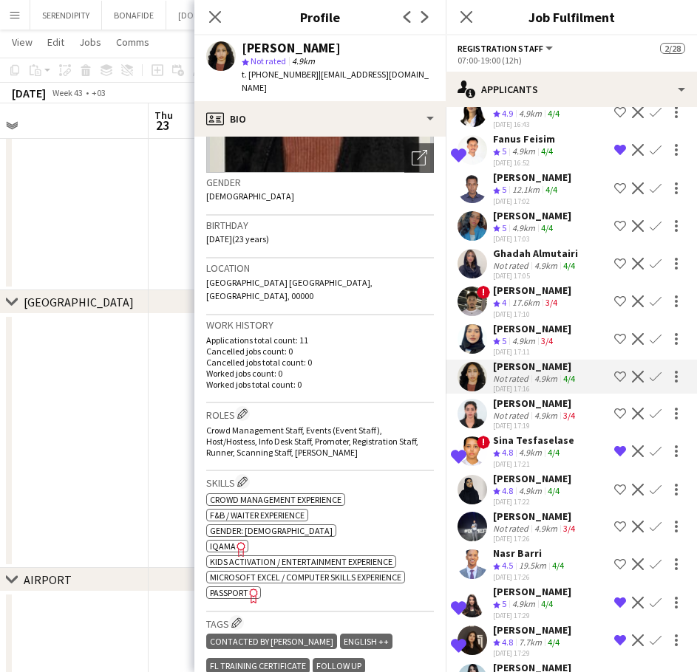
click at [553, 485] on div "[PERSON_NAME]" at bounding box center [532, 478] width 78 height 13
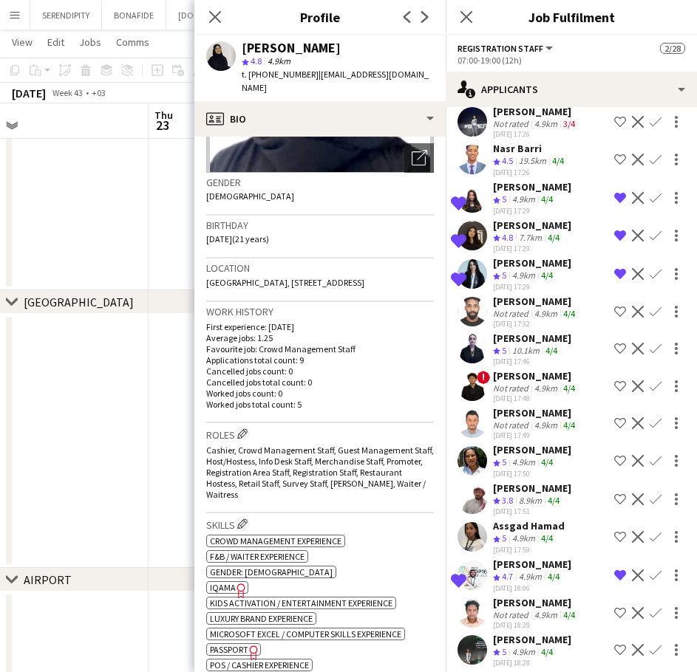
scroll to position [5024, 0]
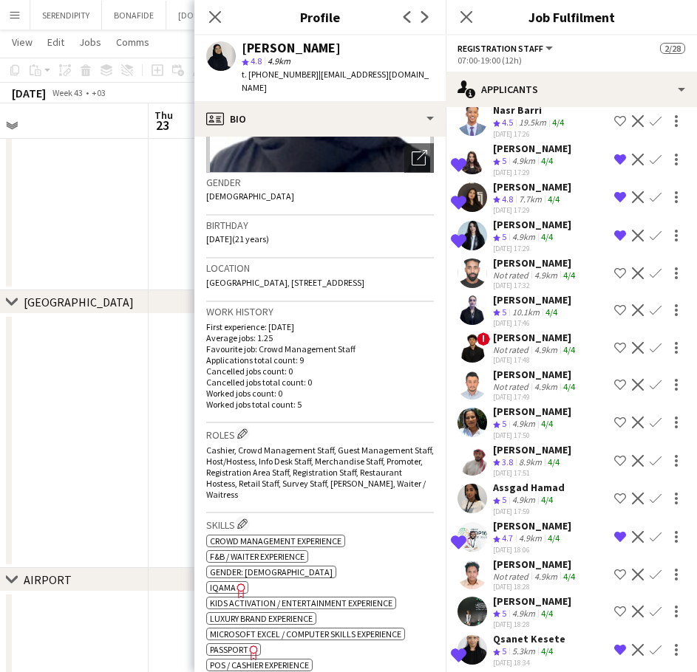
click at [533, 319] on div "10.1km" at bounding box center [525, 313] width 33 height 13
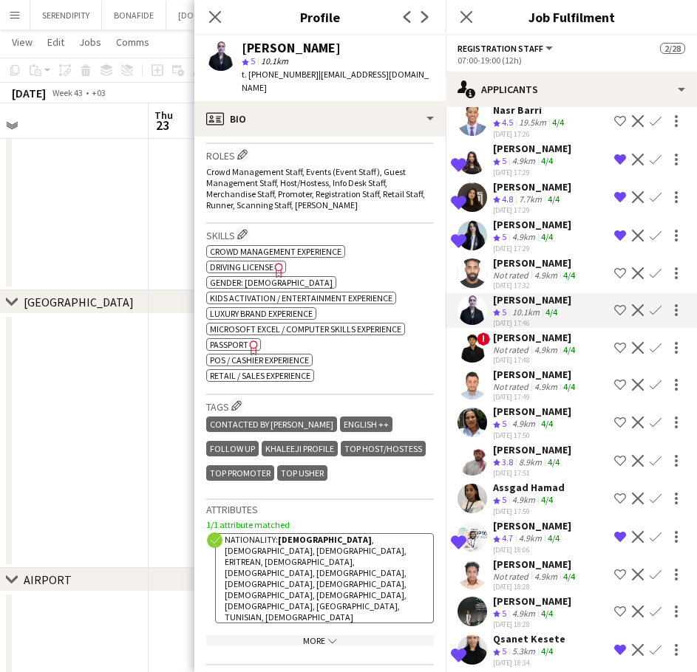
scroll to position [517, 0]
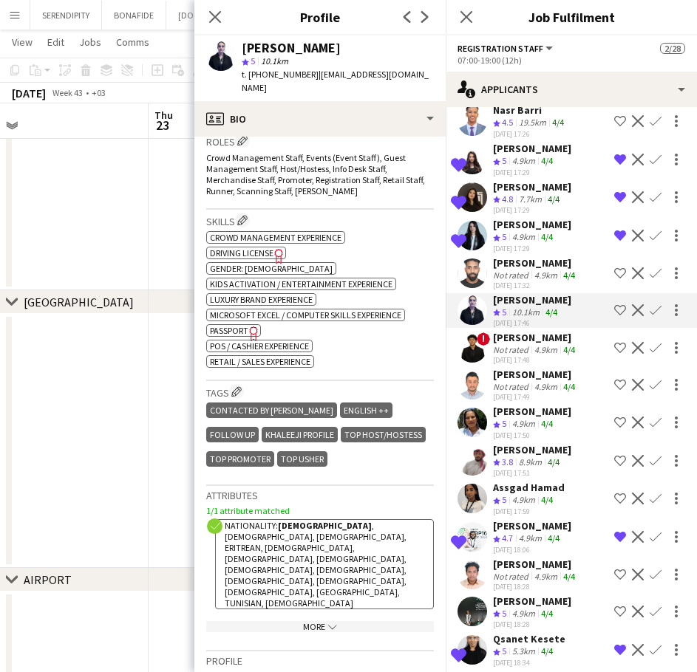
click at [526, 418] on div "[PERSON_NAME]" at bounding box center [532, 411] width 78 height 13
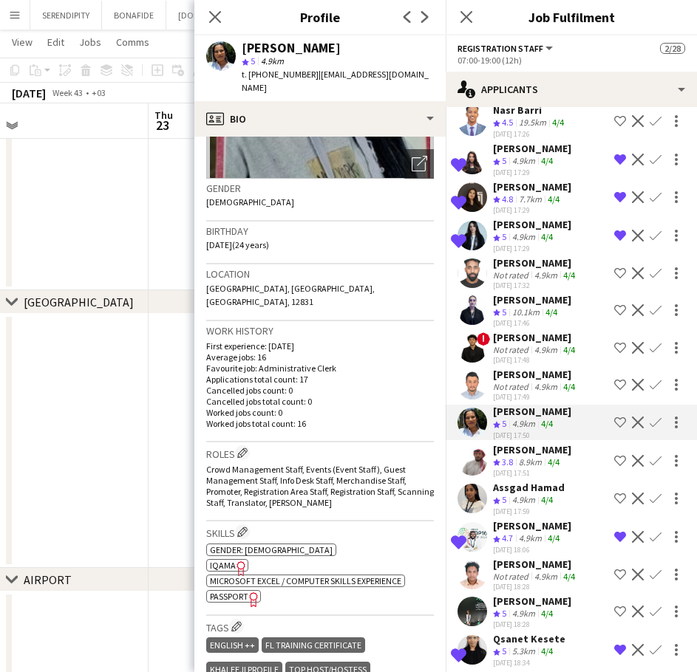
scroll to position [197, 0]
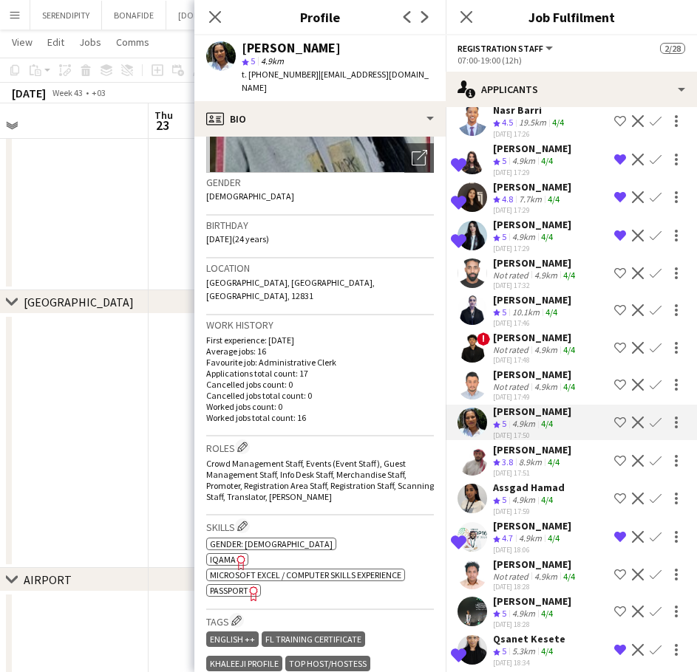
click at [548, 494] on div "Assgad Hamad" at bounding box center [529, 487] width 72 height 13
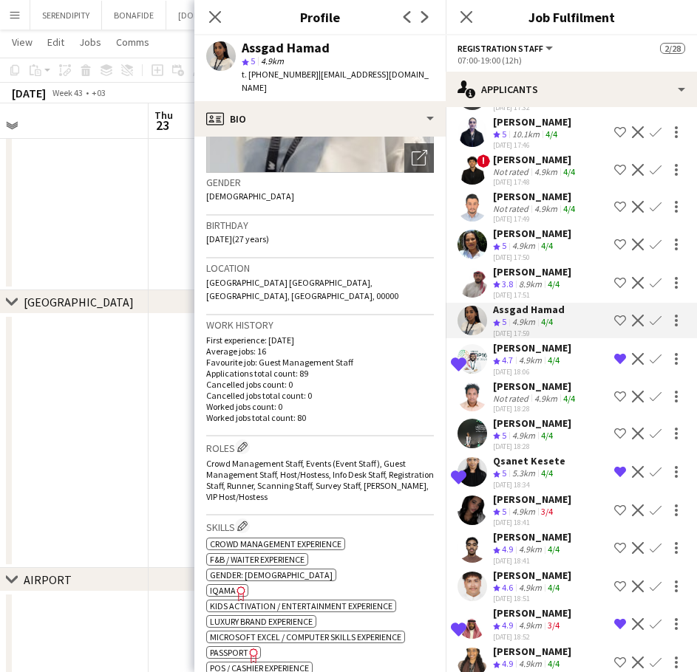
scroll to position [5221, 0]
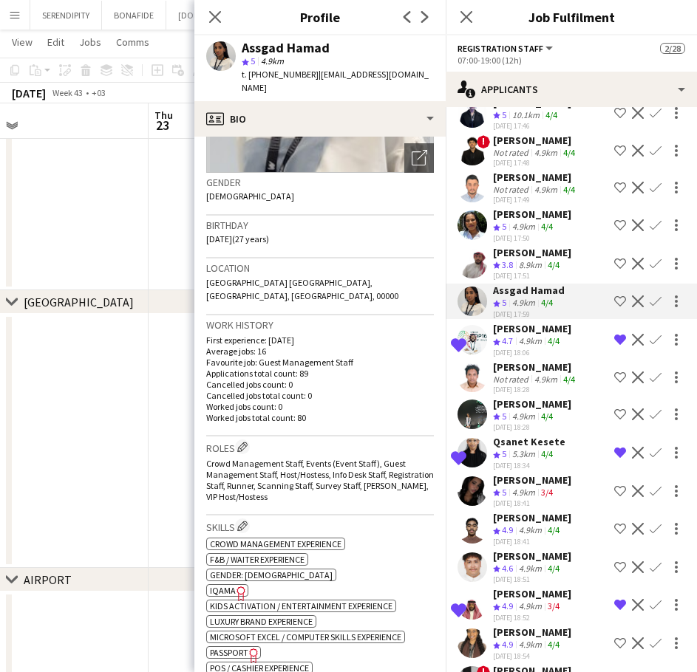
click at [538, 423] on div "4.9km" at bounding box center [523, 417] width 29 height 13
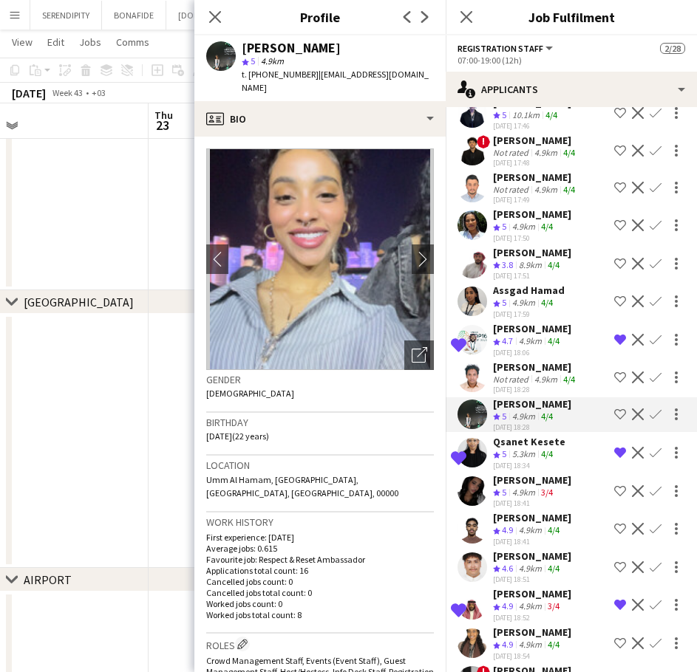
click at [542, 374] on div "[PERSON_NAME]" at bounding box center [535, 367] width 85 height 13
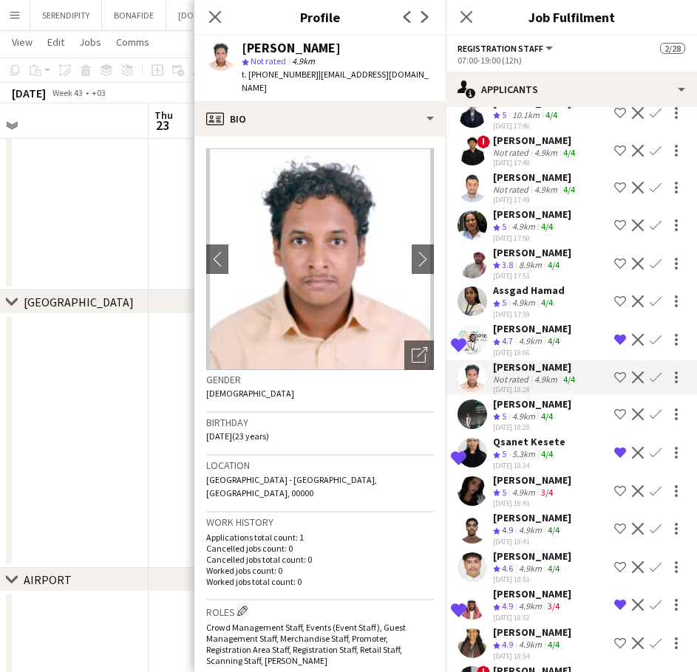
click at [553, 422] on app-skills-label "4/4" at bounding box center [547, 416] width 12 height 11
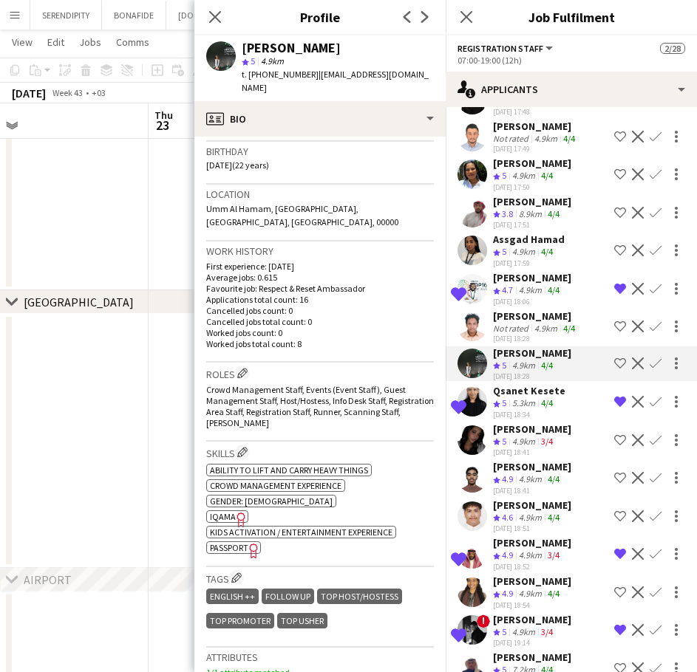
scroll to position [5295, 0]
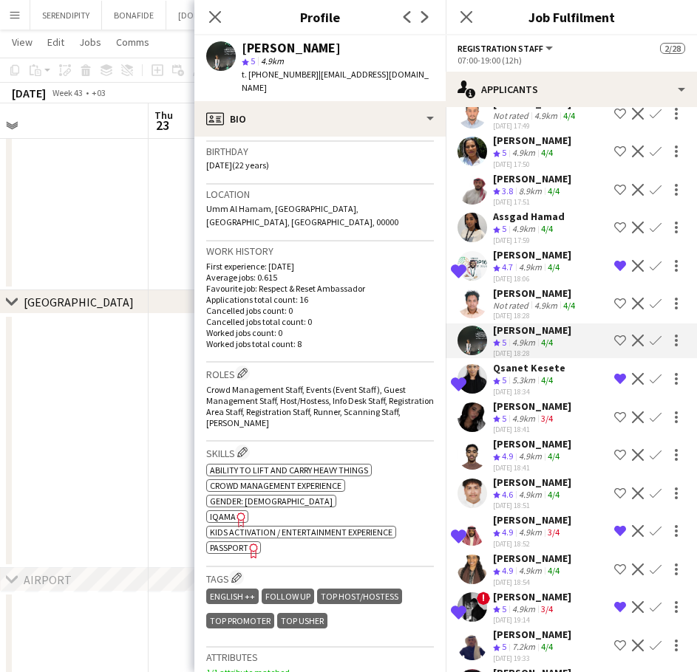
click at [538, 413] on div "[PERSON_NAME]" at bounding box center [532, 406] width 78 height 13
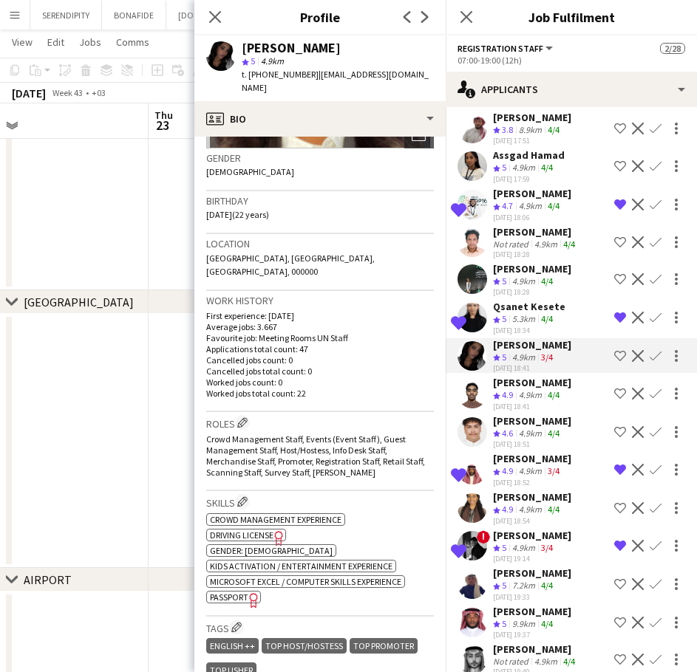
scroll to position [5393, 0]
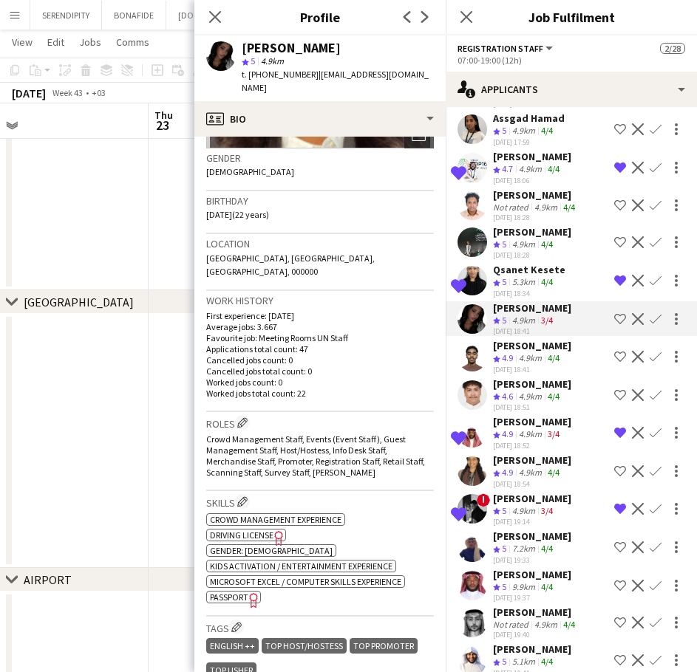
click at [524, 479] on div "4.9km" at bounding box center [530, 473] width 29 height 13
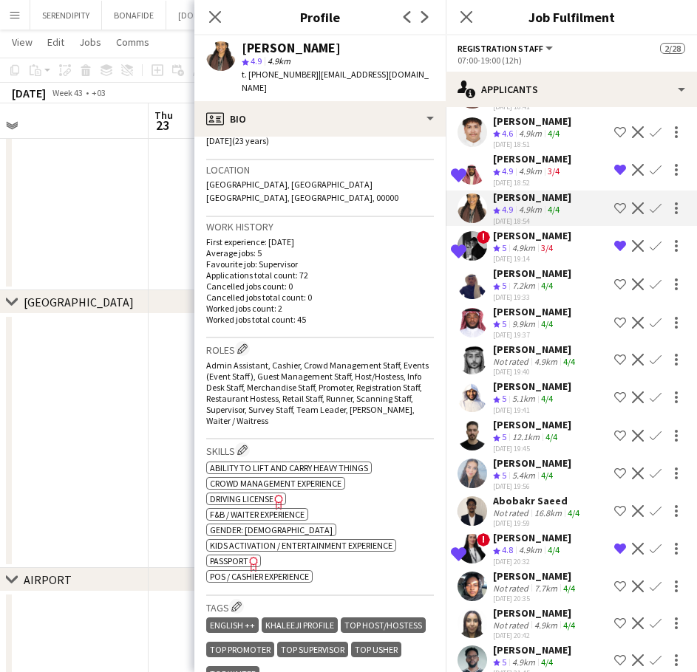
scroll to position [5664, 0]
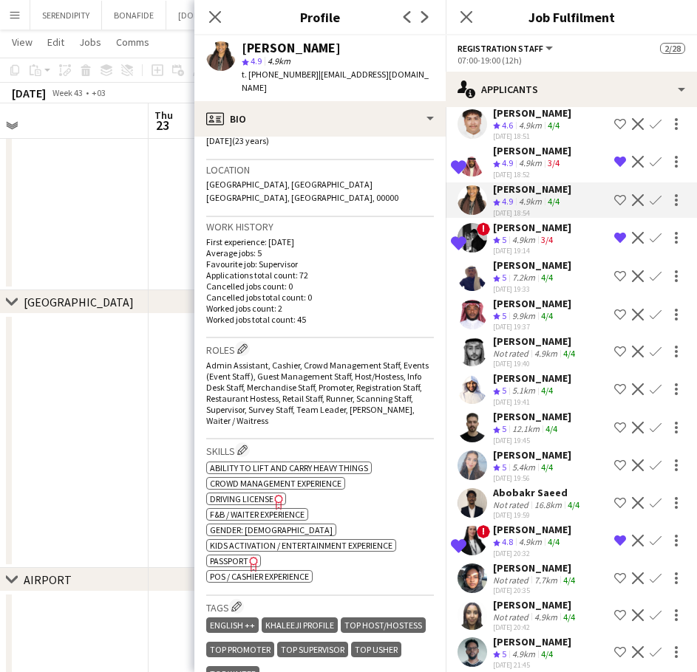
click at [518, 474] on div "5.4km" at bounding box center [523, 468] width 29 height 13
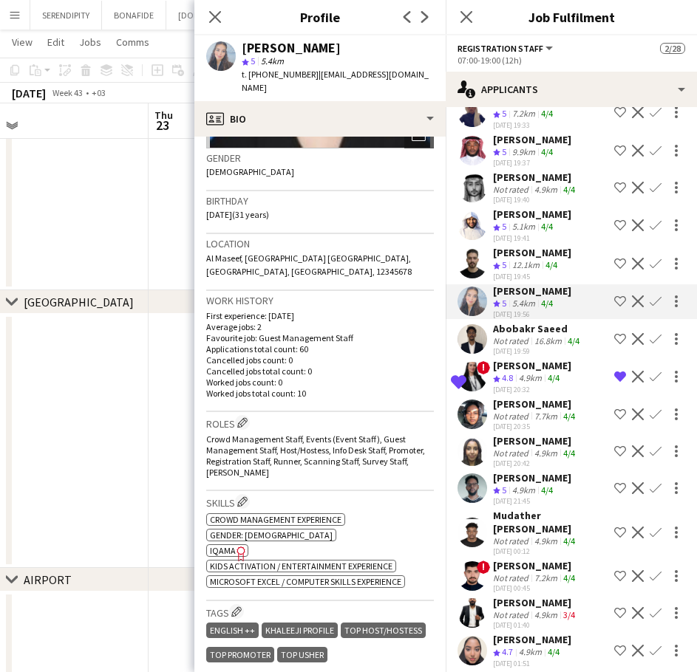
scroll to position [5836, 0]
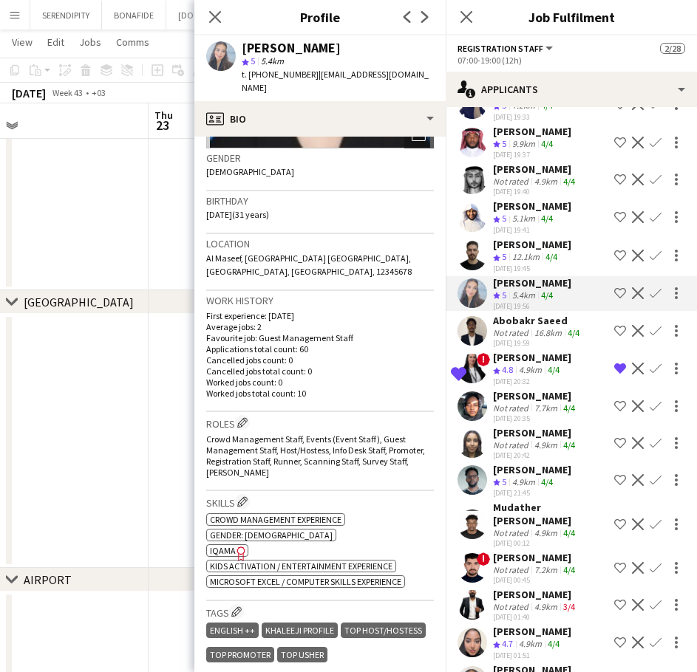
click at [553, 414] on div "7.7km" at bounding box center [545, 408] width 29 height 11
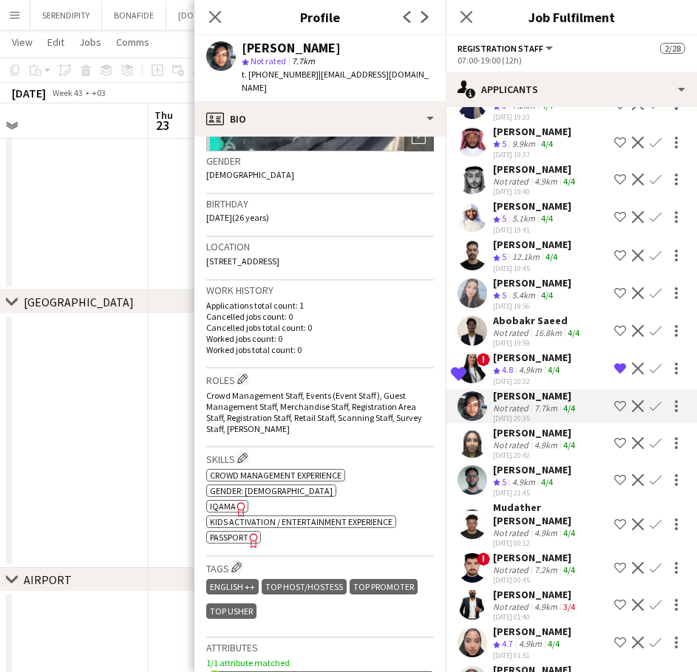
scroll to position [222, 0]
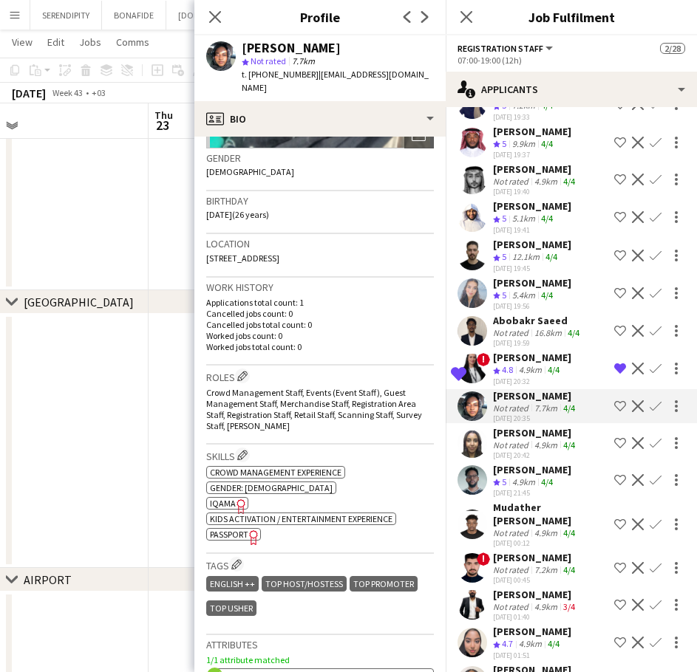
click at [553, 451] on div "4.9km" at bounding box center [545, 445] width 29 height 11
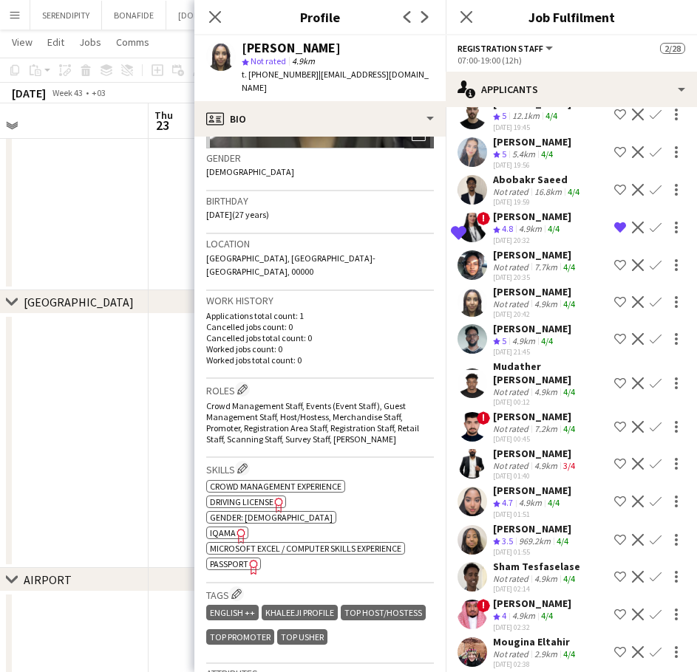
scroll to position [6008, 0]
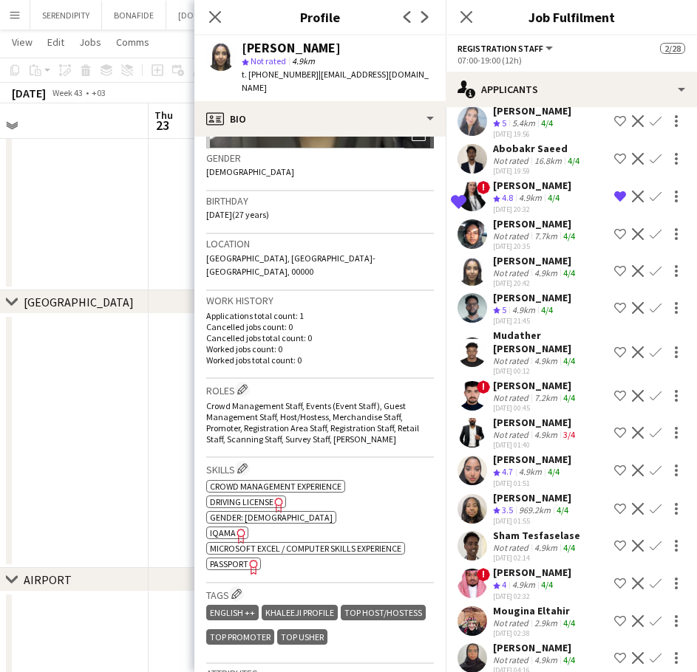
click at [533, 466] on div "[PERSON_NAME]" at bounding box center [532, 459] width 78 height 13
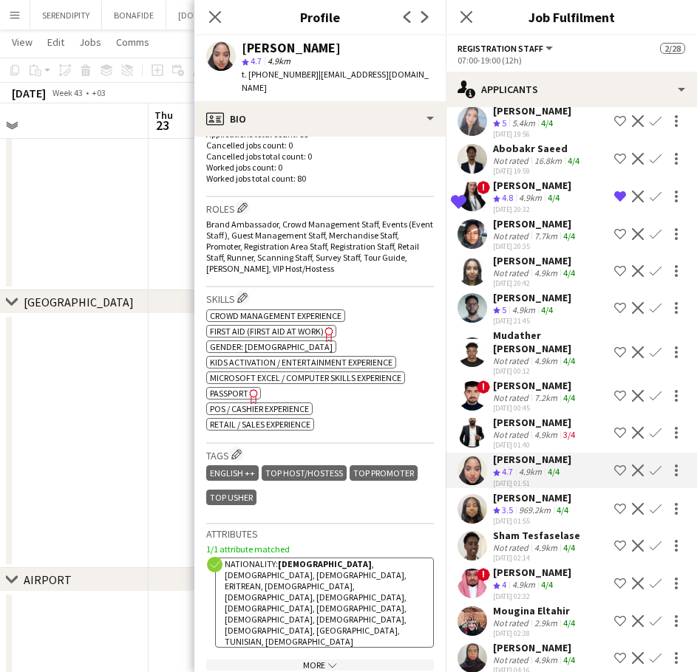
scroll to position [443, 0]
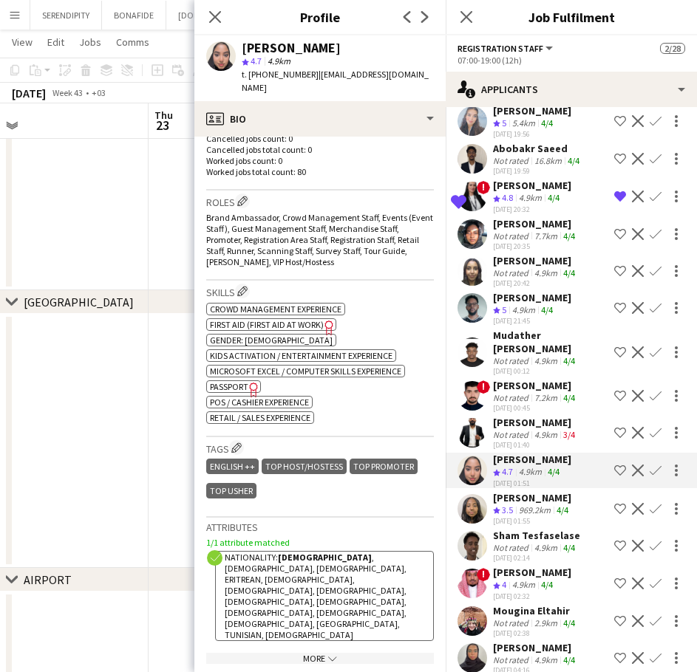
click at [546, 505] on div "[PERSON_NAME]" at bounding box center [532, 497] width 78 height 13
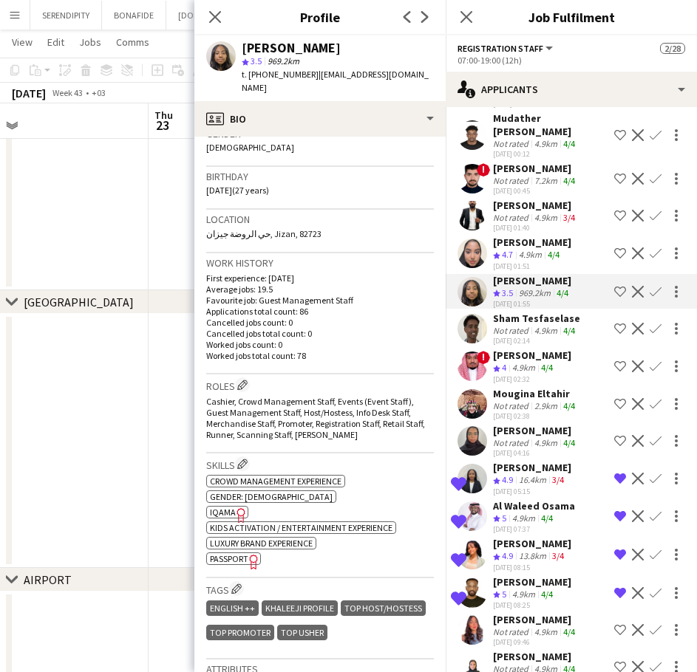
scroll to position [6255, 0]
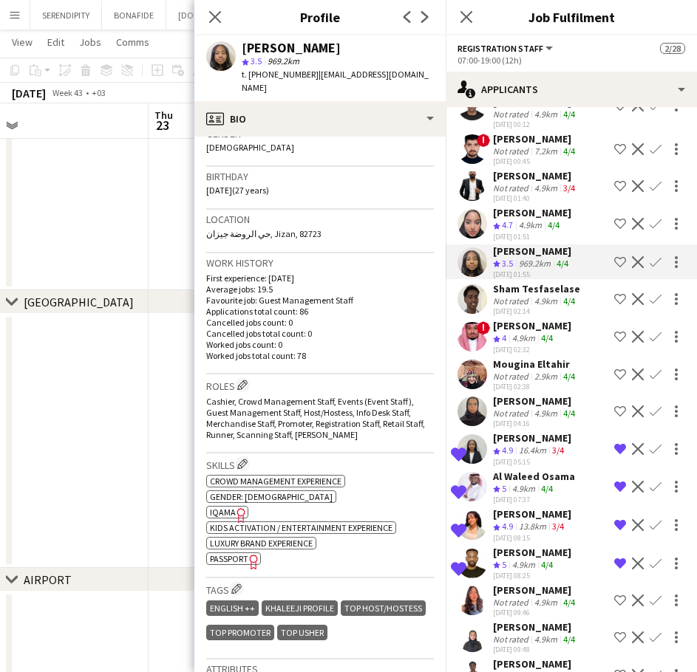
click at [529, 307] on div "Not rated" at bounding box center [512, 301] width 38 height 11
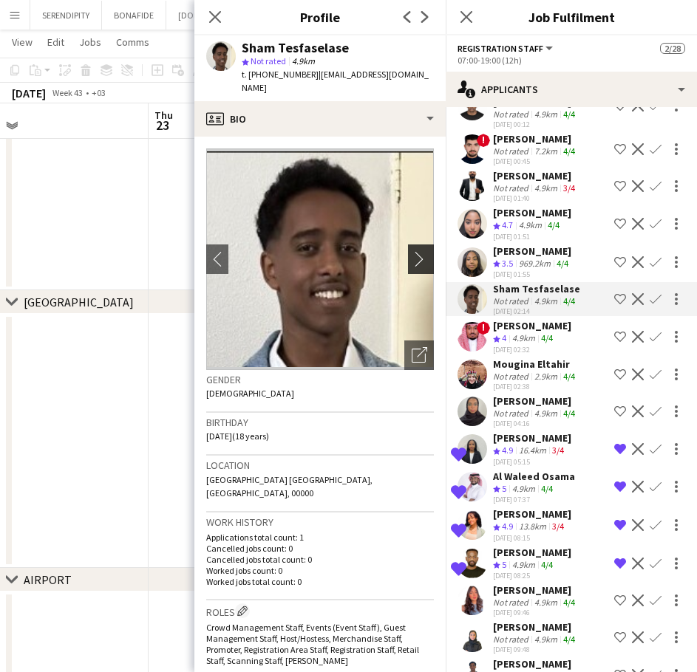
click at [414, 251] on app-icon "chevron-right" at bounding box center [422, 259] width 23 height 16
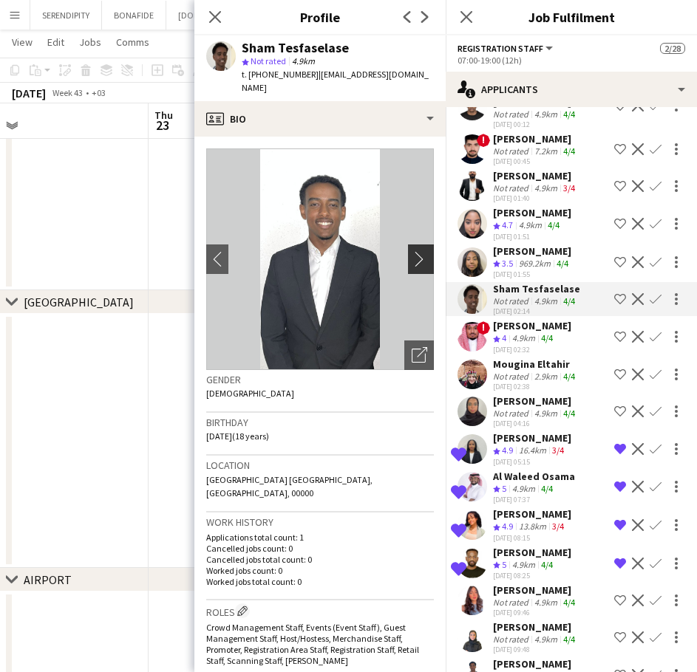
click at [412, 251] on app-icon "chevron-right" at bounding box center [422, 259] width 23 height 16
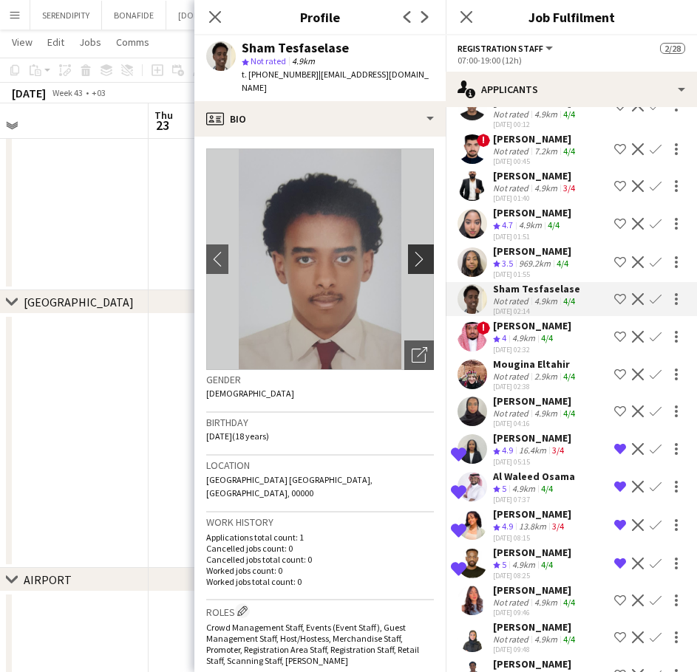
click at [412, 251] on app-icon "chevron-right" at bounding box center [422, 259] width 23 height 16
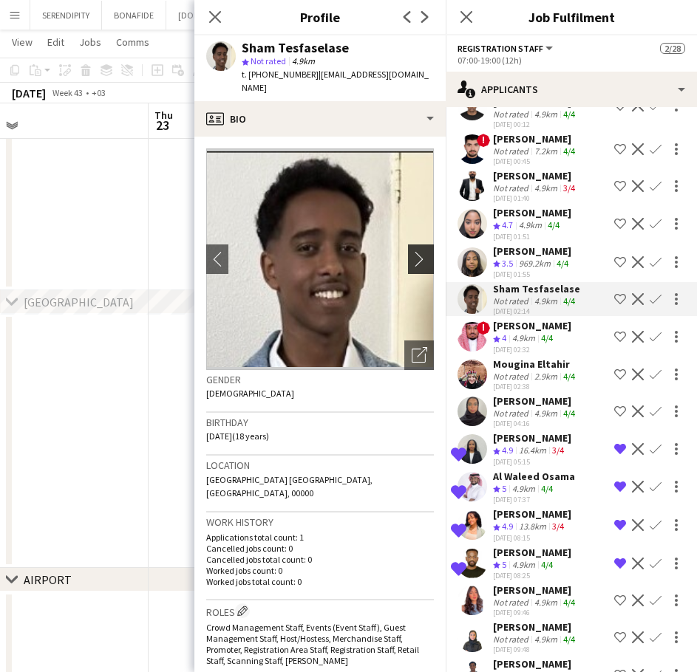
click at [412, 251] on app-icon "chevron-right" at bounding box center [422, 259] width 23 height 16
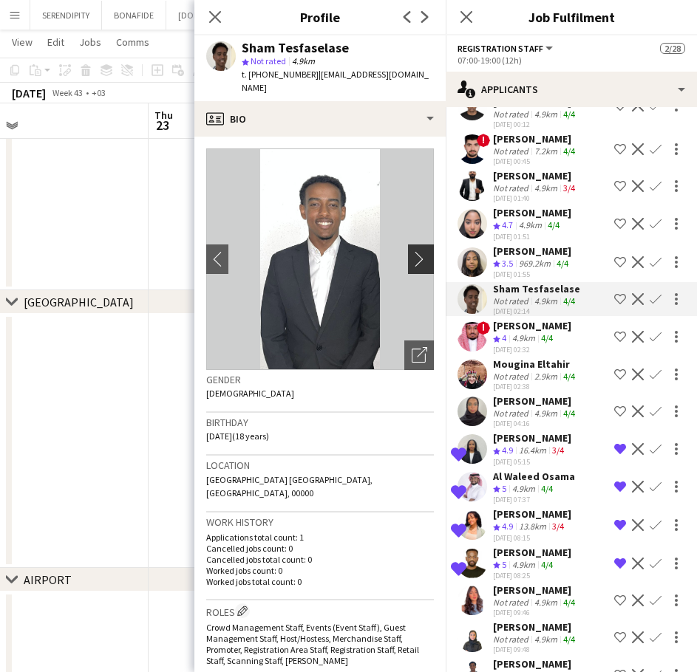
click at [412, 251] on app-icon "chevron-right" at bounding box center [422, 259] width 23 height 16
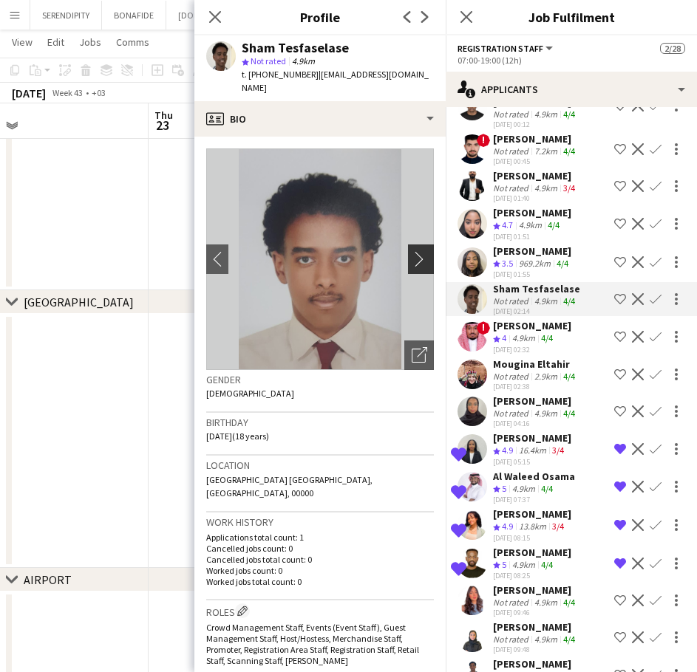
click at [412, 251] on app-icon "chevron-right" at bounding box center [422, 259] width 23 height 16
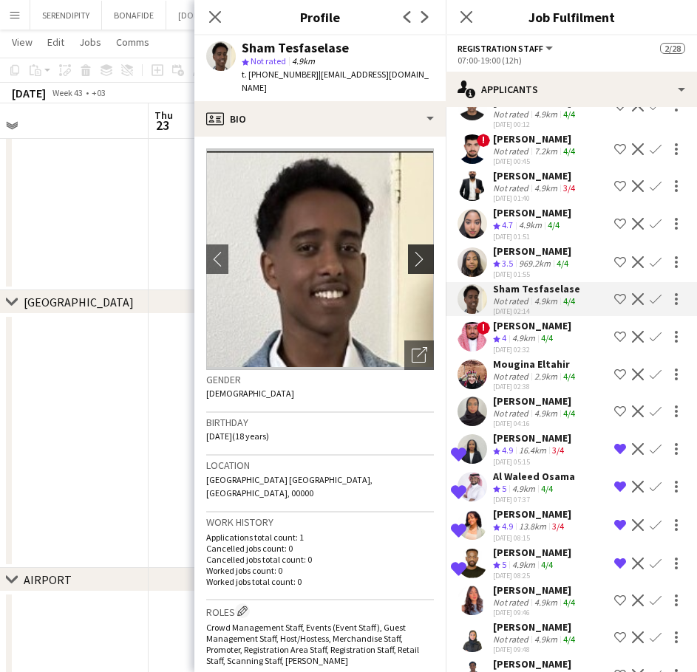
click at [412, 251] on app-icon "chevron-right" at bounding box center [422, 259] width 23 height 16
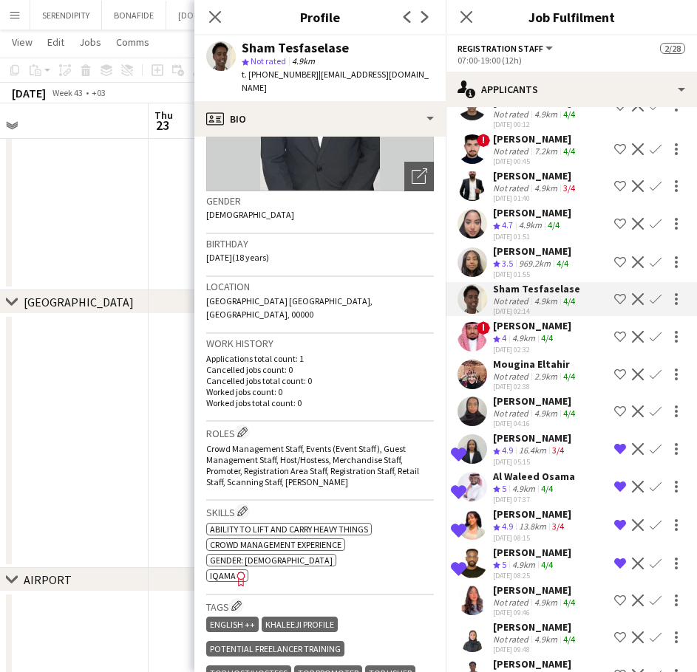
scroll to position [197, 0]
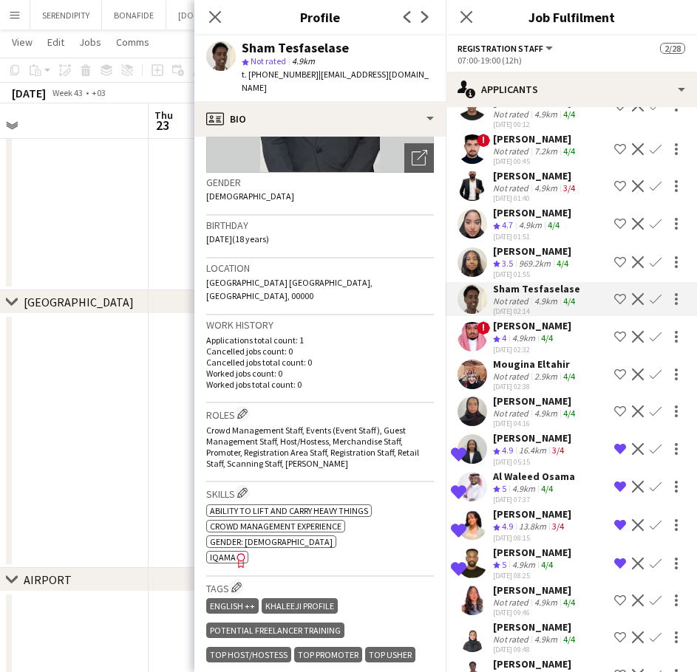
click at [222, 552] on span "IQAMA" at bounding box center [223, 557] width 26 height 11
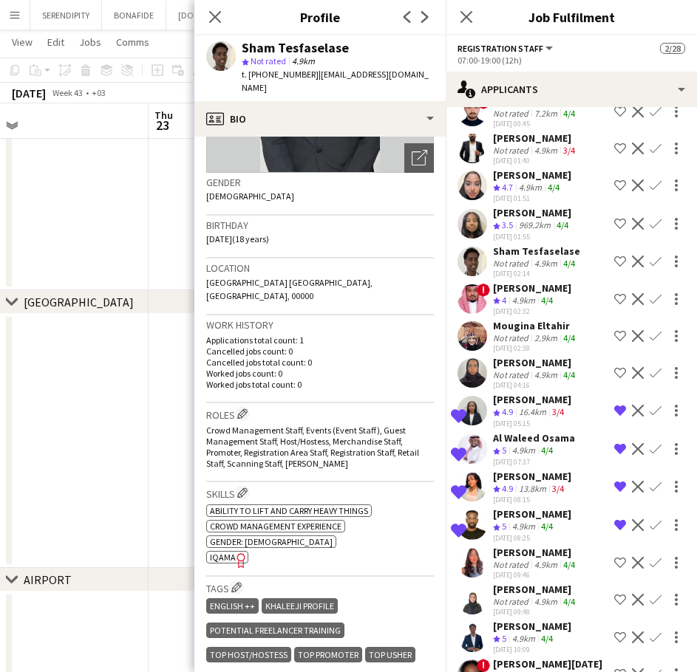
scroll to position [6217, 0]
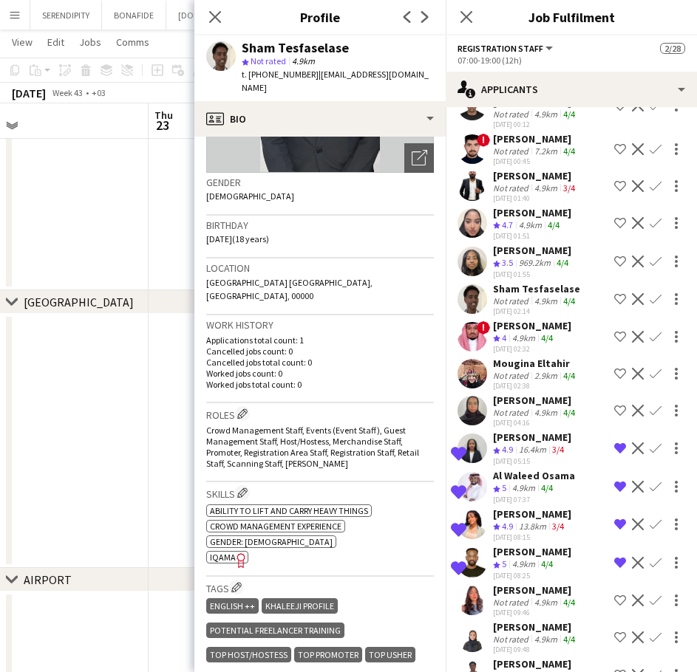
click at [540, 407] on div "[PERSON_NAME]" at bounding box center [535, 400] width 85 height 13
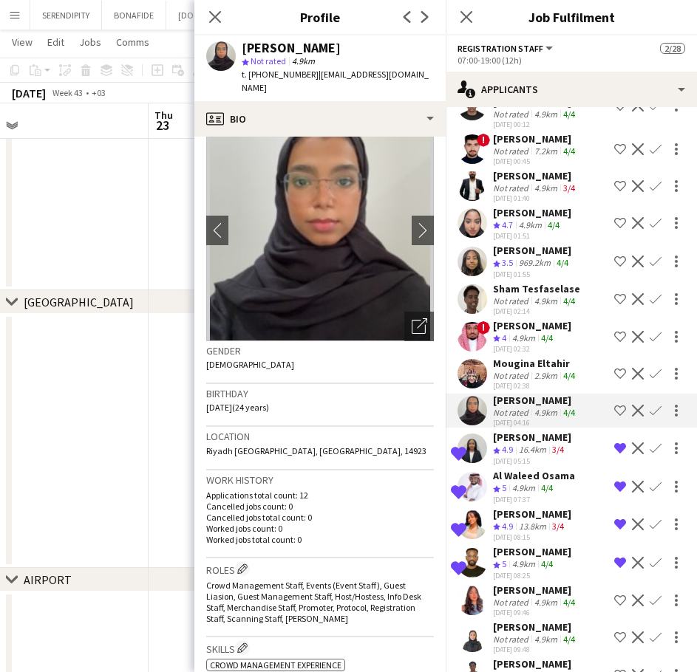
scroll to position [24, 0]
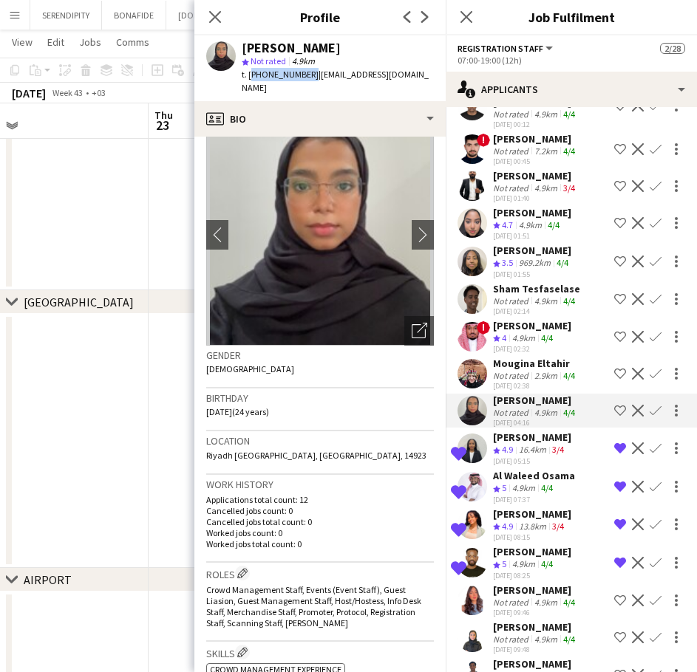
drag, startPoint x: 304, startPoint y: 74, endPoint x: 250, endPoint y: 78, distance: 54.8
click at [250, 78] on span "t. [PHONE_NUMBER]" at bounding box center [280, 74] width 77 height 11
copy span "[PHONE_NUMBER]"
click at [510, 418] on div "Not rated" at bounding box center [512, 412] width 38 height 11
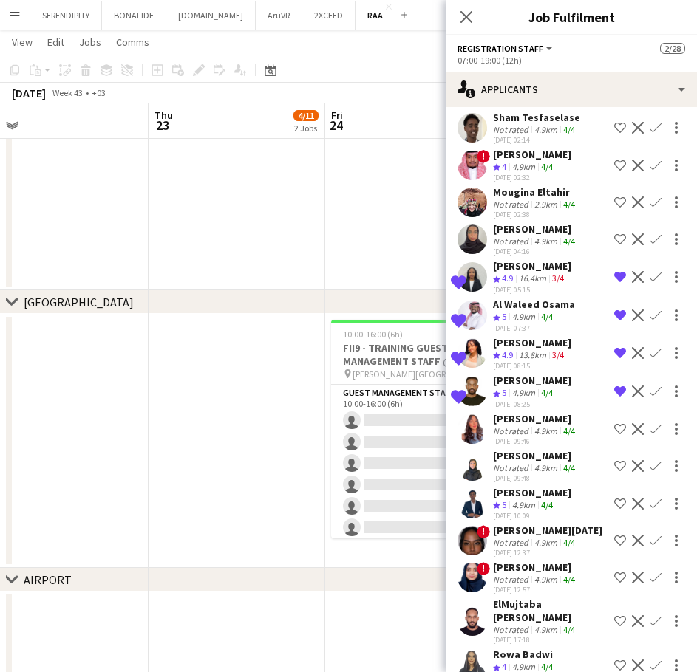
scroll to position [6390, 0]
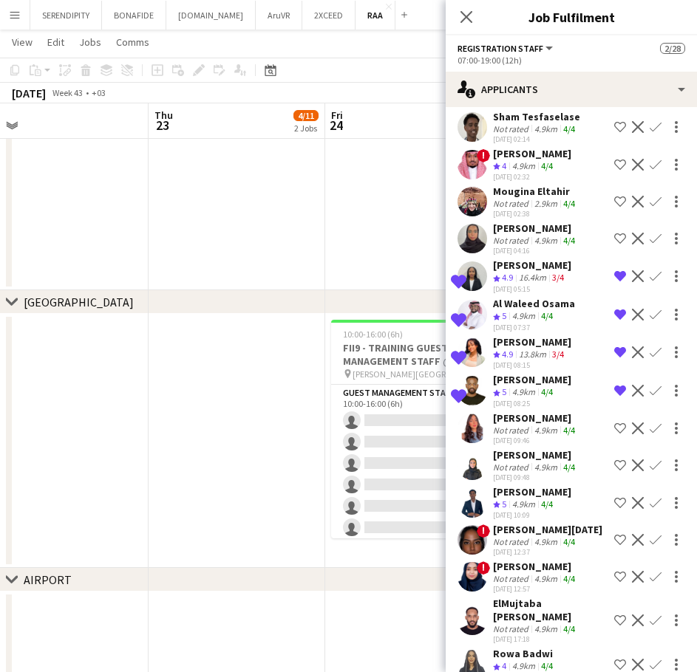
click at [545, 436] on div "4.9km" at bounding box center [545, 430] width 29 height 11
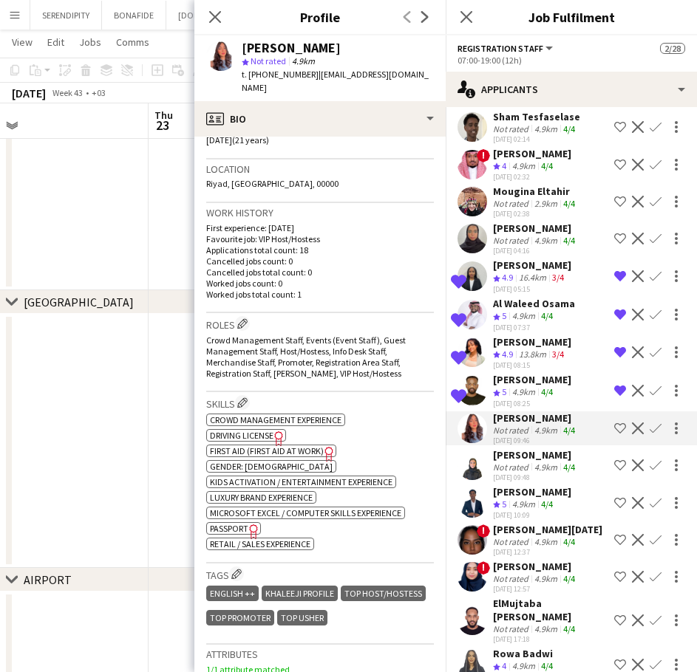
scroll to position [369, 0]
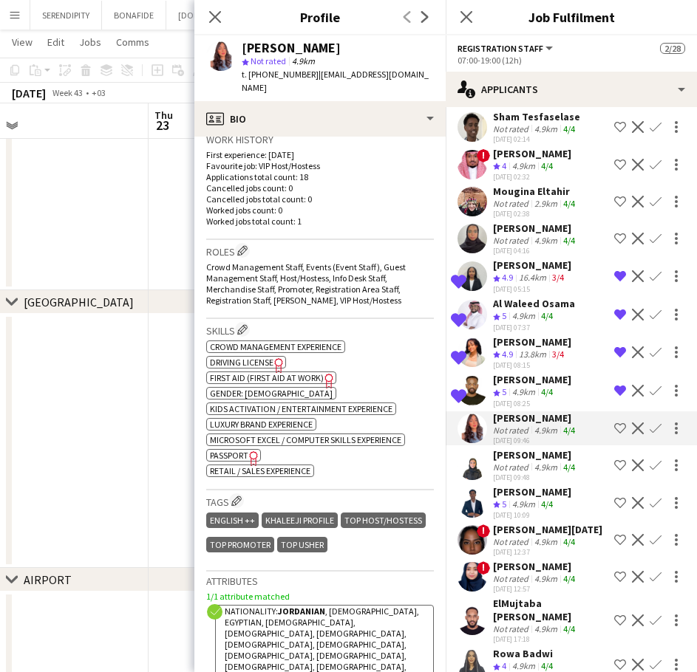
click at [542, 473] on div "4.9km" at bounding box center [545, 467] width 29 height 11
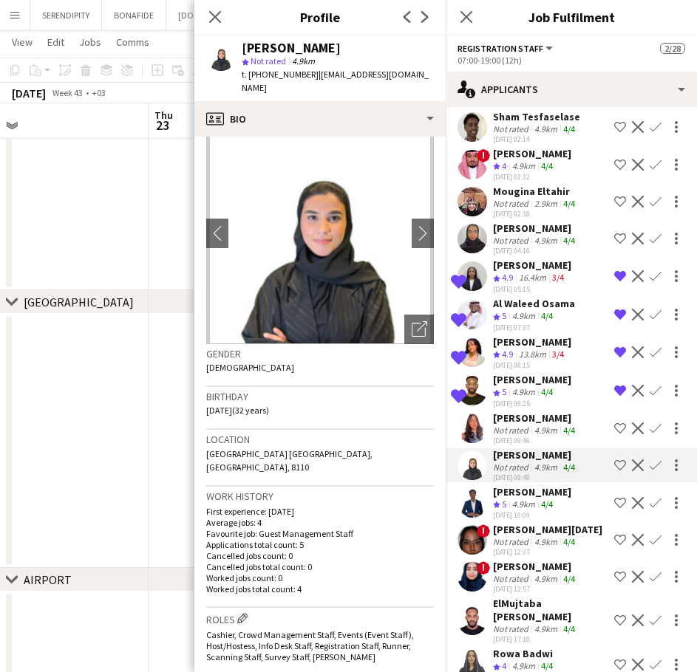
scroll to position [0, 0]
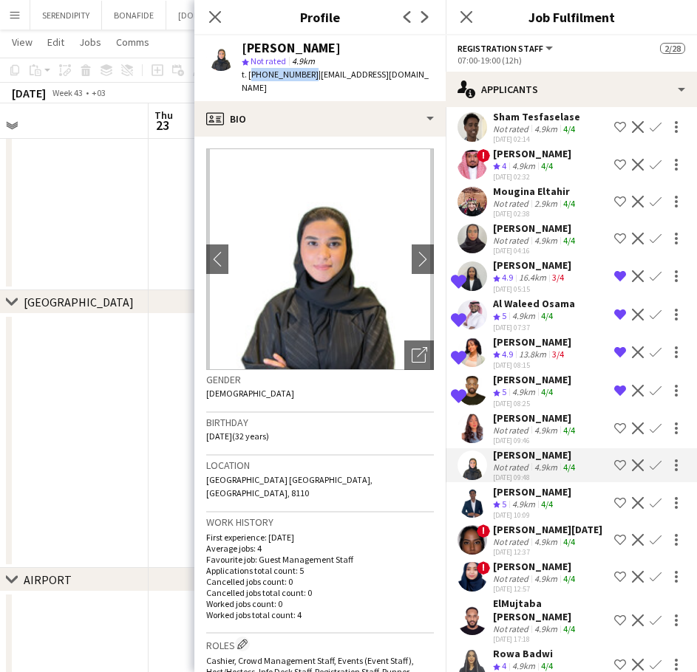
drag, startPoint x: 305, startPoint y: 74, endPoint x: 250, endPoint y: 75, distance: 54.7
click at [250, 75] on span "t. [PHONE_NUMBER]" at bounding box center [280, 74] width 77 height 11
copy span "[PHONE_NUMBER]"
click at [518, 511] on div "4.9km" at bounding box center [523, 505] width 29 height 13
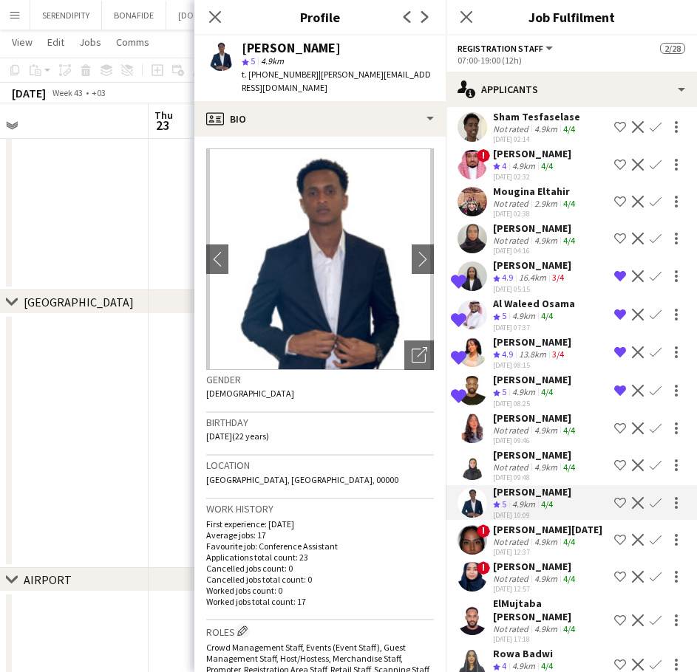
click at [534, 536] on div "[PERSON_NAME][DATE]" at bounding box center [547, 529] width 109 height 13
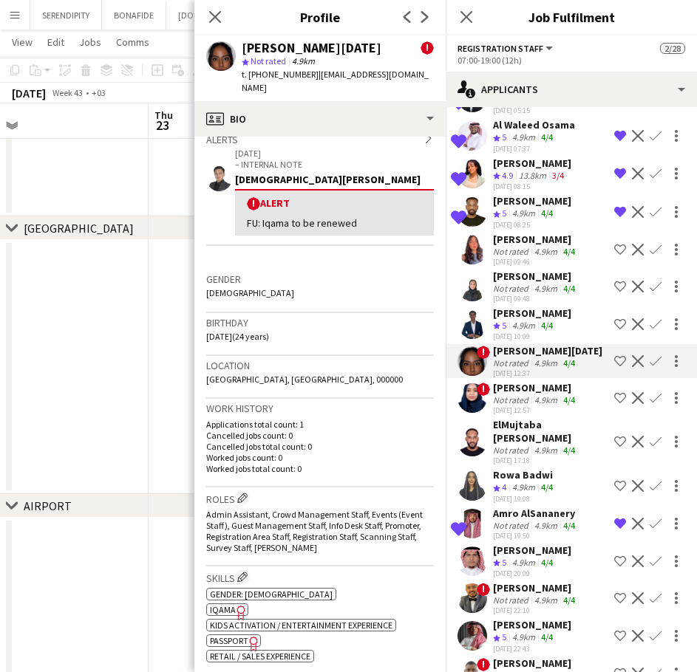
scroll to position [6587, 0]
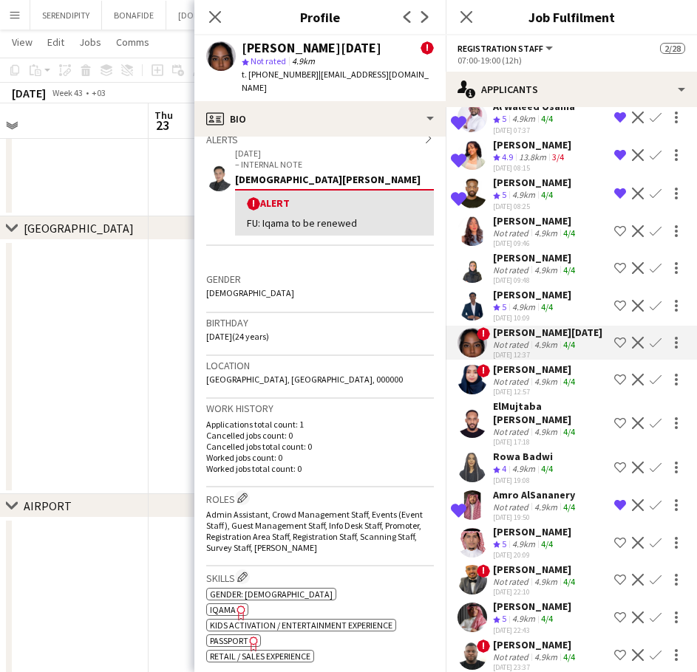
click at [539, 387] on div "4.9km" at bounding box center [545, 381] width 29 height 11
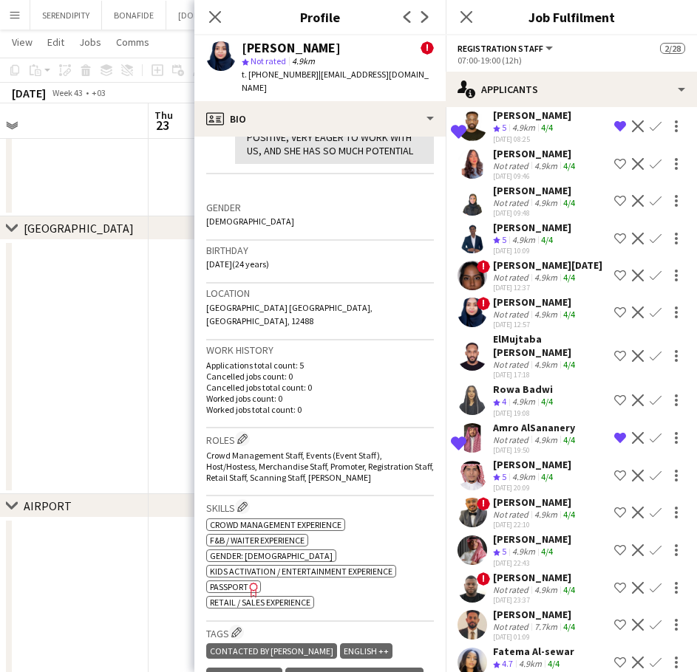
scroll to position [6661, 0]
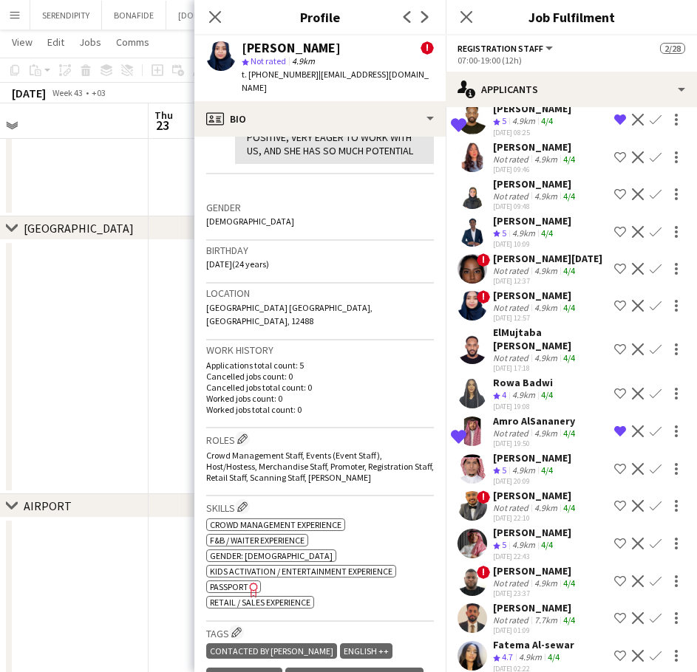
click at [541, 402] on div "4/4" at bounding box center [547, 395] width 18 height 13
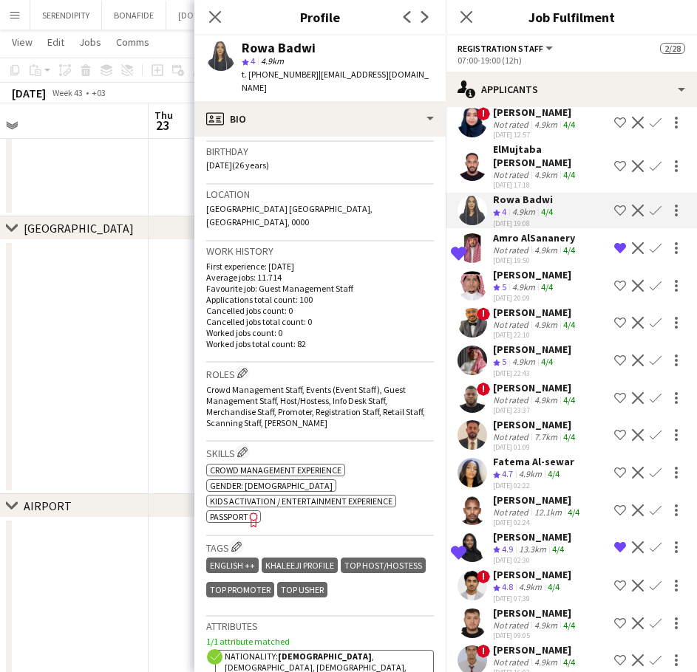
scroll to position [6882, 0]
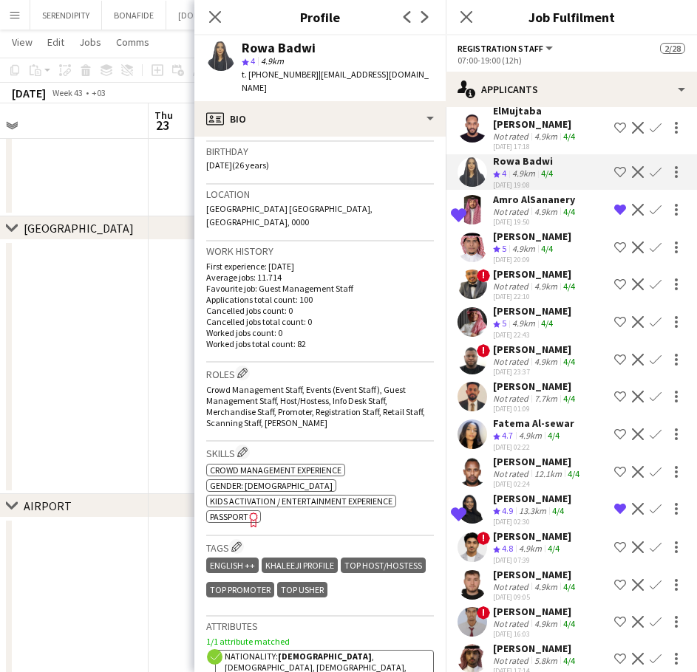
click at [539, 430] on div "Fatema Al-sewar" at bounding box center [533, 423] width 81 height 13
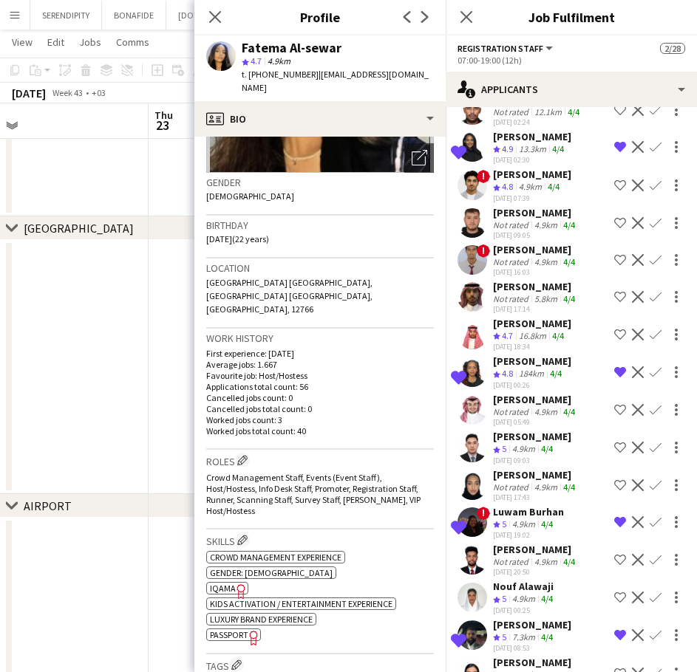
scroll to position [7252, 0]
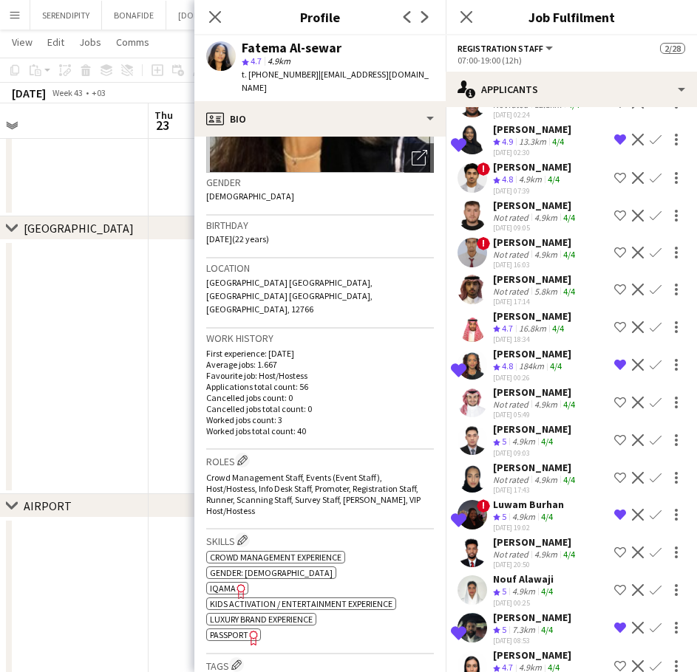
click at [522, 485] on div "Not rated" at bounding box center [512, 479] width 38 height 11
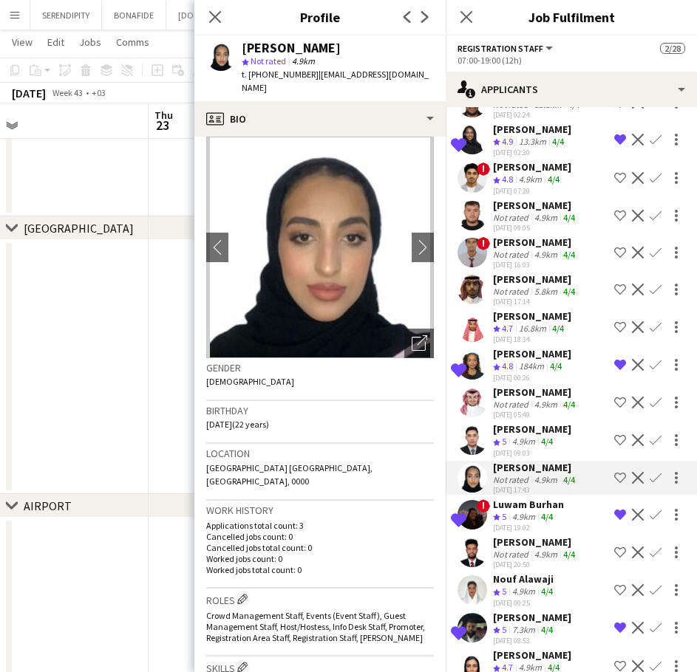
scroll to position [0, 0]
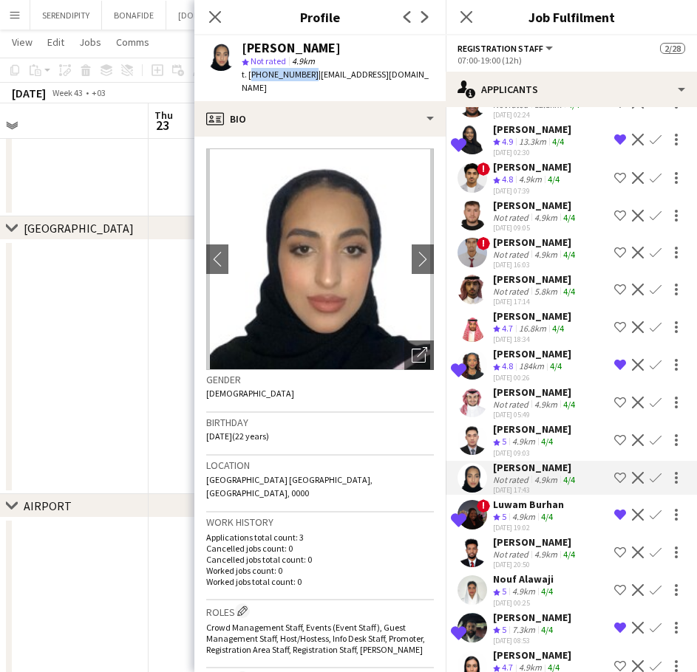
drag, startPoint x: 306, startPoint y: 74, endPoint x: 250, endPoint y: 78, distance: 56.3
click at [250, 78] on span "t. [PHONE_NUMBER]" at bounding box center [280, 74] width 77 height 11
copy span "[PHONE_NUMBER]"
click at [496, 446] on polygon at bounding box center [496, 442] width 7 height 7
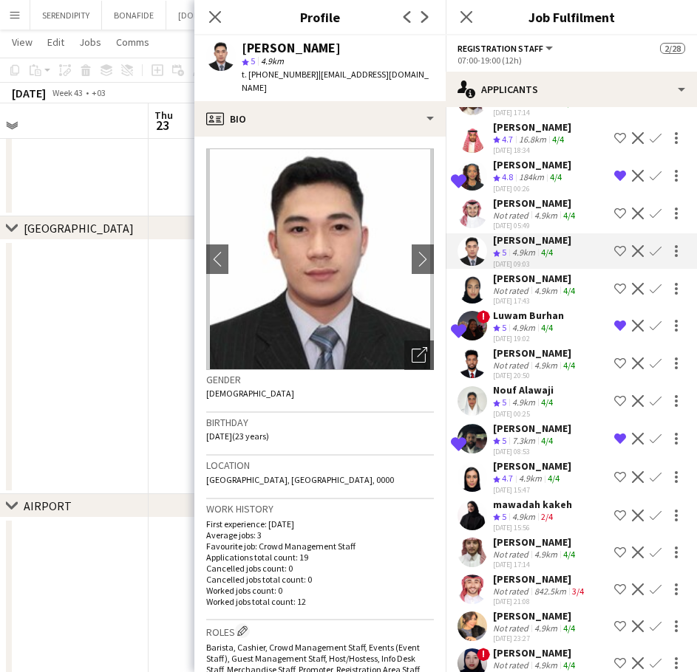
scroll to position [7448, 0]
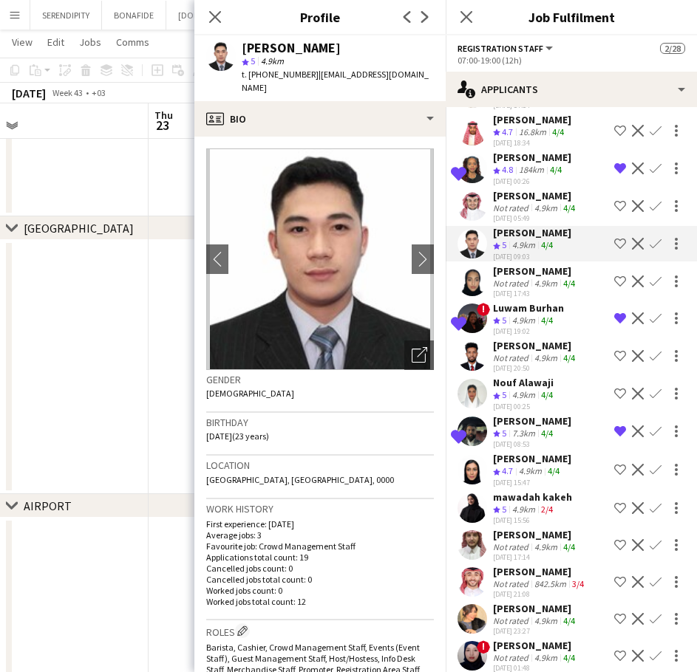
click at [536, 478] on div "4.9km" at bounding box center [530, 471] width 29 height 13
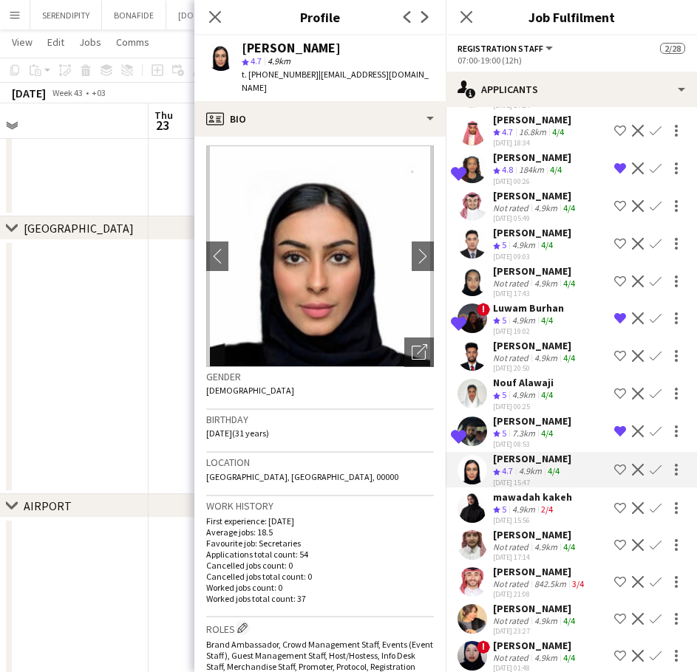
scroll to position [0, 0]
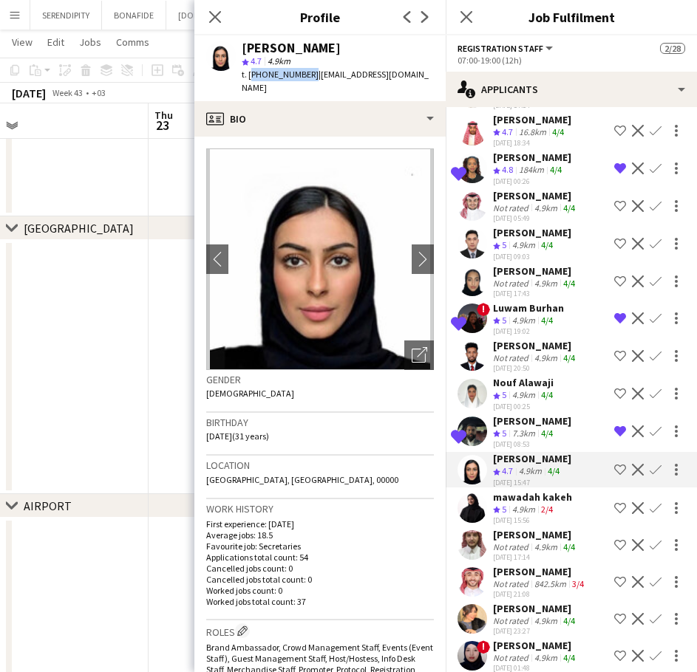
drag, startPoint x: 305, startPoint y: 74, endPoint x: 248, endPoint y: 75, distance: 56.9
click at [248, 75] on span "t. [PHONE_NUMBER]" at bounding box center [280, 74] width 77 height 11
copy span "[PHONE_NUMBER]"
click at [508, 504] on div "mawadah kakeh" at bounding box center [532, 497] width 79 height 13
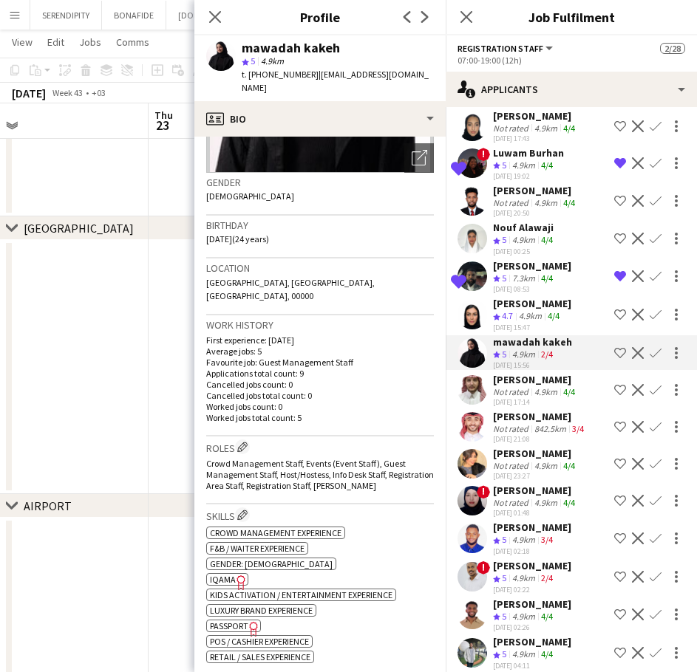
scroll to position [7621, 0]
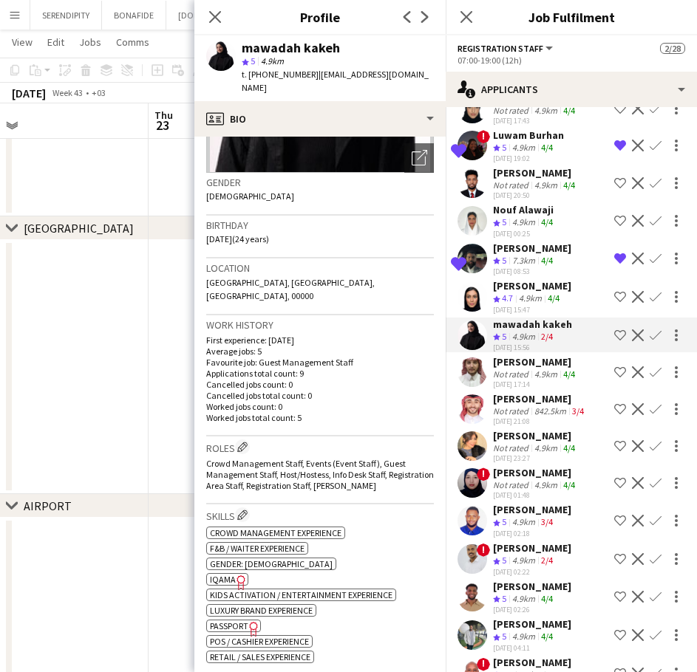
click at [546, 454] on div "4.9km" at bounding box center [545, 448] width 29 height 11
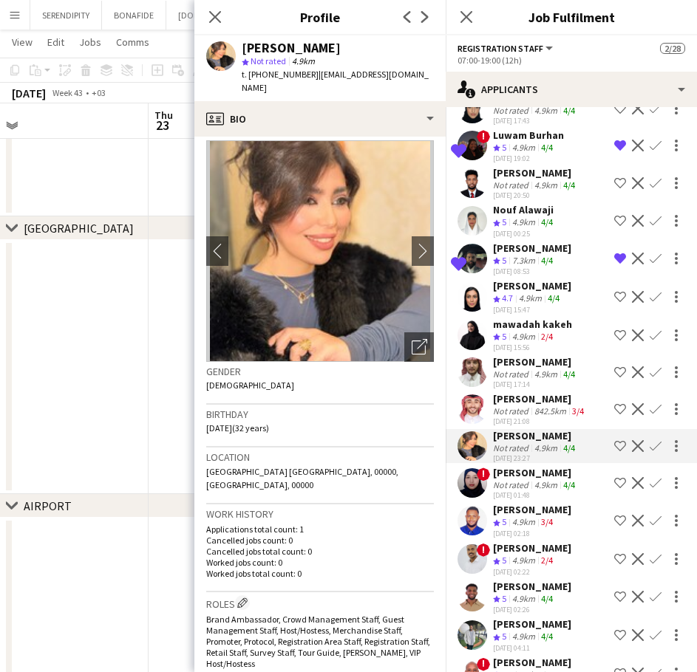
scroll to position [0, 0]
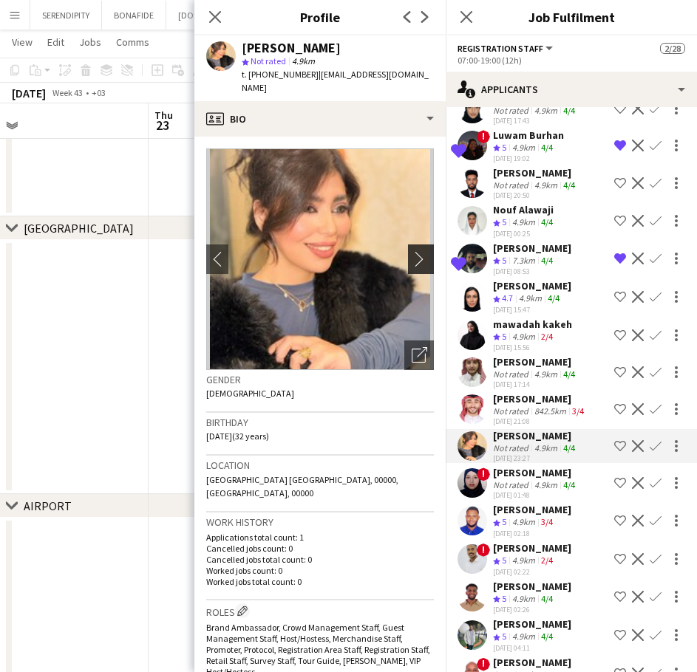
click at [411, 251] on app-icon "chevron-right" at bounding box center [422, 259] width 23 height 16
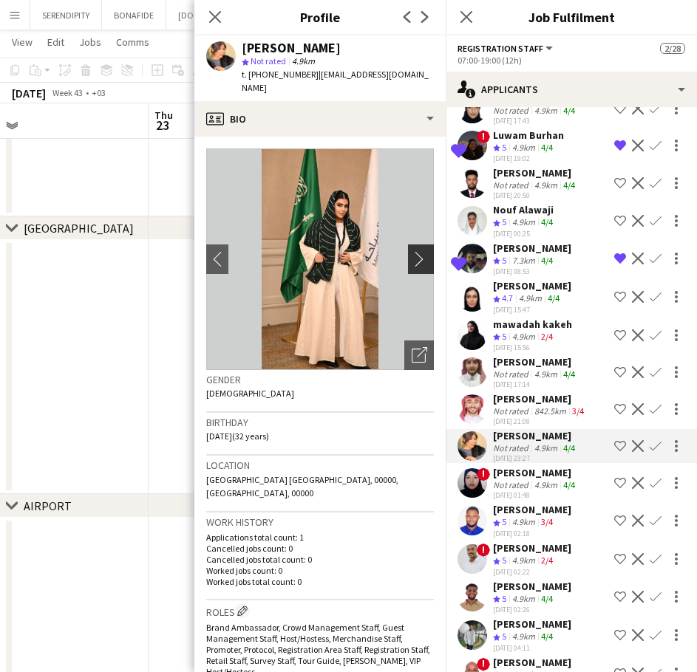
click at [411, 251] on app-icon "chevron-right" at bounding box center [422, 259] width 23 height 16
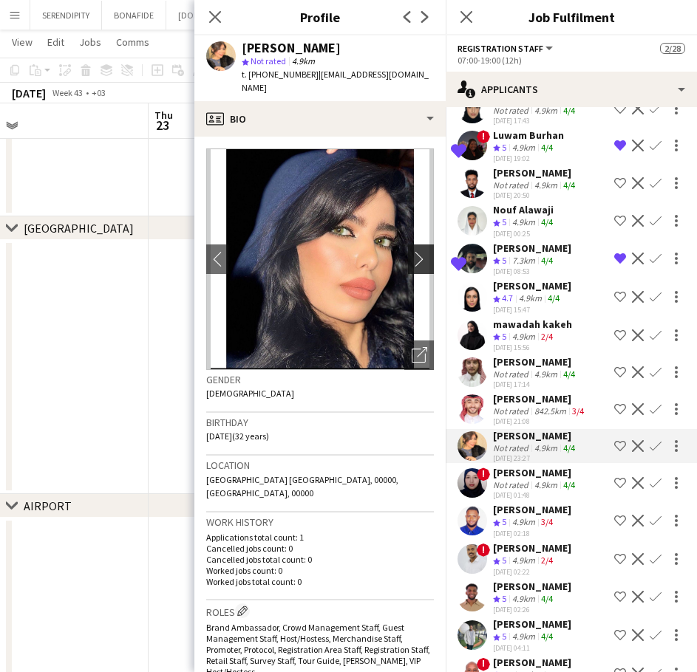
click at [411, 251] on app-icon "chevron-right" at bounding box center [422, 259] width 23 height 16
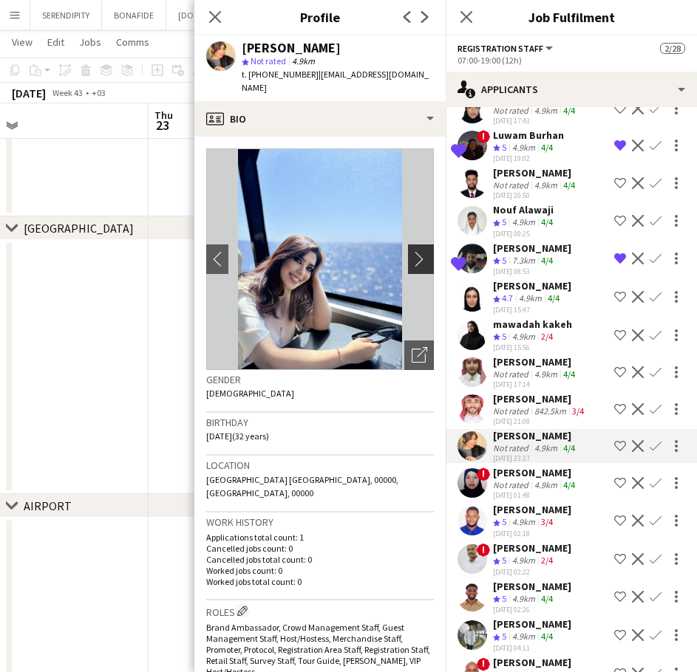
click at [411, 251] on app-icon "chevron-right" at bounding box center [422, 259] width 23 height 16
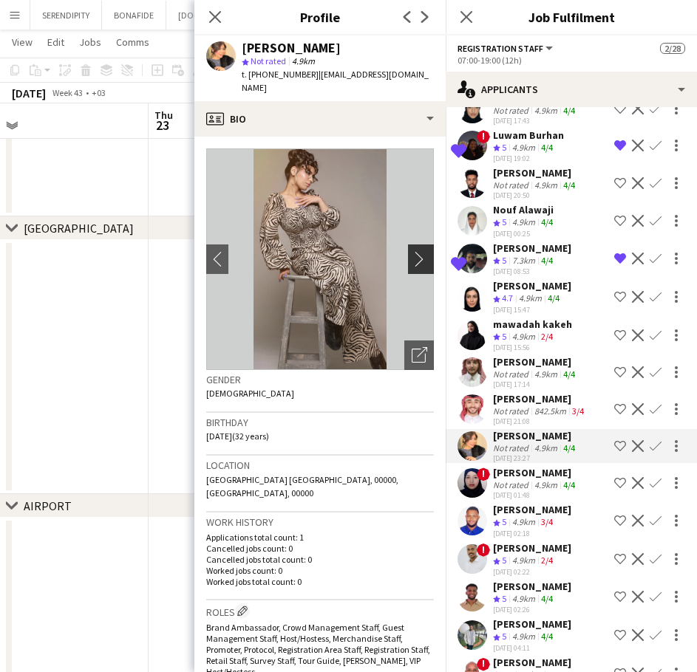
click at [411, 251] on app-icon "chevron-right" at bounding box center [422, 259] width 23 height 16
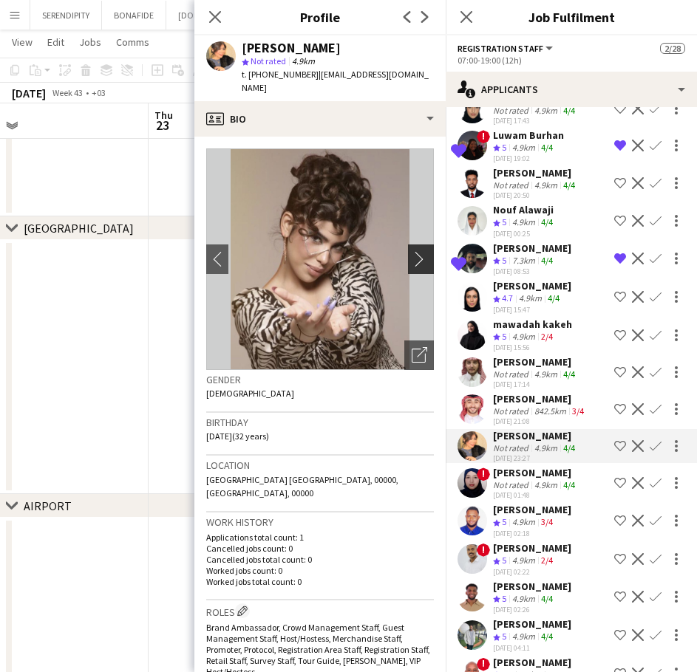
click at [411, 251] on app-icon "chevron-right" at bounding box center [422, 259] width 23 height 16
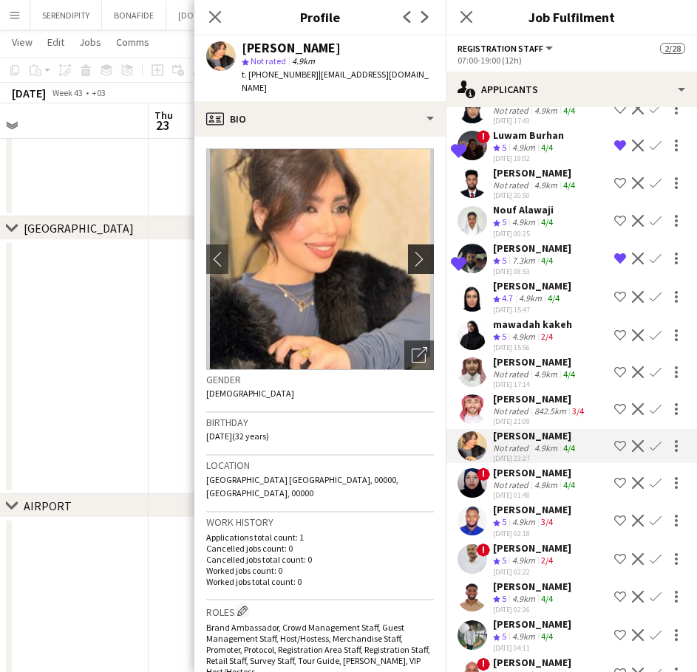
click at [411, 251] on app-icon "chevron-right" at bounding box center [422, 259] width 23 height 16
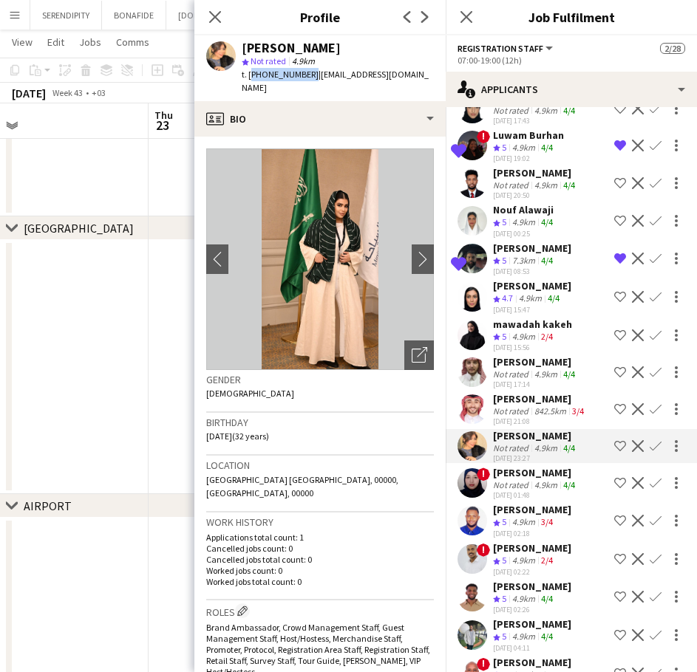
drag, startPoint x: 304, startPoint y: 73, endPoint x: 250, endPoint y: 74, distance: 54.7
click at [250, 74] on span "t. [PHONE_NUMBER]" at bounding box center [280, 74] width 77 height 11
copy span "[PHONE_NUMBER]"
click at [510, 454] on div "Not rated" at bounding box center [512, 448] width 38 height 11
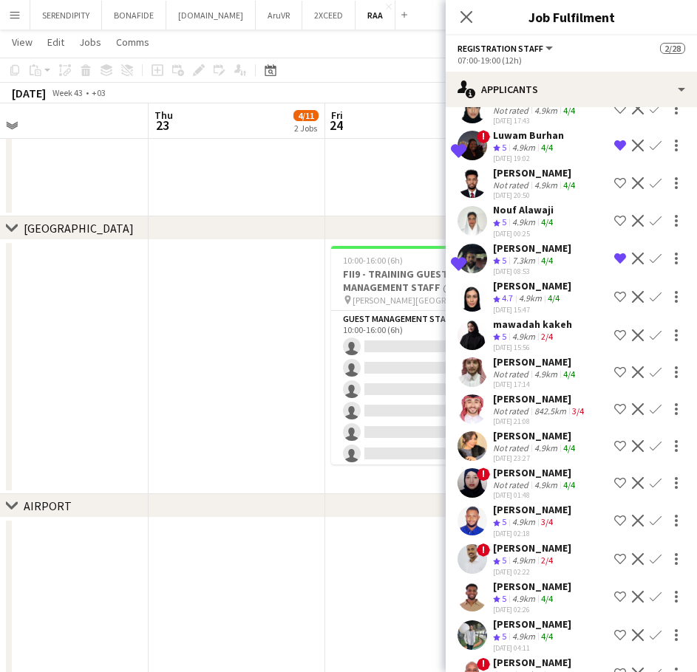
click at [530, 479] on div "[PERSON_NAME]" at bounding box center [535, 472] width 85 height 13
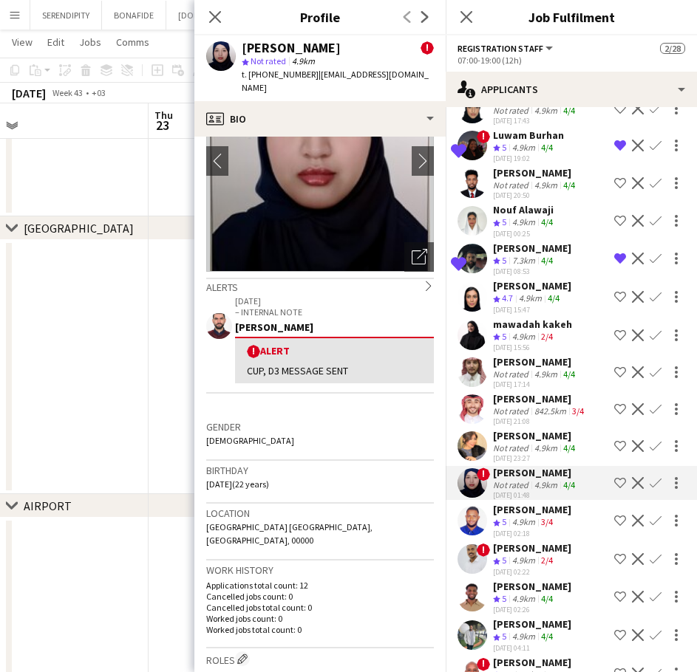
scroll to position [111, 0]
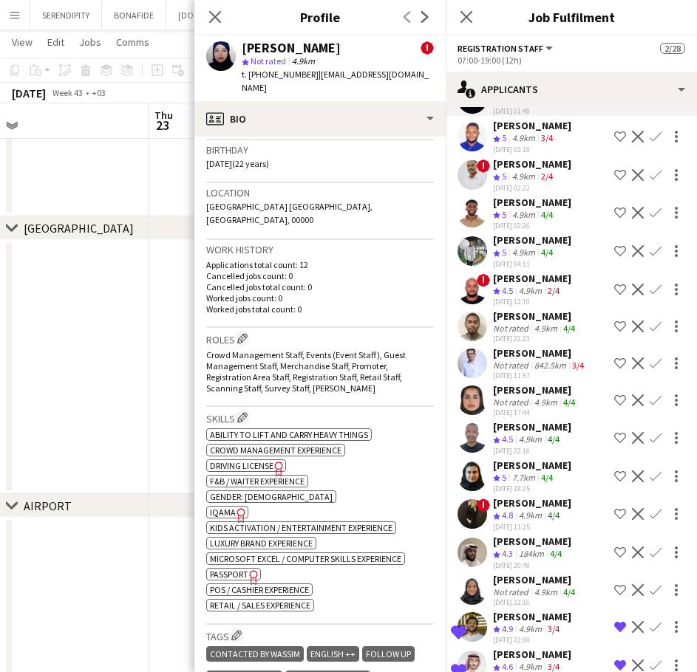
scroll to position [8015, 0]
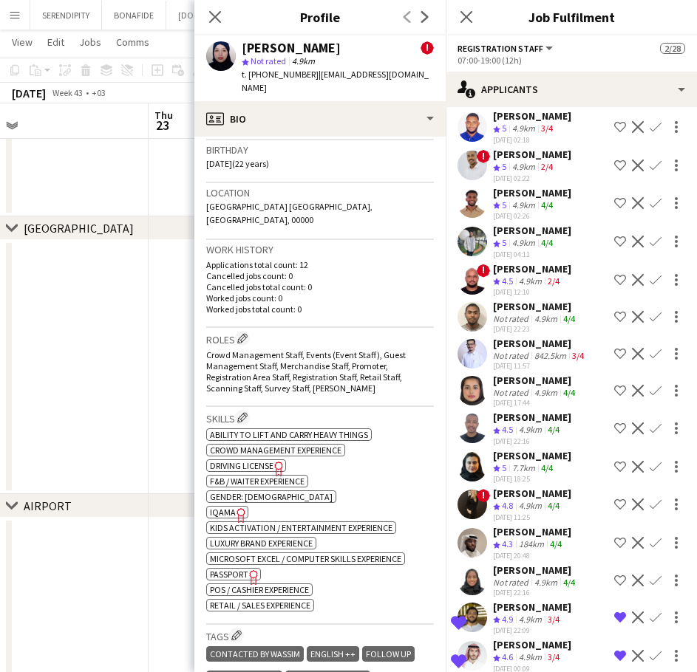
click at [523, 387] on div "[PERSON_NAME]" at bounding box center [535, 380] width 85 height 13
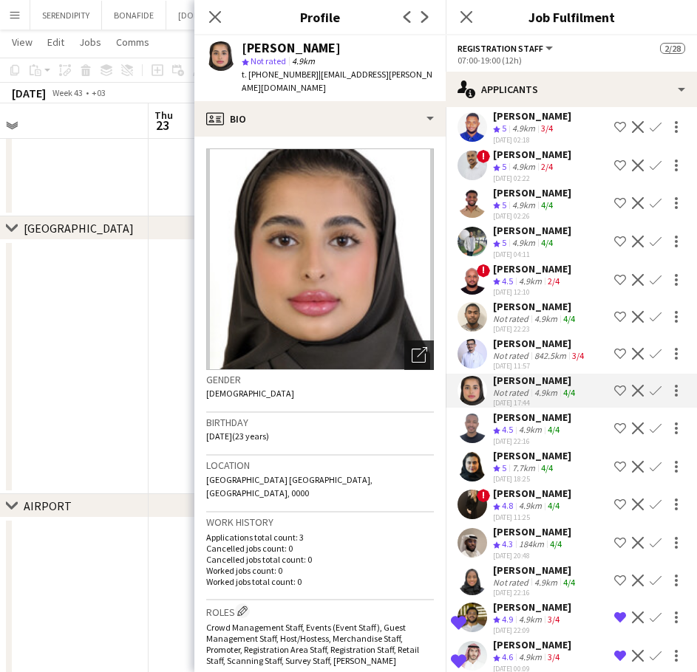
click at [417, 347] on icon at bounding box center [422, 352] width 10 height 10
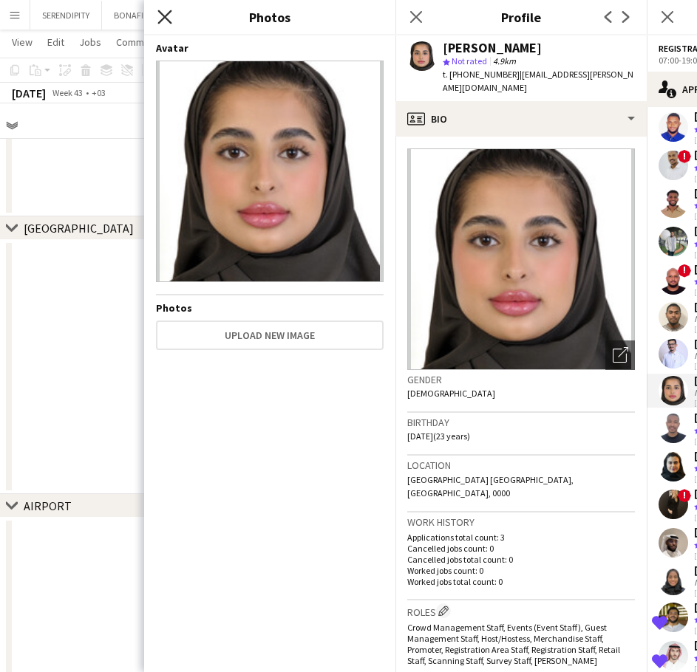
click at [160, 20] on icon "Close pop-in" at bounding box center [164, 17] width 14 height 14
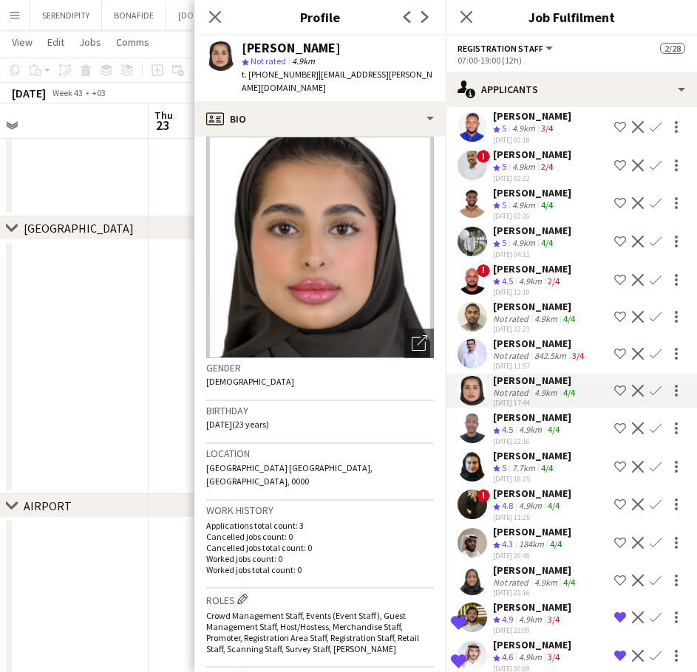
scroll to position [0, 0]
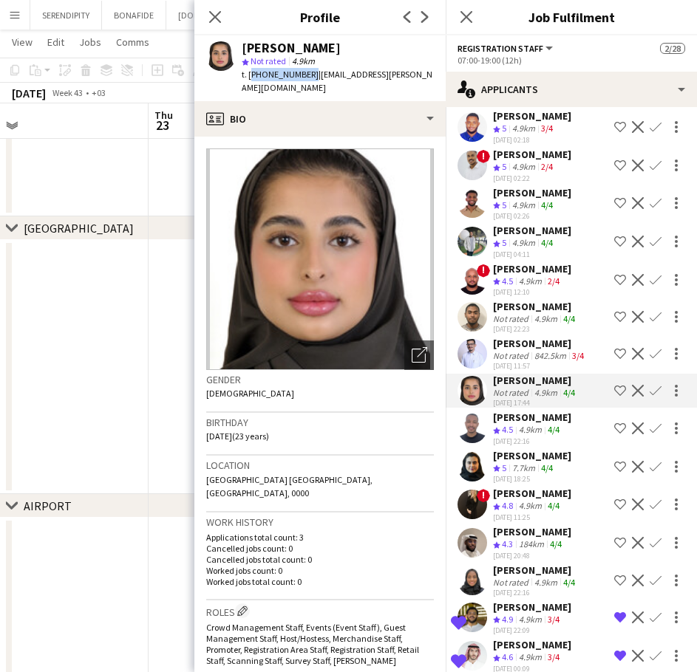
drag, startPoint x: 305, startPoint y: 77, endPoint x: 250, endPoint y: 81, distance: 54.8
click at [250, 81] on div "t. +966536478314 | nouf.h.alshareef@gmail.com" at bounding box center [338, 81] width 192 height 27
copy span "+966536478314"
click at [205, 13] on div "Close pop-in" at bounding box center [214, 17] width 41 height 34
click at [216, 13] on icon "Close pop-in" at bounding box center [215, 17] width 14 height 14
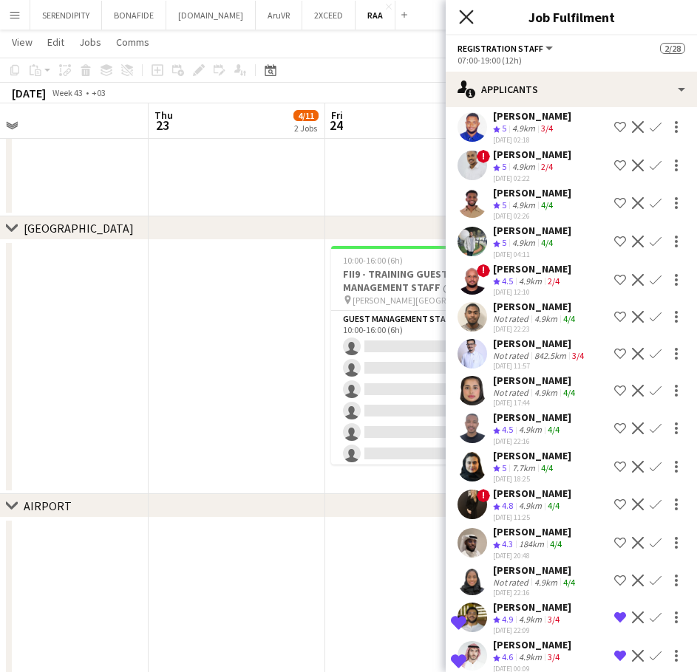
click at [462, 17] on icon "Close pop-in" at bounding box center [466, 17] width 14 height 14
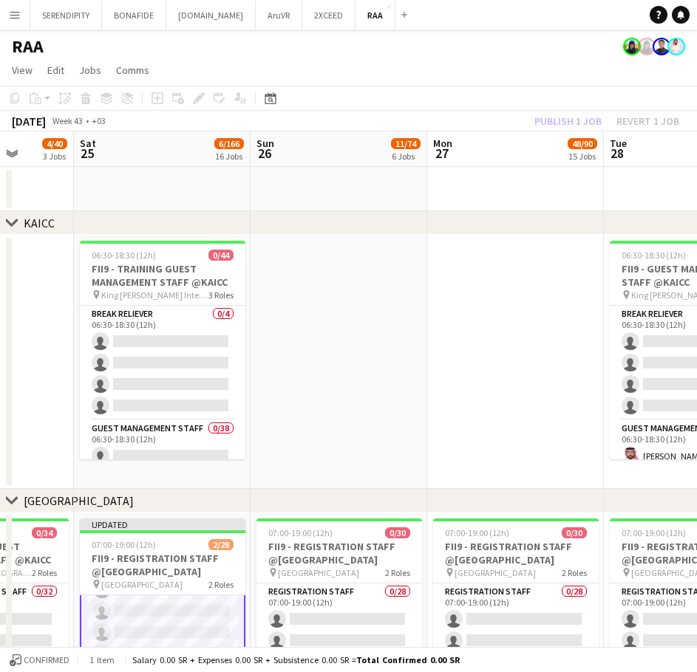
scroll to position [0, 533]
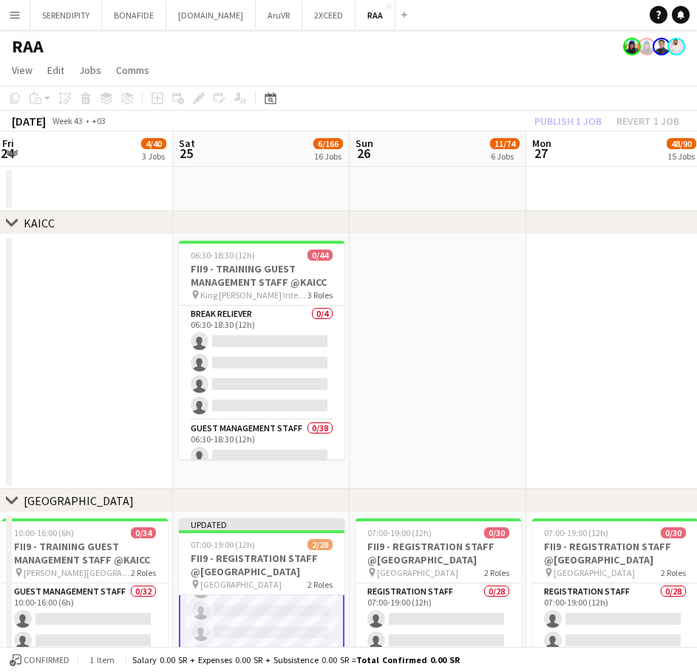
drag, startPoint x: 406, startPoint y: 264, endPoint x: 77, endPoint y: 307, distance: 331.6
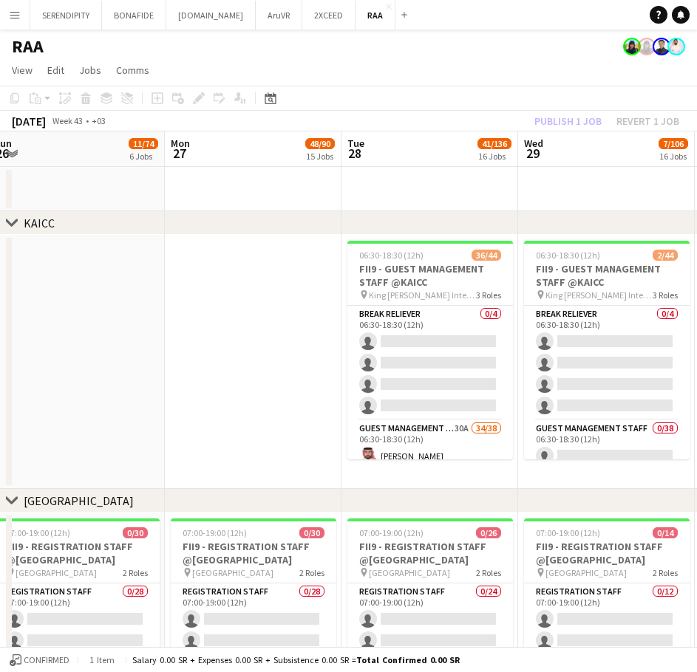
drag, startPoint x: 602, startPoint y: 369, endPoint x: 236, endPoint y: 370, distance: 366.4
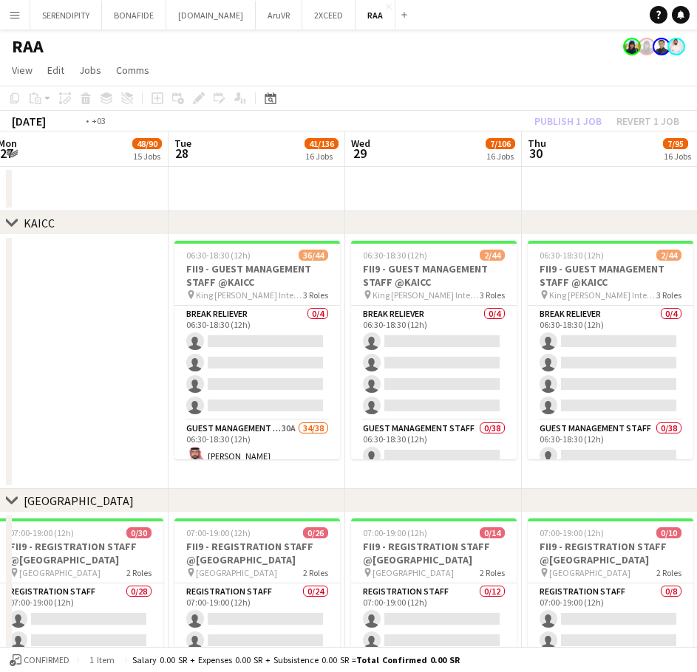
scroll to position [0, 542]
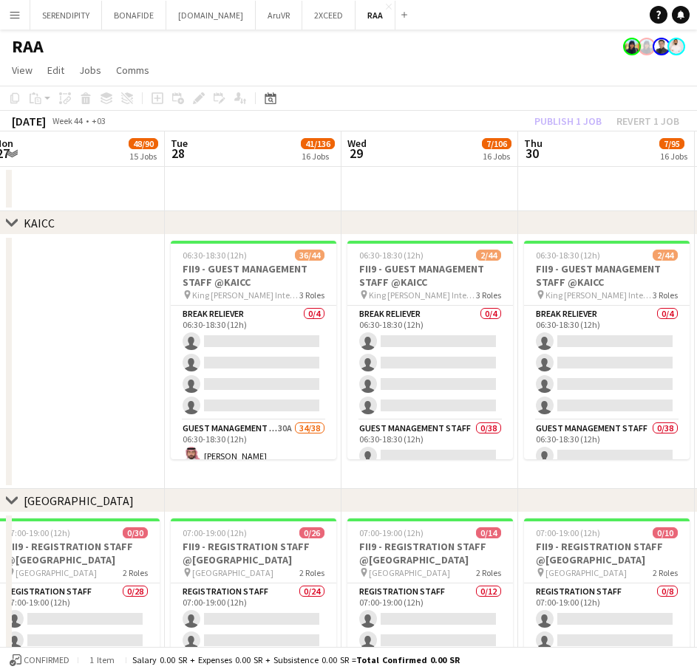
drag, startPoint x: 262, startPoint y: 358, endPoint x: 90, endPoint y: 350, distance: 171.6
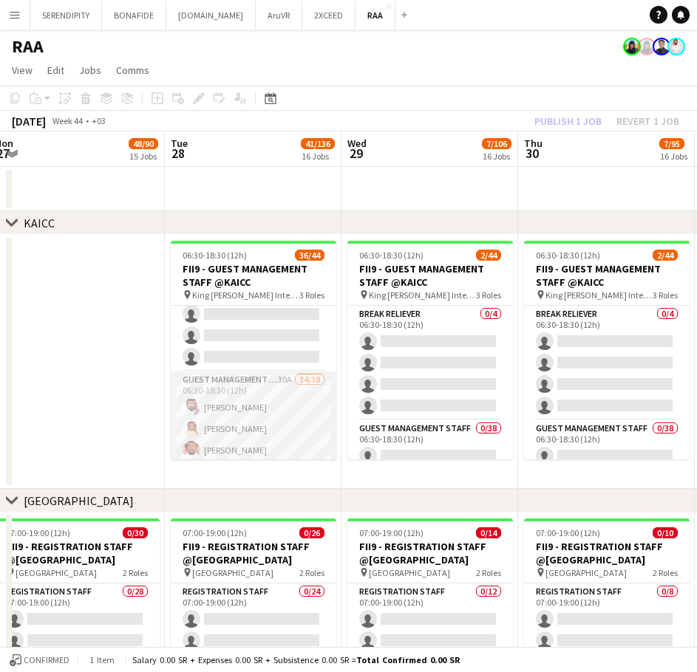
scroll to position [0, 0]
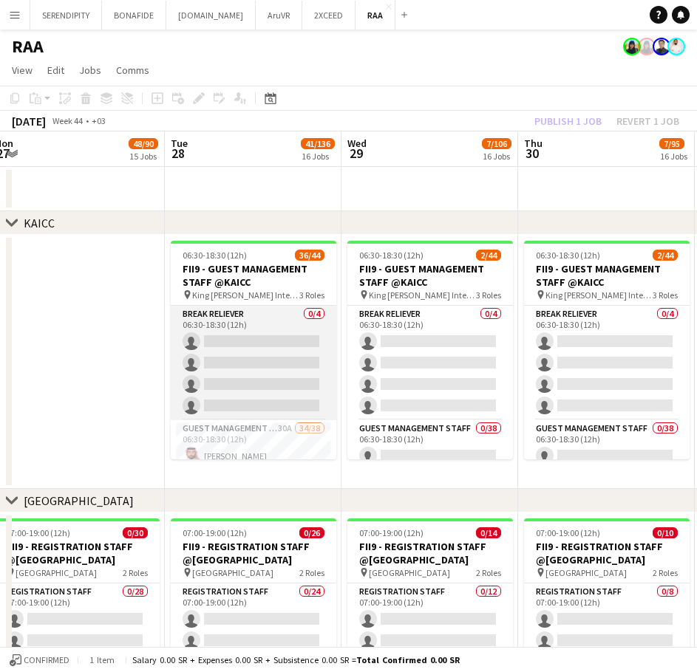
click at [262, 341] on app-card-role "Break reliever 0/4 06:30-18:30 (12h) single-neutral-actions single-neutral-acti…" at bounding box center [253, 363] width 165 height 115
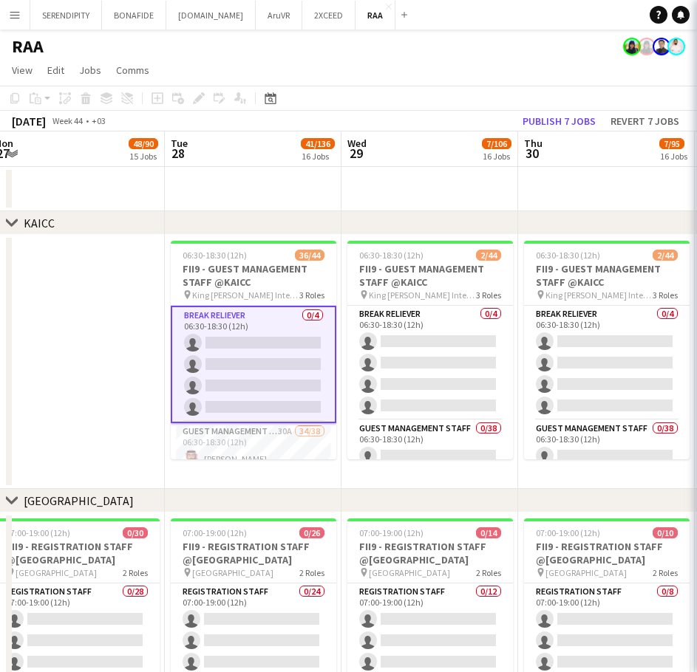
scroll to position [234, 0]
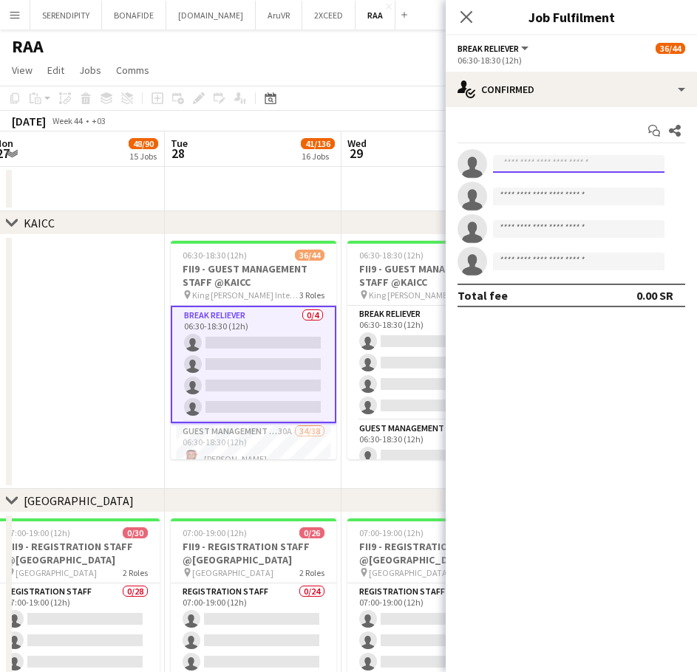
click at [542, 163] on input at bounding box center [578, 164] width 171 height 18
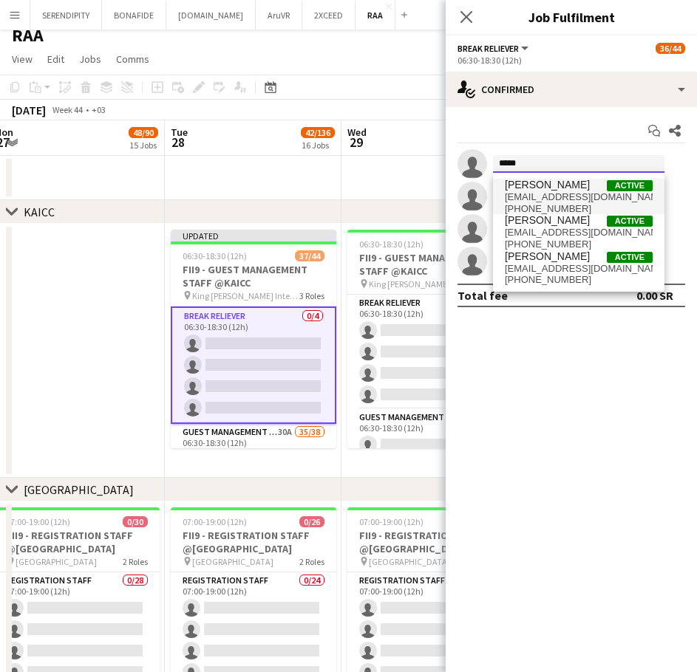
scroll to position [24, 0]
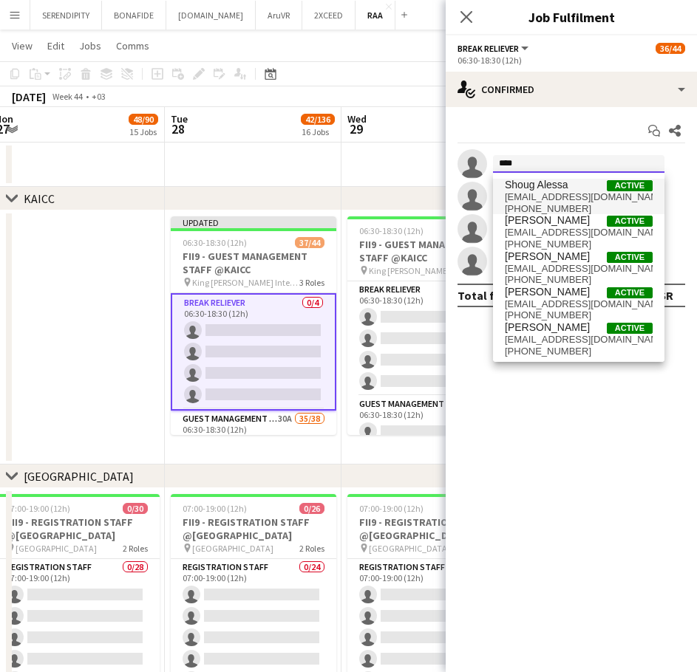
type input "****"
click at [548, 189] on span "Shoug Alessa" at bounding box center [537, 185] width 64 height 13
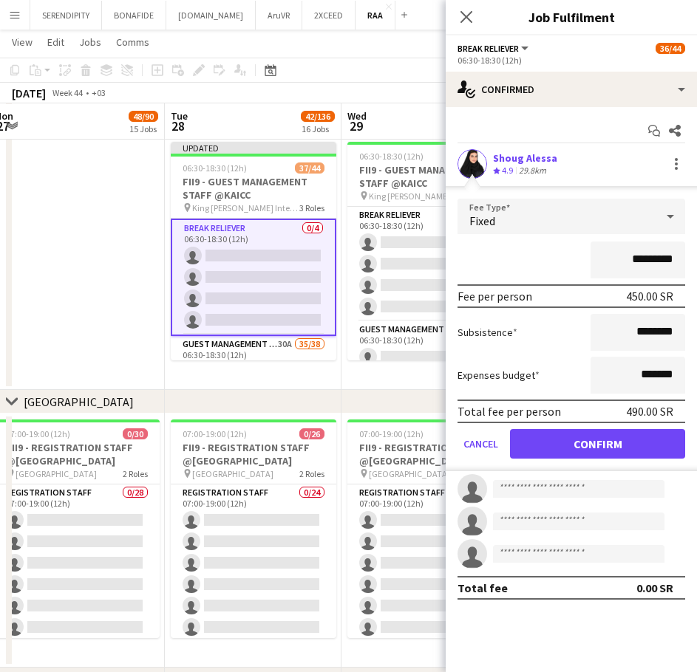
scroll to position [98, 0]
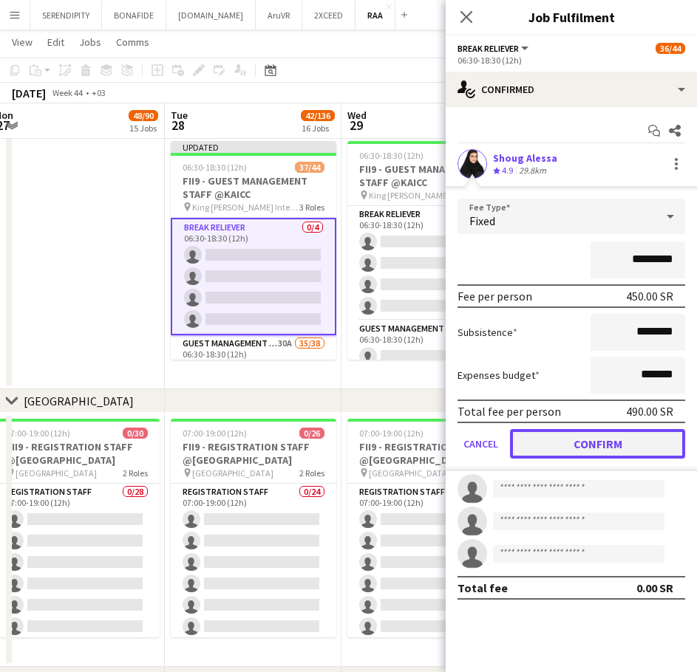
click at [583, 445] on button "Confirm" at bounding box center [597, 444] width 175 height 30
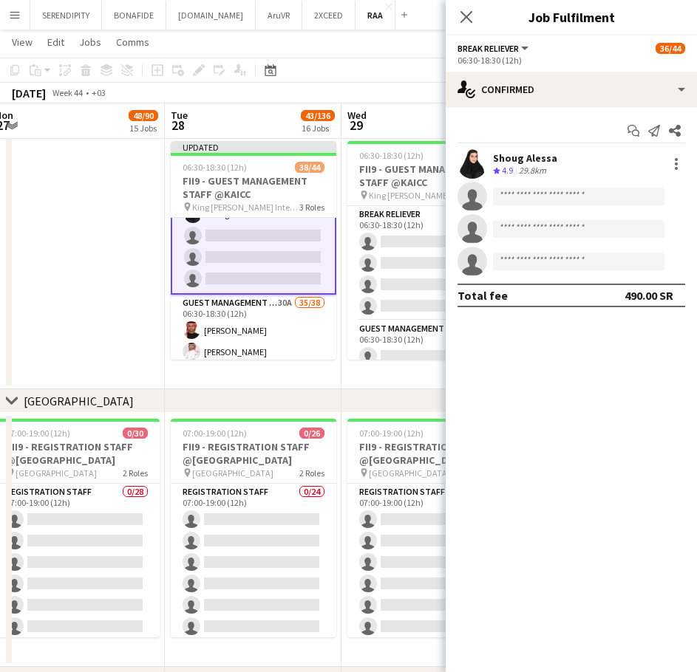
scroll to position [74, 0]
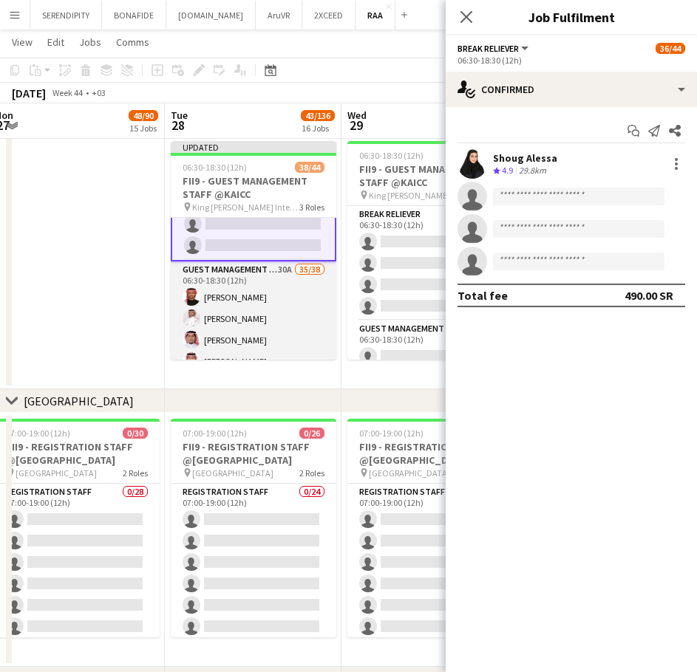
click at [257, 270] on app-card-role "Guest Management Staff 30A 35/38 06:30-18:30 (12h) Turki Alattas Riyadh Alamoud…" at bounding box center [253, 685] width 165 height 847
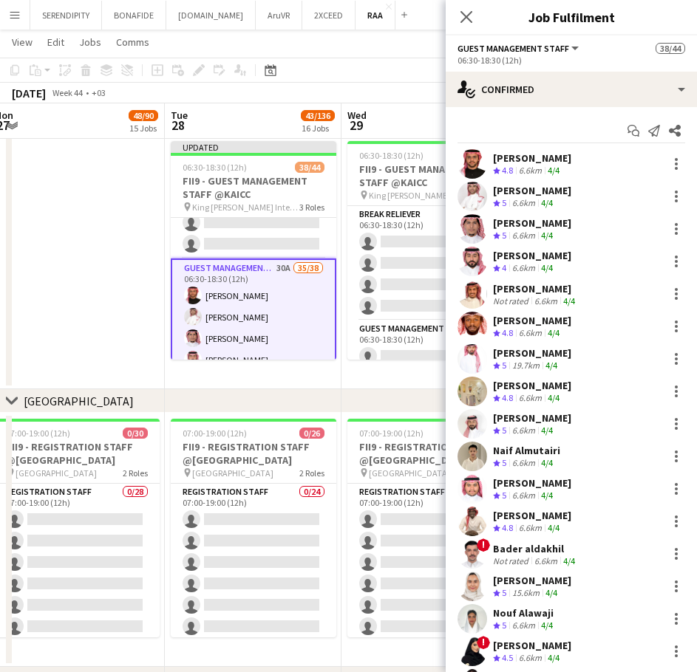
scroll to position [72, 0]
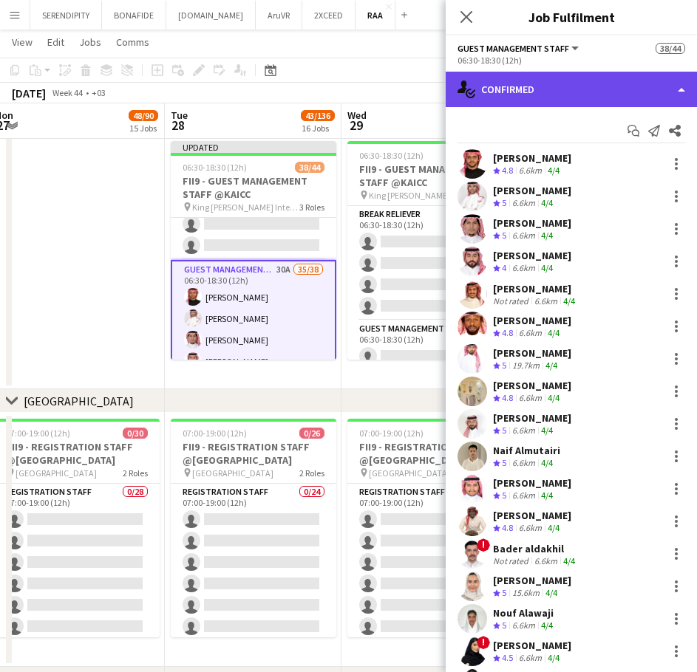
click at [595, 82] on div "single-neutral-actions-check-2 Confirmed" at bounding box center [570, 89] width 251 height 35
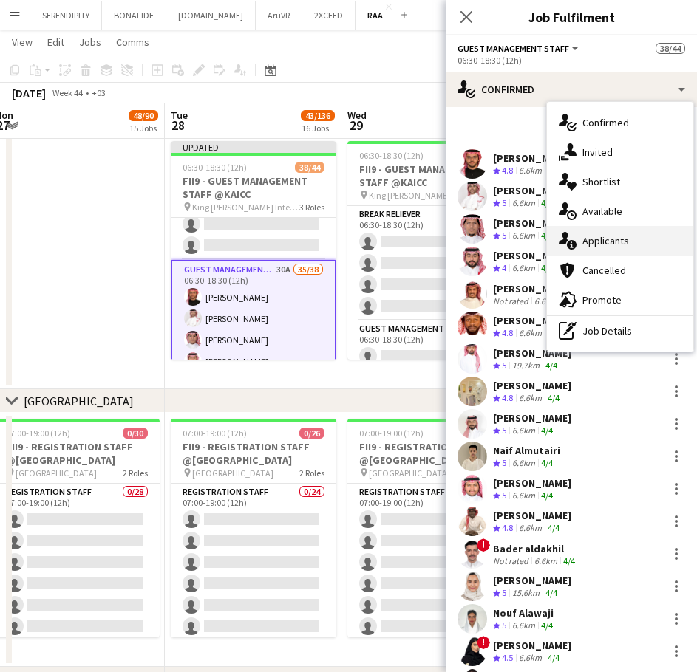
click at [627, 236] on div "single-neutral-actions-information Applicants" at bounding box center [620, 241] width 146 height 30
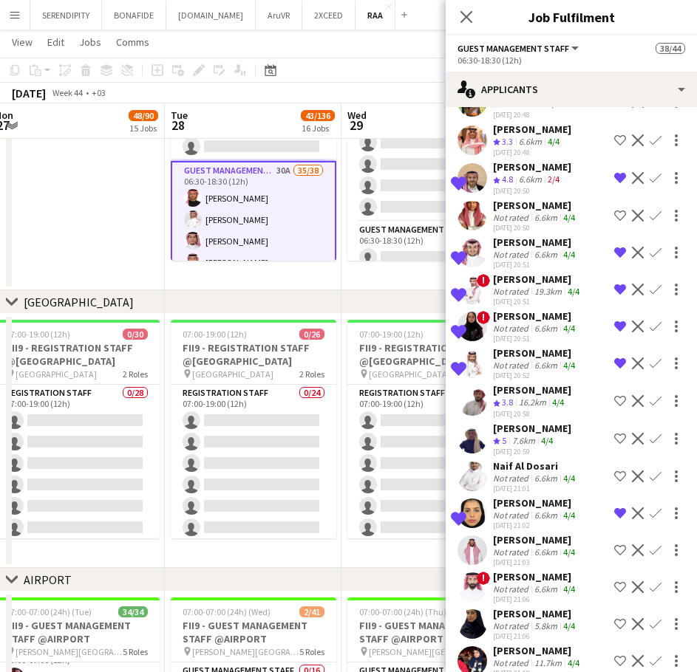
scroll to position [0, 0]
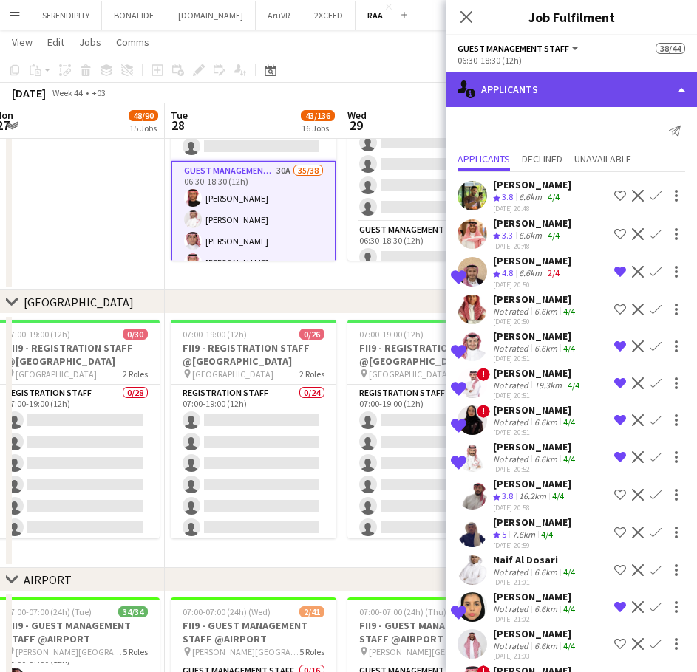
click at [534, 87] on div "single-neutral-actions-information Applicants" at bounding box center [570, 89] width 251 height 35
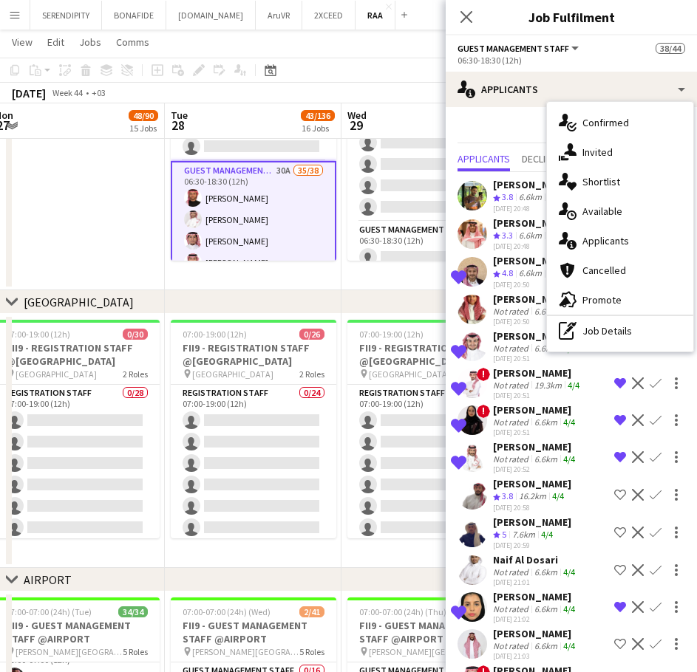
click at [115, 172] on app-date-cell at bounding box center [76, 163] width 177 height 254
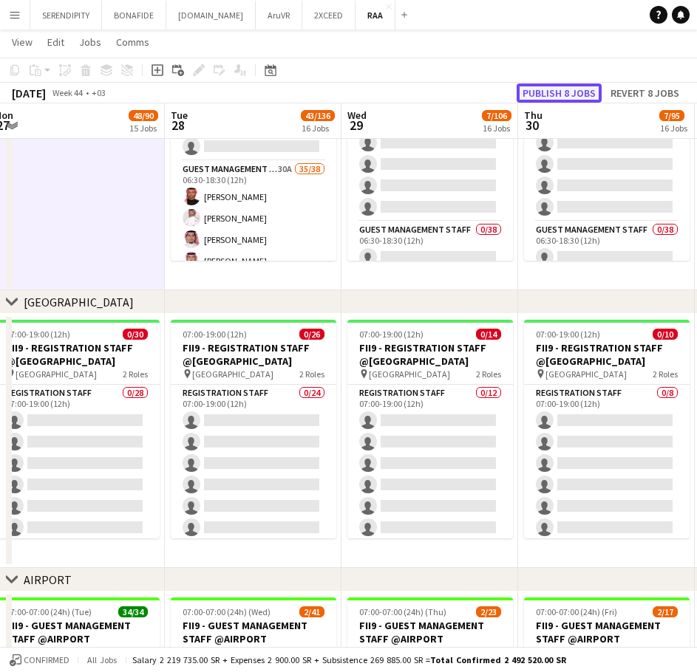
click at [553, 92] on button "Publish 8 jobs" at bounding box center [558, 92] width 85 height 19
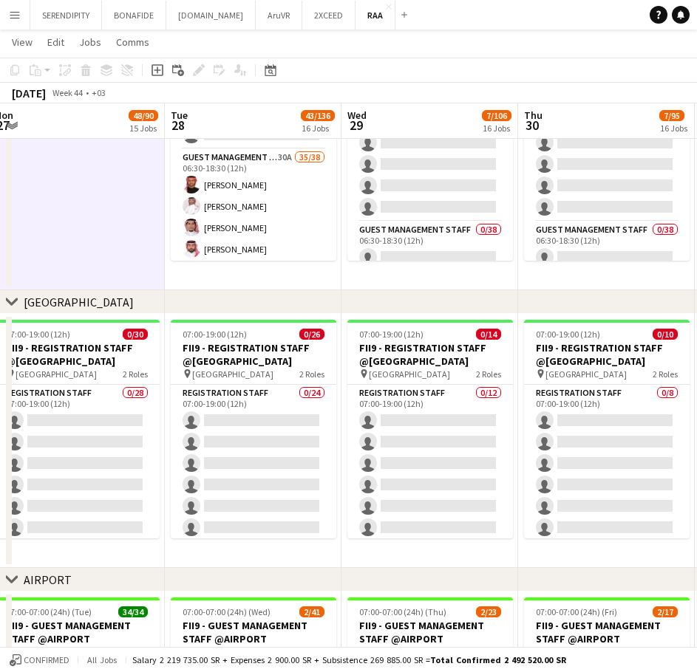
click at [204, 278] on app-date-cell "06:30-18:30 (12h) 38/44 FII9 - GUEST MANAGEMENT STAFF @KAICC pin King Abdul Azi…" at bounding box center [253, 163] width 177 height 254
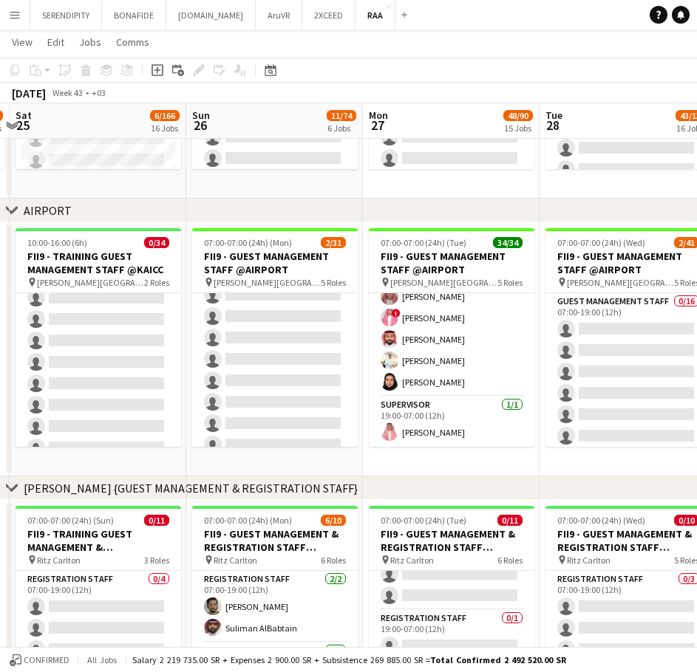
scroll to position [0, 352]
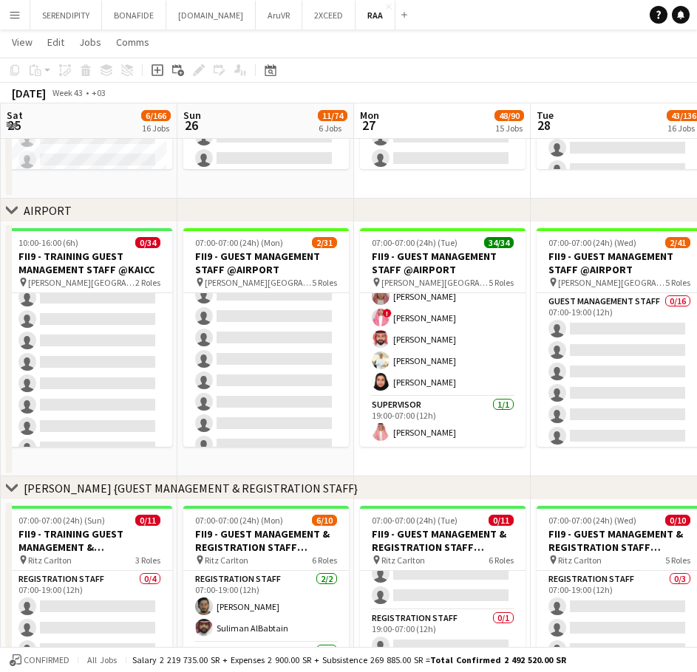
drag, startPoint x: 146, startPoint y: 460, endPoint x: 512, endPoint y: 456, distance: 365.7
click at [512, 456] on app-calendar-viewport "Thu 23 4/11 2 Jobs Fri 24 4/40 3 Jobs Sat 25 6/166 16 Jobs Sun 26 11/74 6 Jobs …" at bounding box center [348, 566] width 697 height 2151
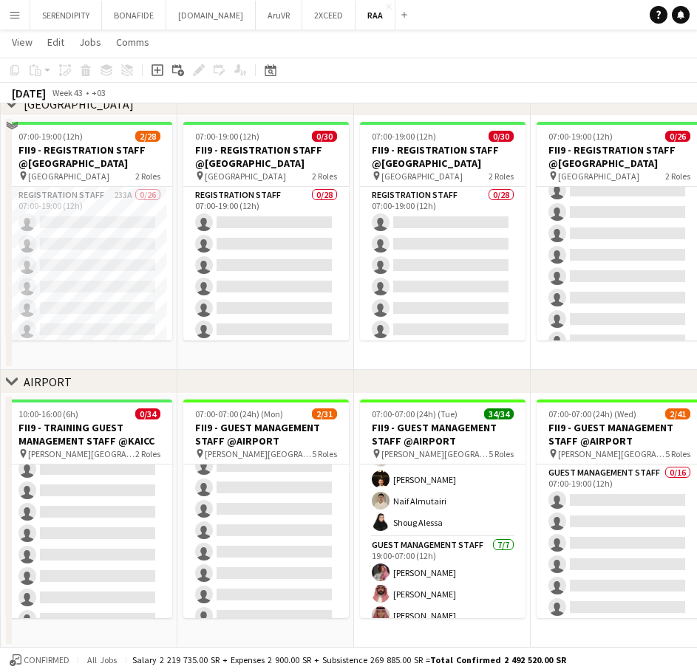
scroll to position [271, 0]
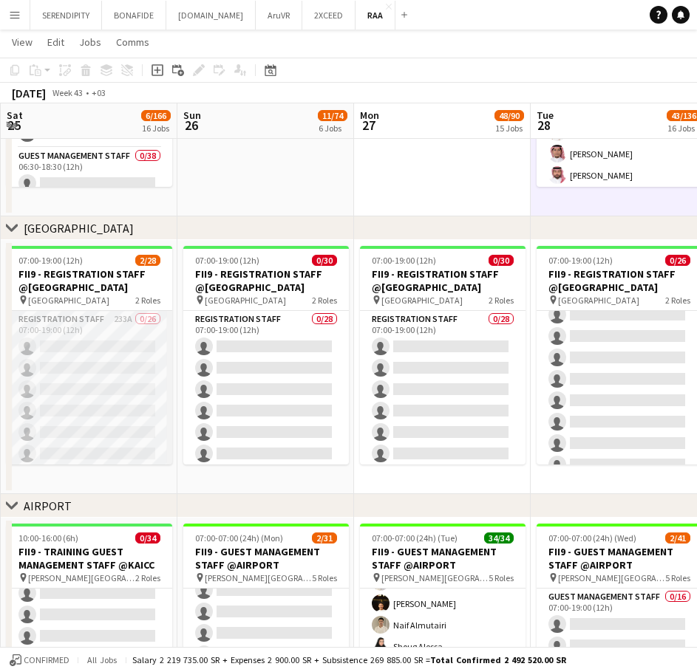
click at [81, 327] on app-card-role "Registration Staff 233A 0/26 07:00-19:00 (12h) single-neutral-actions single-ne…" at bounding box center [89, 604] width 165 height 586
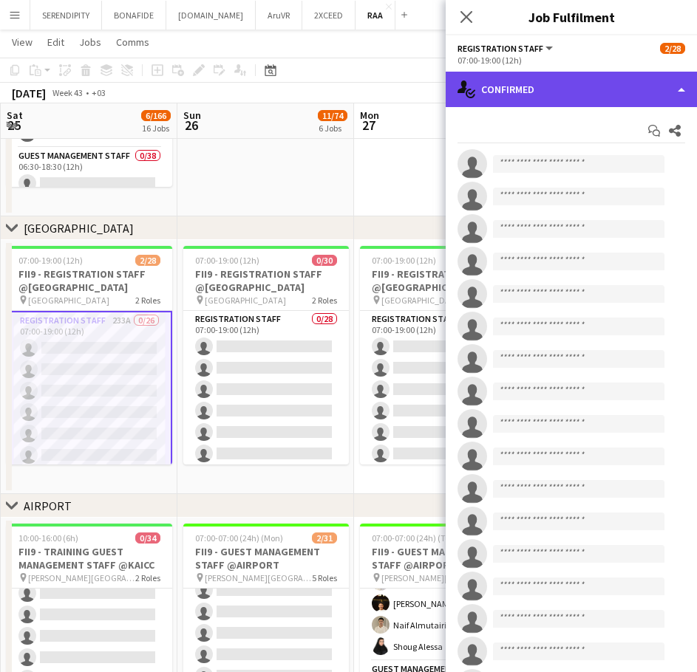
click at [559, 96] on div "single-neutral-actions-check-2 Confirmed" at bounding box center [570, 89] width 251 height 35
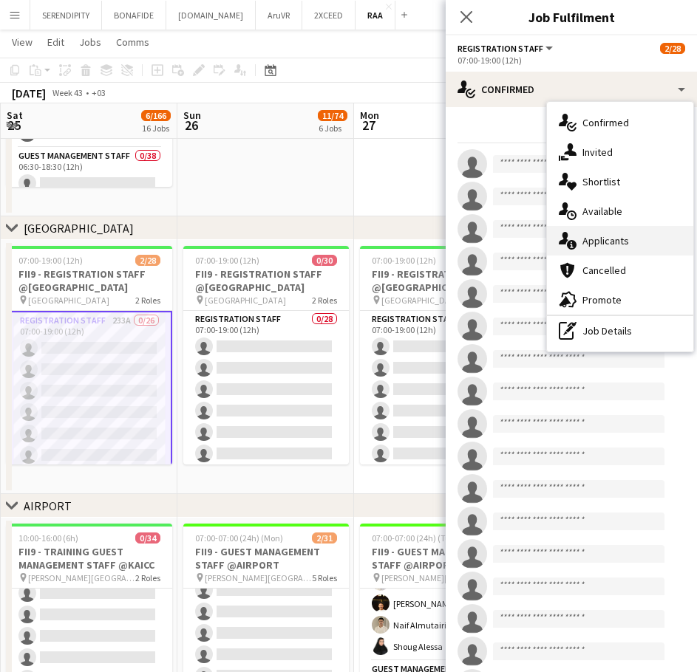
click at [624, 236] on div "single-neutral-actions-information Applicants" at bounding box center [620, 241] width 146 height 30
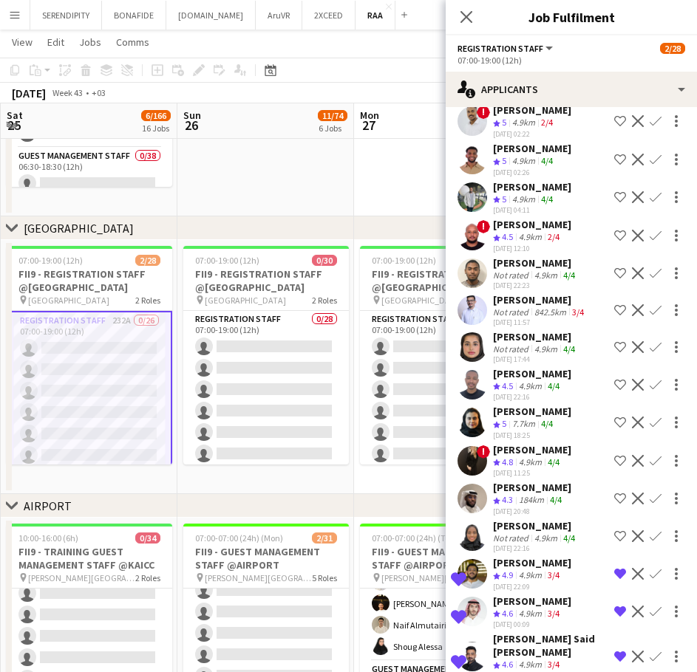
scroll to position [8023, 0]
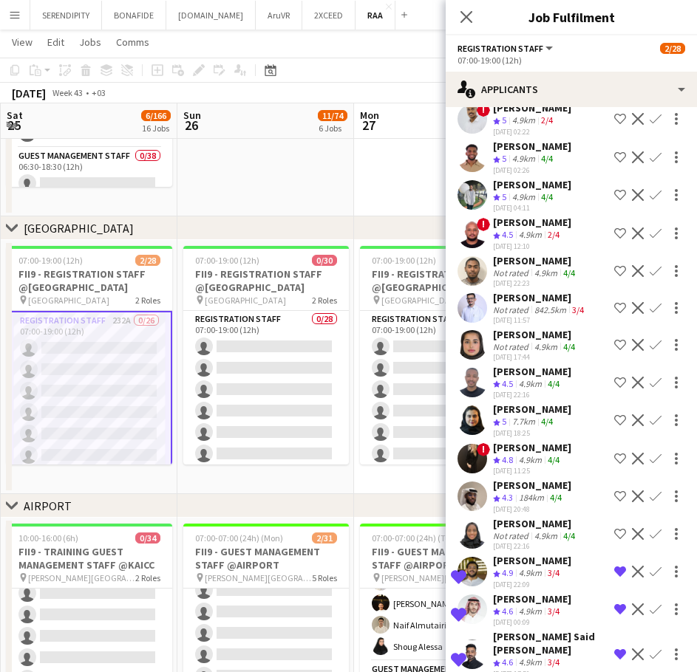
click at [538, 416] on div "[PERSON_NAME]" at bounding box center [532, 409] width 78 height 13
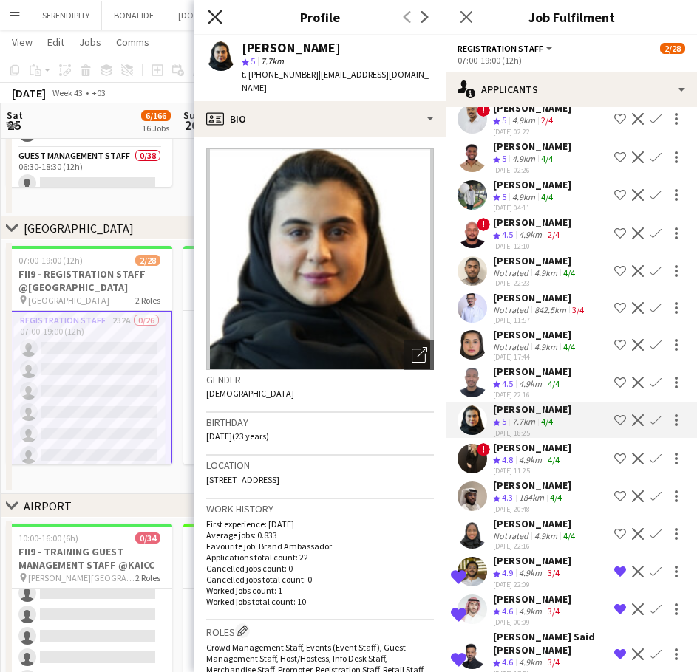
click at [214, 15] on icon at bounding box center [215, 17] width 14 height 14
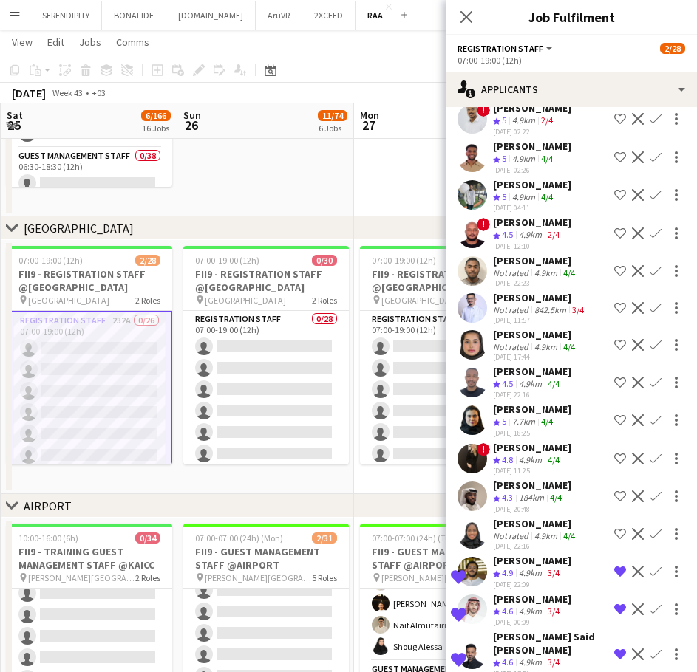
click at [632, 426] on app-icon "Decline" at bounding box center [638, 420] width 12 height 12
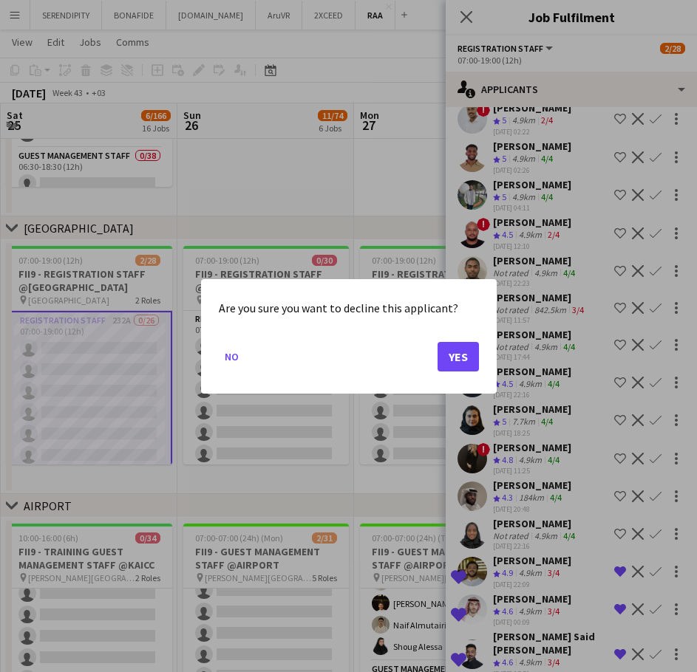
scroll to position [0, 0]
click at [460, 355] on button "Yes" at bounding box center [457, 356] width 41 height 30
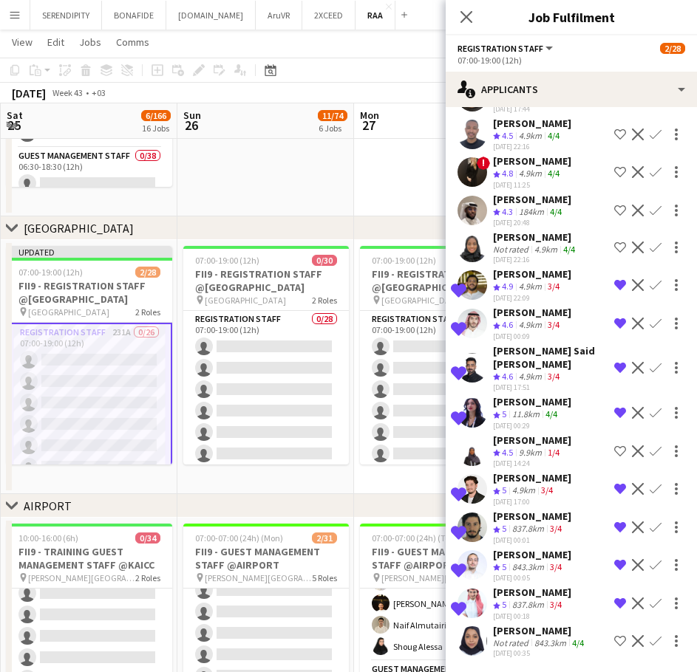
scroll to position [8364, 0]
click at [522, 443] on div "[PERSON_NAME]" at bounding box center [532, 440] width 78 height 13
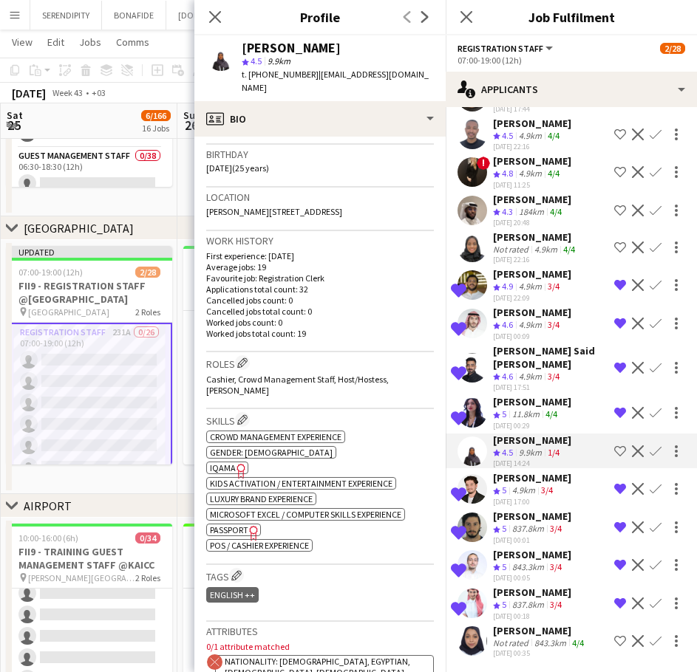
scroll to position [271, 0]
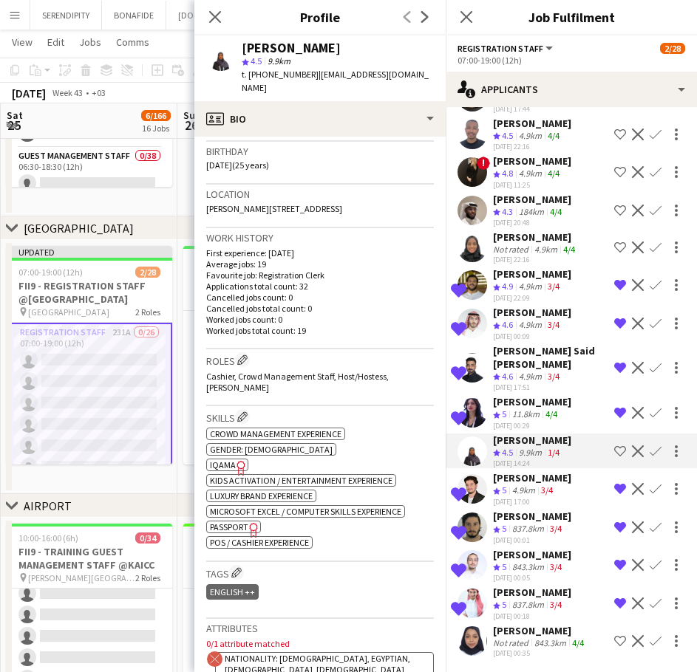
click at [528, 632] on div "[PERSON_NAME]" at bounding box center [540, 630] width 94 height 13
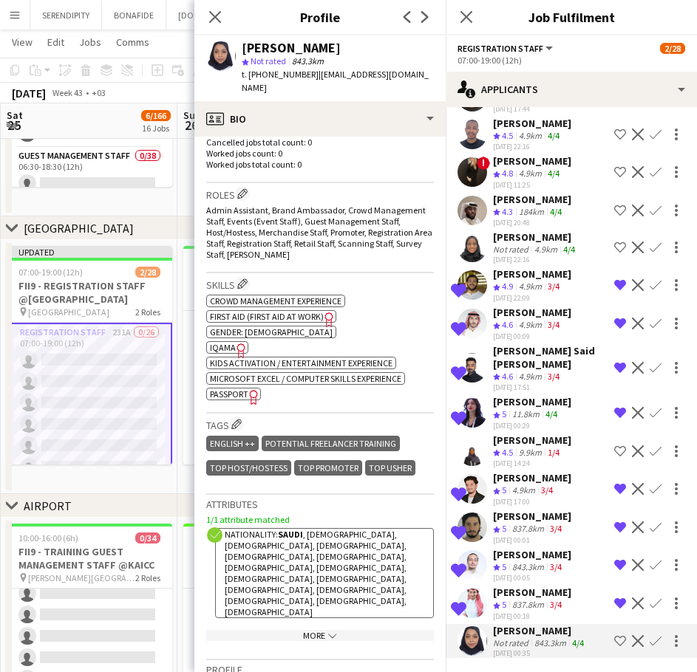
scroll to position [419, 0]
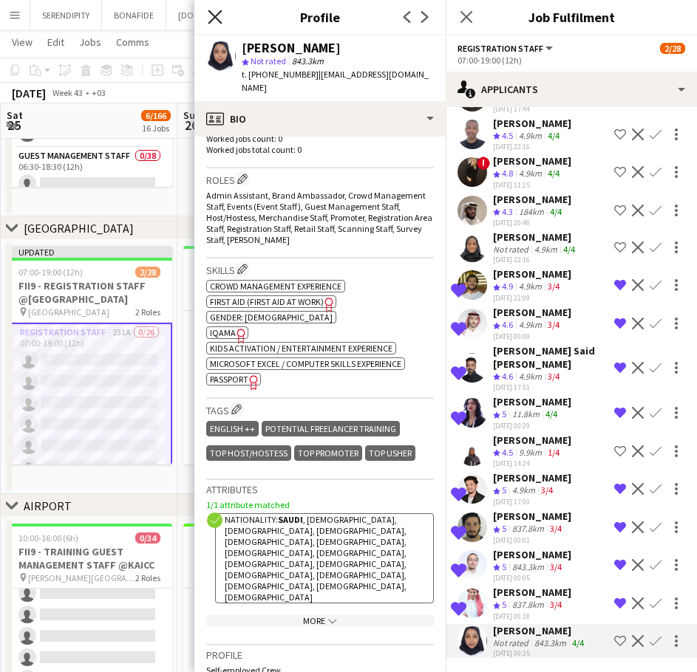
click at [214, 14] on icon "Close pop-in" at bounding box center [215, 17] width 14 height 14
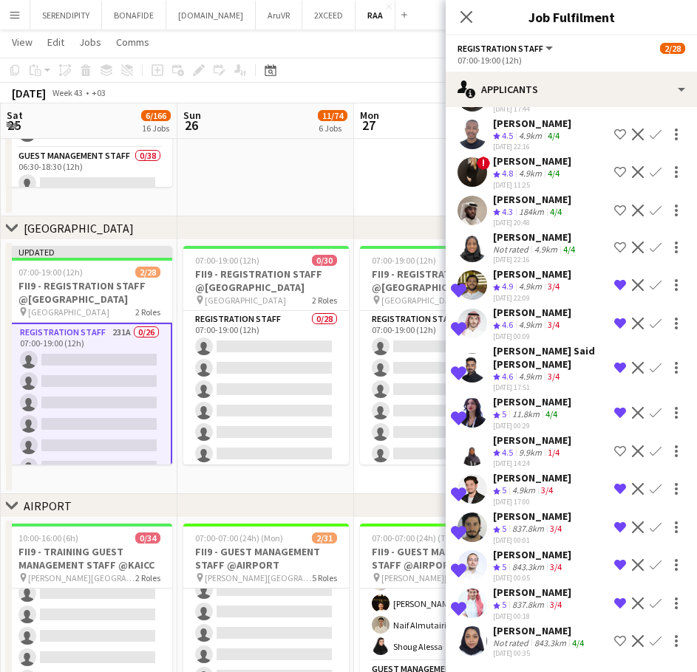
click at [208, 187] on app-date-cell at bounding box center [265, 89] width 177 height 254
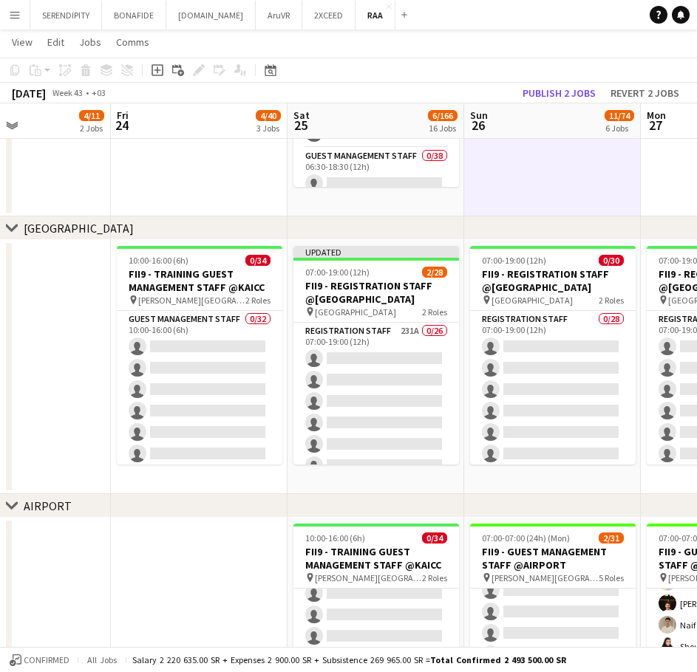
scroll to position [0, 335]
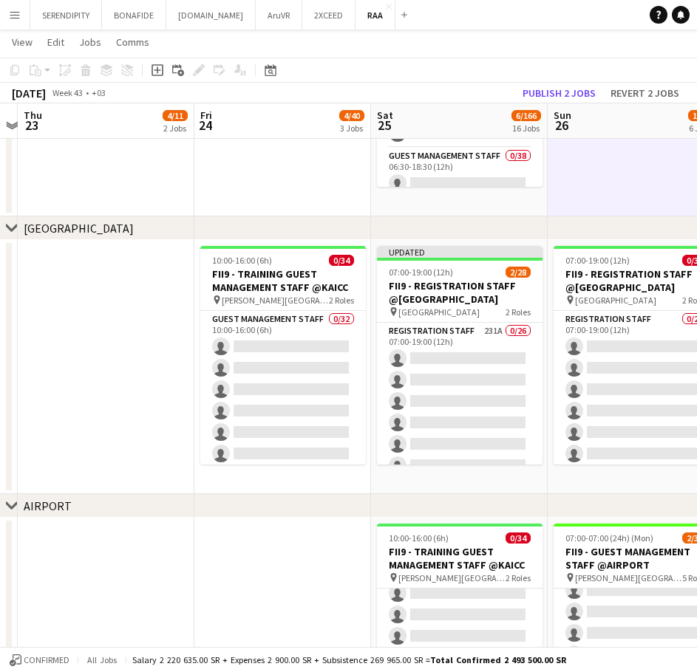
drag, startPoint x: 289, startPoint y: 180, endPoint x: 659, endPoint y: 191, distance: 370.3
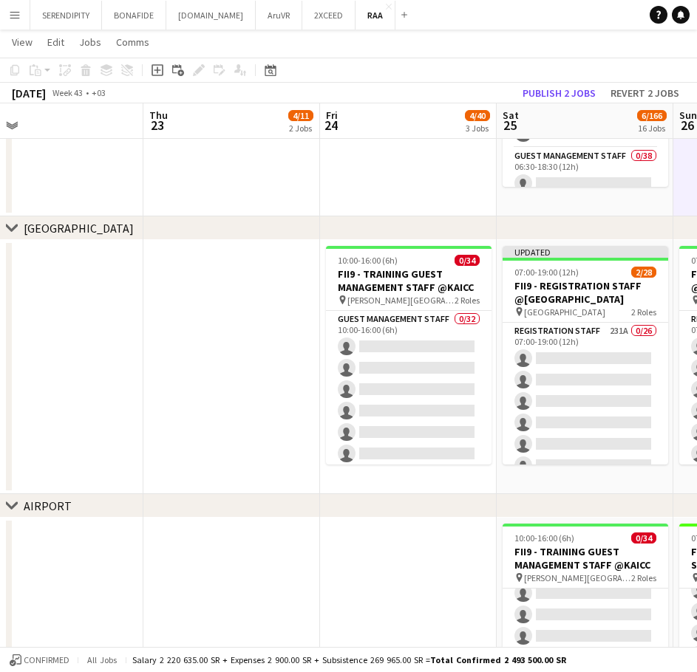
scroll to position [0, 390]
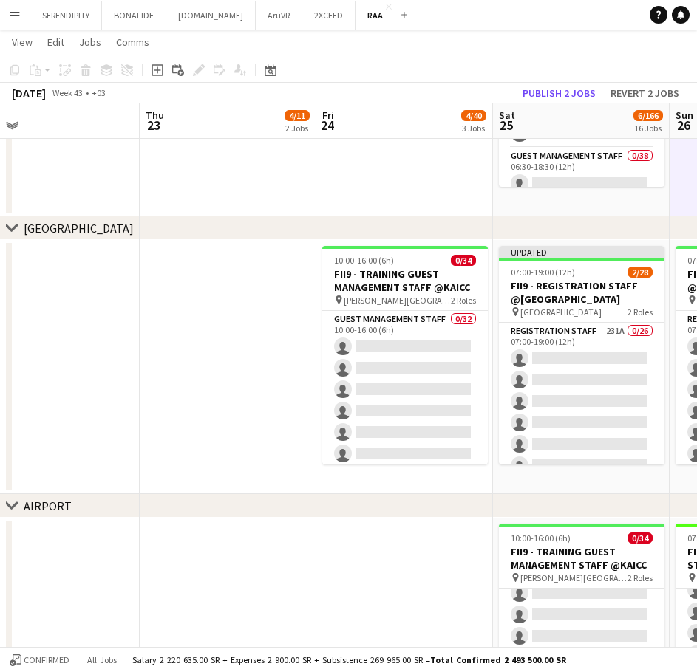
drag, startPoint x: 169, startPoint y: 528, endPoint x: 291, endPoint y: 416, distance: 165.7
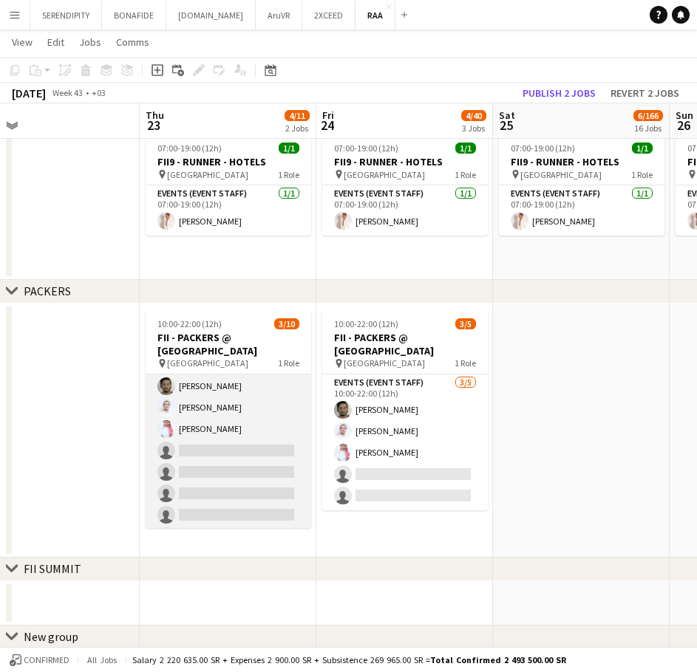
scroll to position [24, 0]
click at [232, 458] on app-card-role "Events (Event Staff) 3/10 10:00-22:00 (12h) Abdulaziz Alnaji Abdullah Alnaji Ah…" at bounding box center [228, 471] width 165 height 243
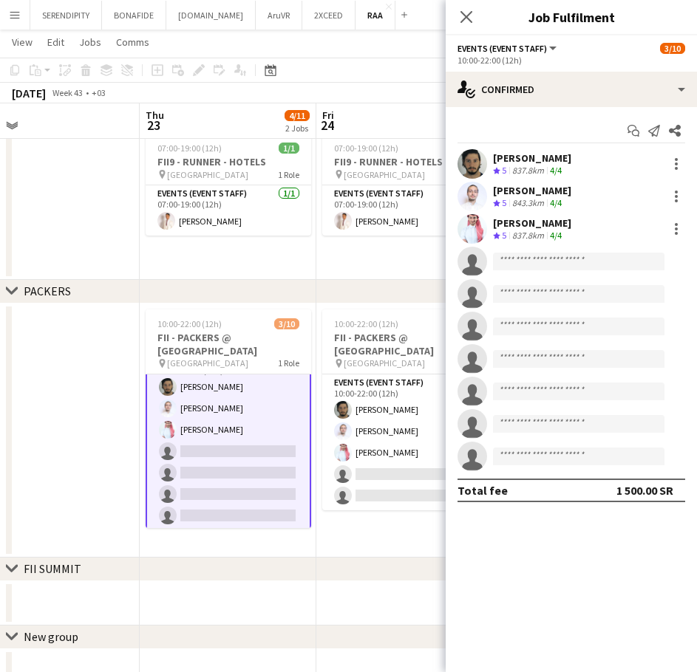
scroll to position [26, 0]
click at [546, 257] on input at bounding box center [578, 262] width 171 height 18
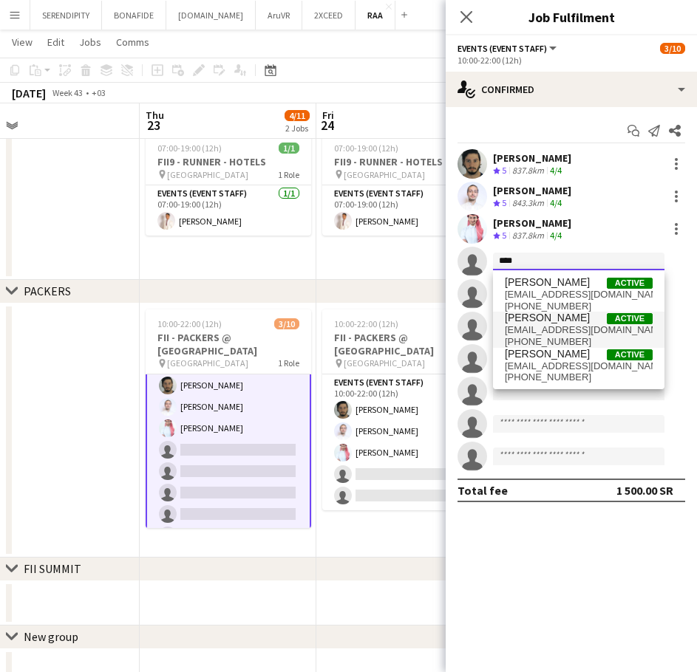
type input "****"
click at [608, 315] on span "Active" at bounding box center [630, 318] width 46 height 11
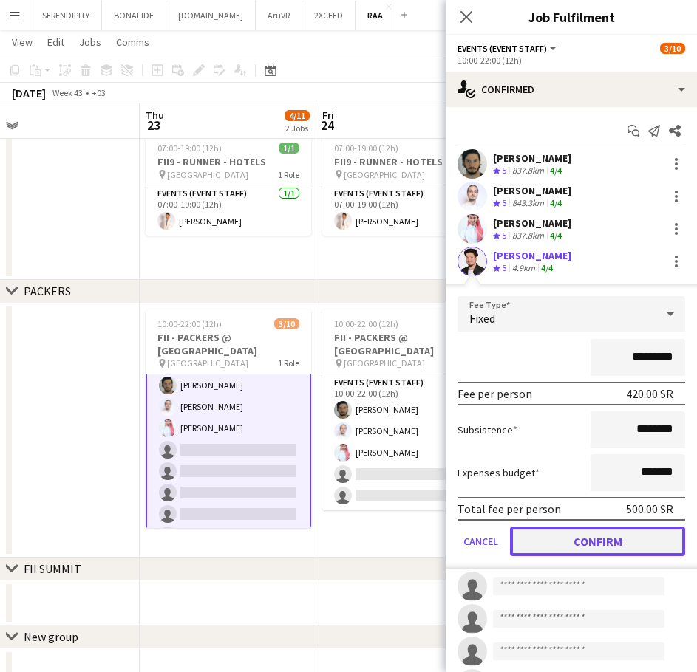
click at [602, 536] on button "Confirm" at bounding box center [597, 542] width 175 height 30
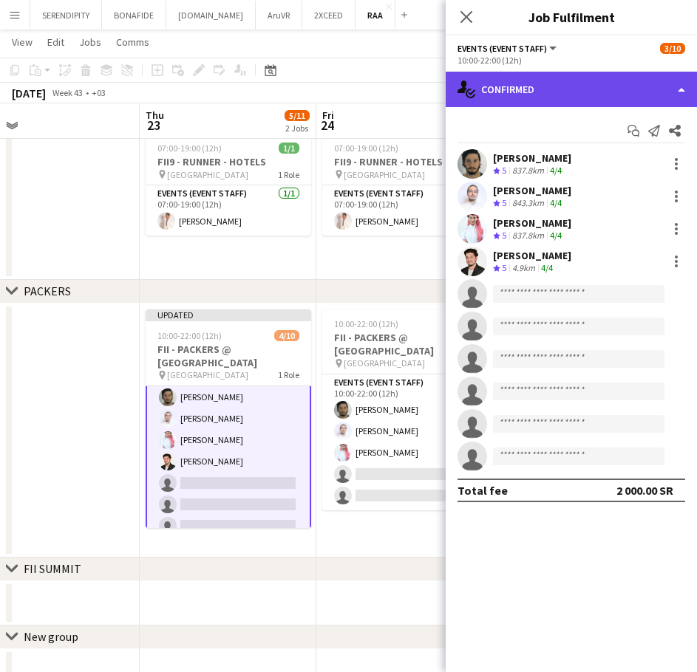
click at [606, 81] on div "single-neutral-actions-check-2 Confirmed" at bounding box center [570, 89] width 251 height 35
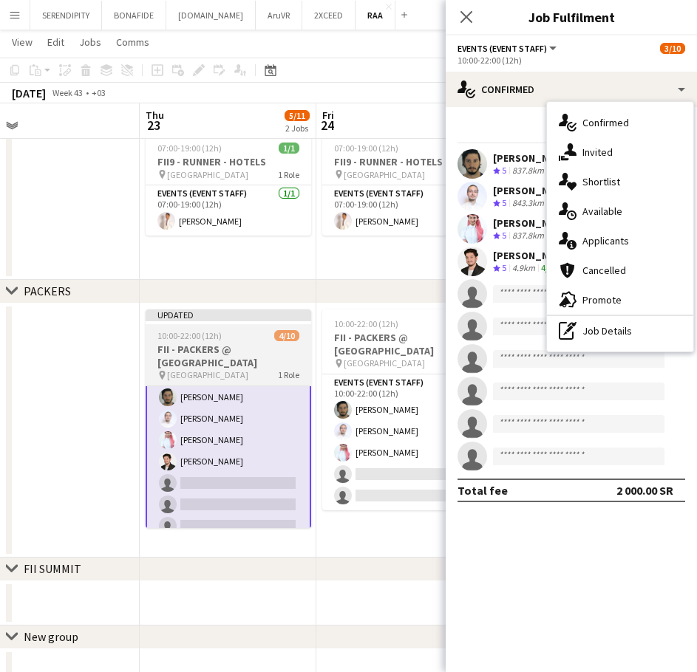
click at [243, 343] on h3 "FII - PACKERS @ [GEOGRAPHIC_DATA]" at bounding box center [228, 356] width 165 height 27
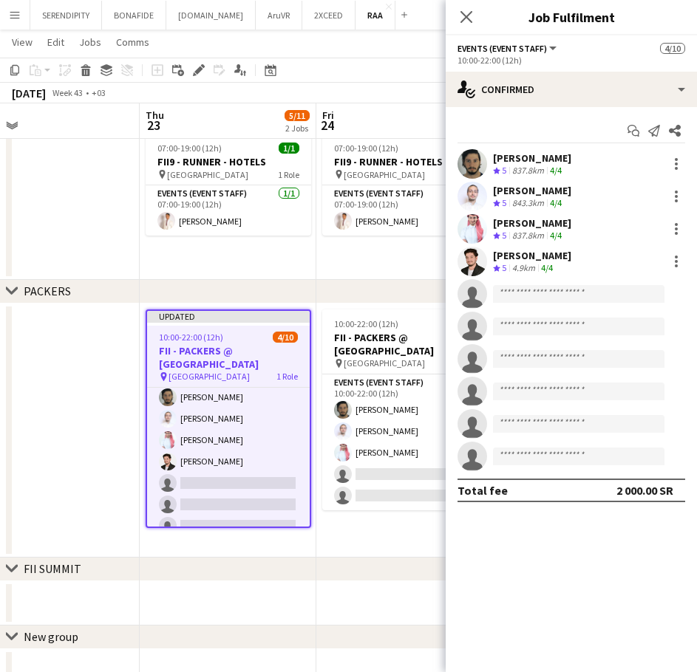
scroll to position [24, 0]
click at [193, 69] on icon "Edit" at bounding box center [199, 70] width 12 height 12
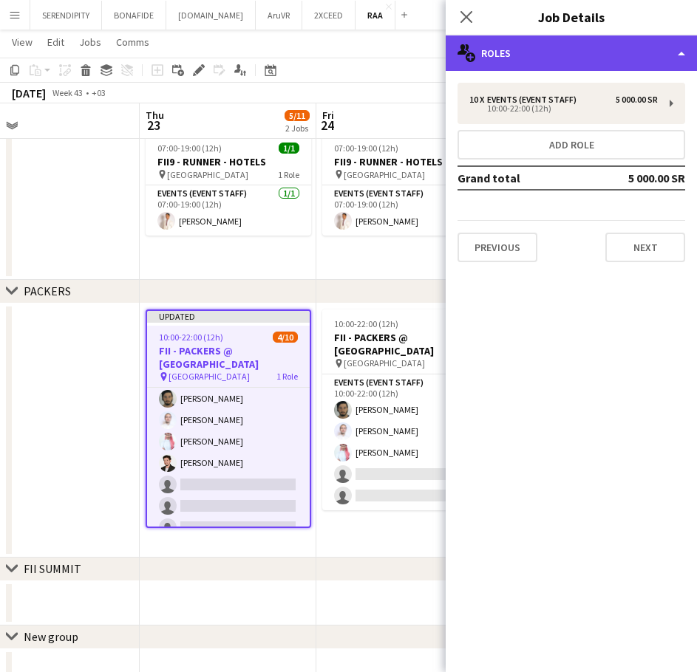
click at [614, 52] on div "multiple-users-add Roles" at bounding box center [570, 52] width 251 height 35
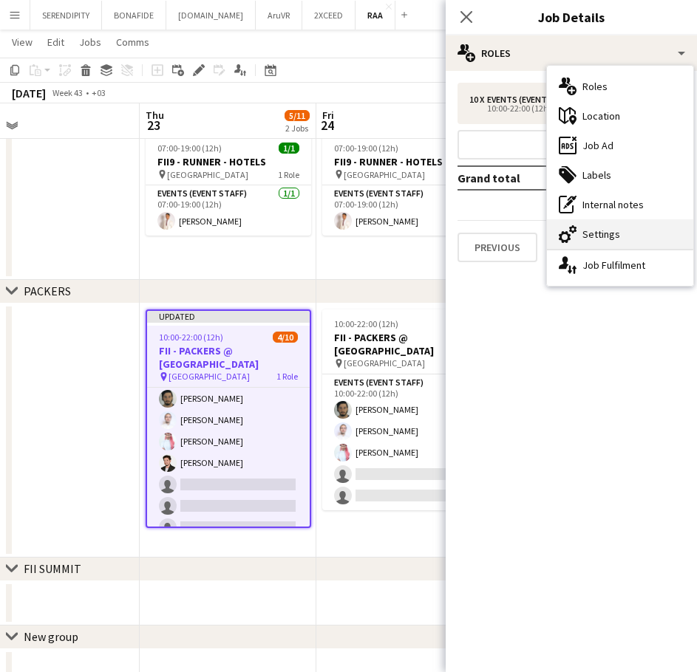
click at [619, 243] on div "cog-double-3 Settings" at bounding box center [620, 234] width 146 height 30
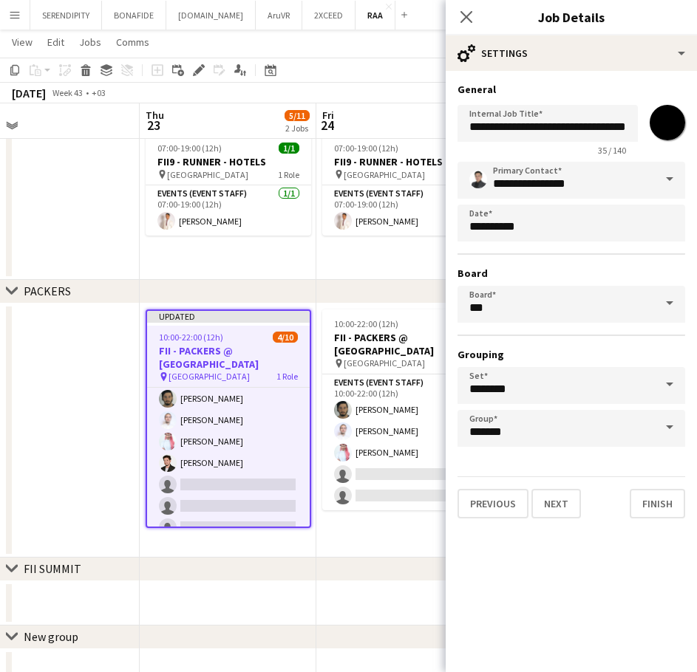
click at [667, 180] on span at bounding box center [669, 179] width 31 height 35
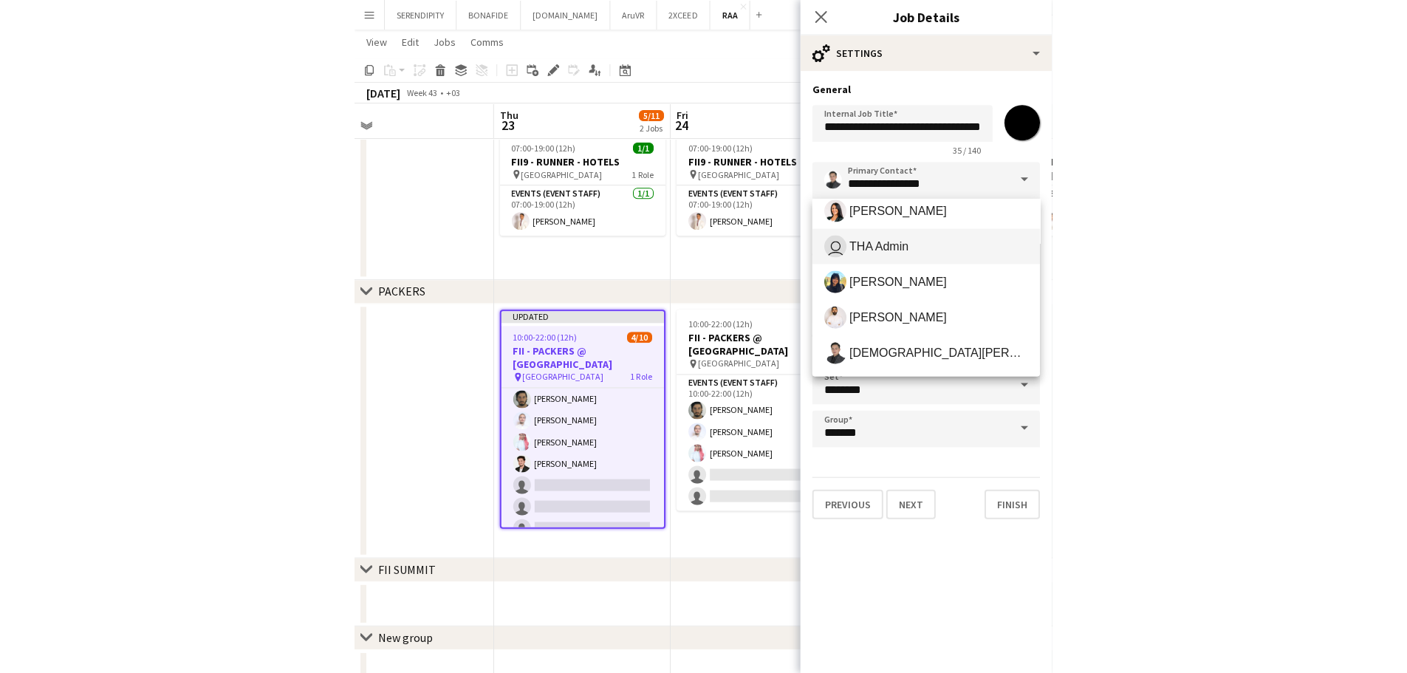
scroll to position [345, 0]
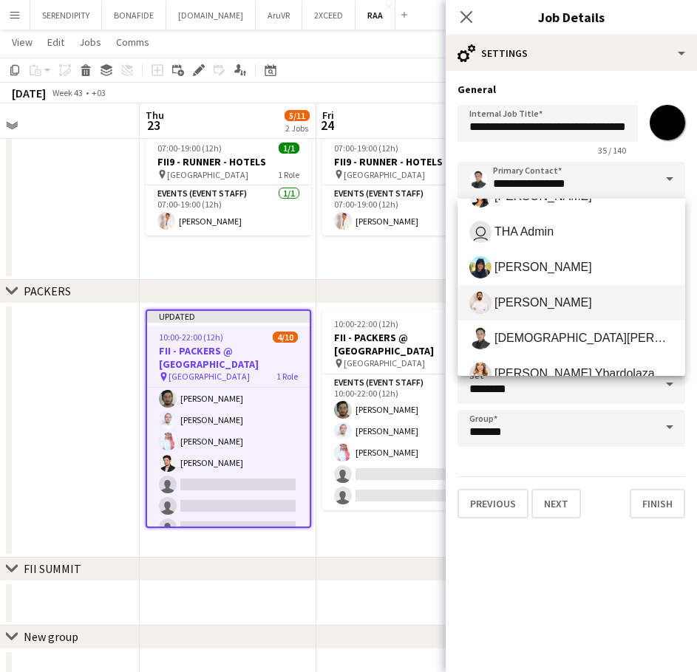
click at [581, 305] on span "[PERSON_NAME]" at bounding box center [571, 303] width 204 height 22
type input "**********"
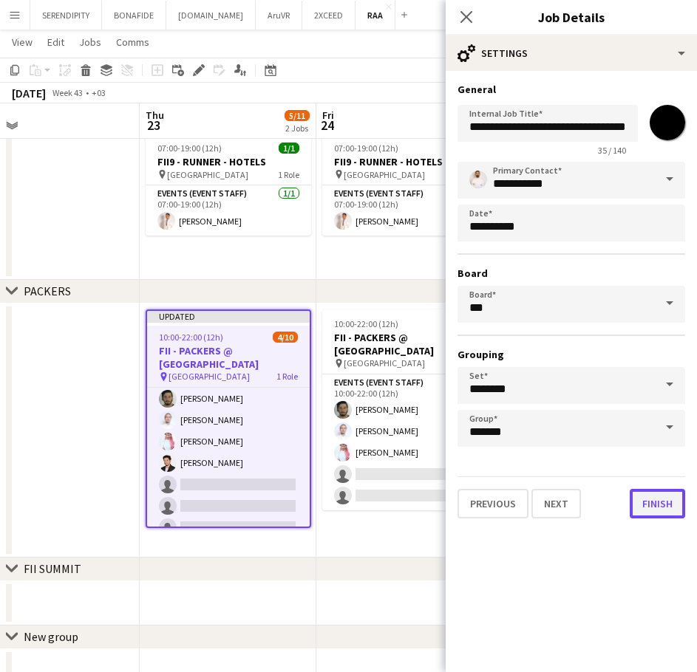
click at [658, 508] on button "Finish" at bounding box center [656, 504] width 55 height 30
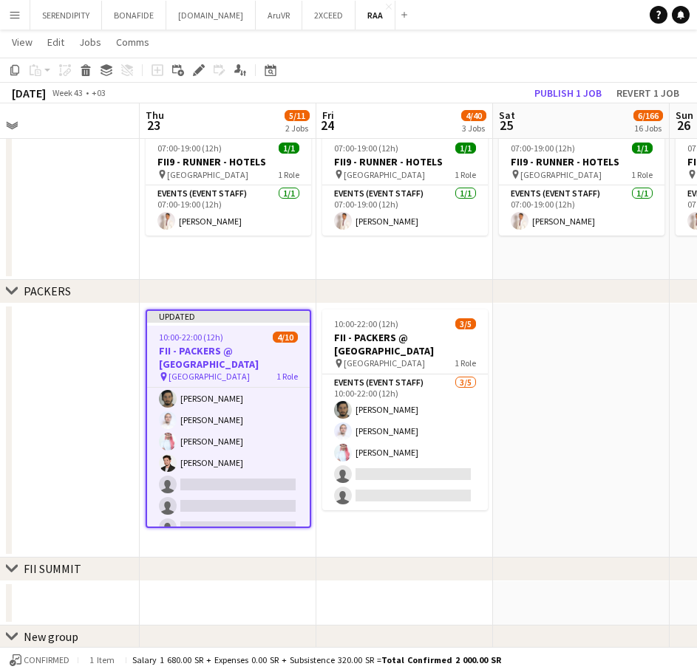
click at [353, 543] on app-date-cell "10:00-22:00 (12h) 3/5 FII - PACKERS @ CROWNE PLAZA HOTEL pin Crown Plaza Hotel …" at bounding box center [404, 431] width 177 height 254
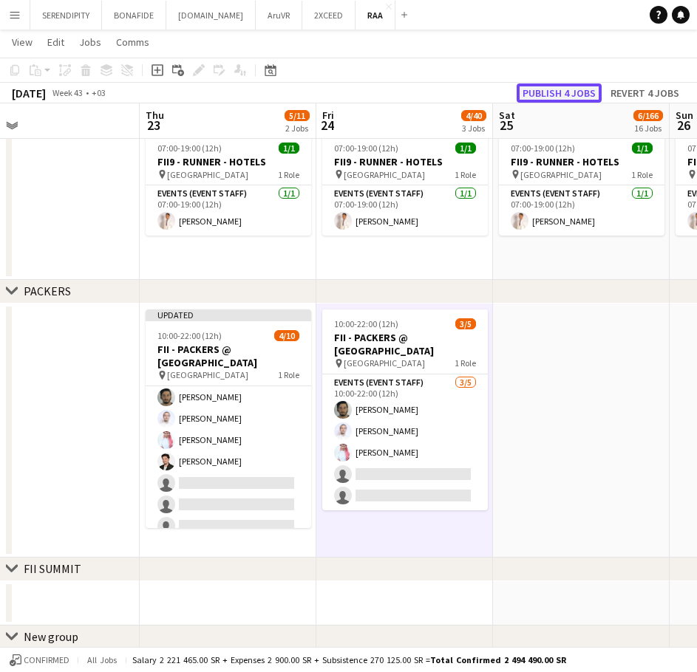
click at [562, 94] on button "Publish 4 jobs" at bounding box center [558, 92] width 85 height 19
